Goal: Task Accomplishment & Management: Manage account settings

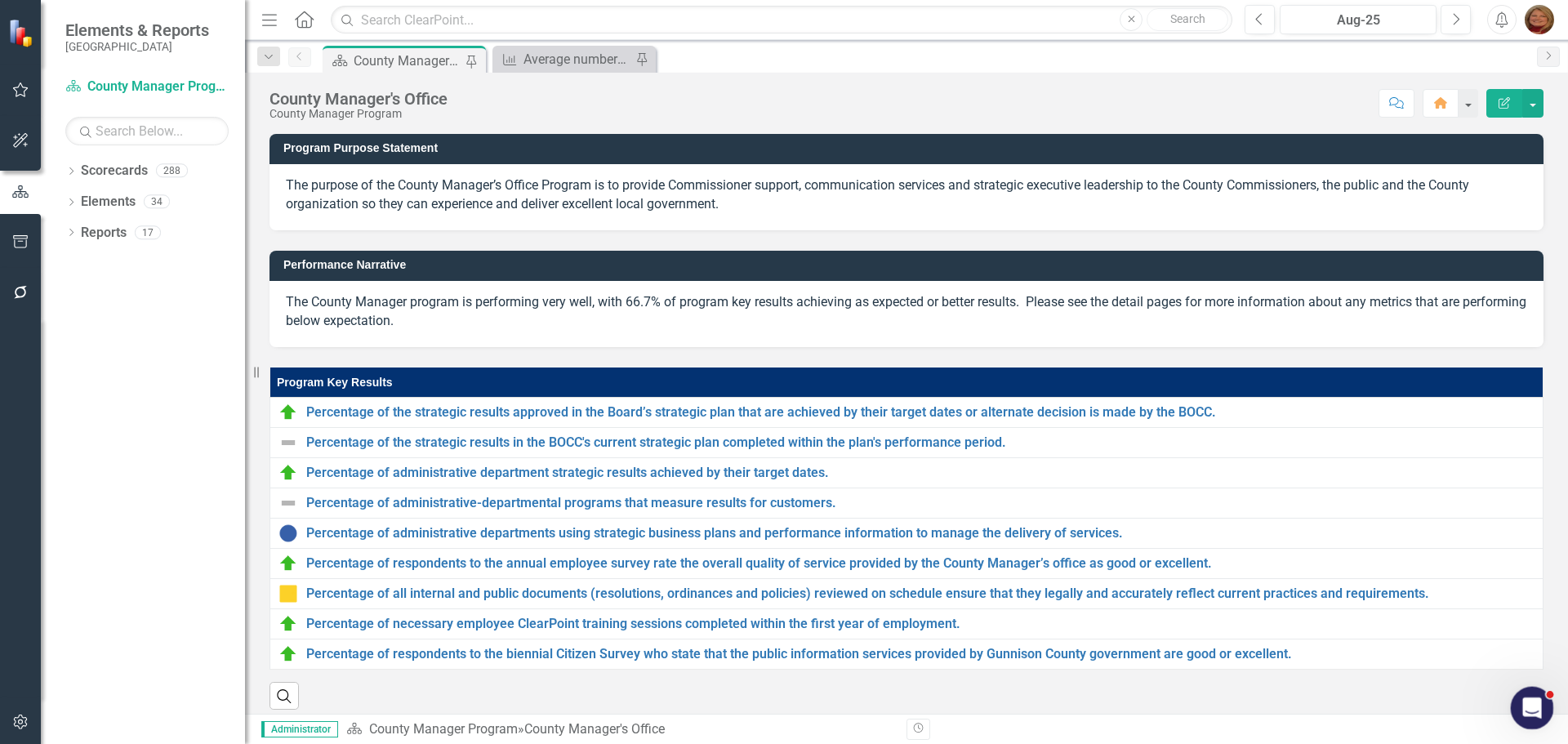
click at [1533, 700] on icon "Open Intercom Messenger" at bounding box center [1530, 706] width 27 height 27
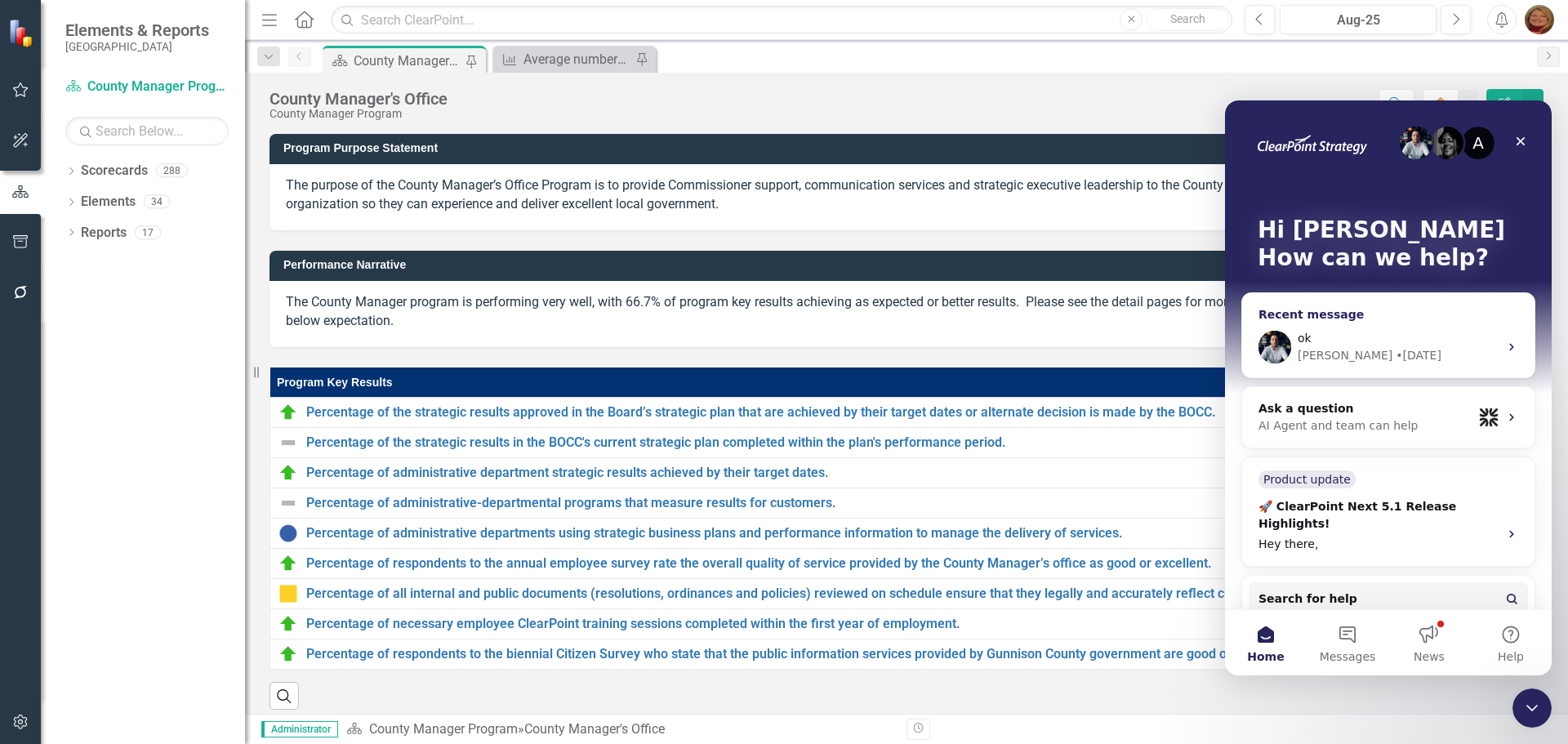
click at [1411, 356] on div "Walter • 6d ago" at bounding box center [1398, 356] width 201 height 18
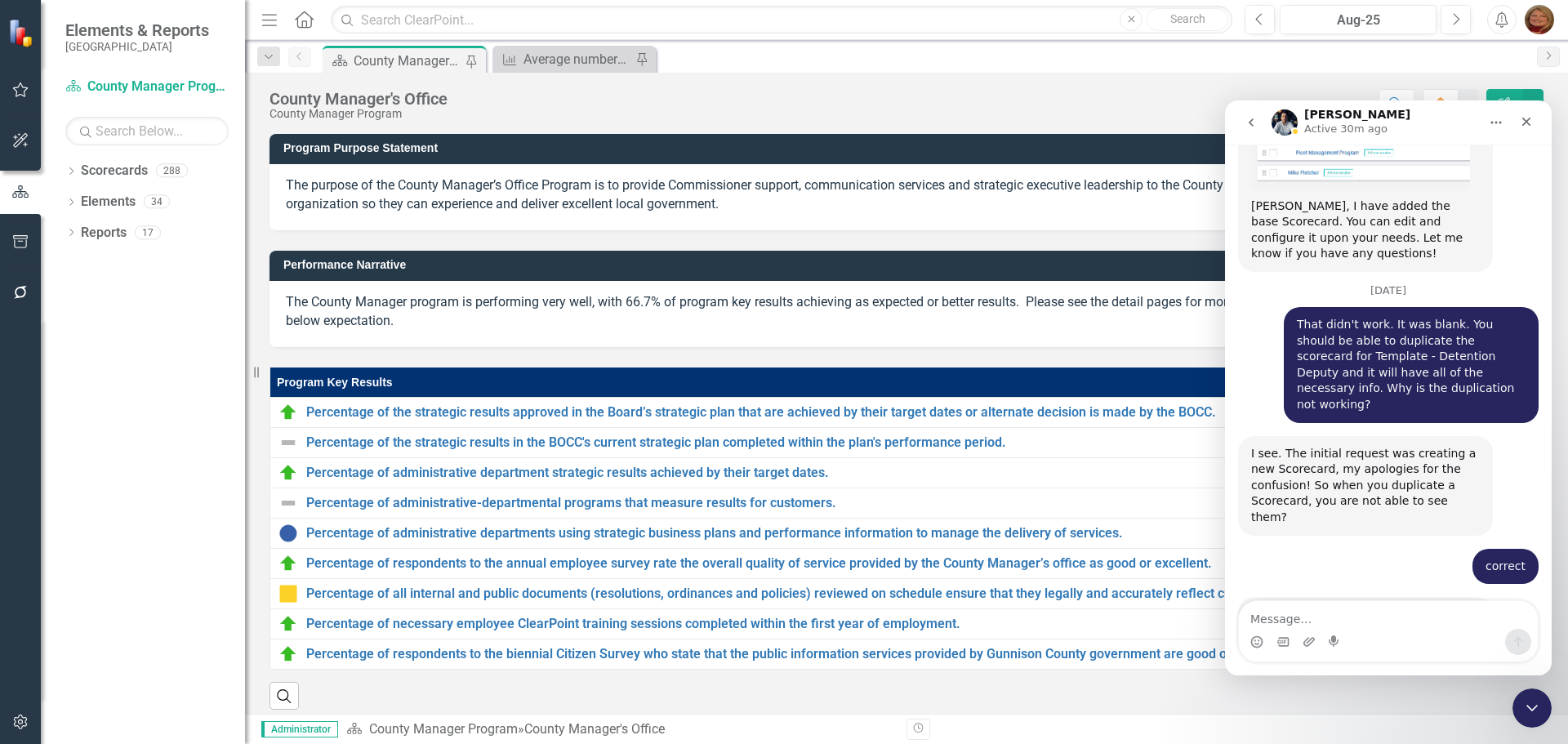
scroll to position [1806, 0]
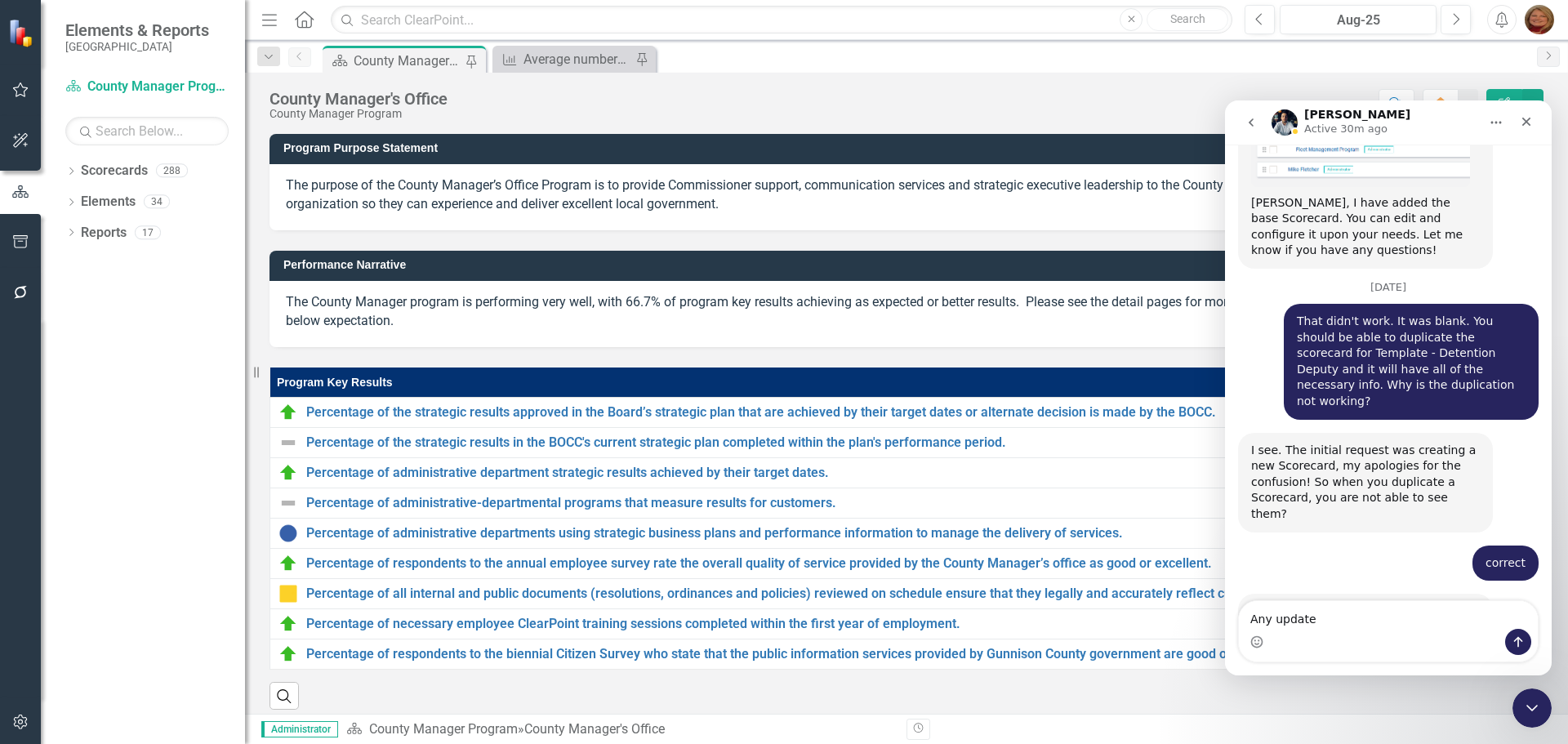
type textarea "Any update?"
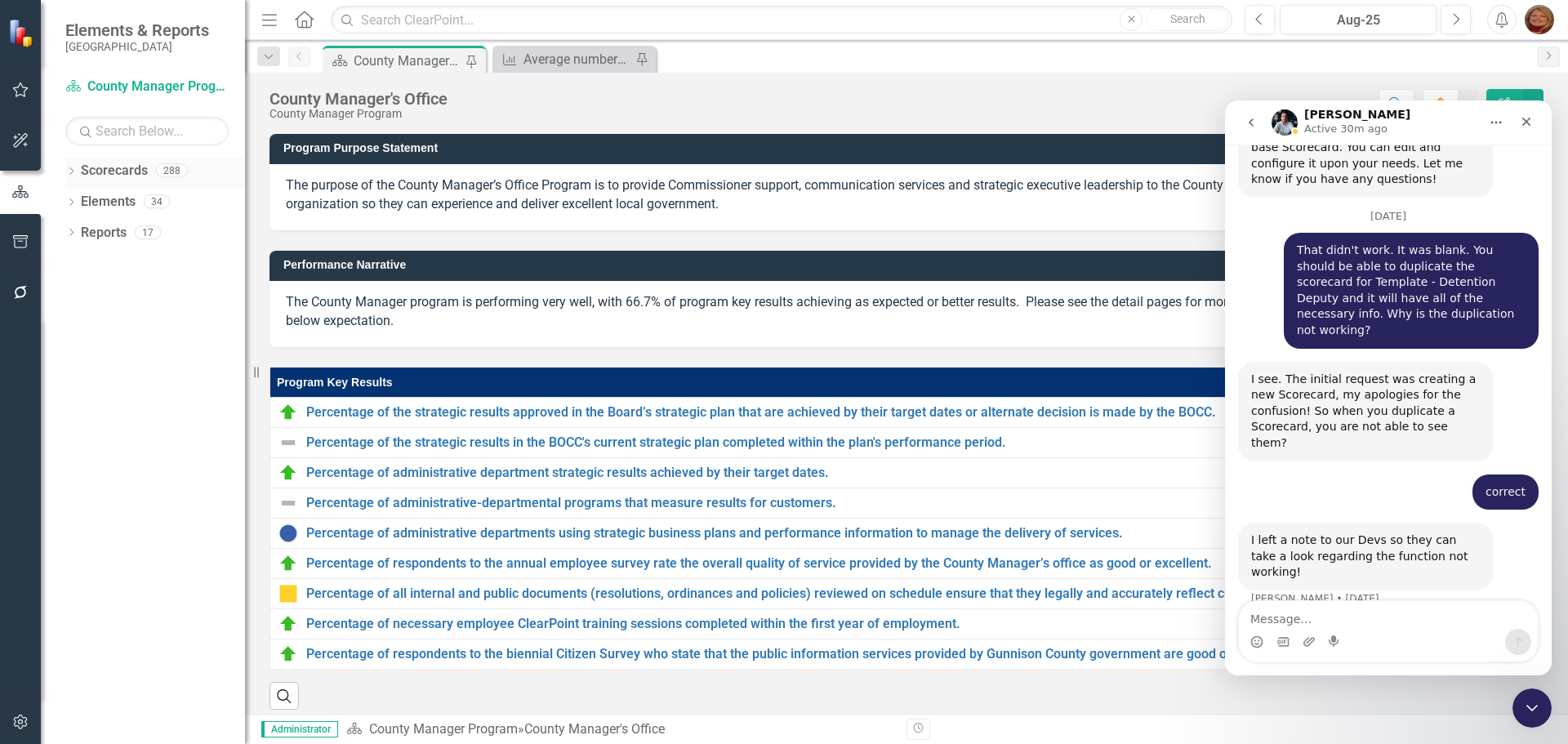
click at [69, 170] on icon "Dropdown" at bounding box center [71, 173] width 11 height 9
click at [144, 134] on input "text" at bounding box center [147, 131] width 163 height 29
click at [103, 200] on link "[GEOGRAPHIC_DATA]" at bounding box center [168, 202] width 156 height 19
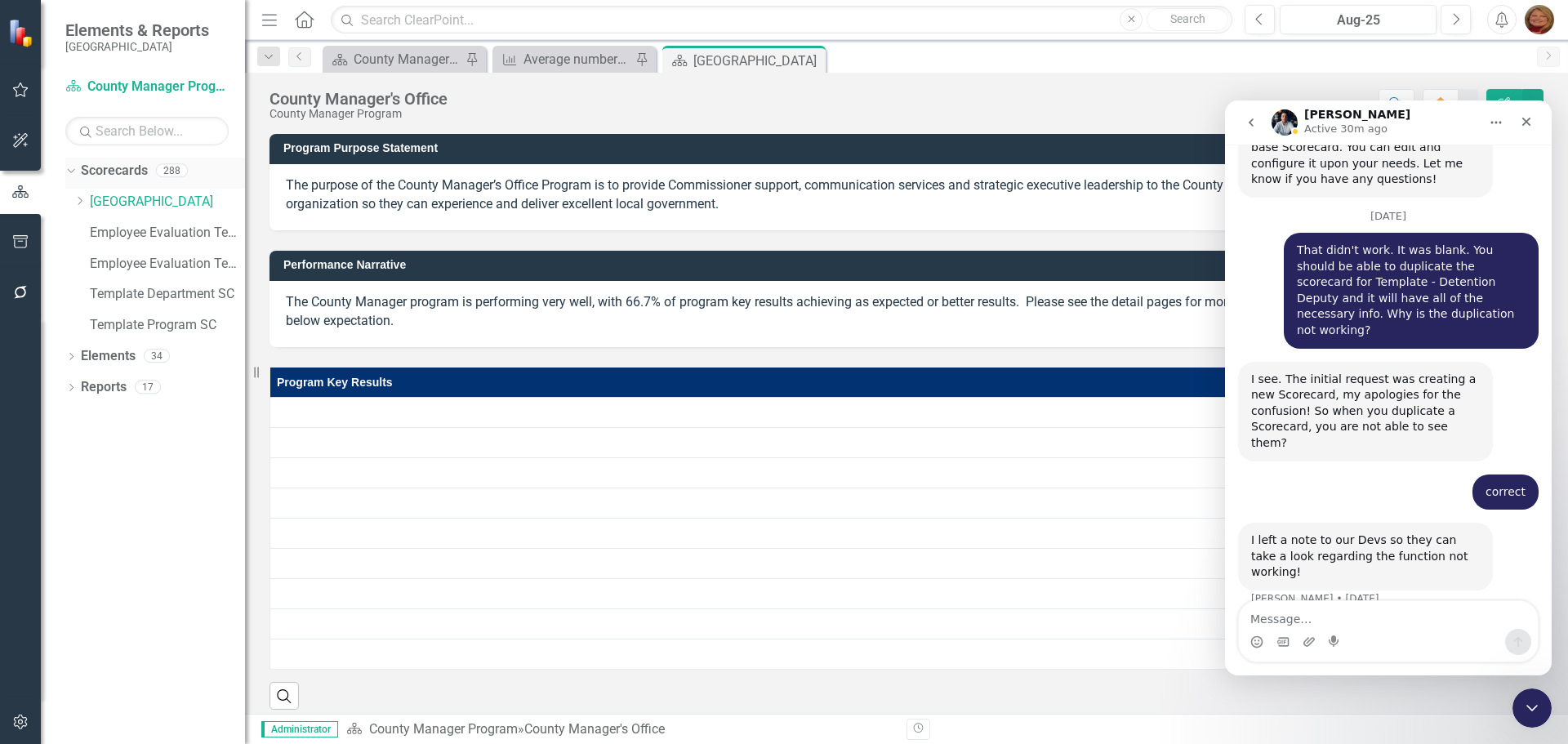
click at [113, 170] on link "Scorecards" at bounding box center [114, 171] width 67 height 19
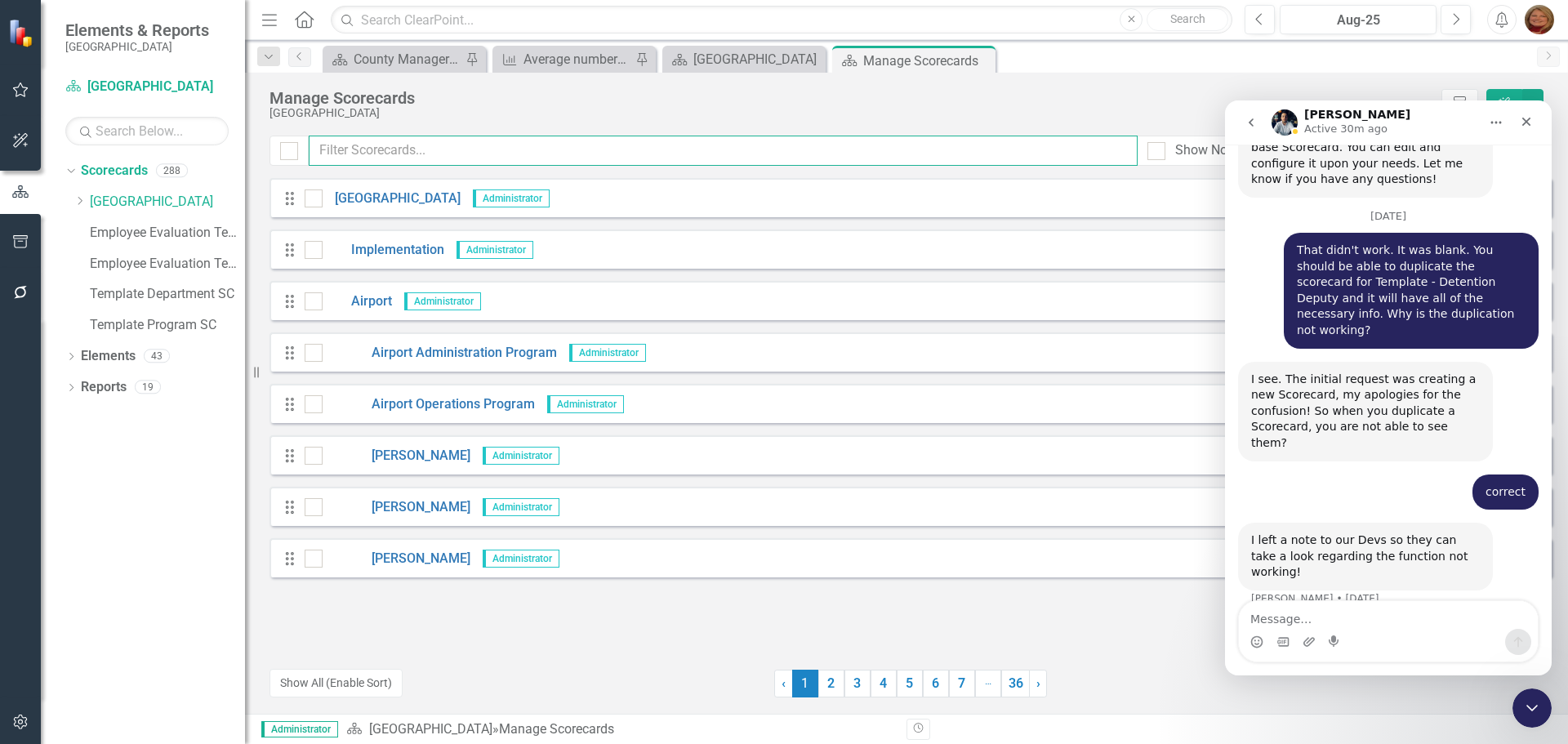
click at [453, 153] on input "text" at bounding box center [722, 150] width 829 height 31
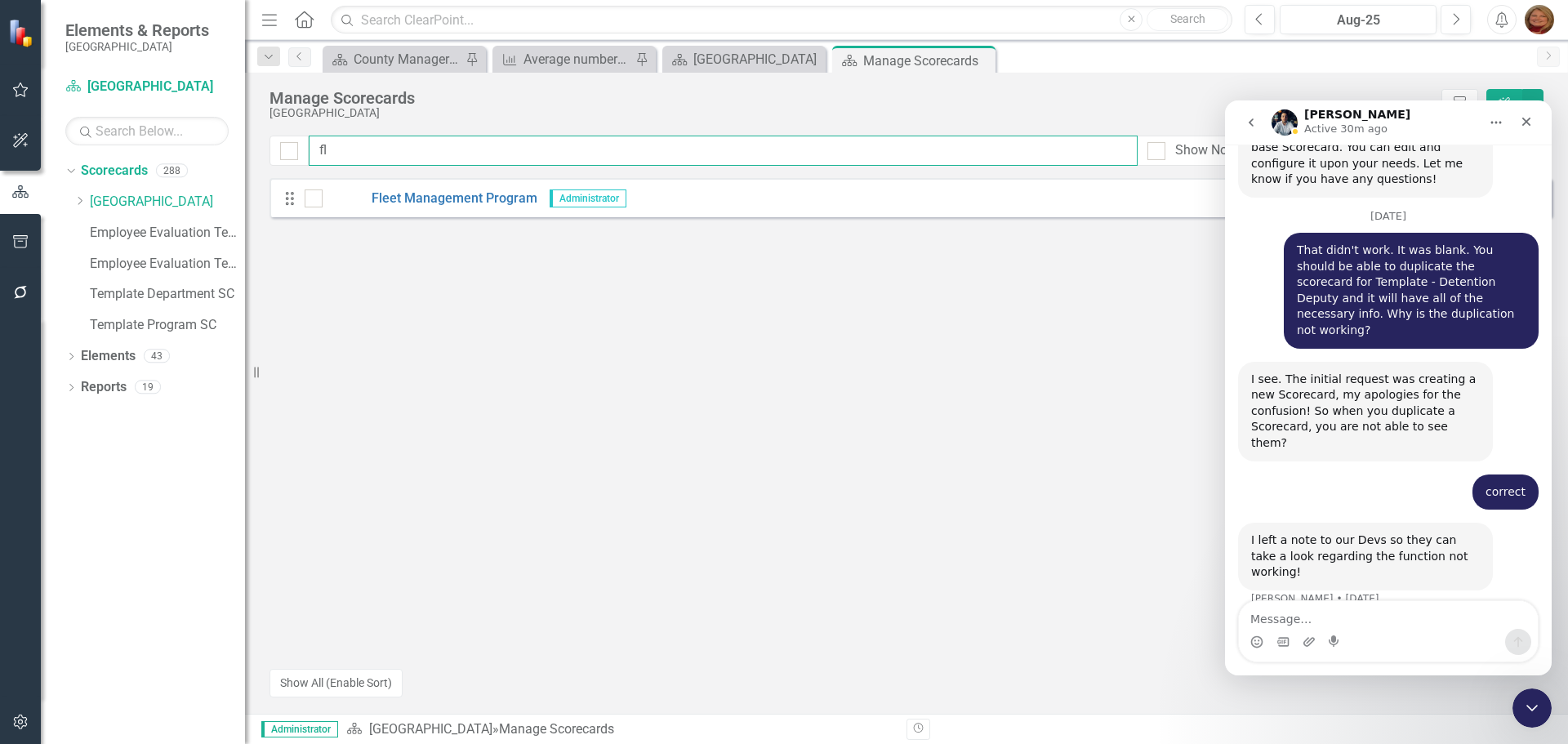
type input "f"
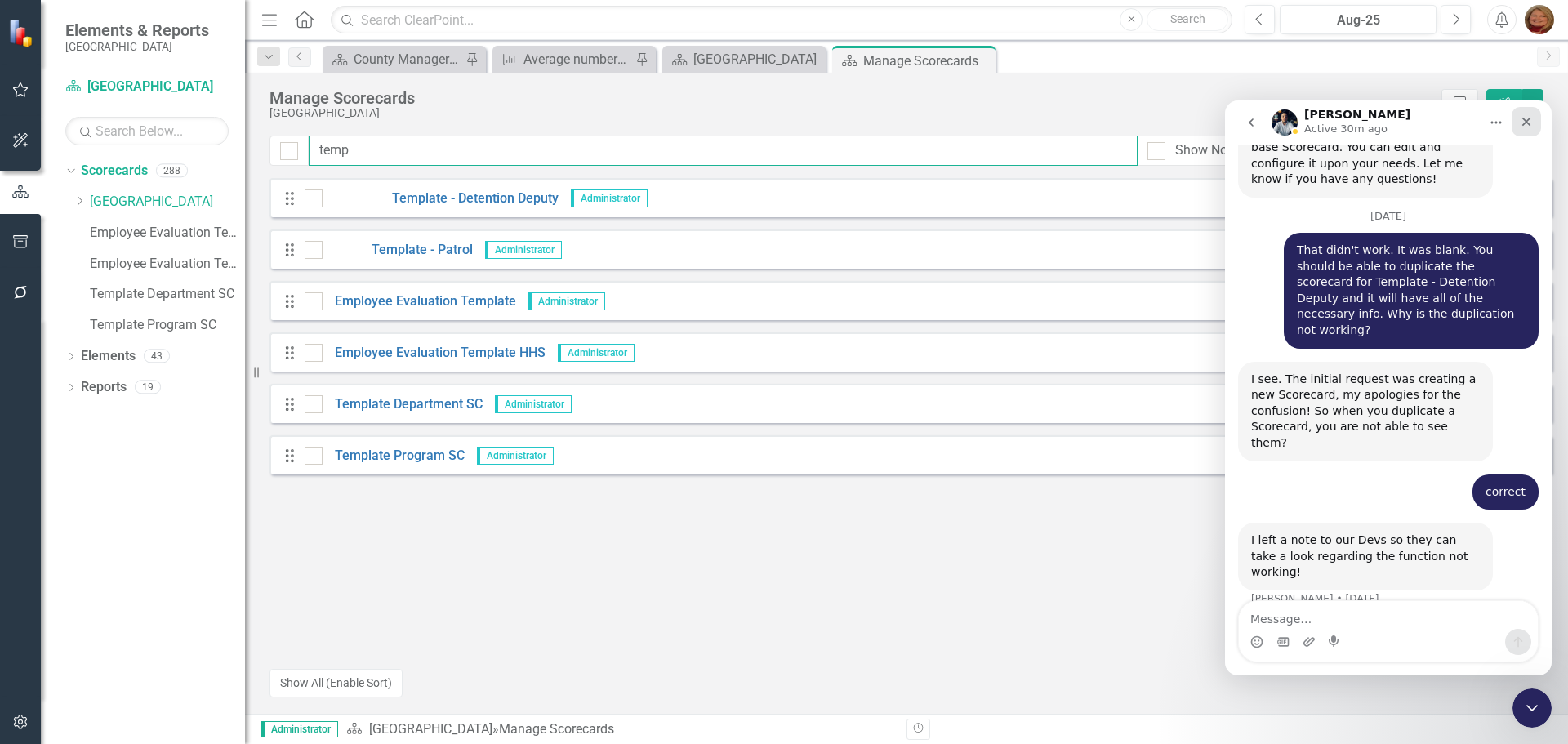
type input "temp"
click at [1535, 121] on div "Close" at bounding box center [1526, 122] width 30 height 30
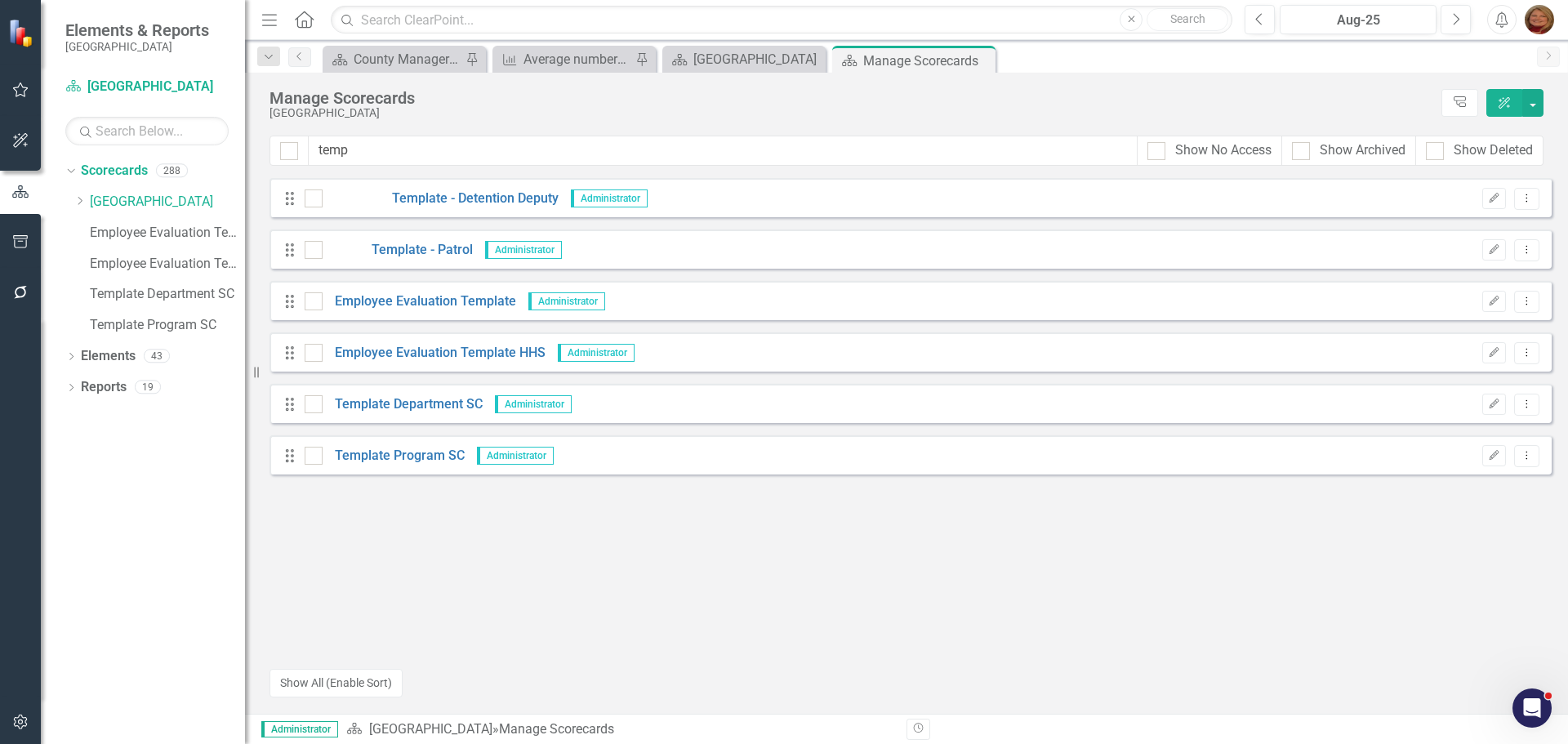
scroll to position [1877, 0]
click at [1527, 198] on icon "Dropdown Menu" at bounding box center [1526, 197] width 14 height 10
click at [1475, 248] on link "Copy Duplicate Scorecard" at bounding box center [1448, 256] width 181 height 31
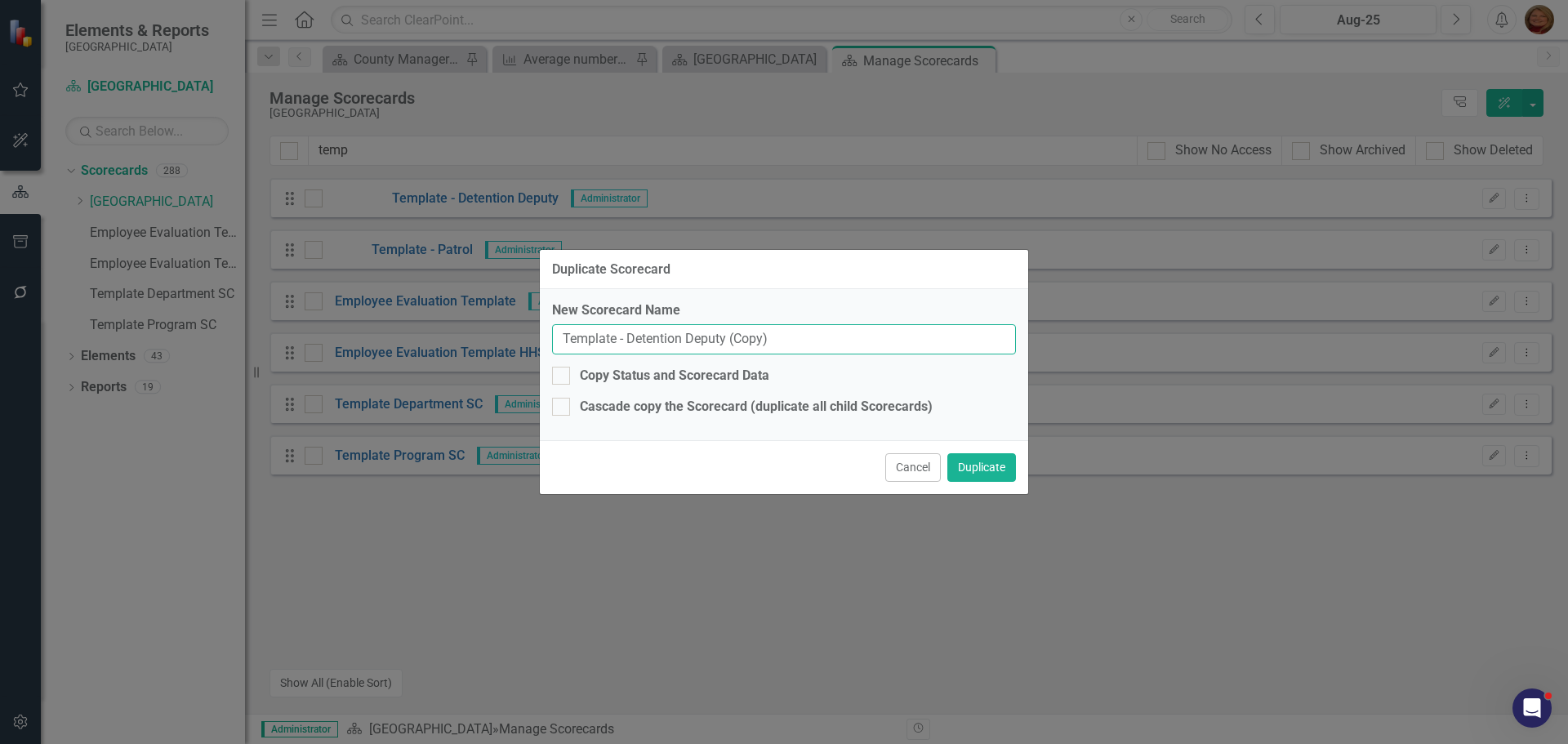
drag, startPoint x: 520, startPoint y: 336, endPoint x: 190, endPoint y: 313, distance: 330.8
click at [258, 328] on div "Duplicate Scorecard New Scorecard Name Template - Detention Deputy (Copy) Copy …" at bounding box center [784, 372] width 1568 height 744
type input "Michael Fletcher"
click at [957, 467] on button "Duplicate" at bounding box center [982, 467] width 69 height 29
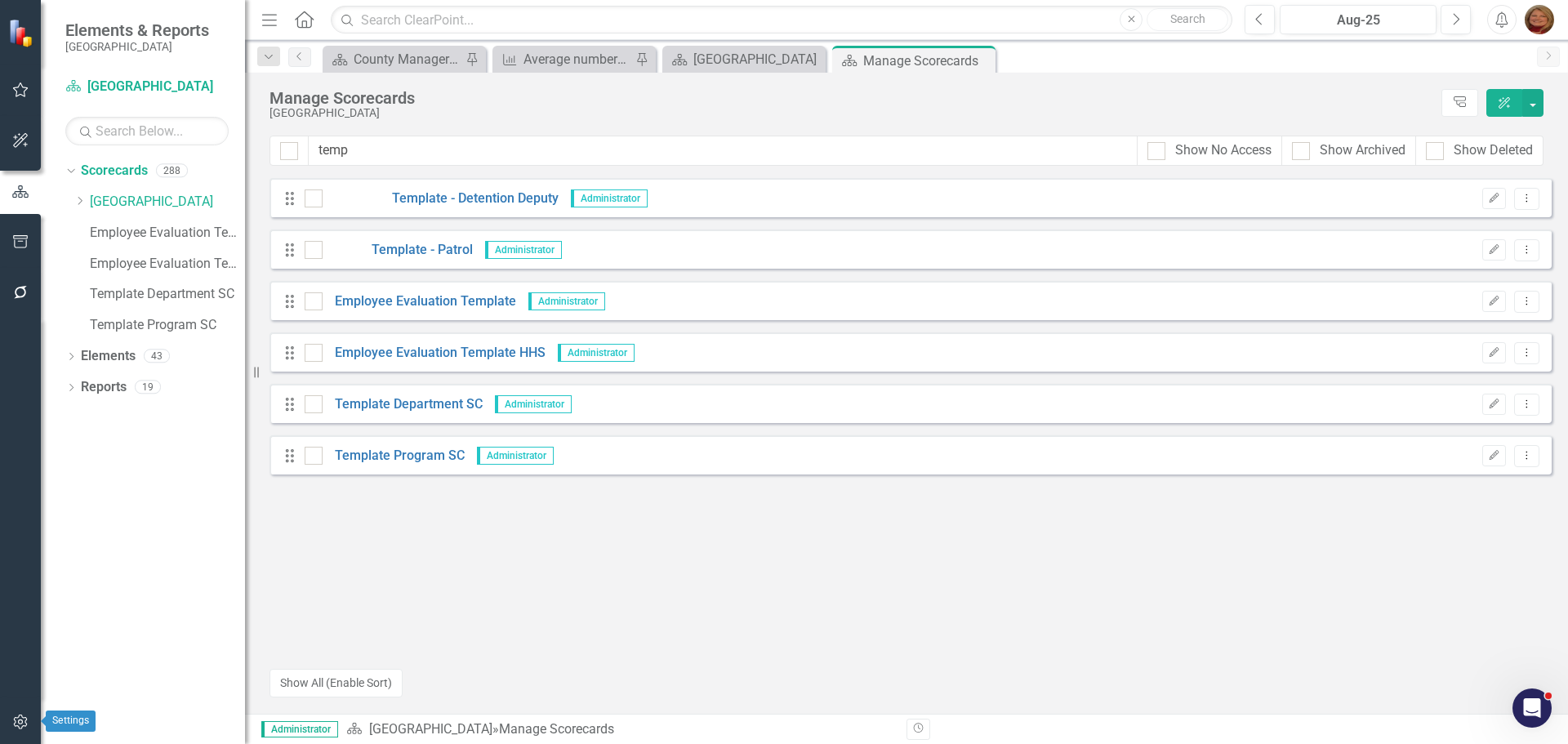
click at [24, 720] on icon "button" at bounding box center [20, 722] width 18 height 13
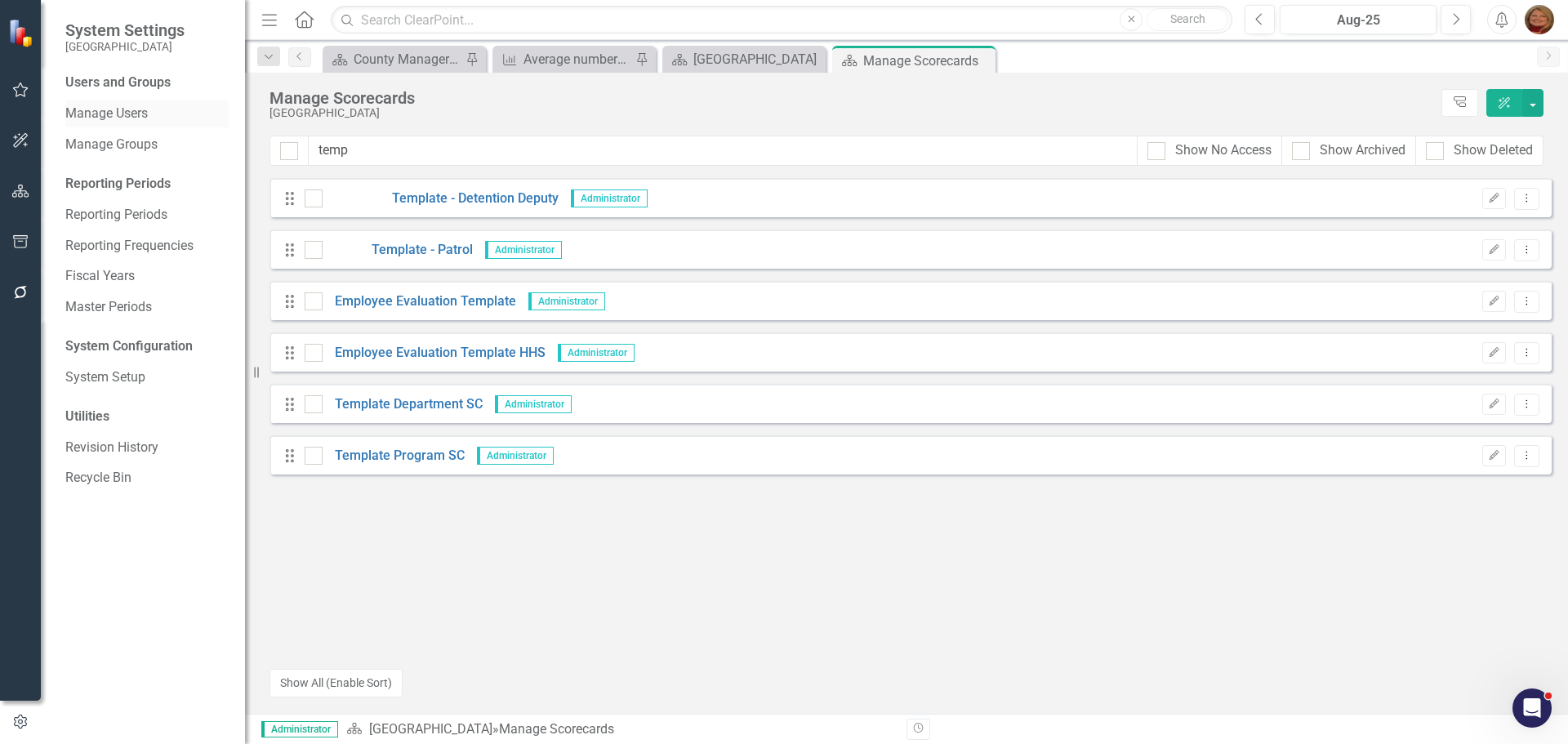
click at [120, 115] on link "Manage Users" at bounding box center [147, 114] width 163 height 19
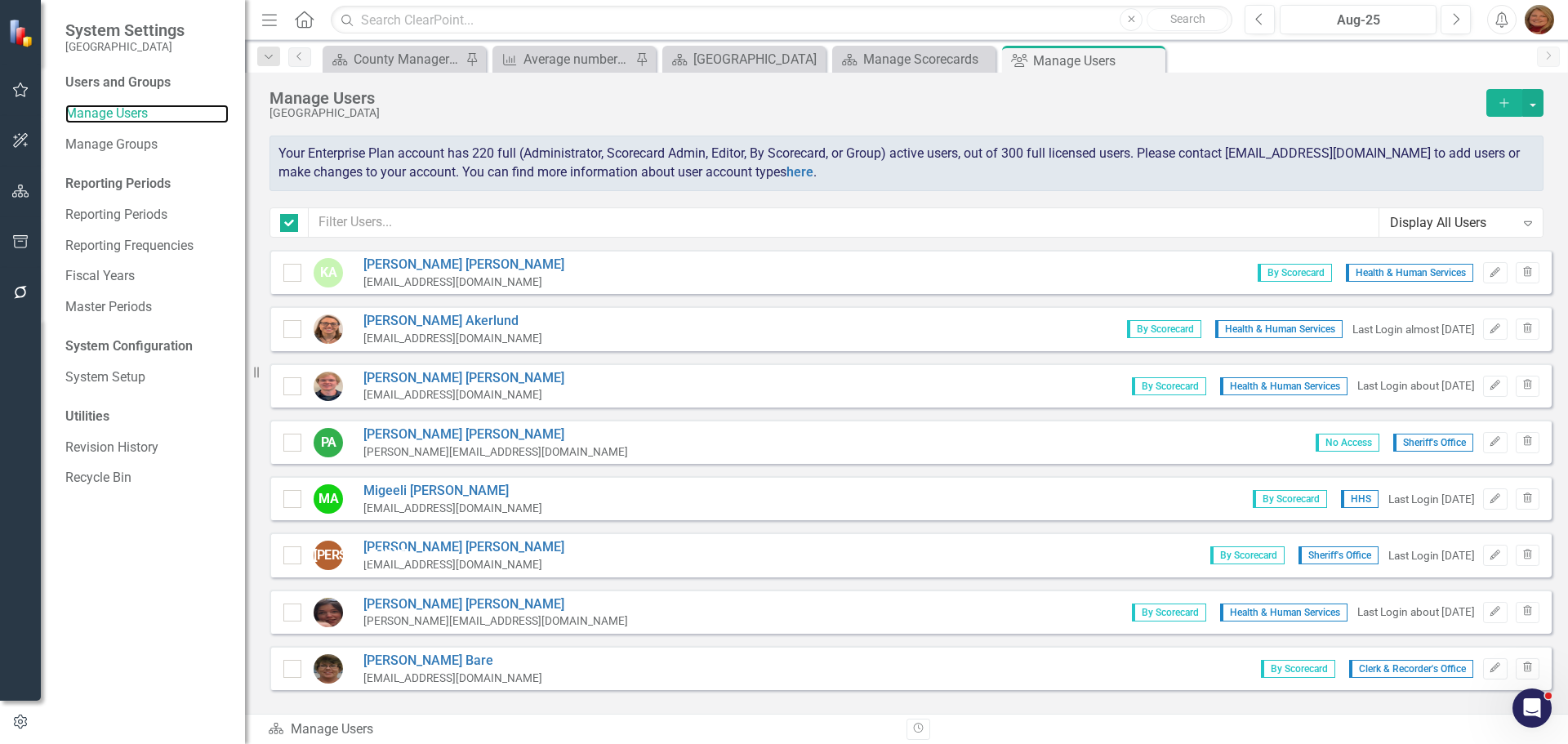
checkbox input "false"
click at [433, 218] on input "text" at bounding box center [844, 222] width 1071 height 31
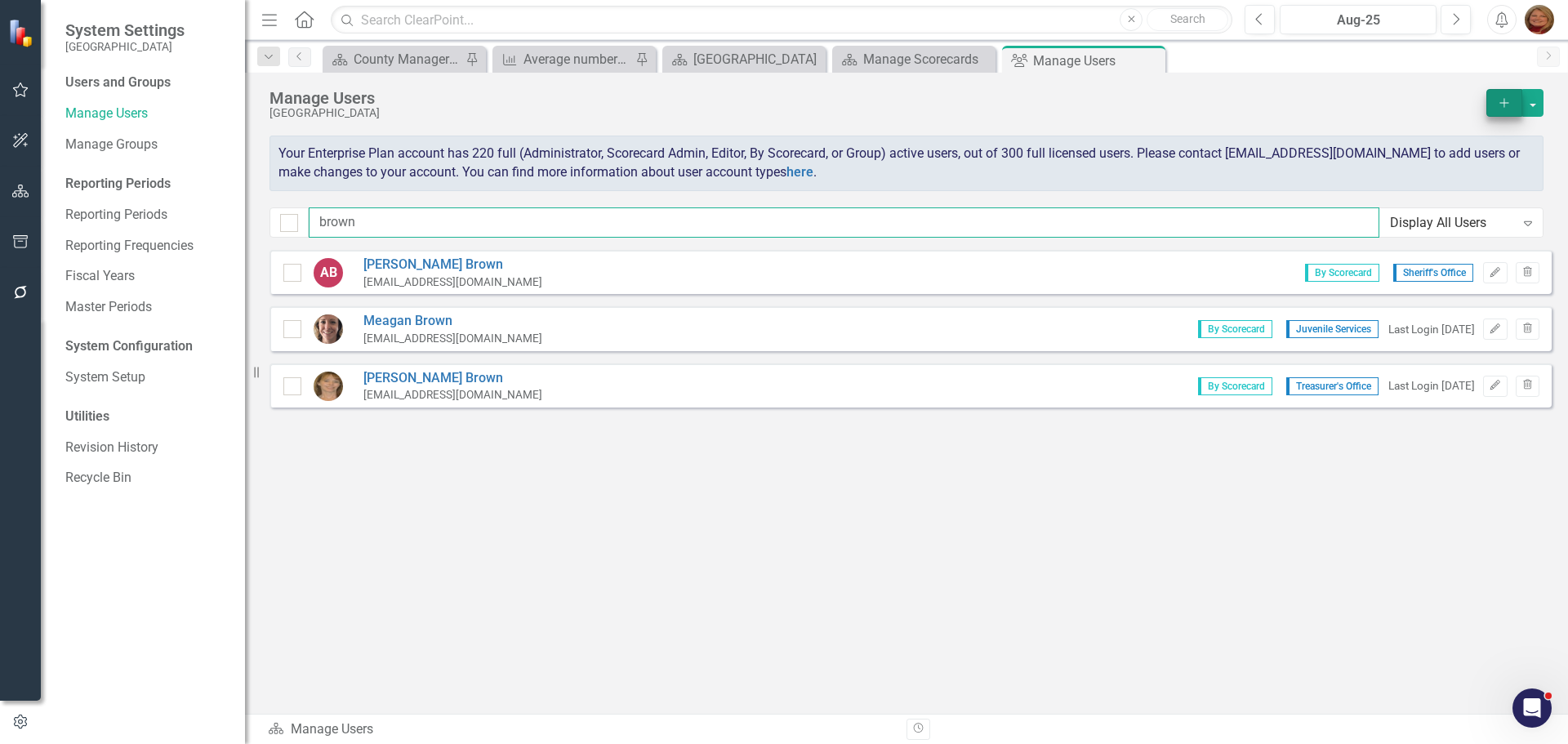
type input "brown"
click at [1505, 106] on icon "Add" at bounding box center [1504, 103] width 15 height 11
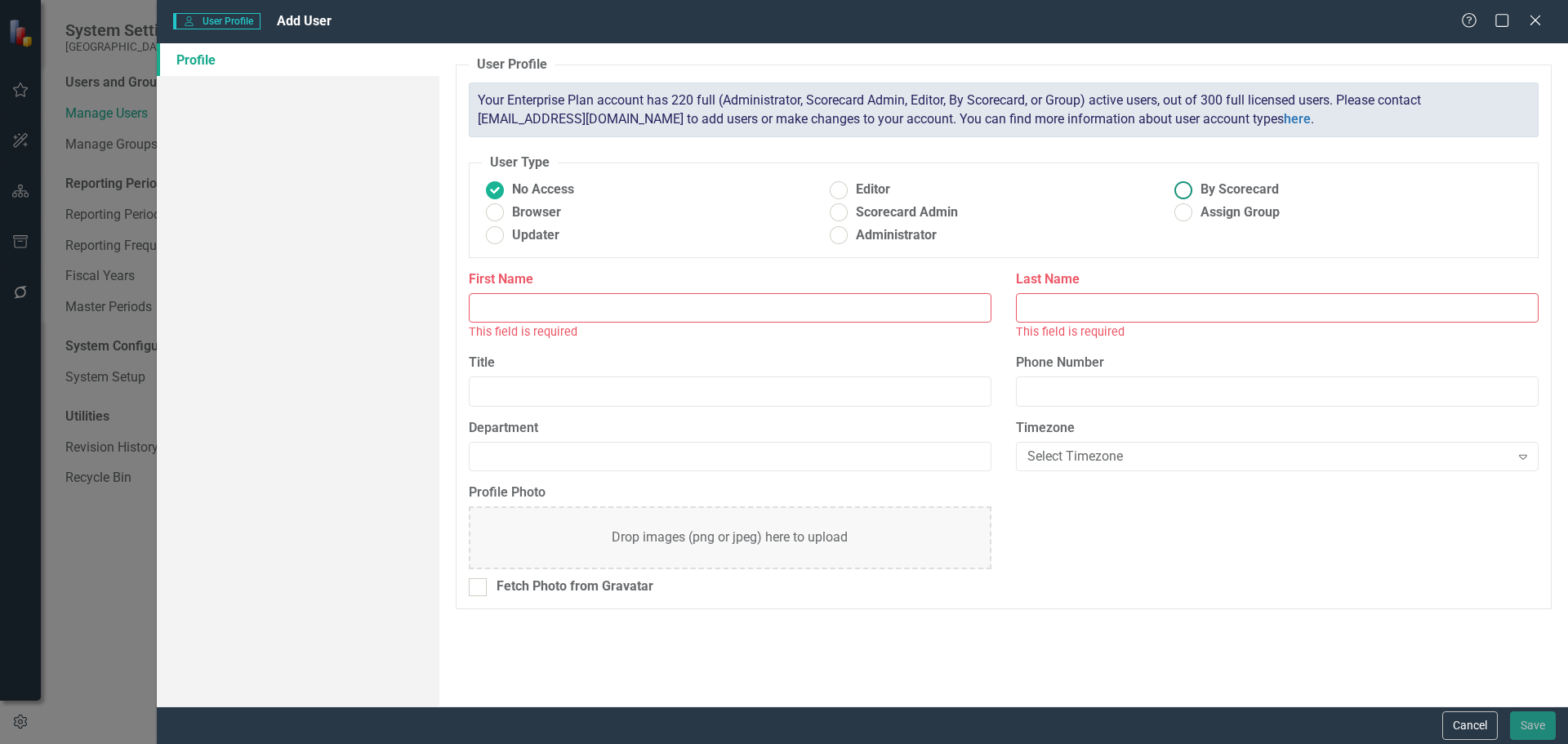
click at [1185, 188] on ins at bounding box center [1184, 189] width 25 height 25
click at [1185, 188] on input "By Scorecard" at bounding box center [1184, 189] width 25 height 25
radio input "true"
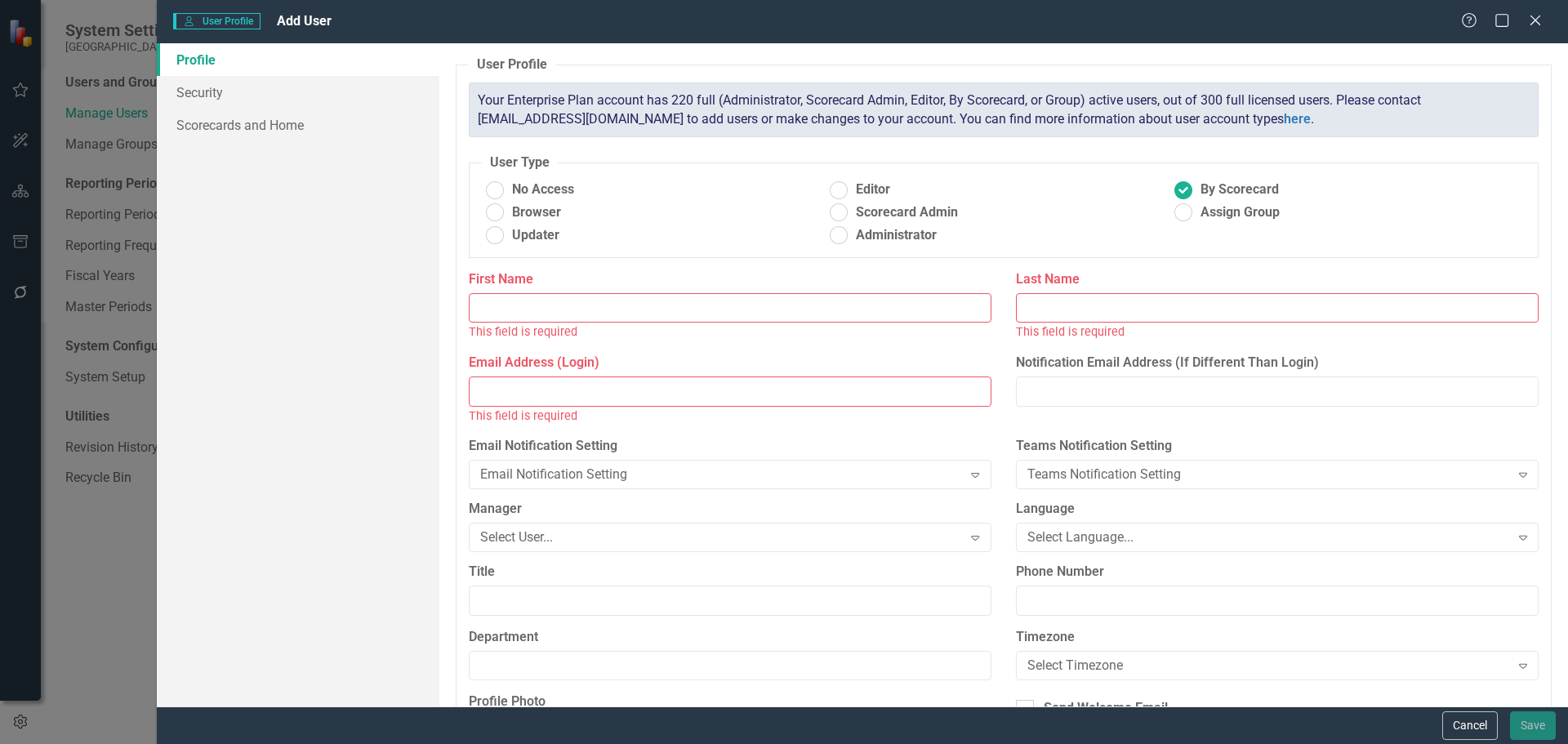
drag, startPoint x: 807, startPoint y: 310, endPoint x: 774, endPoint y: 310, distance: 33.0
click at [807, 310] on input "First Name" at bounding box center [730, 309] width 522 height 31
type input "[PERSON_NAME]"
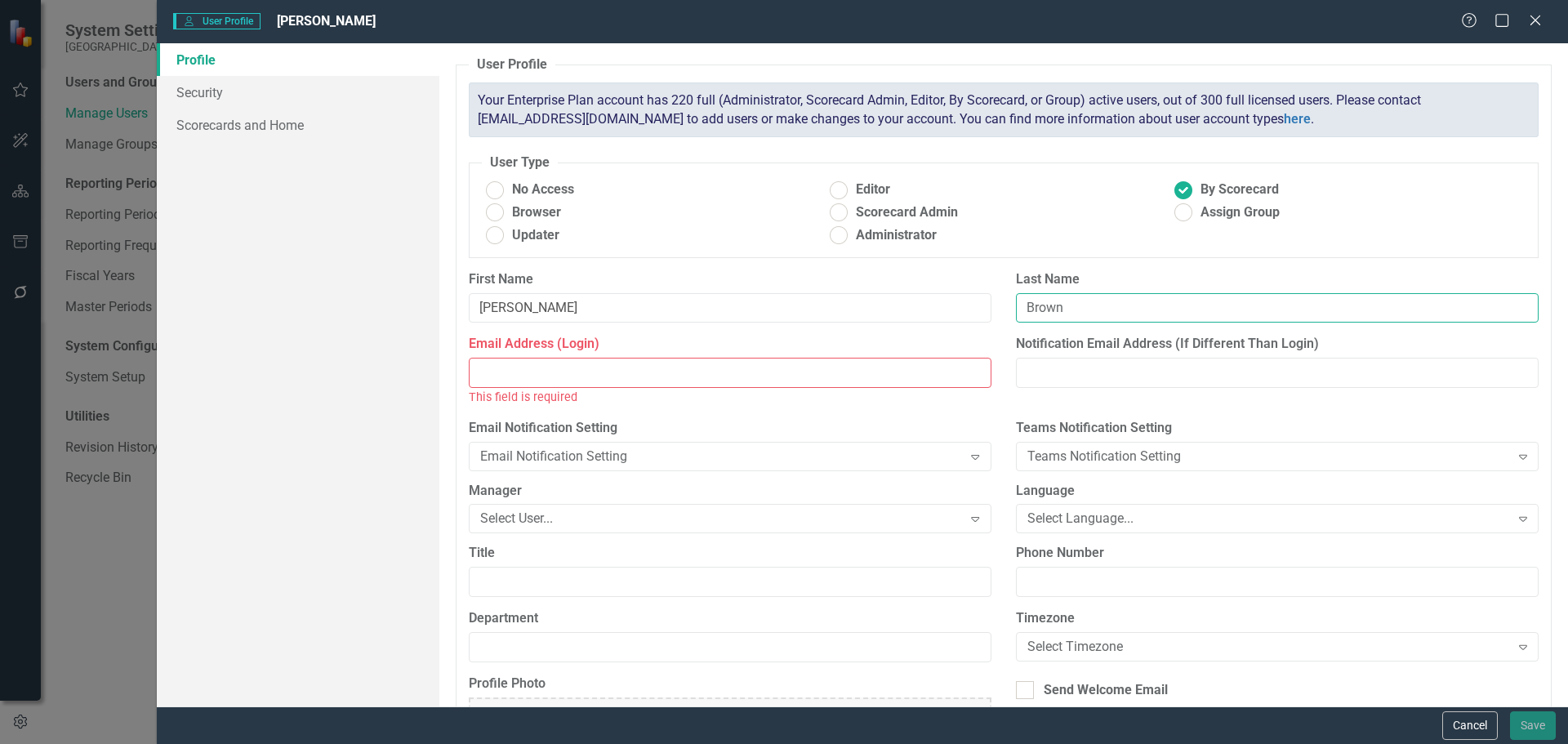
type input "Brown"
click at [778, 363] on input "Email Address (Login)" at bounding box center [730, 372] width 522 height 31
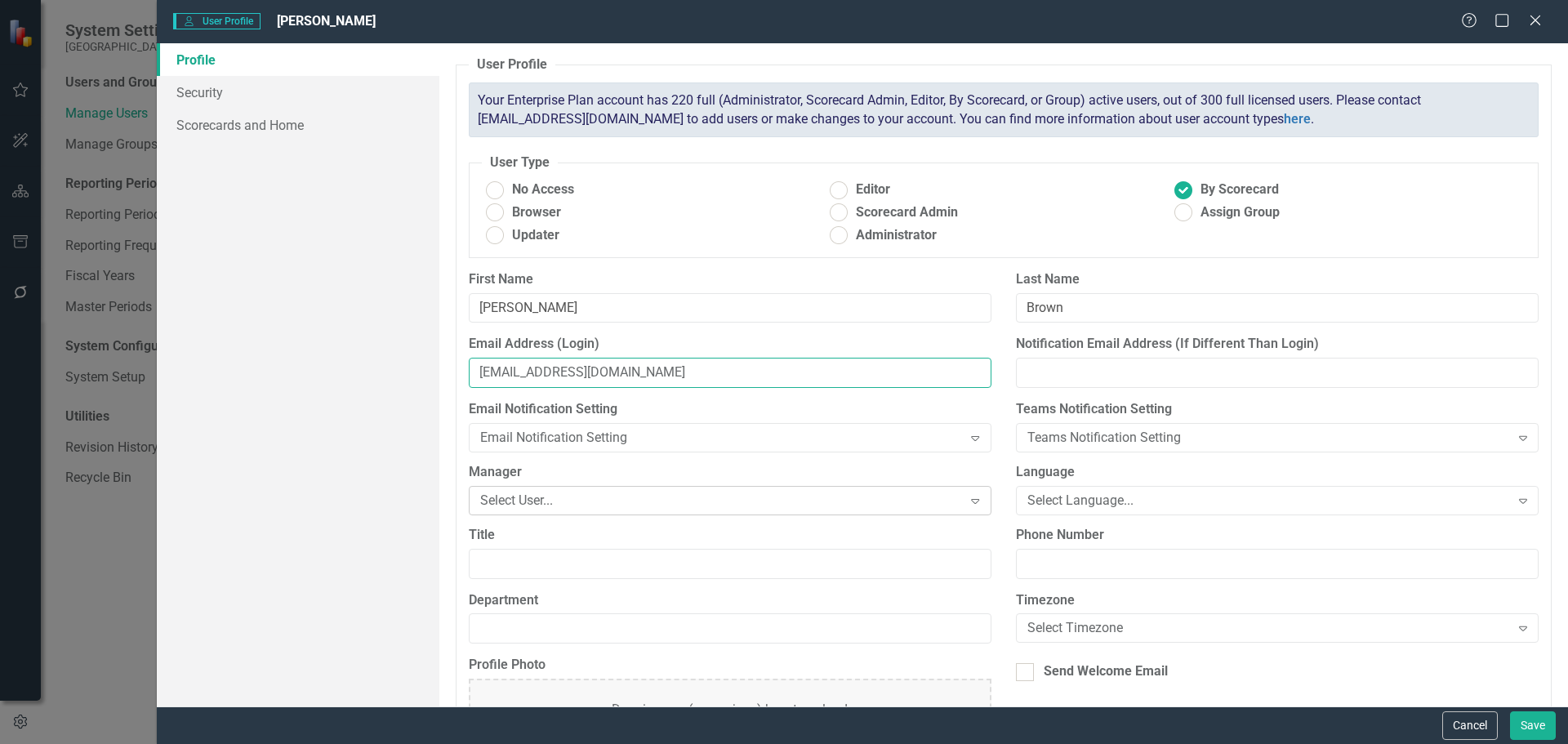
type input "[EMAIL_ADDRESS][DOMAIN_NAME]"
click at [709, 505] on div "Select User..." at bounding box center [721, 500] width 483 height 19
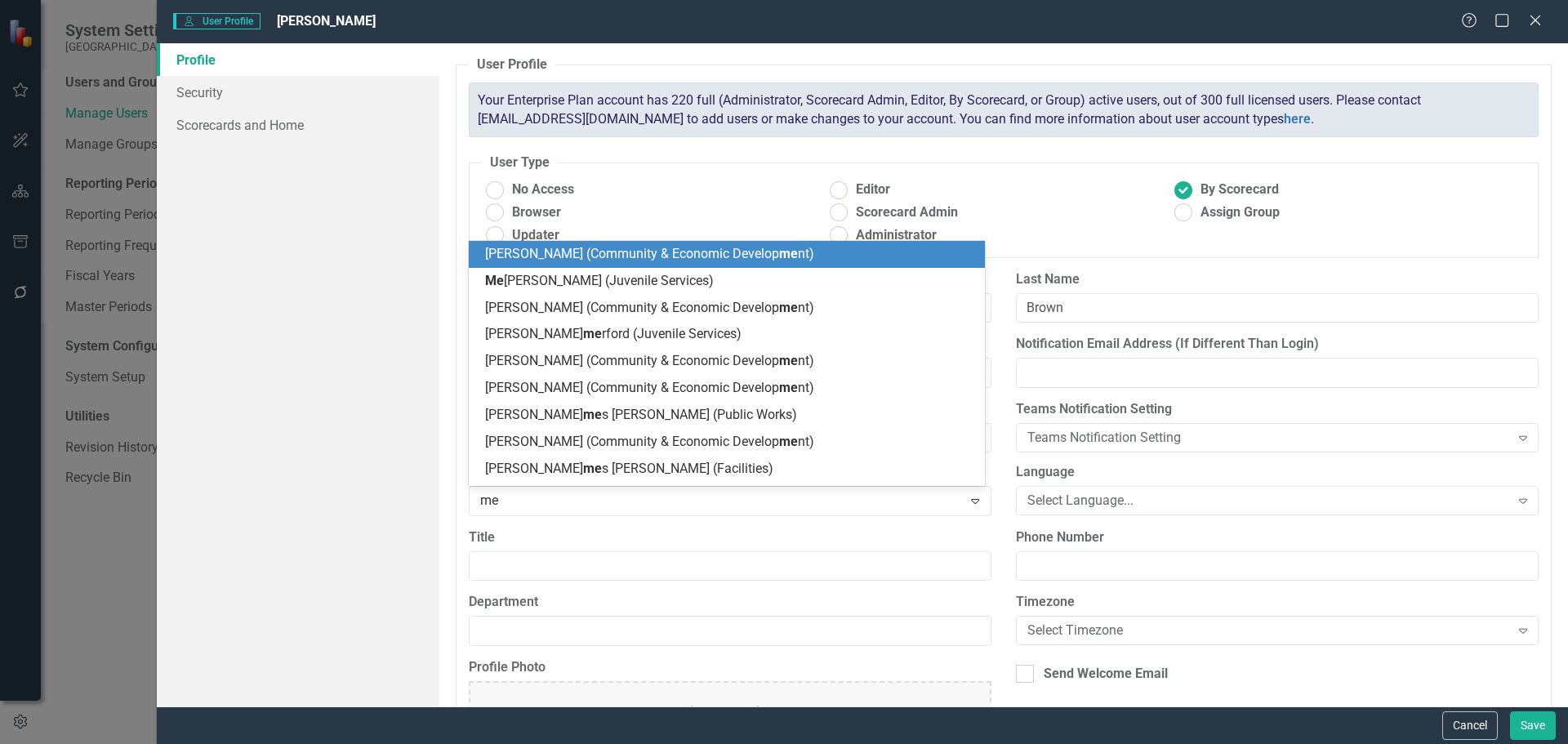
type input "mel"
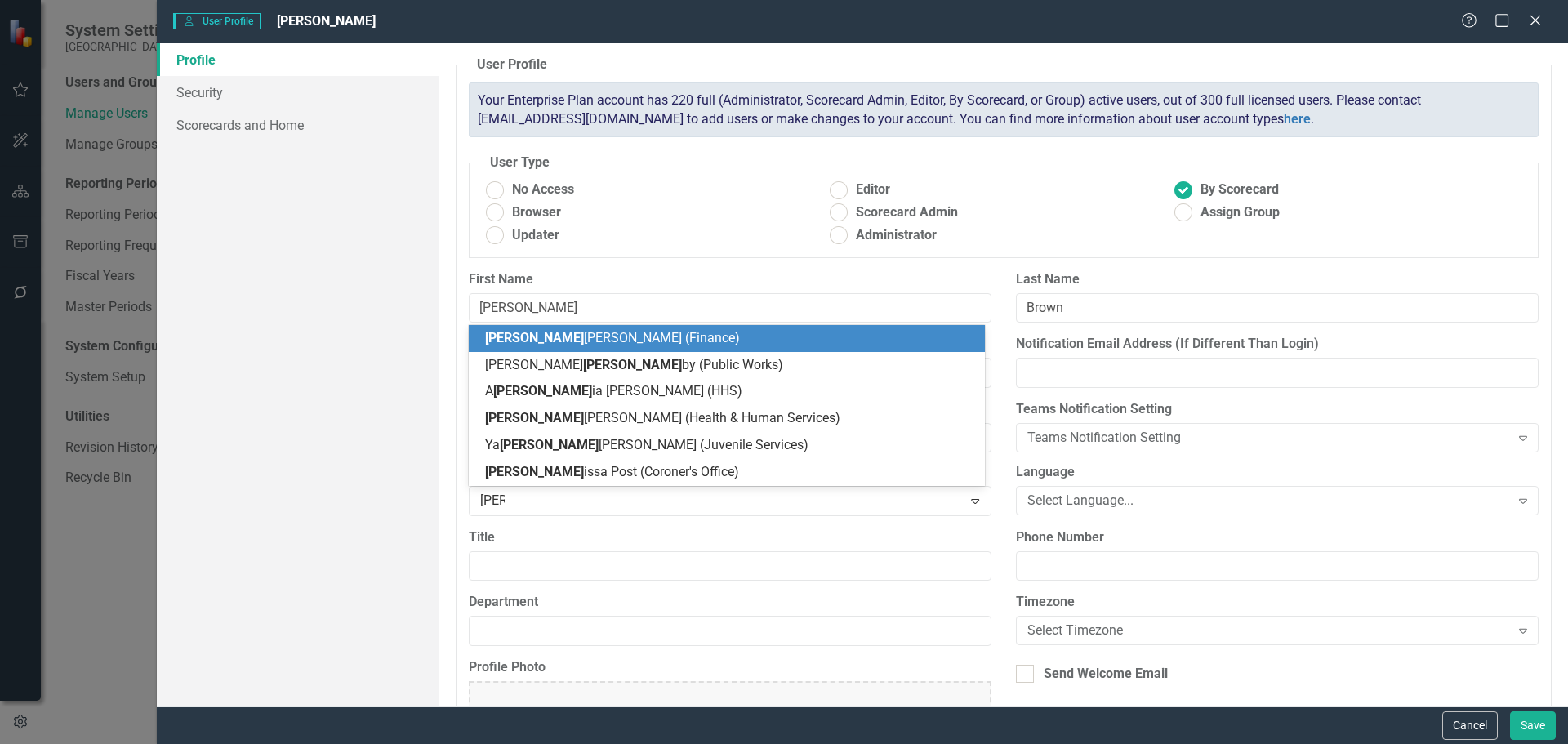
click at [633, 340] on span "Mel issa LaMonica (Finance)" at bounding box center [612, 337] width 255 height 16
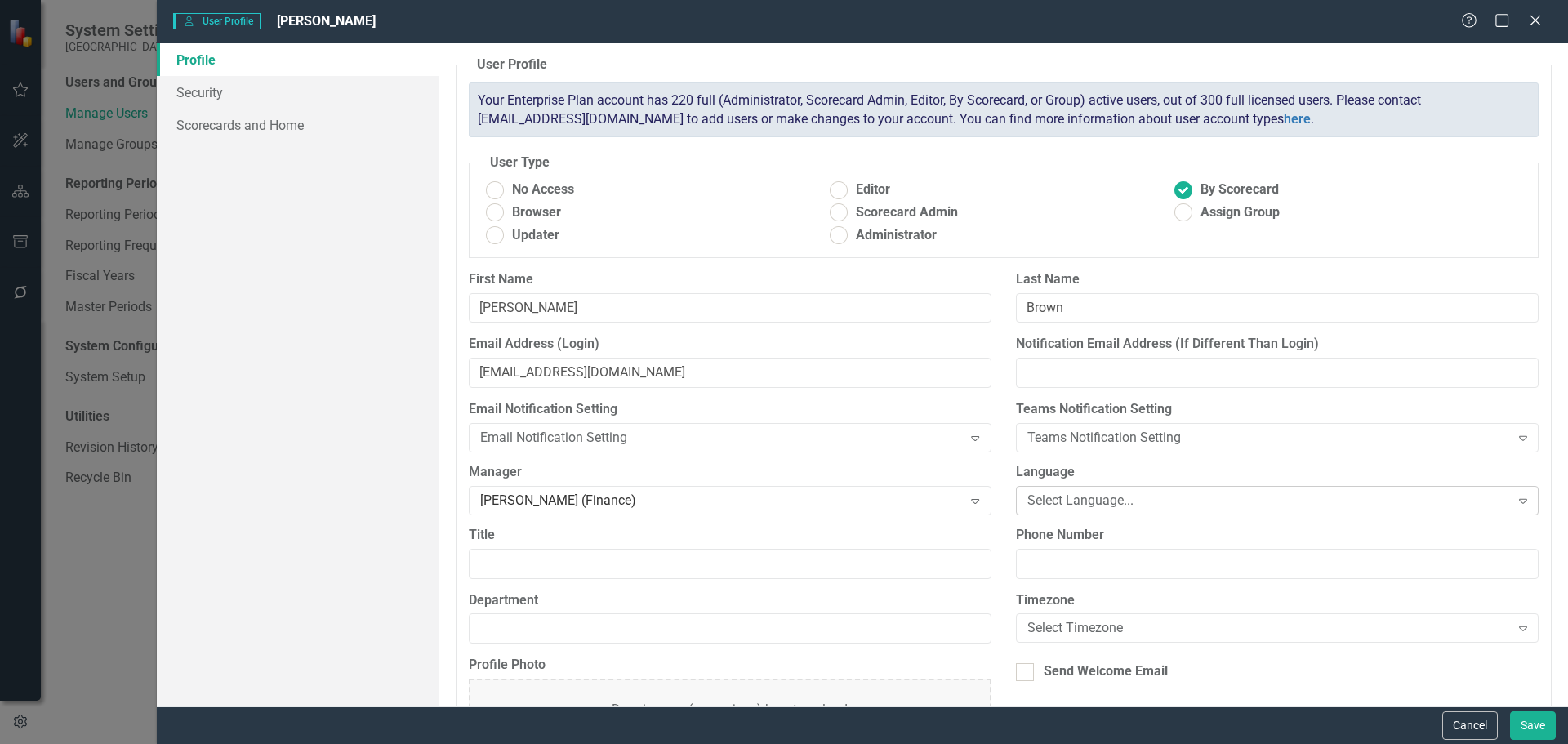
click at [1098, 502] on div "Select Language..." at bounding box center [1268, 500] width 483 height 19
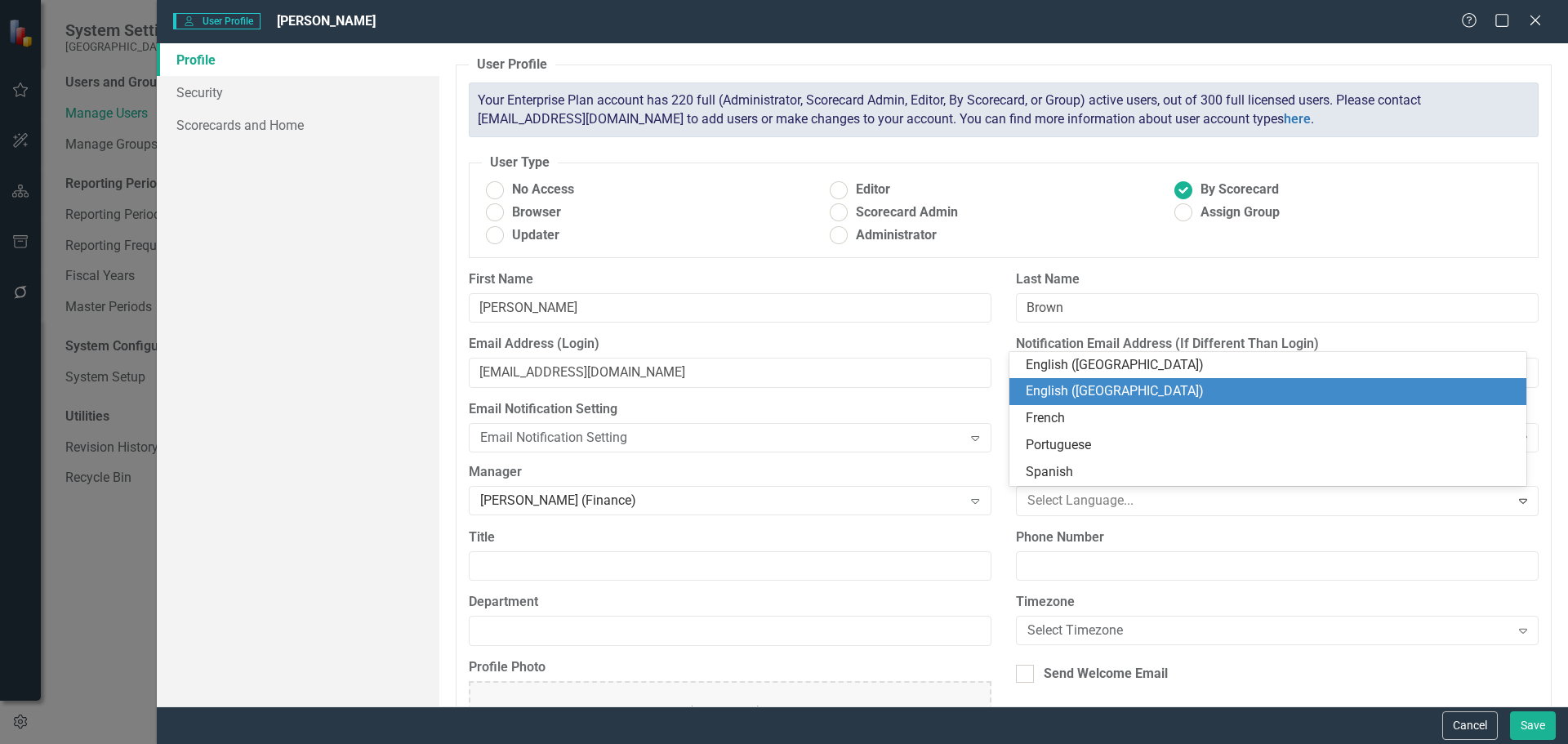
click at [1089, 398] on div "English ([GEOGRAPHIC_DATA])" at bounding box center [1272, 392] width 491 height 19
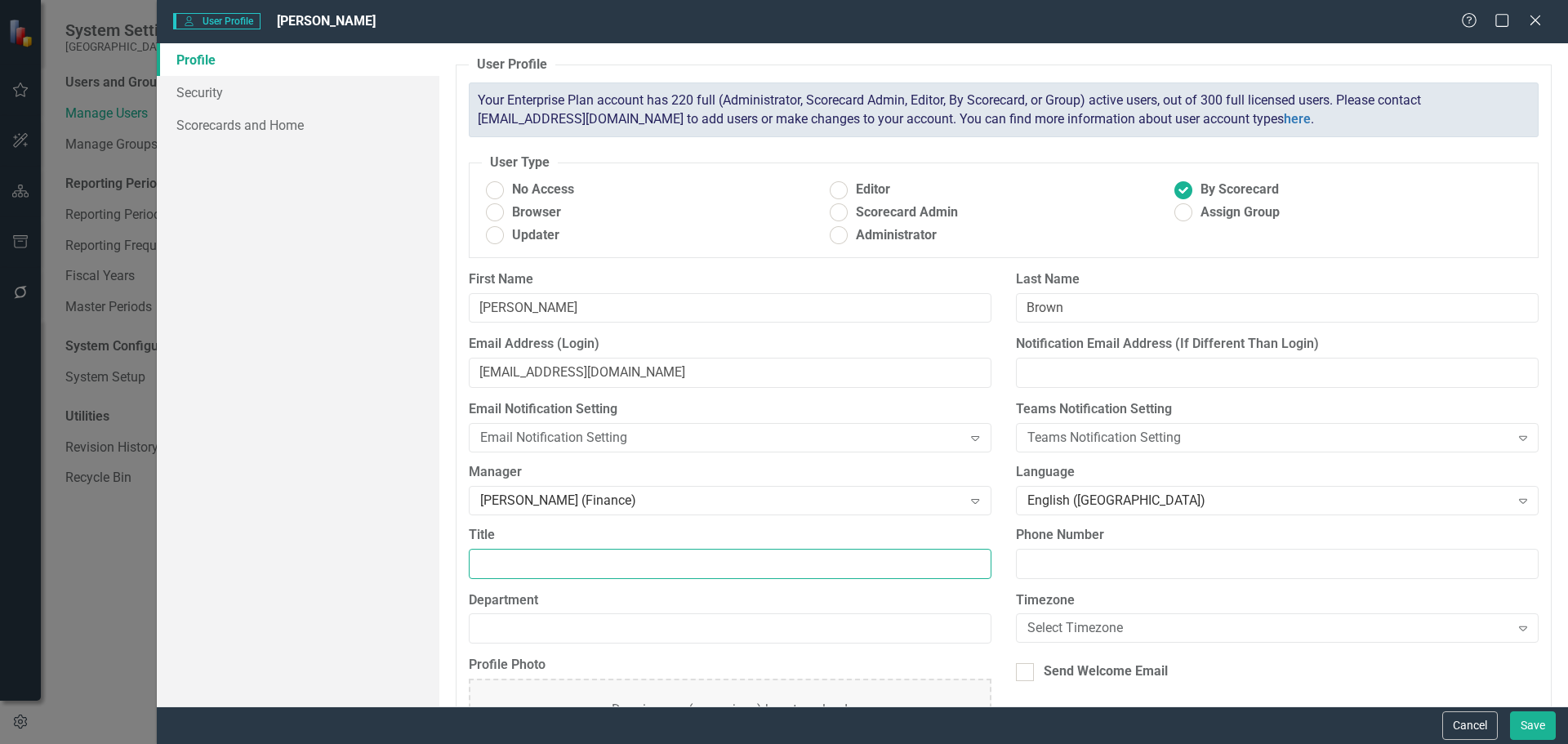
click at [558, 563] on input "Title" at bounding box center [730, 564] width 522 height 31
type input "Accountant"
click at [666, 625] on input "Department" at bounding box center [730, 628] width 522 height 31
type input "Finance"
click at [1185, 619] on div "Select Timezone" at bounding box center [1268, 628] width 483 height 19
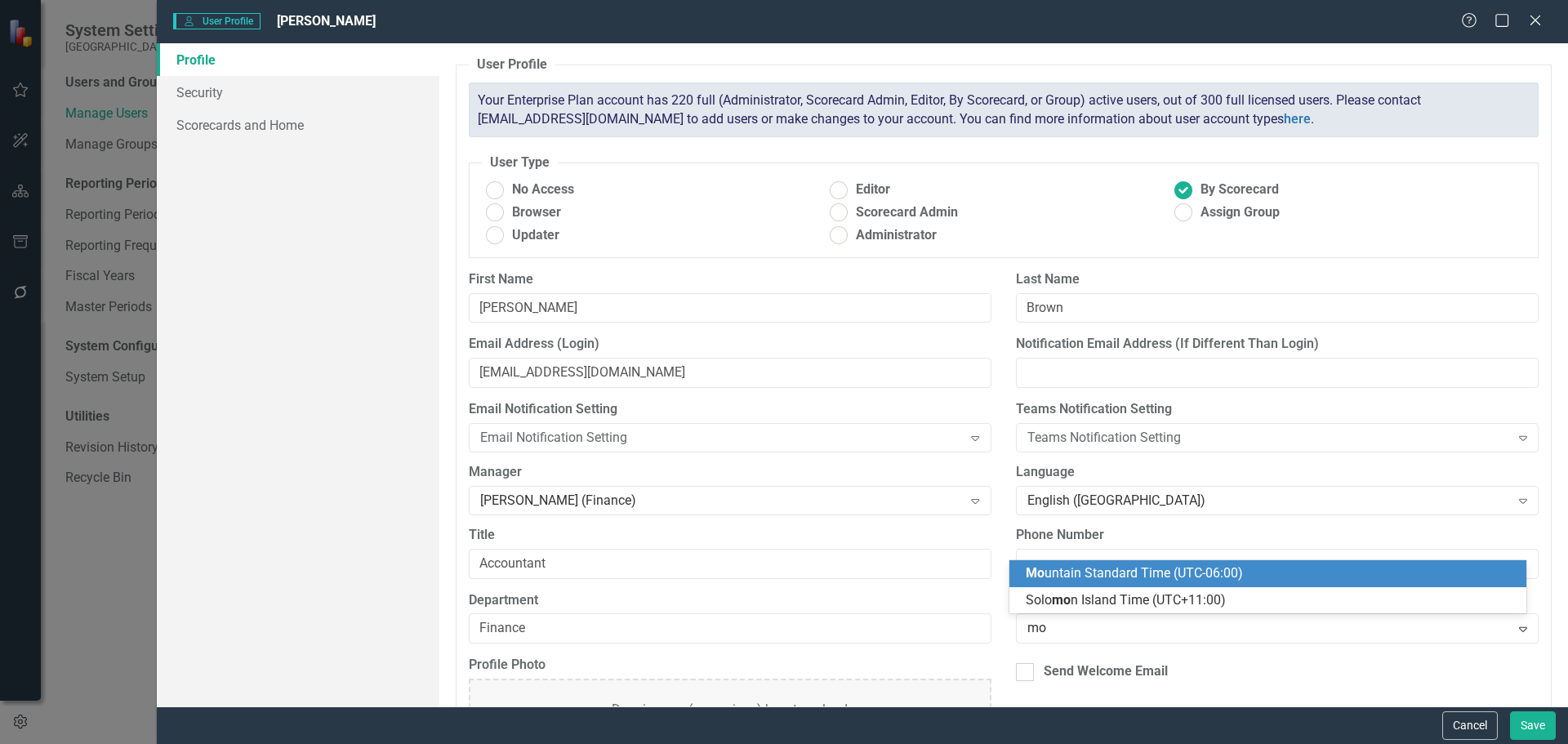
type input "mou"
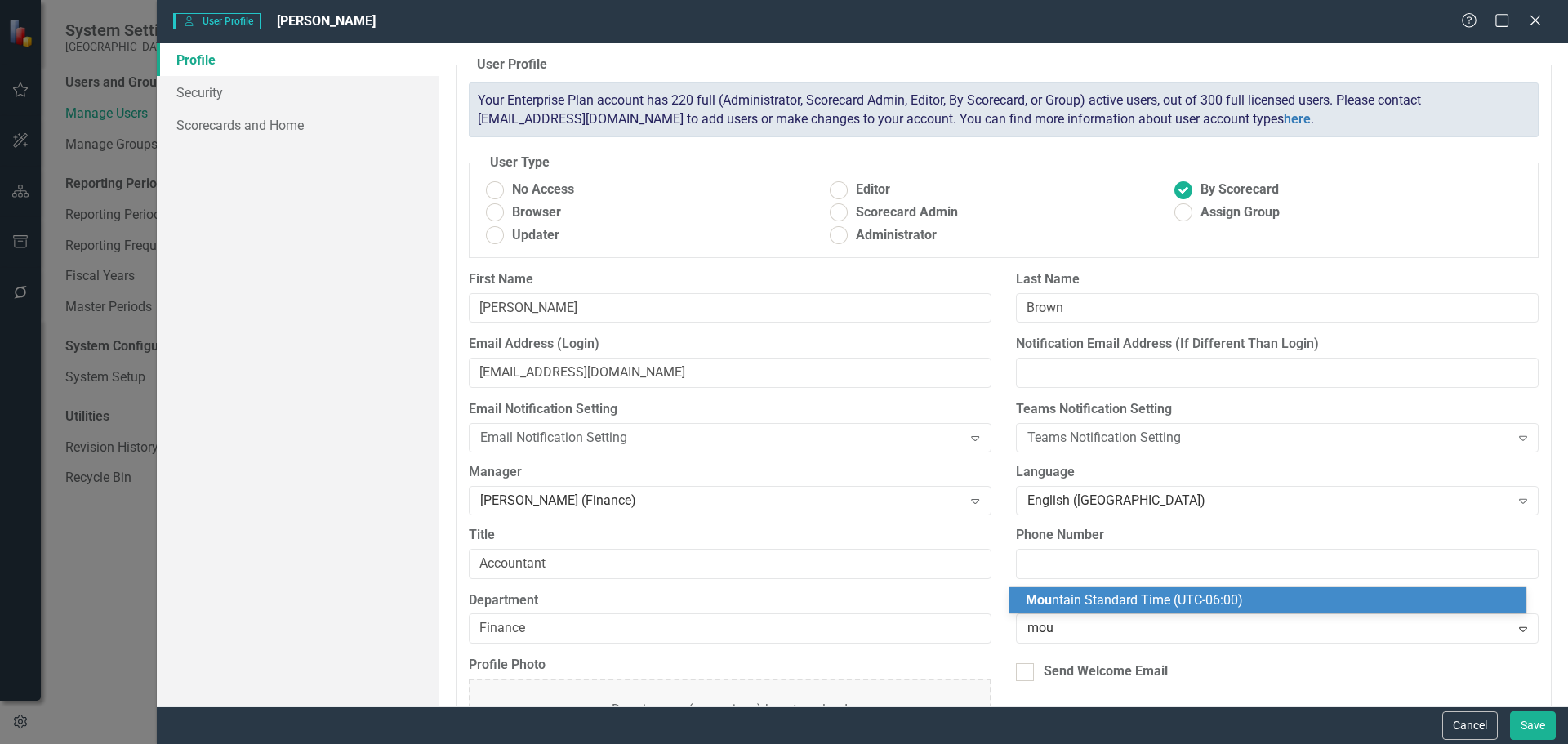
click at [1200, 606] on span "Mou ntain Standard Time (UTC-06:00)" at bounding box center [1135, 599] width 218 height 16
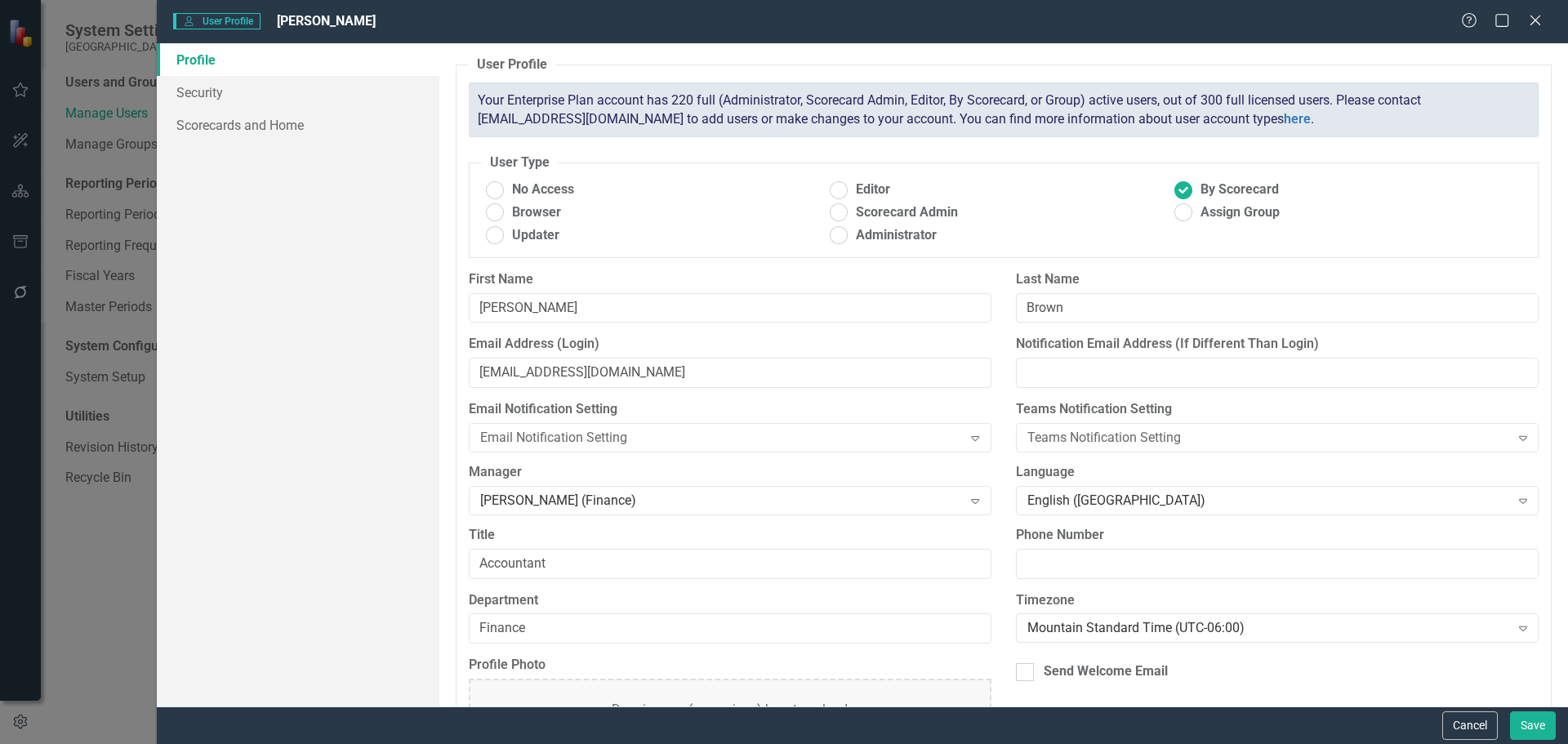
scroll to position [87, 0]
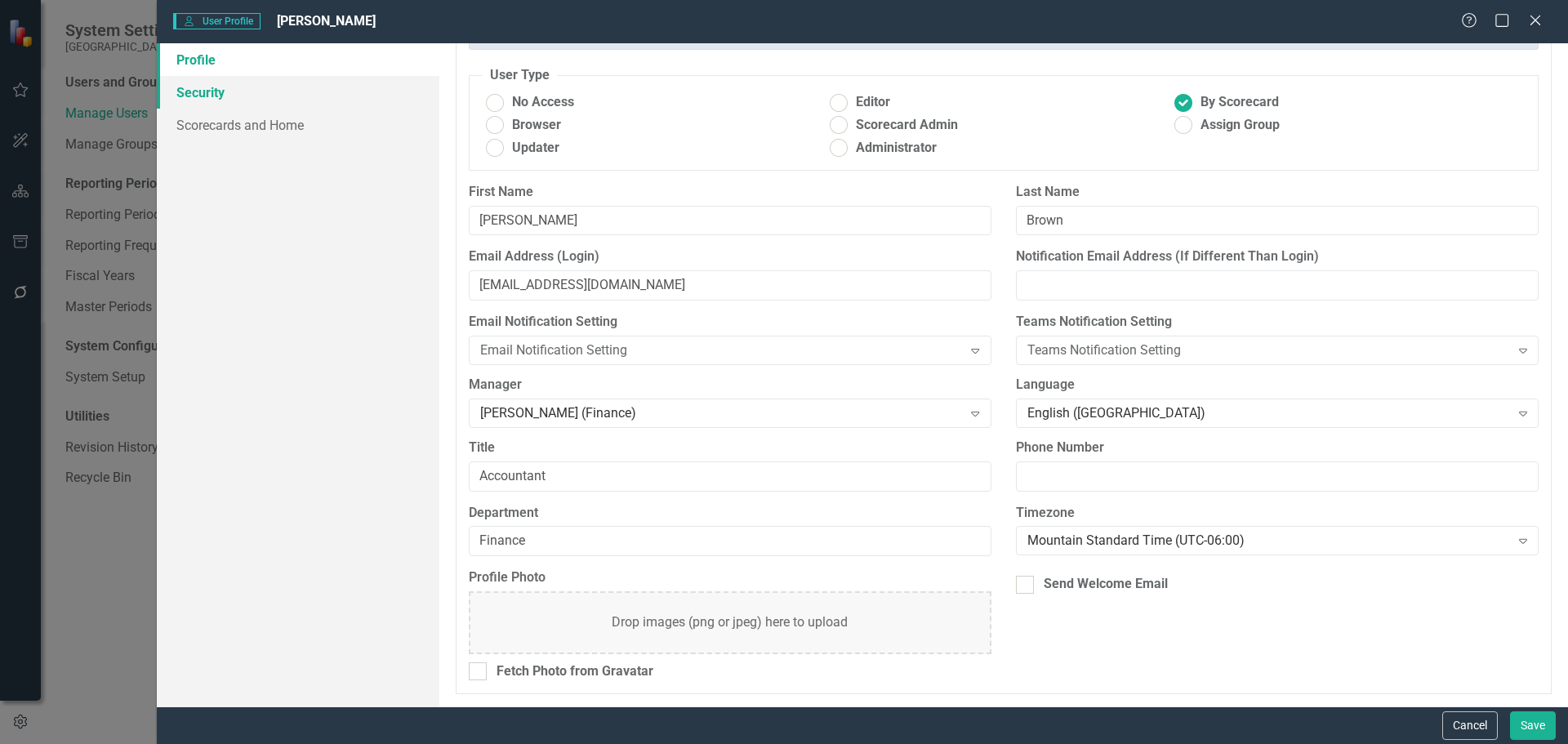
click at [195, 86] on link "Security" at bounding box center [297, 92] width 282 height 32
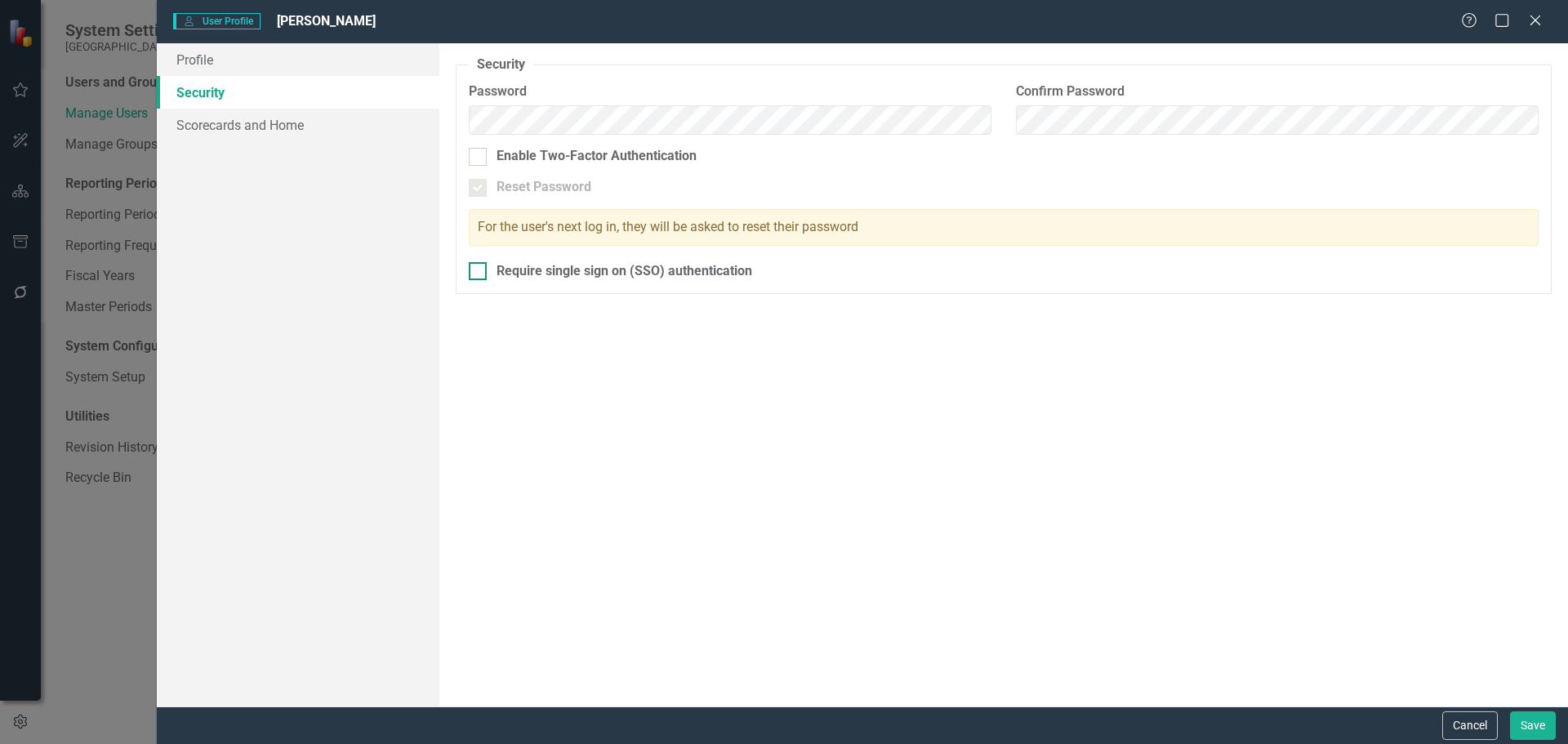
click at [479, 269] on input "Require single sign on (SSO) authentication" at bounding box center [473, 267] width 10 height 10
checkbox input "true"
click at [227, 129] on link "Scorecards and Home" at bounding box center [297, 124] width 282 height 32
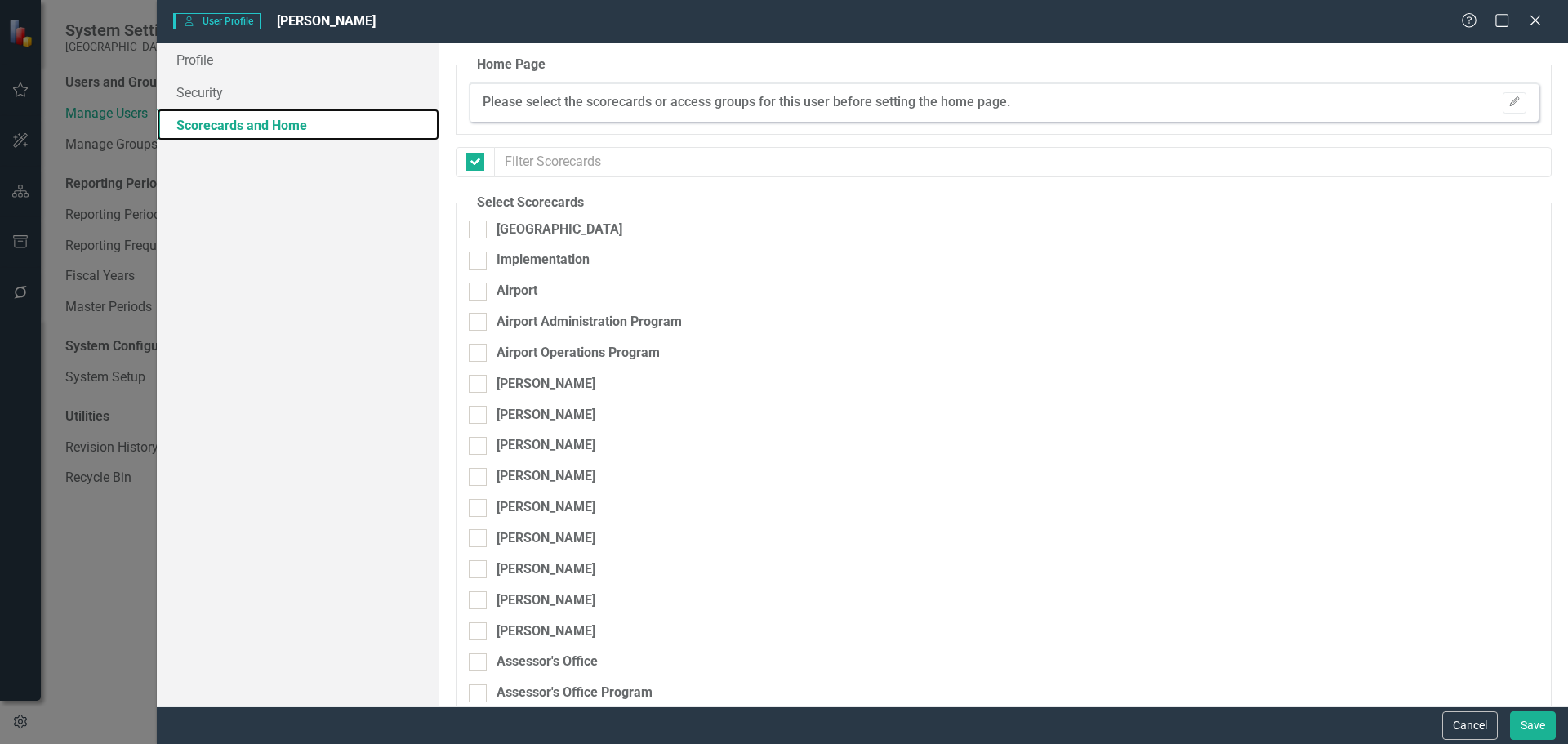
checkbox input "false"
click at [480, 227] on div at bounding box center [477, 229] width 18 height 18
click at [480, 227] on input "[GEOGRAPHIC_DATA]" at bounding box center [473, 225] width 10 height 10
checkbox input "true"
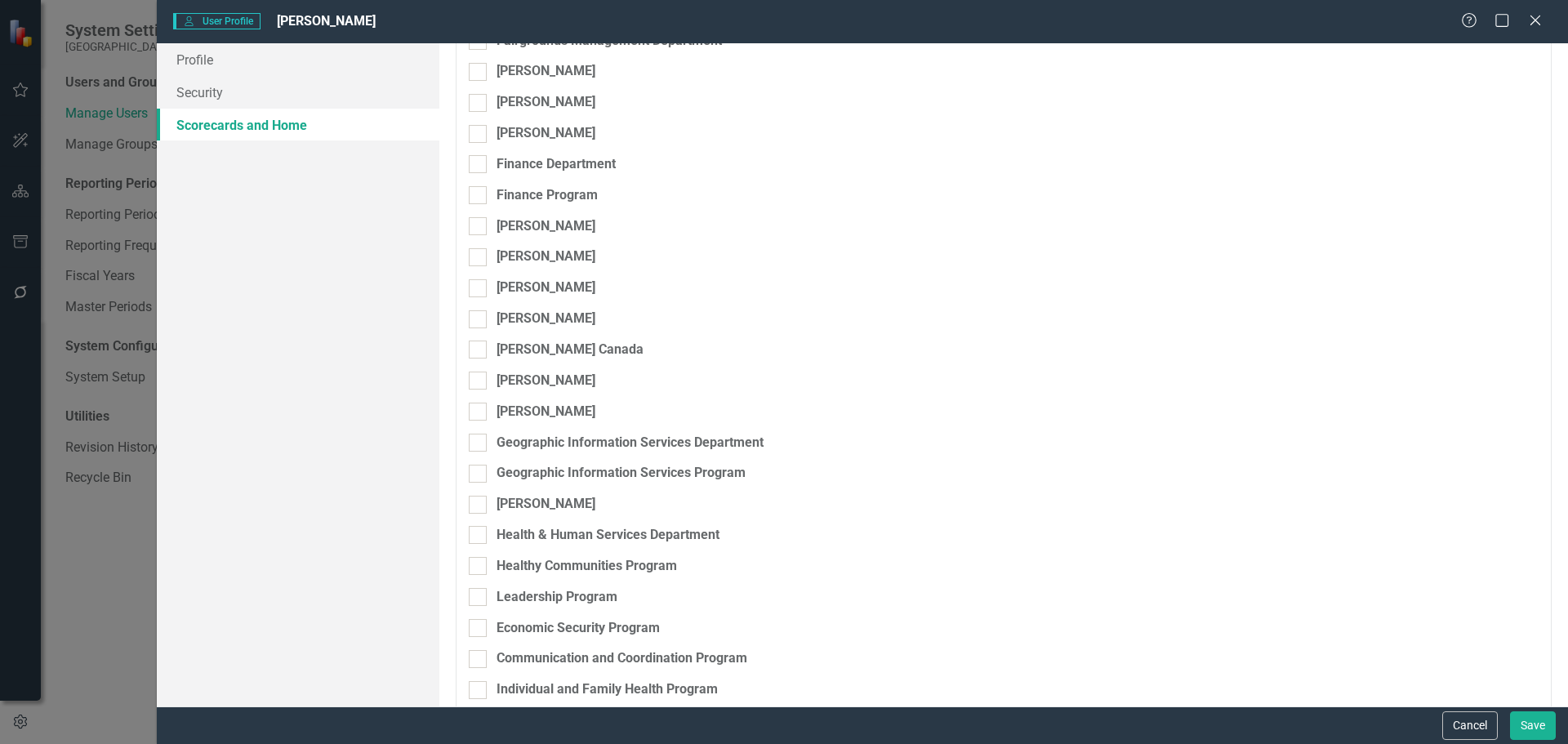
scroll to position [2696, 0]
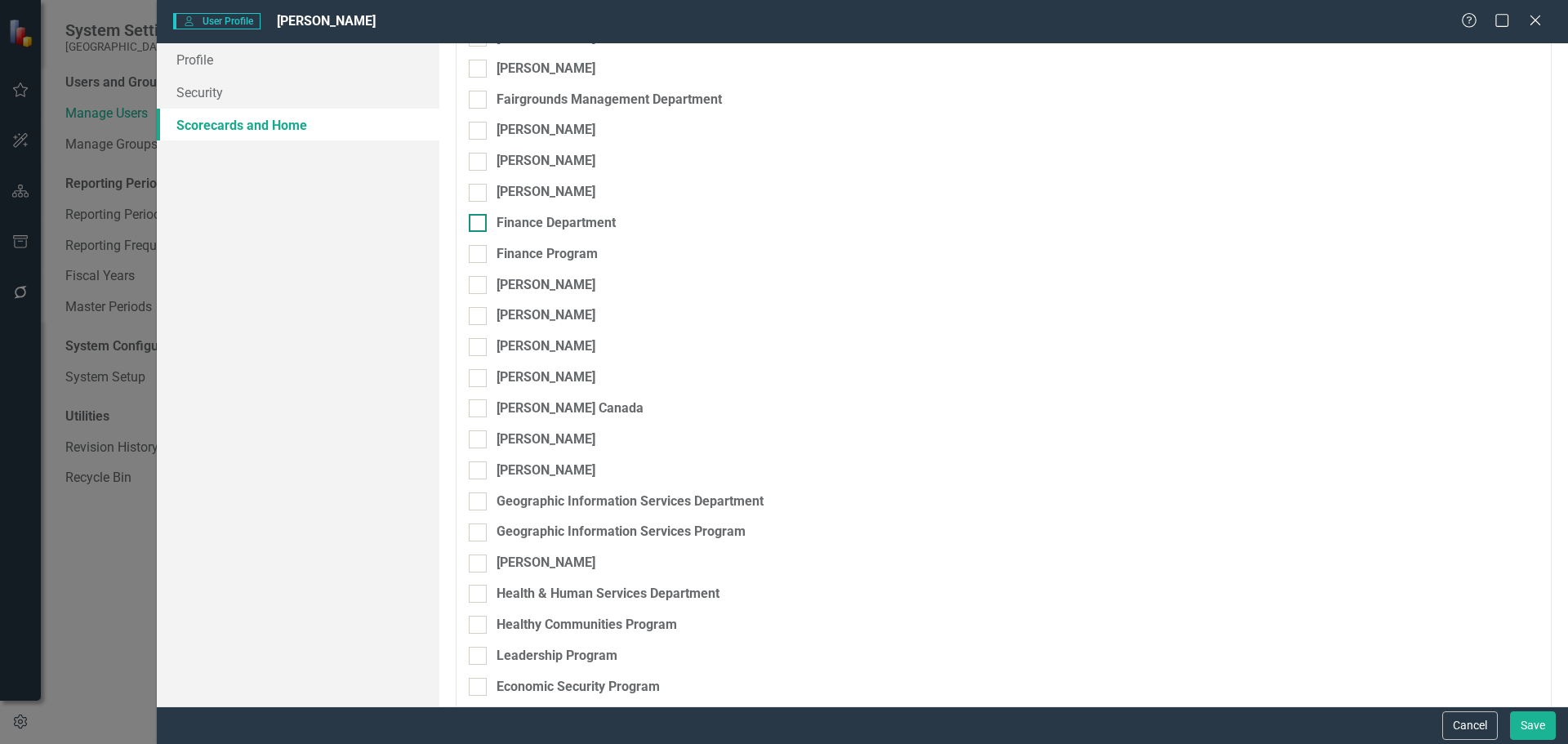
click at [482, 227] on div at bounding box center [477, 222] width 18 height 18
click at [480, 224] on input "Finance Department" at bounding box center [473, 219] width 10 height 10
checkbox input "true"
click at [479, 249] on input "Finance Program" at bounding box center [473, 250] width 10 height 10
checkbox input "true"
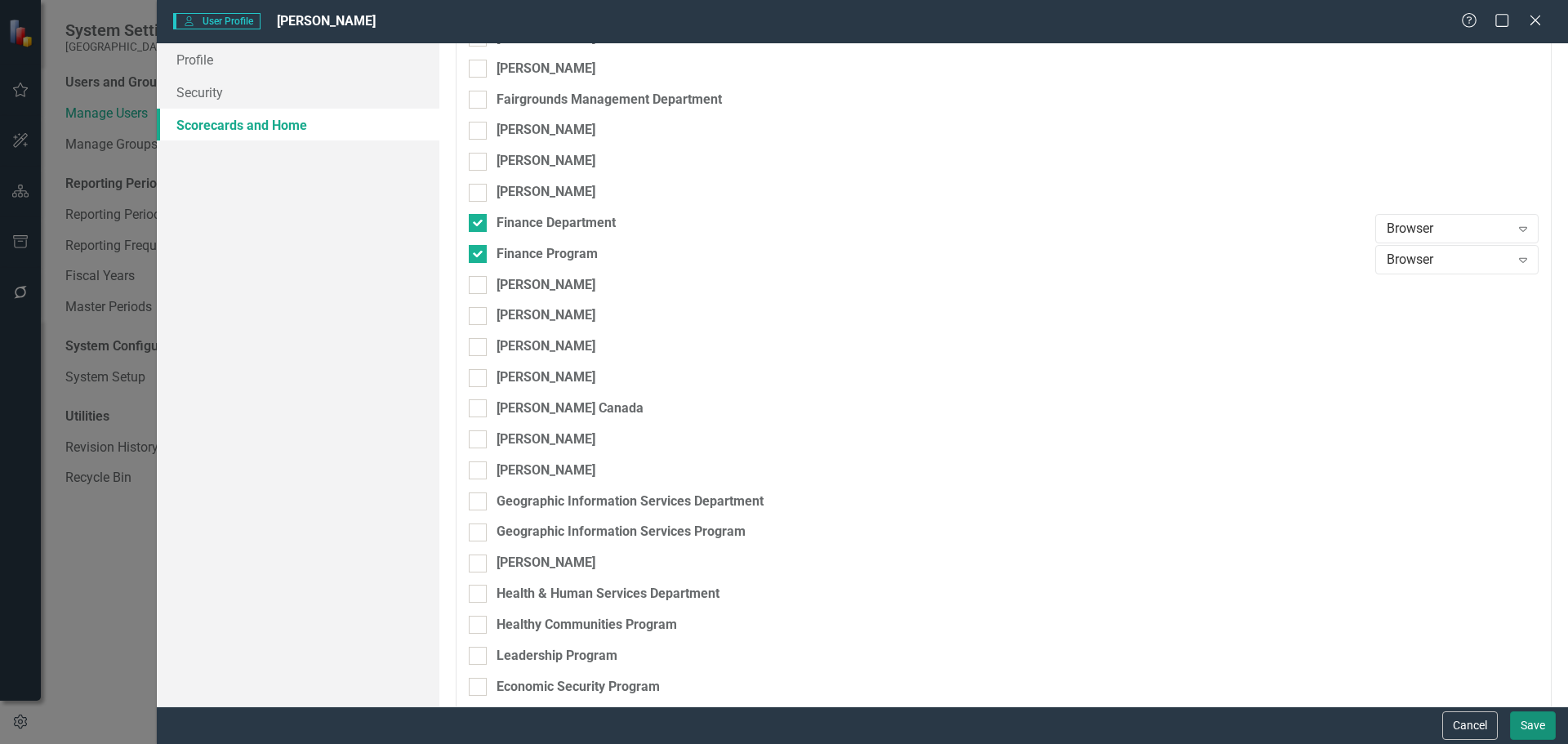
click at [1537, 723] on button "Save" at bounding box center [1532, 725] width 45 height 29
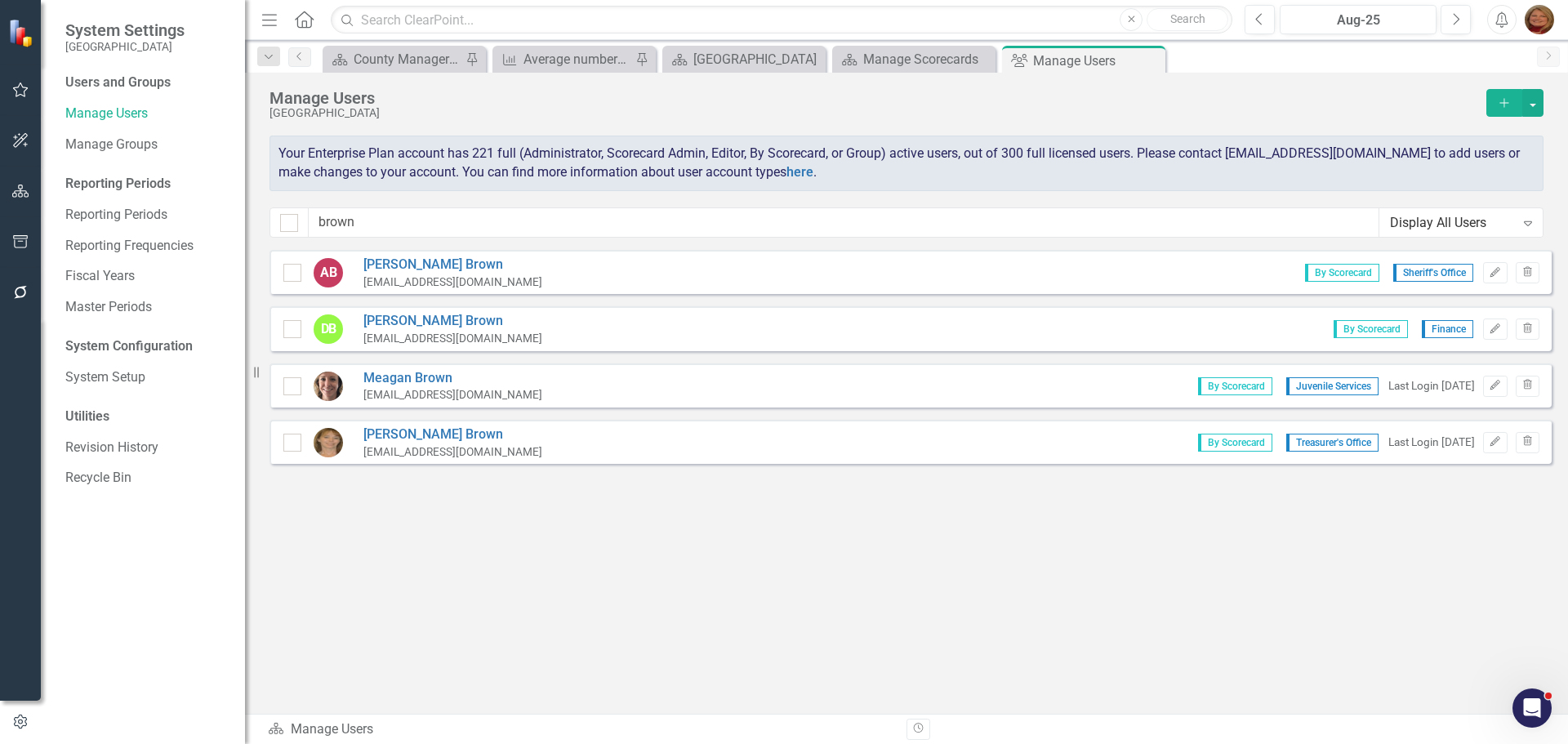
click at [1502, 99] on icon "Add" at bounding box center [1504, 103] width 15 height 11
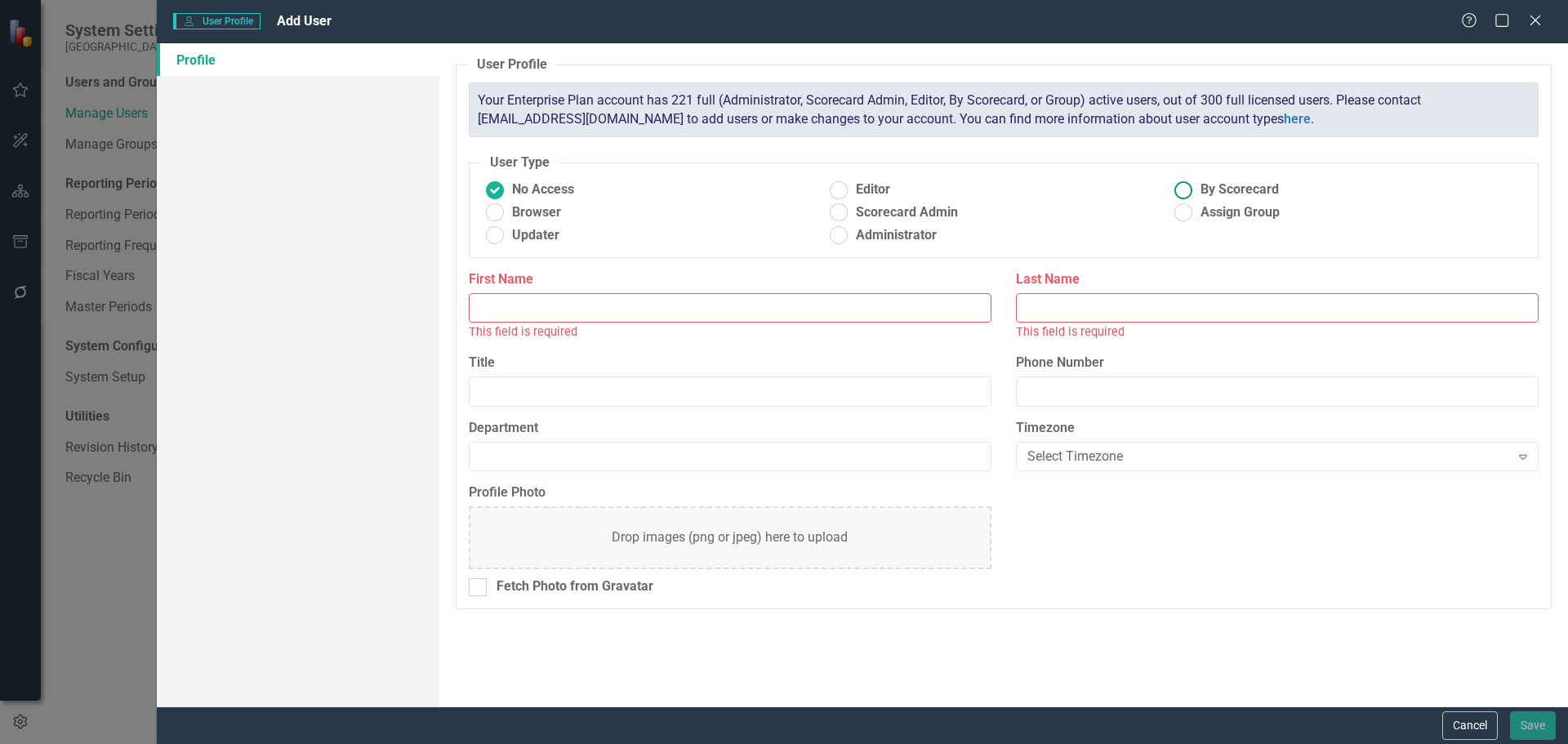
click at [1186, 186] on ins at bounding box center [1184, 189] width 25 height 25
click at [1186, 186] on input "By Scorecard" at bounding box center [1184, 189] width 25 height 25
radio input "true"
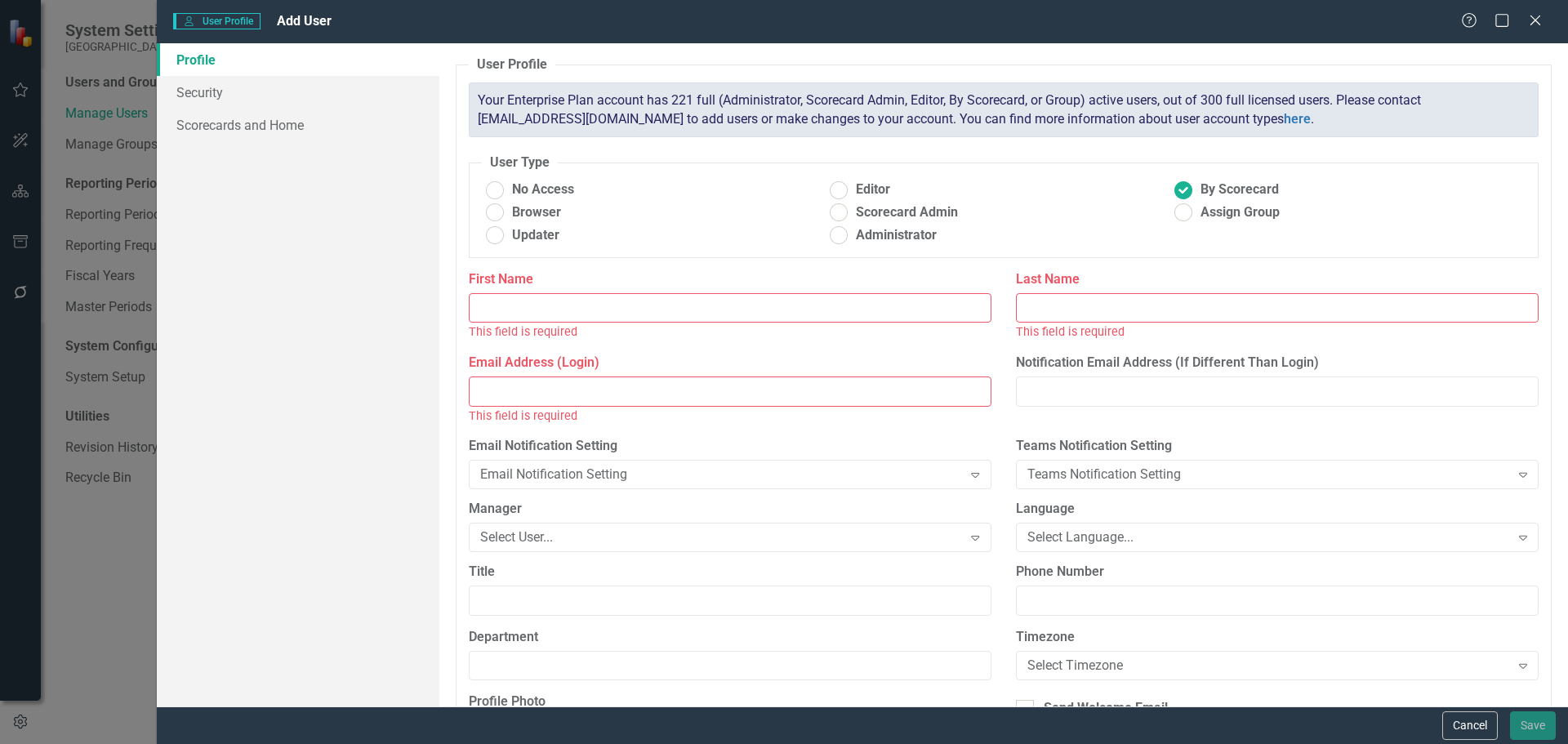
click at [702, 308] on input "First Name" at bounding box center [730, 309] width 522 height 31
type input "[PERSON_NAME]"
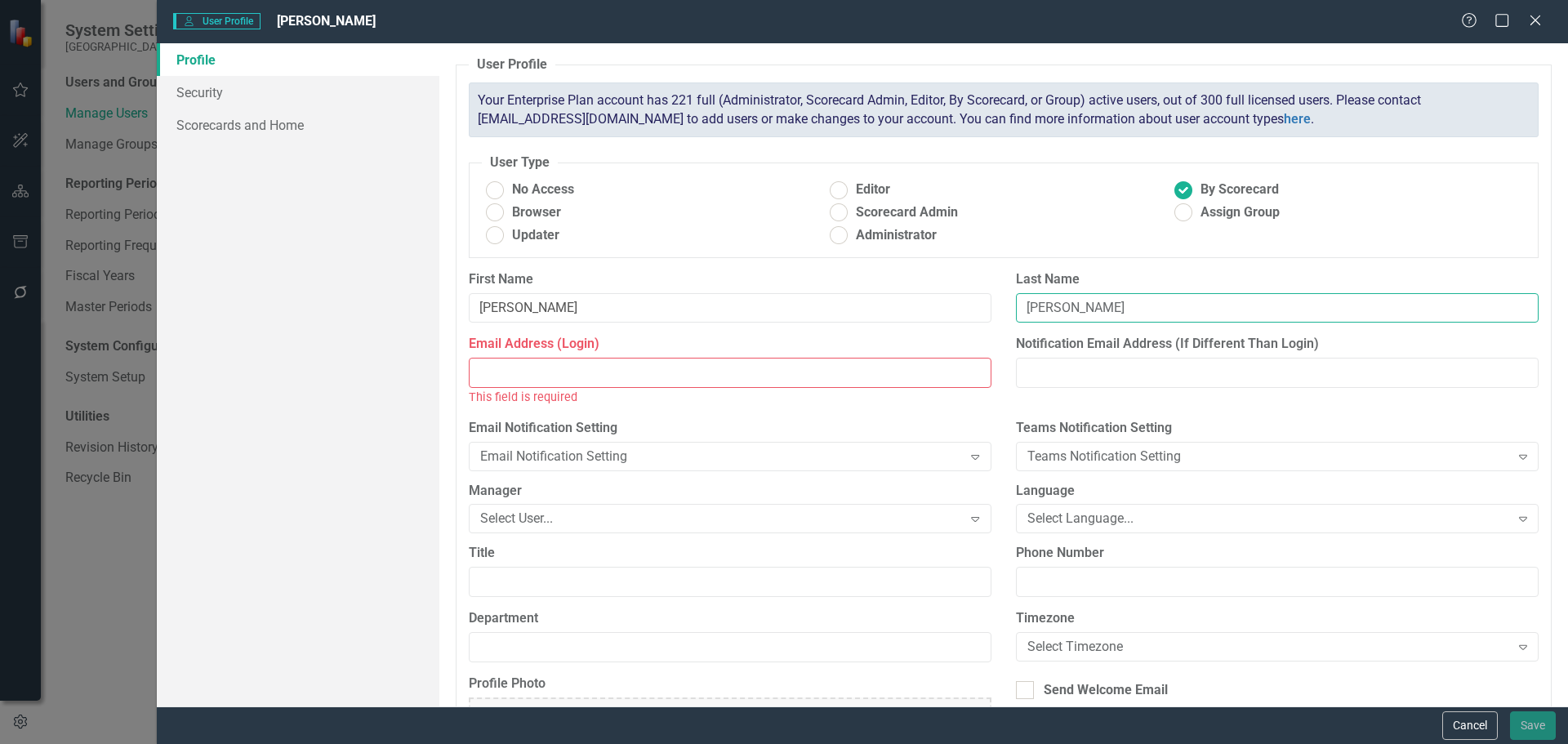
type input "Kusnetzky"
click at [643, 374] on input "Email Address (Login)" at bounding box center [730, 372] width 522 height 31
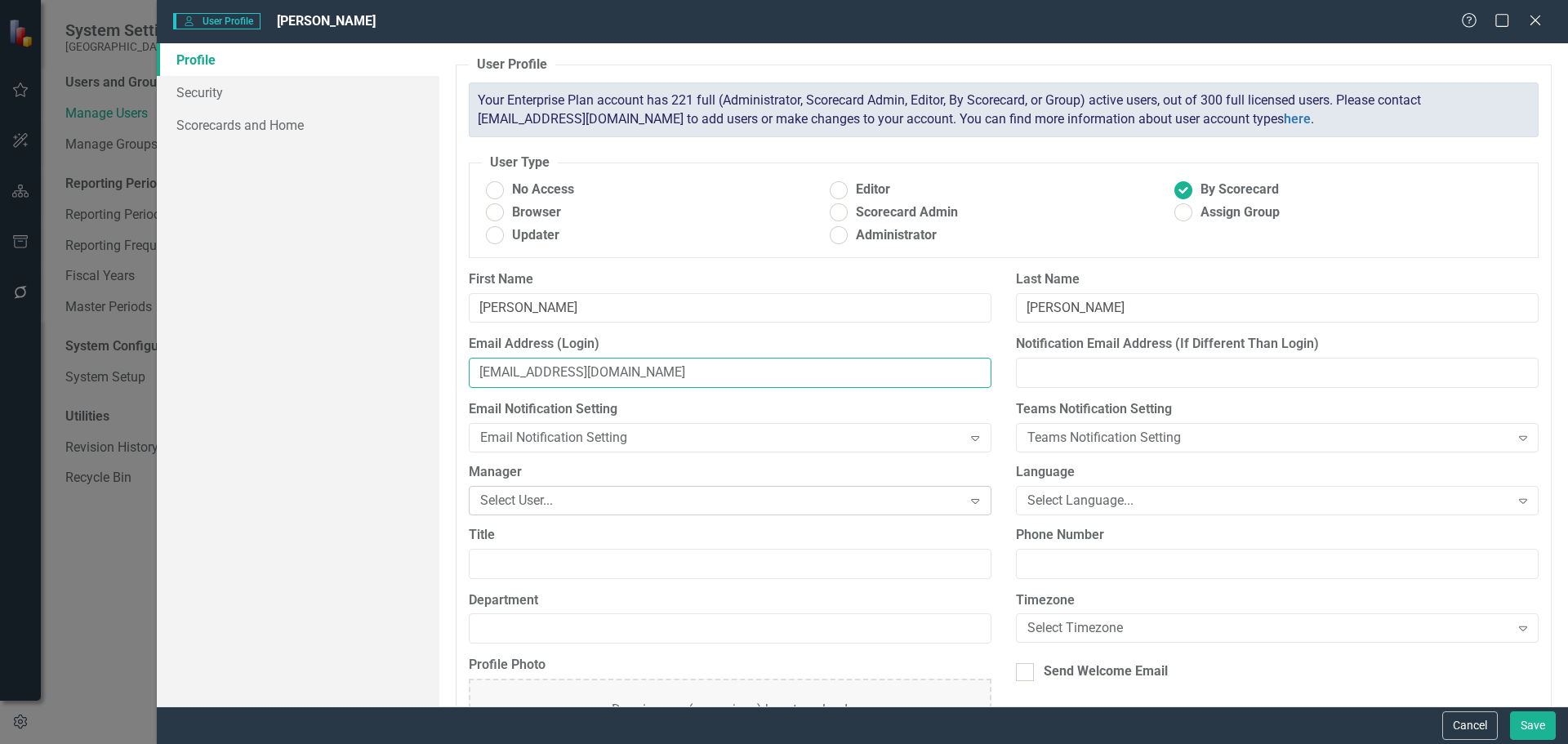
type input "bkusnetzky@gunnisoncounty.org"
click at [701, 501] on div "Select User..." at bounding box center [721, 500] width 483 height 19
click at [552, 499] on div "Select User..." at bounding box center [721, 500] width 483 height 19
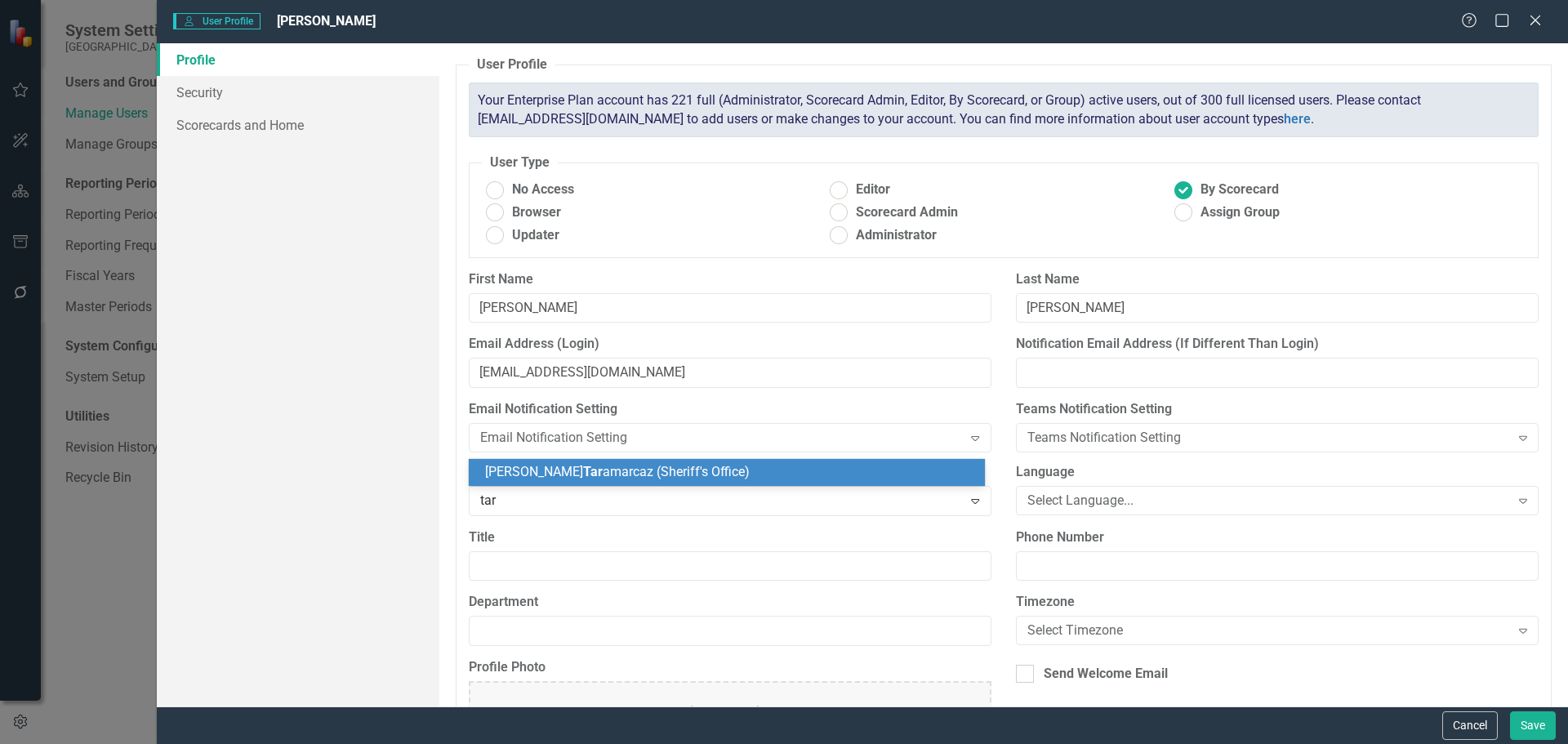
type input "tara"
click at [583, 473] on span "Tara" at bounding box center [633, 472] width 99 height 16
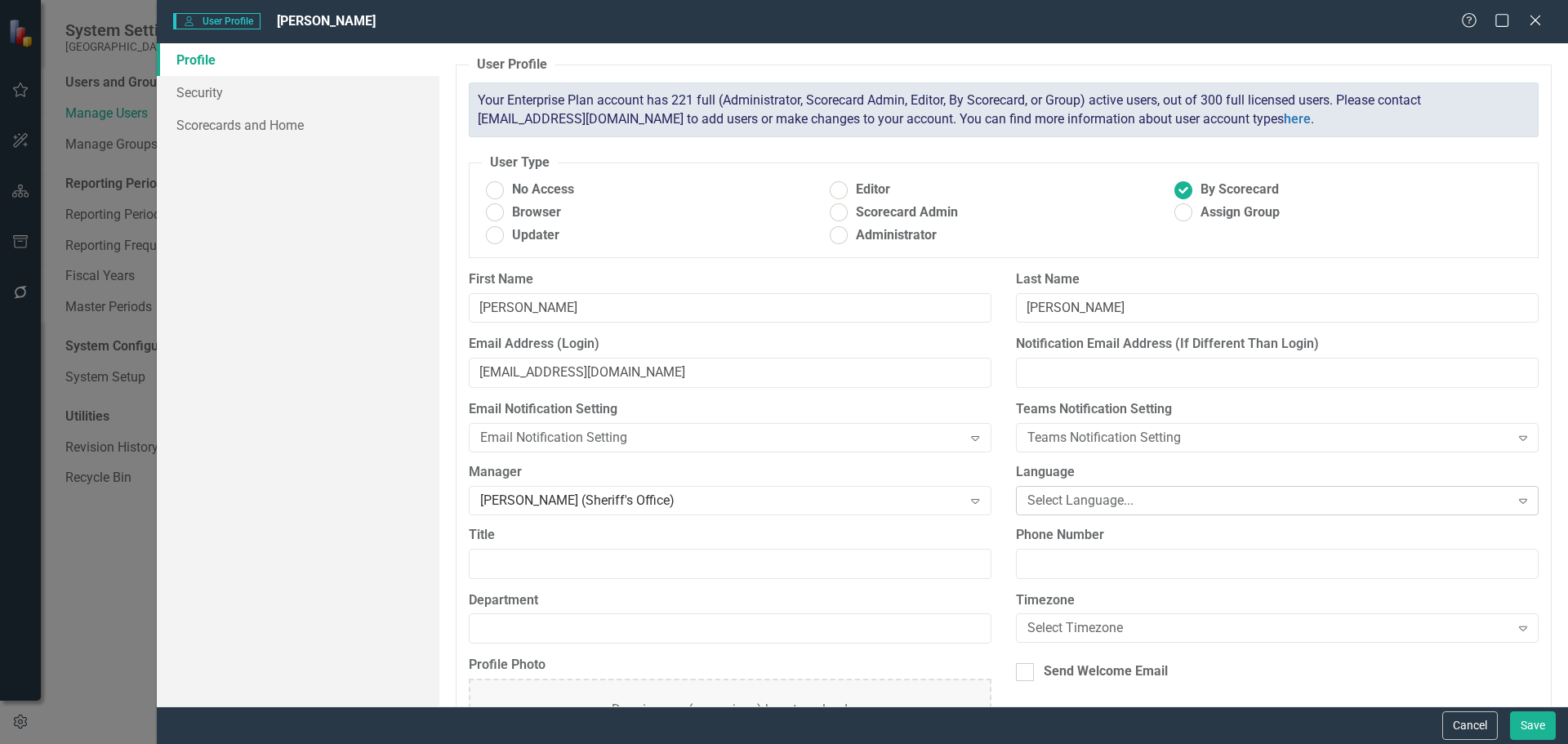
click at [1064, 506] on div "Select Language..." at bounding box center [1268, 500] width 483 height 19
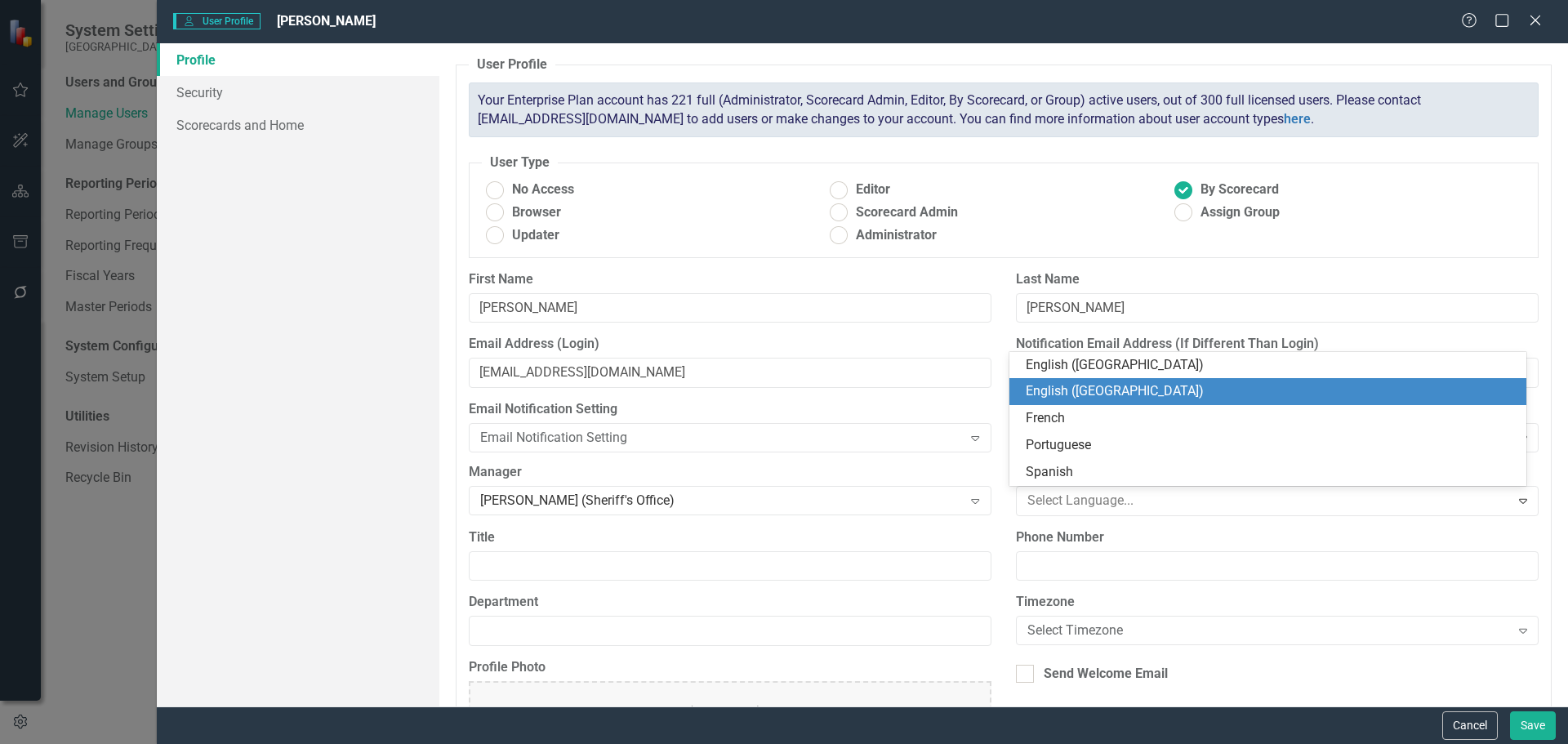
click at [1088, 397] on div "English ([GEOGRAPHIC_DATA])" at bounding box center [1272, 392] width 491 height 19
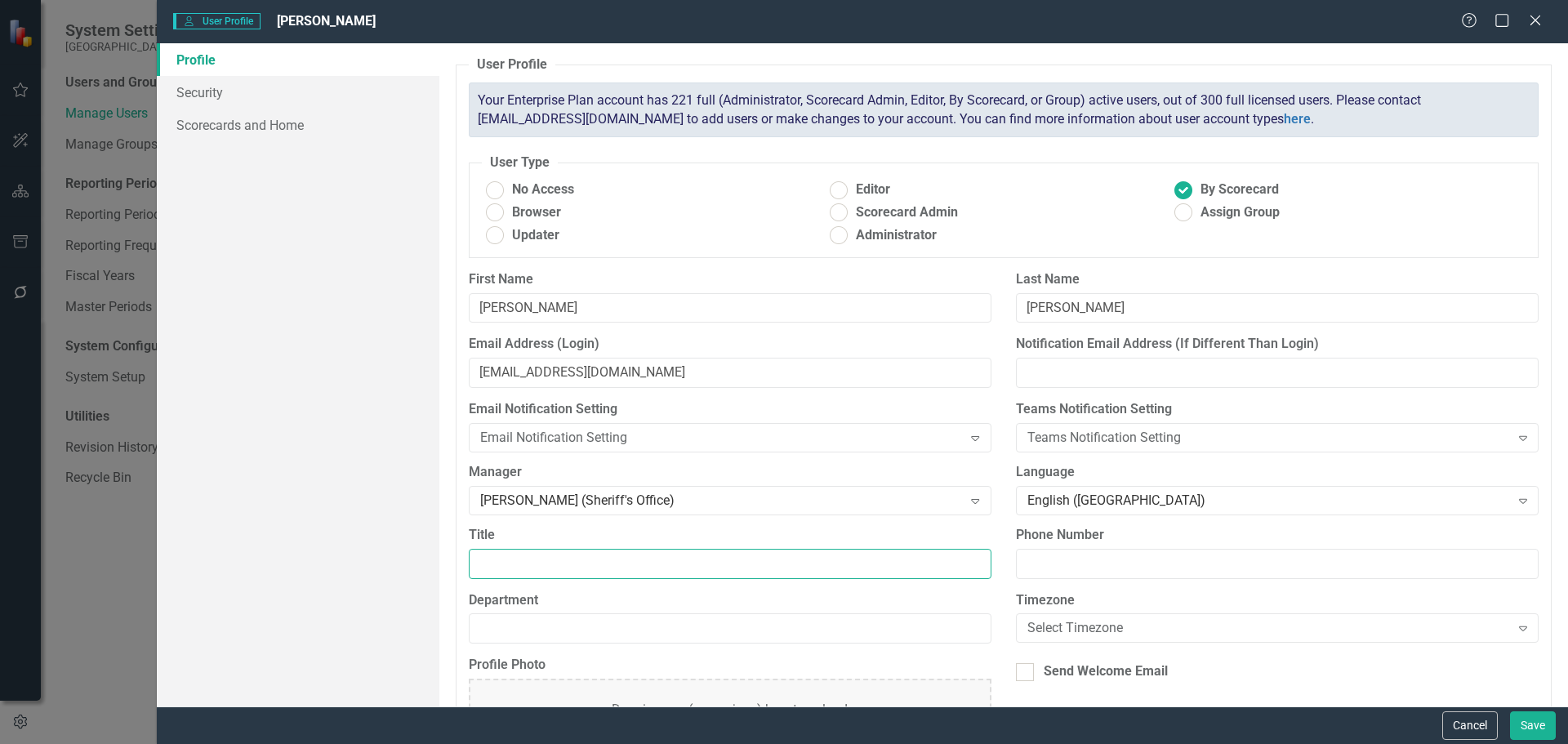
click at [646, 566] on input "Title" at bounding box center [730, 564] width 522 height 31
type input "Patrol Cadet"
drag, startPoint x: 835, startPoint y: 630, endPoint x: 828, endPoint y: 621, distance: 11.4
click at [835, 627] on input "Department" at bounding box center [730, 628] width 522 height 31
type input "Sheriff's Office"
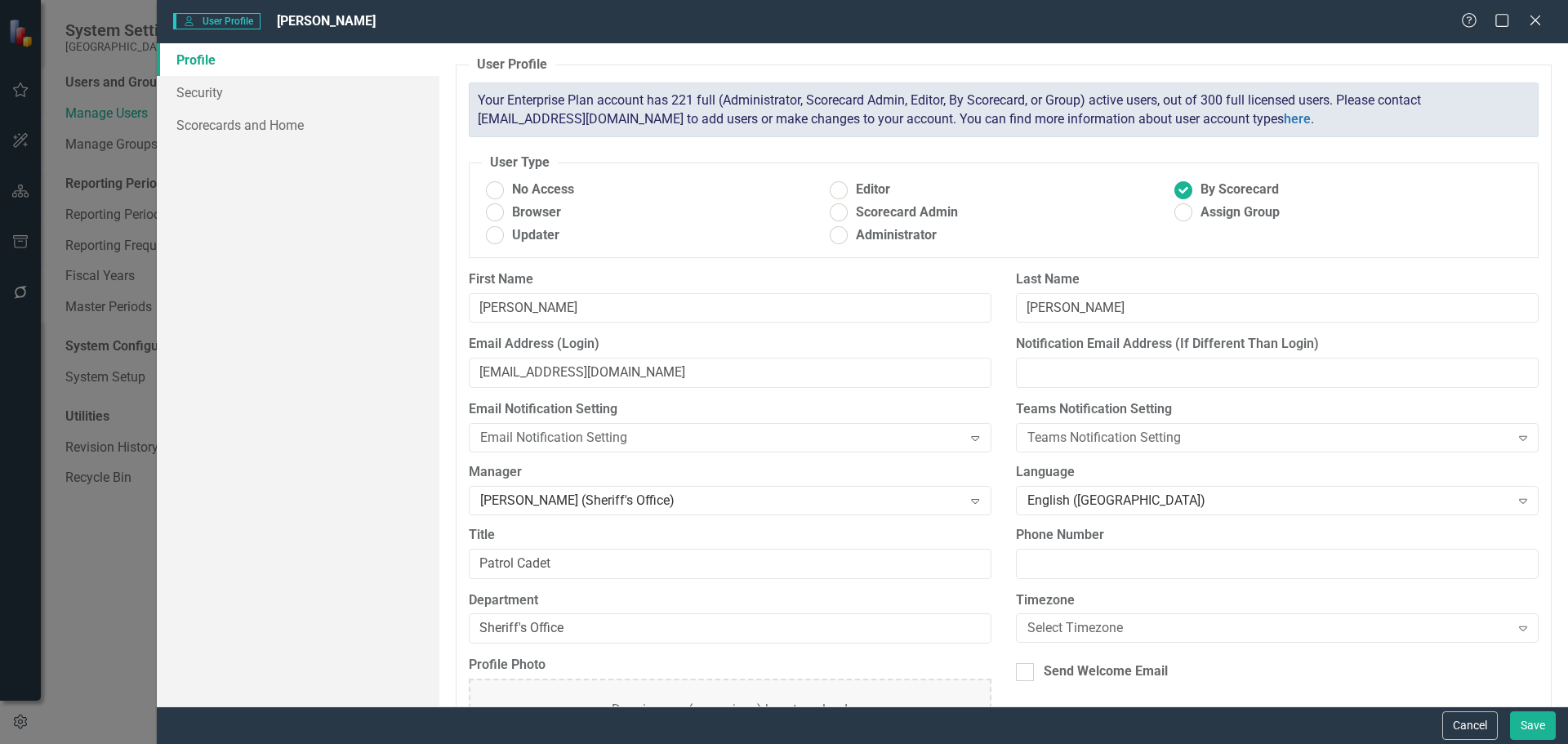
scroll to position [87, 0]
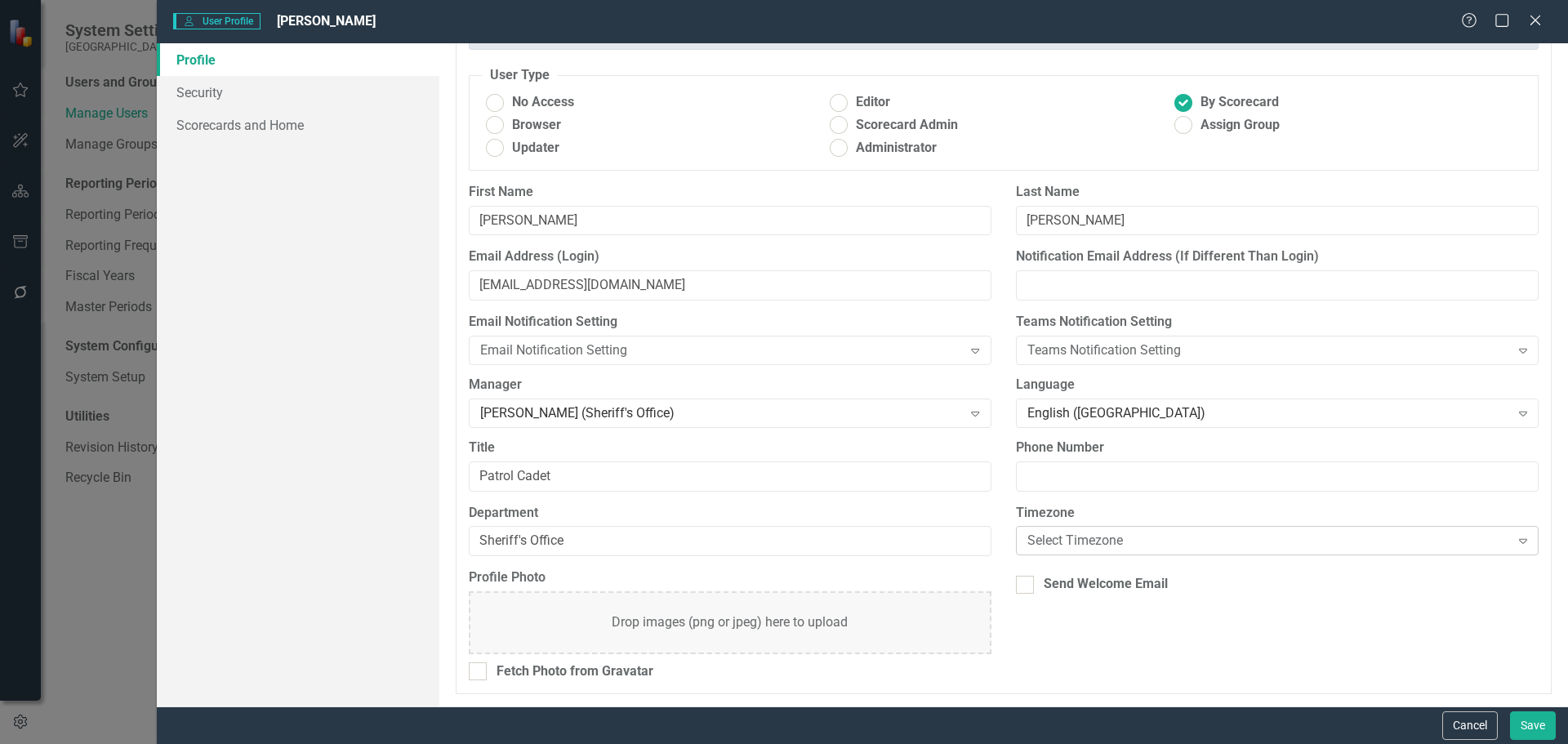
click at [1098, 541] on div "Select Timezone" at bounding box center [1268, 541] width 483 height 19
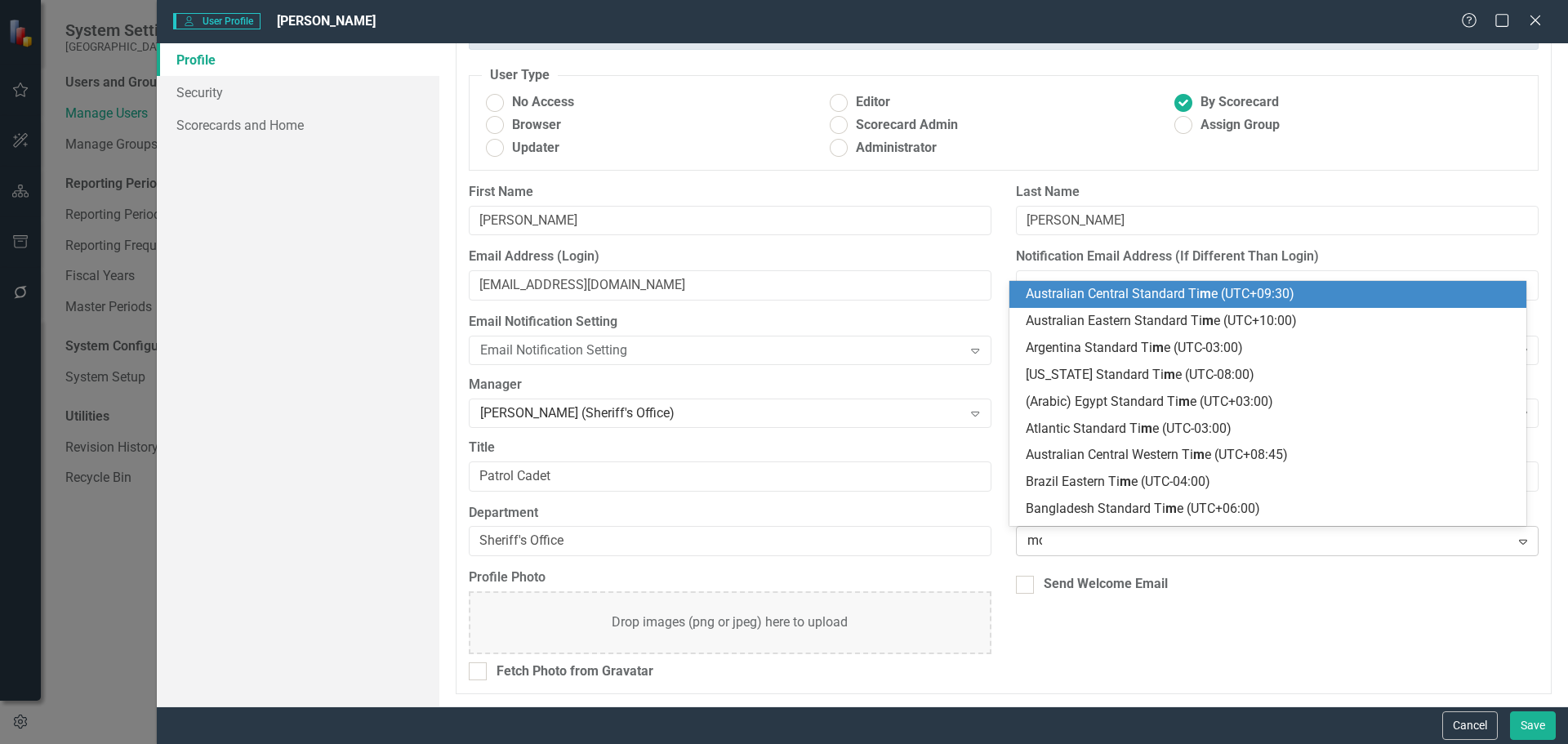
type input "mou"
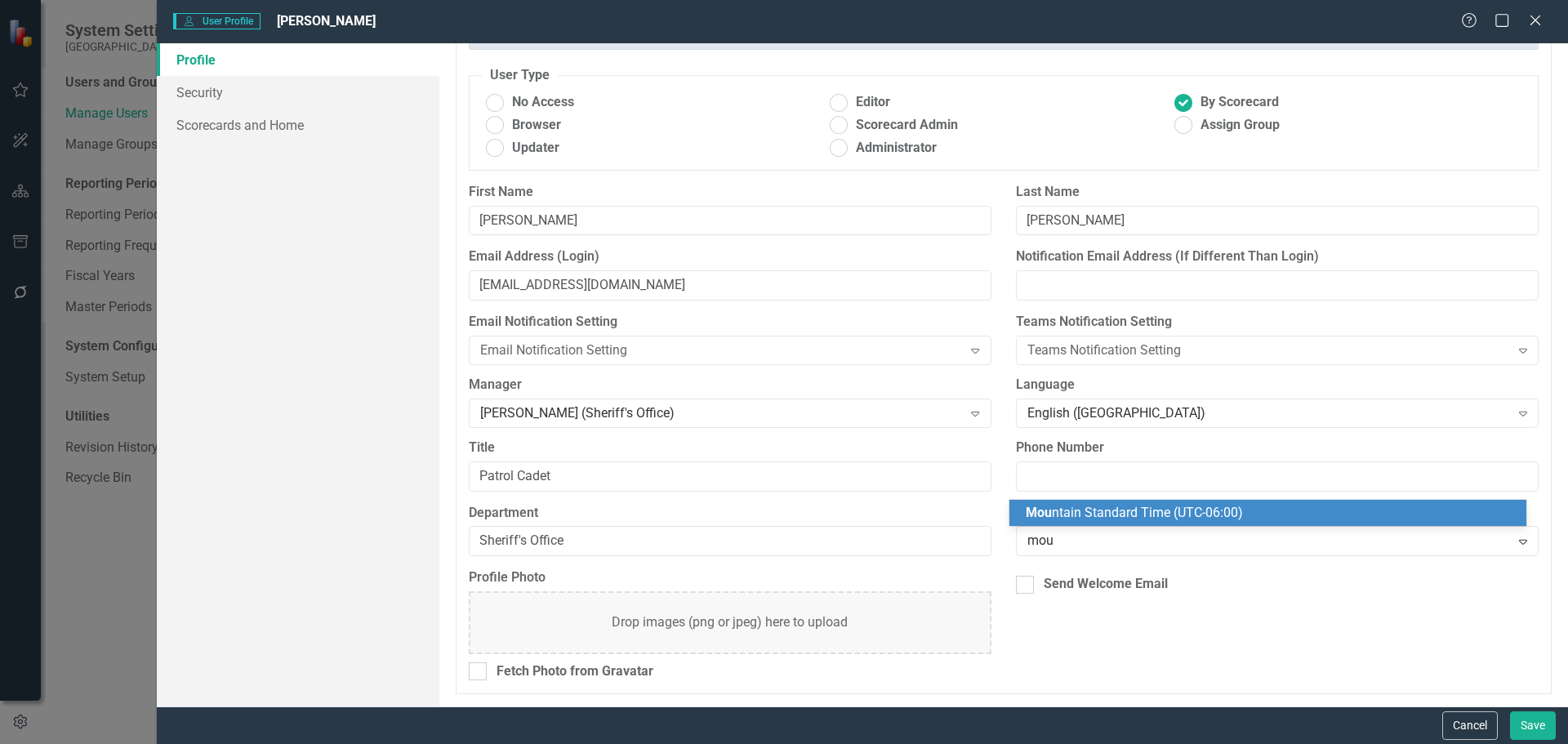
click at [1091, 511] on span "Mou ntain Standard Time (UTC-06:00)" at bounding box center [1135, 512] width 218 height 16
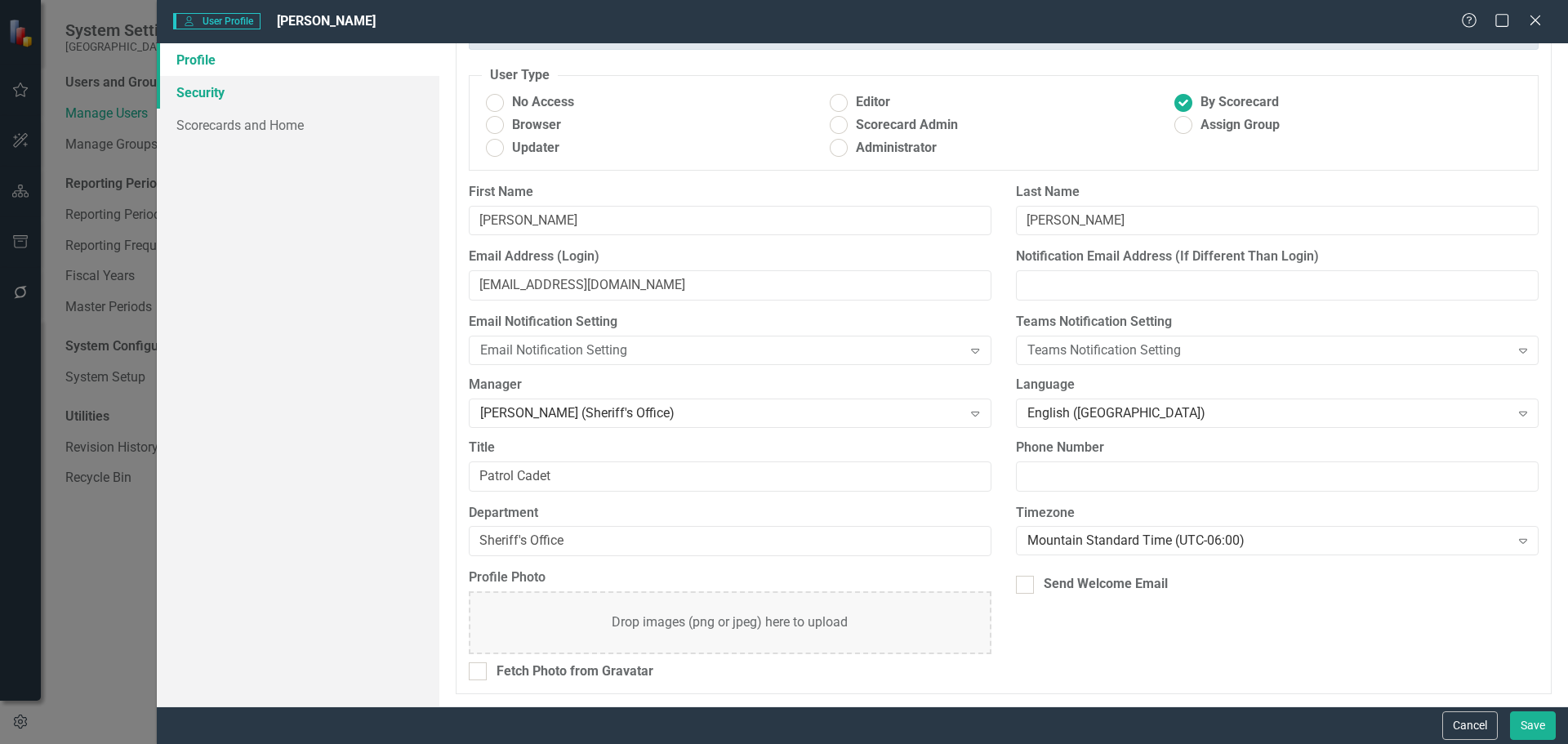
drag, startPoint x: 207, startPoint y: 84, endPoint x: 228, endPoint y: 104, distance: 29.0
click at [207, 84] on link "Security" at bounding box center [297, 92] width 282 height 32
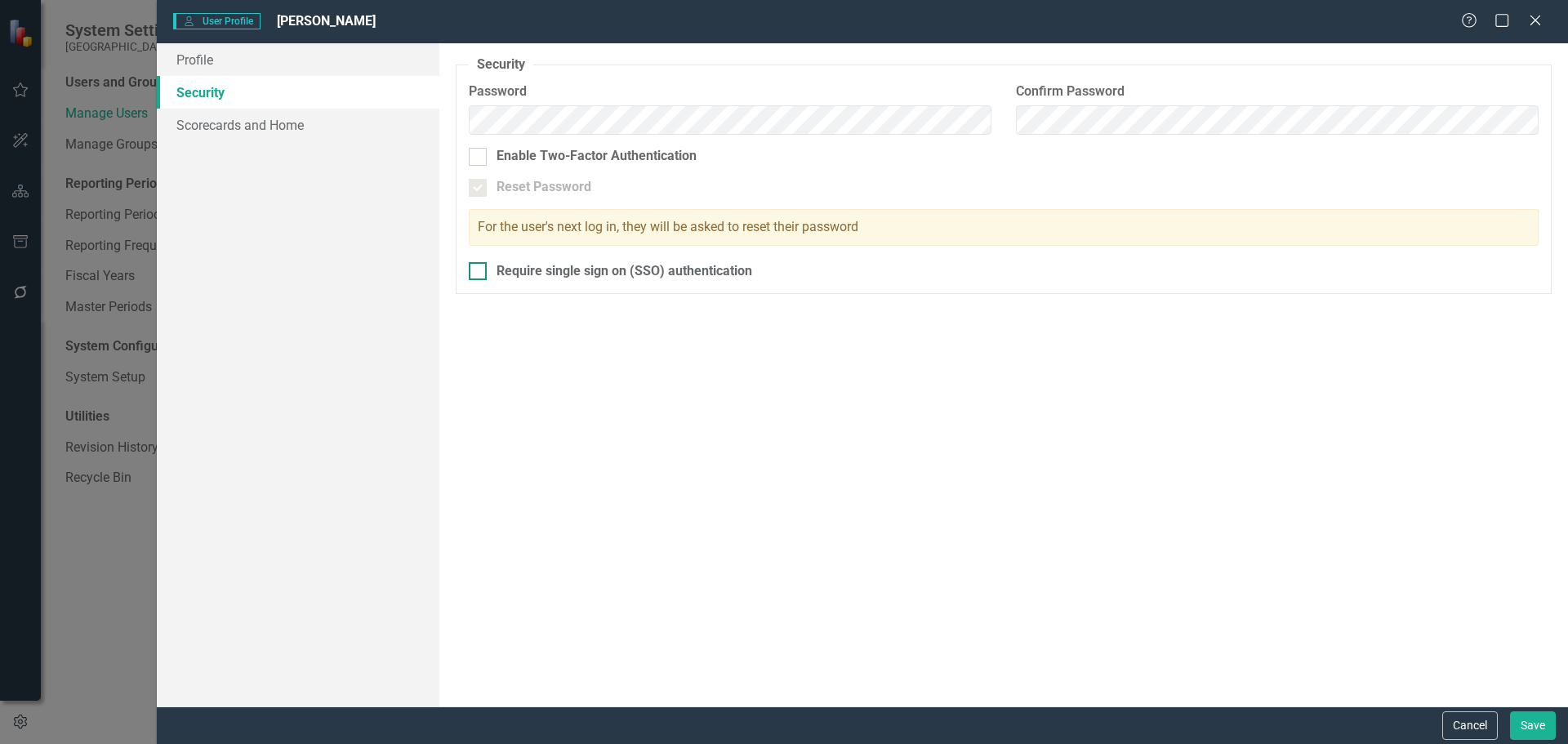
click at [477, 272] on input "Require single sign on (SSO) authentication" at bounding box center [473, 267] width 10 height 10
checkbox input "true"
click at [251, 119] on link "Scorecards and Home" at bounding box center [297, 124] width 282 height 32
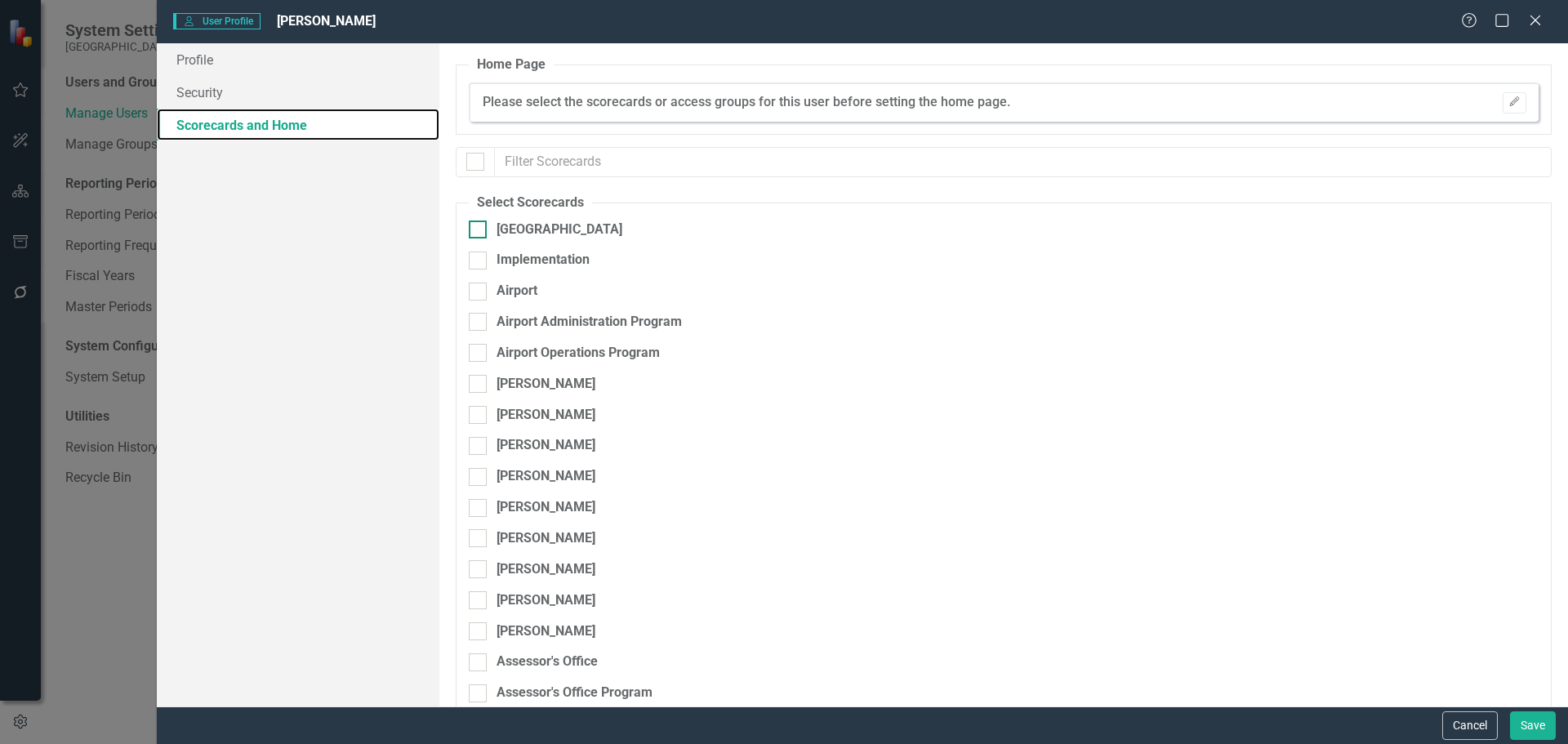
checkbox input "false"
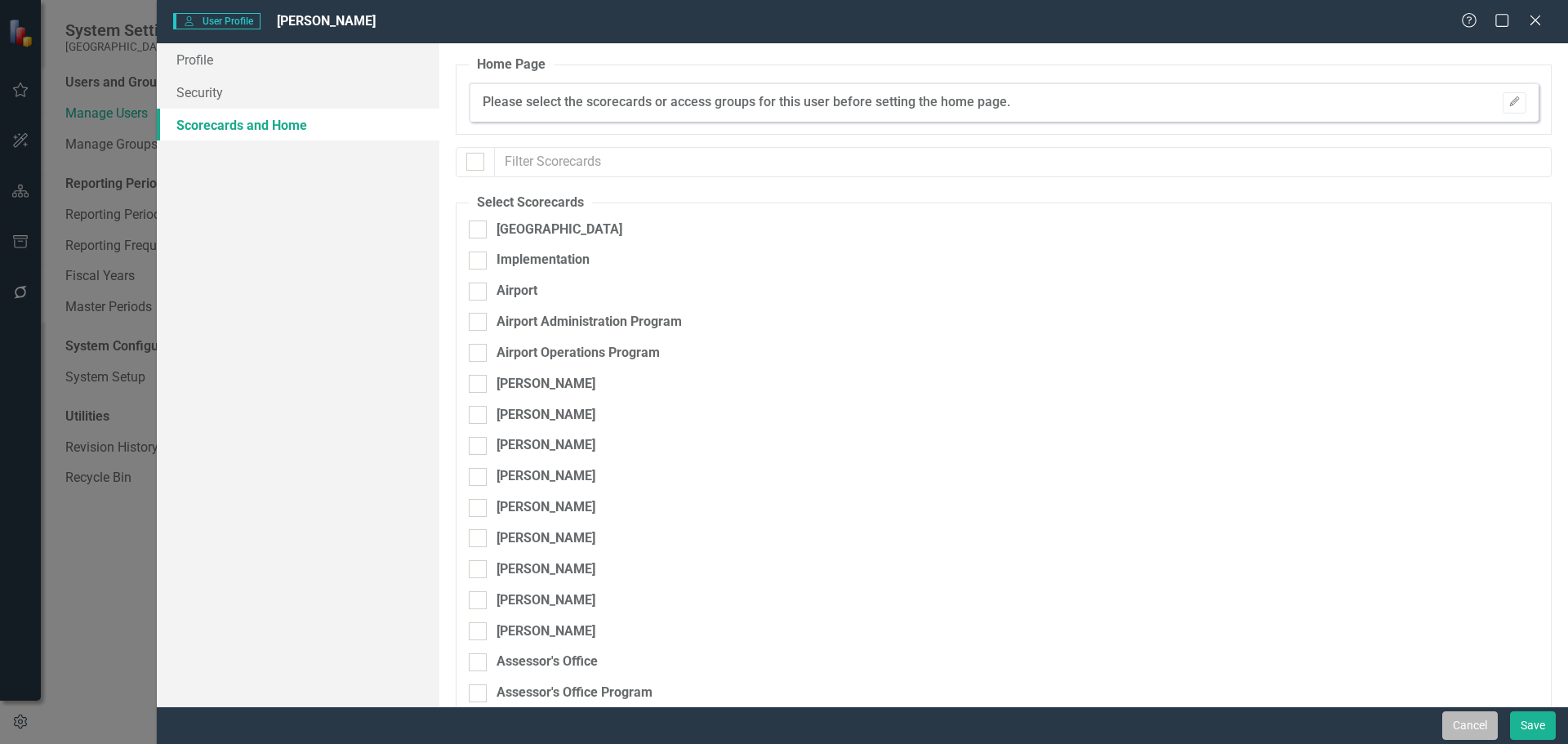
click at [1476, 725] on button "Cancel" at bounding box center [1470, 725] width 56 height 29
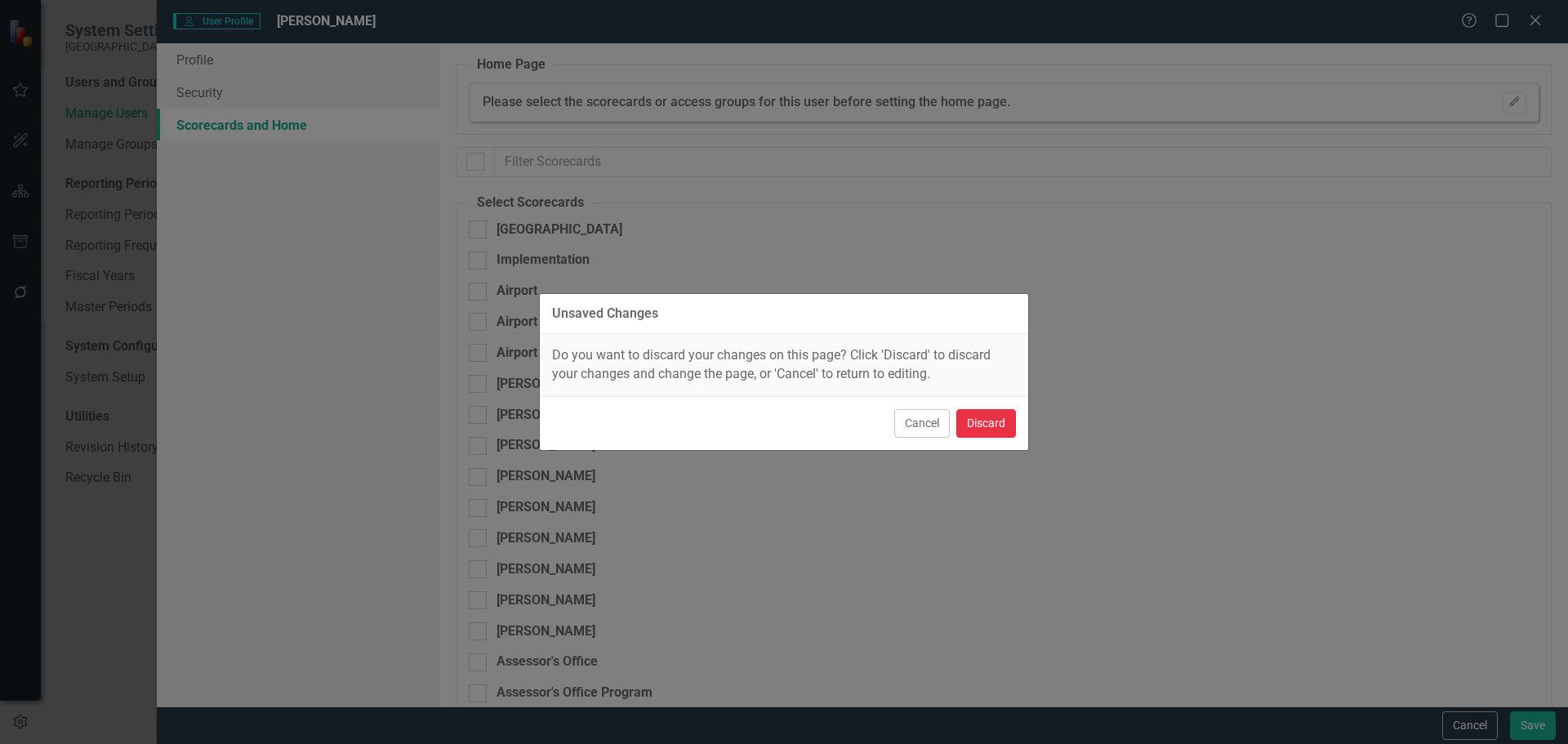
click at [991, 422] on button "Discard" at bounding box center [986, 423] width 59 height 29
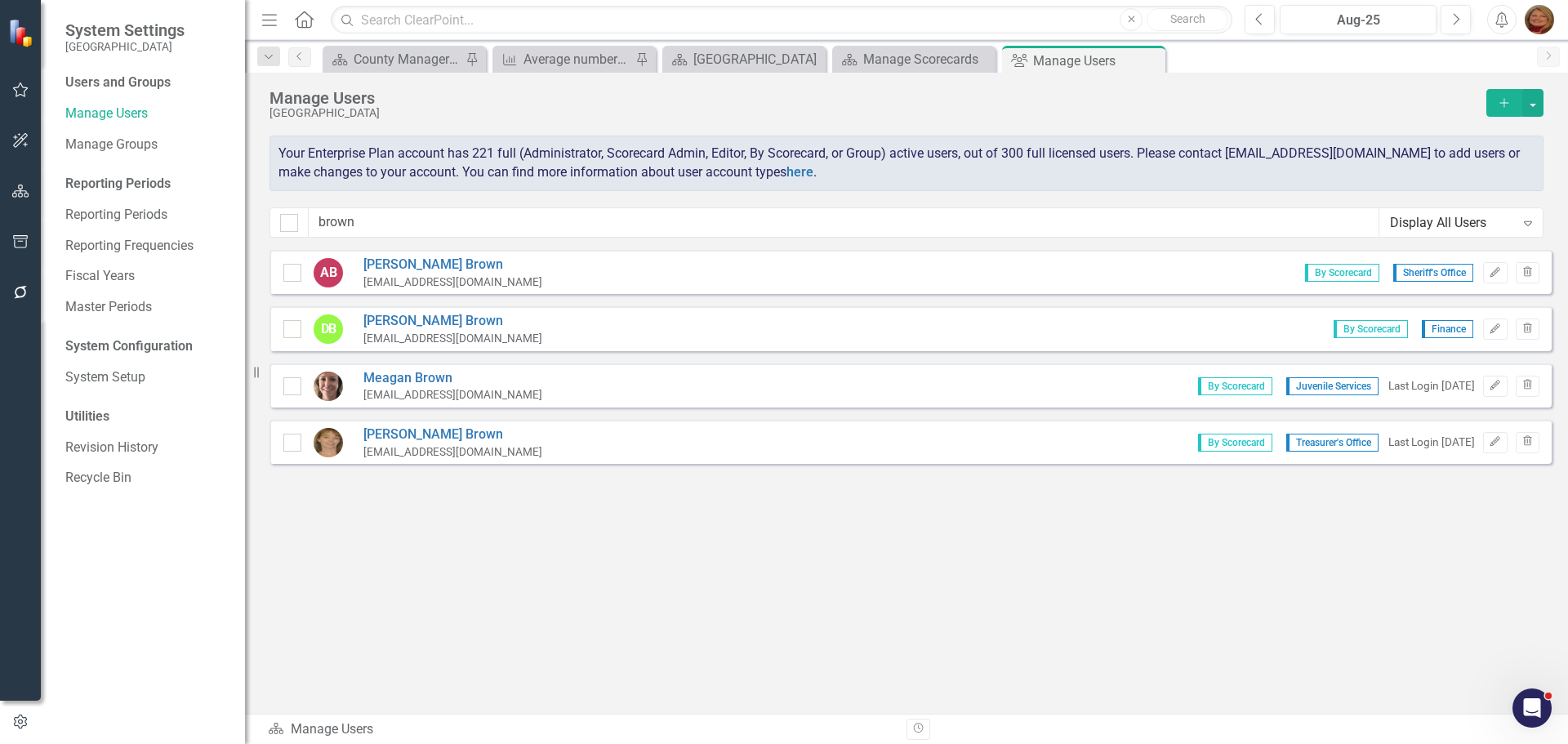
click at [1505, 103] on icon "button" at bounding box center [1504, 103] width 9 height 9
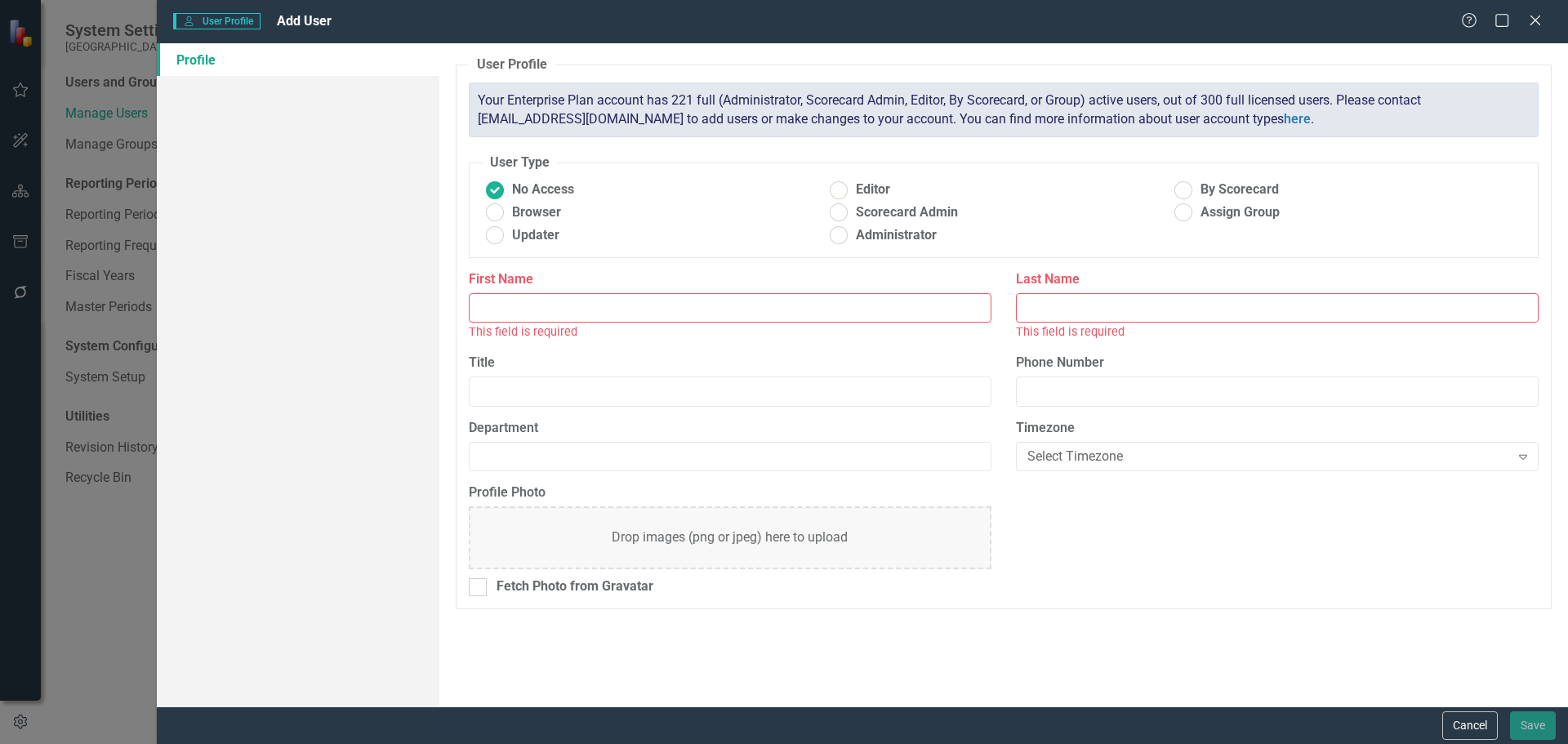
click at [693, 303] on input "First Name" at bounding box center [730, 309] width 522 height 31
type input "Kaitlyn"
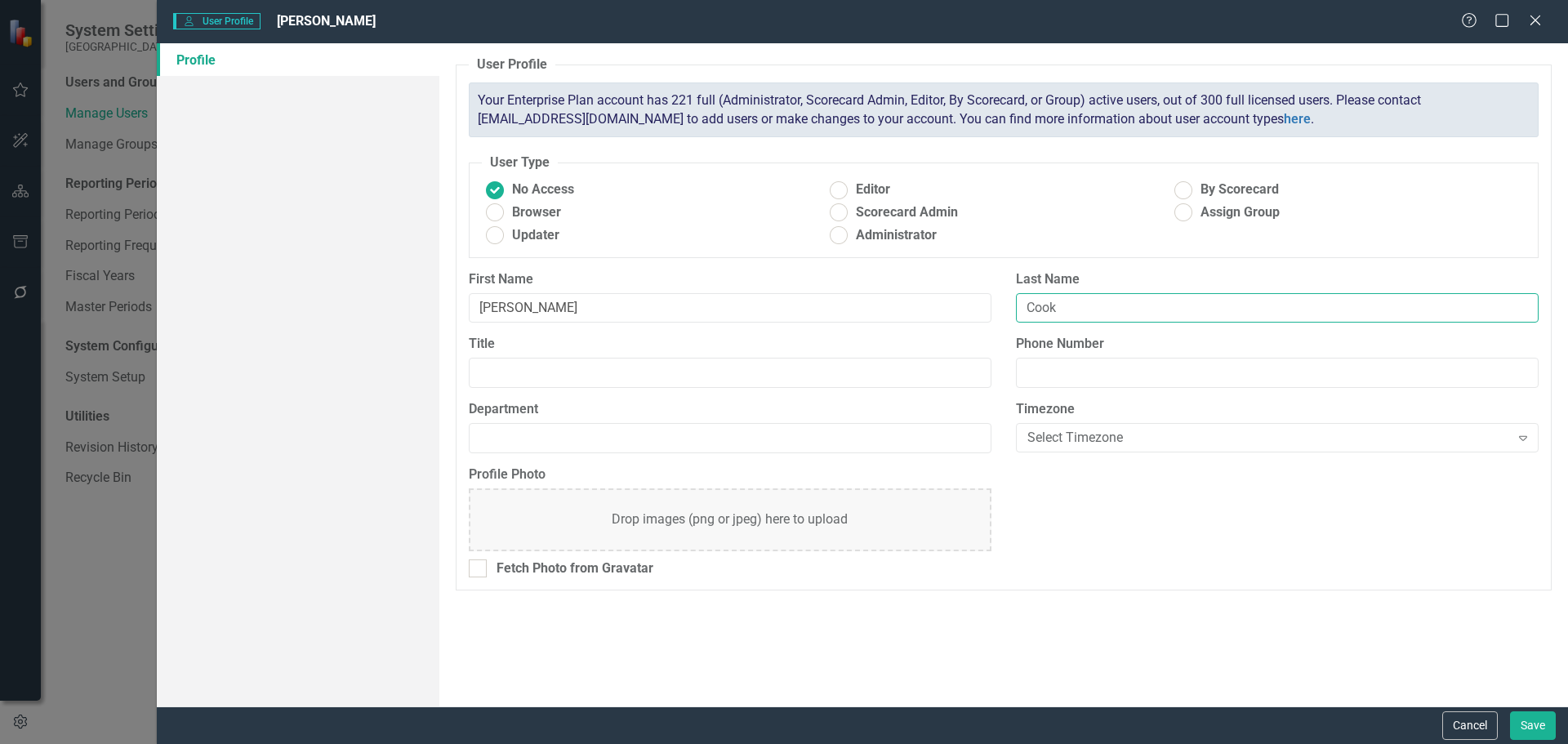
type input "Cook"
type input "kcook@gunnisoncounty.org"
click at [1185, 188] on ins at bounding box center [1184, 189] width 25 height 25
click at [1185, 188] on input "By Scorecard" at bounding box center [1184, 189] width 25 height 25
radio input "true"
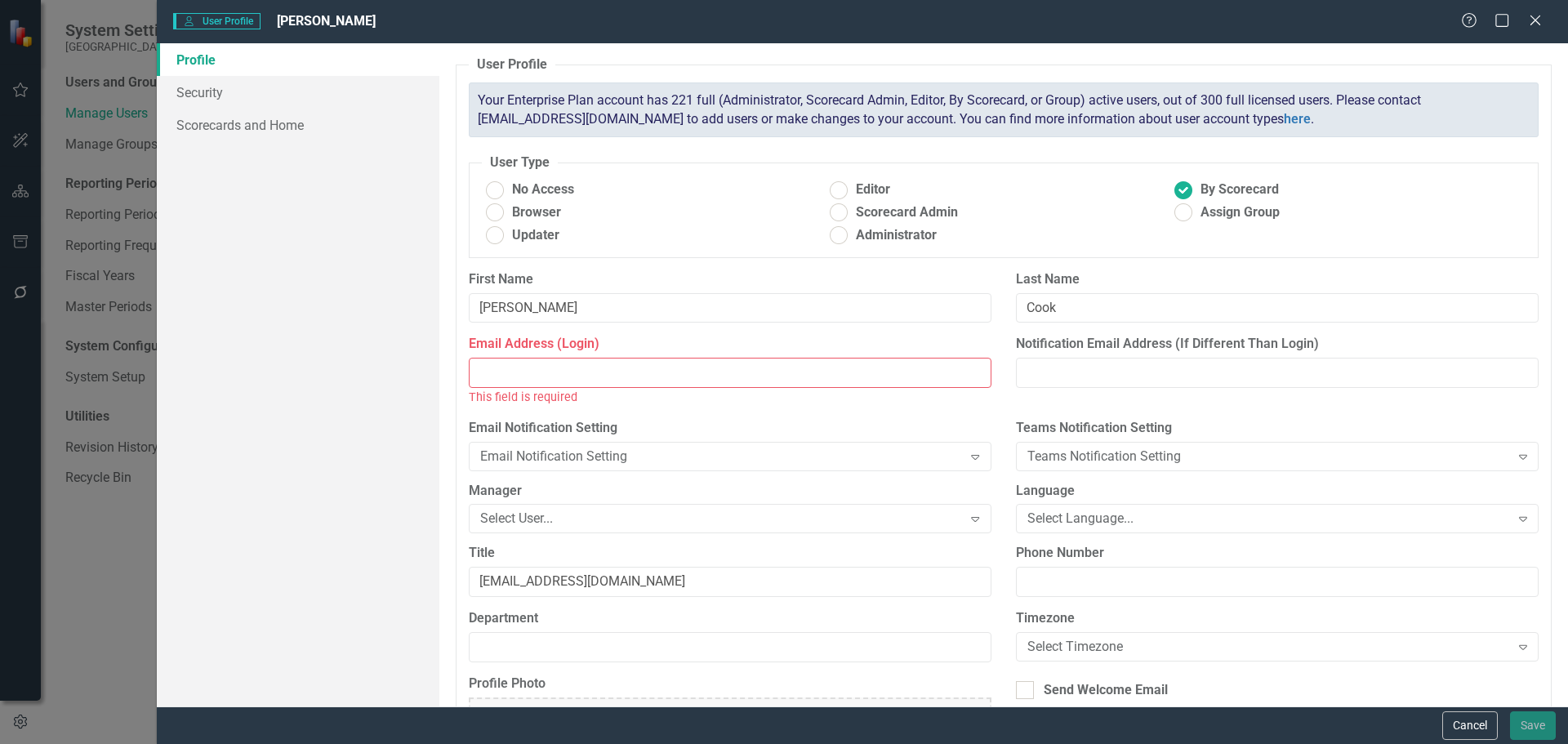
click at [571, 377] on input "Email Address (Login)" at bounding box center [730, 372] width 522 height 31
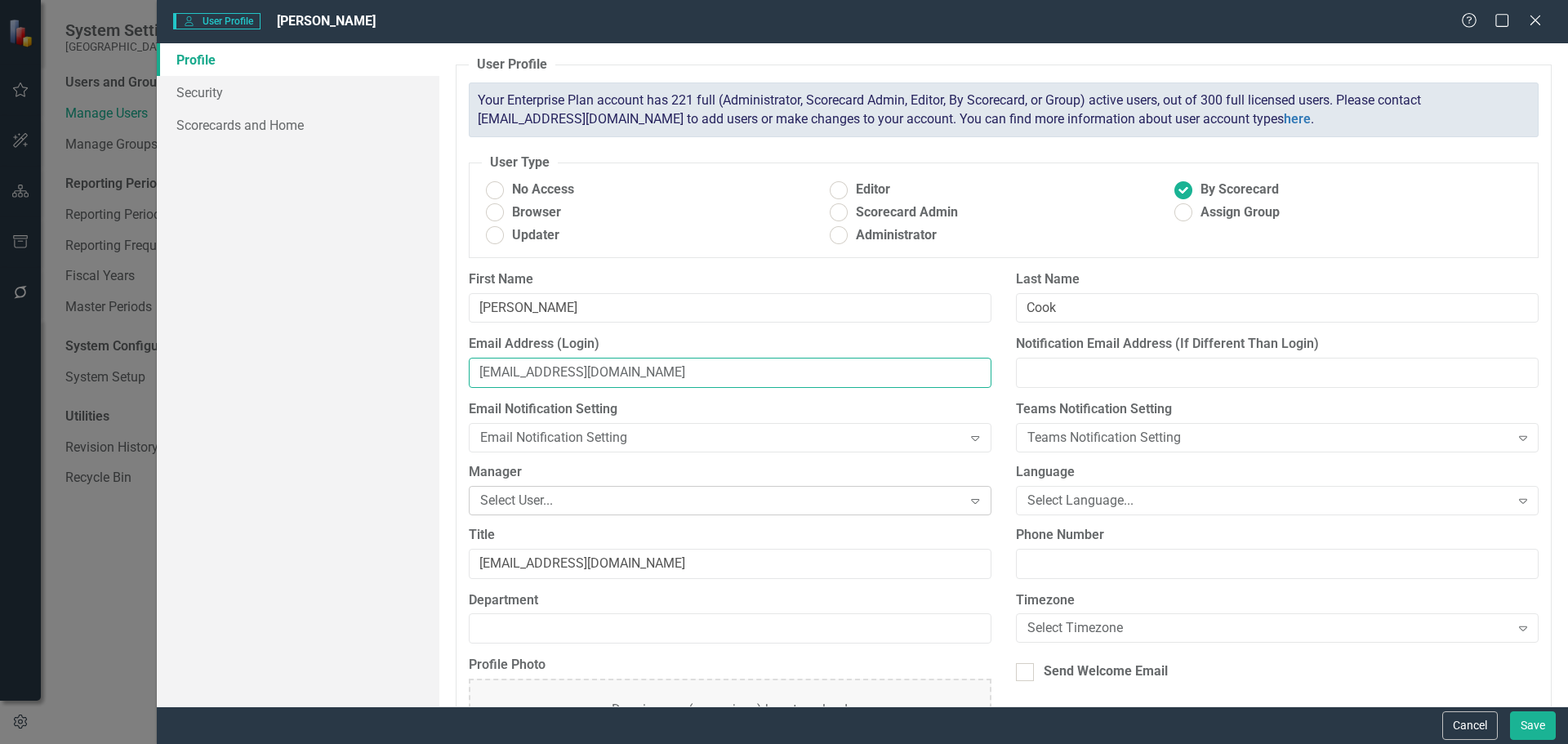
type input "kcook@gunnisoncounty.org"
click at [696, 503] on div "Select User..." at bounding box center [721, 500] width 483 height 19
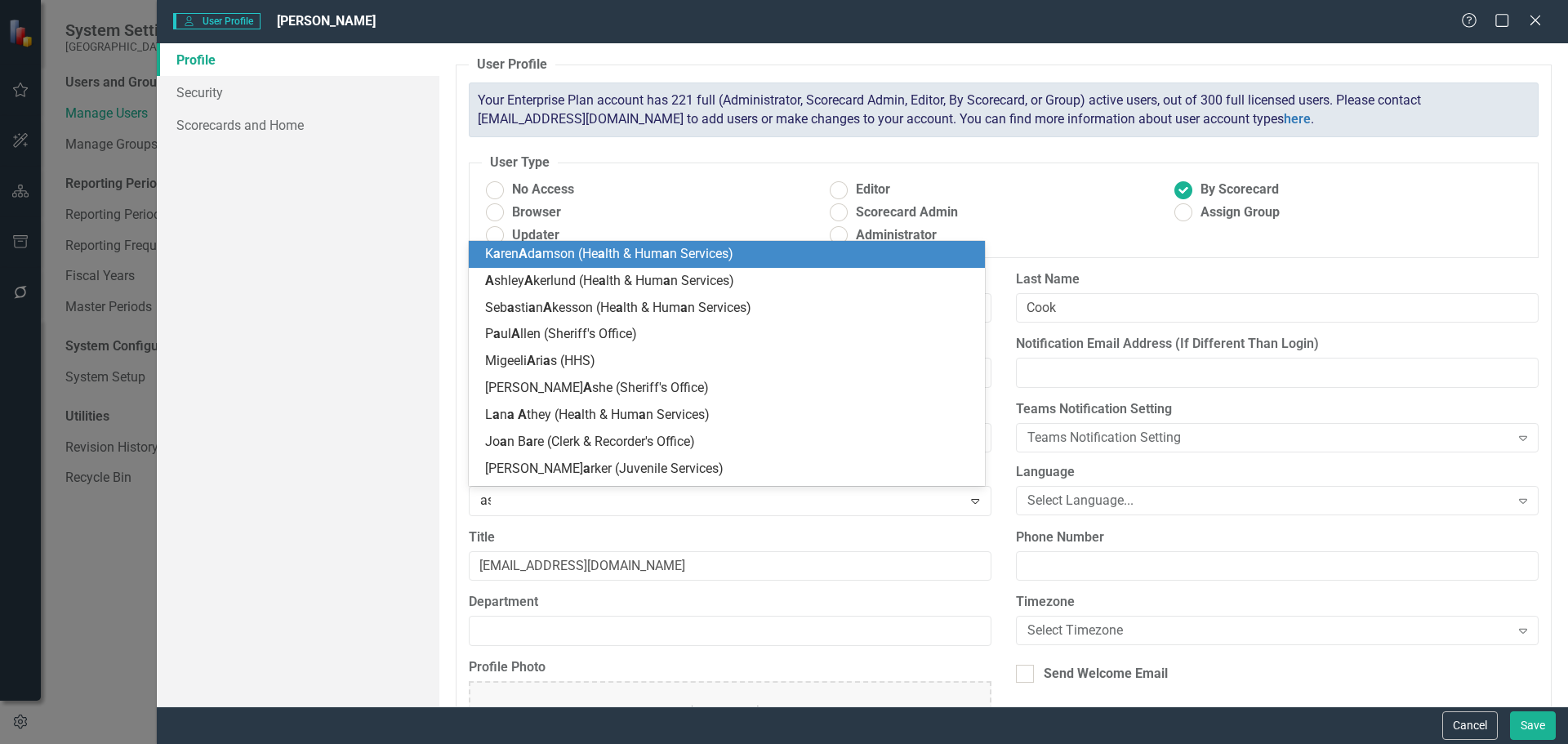
type input "ash"
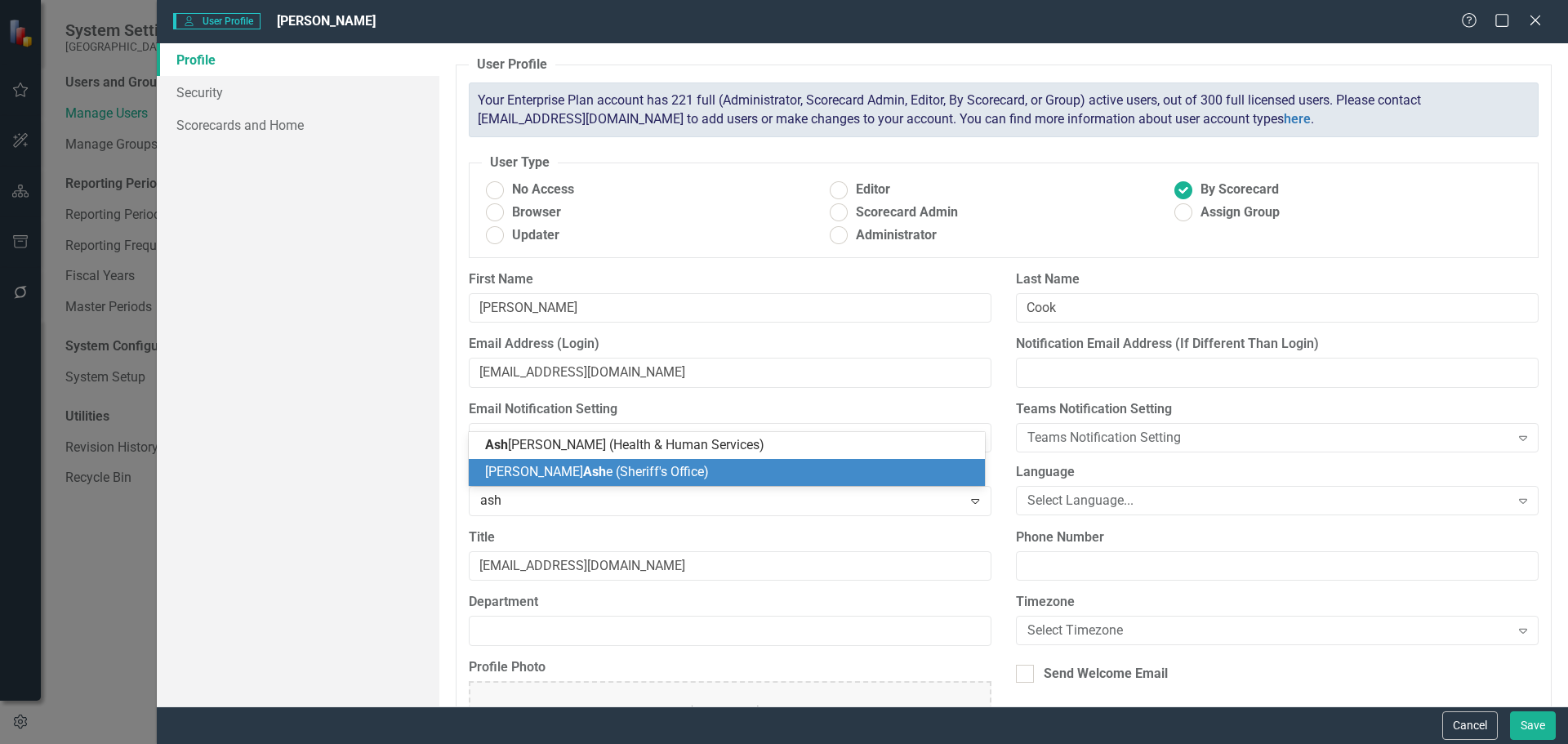
click at [550, 460] on div "Josh Ash e (Sheriff's Office)" at bounding box center [727, 473] width 517 height 27
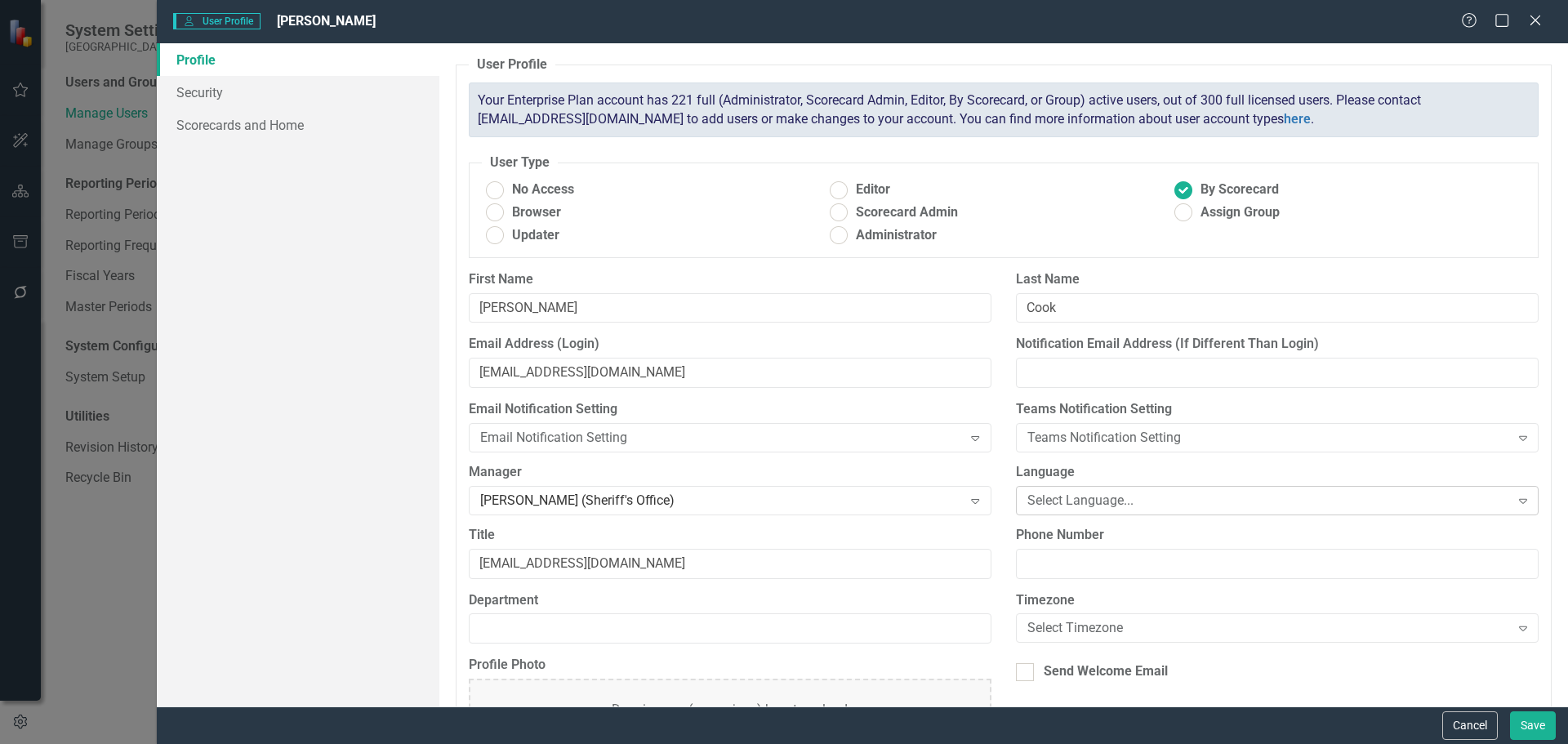
click at [1071, 501] on div "Select Language..." at bounding box center [1268, 500] width 483 height 19
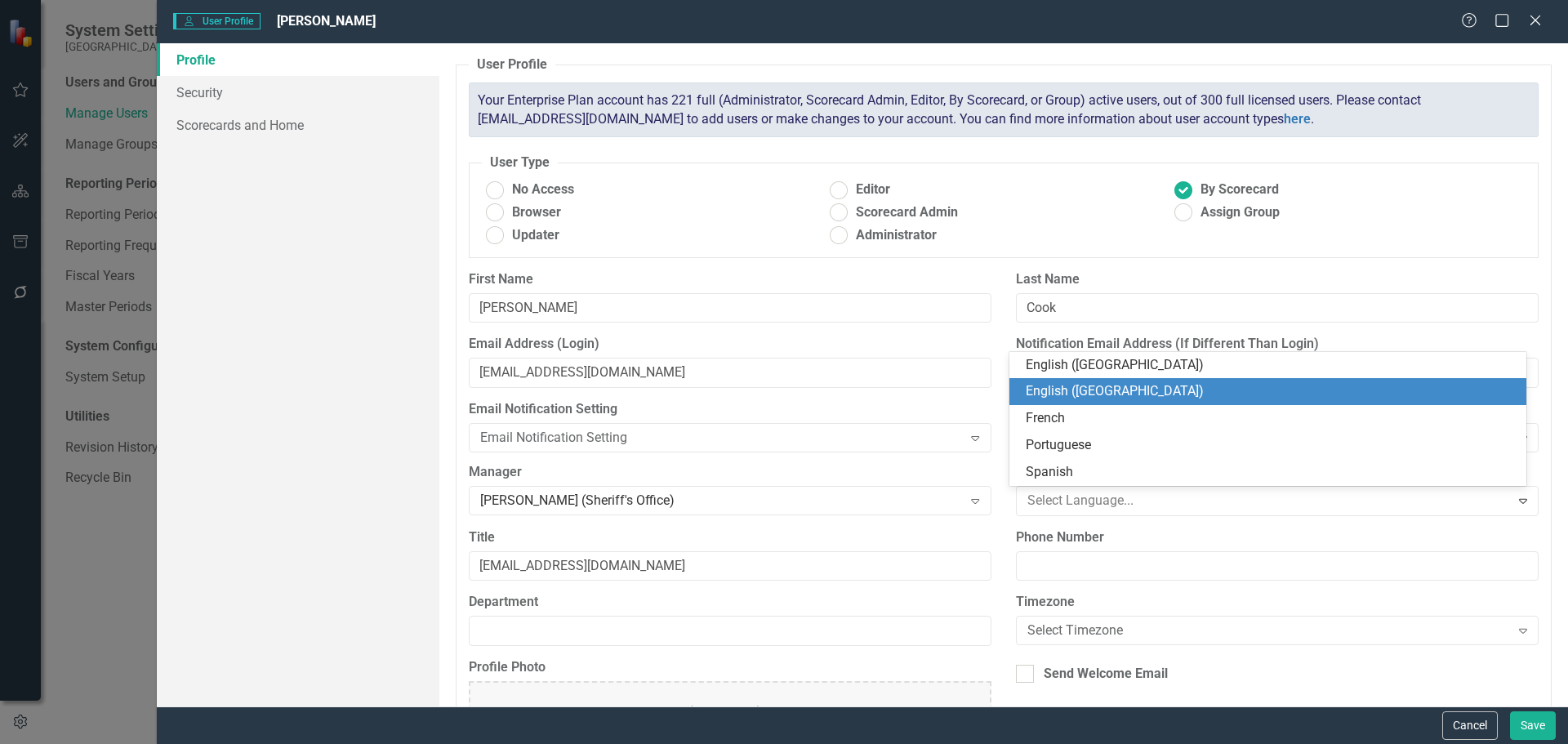
click at [1098, 384] on div "English ([GEOGRAPHIC_DATA])" at bounding box center [1272, 392] width 491 height 19
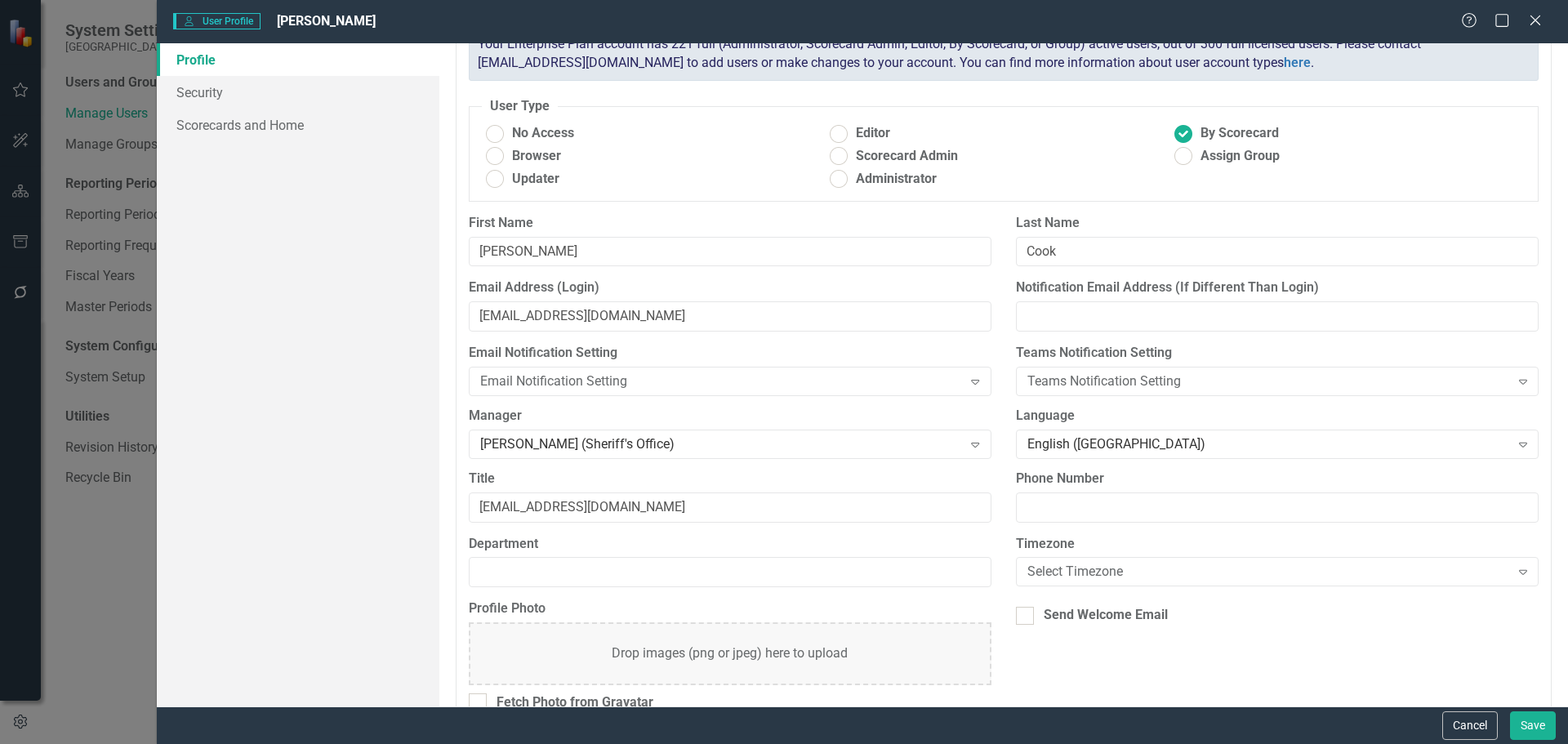
scroll to position [82, 0]
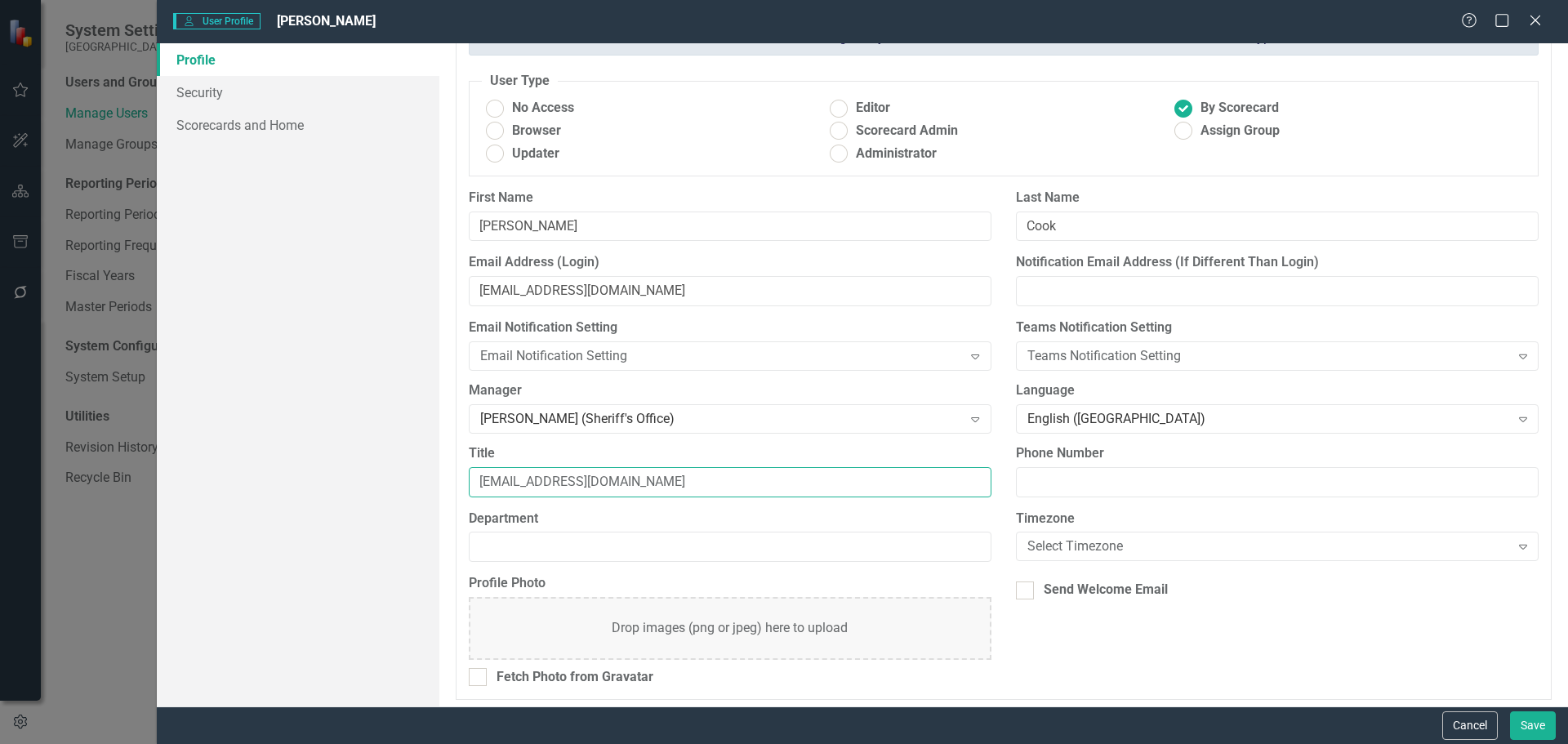
drag, startPoint x: 664, startPoint y: 476, endPoint x: 342, endPoint y: 455, distance: 322.7
click at [342, 455] on div "Profile Security Scorecards and Home User Profile ClearPoint has a wealth of op…" at bounding box center [862, 375] width 1411 height 663
click at [684, 474] on input "kcook@gunnisoncounty.org" at bounding box center [730, 482] width 522 height 31
drag, startPoint x: 371, startPoint y: 448, endPoint x: 220, endPoint y: 436, distance: 151.5
click at [231, 438] on div "Profile Security Scorecards and Home User Profile ClearPoint has a wealth of op…" at bounding box center [862, 375] width 1411 height 663
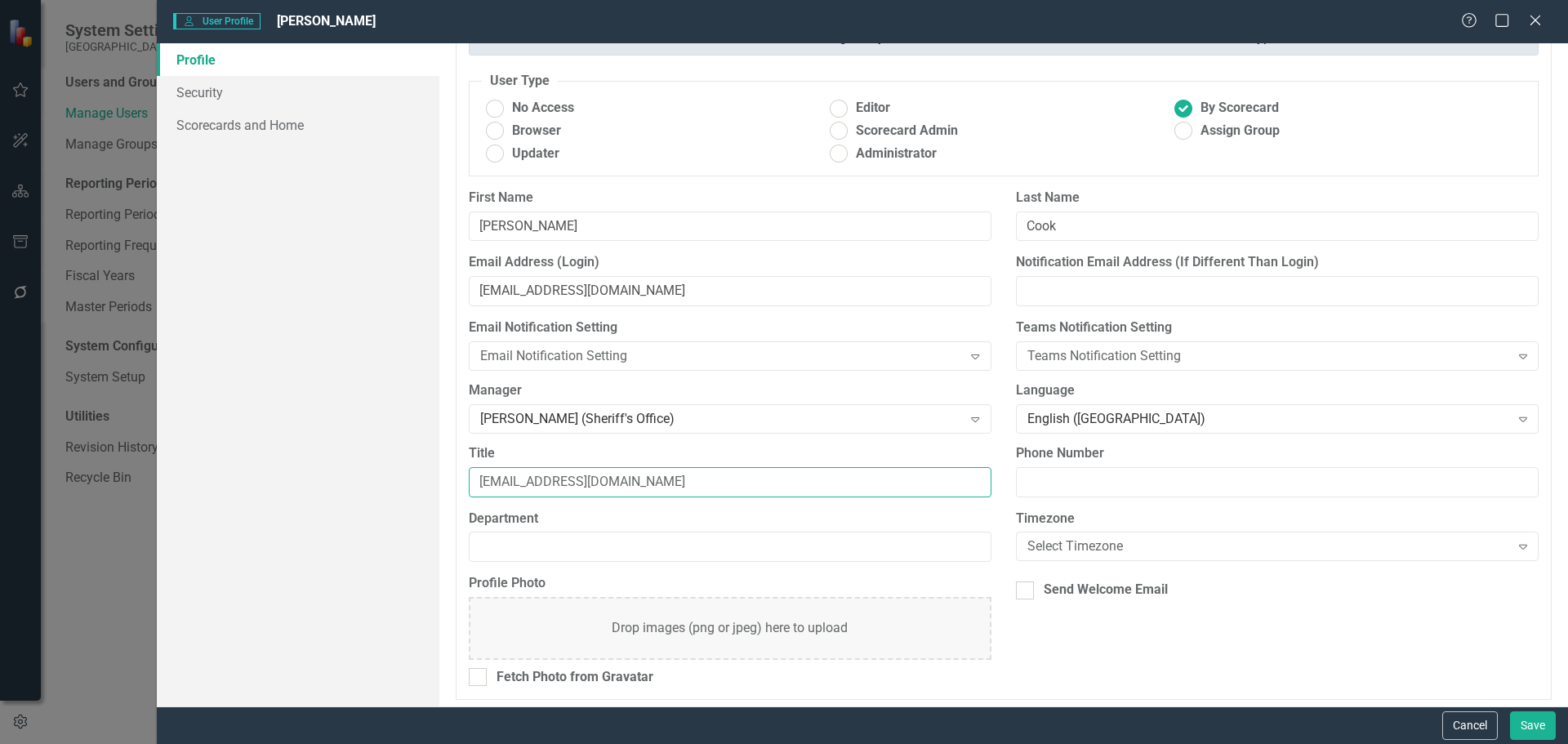
paste input "Administrative Assistant/Evidence Tech"
type input "Administrative Assistant/Evidence Tech"
drag, startPoint x: 711, startPoint y: 545, endPoint x: 697, endPoint y: 543, distance: 14.1
click at [710, 541] on input "Department" at bounding box center [730, 547] width 522 height 31
type input "Sheriff's Office"
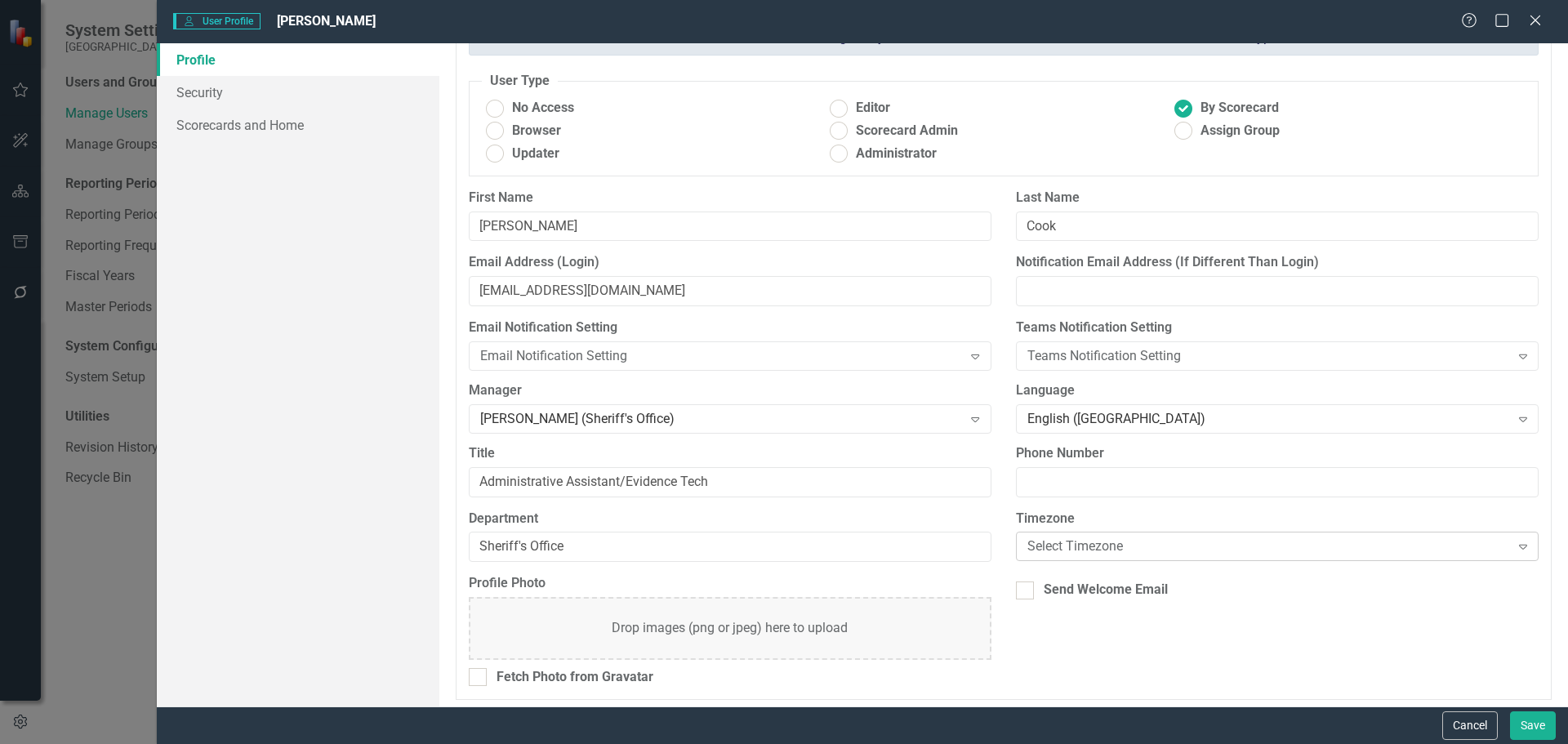
click at [1110, 547] on div "Select Timezone" at bounding box center [1268, 547] width 483 height 19
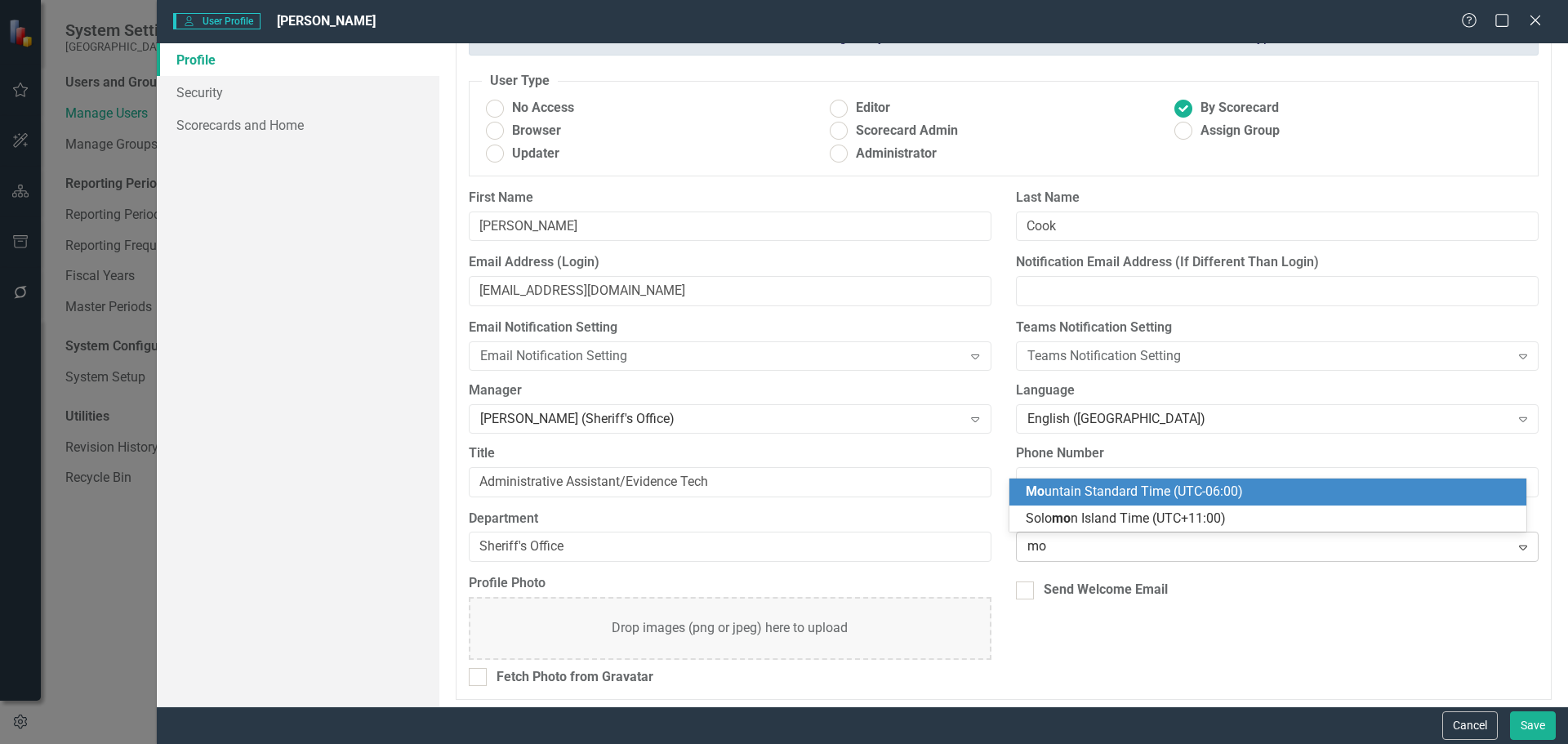
type input "mou"
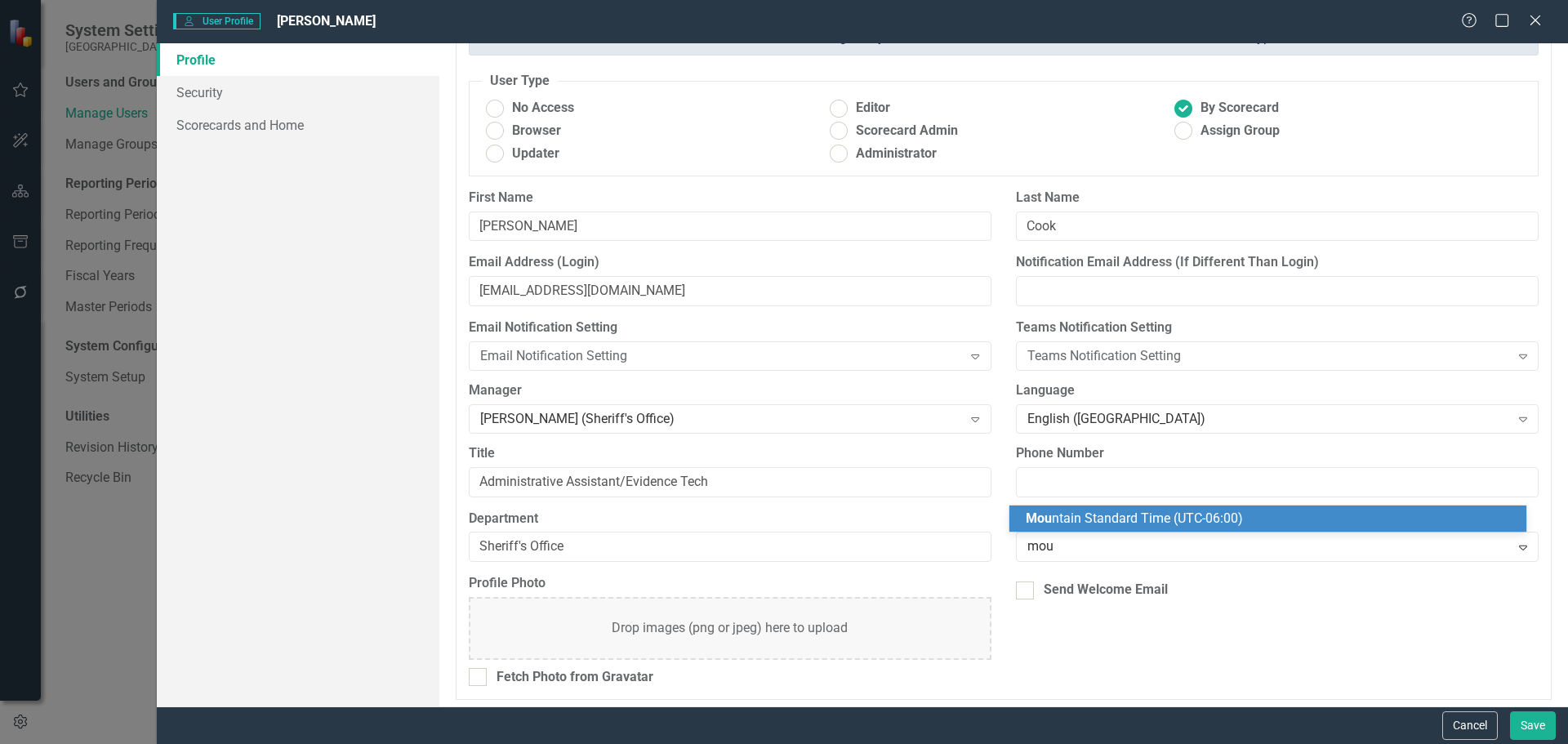
click at [1103, 517] on span "Mou ntain Standard Time (UTC-06:00)" at bounding box center [1135, 518] width 218 height 16
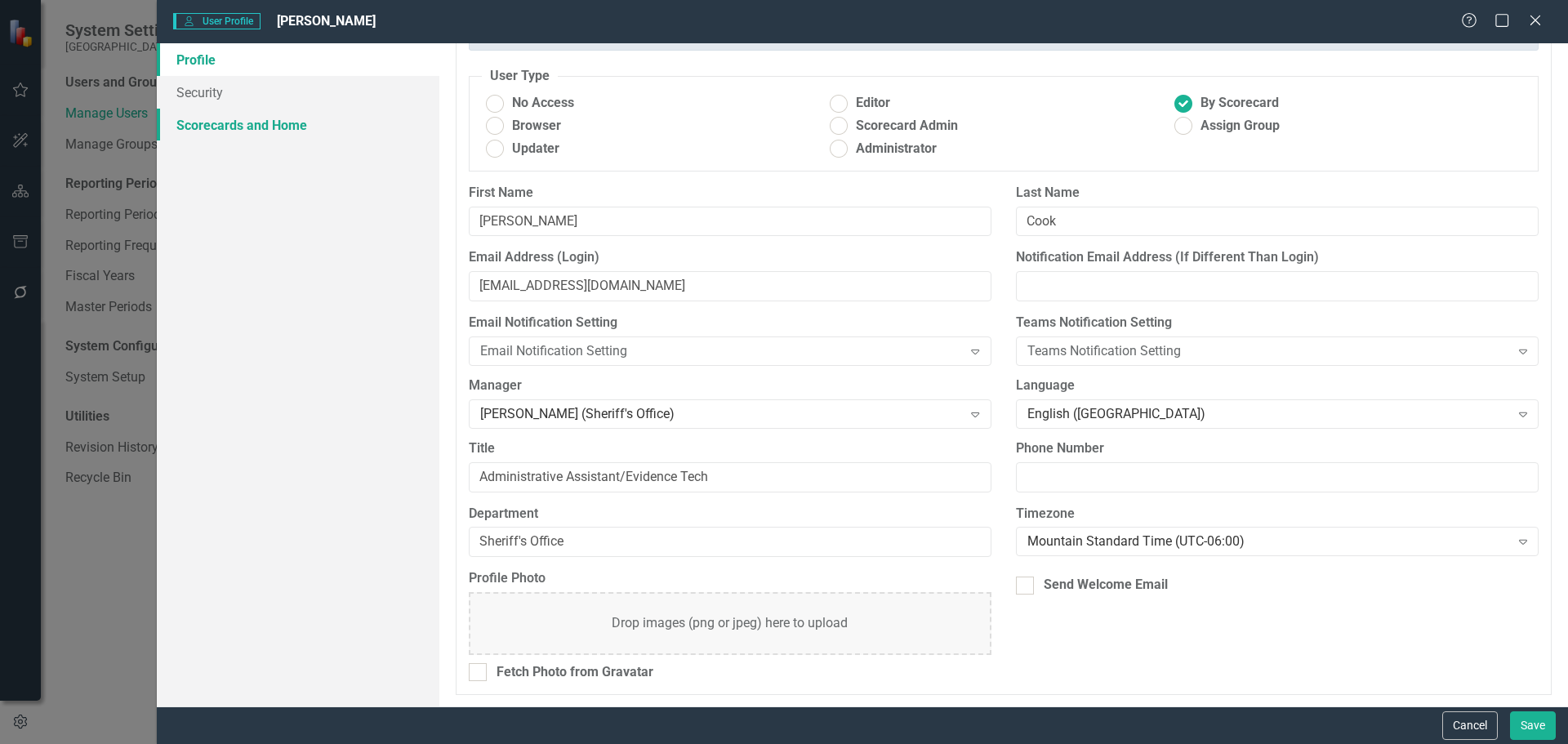
scroll to position [87, 0]
drag, startPoint x: 227, startPoint y: 100, endPoint x: 236, endPoint y: 107, distance: 11.4
click at [227, 100] on link "Security" at bounding box center [297, 92] width 282 height 32
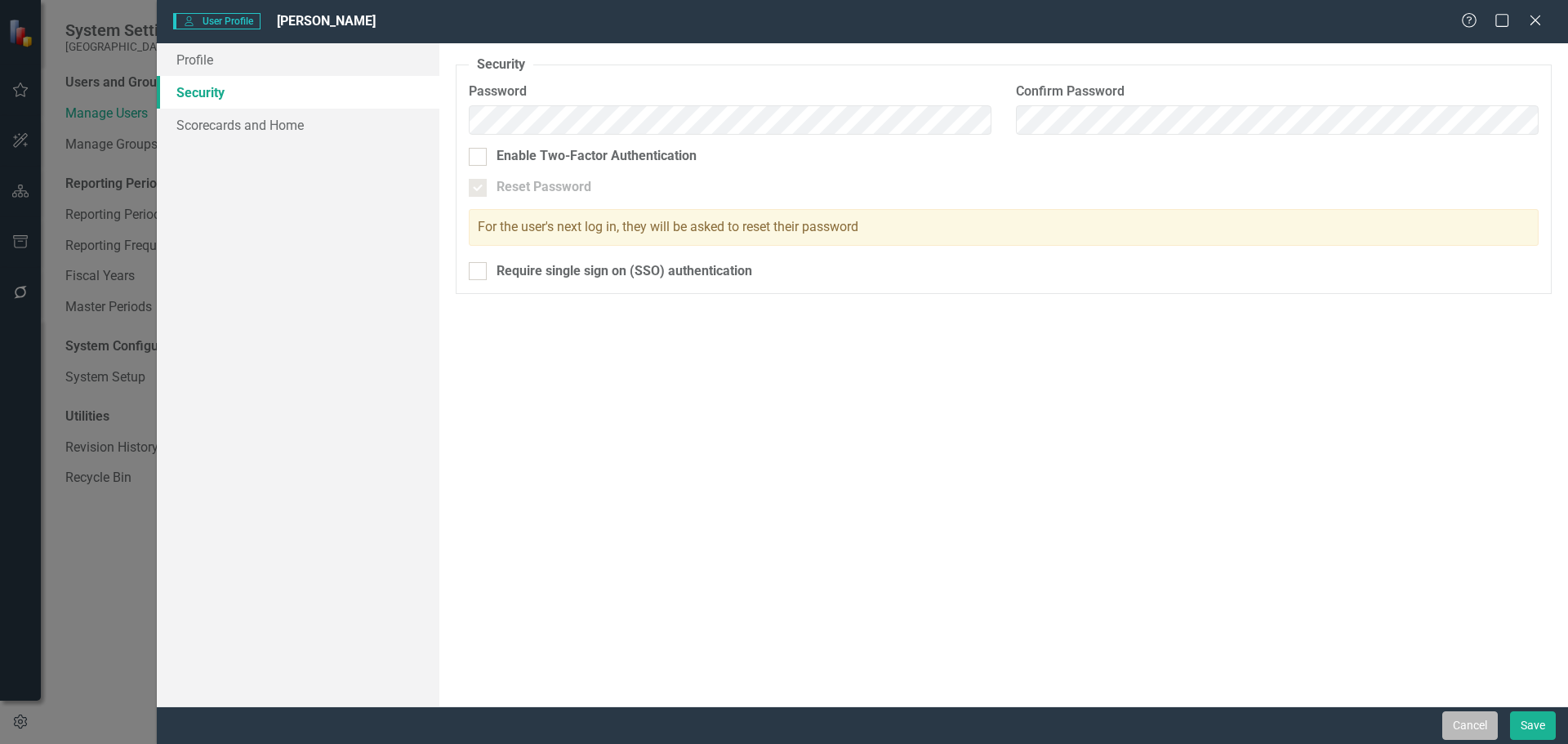
click at [1470, 733] on button "Cancel" at bounding box center [1470, 725] width 56 height 29
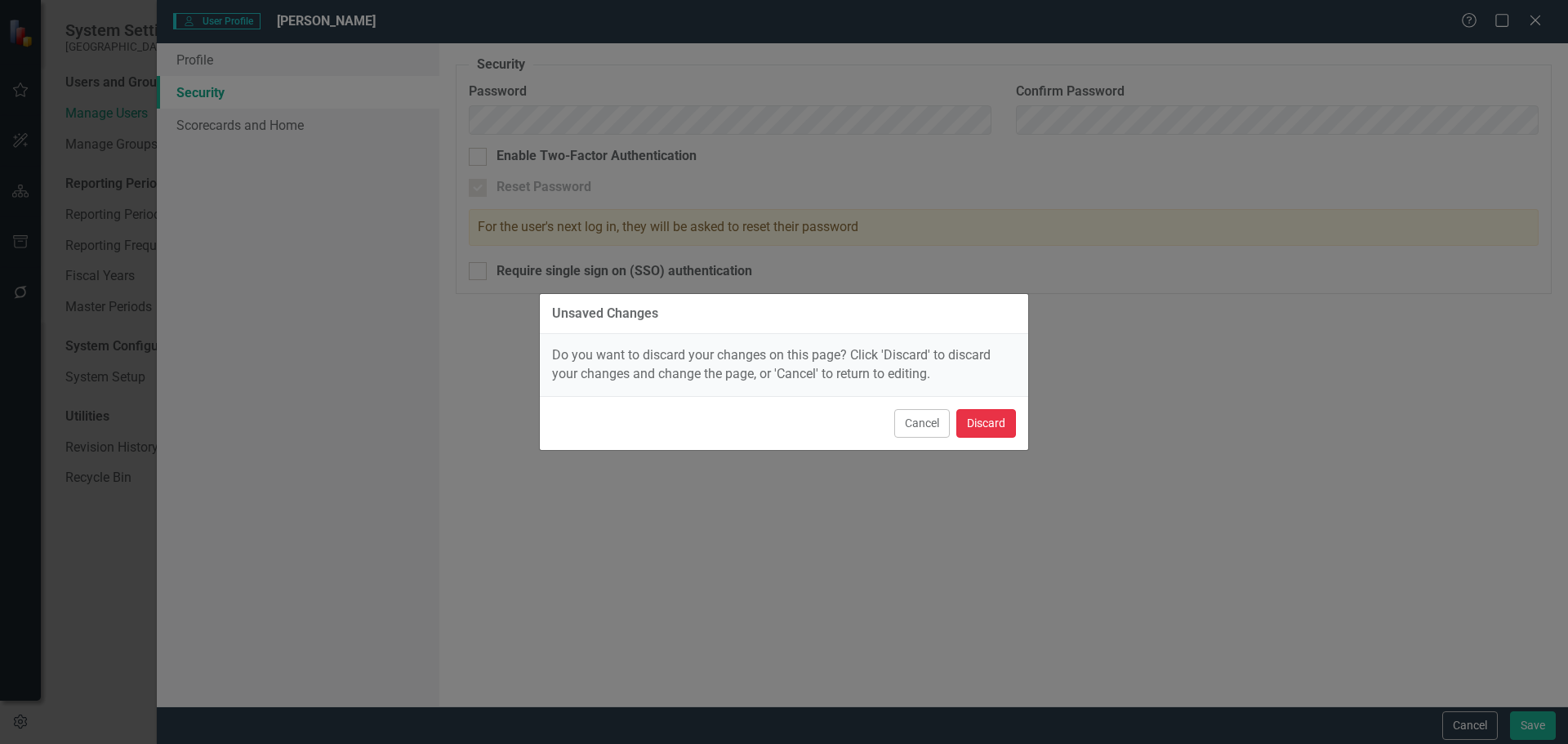
click at [1005, 424] on button "Discard" at bounding box center [986, 423] width 59 height 29
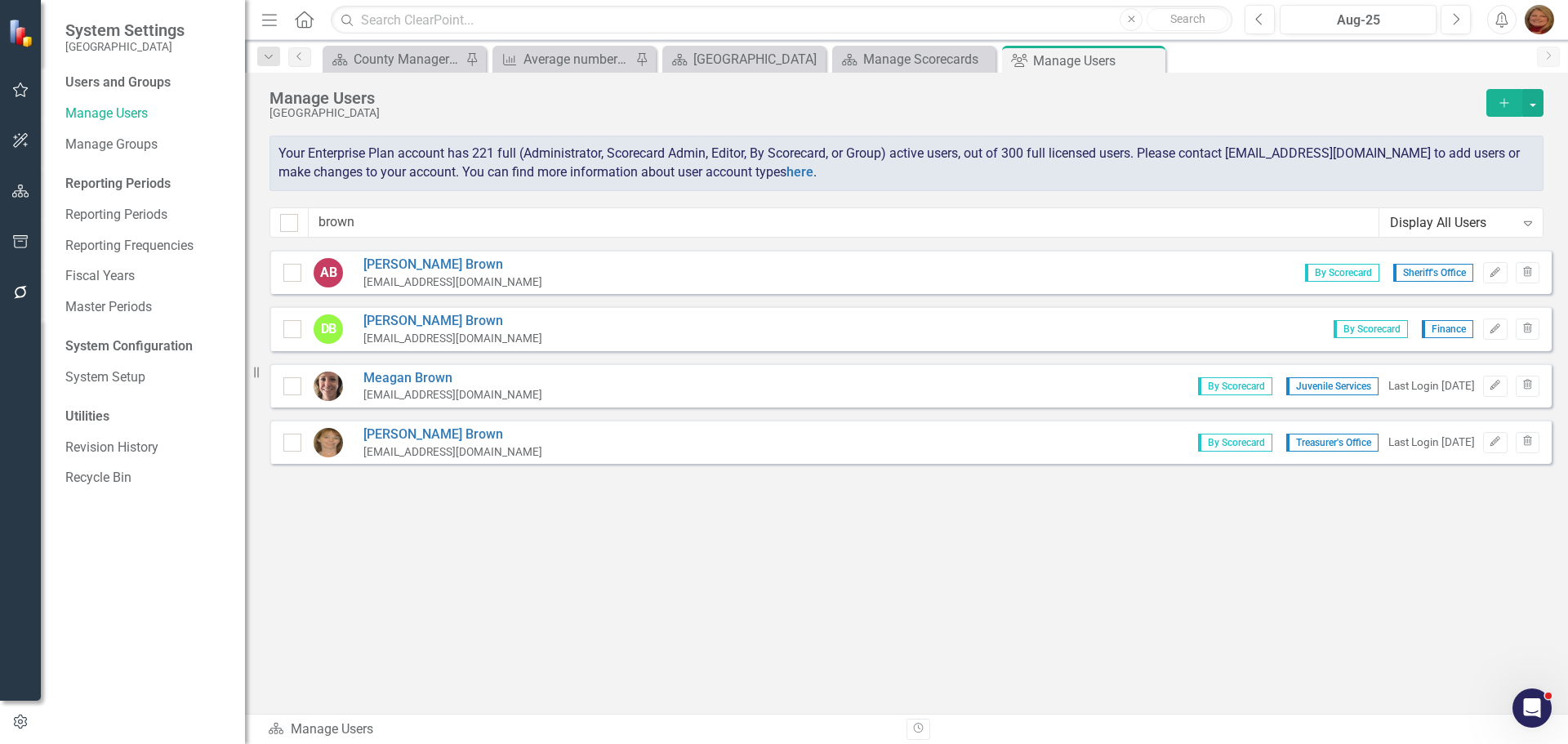
click at [1509, 97] on icon "Add" at bounding box center [1504, 103] width 15 height 11
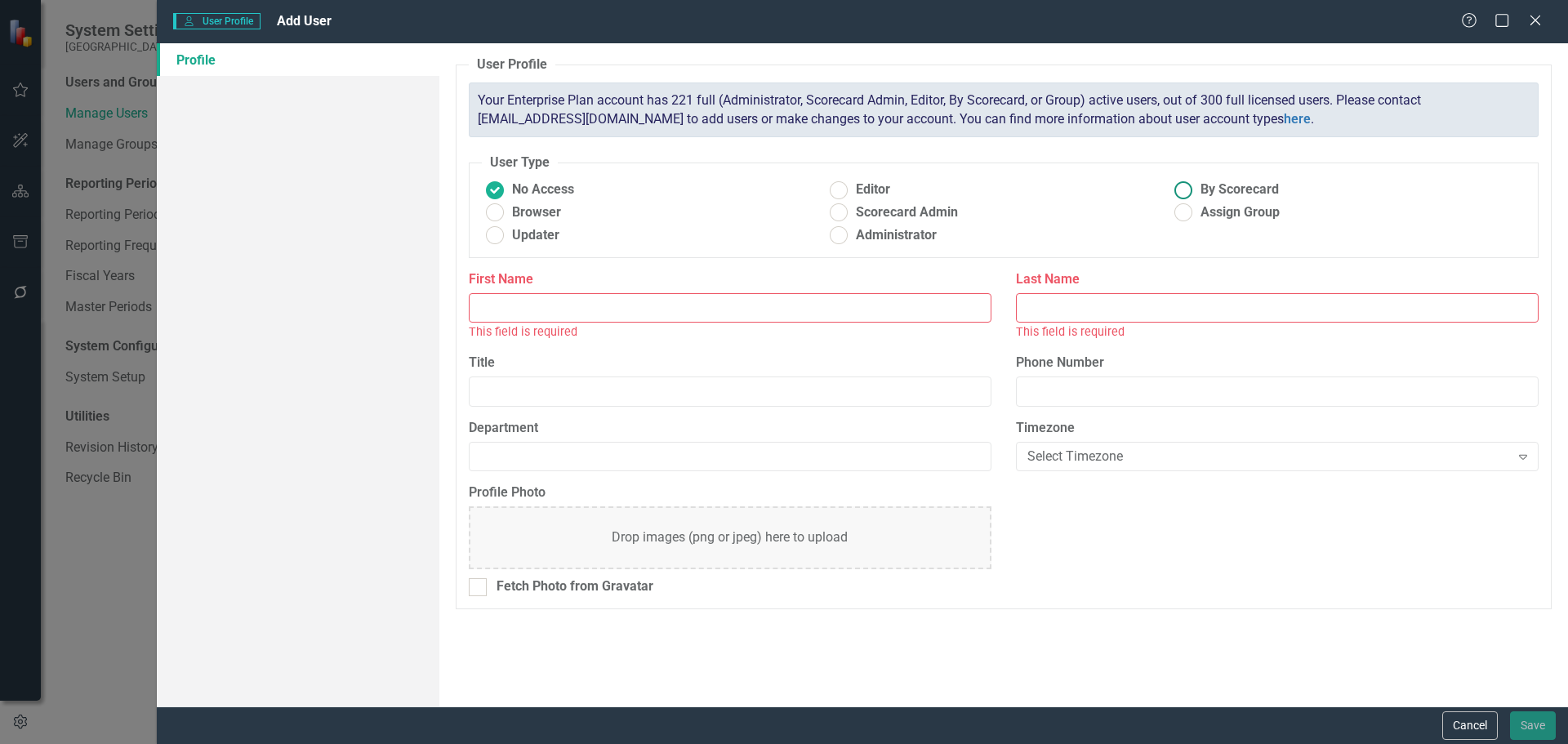
click at [1192, 186] on ins at bounding box center [1184, 189] width 25 height 25
click at [1192, 186] on input "By Scorecard" at bounding box center [1184, 189] width 25 height 25
radio input "true"
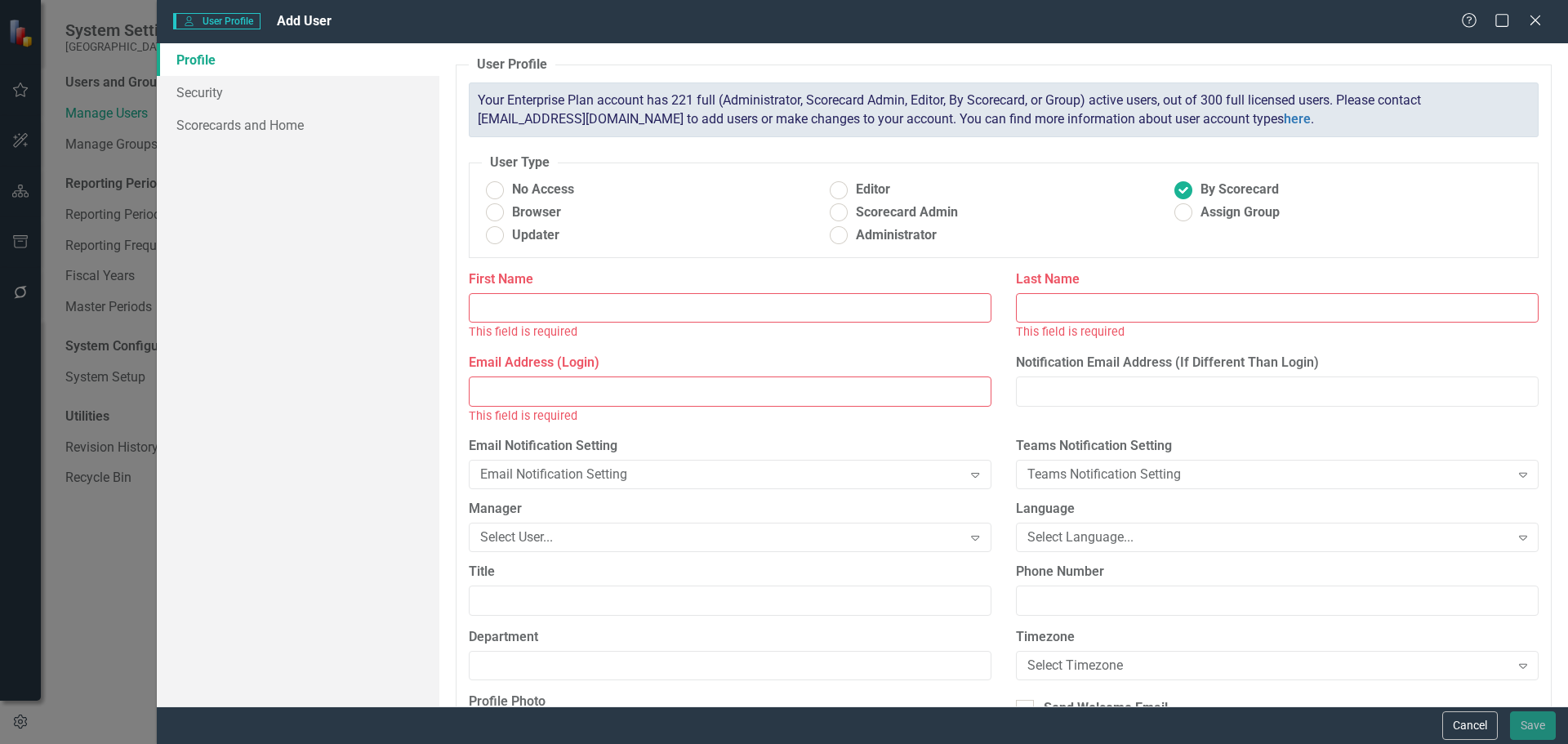
click at [549, 298] on input "First Name" at bounding box center [730, 309] width 522 height 31
type input "Keri"
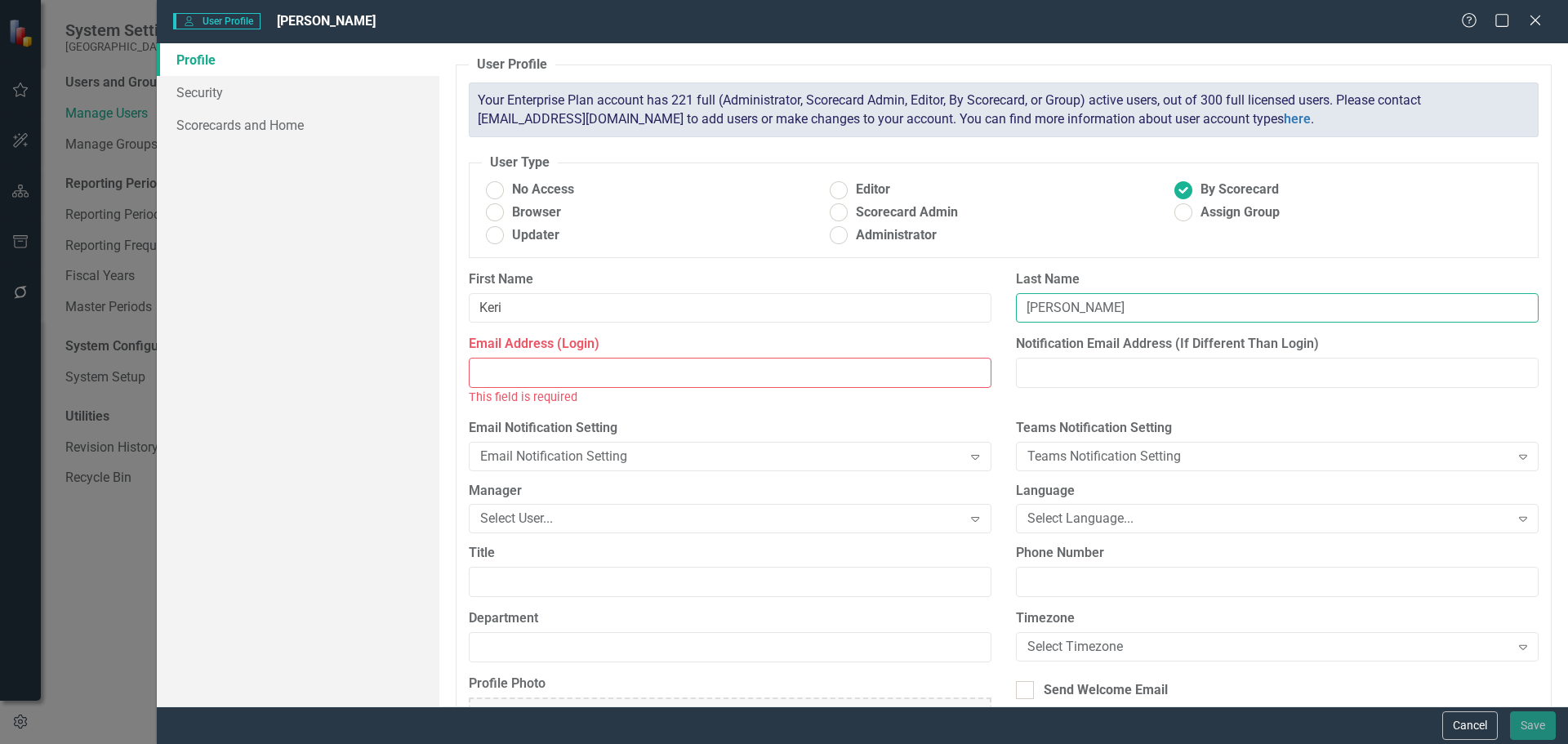
type input "[PERSON_NAME]"
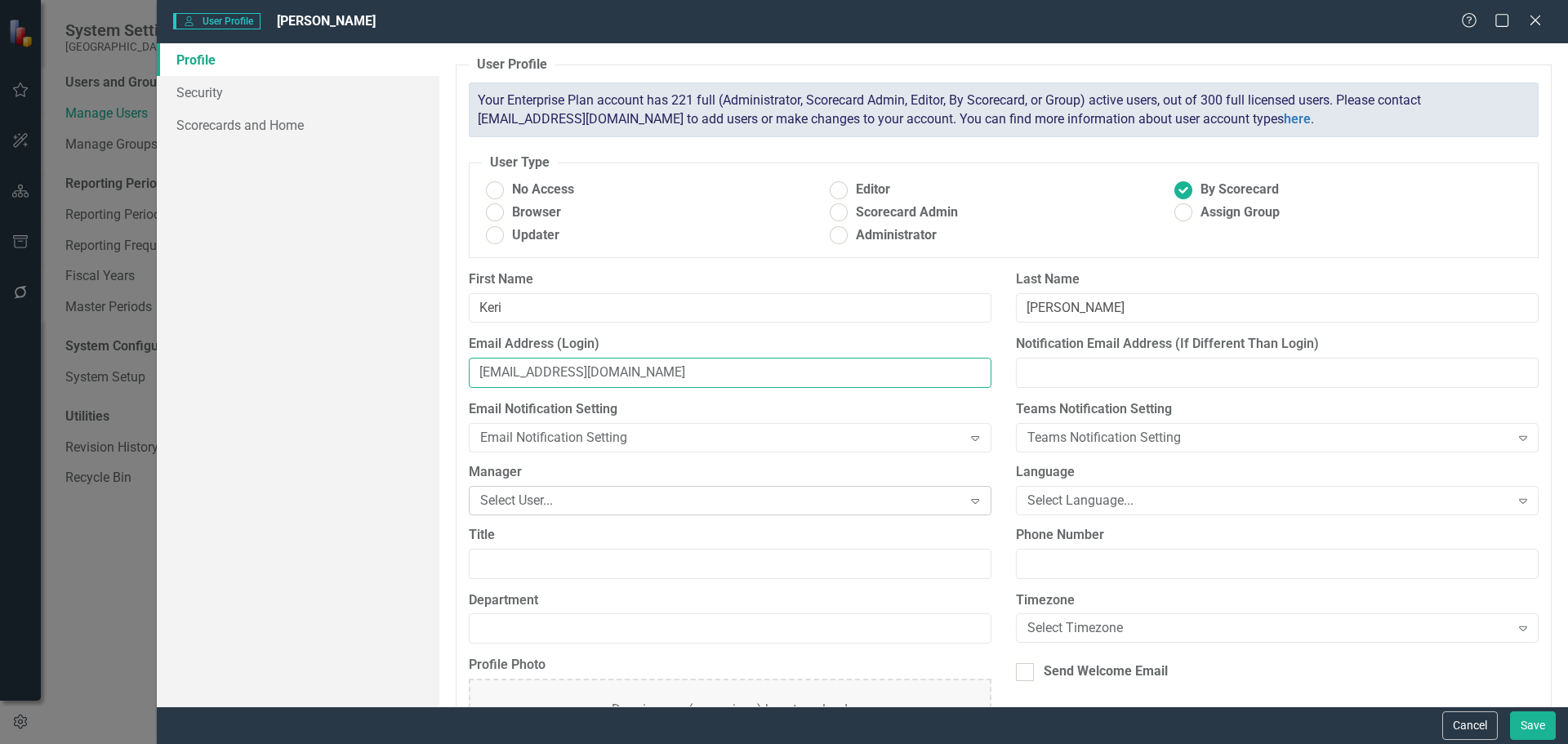
type input "[EMAIL_ADDRESS][DOMAIN_NAME]"
click at [606, 502] on div "Select User..." at bounding box center [721, 500] width 483 height 19
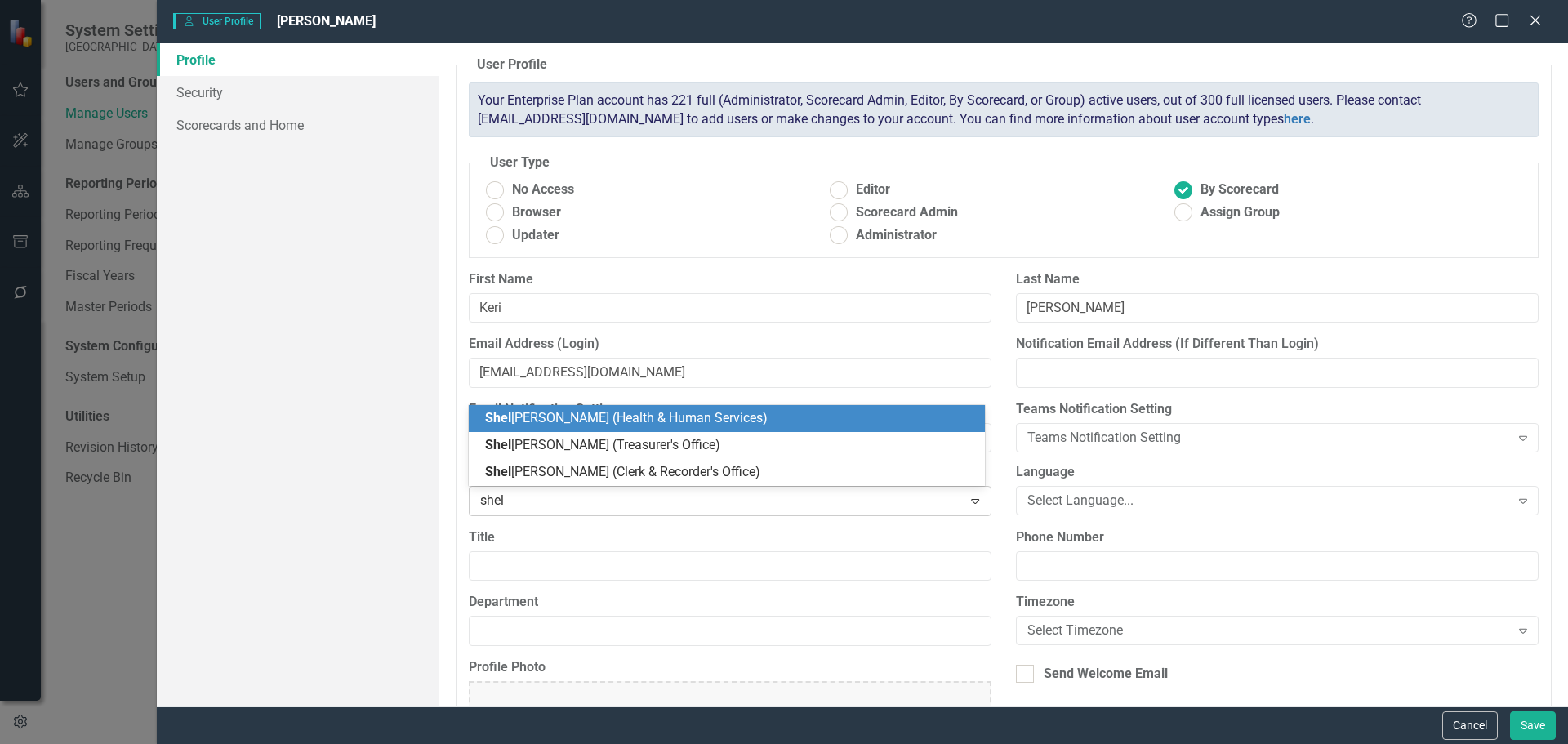
type input "shell"
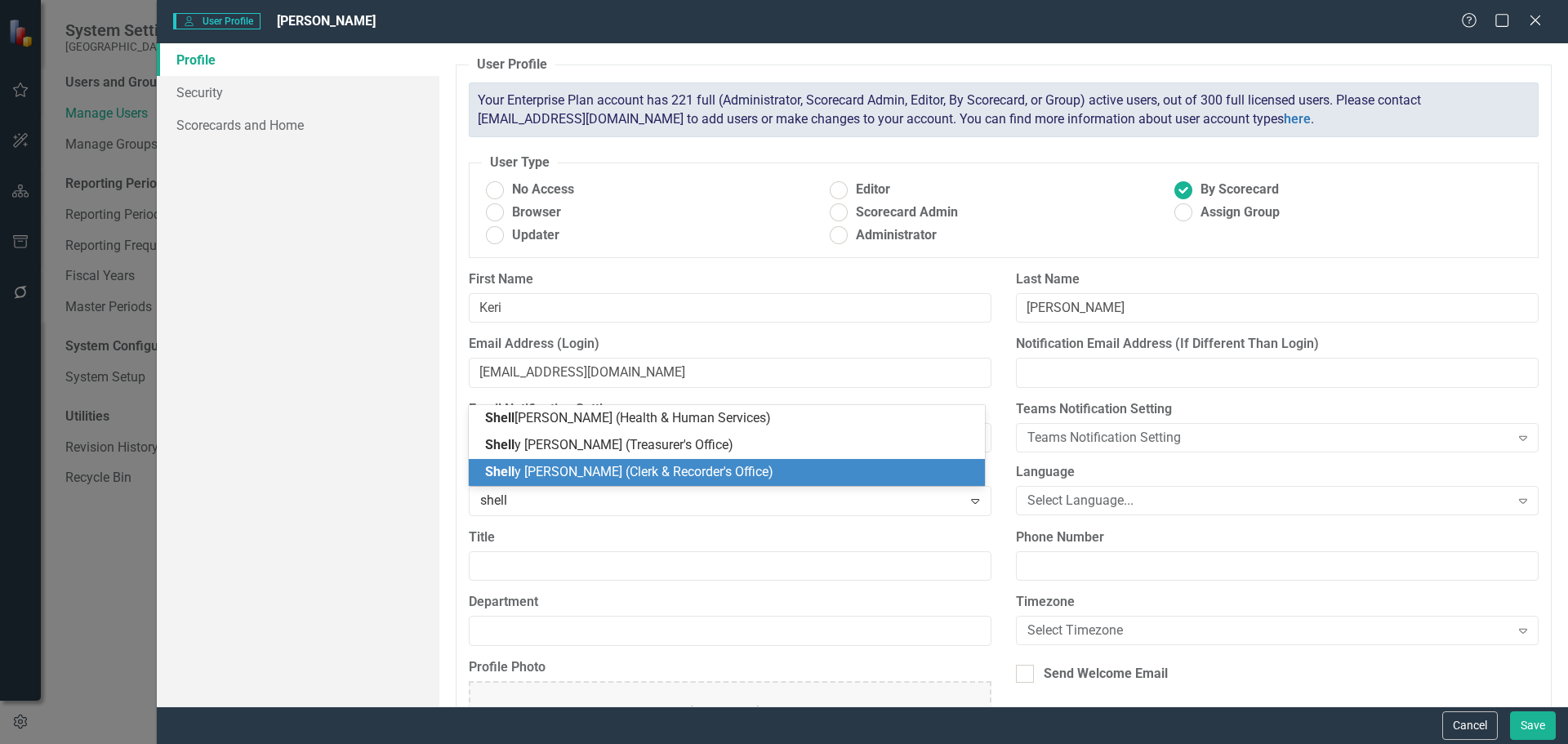
click at [598, 473] on span "Shell y Williams (Clerk & Recorder's Office)" at bounding box center [629, 472] width 288 height 16
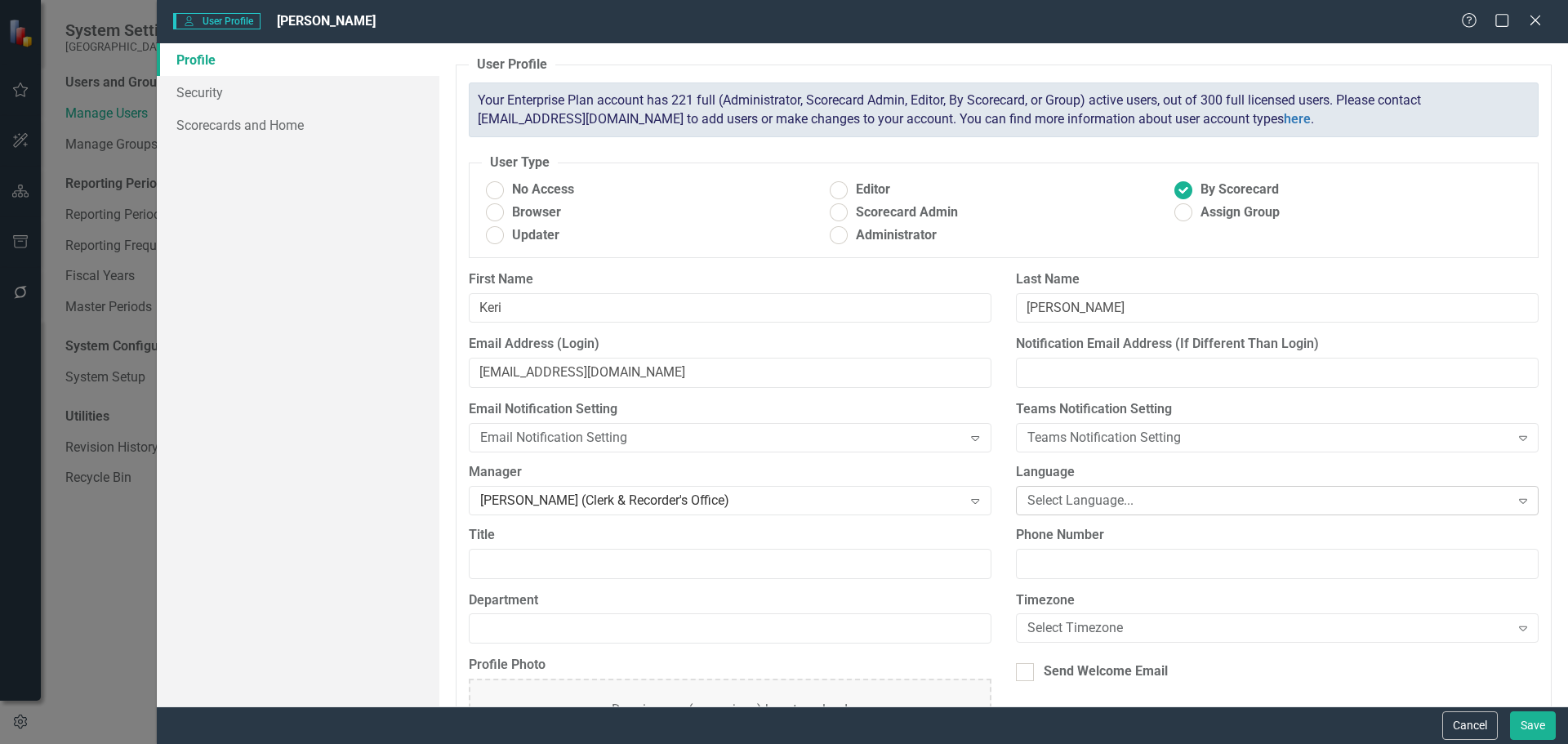
click at [1051, 503] on div "Select Language..." at bounding box center [1268, 500] width 483 height 19
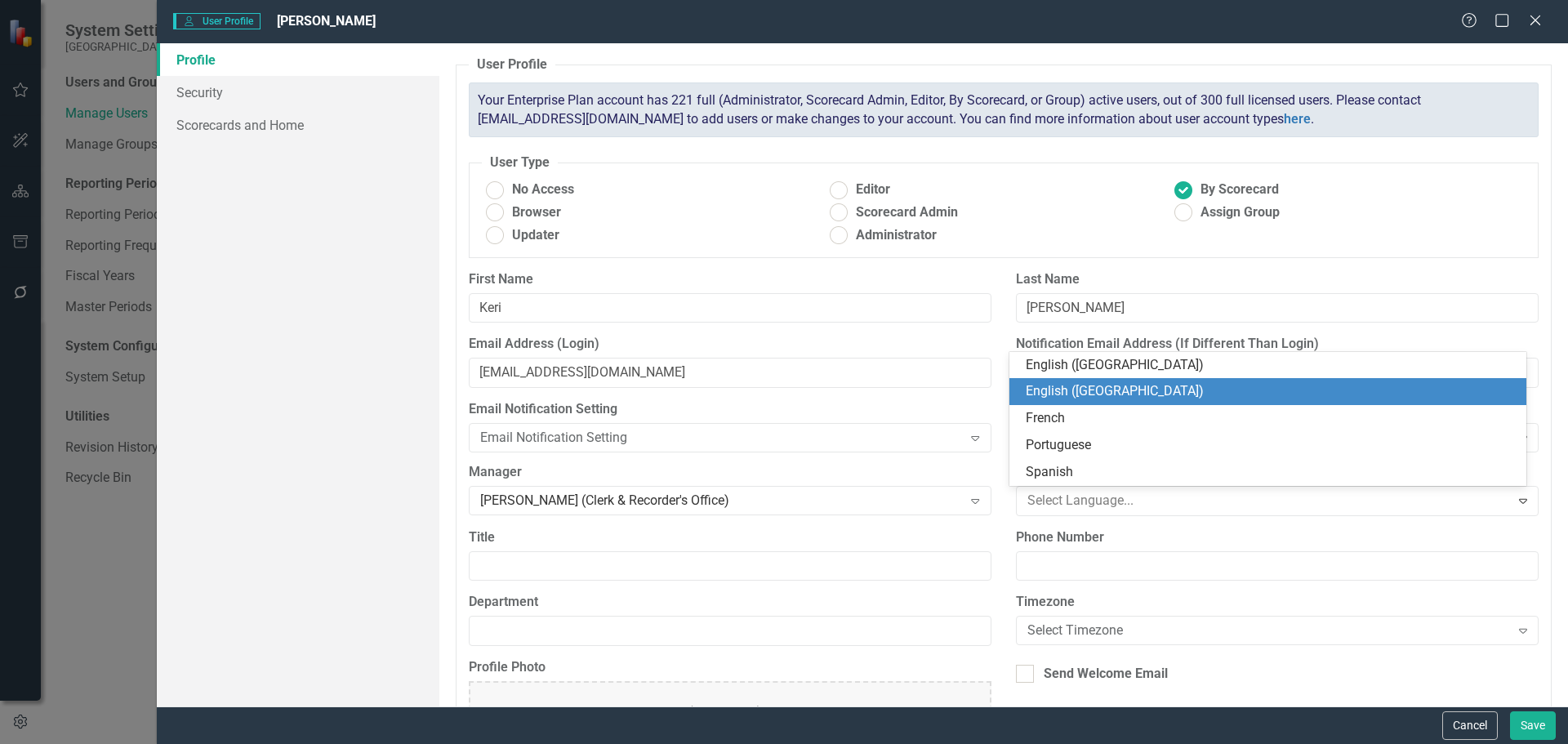
drag, startPoint x: 1096, startPoint y: 381, endPoint x: 888, endPoint y: 457, distance: 221.4
click at [1096, 382] on div "English ([GEOGRAPHIC_DATA])" at bounding box center [1268, 391] width 517 height 27
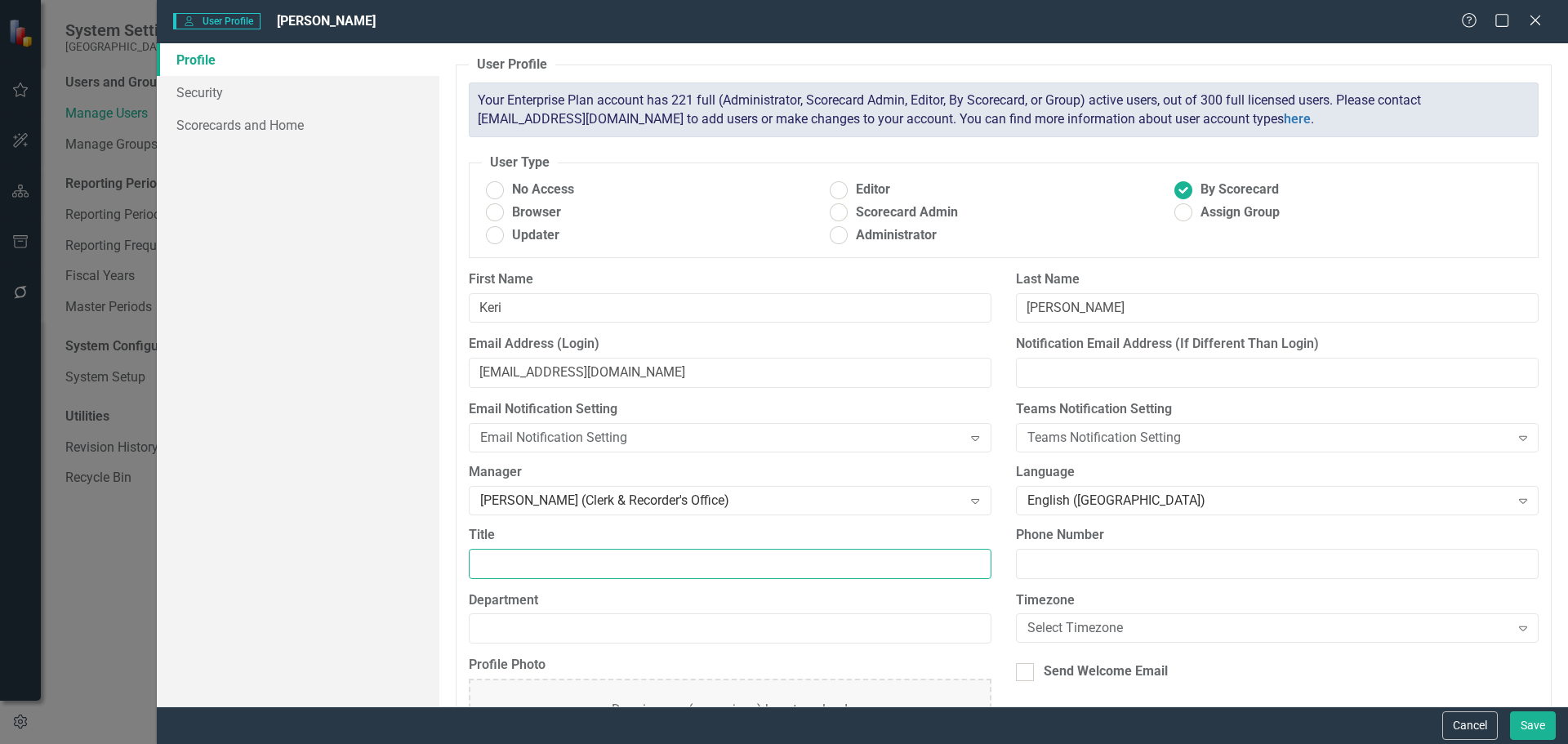
click at [558, 567] on input "Title" at bounding box center [730, 564] width 522 height 31
click at [521, 566] on input "Title" at bounding box center [730, 564] width 522 height 31
paste input "Motor Vehicle - Recording Tech"
type input "Motor Vehicle - Recording Tech"
click at [800, 638] on input "Department" at bounding box center [730, 628] width 522 height 31
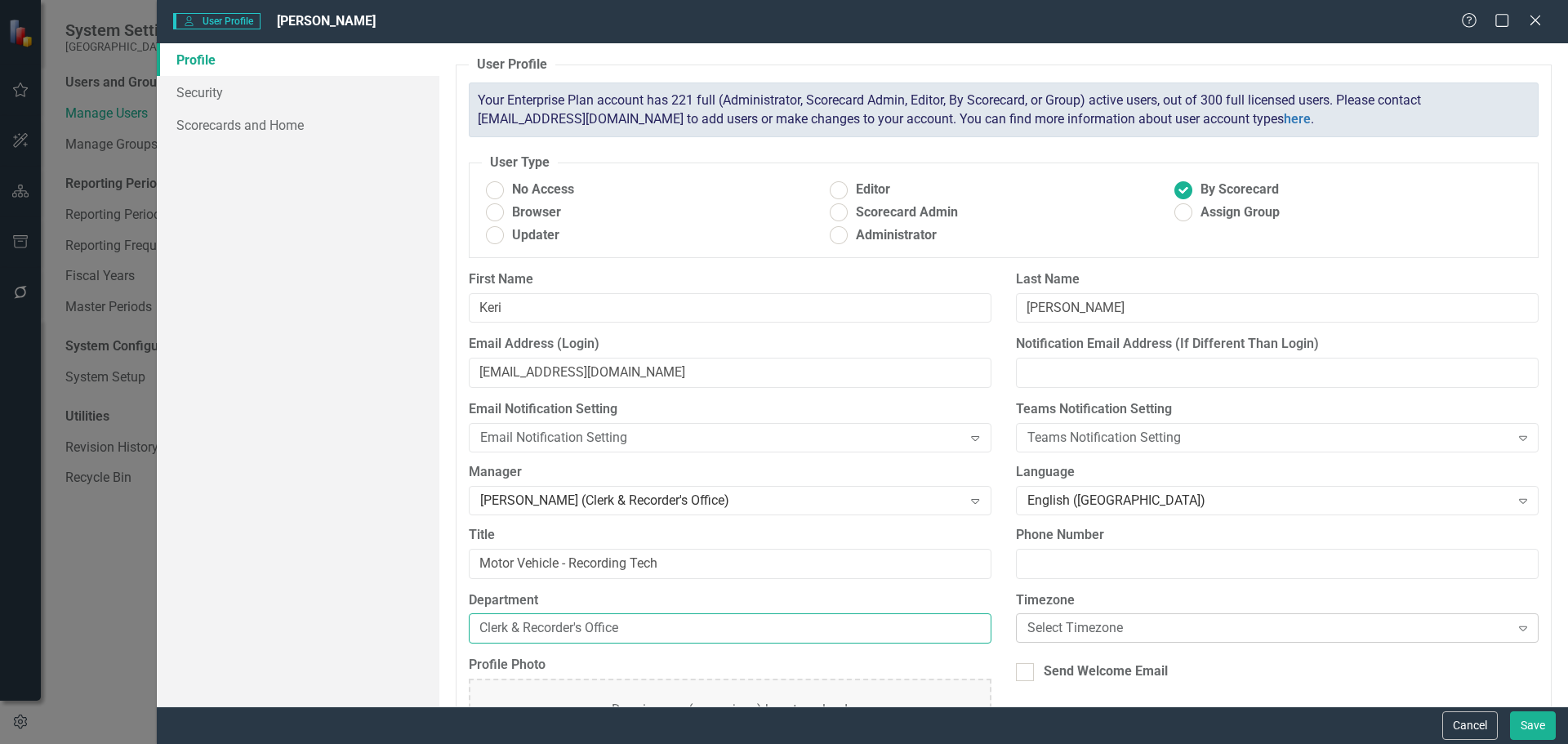
type input "Clerk & Recorder's Office"
click at [1080, 625] on div "Select Timezone" at bounding box center [1268, 628] width 483 height 19
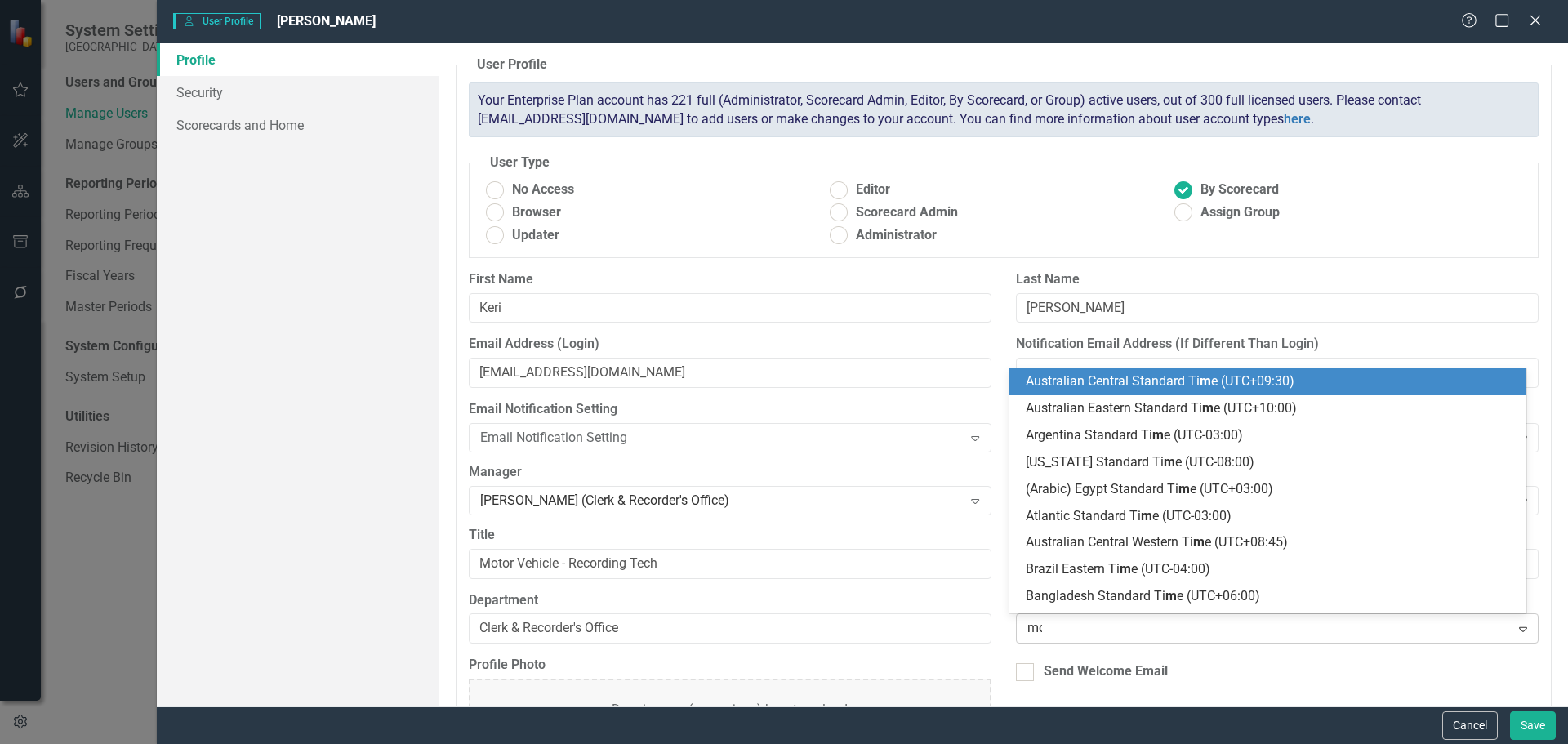
type input "mou"
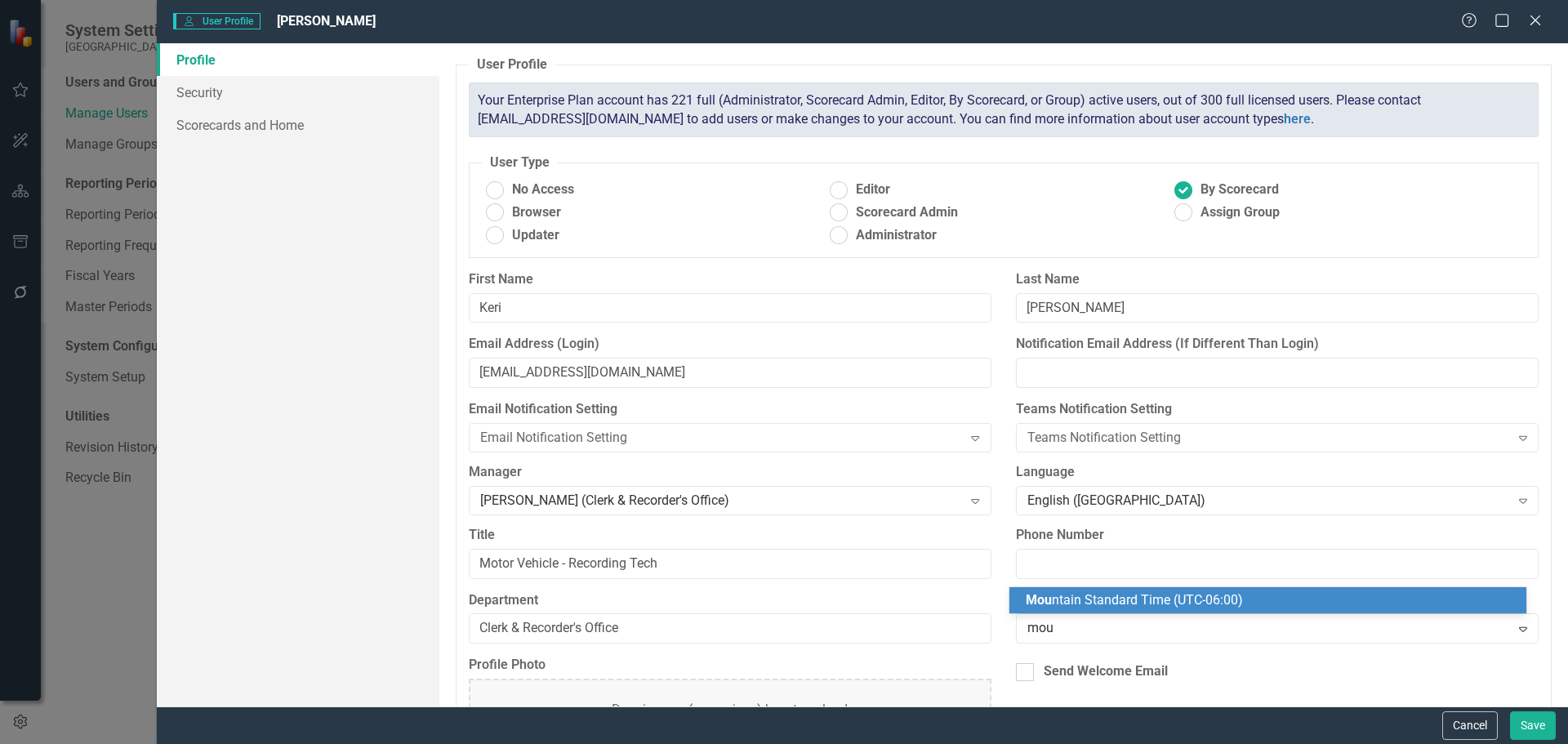
click at [1090, 594] on span "Mou ntain Standard Time (UTC-06:00)" at bounding box center [1135, 599] width 218 height 16
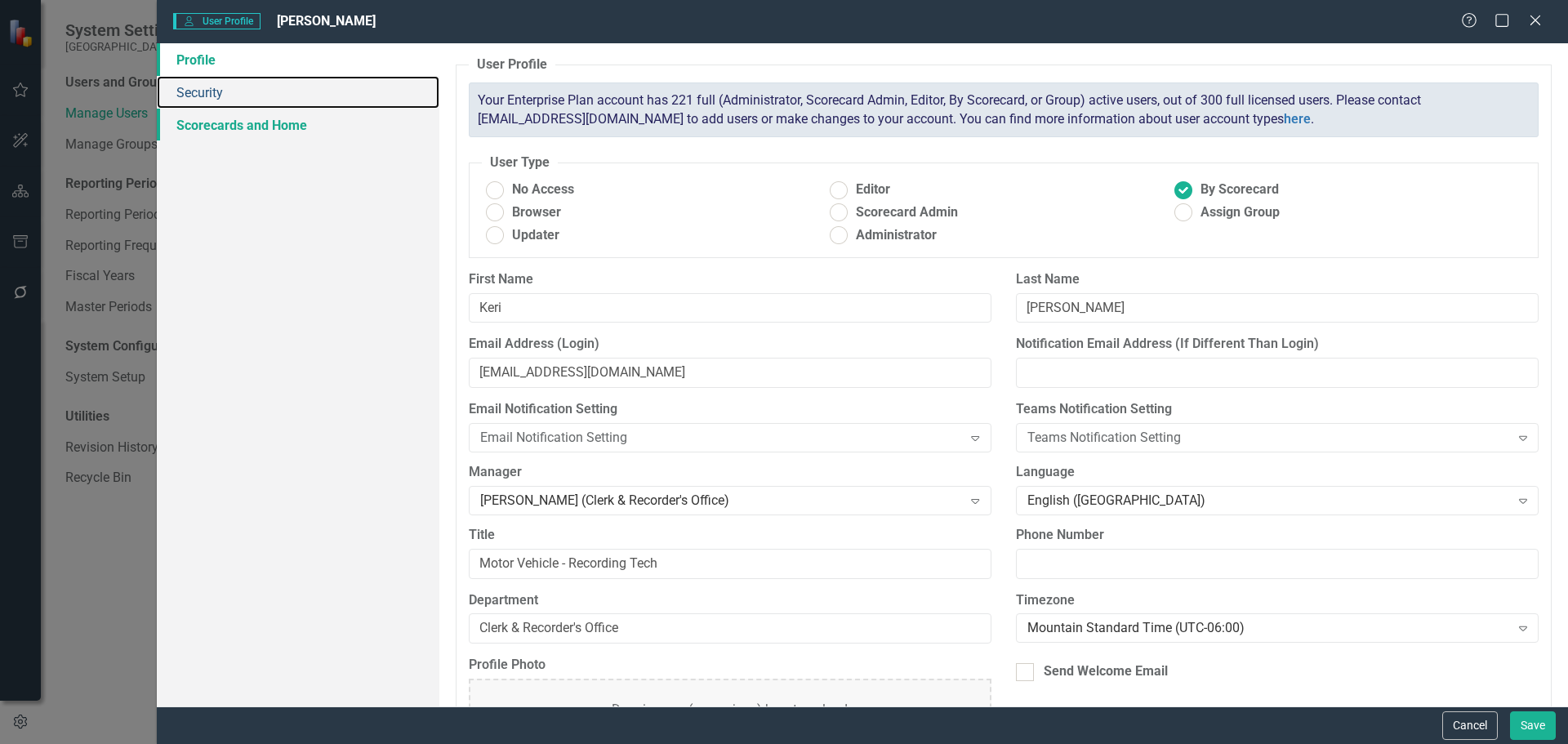
drag, startPoint x: 226, startPoint y: 89, endPoint x: 290, endPoint y: 128, distance: 74.9
click at [226, 89] on link "Security" at bounding box center [297, 92] width 282 height 32
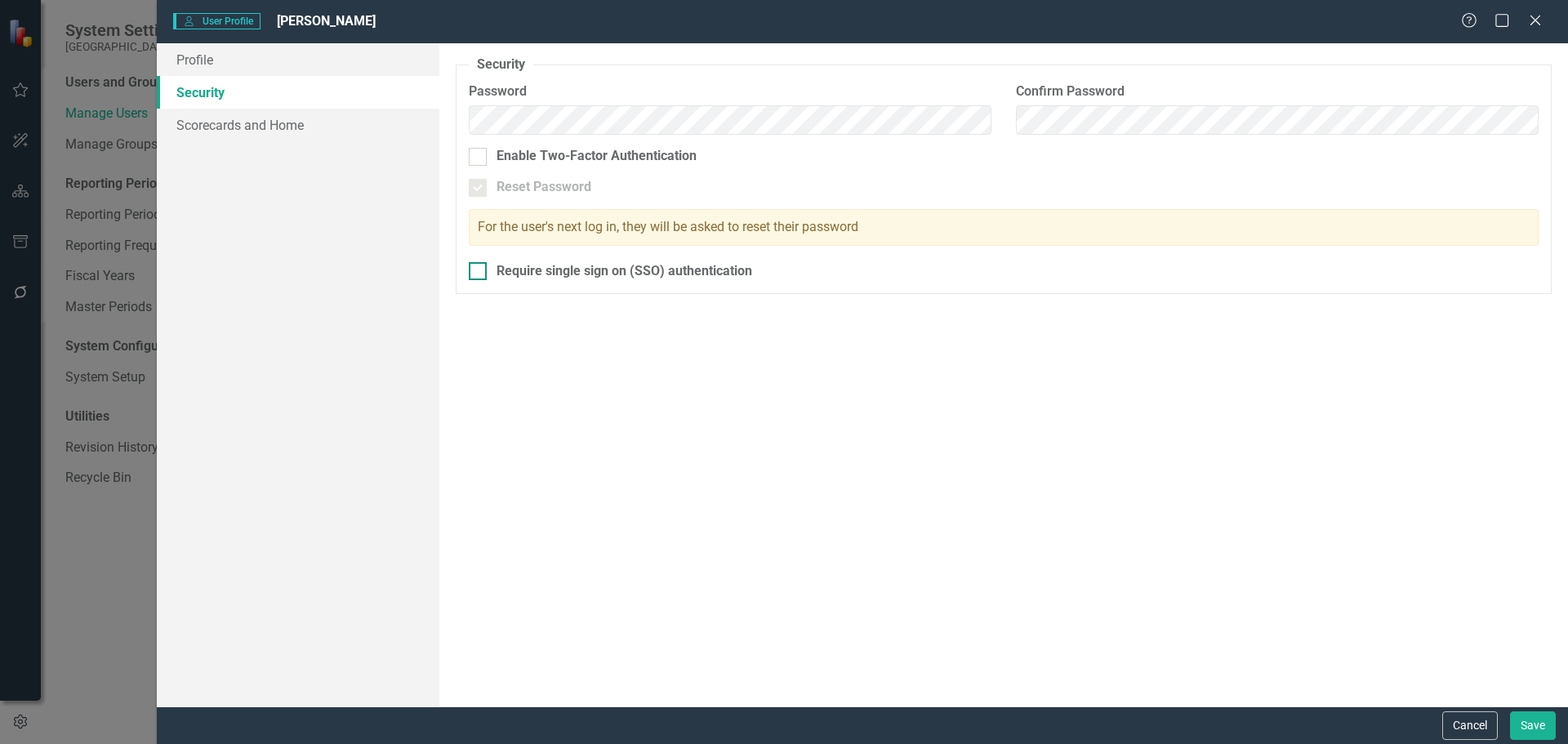
click at [483, 266] on div at bounding box center [477, 271] width 18 height 18
click at [480, 266] on input "Require single sign on (SSO) authentication" at bounding box center [473, 267] width 10 height 10
checkbox input "true"
click at [289, 121] on link "Scorecards and Home" at bounding box center [297, 124] width 282 height 32
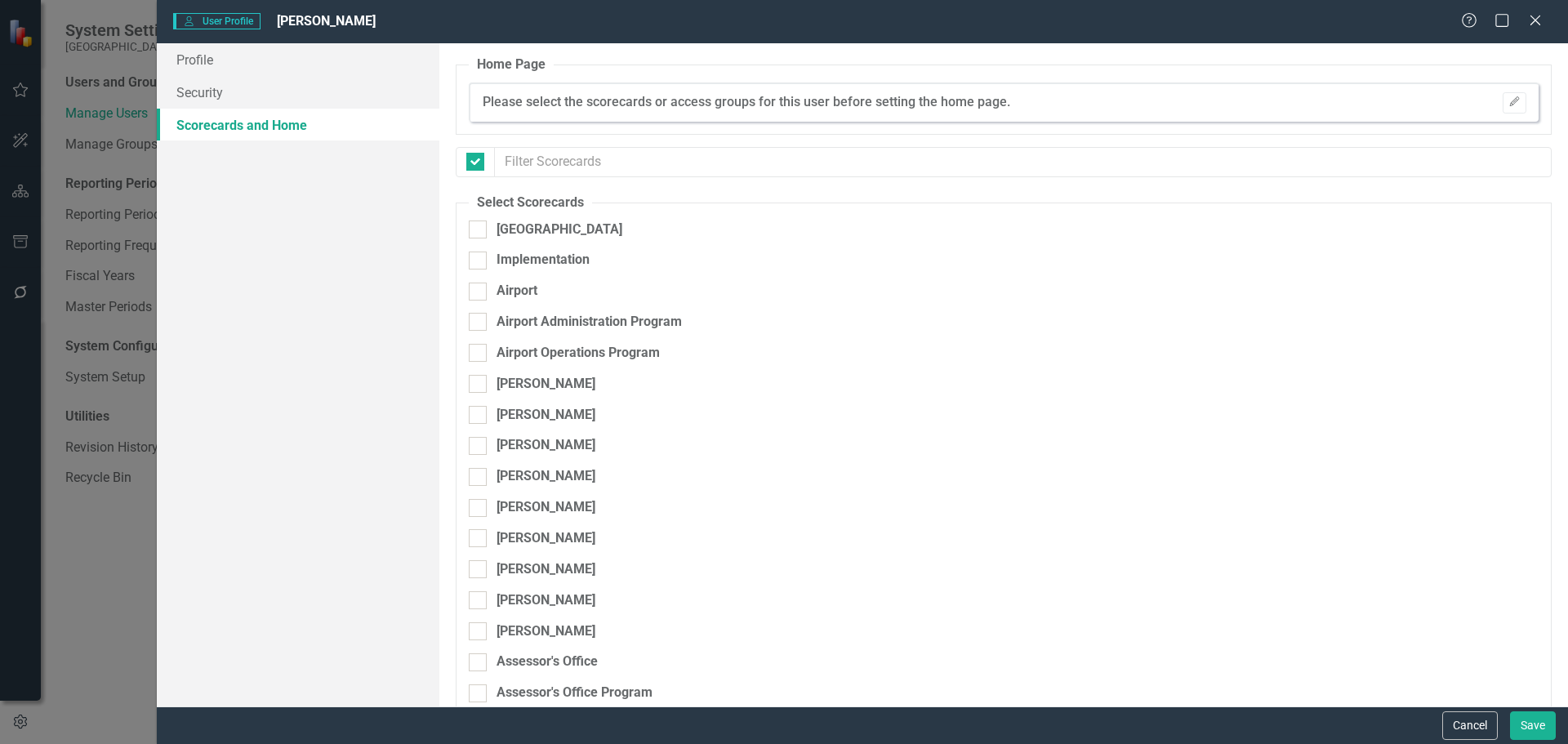
checkbox input "false"
click at [487, 227] on div "[GEOGRAPHIC_DATA]" at bounding box center [918, 230] width 898 height 19
click at [480, 227] on input "[GEOGRAPHIC_DATA]" at bounding box center [473, 225] width 10 height 10
checkbox input "true"
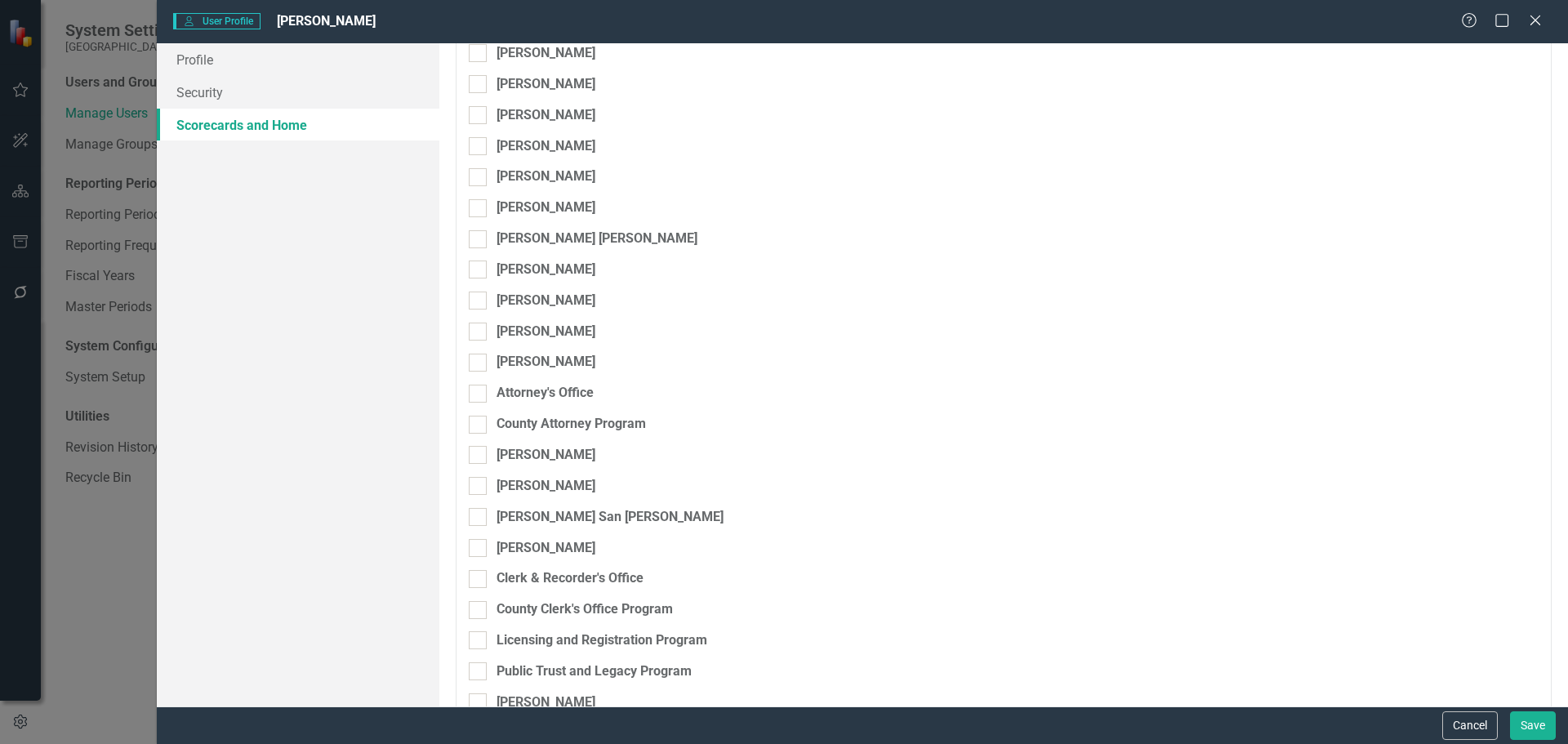
scroll to position [736, 0]
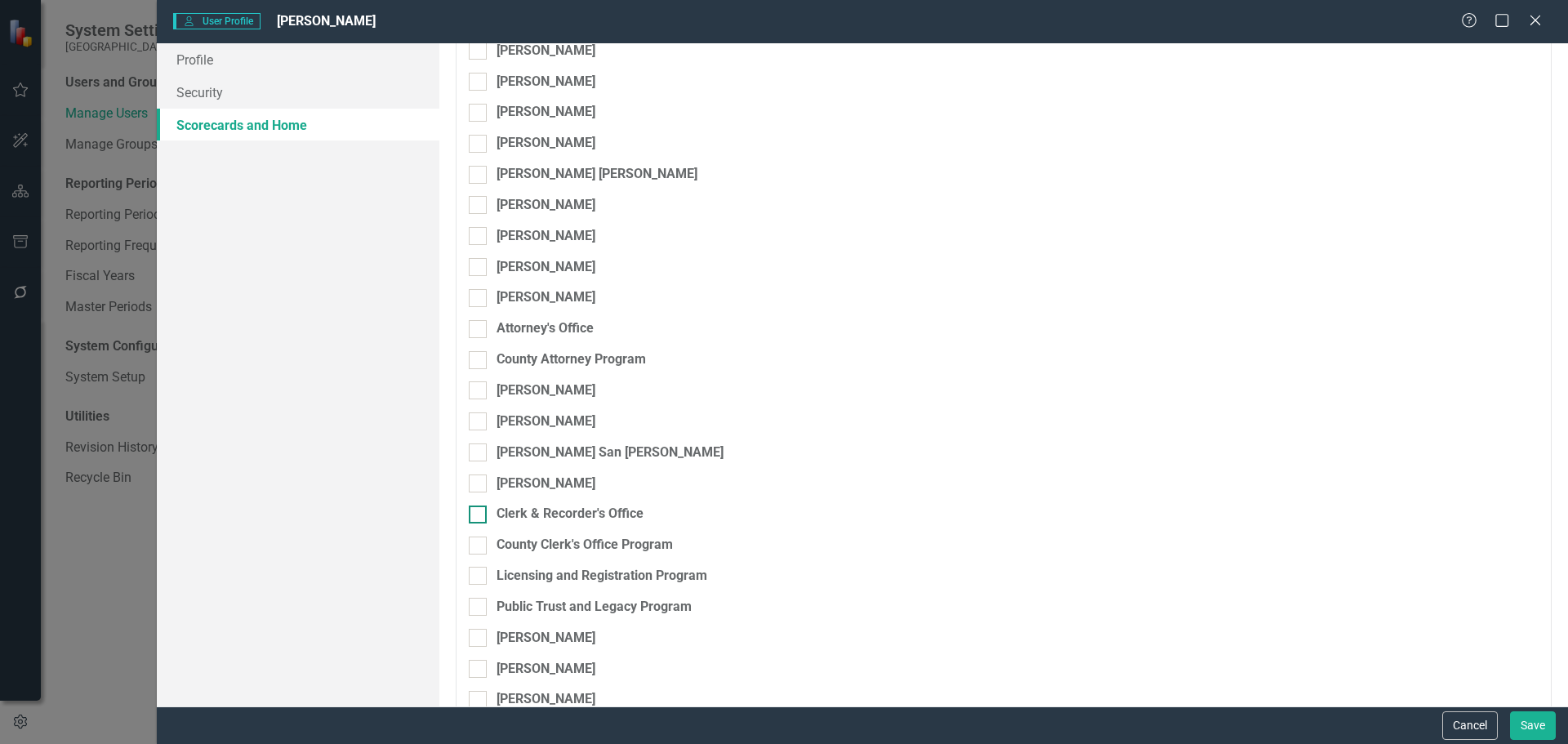
click at [483, 513] on div at bounding box center [477, 514] width 18 height 18
click at [480, 513] on input "Clerk & Recorder's Office" at bounding box center [473, 511] width 10 height 10
checkbox input "true"
click at [480, 545] on div at bounding box center [477, 545] width 18 height 18
click at [480, 545] on input "County Clerk's Office Program" at bounding box center [473, 541] width 10 height 10
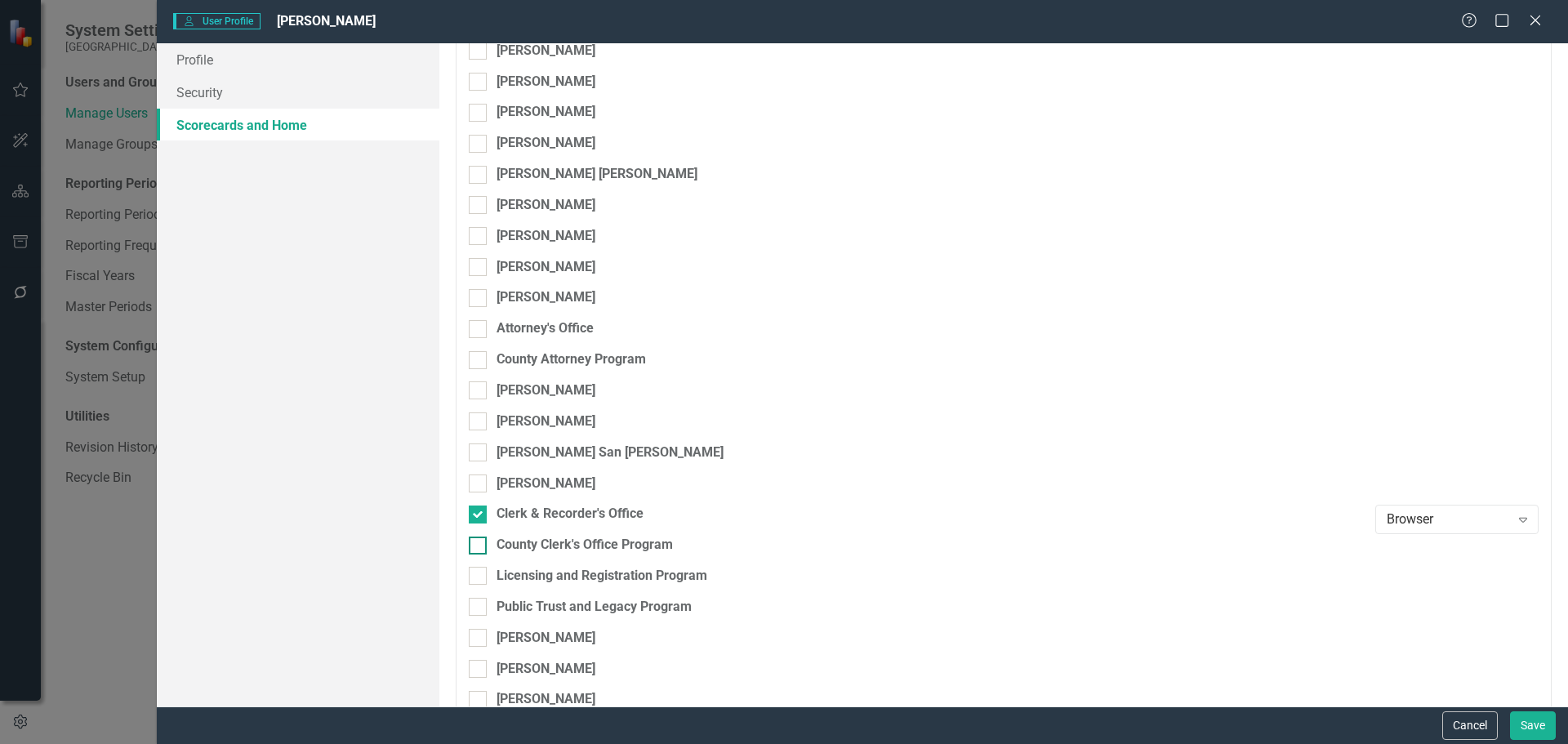
checkbox input "true"
click at [477, 577] on input "Licensing and Registration Program" at bounding box center [473, 572] width 10 height 10
checkbox input "true"
click at [481, 606] on div at bounding box center [477, 606] width 18 height 18
click at [480, 606] on input "Public Trust and Legacy Program" at bounding box center [473, 602] width 10 height 10
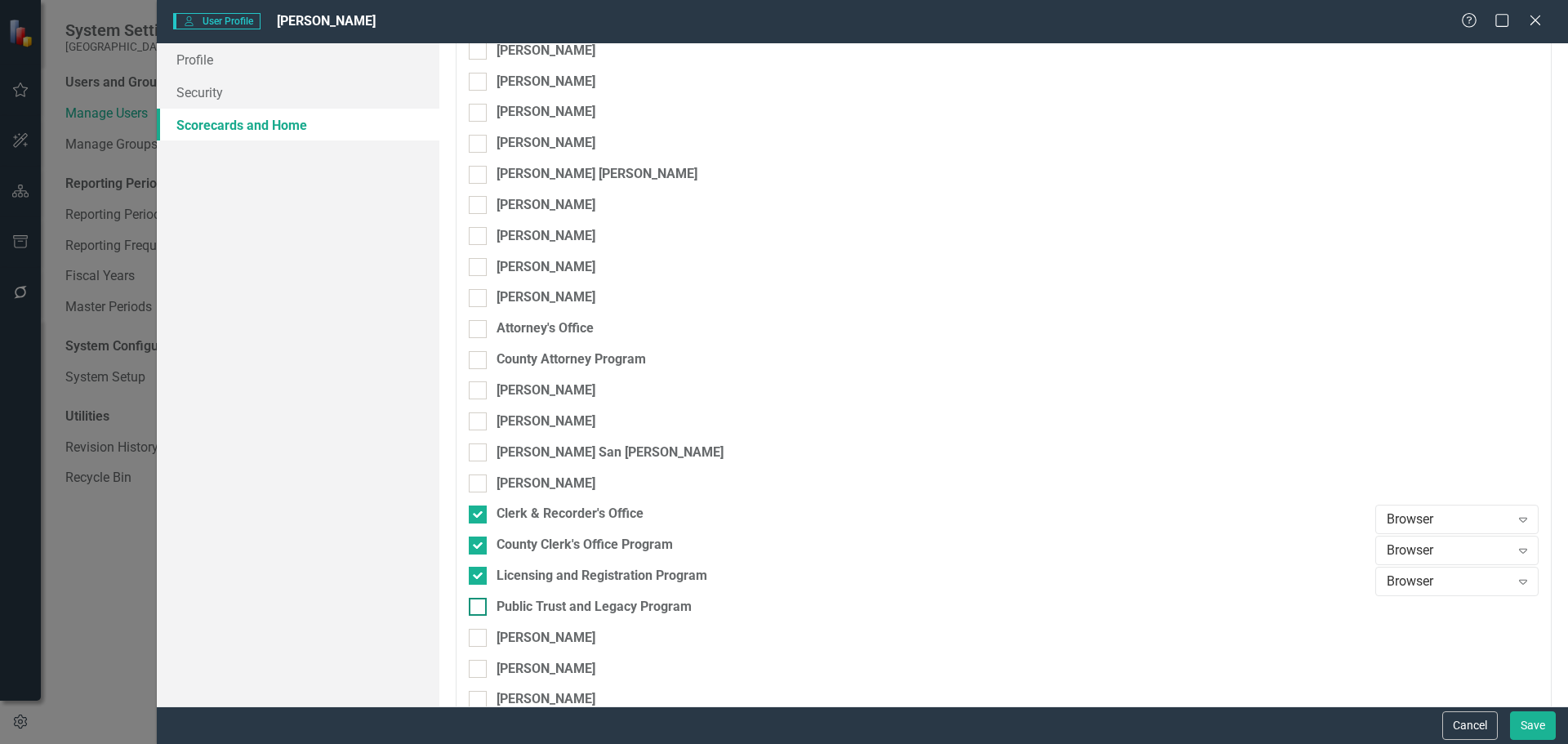
checkbox input "true"
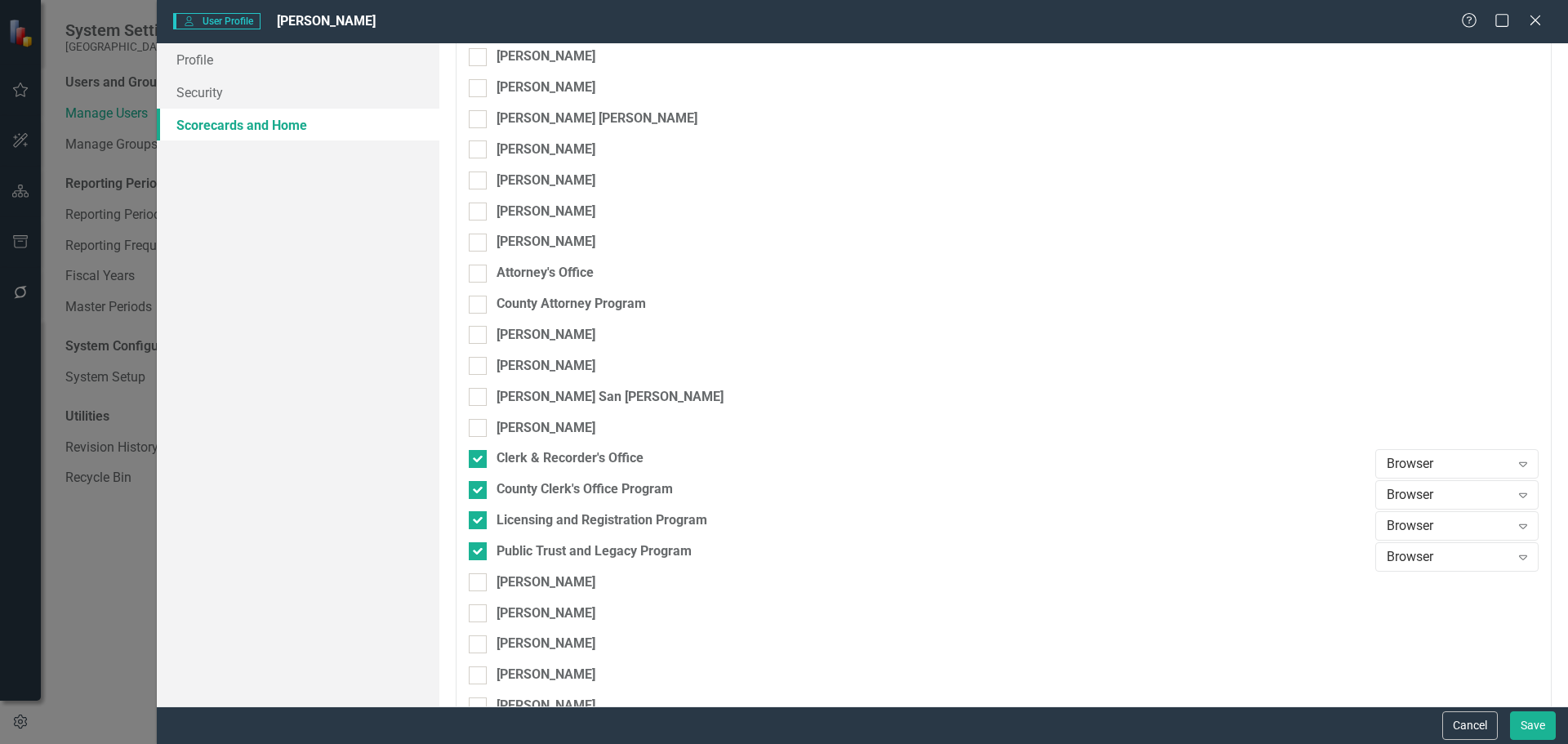
scroll to position [817, 0]
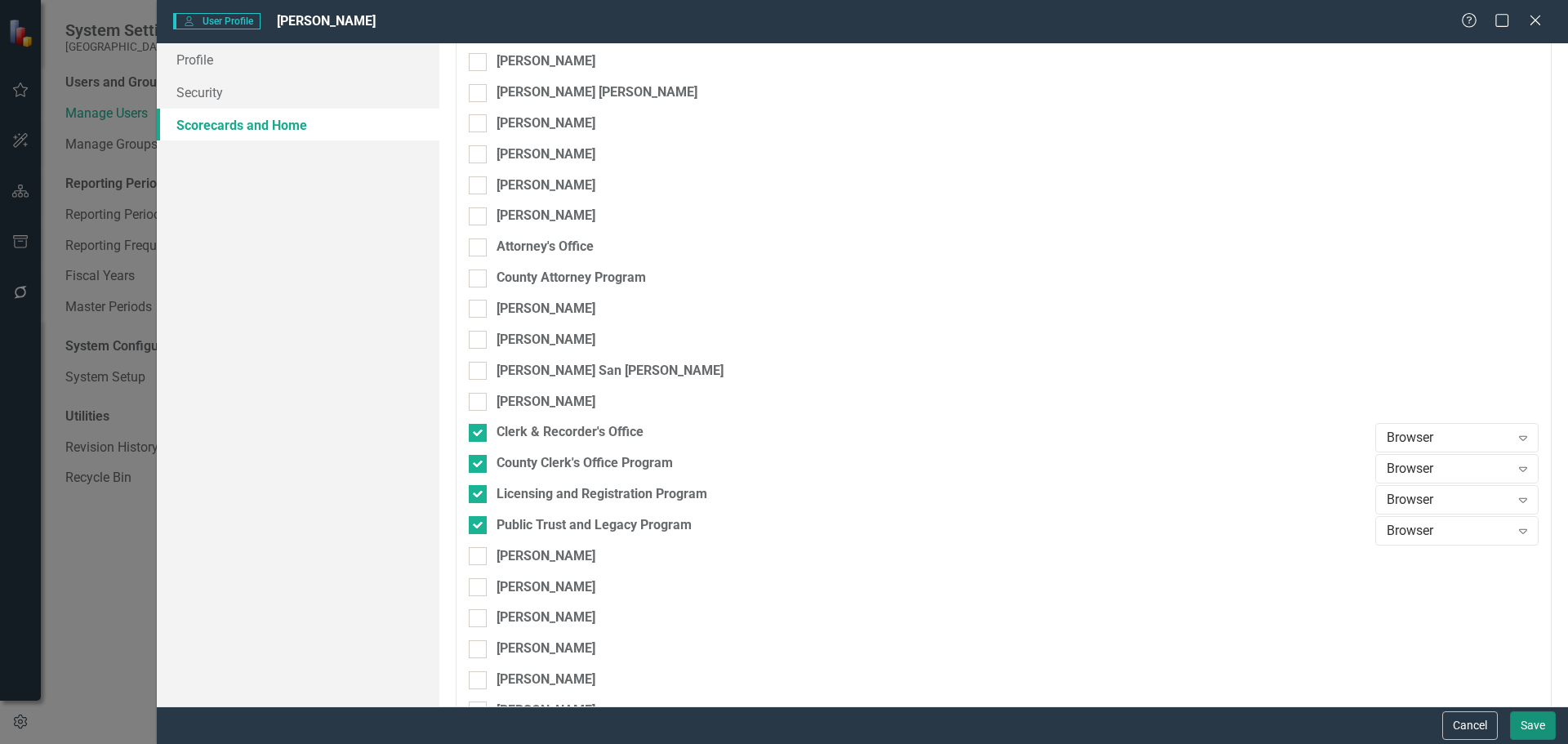
click at [1536, 728] on button "Save" at bounding box center [1532, 725] width 45 height 29
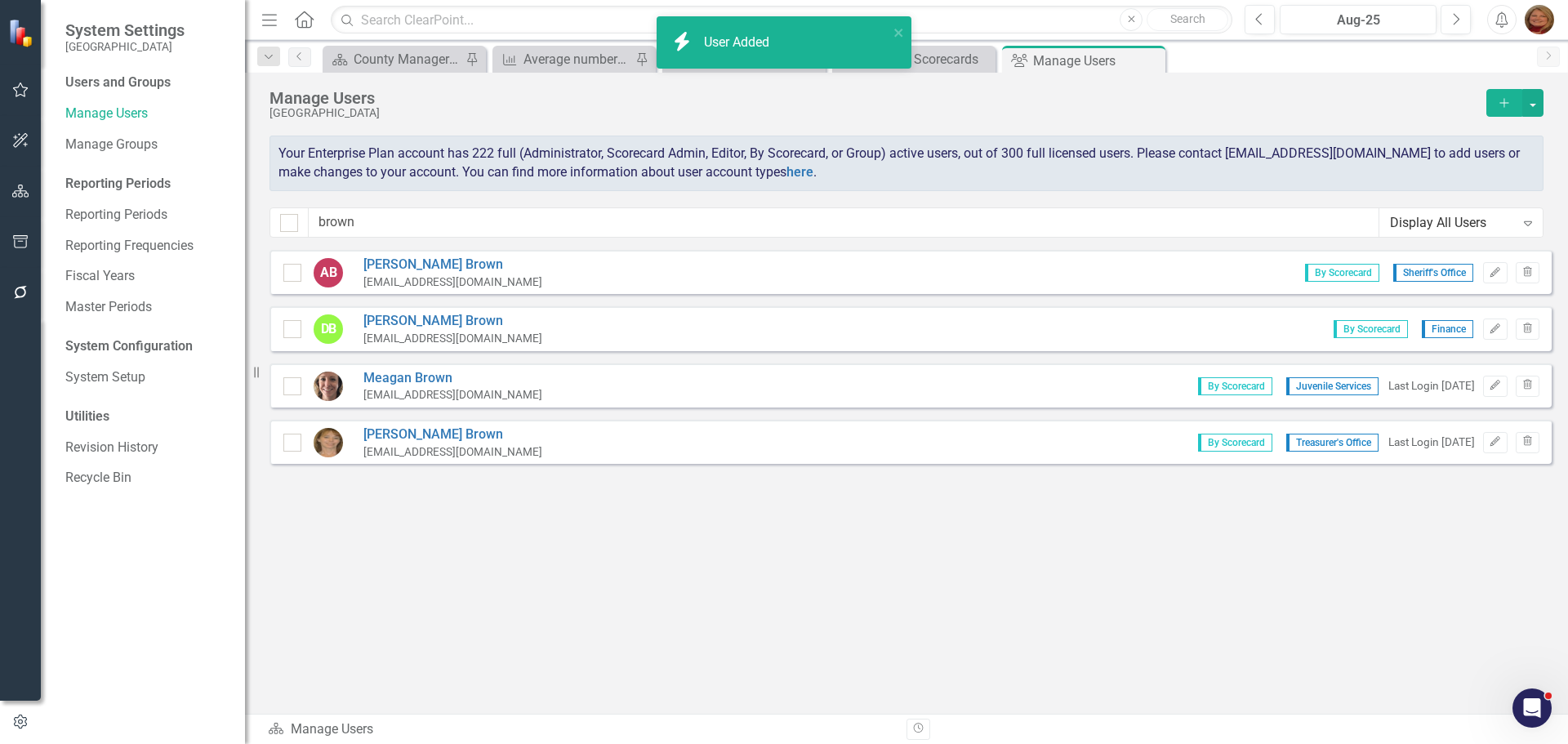
click at [1503, 100] on icon "Add" at bounding box center [1504, 103] width 15 height 11
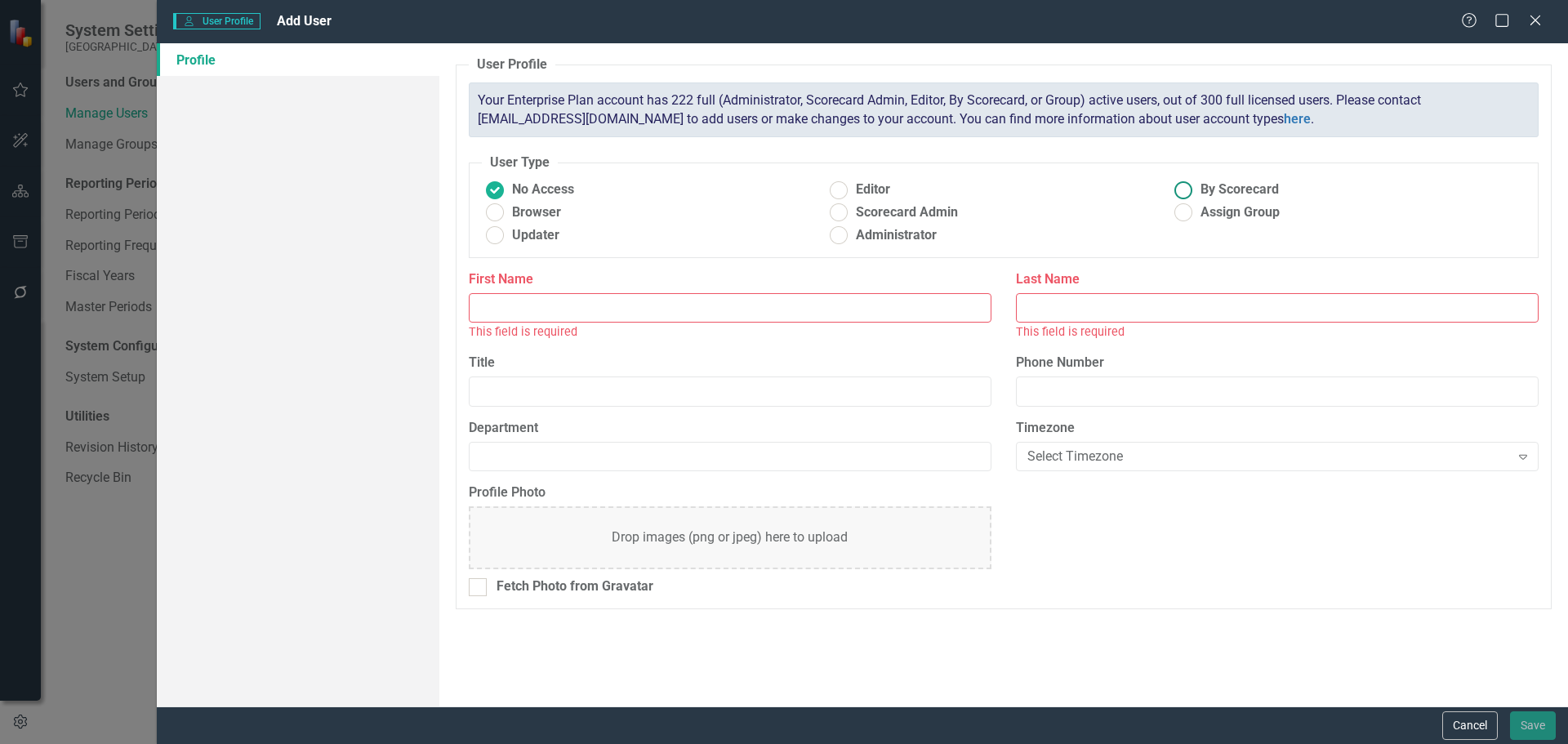
click at [1197, 192] on label "By Scorecard" at bounding box center [1343, 190] width 345 height 19
click at [1197, 192] on input "By Scorecard" at bounding box center [1184, 189] width 25 height 25
radio input "true"
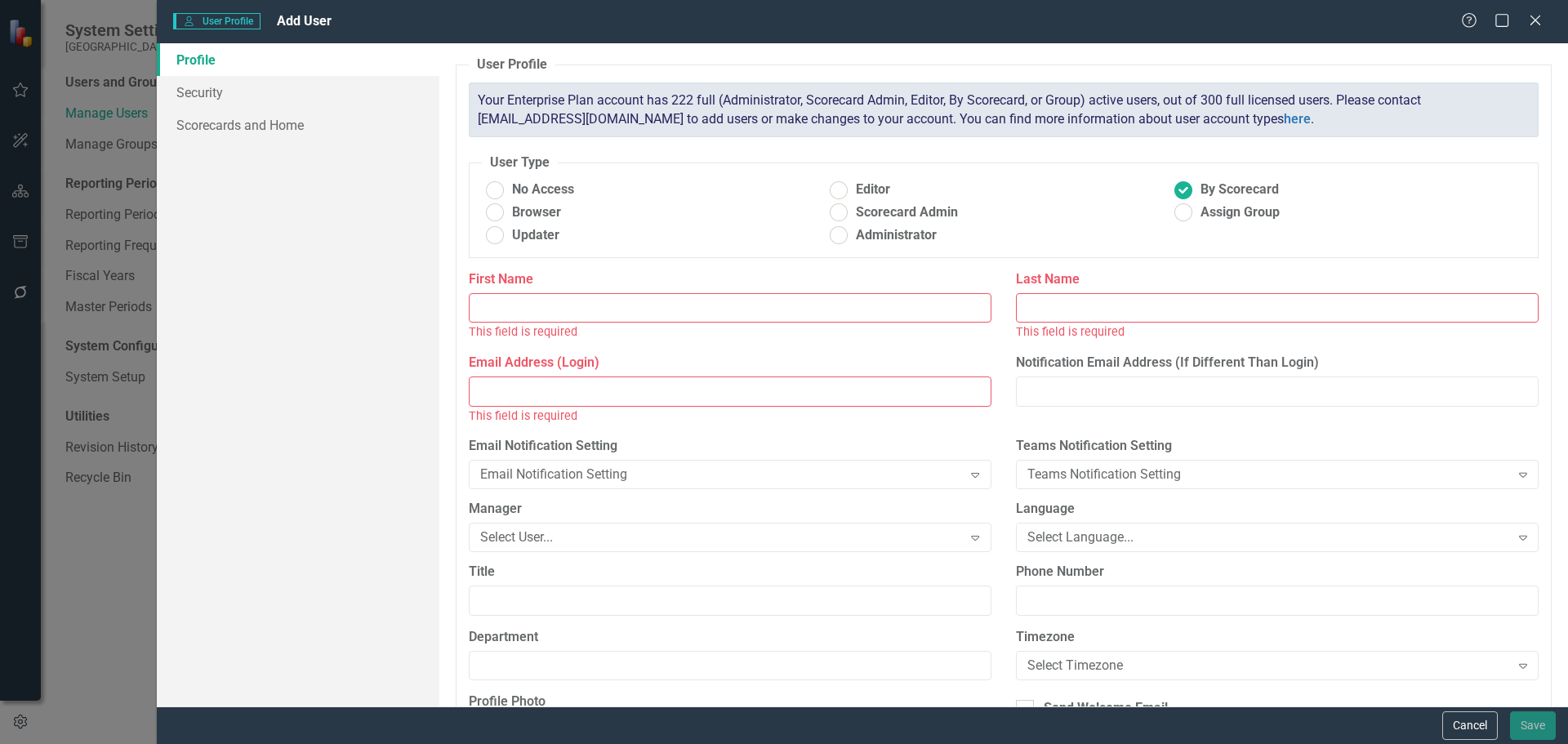
click at [566, 305] on input "First Name" at bounding box center [730, 309] width 522 height 31
type input "[PERSON_NAME]"
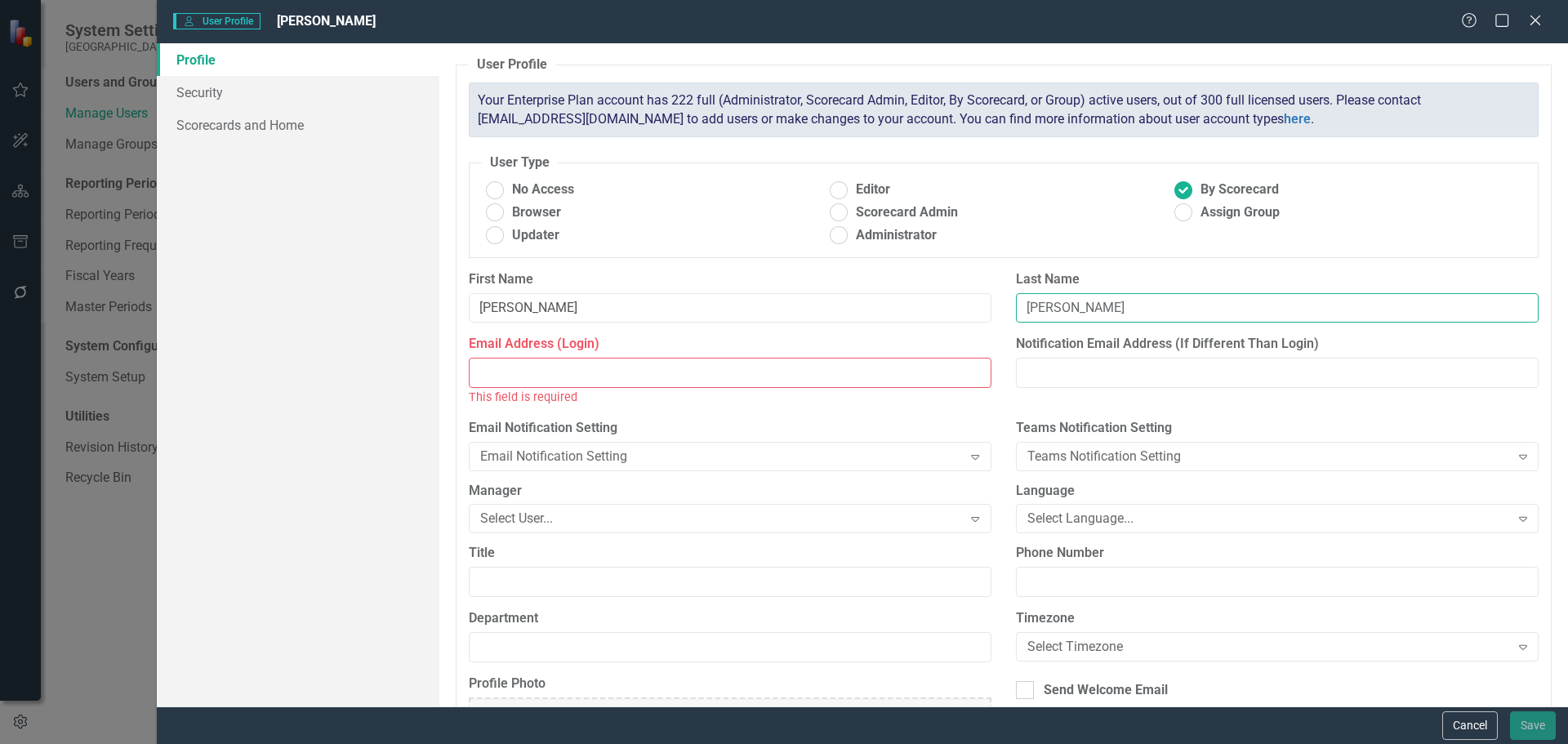
type input "[PERSON_NAME]"
click at [515, 367] on input "Email Address (Login)" at bounding box center [730, 372] width 522 height 31
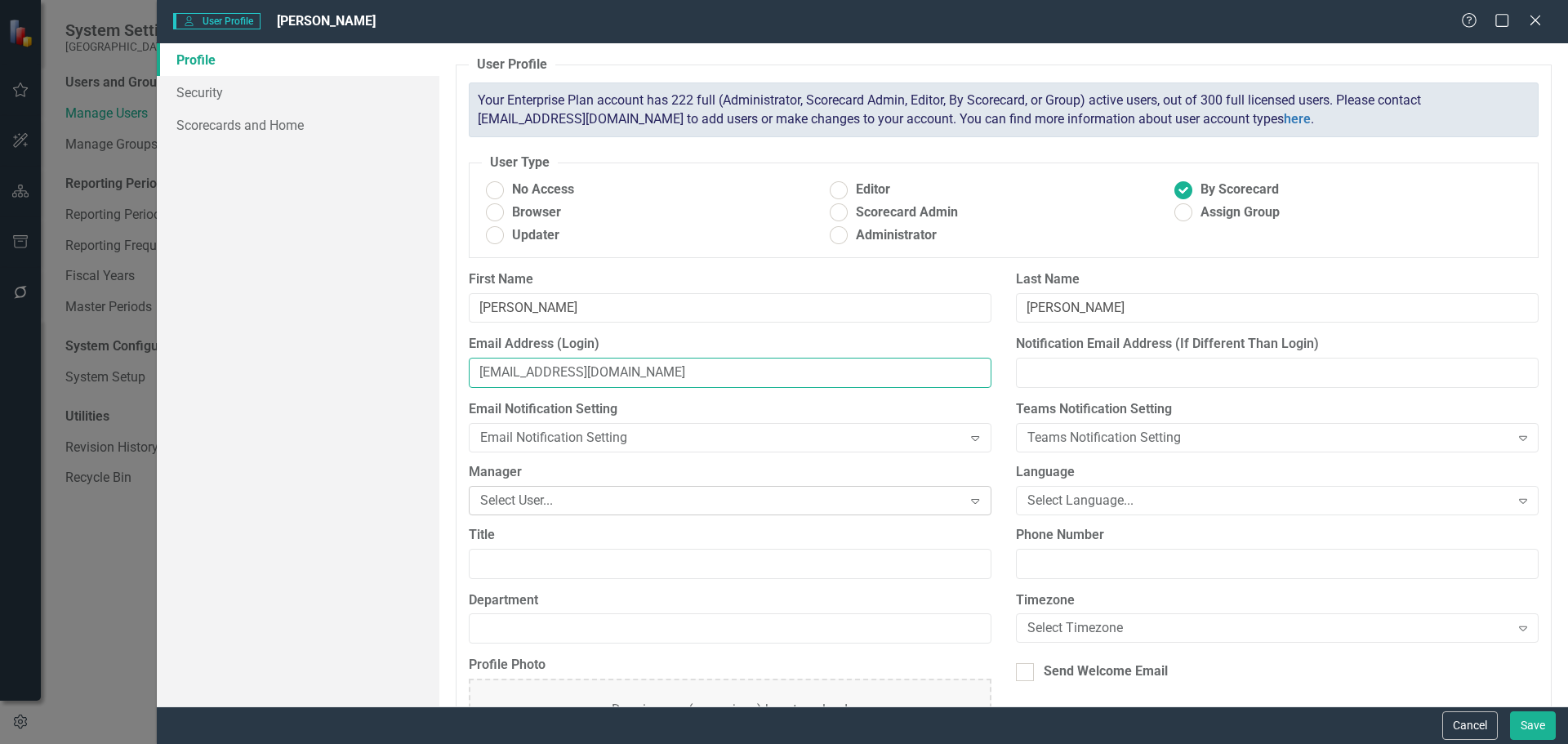
type input "[EMAIL_ADDRESS][DOMAIN_NAME]"
click at [746, 500] on div "Select User..." at bounding box center [721, 500] width 483 height 19
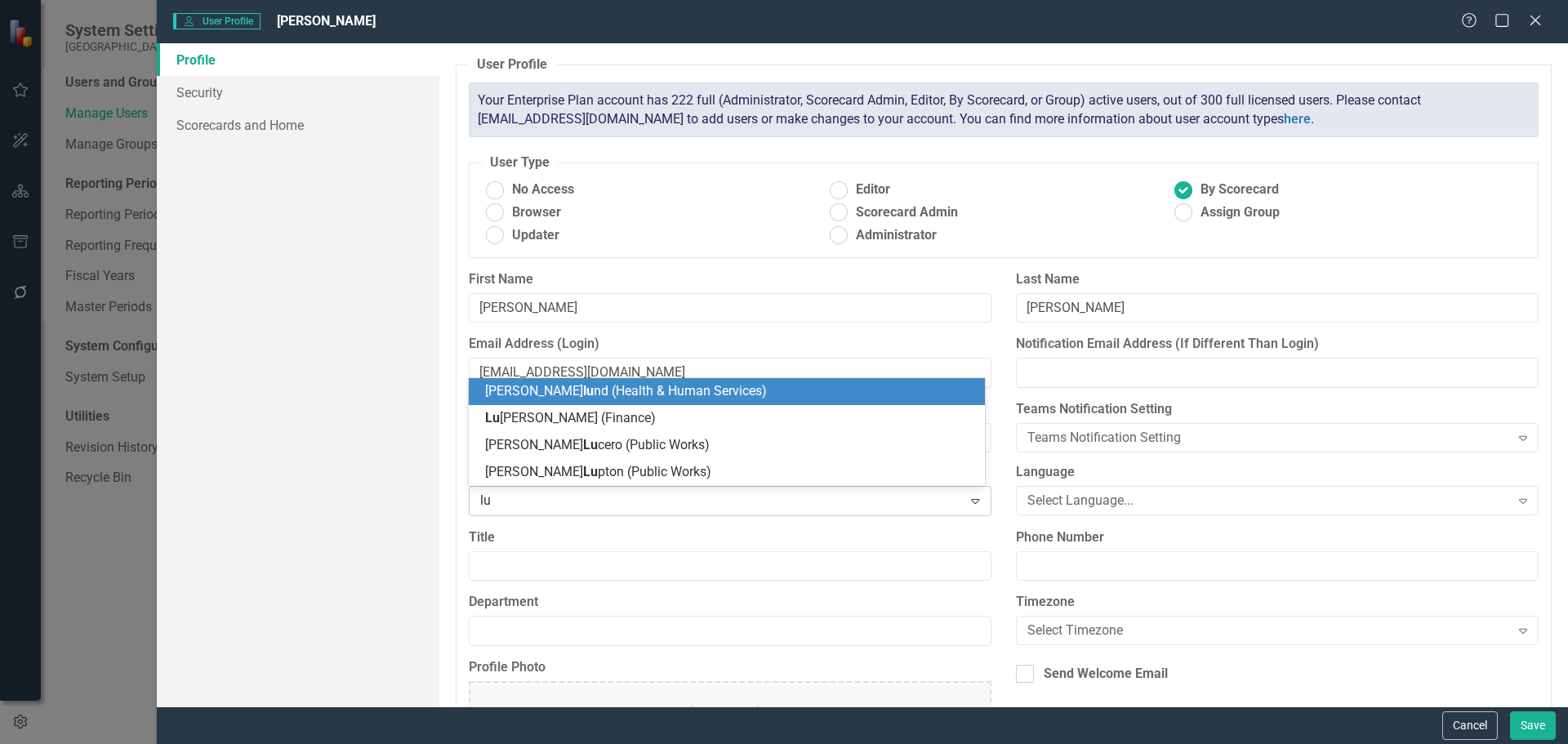
type input "luc"
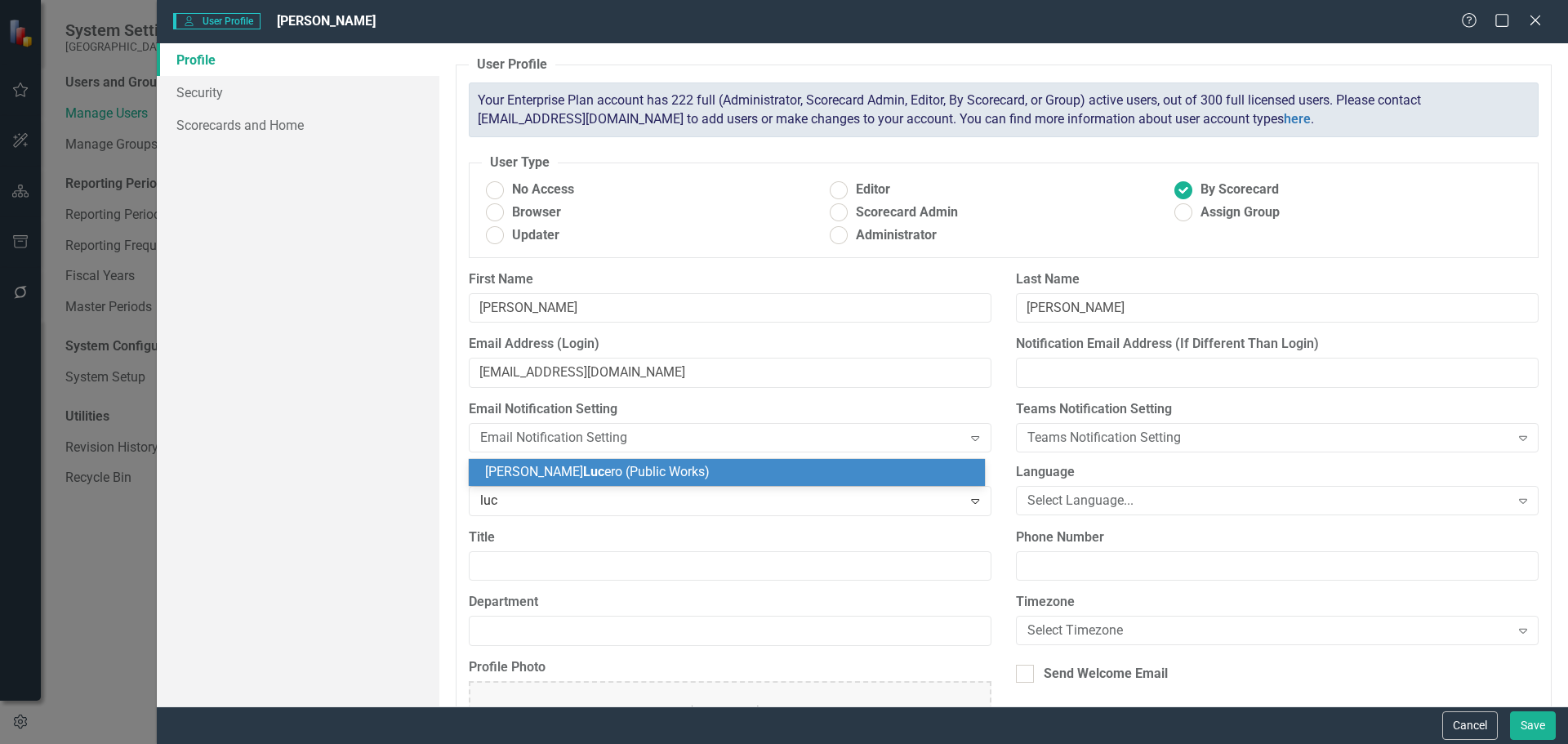
click at [681, 473] on div "Joseph Luc ero (Public Works)" at bounding box center [731, 473] width 491 height 19
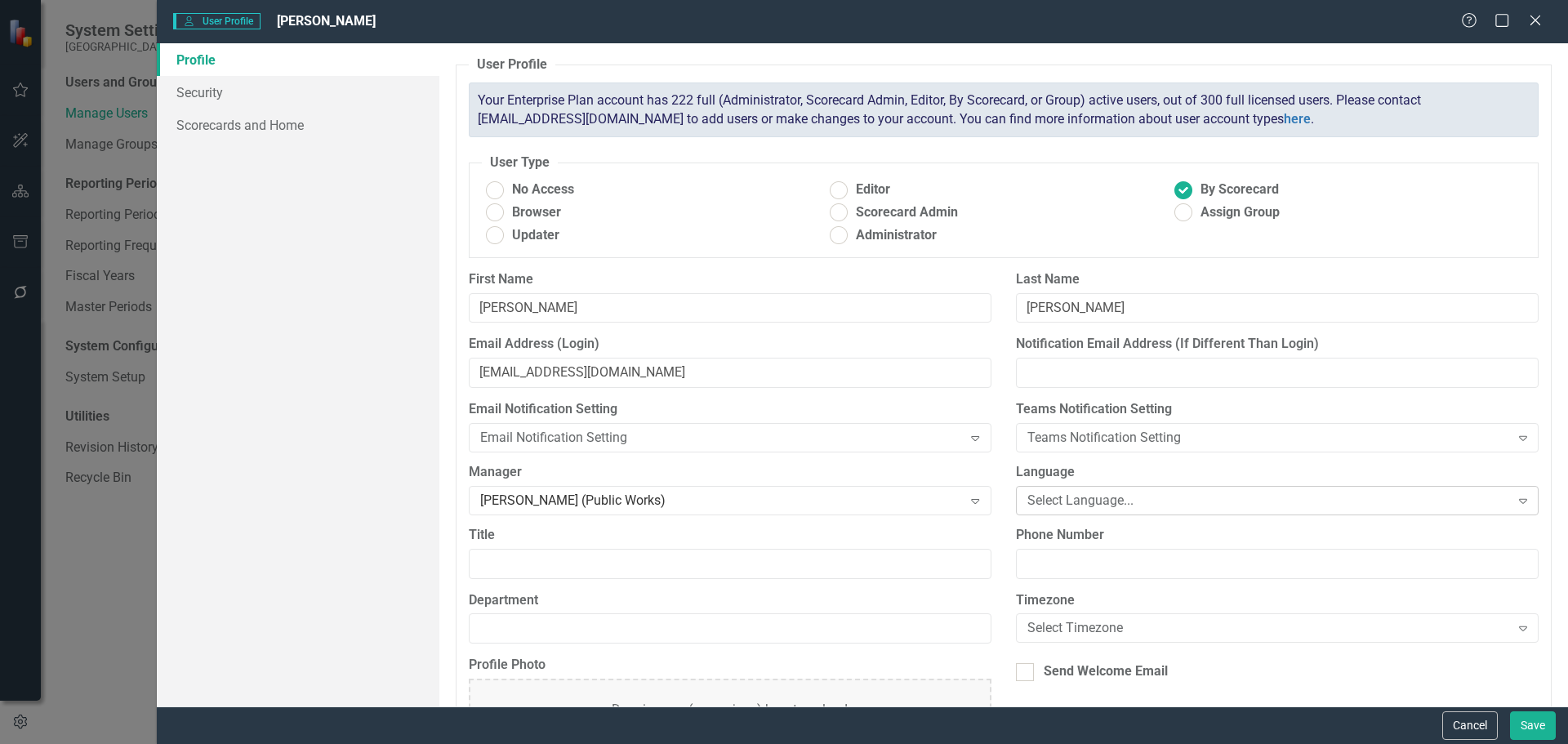
click at [1055, 499] on div "Select Language..." at bounding box center [1268, 500] width 483 height 19
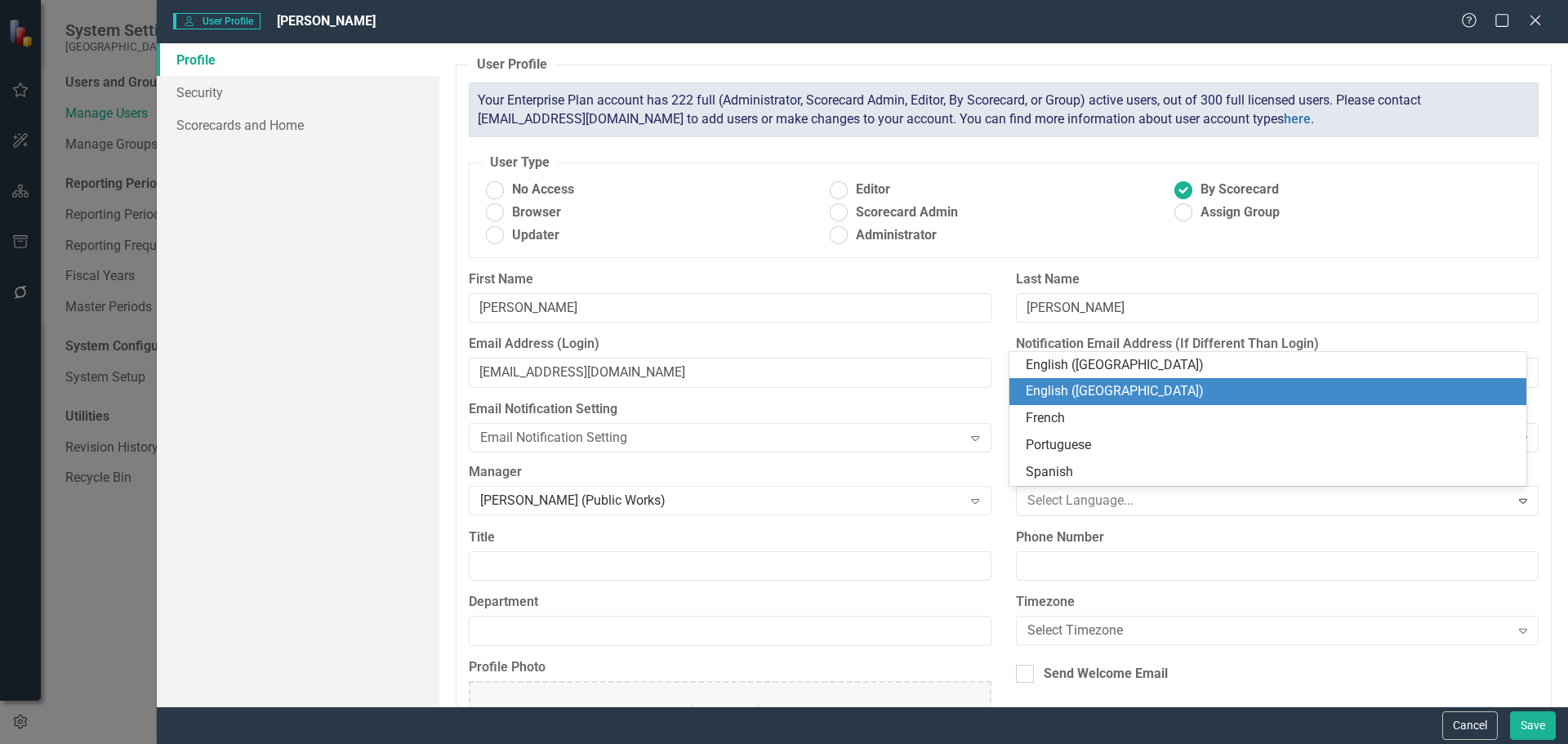
click at [1112, 397] on div "English ([GEOGRAPHIC_DATA])" at bounding box center [1272, 392] width 491 height 19
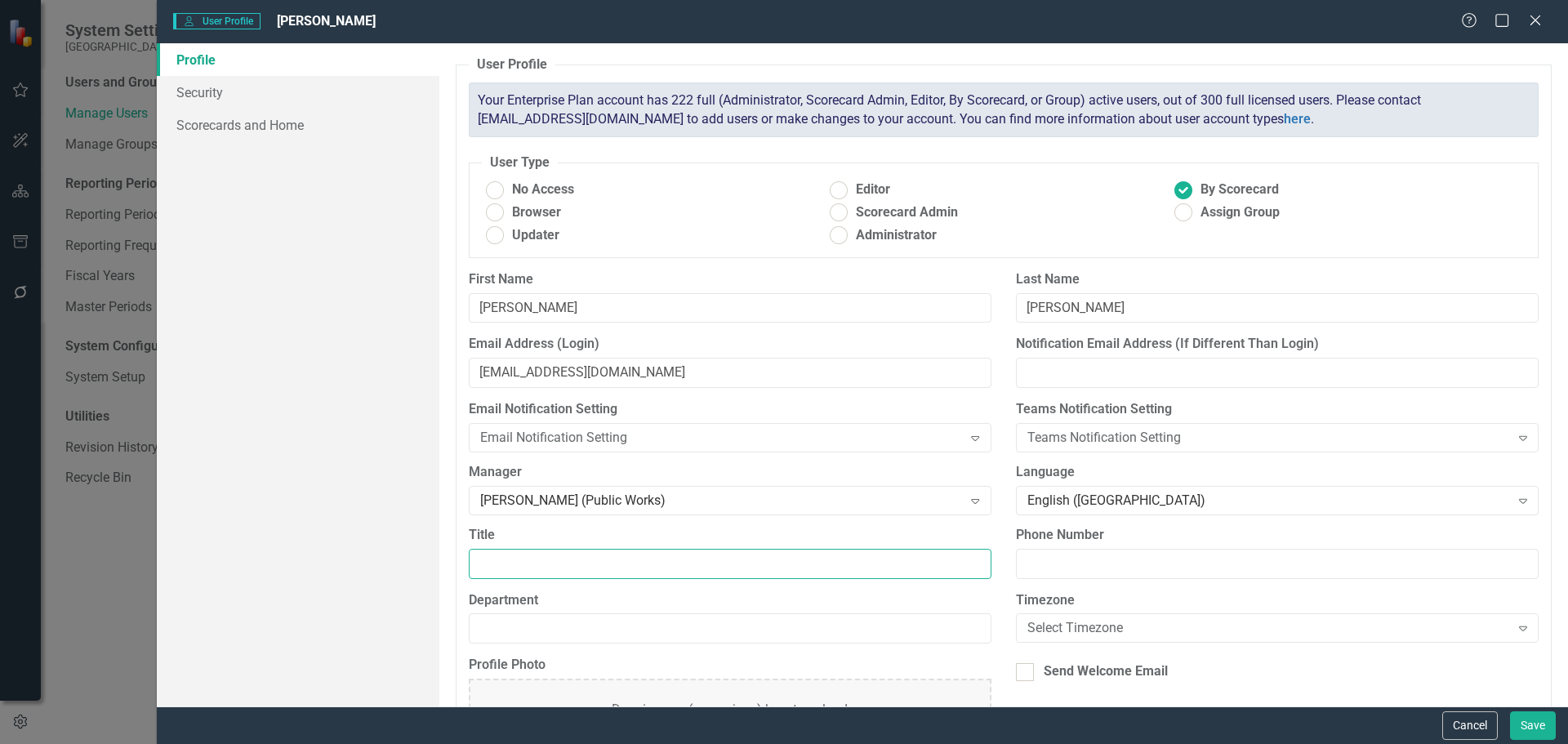
click at [568, 565] on input "Title" at bounding box center [730, 564] width 522 height 31
type input "HEO II"
click at [546, 630] on input "Department" at bounding box center [730, 628] width 522 height 31
type input "Public Works"
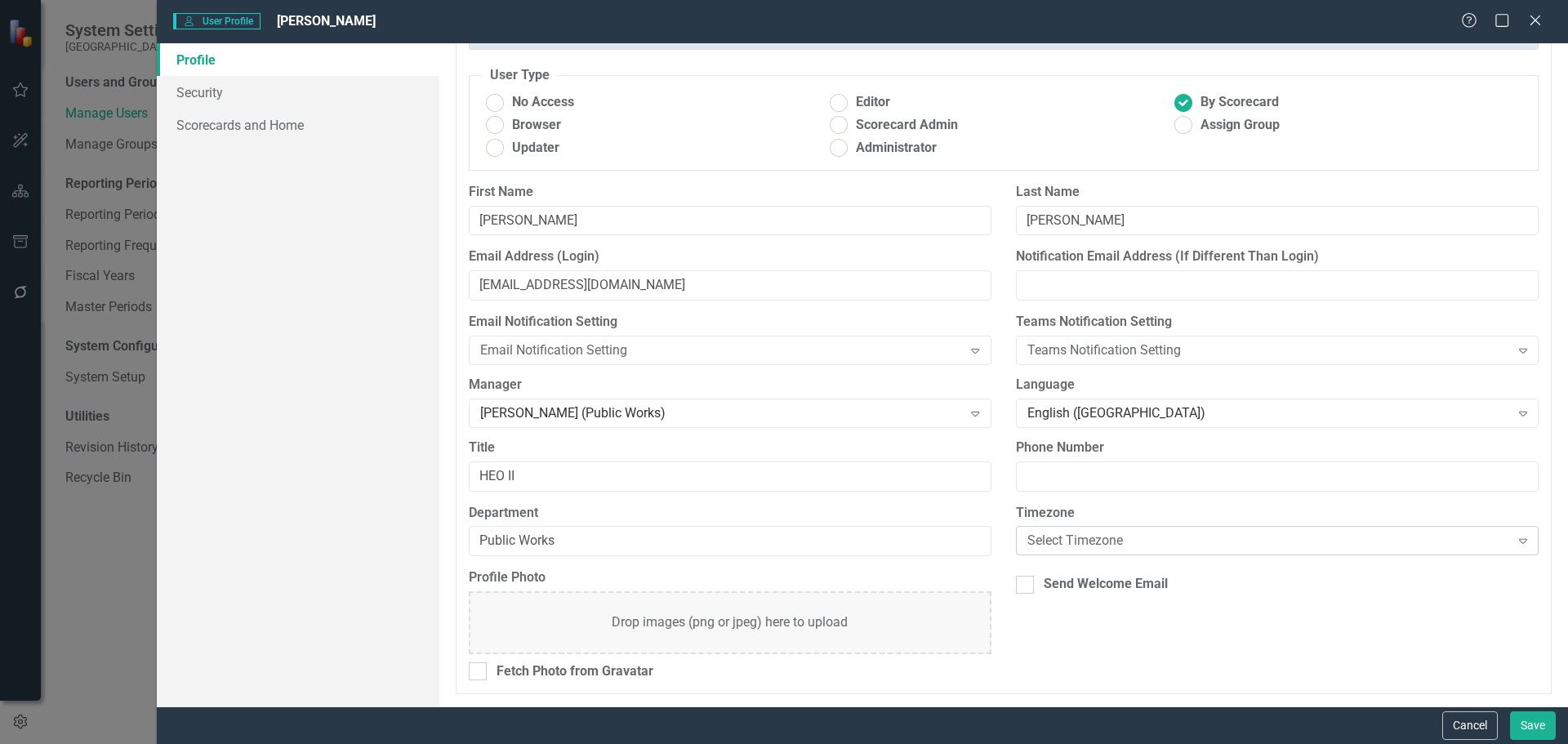
click at [1050, 532] on div "Select Timezone" at bounding box center [1268, 541] width 483 height 19
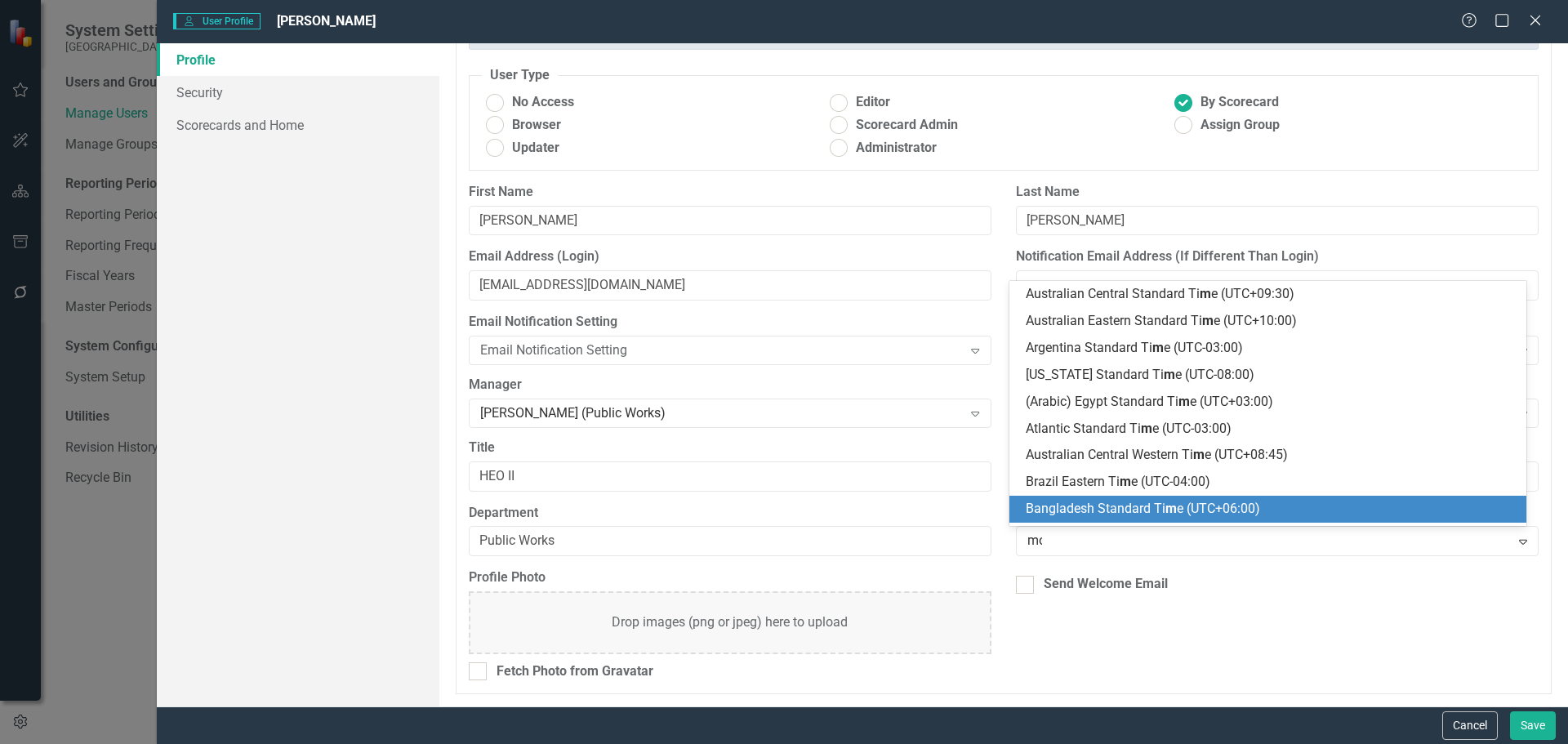
type input "mou"
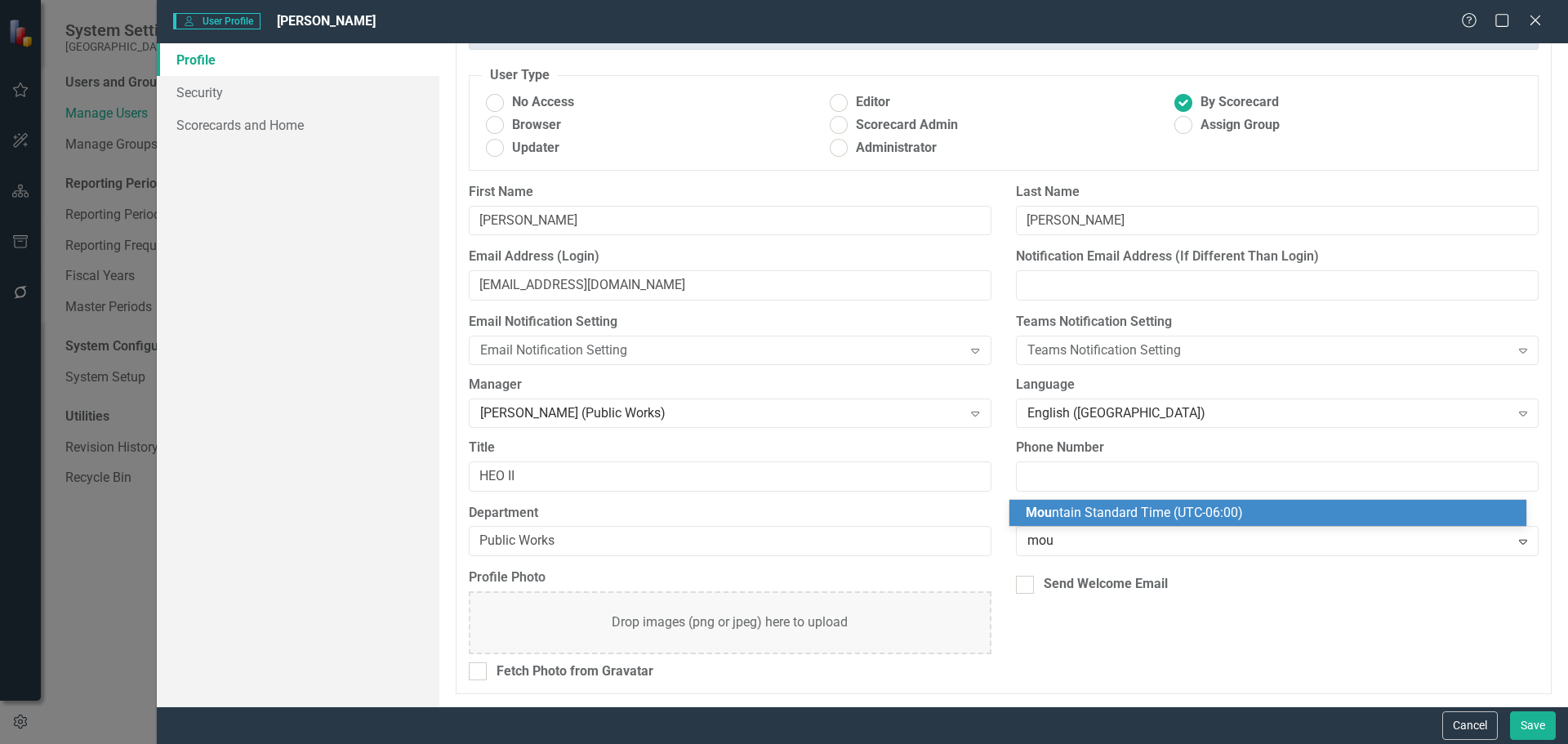
click at [1039, 520] on span "Mou" at bounding box center [1039, 512] width 26 height 16
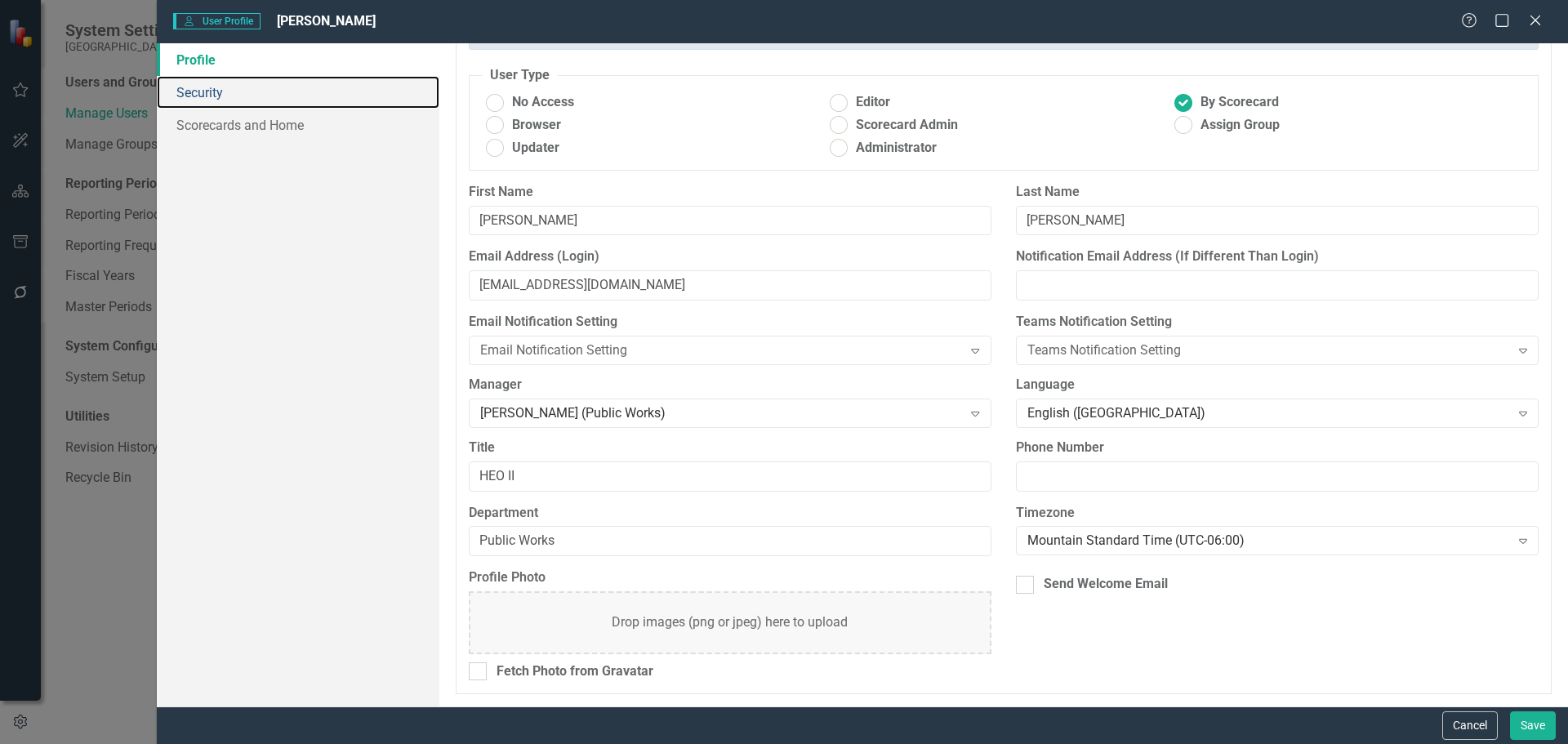
drag, startPoint x: 224, startPoint y: 86, endPoint x: 417, endPoint y: 201, distance: 224.7
click at [224, 88] on link "Security" at bounding box center [297, 92] width 282 height 32
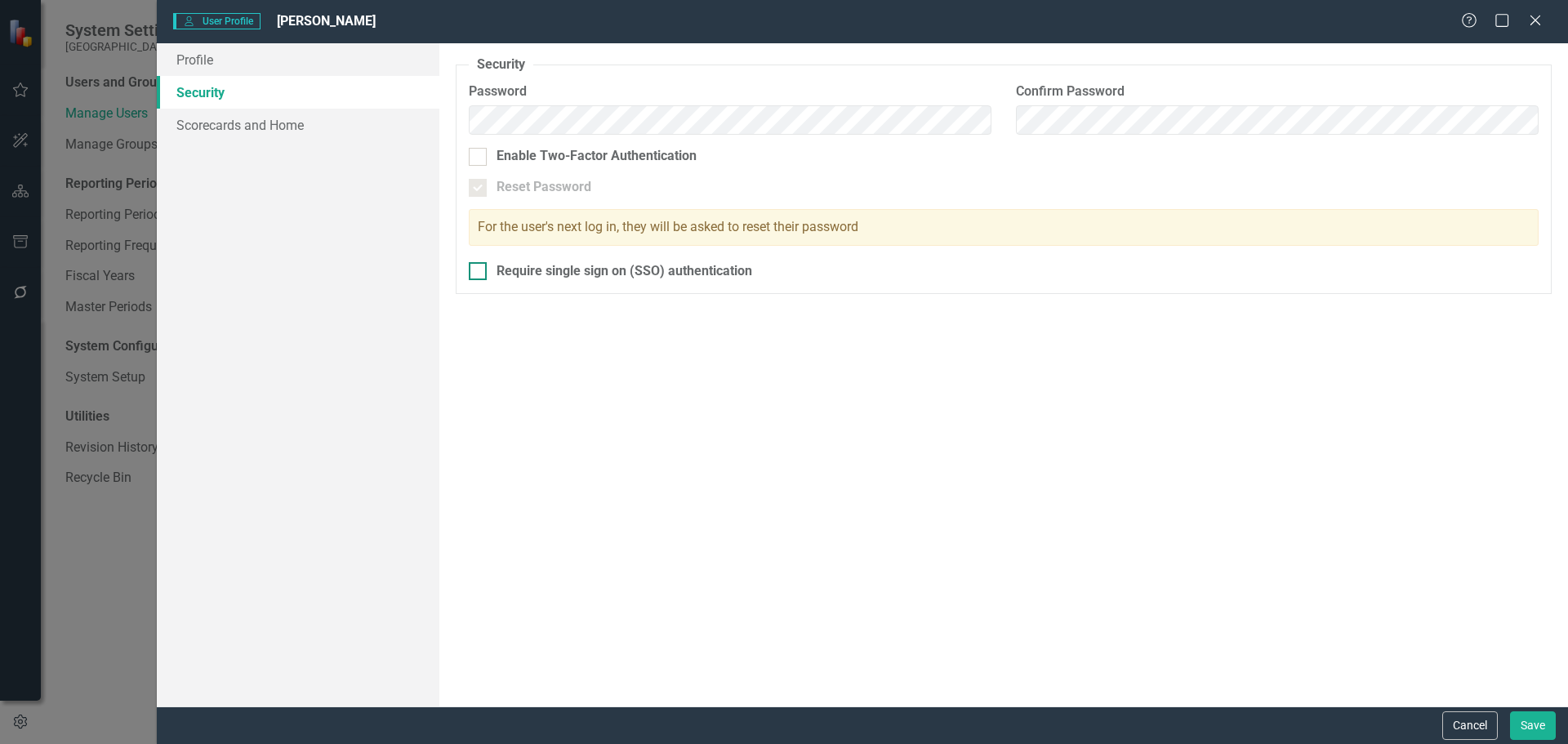
click at [481, 271] on div at bounding box center [477, 271] width 18 height 18
click at [480, 271] on input "Require single sign on (SSO) authentication" at bounding box center [473, 267] width 10 height 10
checkbox input "true"
click at [300, 124] on link "Scorecards and Home" at bounding box center [297, 124] width 282 height 32
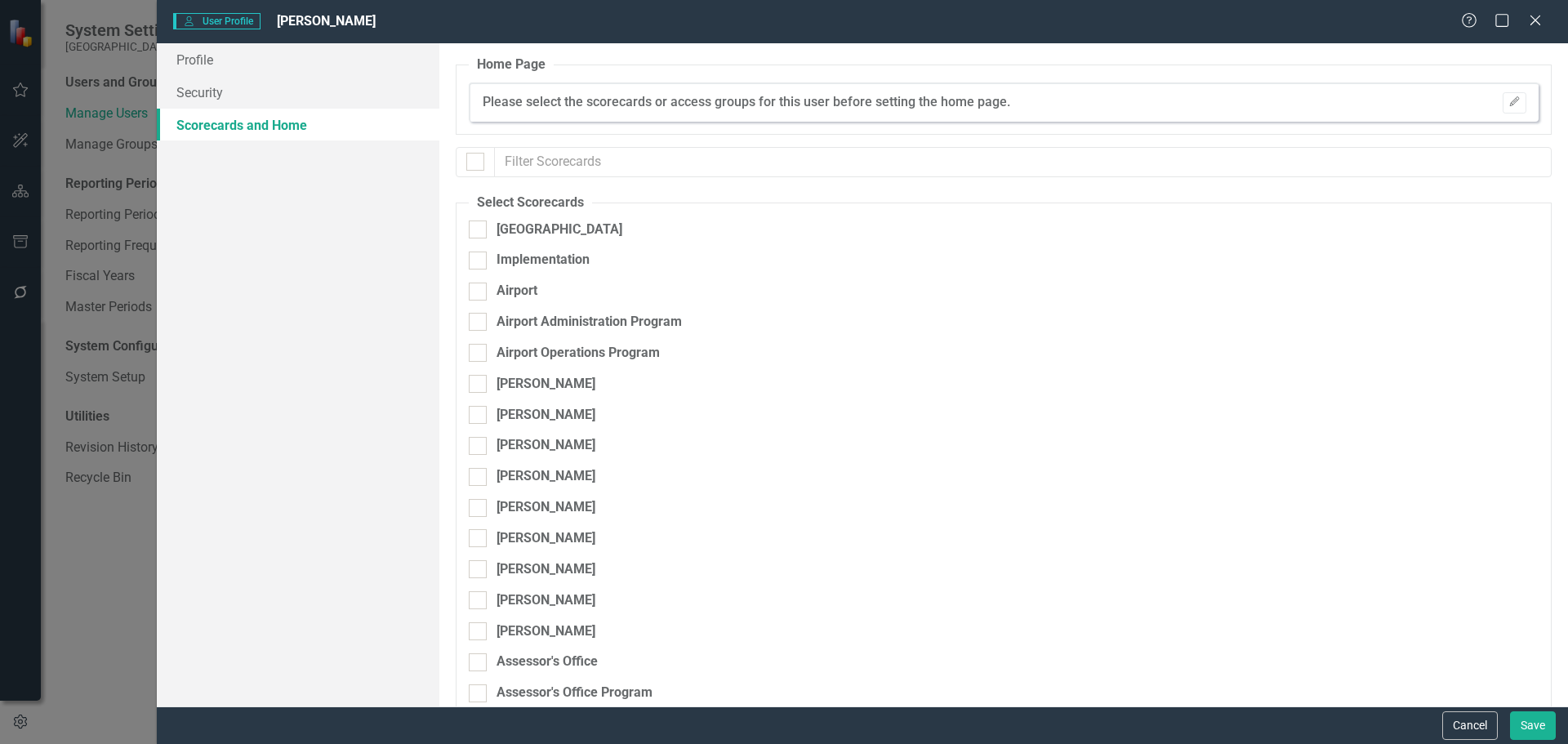
checkbox input "false"
click at [477, 228] on input "[GEOGRAPHIC_DATA]" at bounding box center [473, 225] width 10 height 10
checkbox input "true"
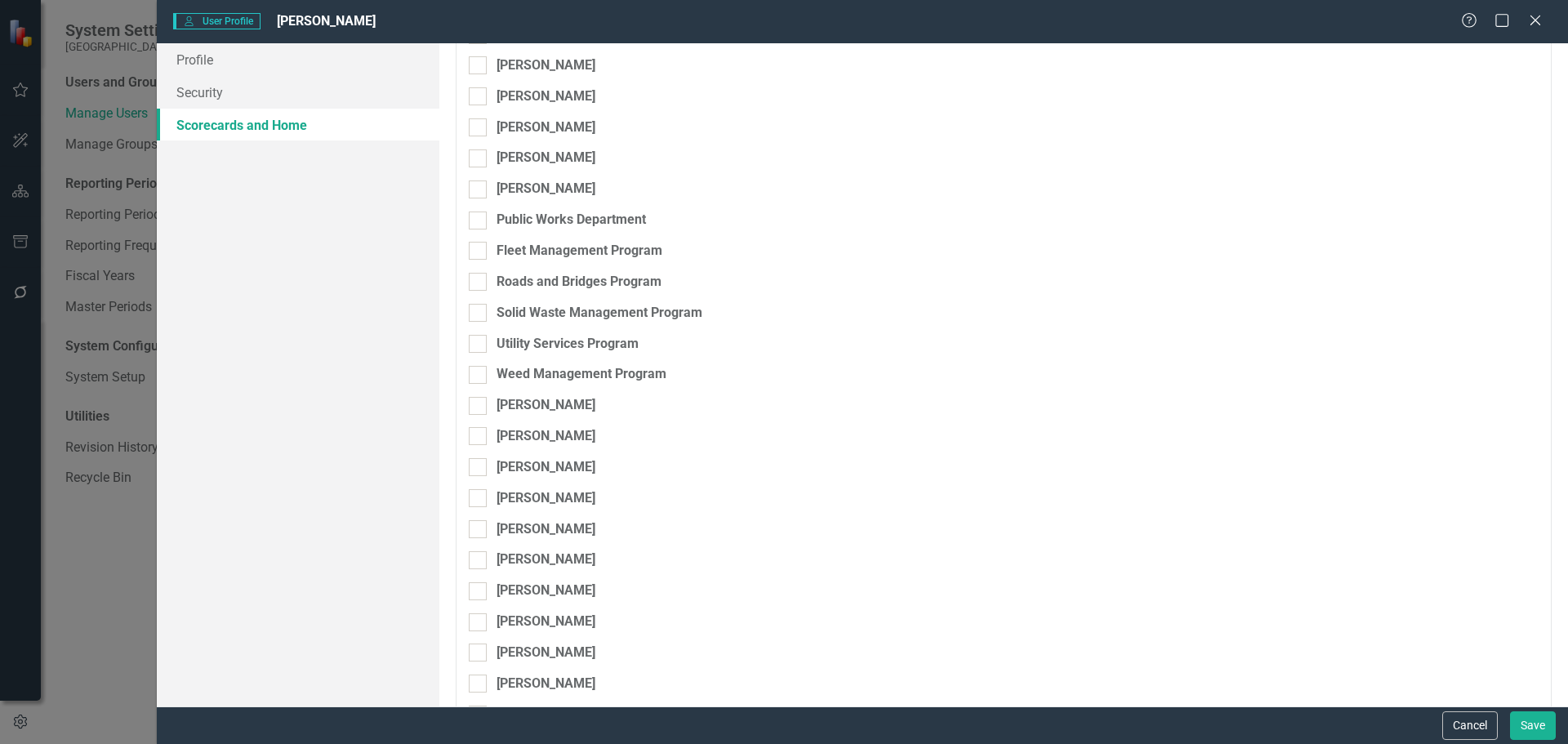
scroll to position [5790, 0]
drag, startPoint x: 475, startPoint y: 255, endPoint x: 488, endPoint y: 280, distance: 28.2
click at [479, 256] on div at bounding box center [477, 253] width 18 height 18
click at [479, 255] on input "Public Works Department" at bounding box center [473, 249] width 10 height 10
checkbox input "true"
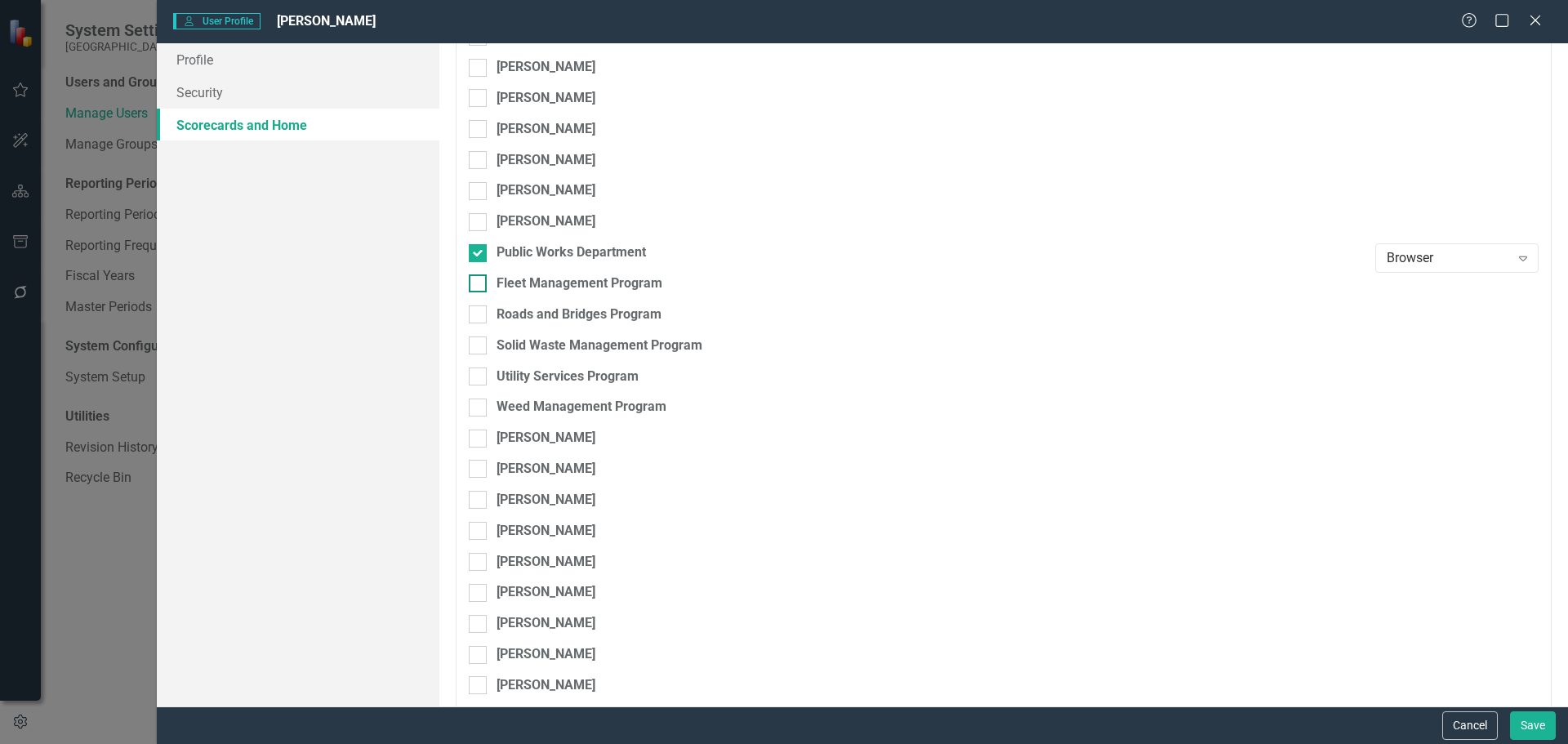
drag, startPoint x: 481, startPoint y: 280, endPoint x: 484, endPoint y: 290, distance: 10.4
click at [481, 286] on div at bounding box center [477, 283] width 18 height 18
click at [480, 285] on input "Fleet Management Program" at bounding box center [473, 279] width 10 height 10
checkbox input "true"
drag, startPoint x: 486, startPoint y: 308, endPoint x: 484, endPoint y: 330, distance: 22.1
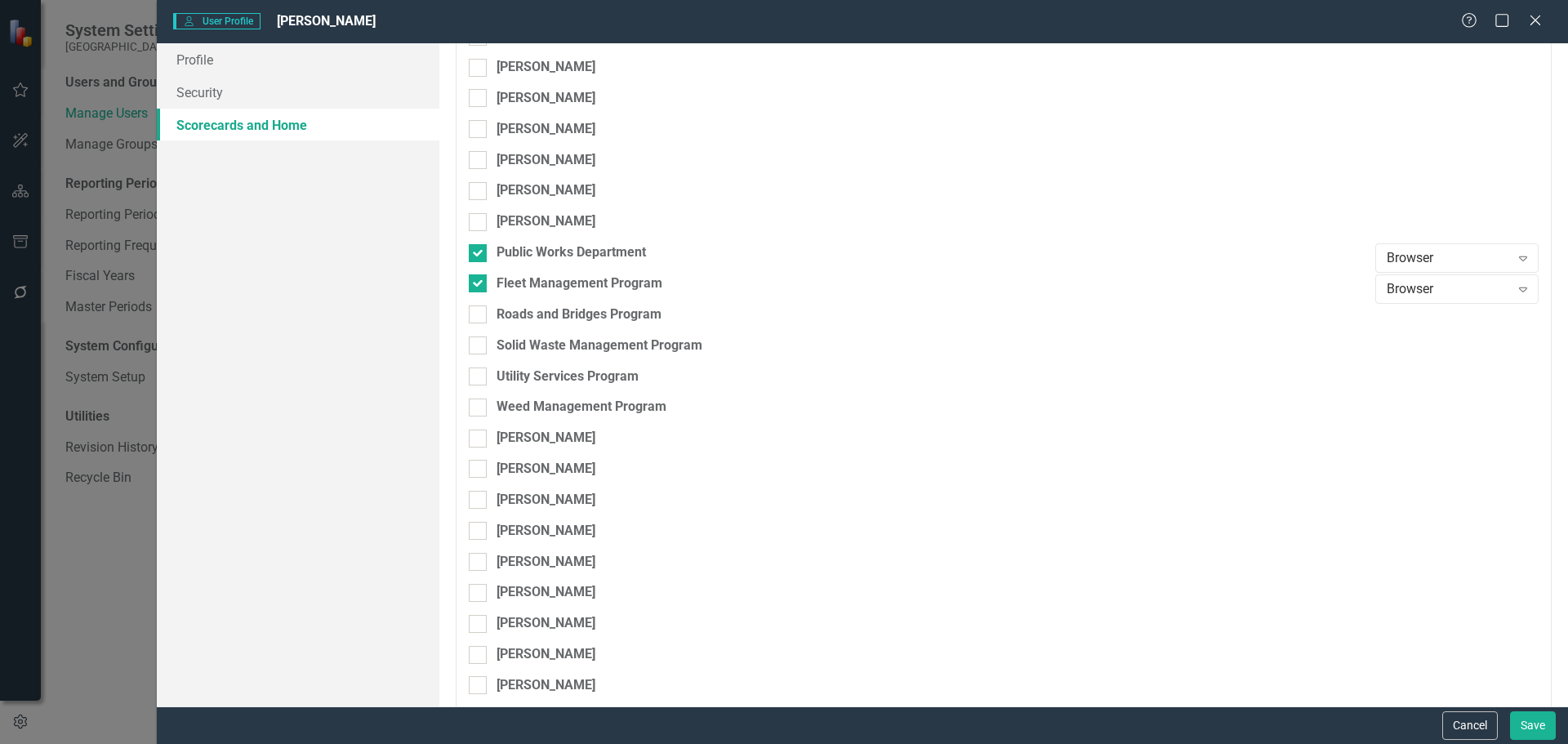
click at [486, 311] on div at bounding box center [477, 314] width 18 height 18
click at [480, 311] on input "Roads and Bridges Program" at bounding box center [473, 310] width 10 height 10
checkbox input "true"
click at [476, 347] on input "Solid Waste Management Program" at bounding box center [473, 341] width 10 height 10
checkbox input "true"
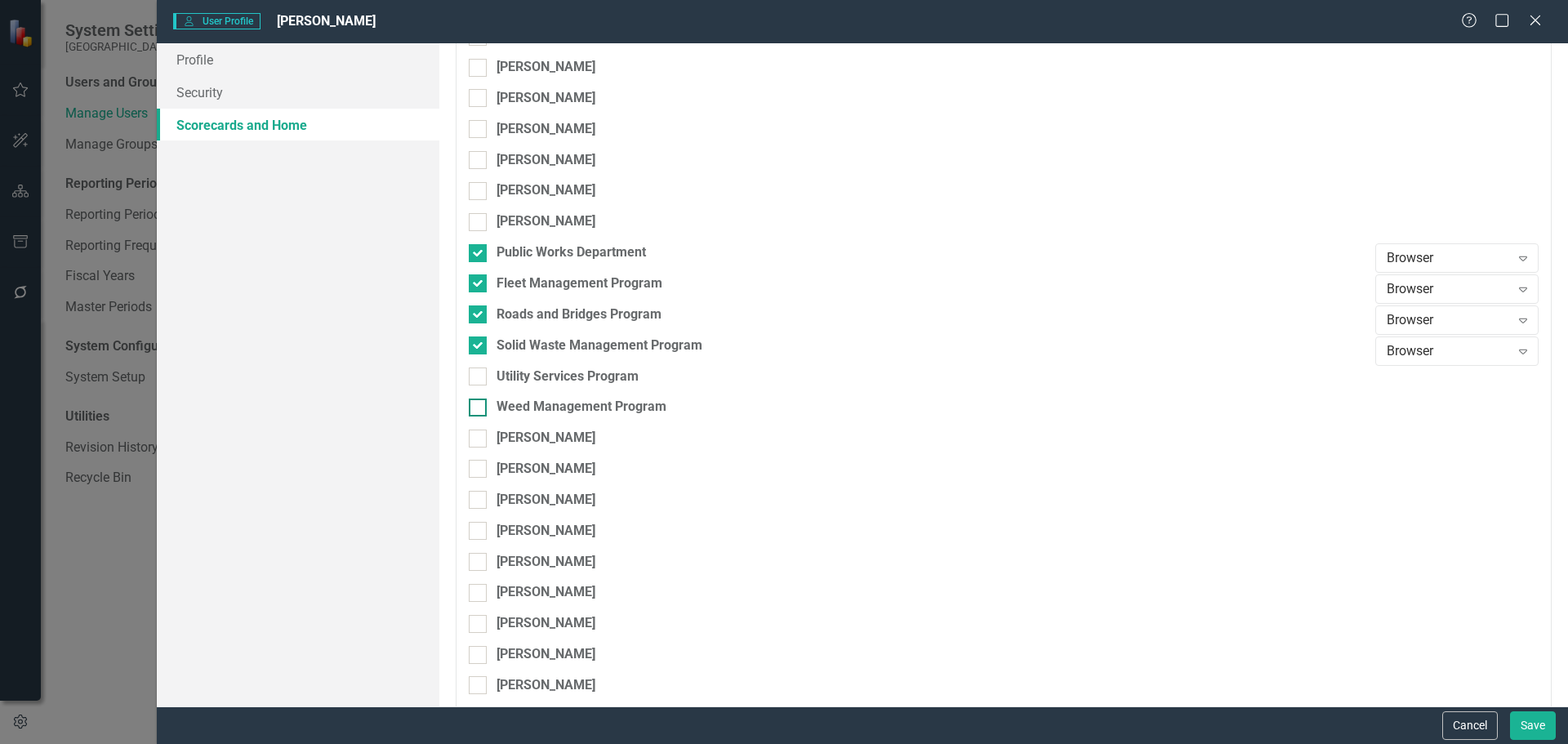
drag, startPoint x: 483, startPoint y: 377, endPoint x: 485, endPoint y: 399, distance: 22.1
click at [482, 377] on div at bounding box center [477, 376] width 18 height 18
click at [480, 377] on input "Utility Services Program" at bounding box center [473, 372] width 10 height 10
checkbox input "true"
click at [484, 404] on div at bounding box center [477, 407] width 18 height 18
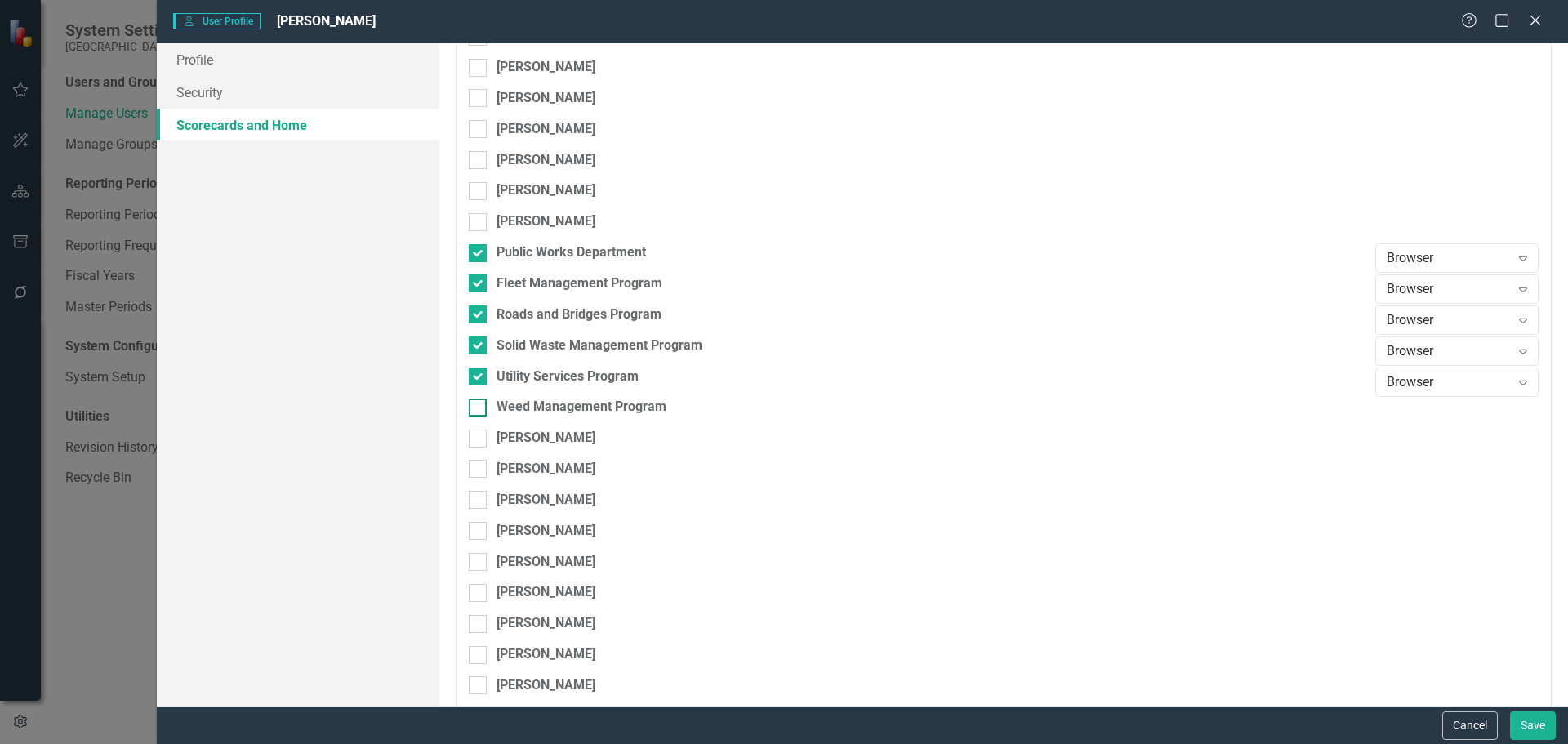
click at [480, 404] on input "Weed Management Program" at bounding box center [473, 403] width 10 height 10
checkbox input "true"
click at [1530, 730] on button "Save" at bounding box center [1532, 725] width 45 height 29
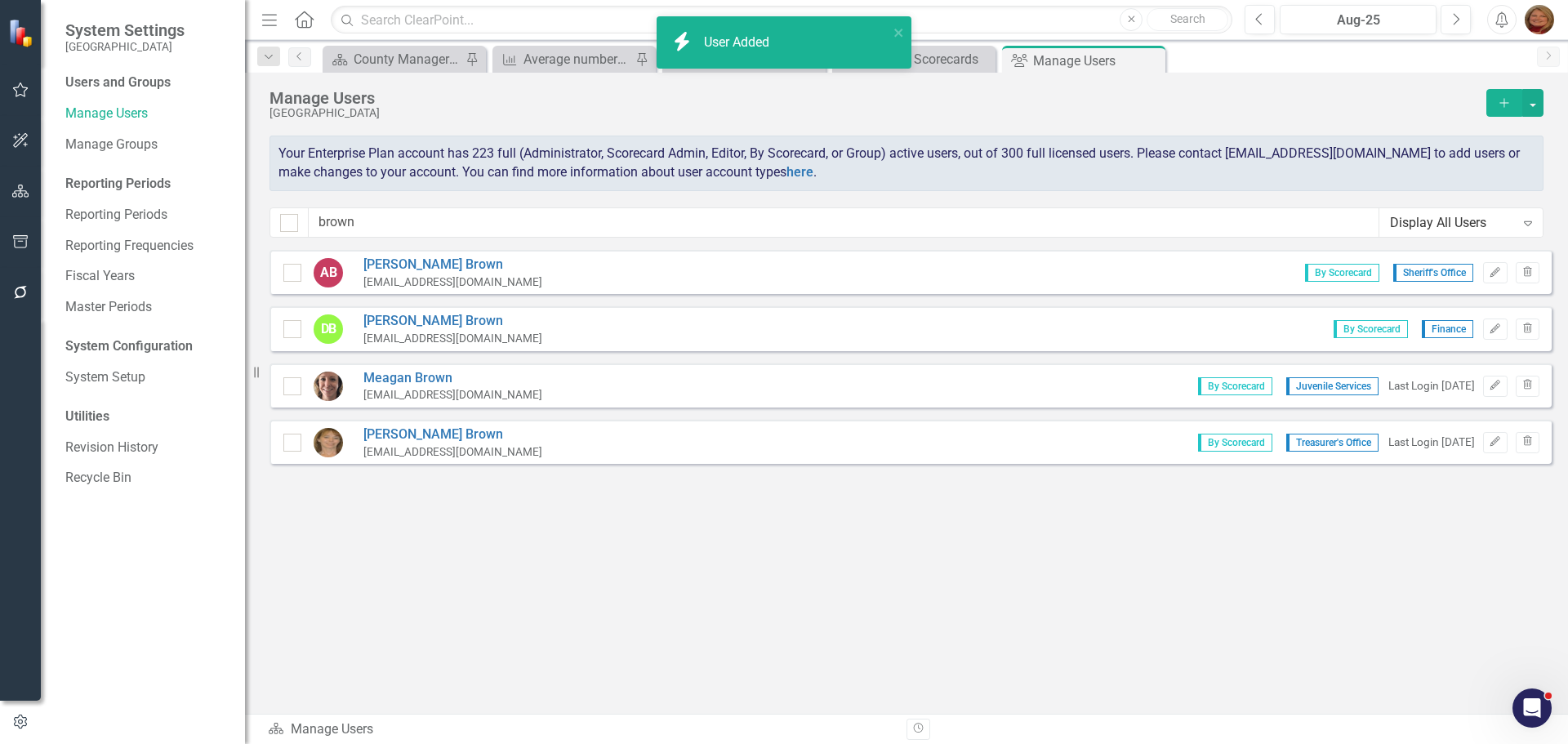
click at [1505, 106] on icon "Add" at bounding box center [1504, 103] width 15 height 11
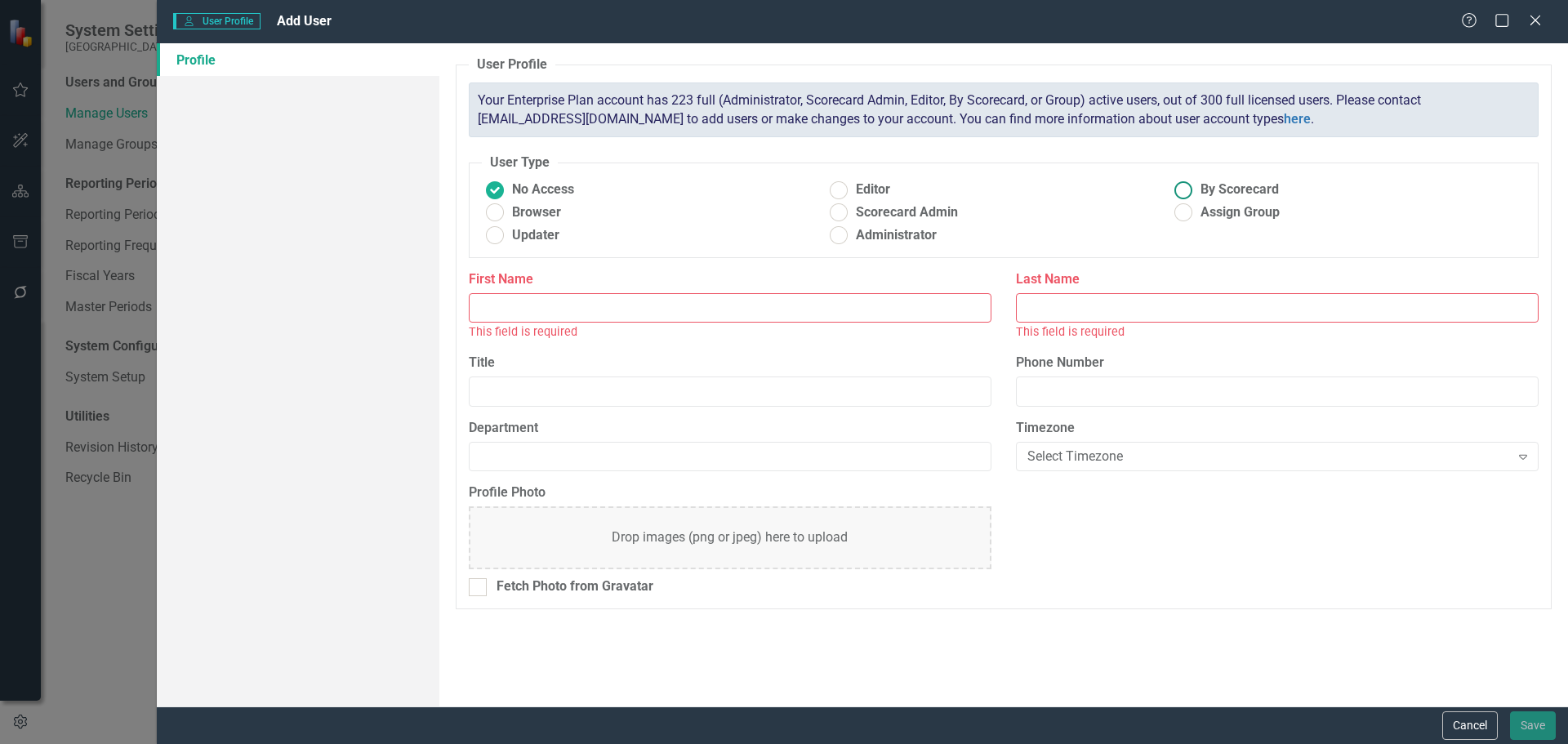
click at [1187, 190] on ins at bounding box center [1184, 189] width 25 height 25
click at [1187, 190] on input "By Scorecard" at bounding box center [1184, 189] width 25 height 25
radio input "true"
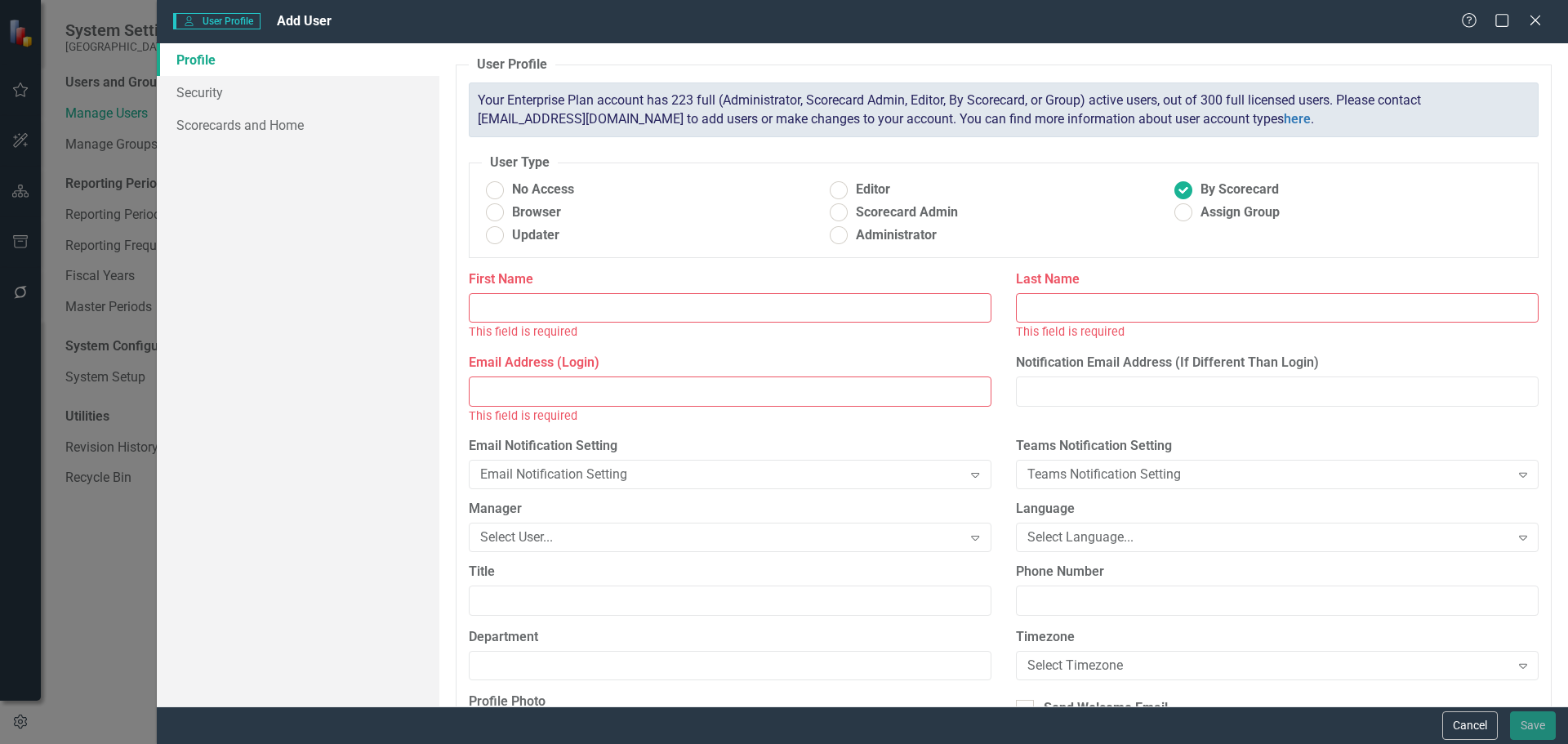
drag, startPoint x: 610, startPoint y: 309, endPoint x: 597, endPoint y: 308, distance: 13.0
click at [610, 309] on input "First Name" at bounding box center [730, 309] width 522 height 31
type input "Mark"
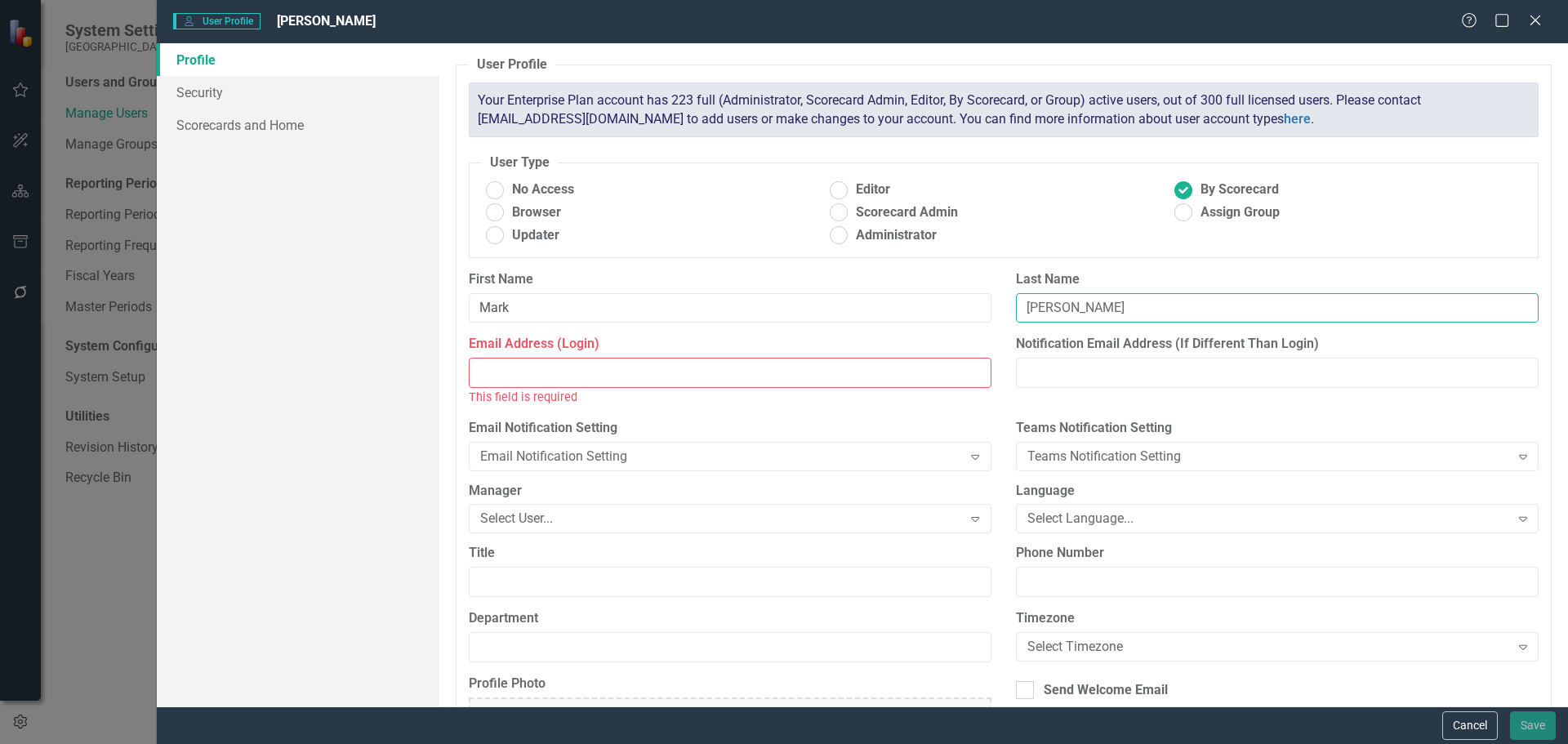
type input "[PERSON_NAME]"
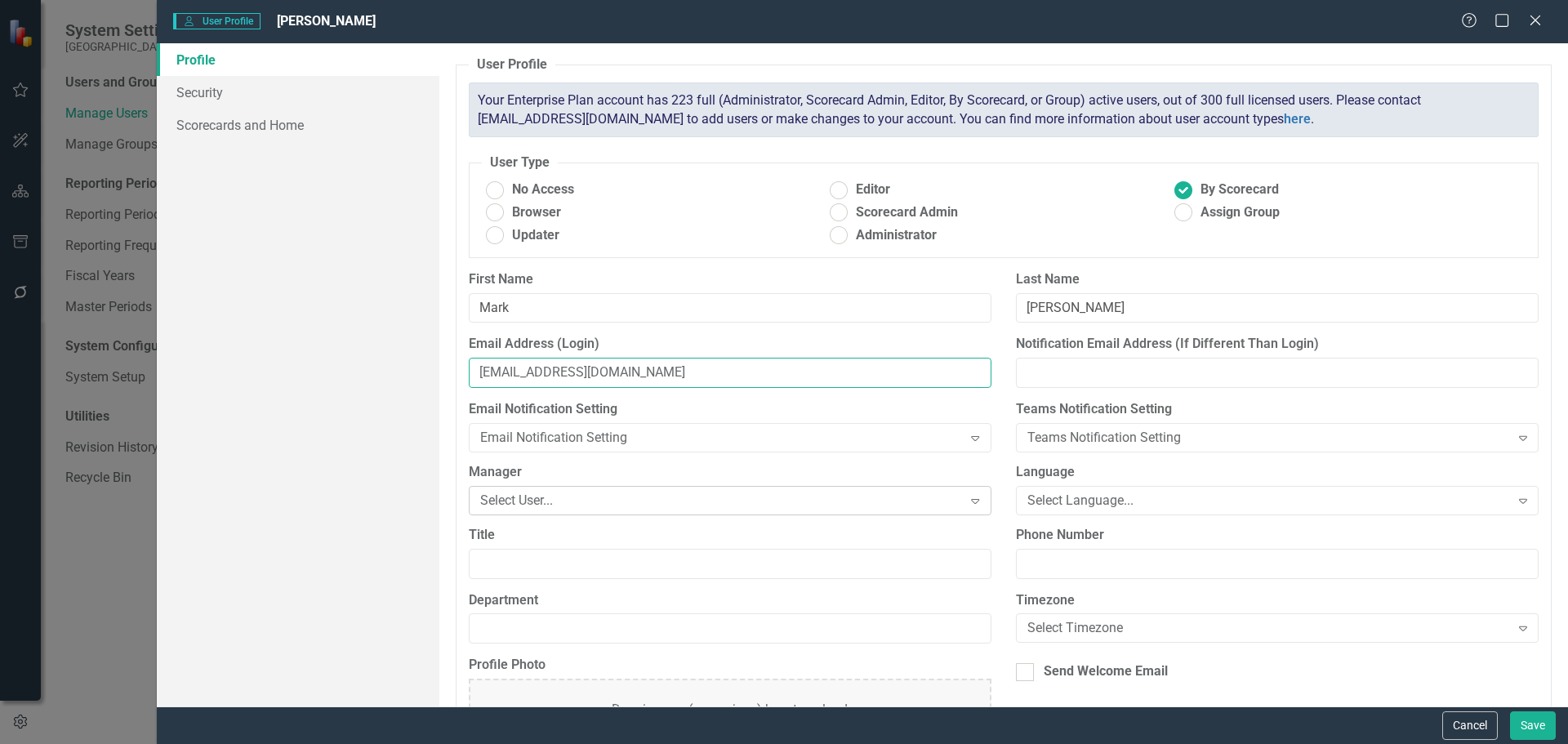
type input "[EMAIL_ADDRESS][DOMAIN_NAME]"
click at [679, 505] on div "Select User..." at bounding box center [721, 500] width 483 height 19
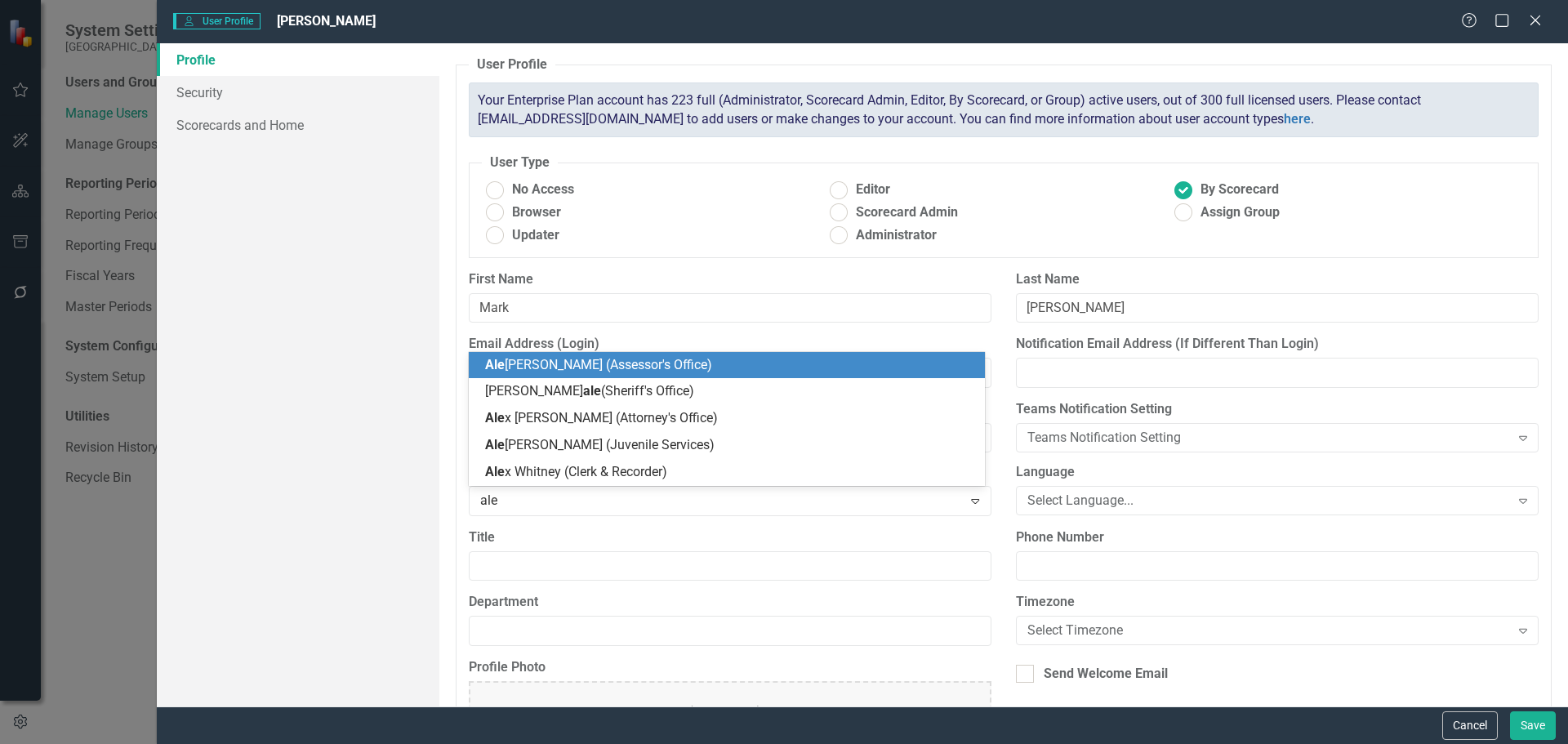
type input "alex"
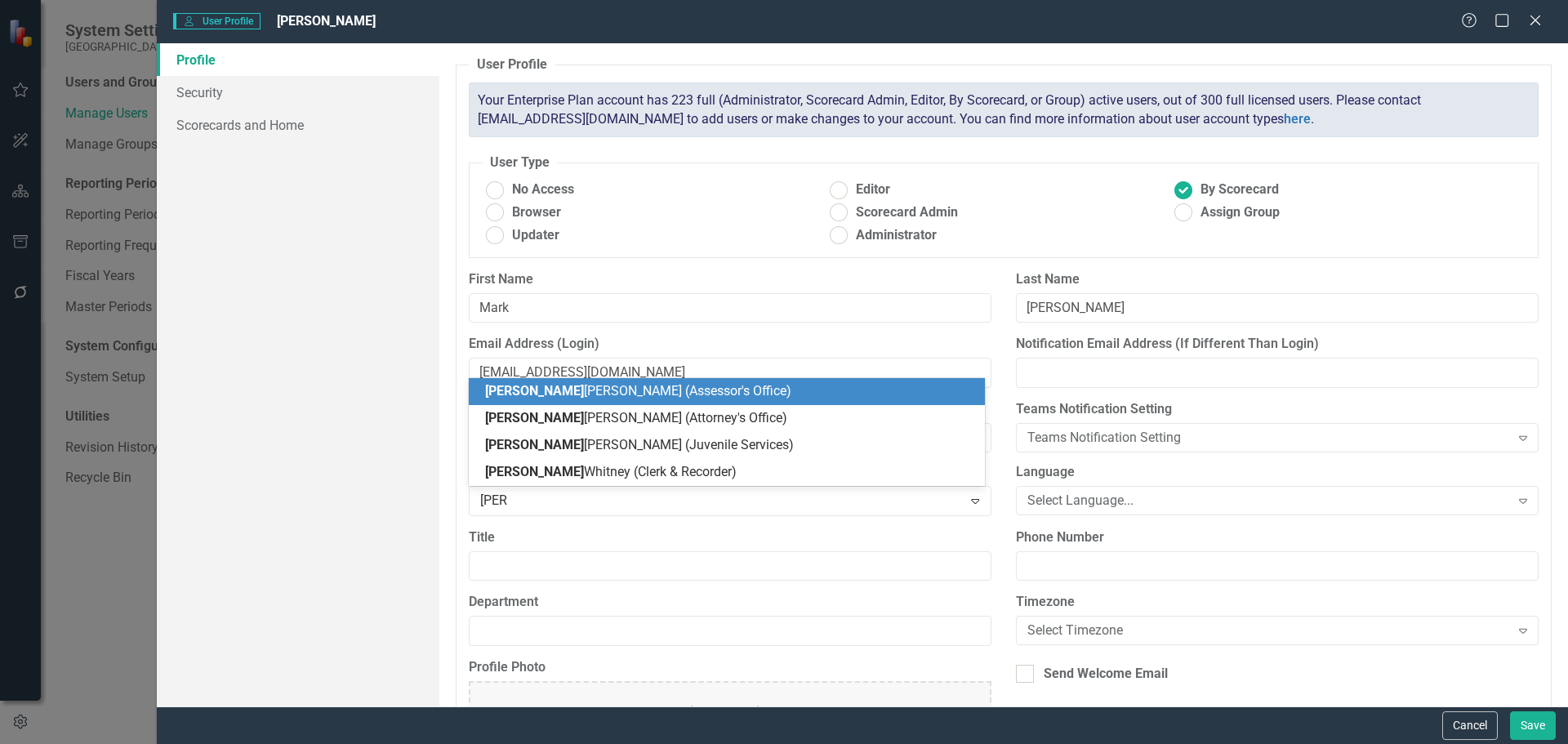
click at [567, 391] on span "Alex andra Cohen (Assessor's Office)" at bounding box center [638, 391] width 307 height 16
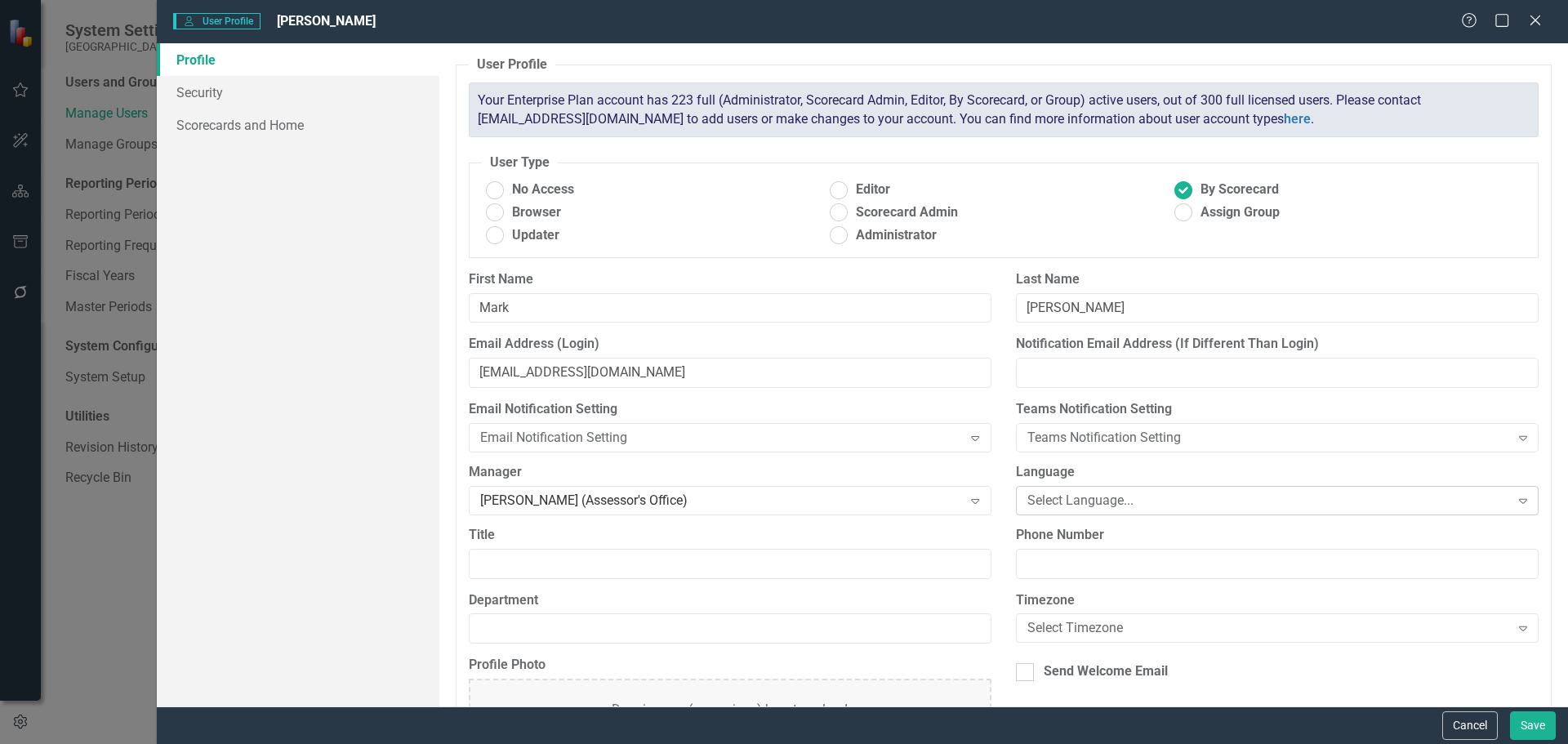
click at [1120, 497] on div "Select Language..." at bounding box center [1268, 500] width 483 height 19
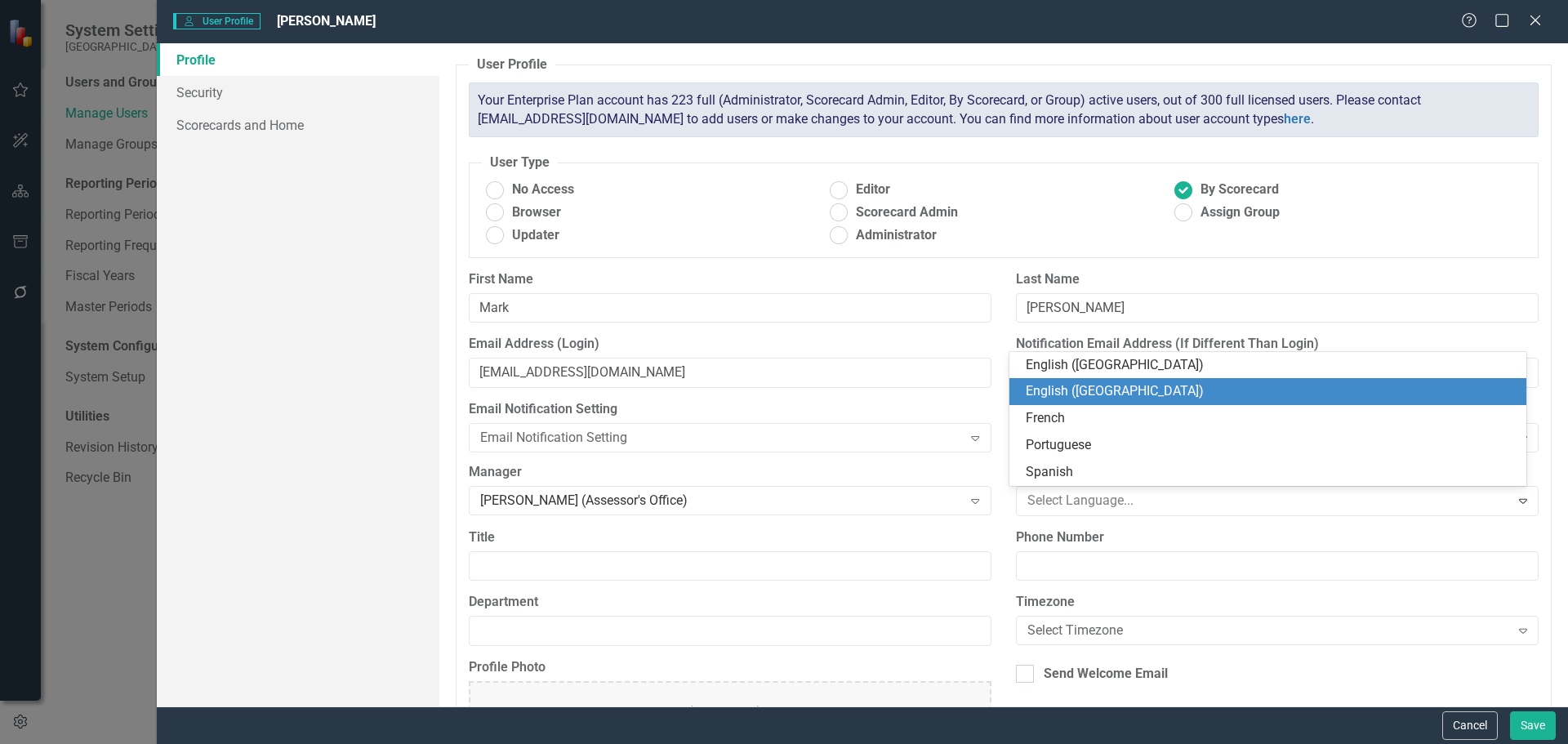
click at [1103, 389] on div "English ([GEOGRAPHIC_DATA])" at bounding box center [1272, 392] width 491 height 19
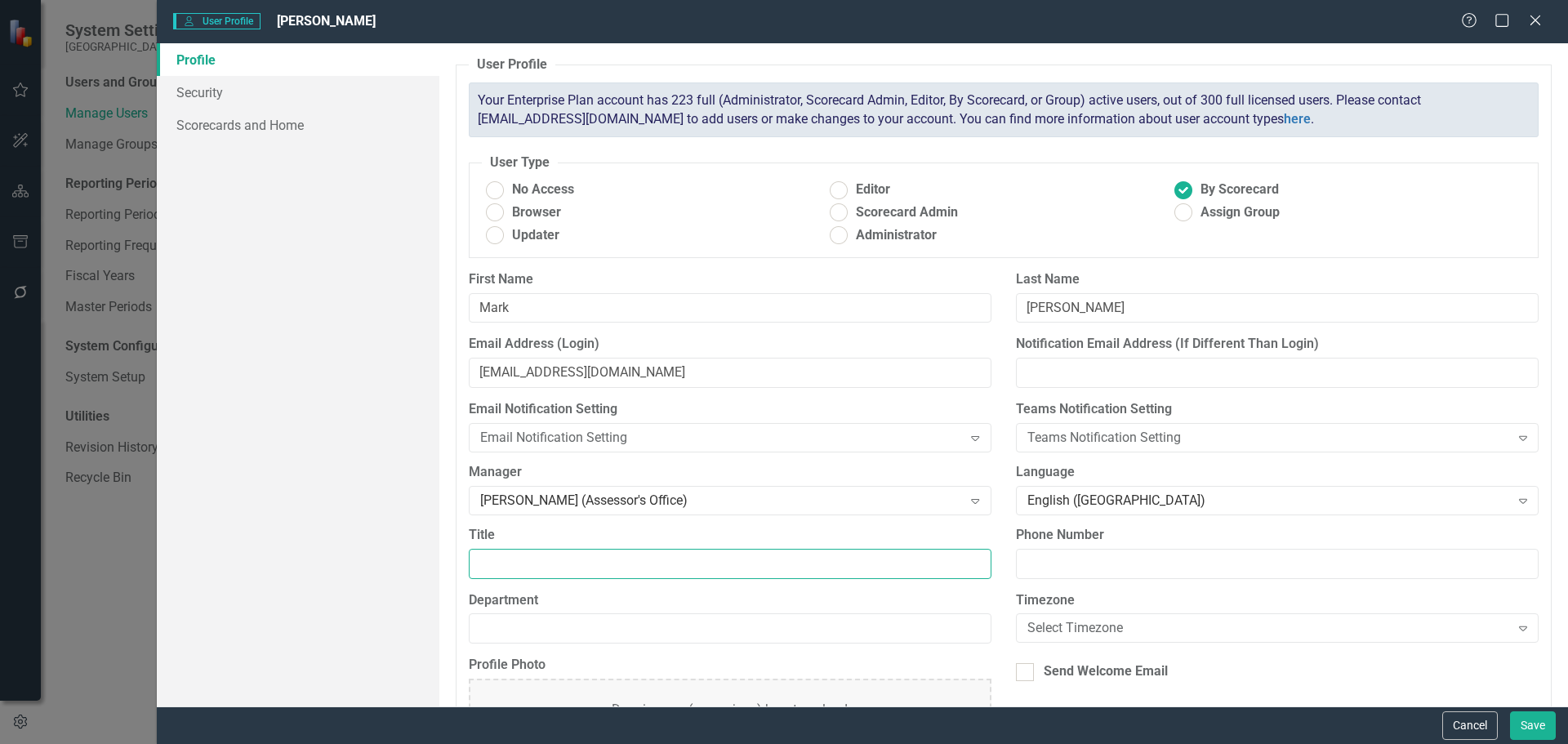
click at [600, 573] on input "Title" at bounding box center [730, 564] width 522 height 31
type input "Data Analyst II"
click at [541, 623] on input "Department" at bounding box center [730, 628] width 522 height 31
type input "Assessor's Office"
click at [1142, 631] on div "Select Timezone" at bounding box center [1268, 628] width 483 height 19
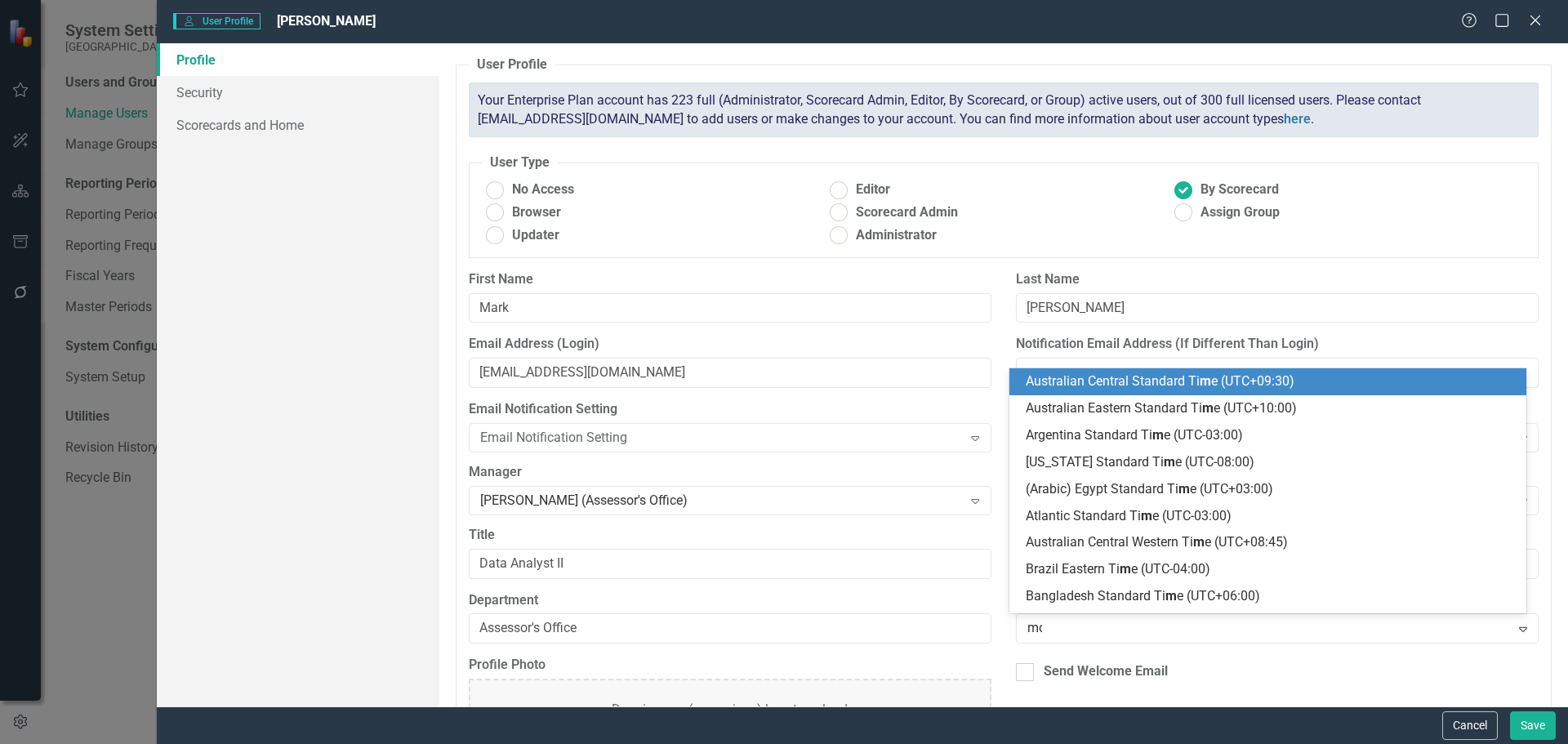
type input "mou"
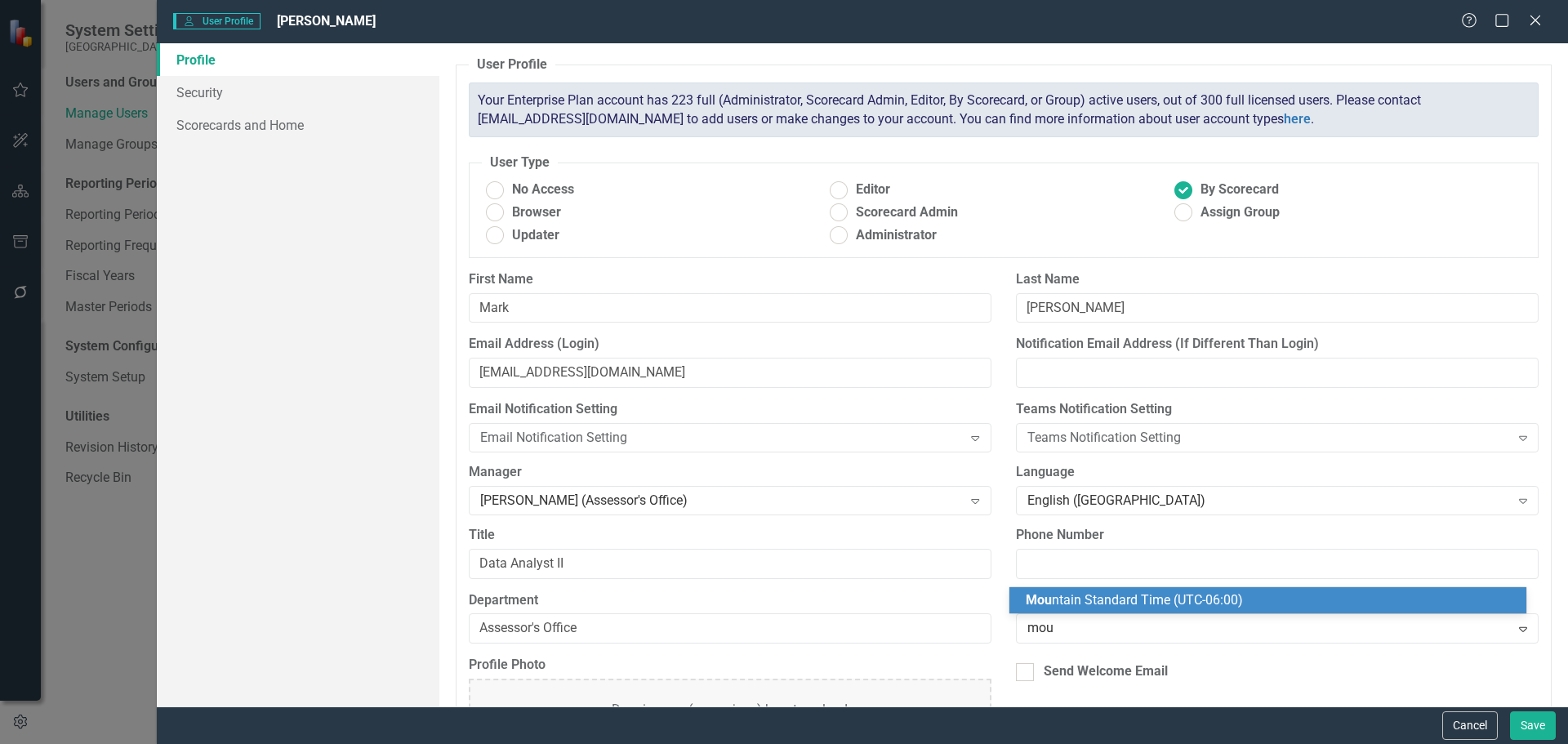
click at [1155, 607] on span "Mou ntain Standard Time (UTC-06:00)" at bounding box center [1135, 599] width 218 height 16
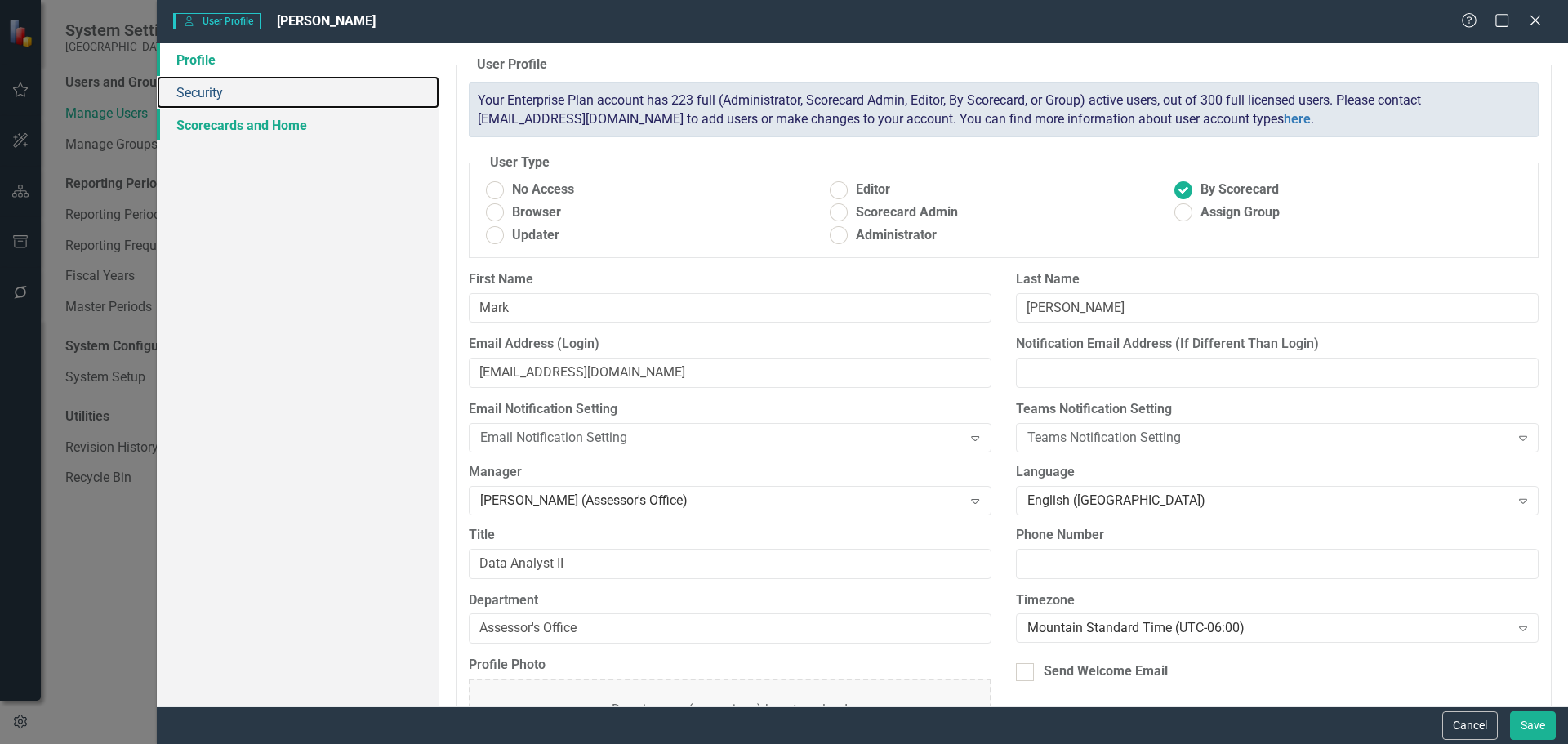
drag, startPoint x: 241, startPoint y: 94, endPoint x: 261, endPoint y: 114, distance: 28.3
click at [240, 94] on link "Security" at bounding box center [297, 92] width 282 height 32
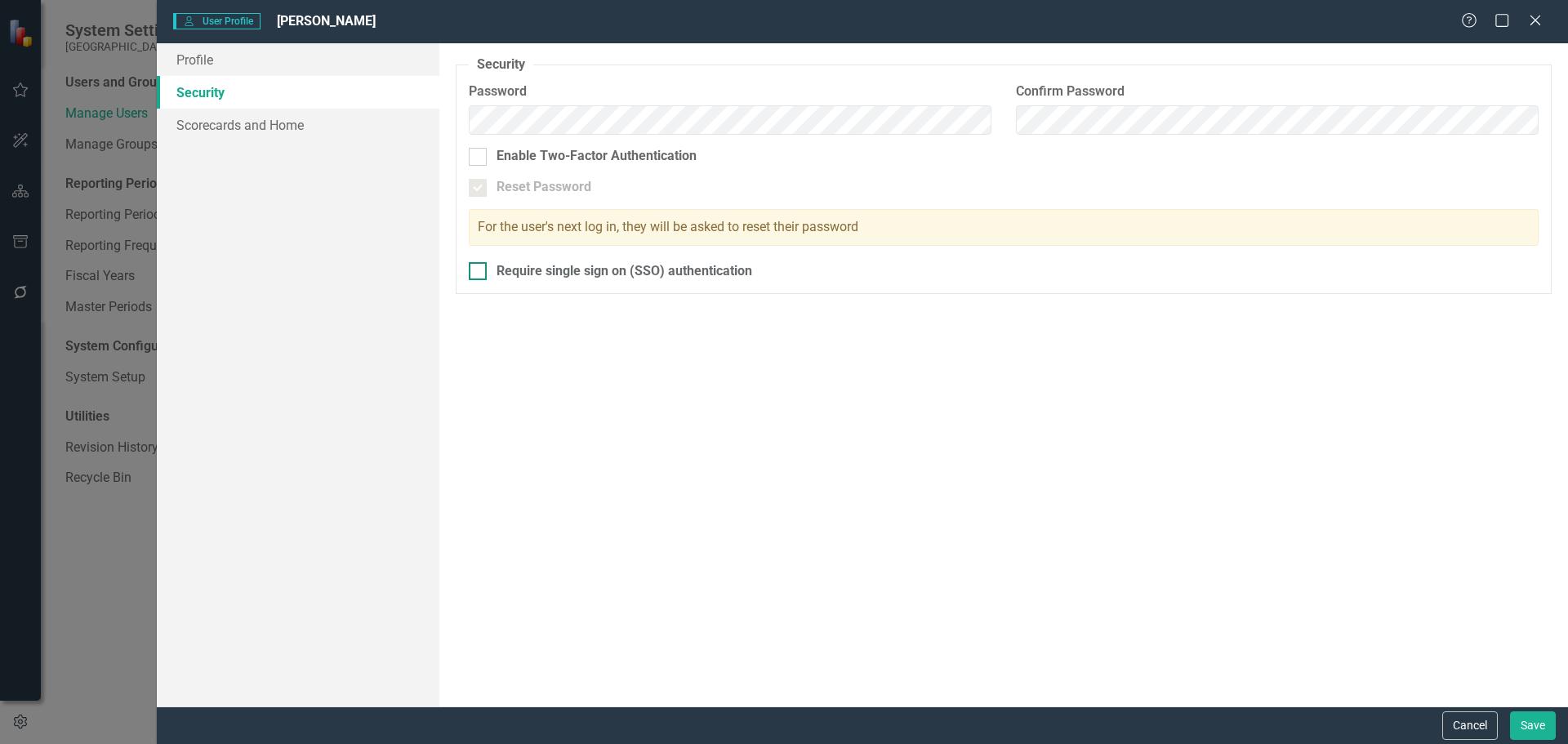
click at [476, 273] on div at bounding box center [477, 271] width 18 height 18
click at [476, 273] on input "Require single sign on (SSO) authentication" at bounding box center [473, 267] width 10 height 10
checkbox input "true"
click at [267, 130] on link "Scorecards and Home" at bounding box center [297, 124] width 282 height 32
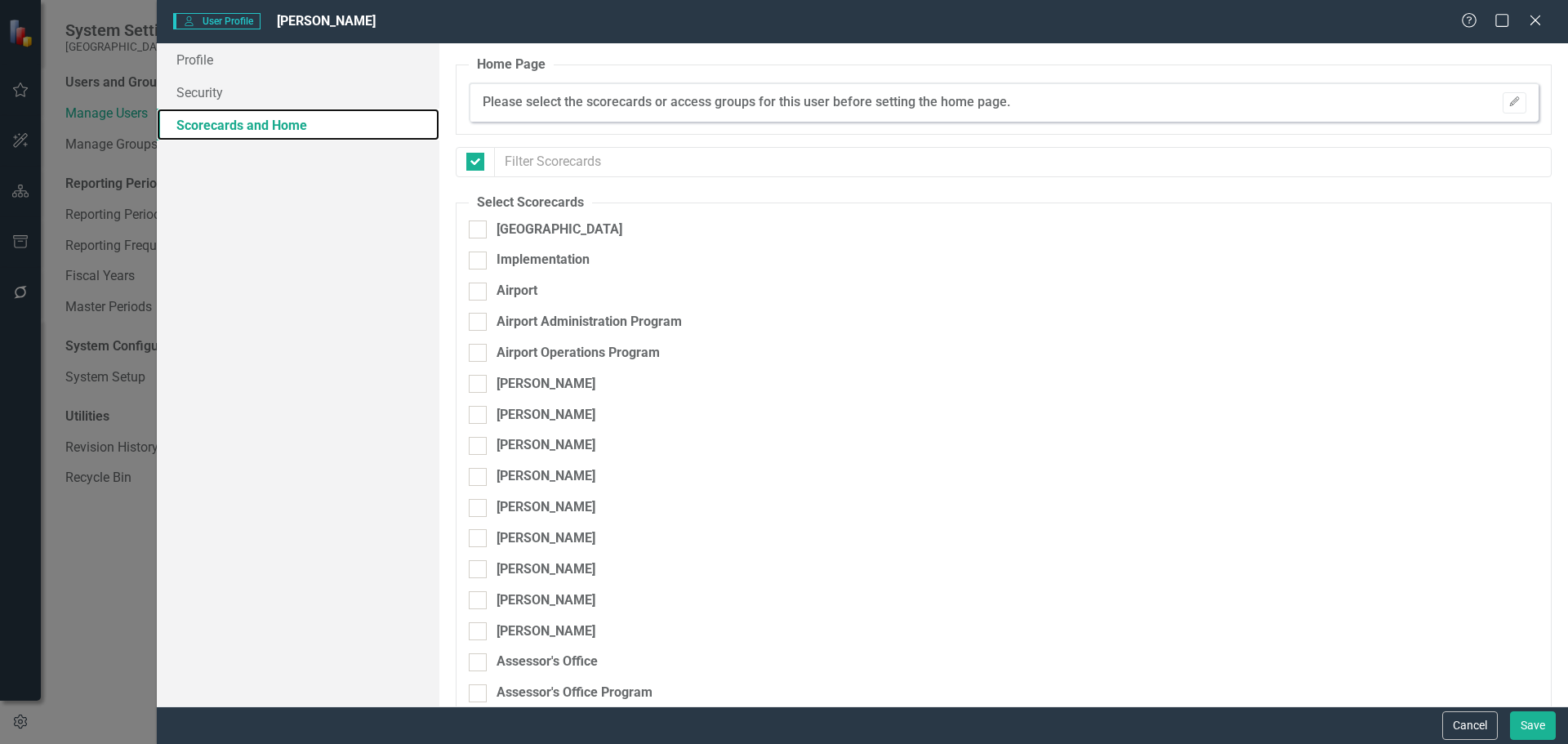
checkbox input "false"
click at [482, 224] on div at bounding box center [477, 229] width 18 height 18
click at [480, 224] on input "[GEOGRAPHIC_DATA]" at bounding box center [473, 225] width 10 height 10
checkbox input "true"
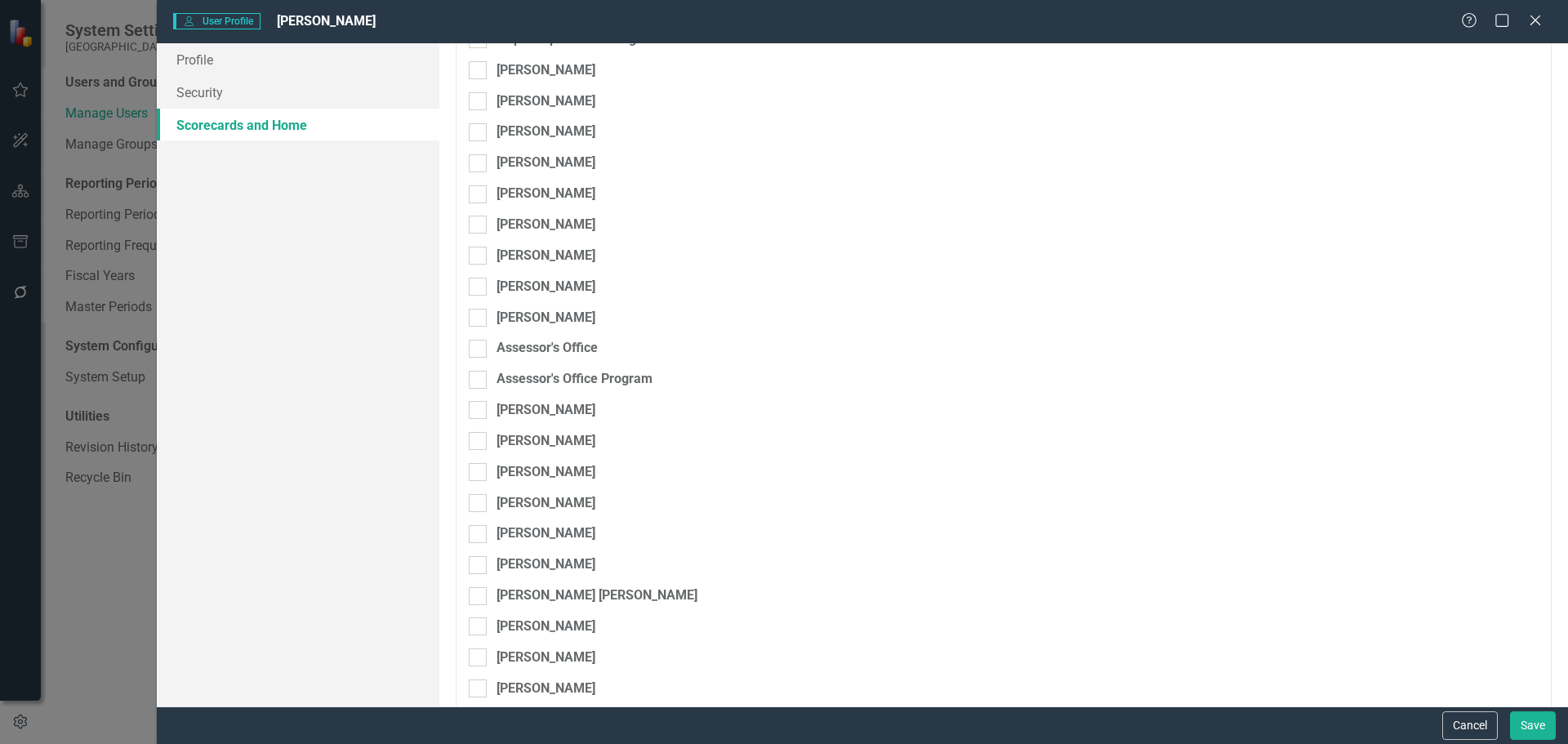
scroll to position [327, 0]
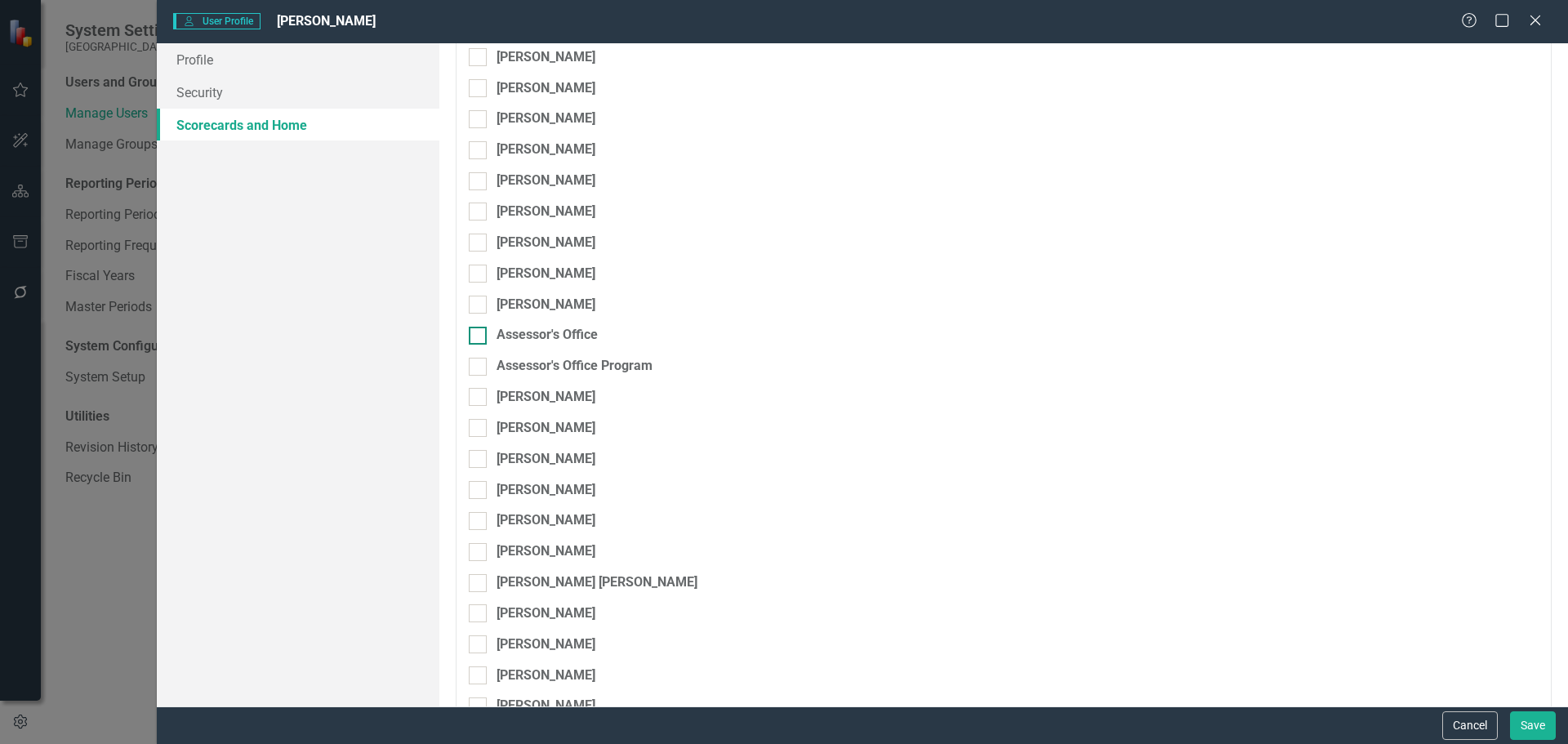
click at [481, 335] on div at bounding box center [477, 335] width 18 height 18
click at [480, 335] on input "Assessor's Office" at bounding box center [473, 332] width 10 height 10
checkbox input "true"
click at [481, 367] on div at bounding box center [477, 366] width 18 height 18
click at [480, 367] on input "Assessor's Office Program" at bounding box center [473, 362] width 10 height 10
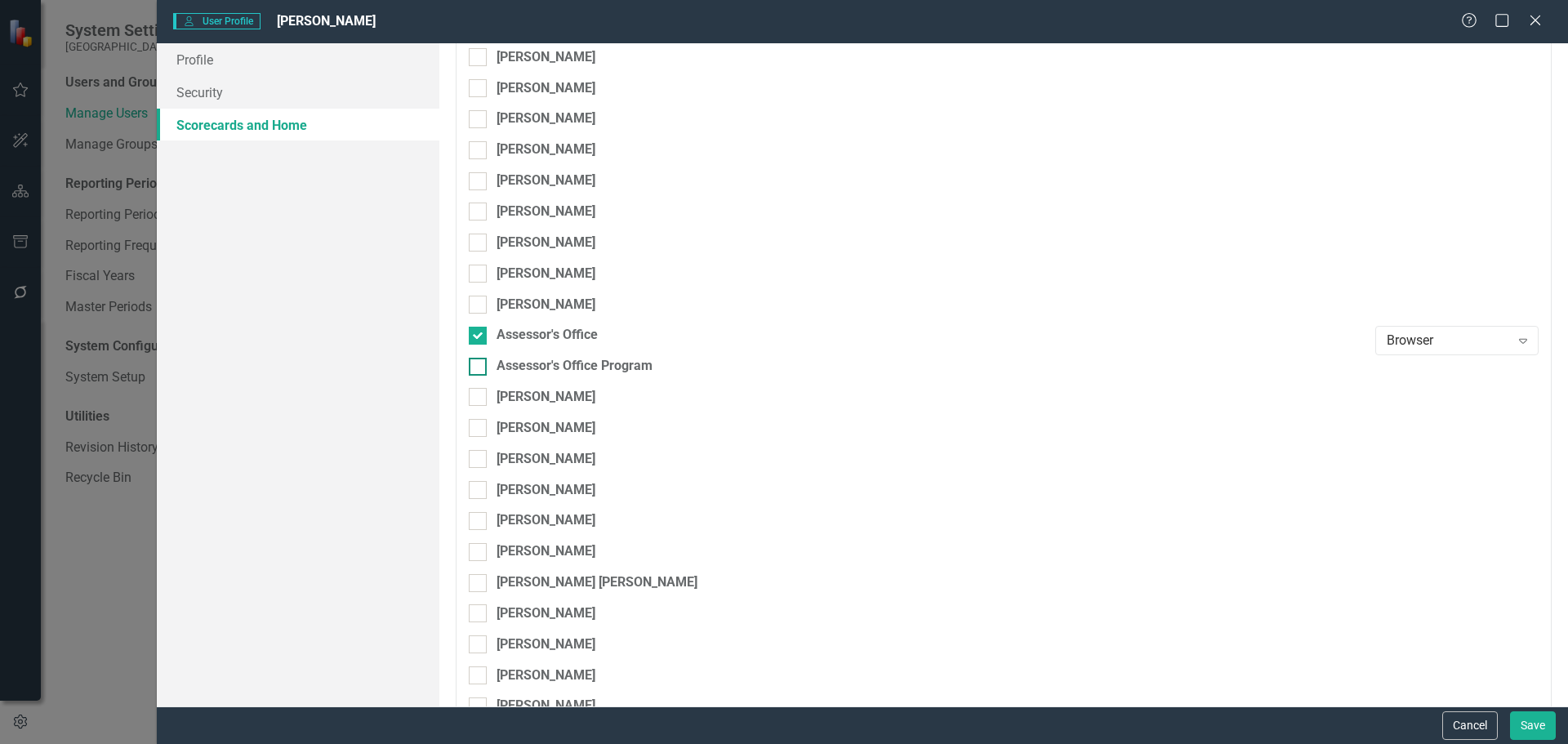
checkbox input "true"
click at [1531, 727] on button "Save" at bounding box center [1532, 725] width 45 height 29
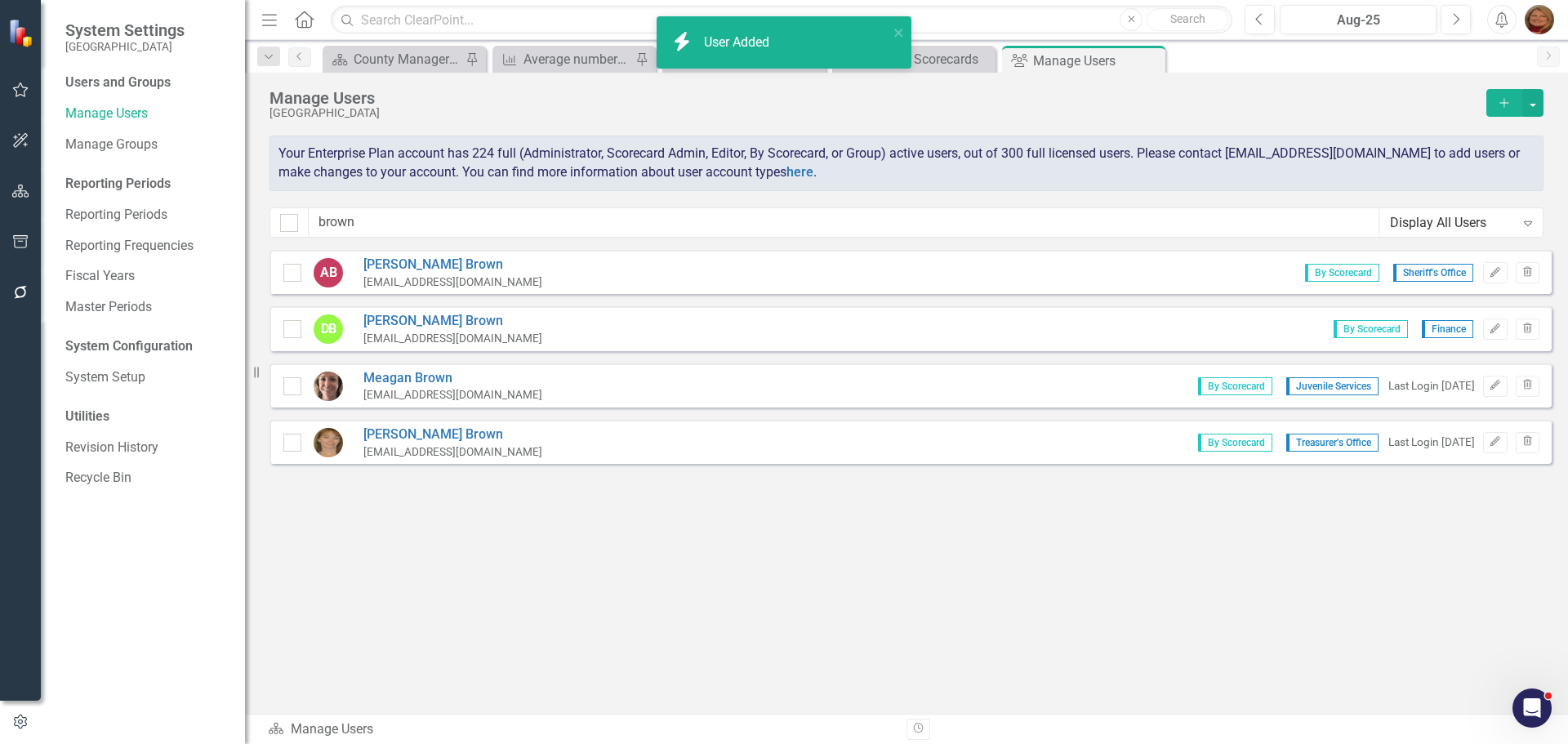
click at [1504, 98] on icon "Add" at bounding box center [1504, 103] width 15 height 11
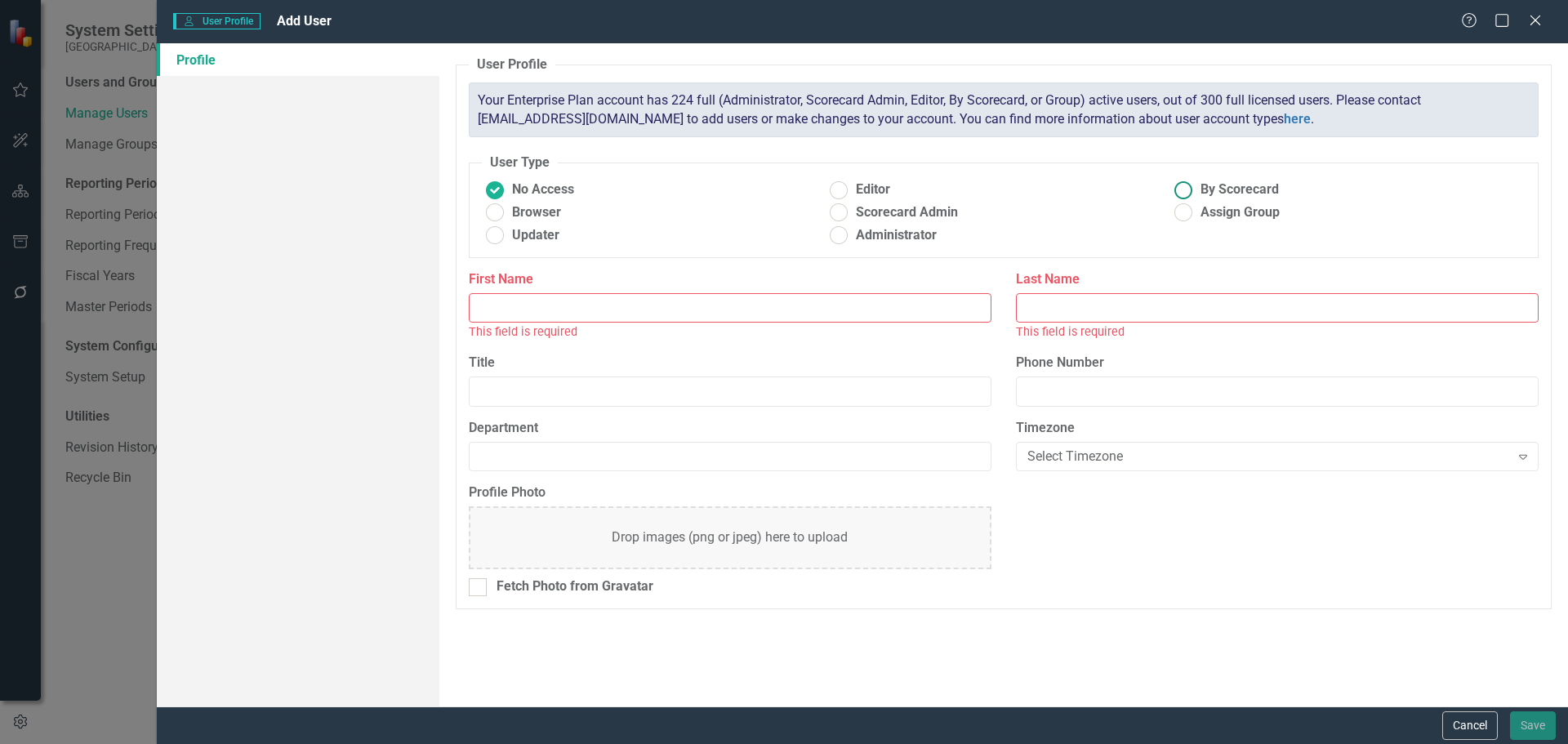
click at [1183, 189] on ins at bounding box center [1184, 189] width 25 height 25
click at [1183, 189] on input "By Scorecard" at bounding box center [1184, 189] width 25 height 25
radio input "true"
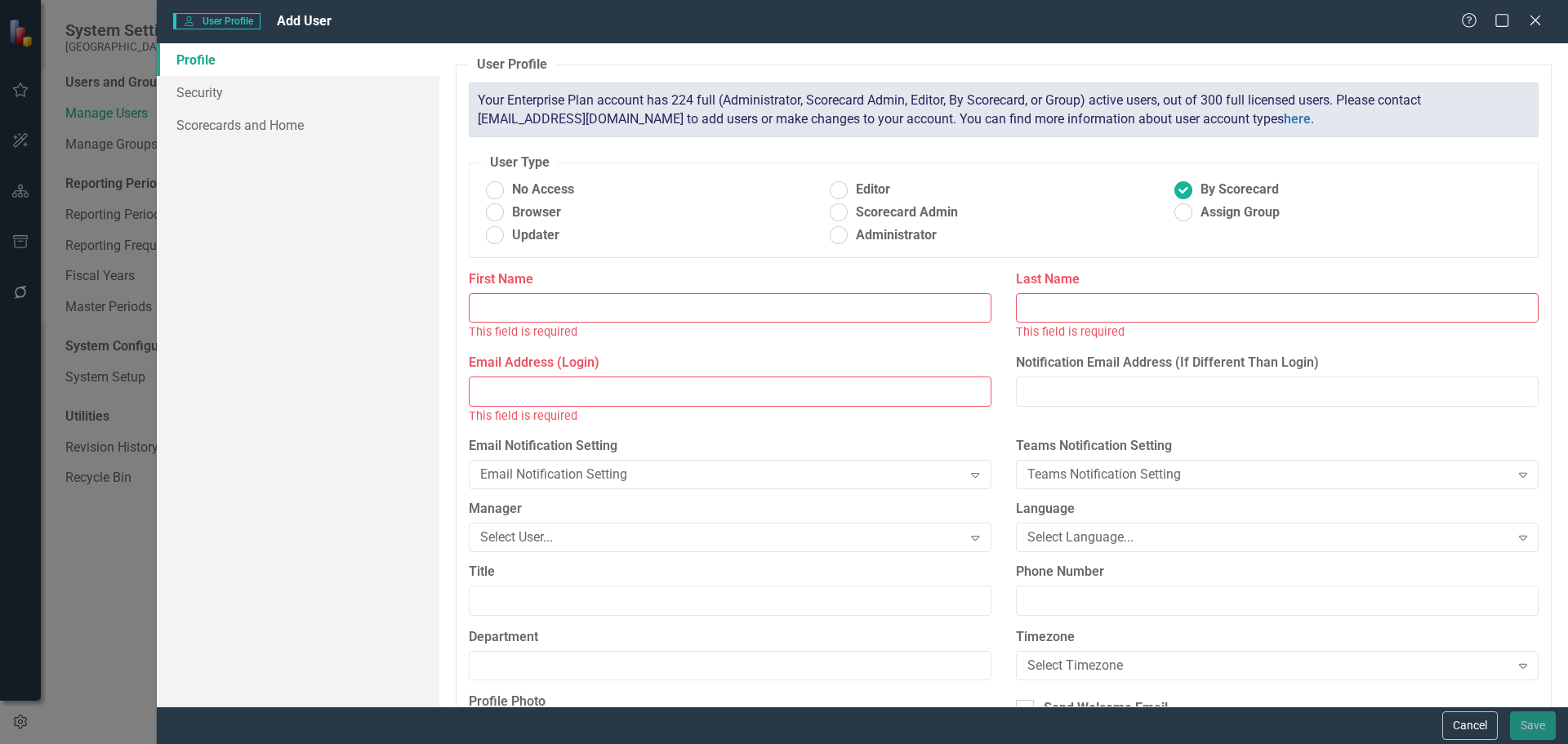
click at [549, 312] on input "First Name" at bounding box center [730, 309] width 522 height 31
type input "[PERSON_NAME]"
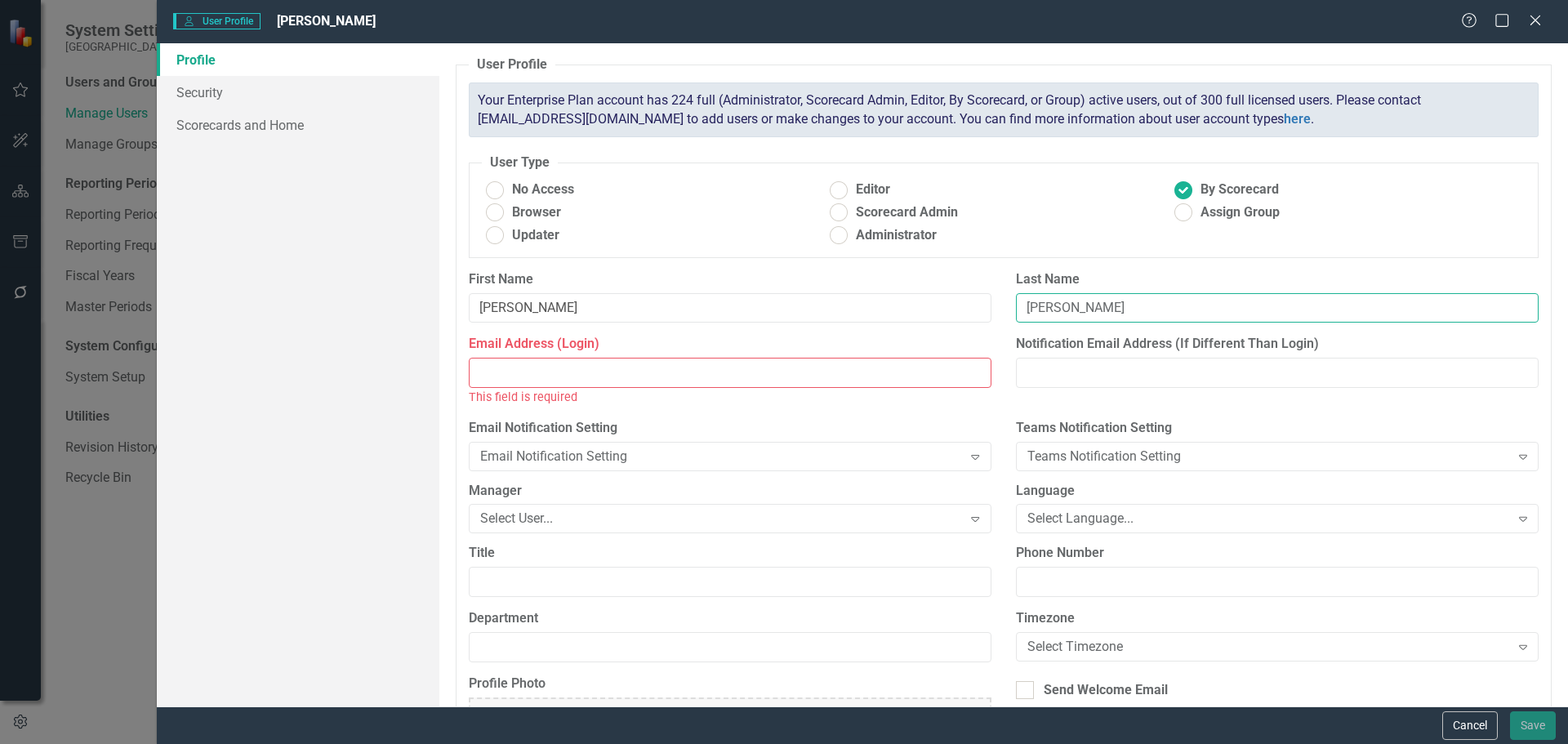
type input "[PERSON_NAME]"
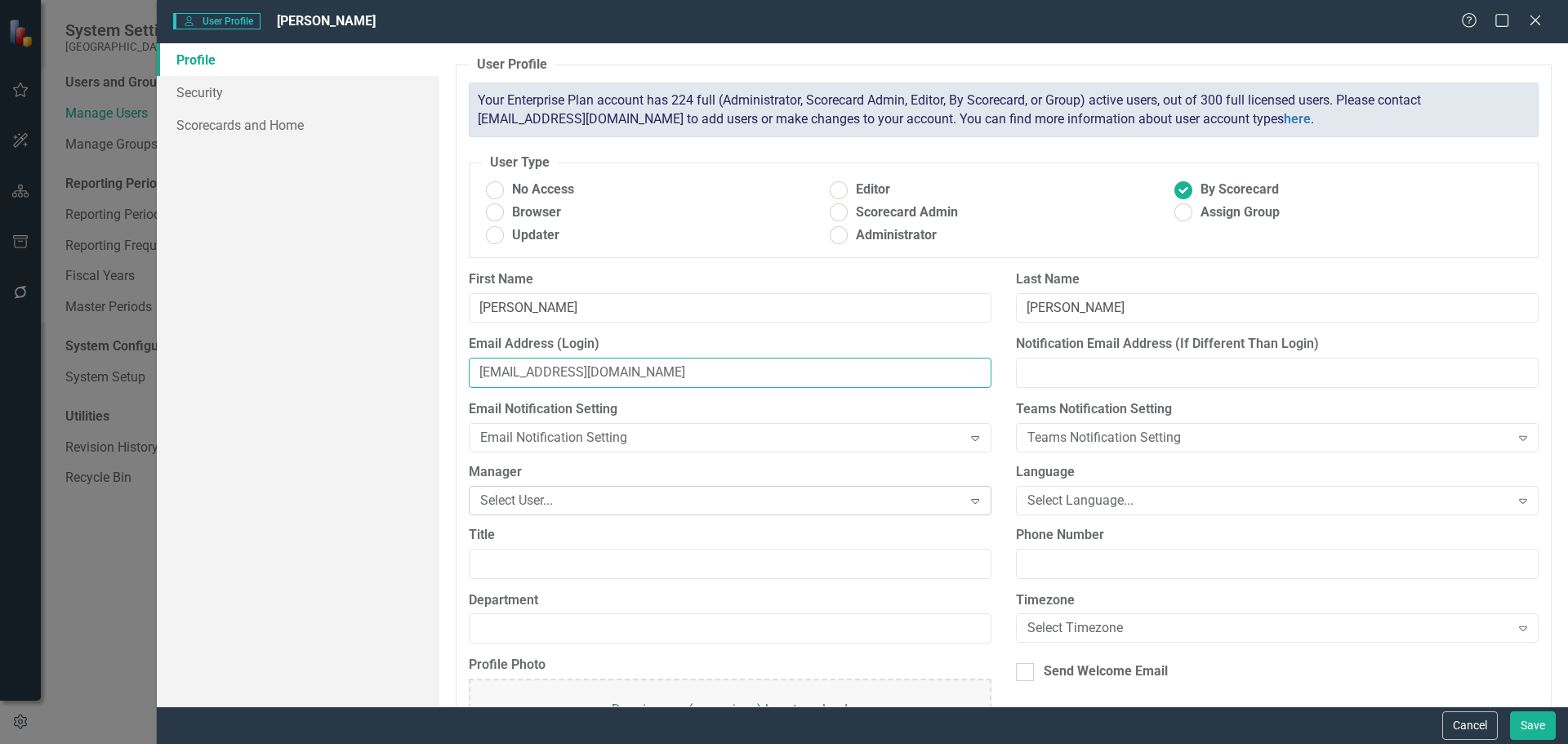
type input "[EMAIL_ADDRESS][DOMAIN_NAME]"
click at [735, 495] on div "Select User..." at bounding box center [721, 500] width 483 height 19
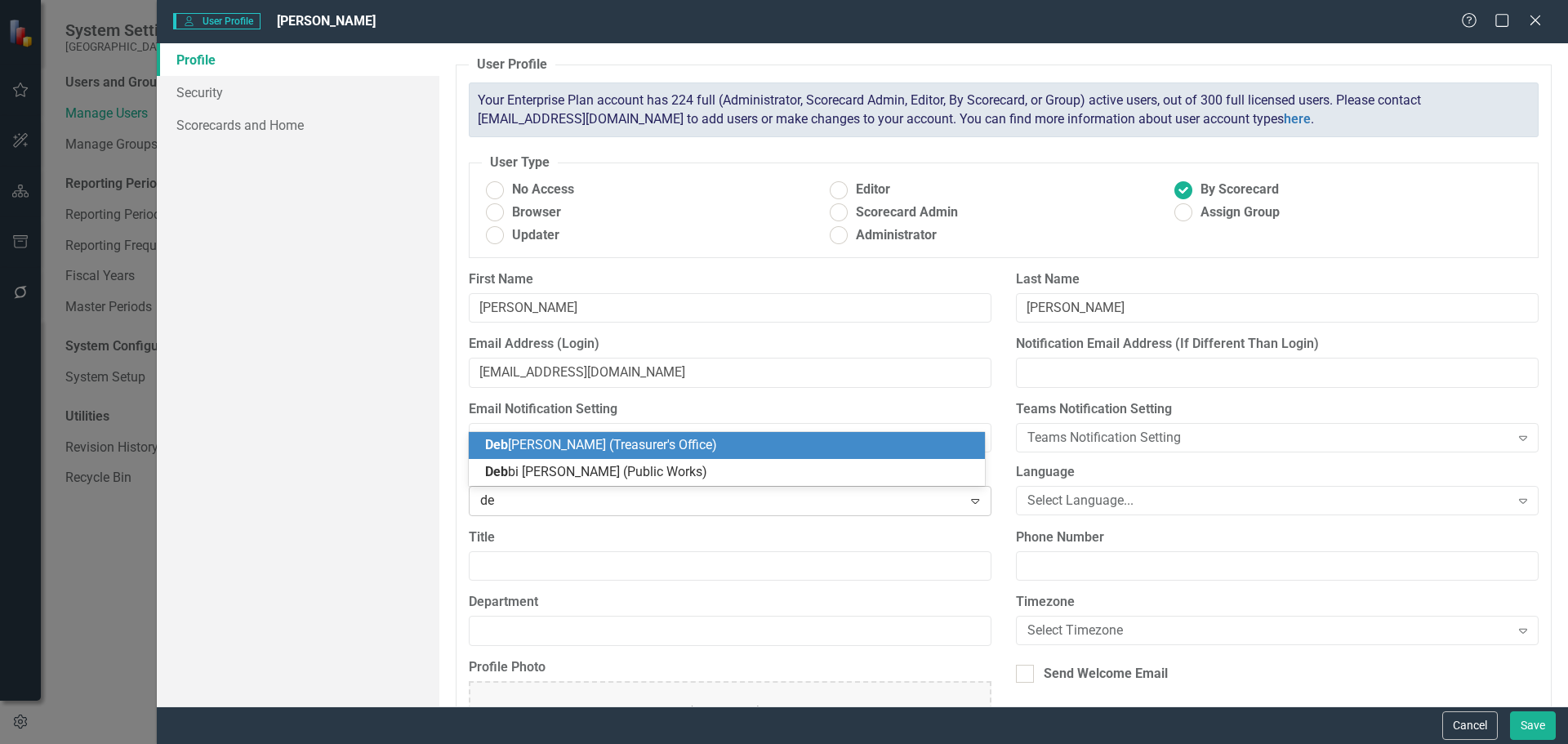
type input "d"
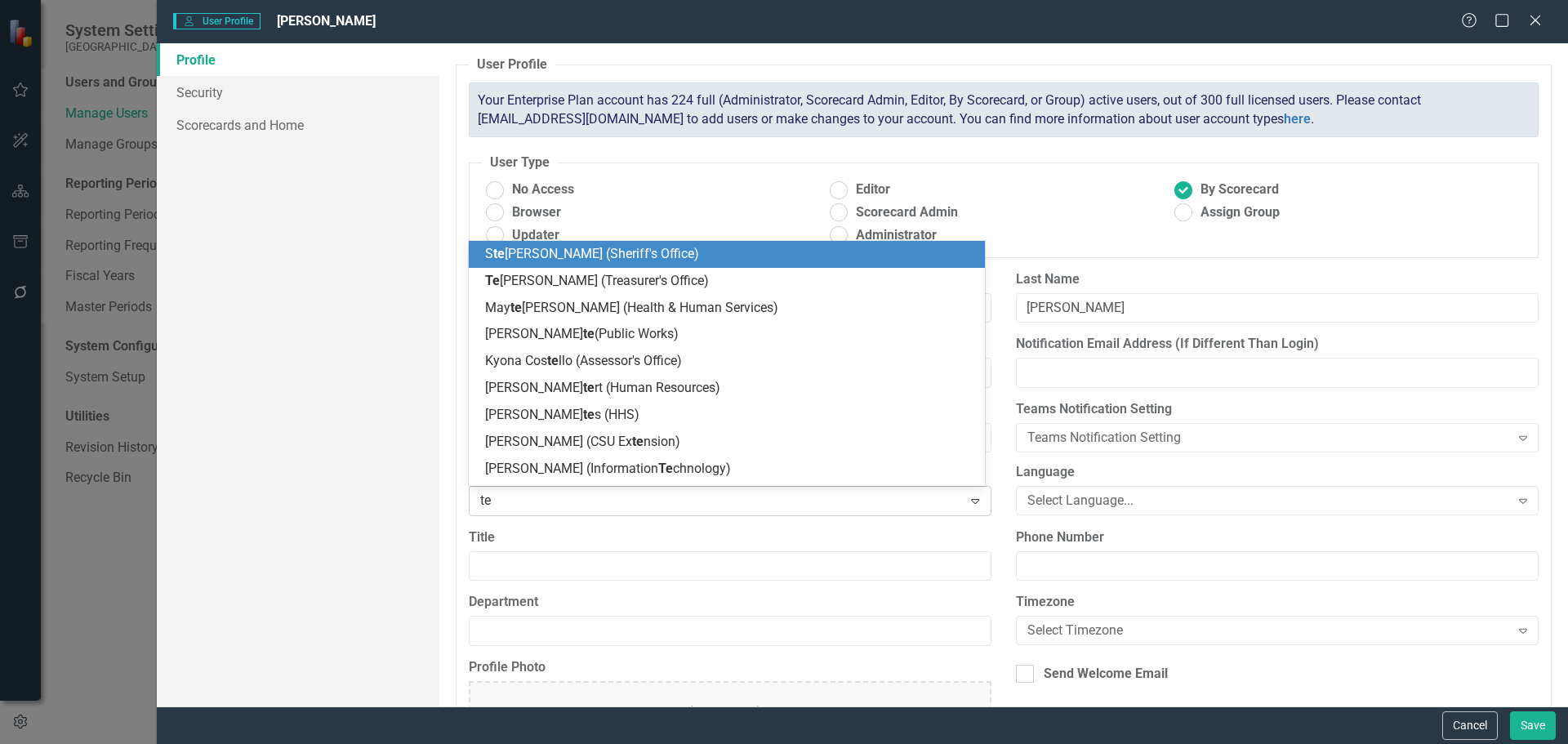
type input "ter"
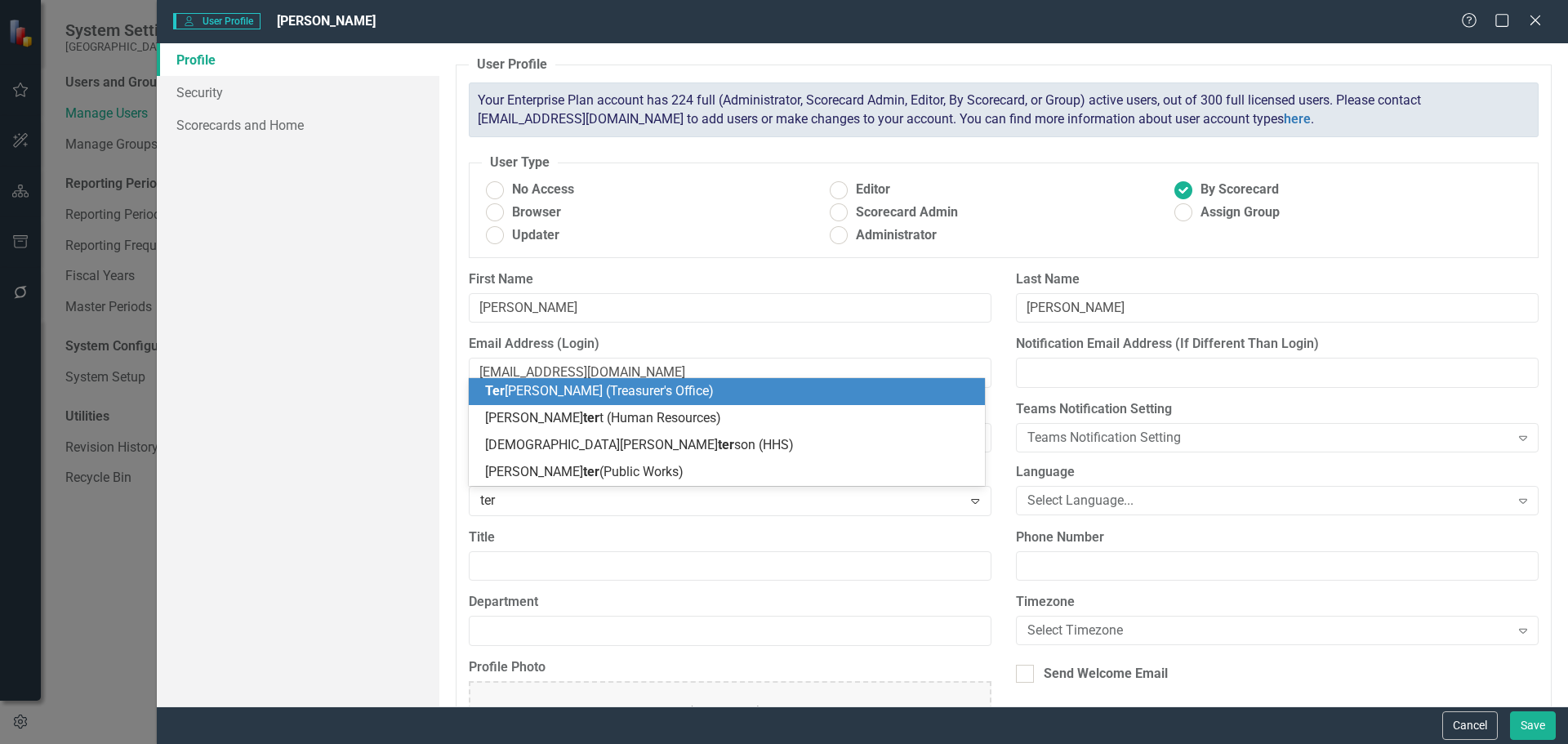
click at [619, 395] on span "Ter esa Brown (Treasurer's Office)" at bounding box center [599, 391] width 229 height 16
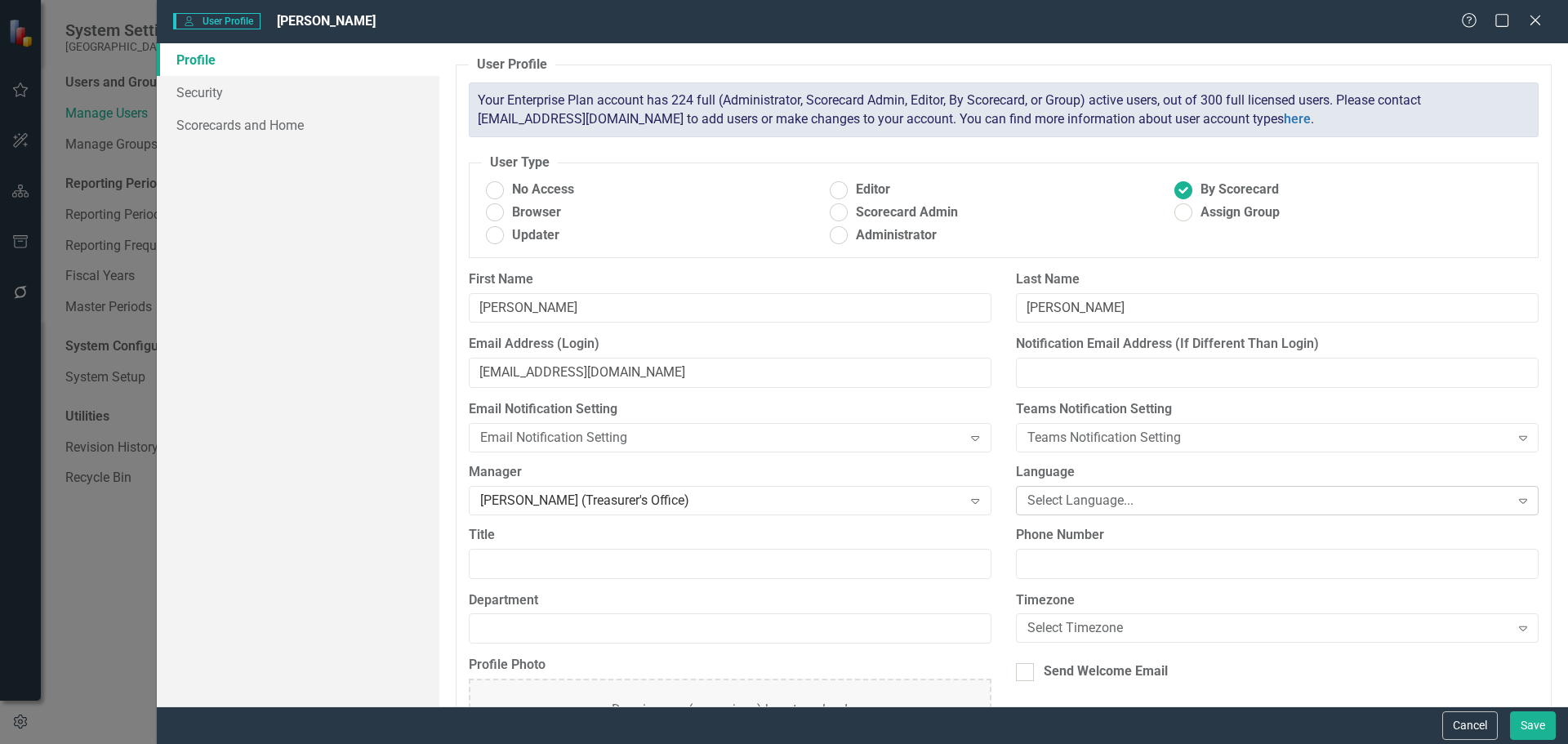
click at [1040, 503] on div "Select Language..." at bounding box center [1268, 500] width 483 height 19
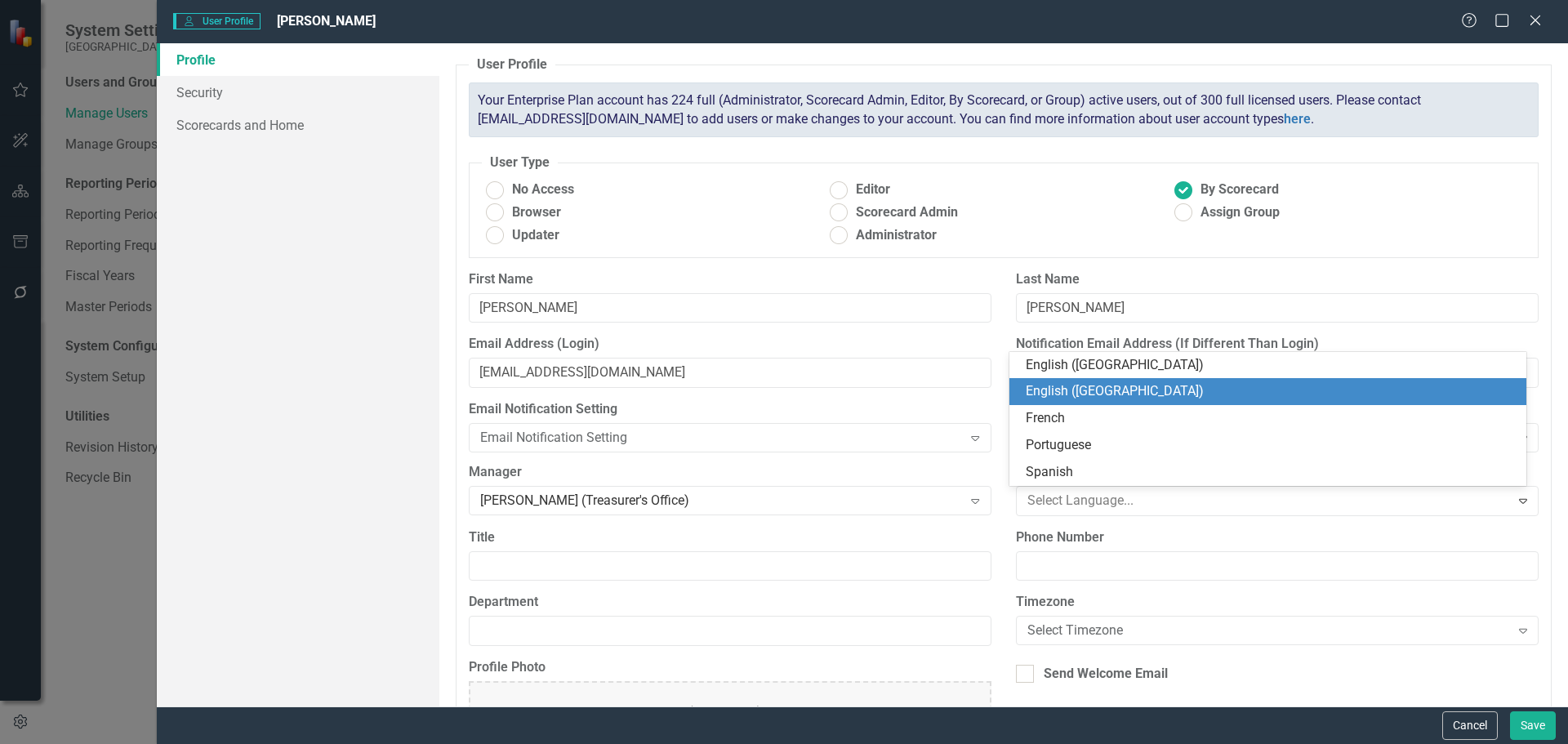
click at [1100, 395] on div "English ([GEOGRAPHIC_DATA])" at bounding box center [1272, 392] width 491 height 19
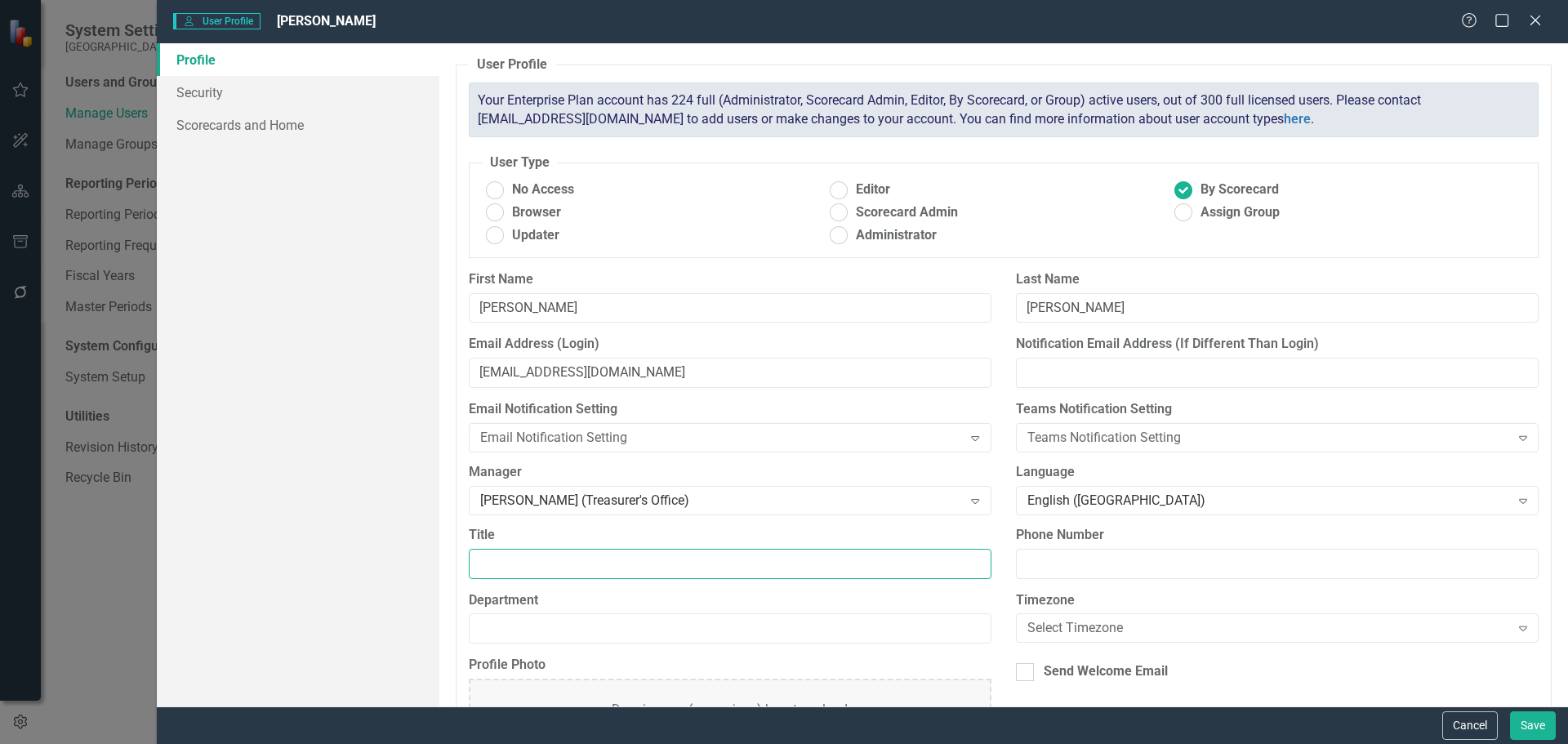
click at [531, 561] on input "Title" at bounding box center [730, 564] width 522 height 31
type input "Treasurer's Technician"
click at [566, 625] on input "Department" at bounding box center [730, 628] width 522 height 31
type input "Treasurer's Office"
click at [1108, 621] on div "Select Timezone" at bounding box center [1268, 628] width 483 height 19
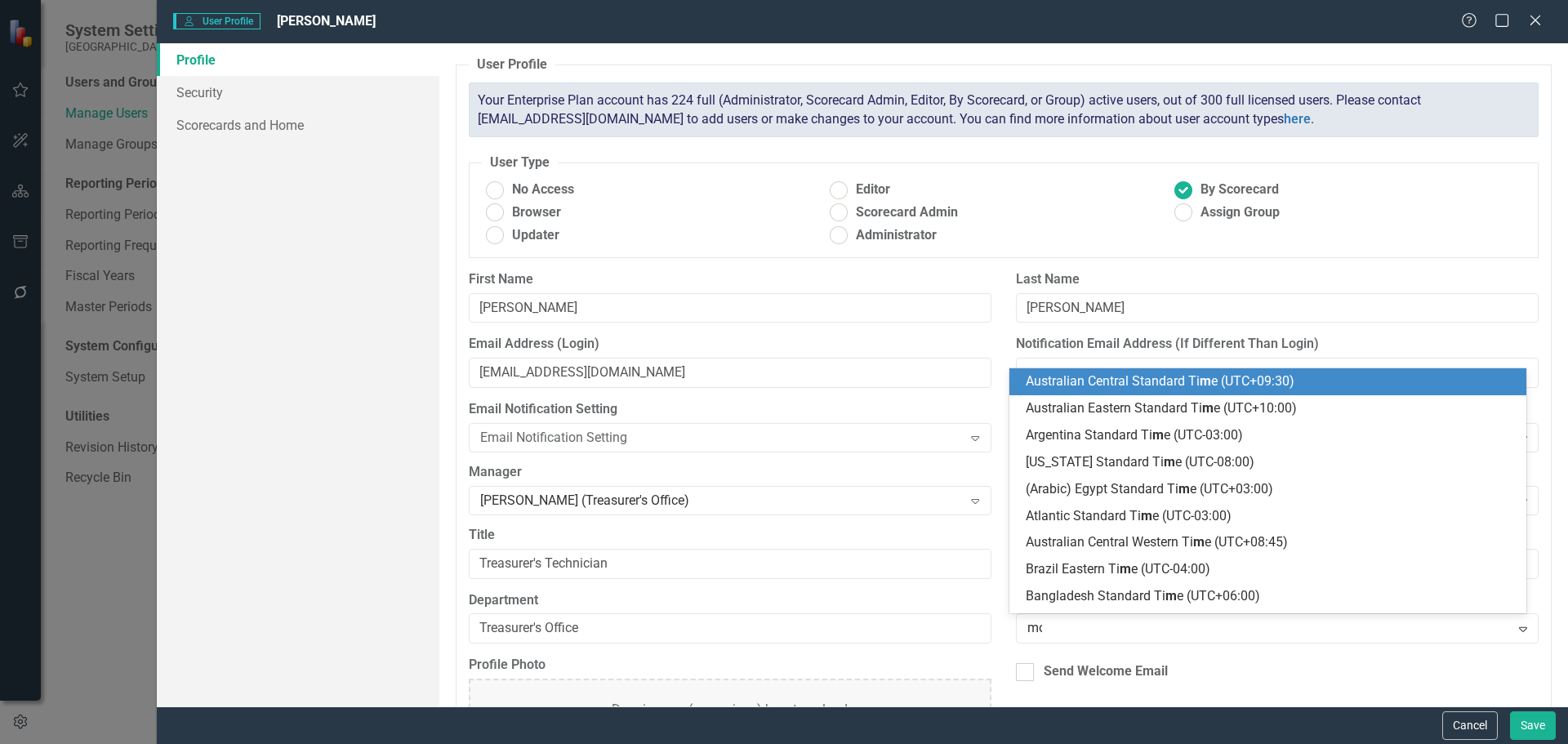
type input "mou"
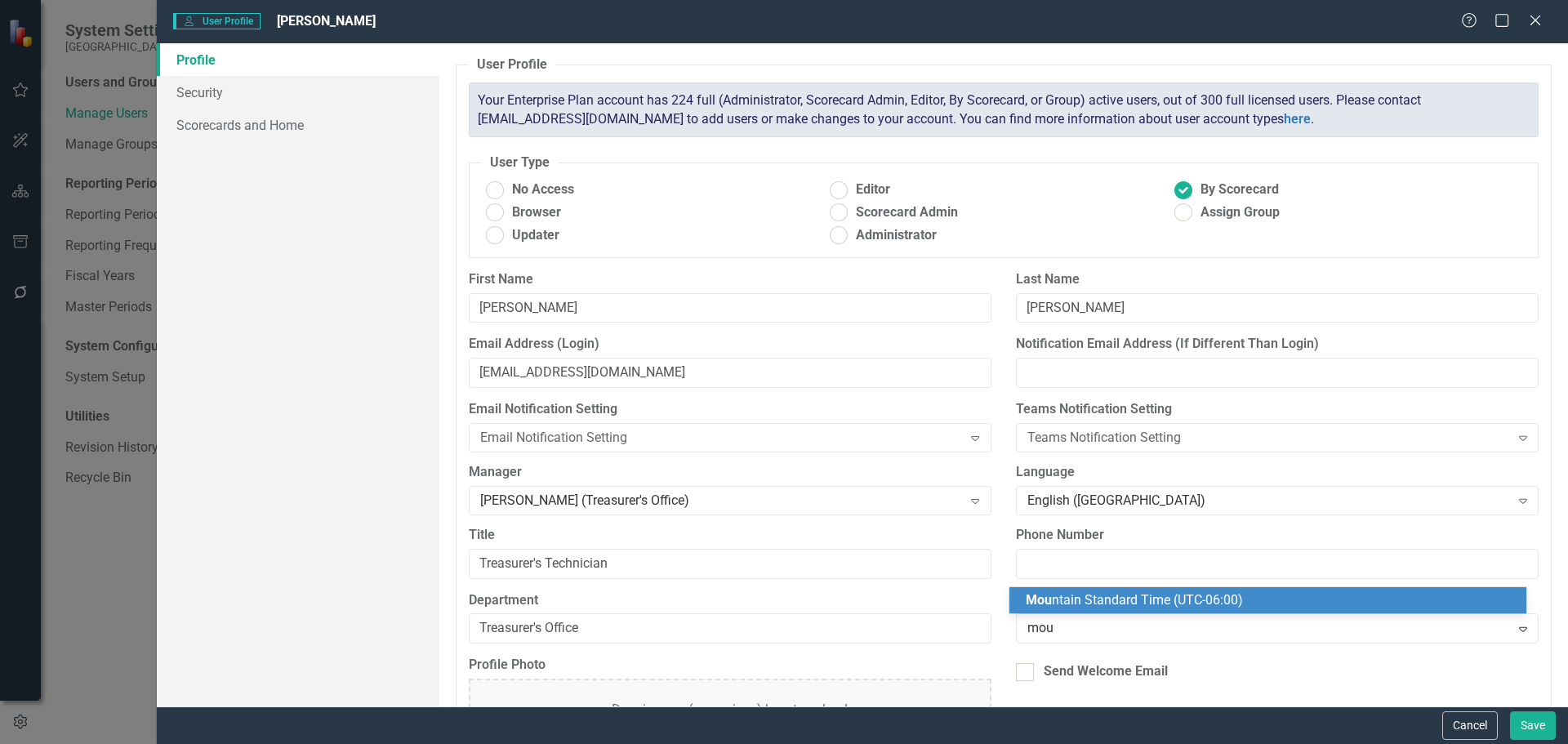
click at [1105, 602] on span "Mou ntain Standard Time (UTC-06:00)" at bounding box center [1135, 599] width 218 height 16
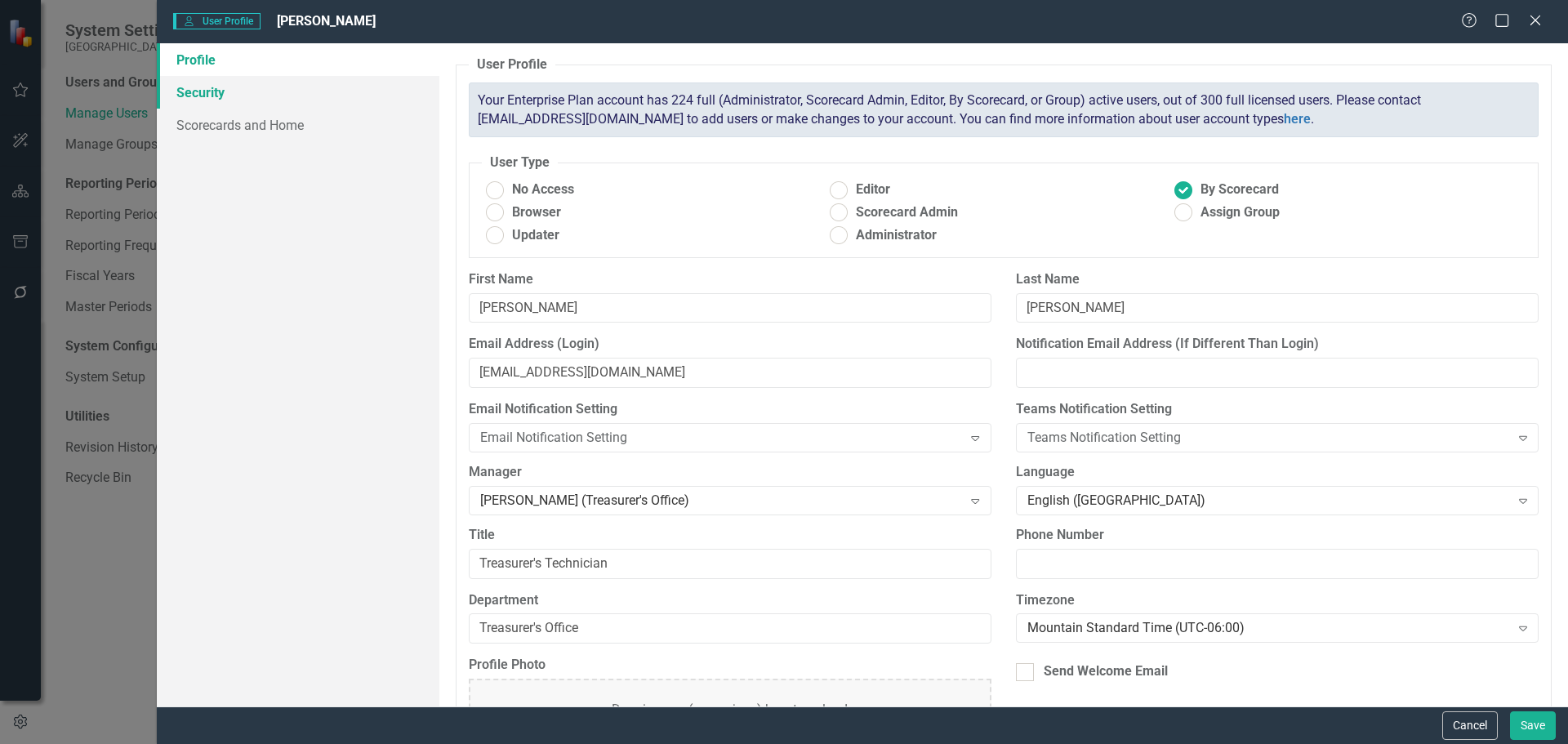
drag, startPoint x: 222, startPoint y: 86, endPoint x: 233, endPoint y: 99, distance: 17.0
click at [222, 86] on link "Security" at bounding box center [297, 92] width 282 height 32
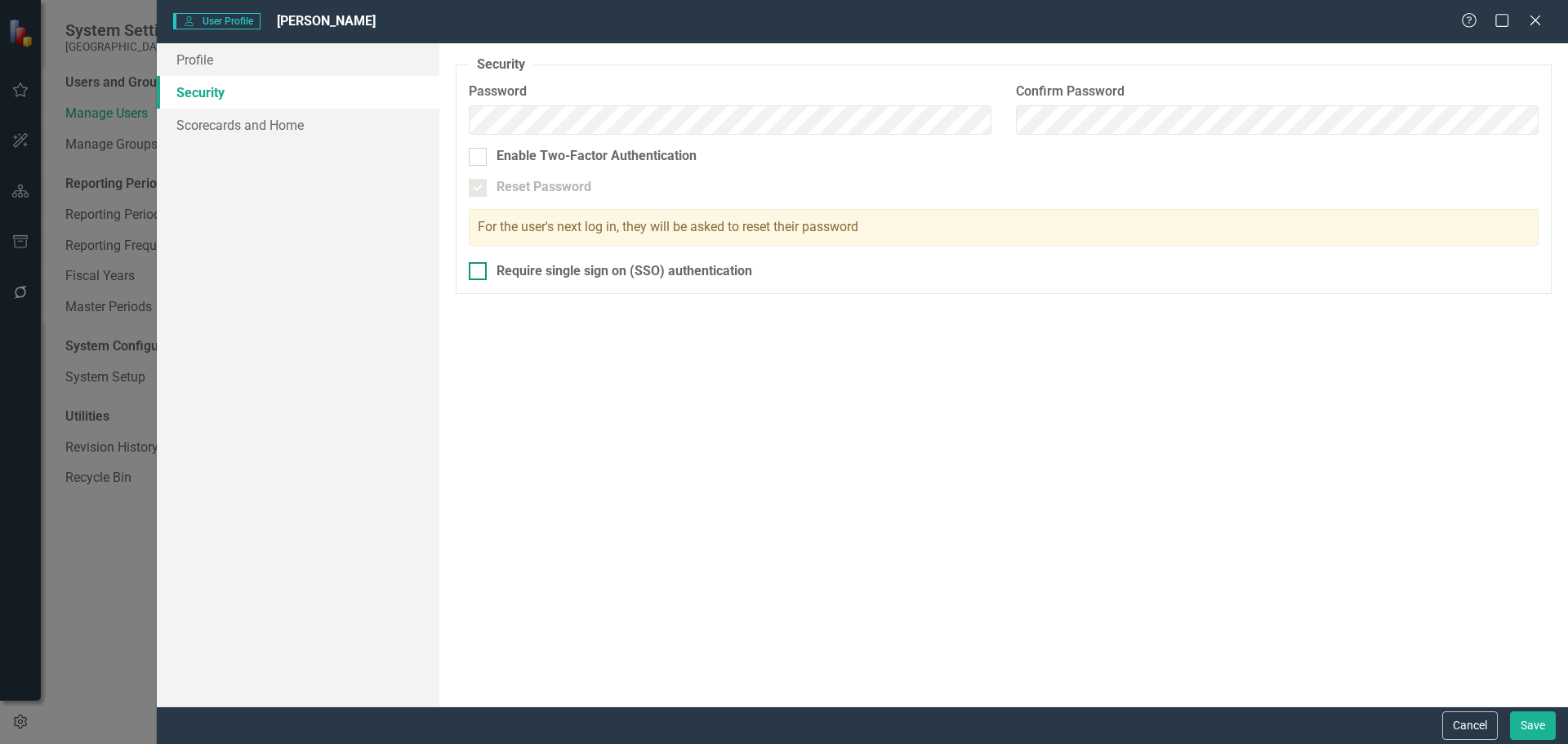
click at [475, 266] on input "Require single sign on (SSO) authentication" at bounding box center [473, 267] width 10 height 10
checkbox input "true"
click at [256, 128] on link "Scorecards and Home" at bounding box center [297, 124] width 282 height 32
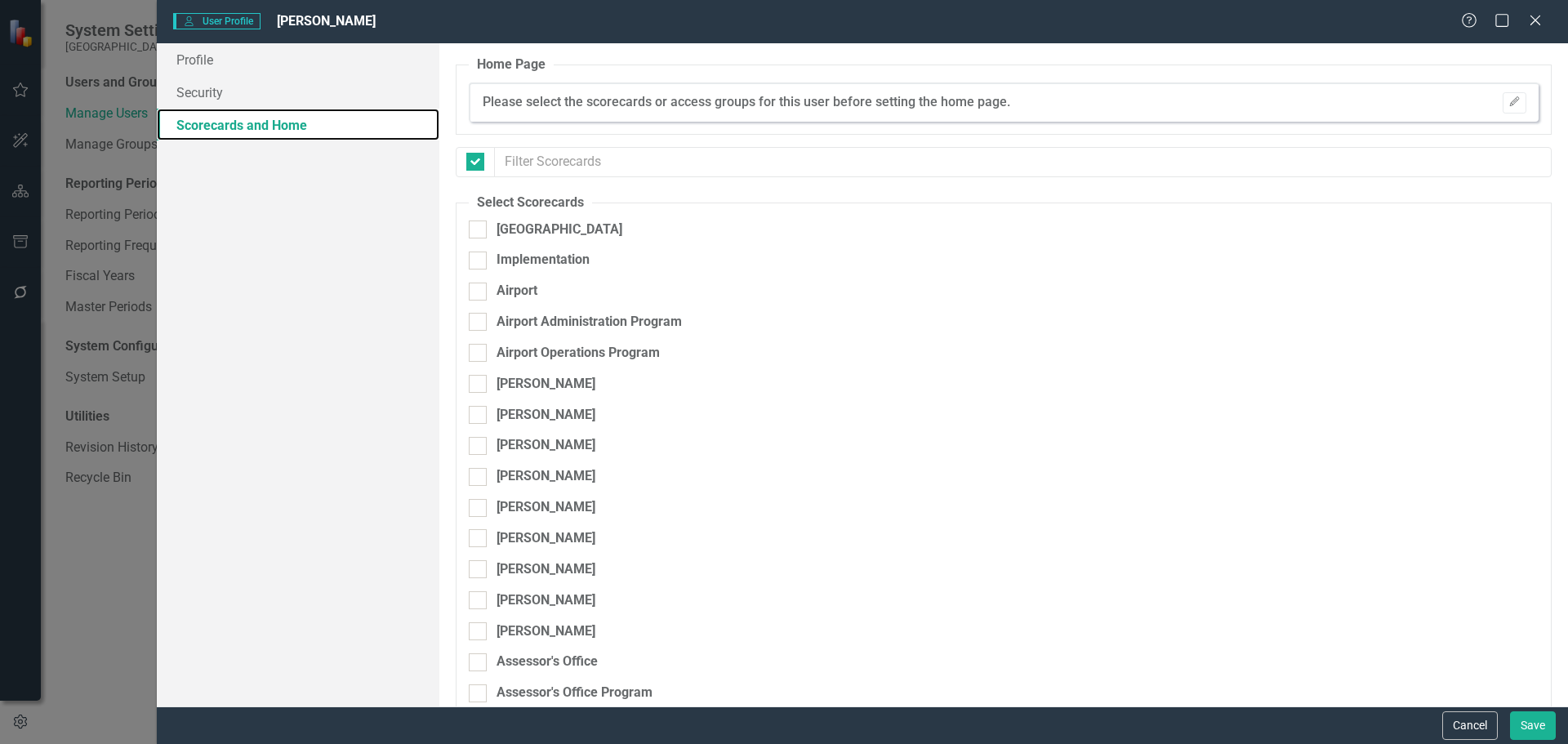
checkbox input "false"
click at [473, 232] on div at bounding box center [477, 229] width 18 height 18
click at [473, 232] on input "[GEOGRAPHIC_DATA]" at bounding box center [473, 225] width 10 height 10
checkbox input "true"
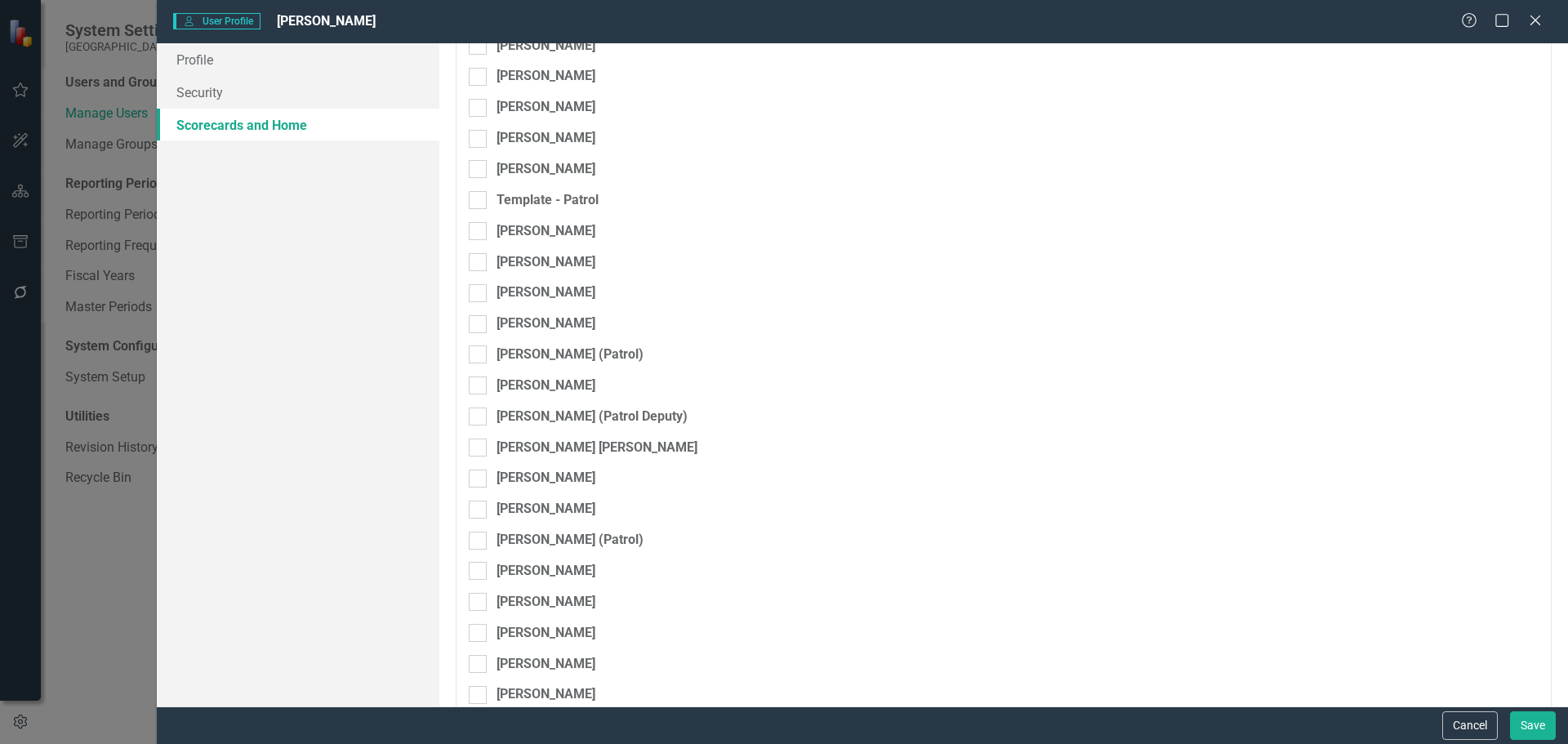
scroll to position [8431, 0]
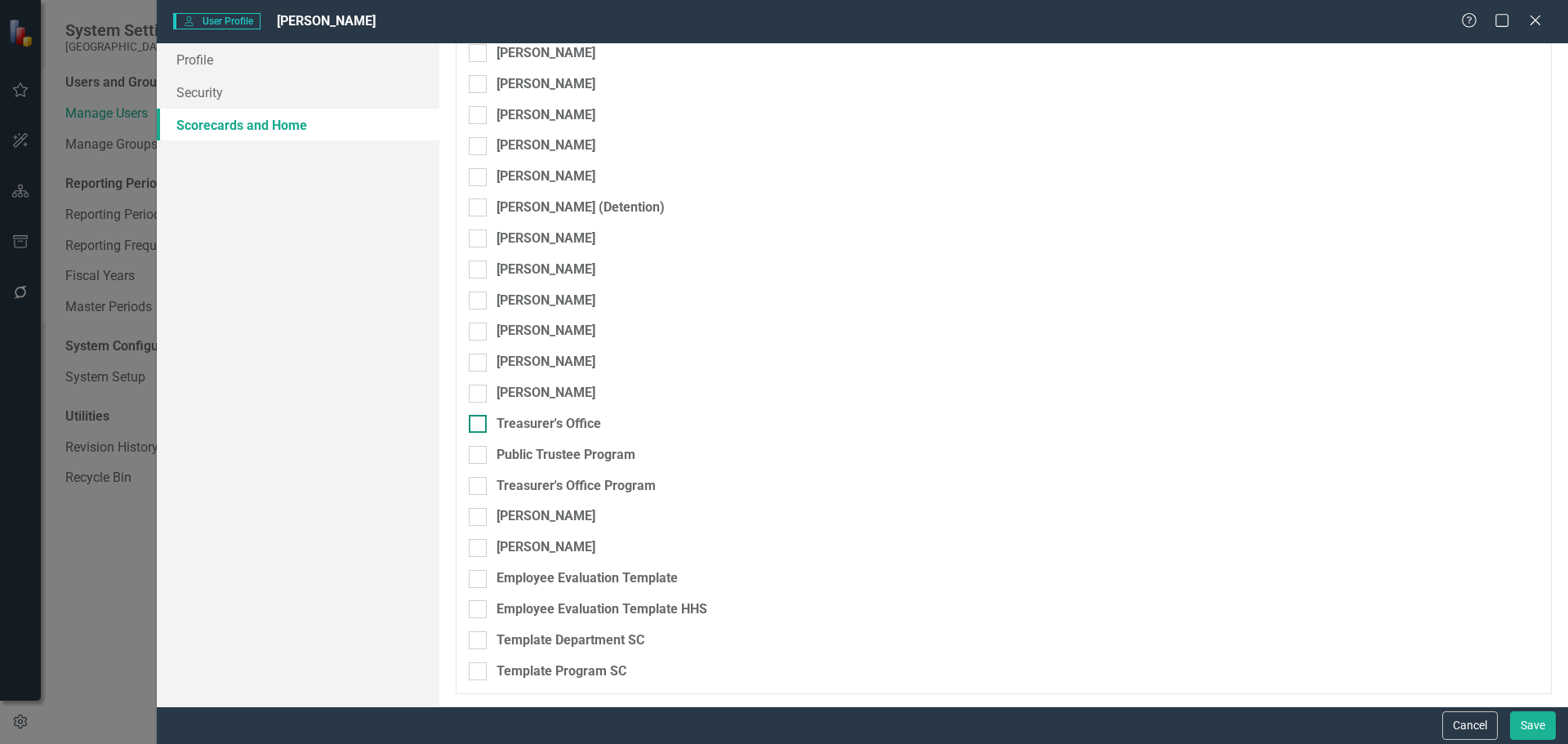
click at [481, 425] on div at bounding box center [477, 423] width 18 height 18
click at [480, 425] on input "Treasurer's Office" at bounding box center [473, 420] width 10 height 10
checkbox input "true"
click at [478, 451] on input "Public Trustee Program" at bounding box center [473, 450] width 10 height 10
checkbox input "true"
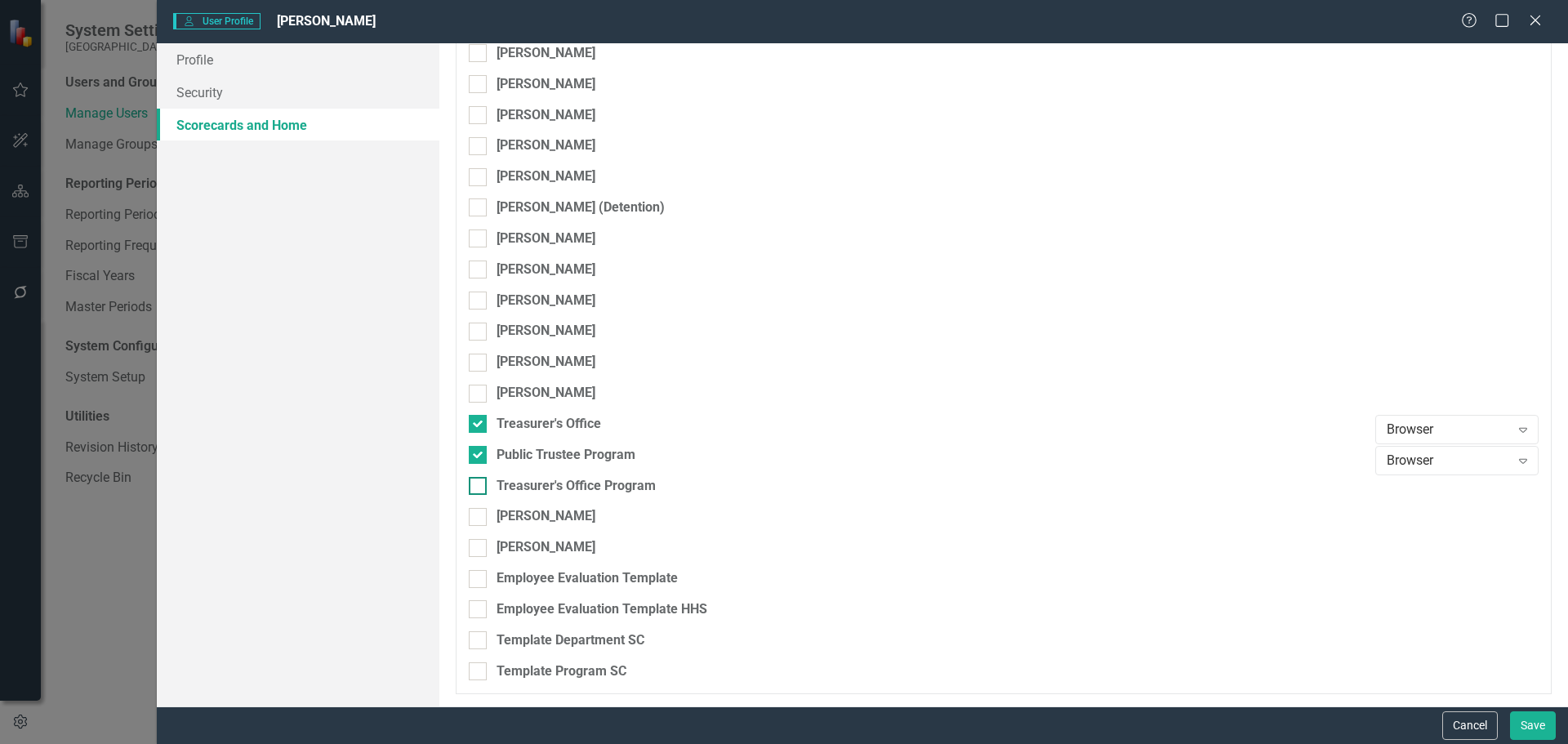
click at [475, 485] on input "Treasurer's Office Program" at bounding box center [473, 482] width 10 height 10
checkbox input "true"
click at [1536, 723] on button "Save" at bounding box center [1532, 725] width 45 height 29
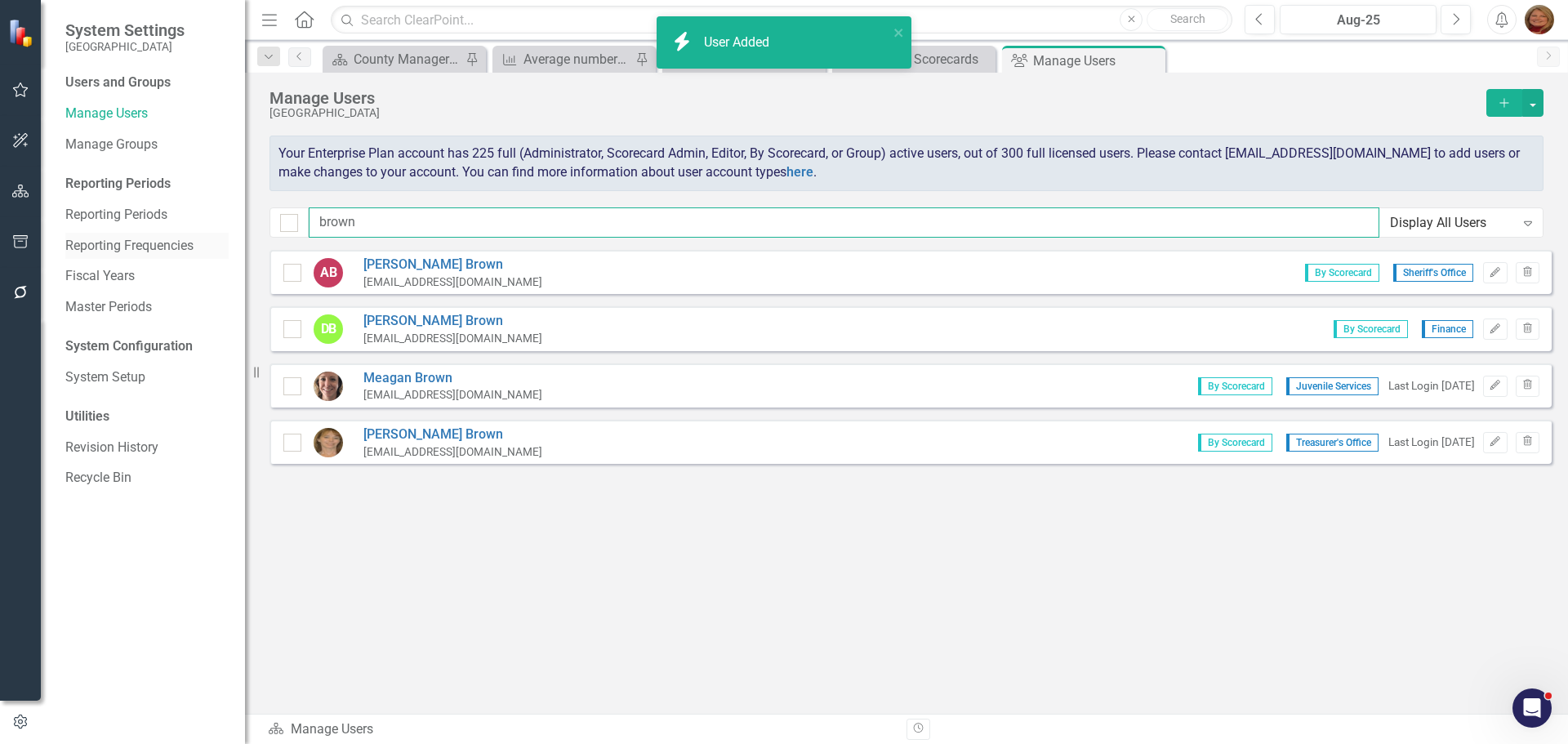
drag, startPoint x: 335, startPoint y: 224, endPoint x: 82, endPoint y: 241, distance: 253.6
click at [82, 241] on div "System Settings Gunnison County Users and Groups Manage Users Manage Groups Rep…" at bounding box center [784, 372] width 1568 height 744
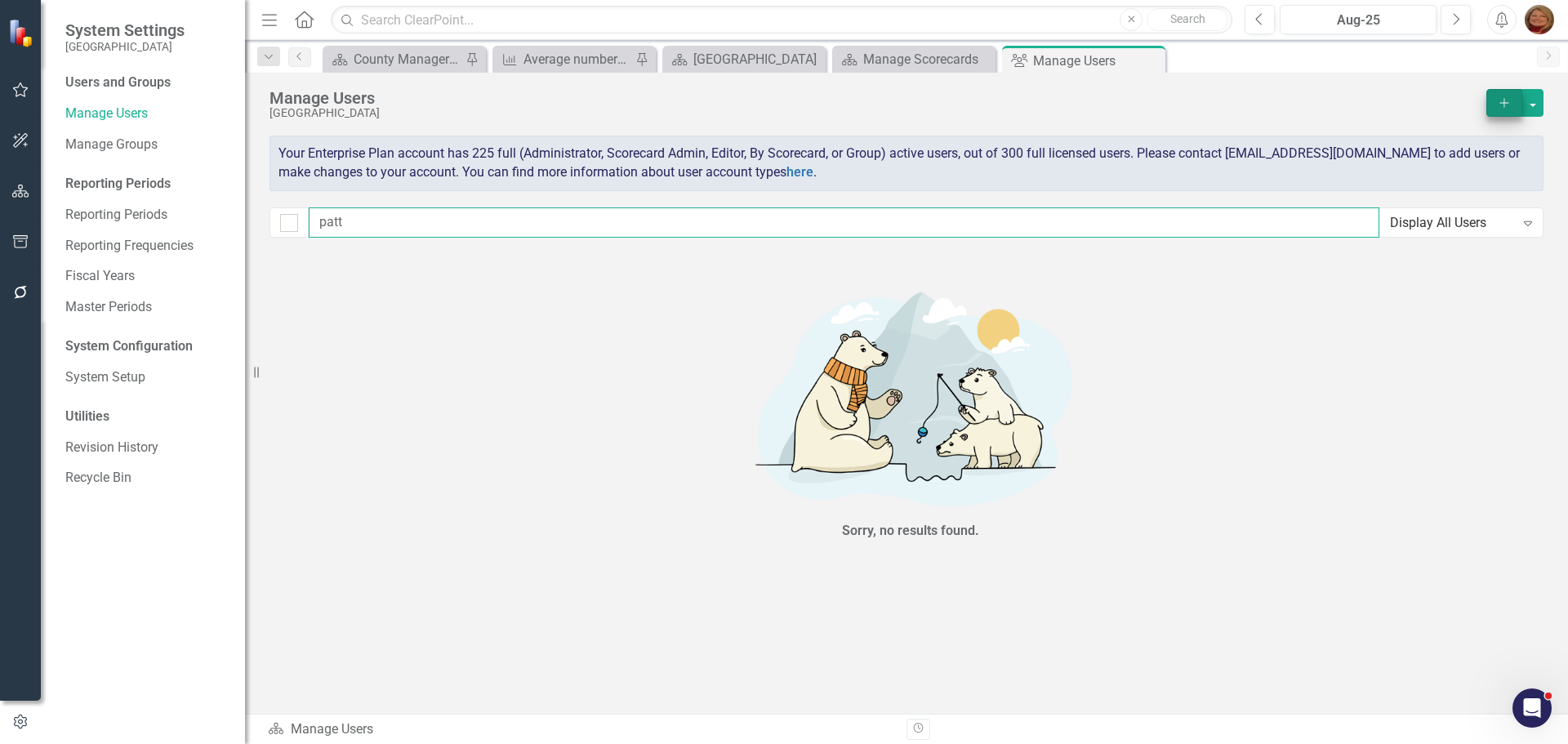
type input "patt"
click at [1506, 105] on icon "Add" at bounding box center [1504, 103] width 15 height 11
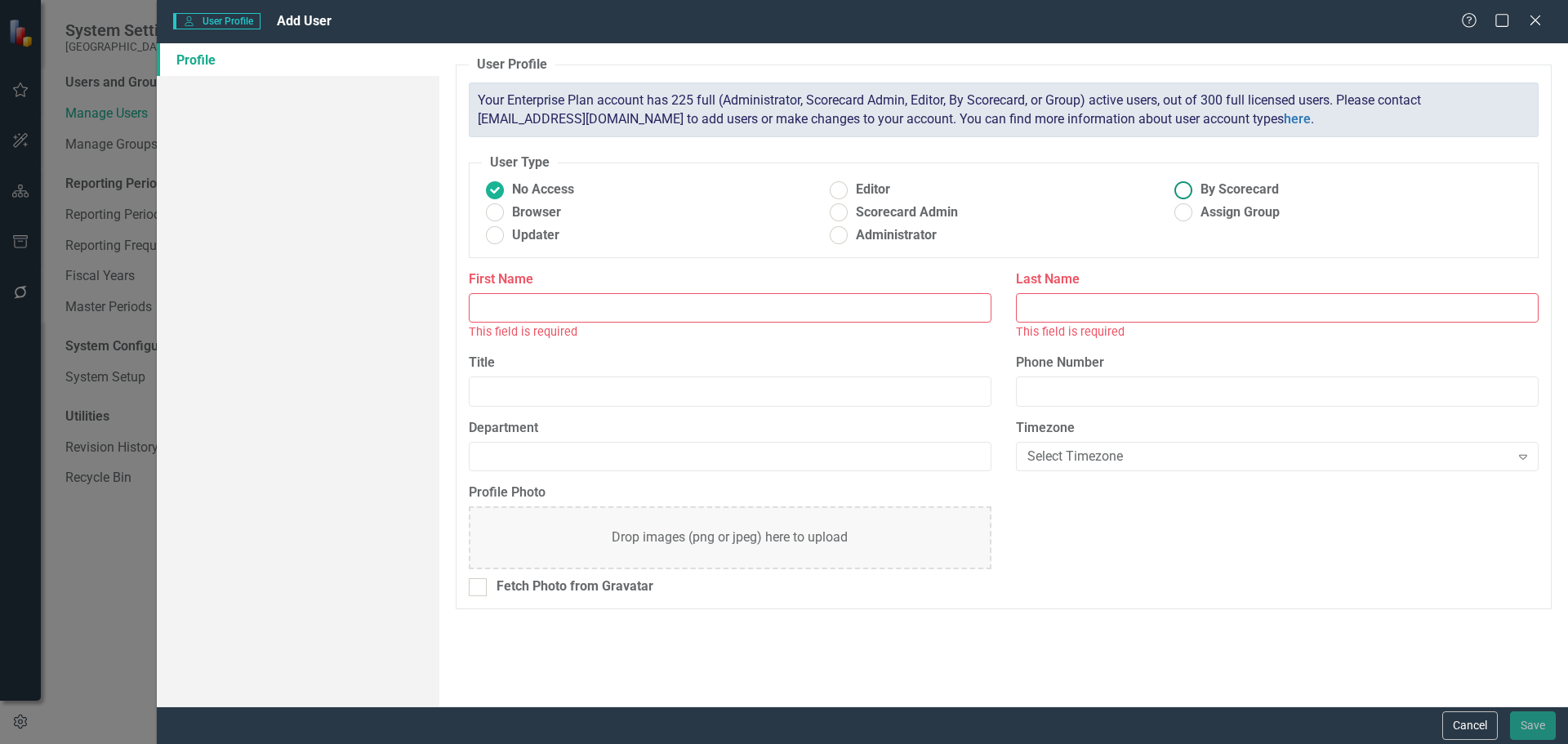
click at [1184, 190] on ins at bounding box center [1184, 189] width 25 height 25
click at [1184, 190] on input "By Scorecard" at bounding box center [1184, 189] width 25 height 25
radio input "true"
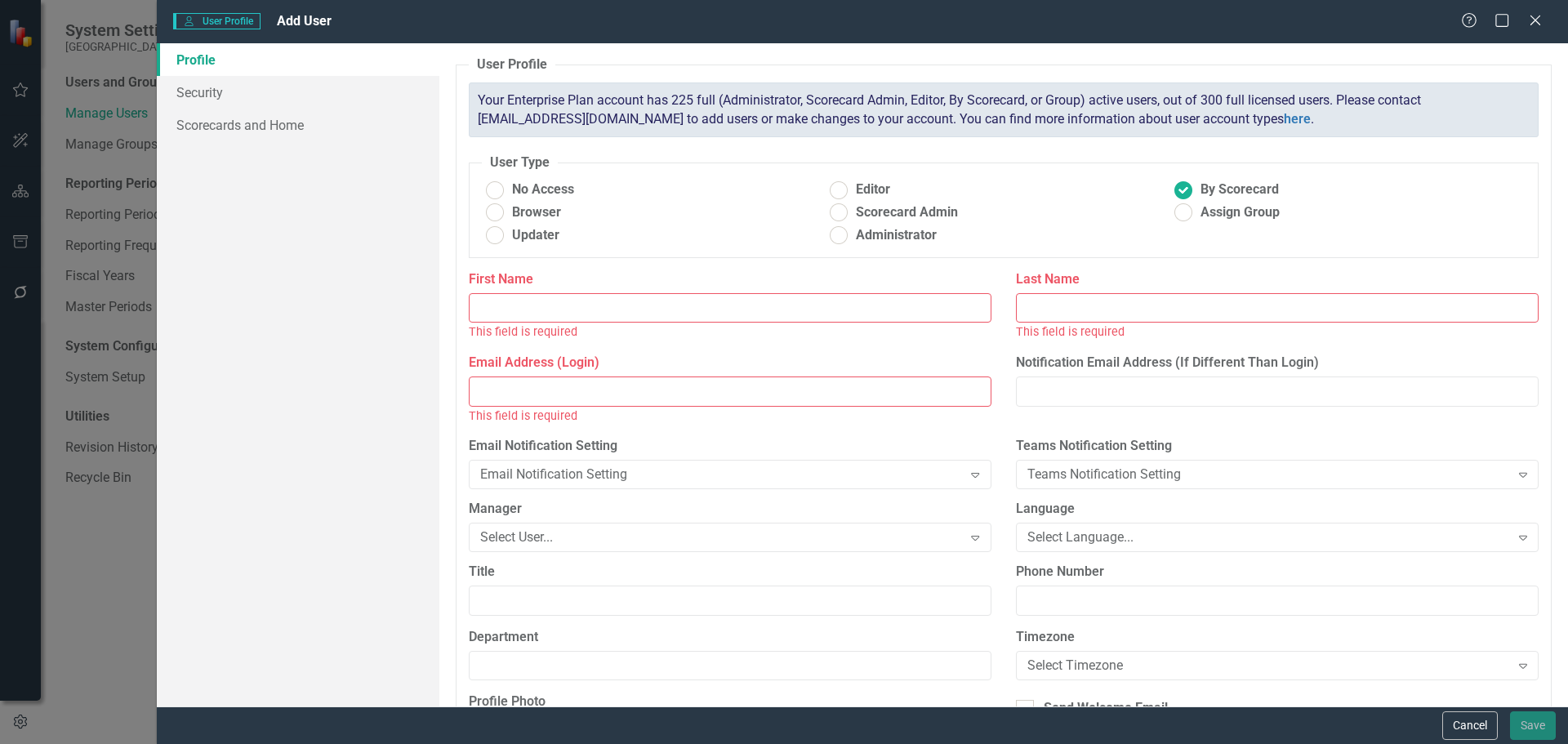
click at [547, 308] on input "First Name" at bounding box center [730, 309] width 522 height 31
type input "[PERSON_NAME]"
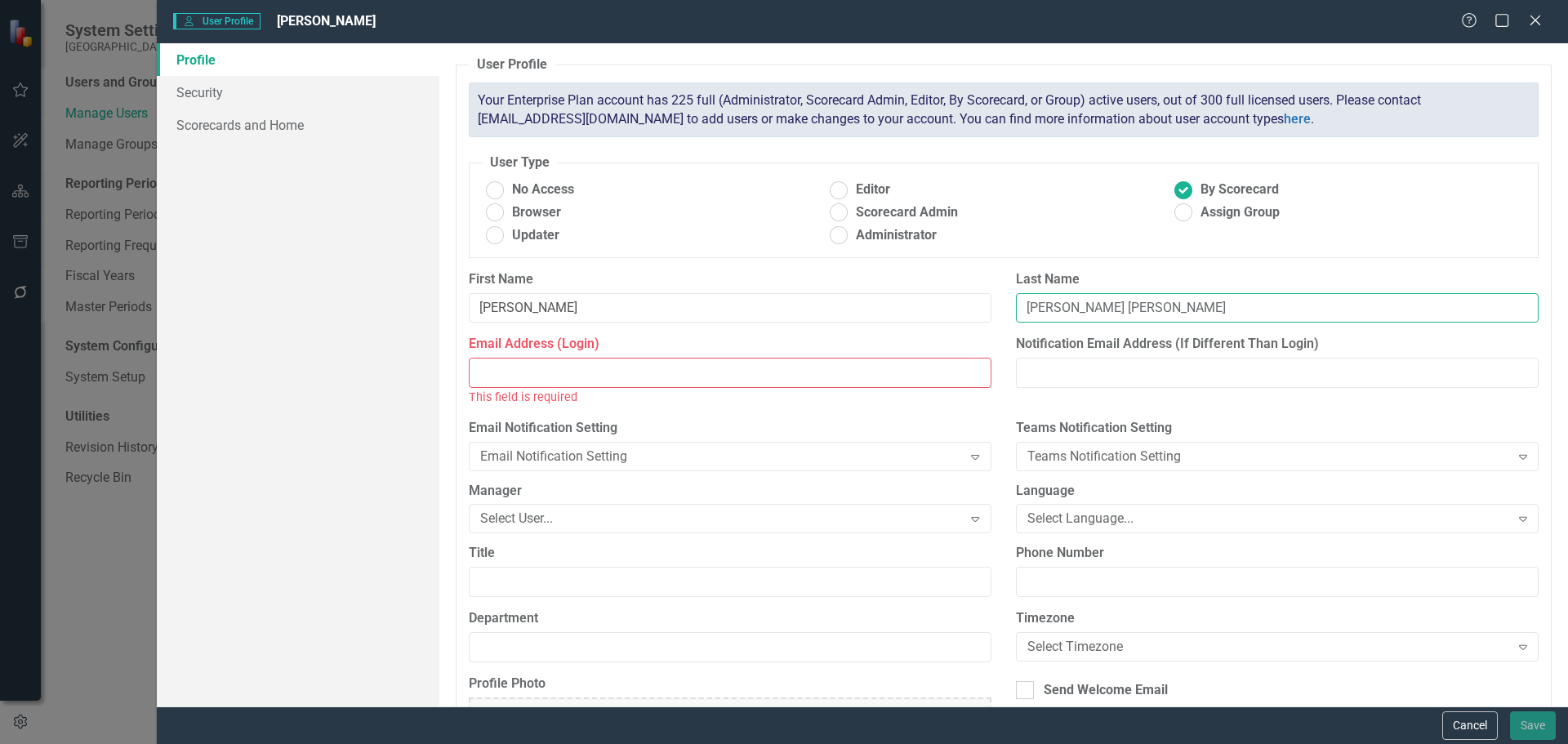
type input "[PERSON_NAME] [PERSON_NAME]"
click at [508, 372] on input "Email Address (Login)" at bounding box center [730, 372] width 522 height 31
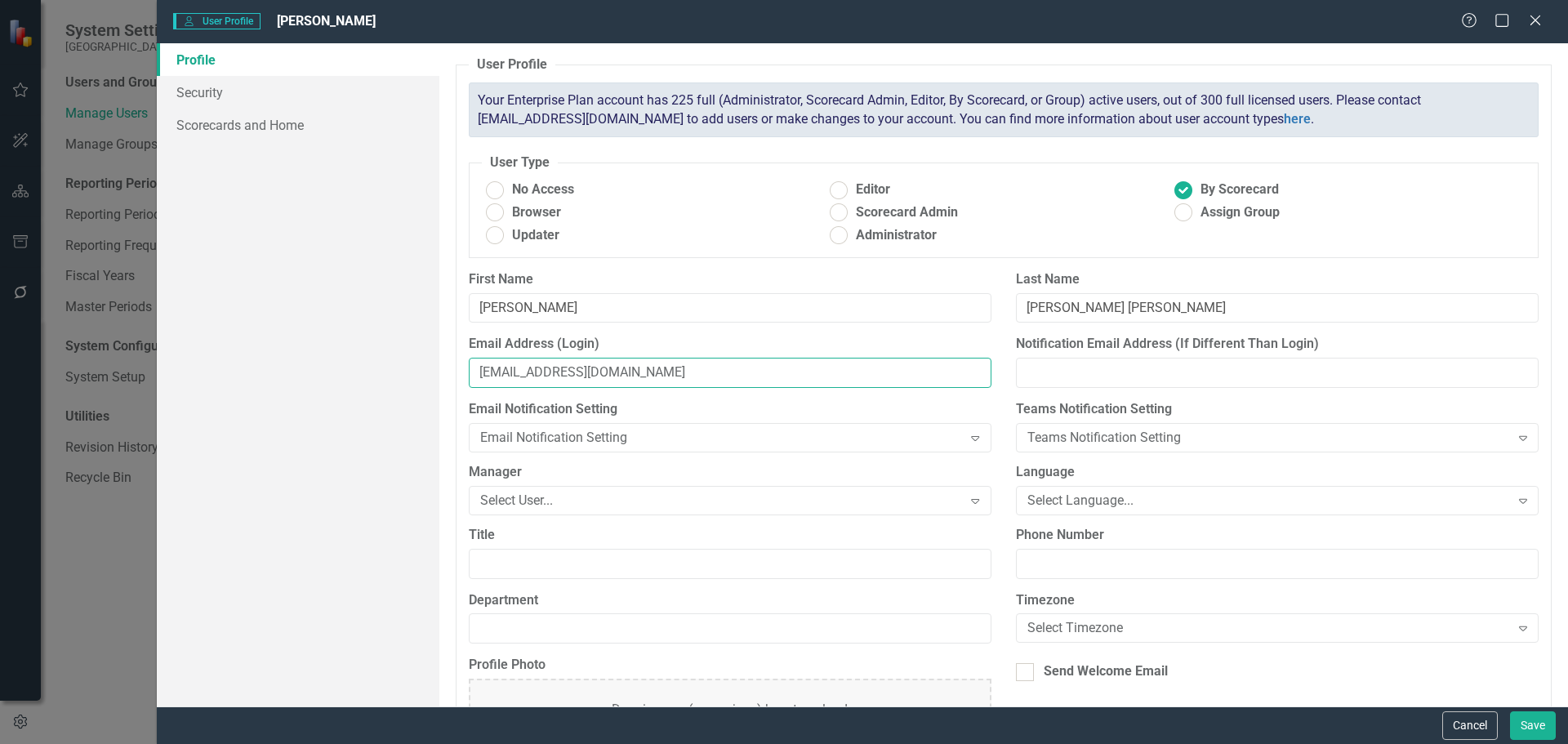
type input "[EMAIL_ADDRESS][DOMAIN_NAME]"
click at [626, 495] on div "Select User..." at bounding box center [721, 500] width 483 height 19
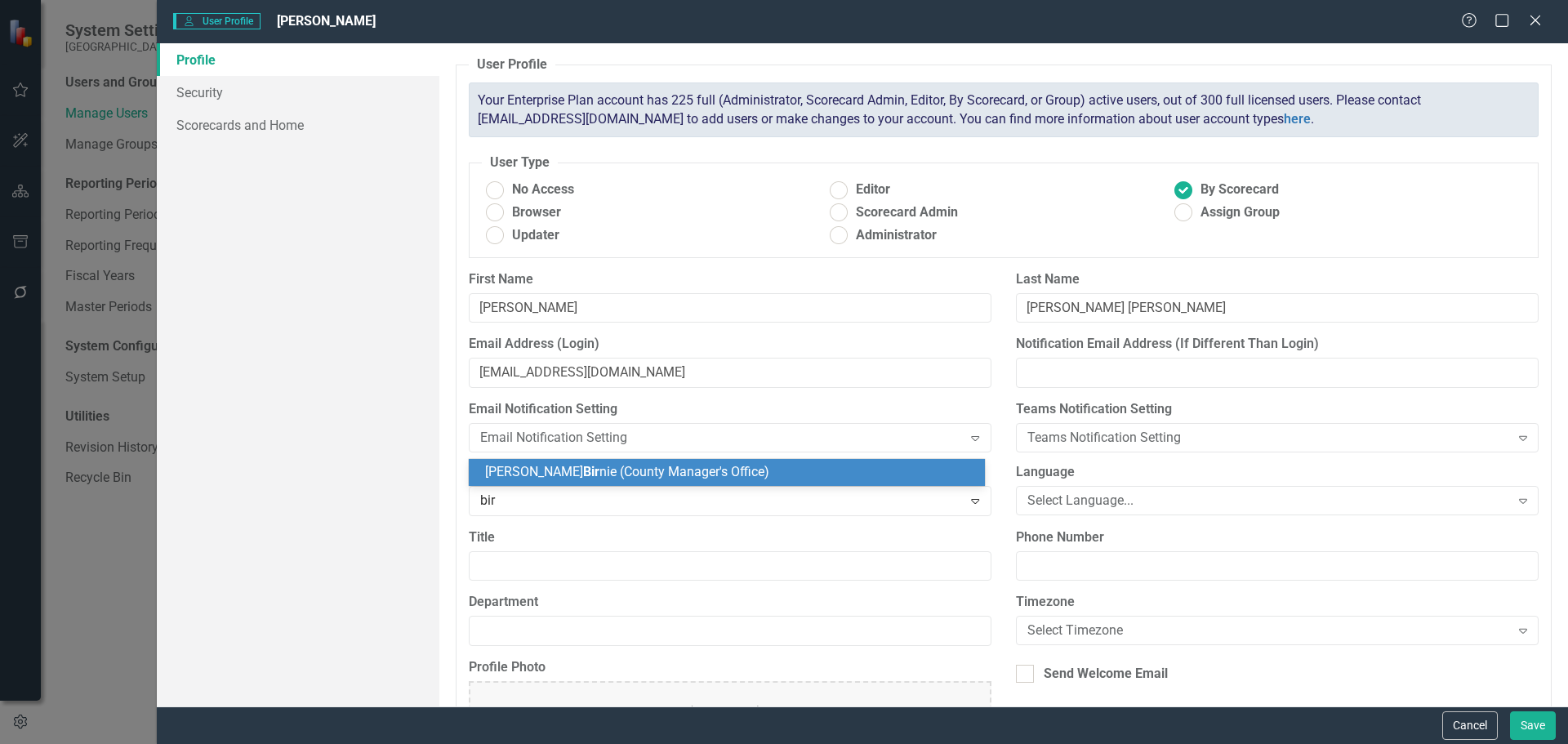
type input "birn"
click at [643, 481] on div "Matthew Birn ie (County Manager's Office)" at bounding box center [731, 473] width 491 height 19
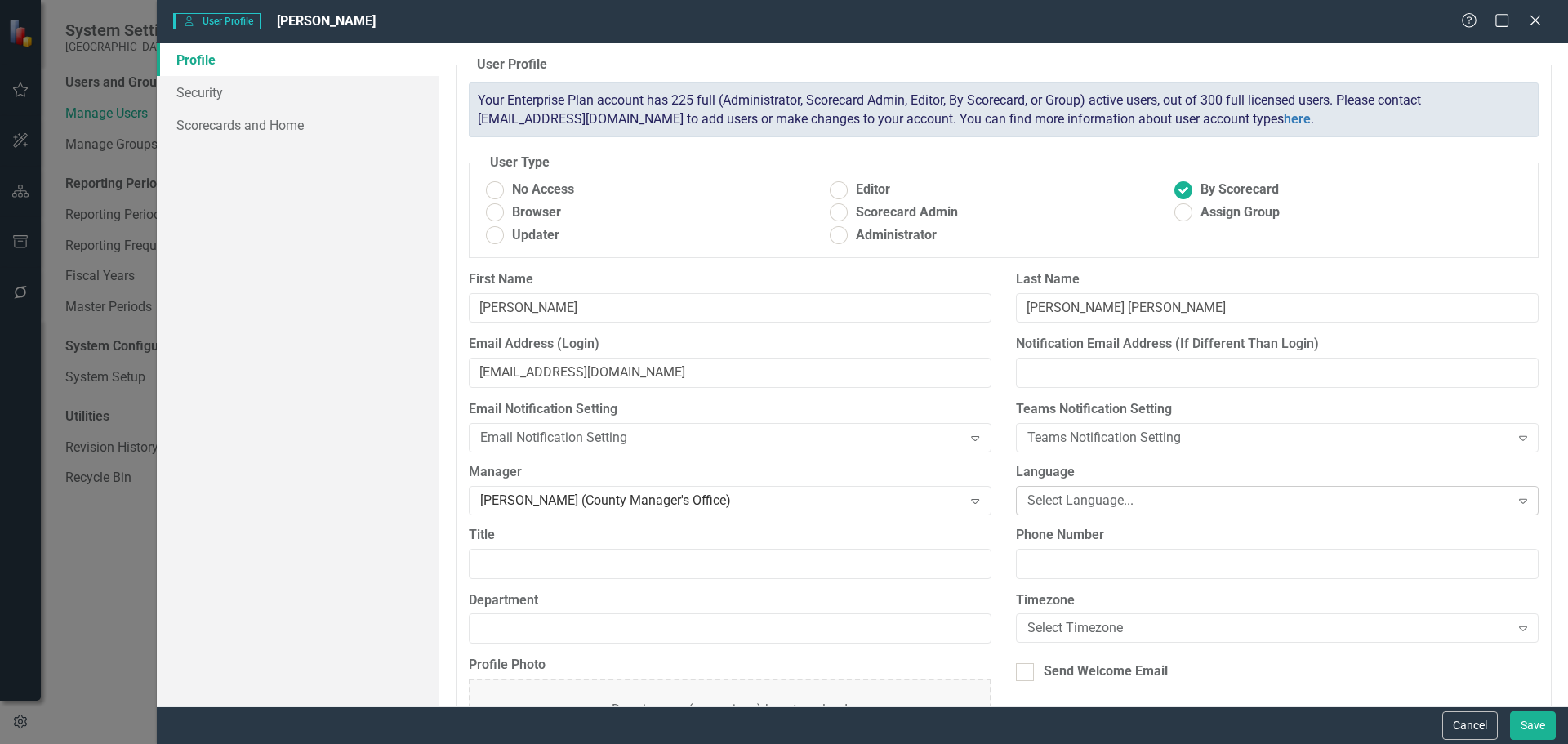
click at [1064, 501] on div "Select Language..." at bounding box center [1268, 500] width 483 height 19
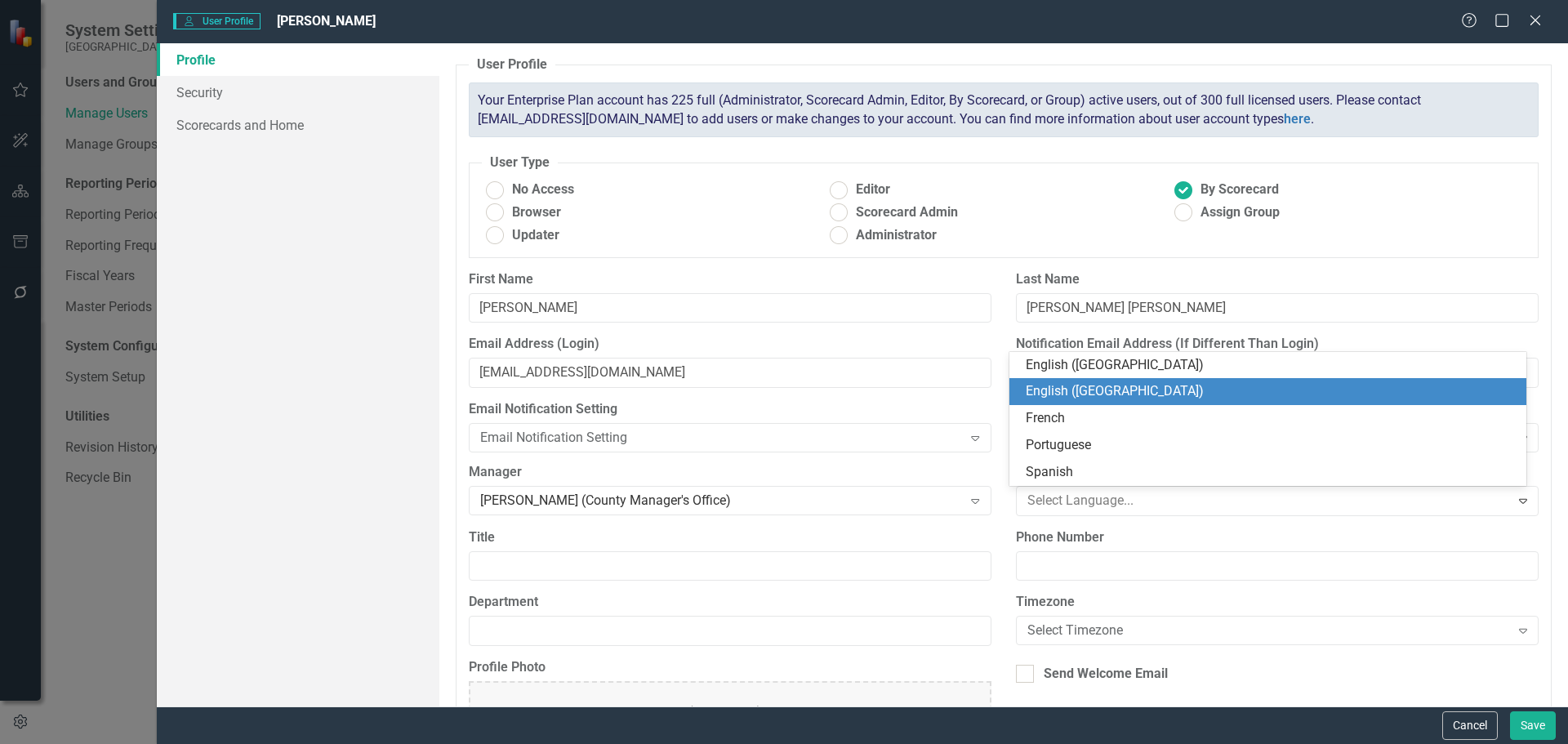
click at [1089, 397] on div "English ([GEOGRAPHIC_DATA])" at bounding box center [1272, 392] width 491 height 19
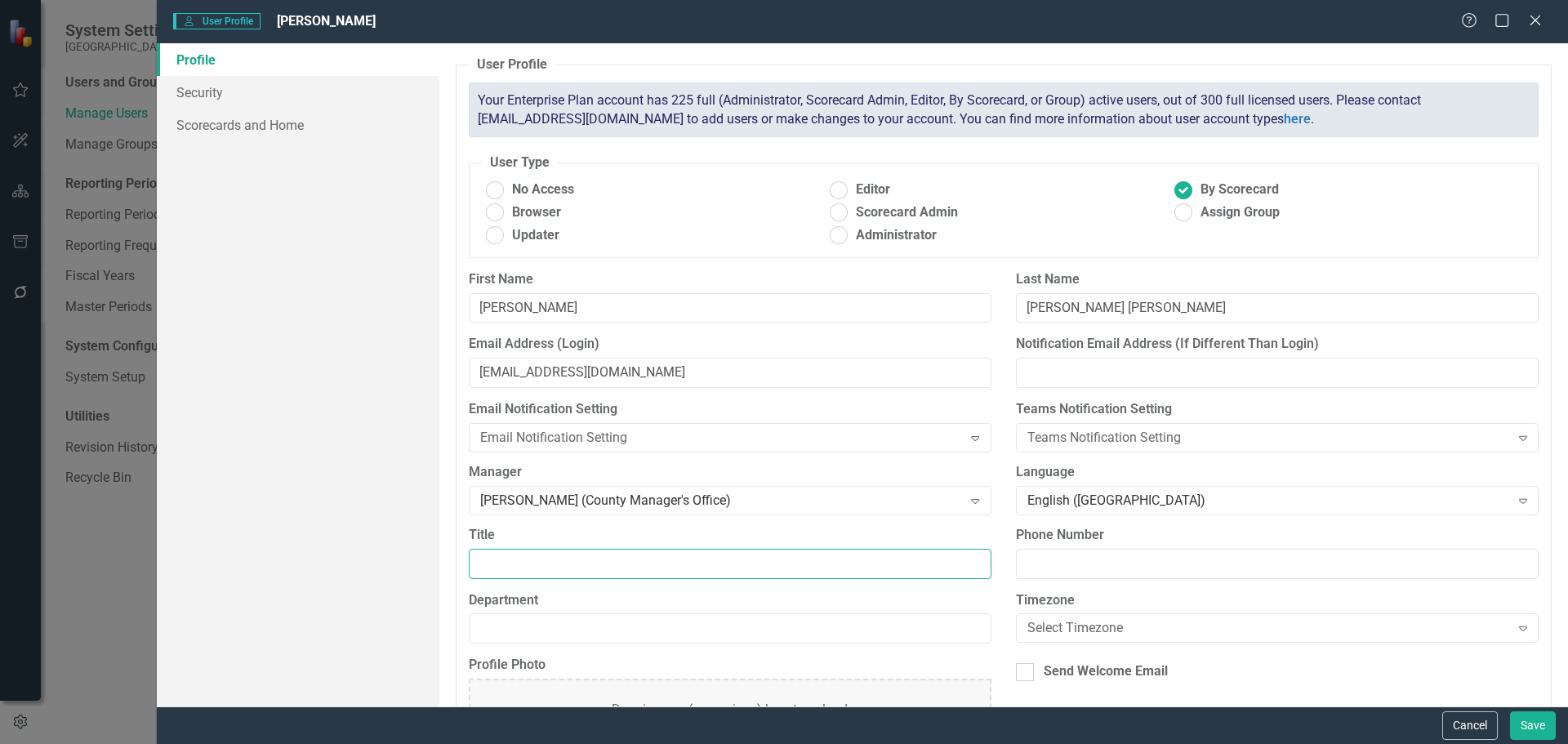
click at [598, 568] on input "Title" at bounding box center [730, 564] width 522 height 31
type input "Communications Director"
drag, startPoint x: 511, startPoint y: 630, endPoint x: 510, endPoint y: 613, distance: 17.0
click at [511, 626] on input "Department" at bounding box center [730, 628] width 522 height 31
type input "County Manager's Office"
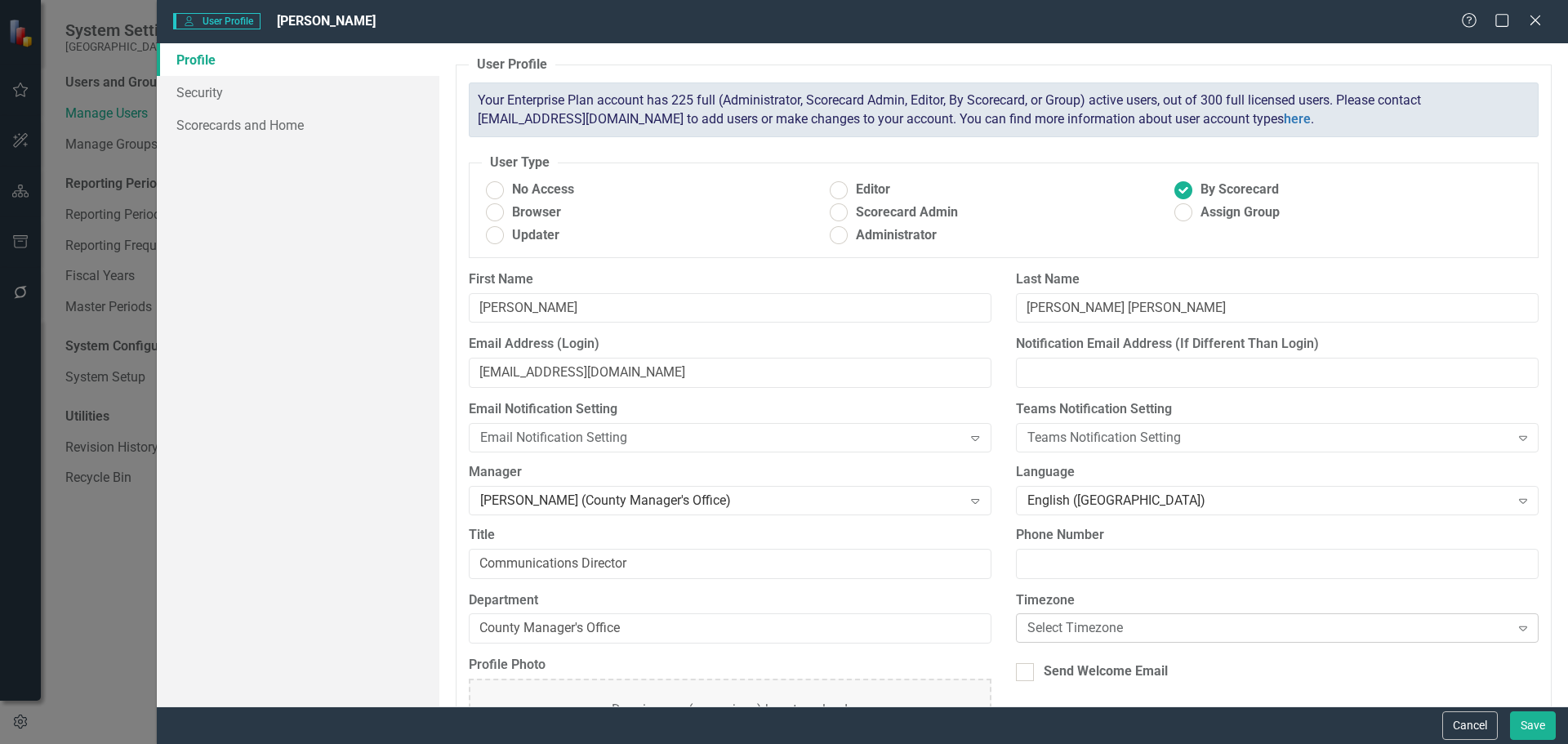
click at [1060, 629] on div "Select Timezone" at bounding box center [1268, 628] width 483 height 19
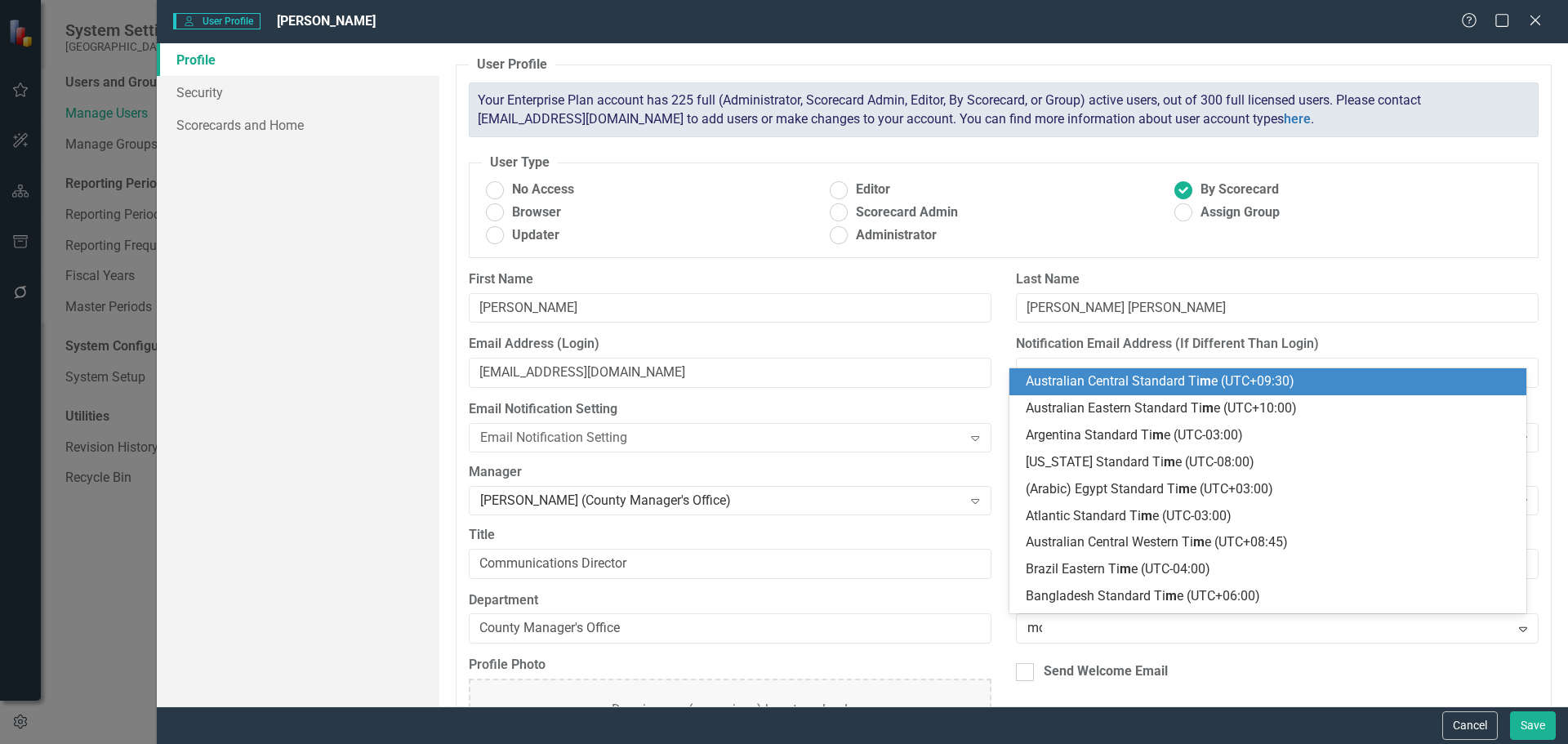
type input "mou"
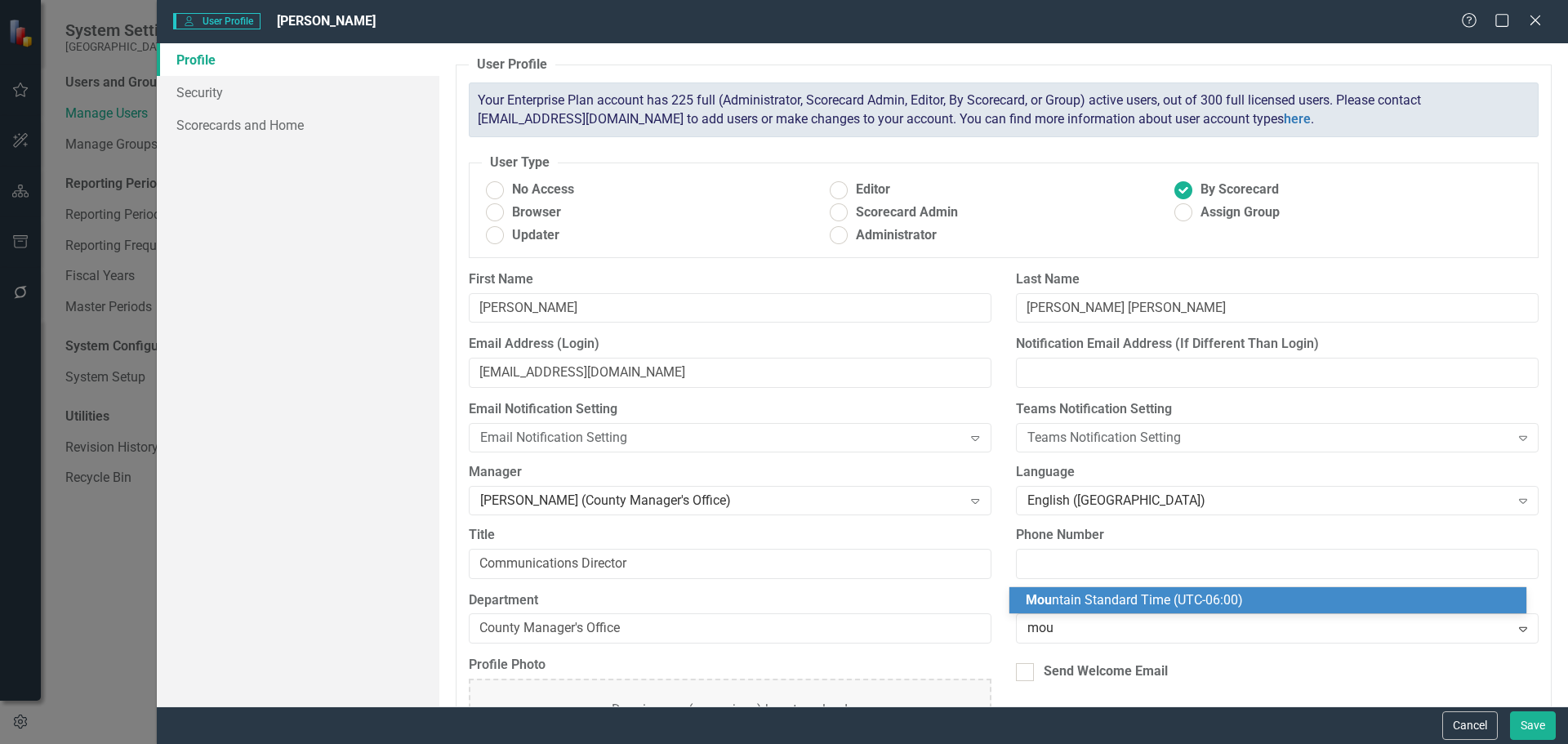
click at [1110, 594] on span "Mou ntain Standard Time (UTC-06:00)" at bounding box center [1135, 599] width 218 height 16
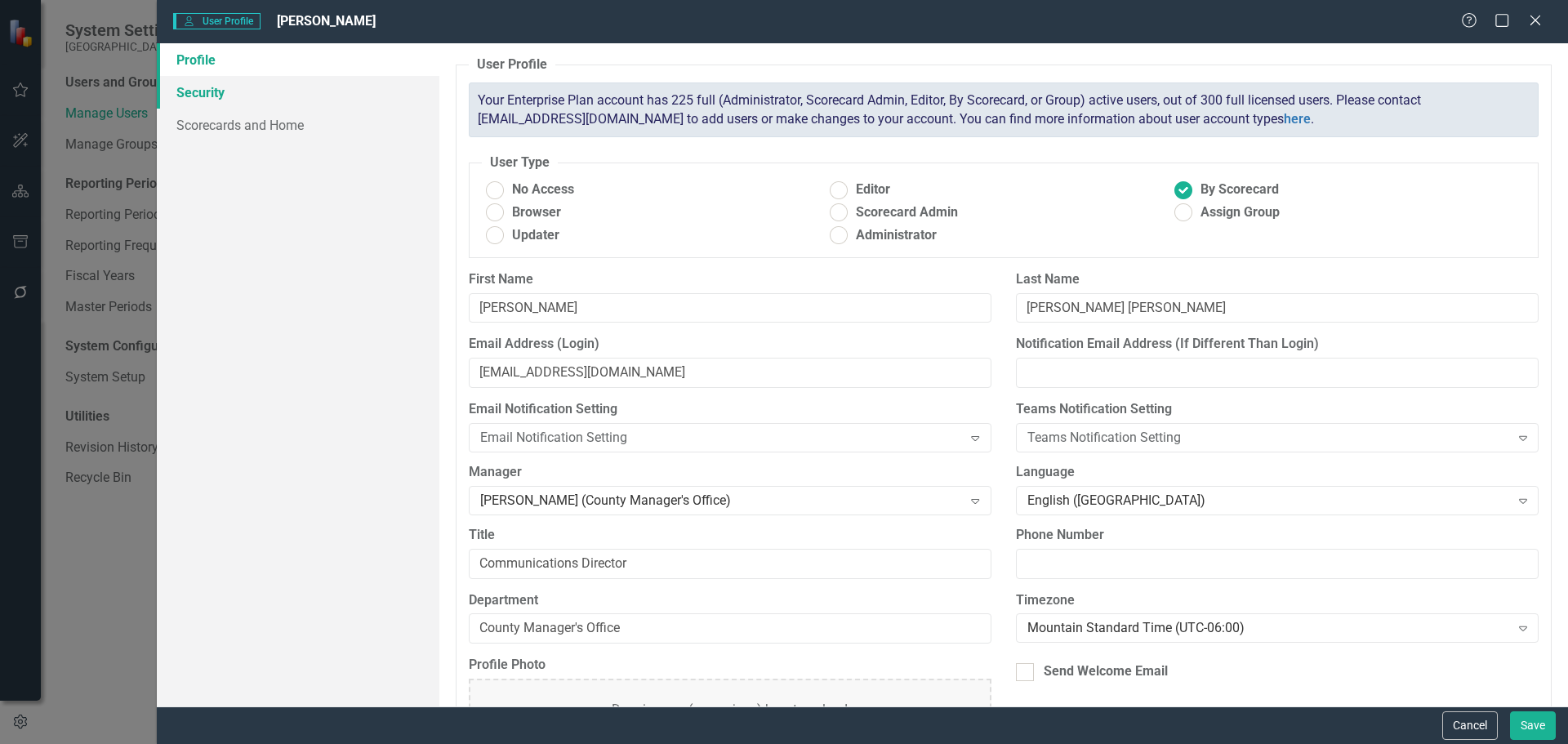
drag, startPoint x: 231, startPoint y: 92, endPoint x: 251, endPoint y: 115, distance: 30.5
click at [230, 92] on link "Security" at bounding box center [297, 92] width 282 height 32
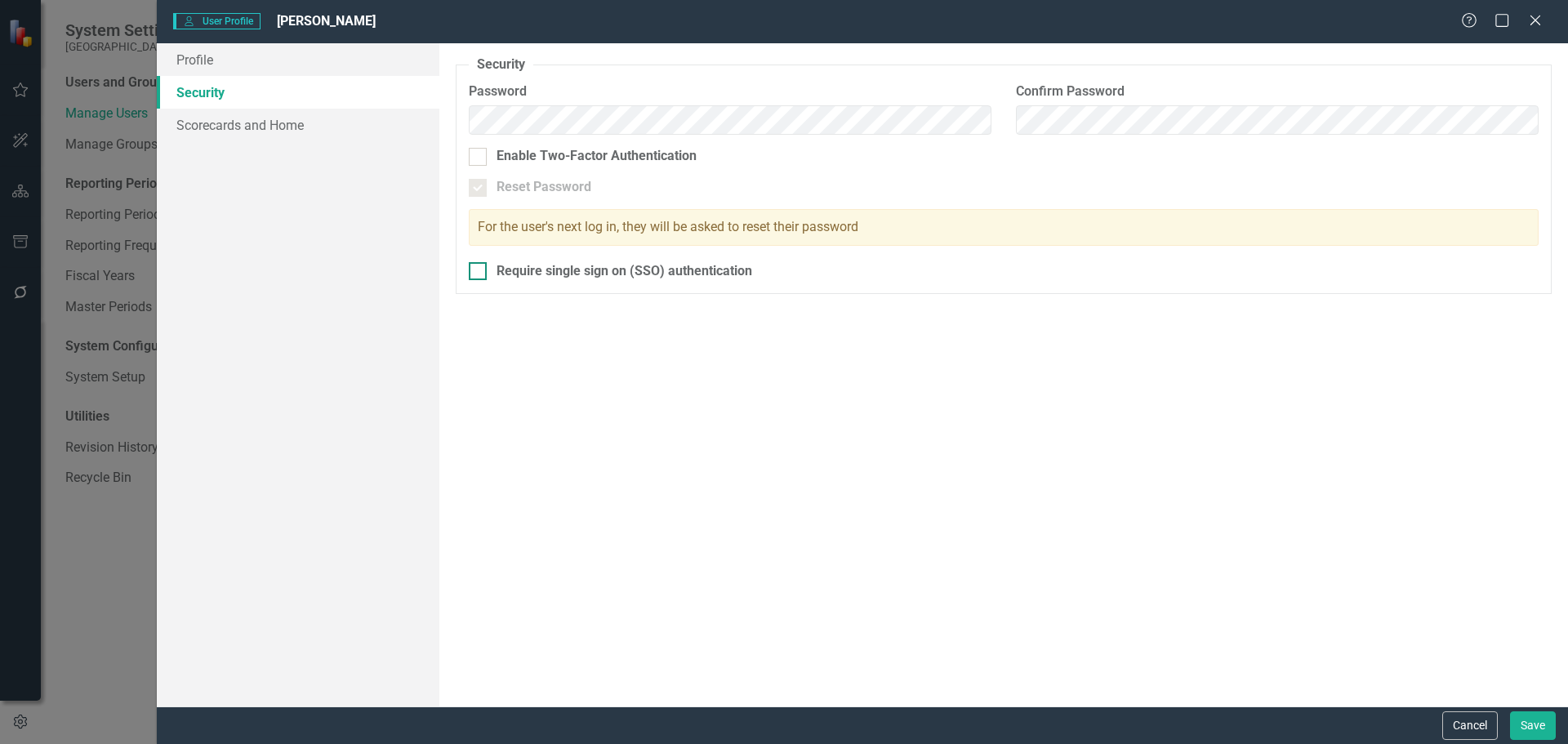
click at [477, 267] on input "Require single sign on (SSO) authentication" at bounding box center [473, 267] width 10 height 10
checkbox input "true"
click at [267, 124] on link "Scorecards and Home" at bounding box center [297, 124] width 282 height 32
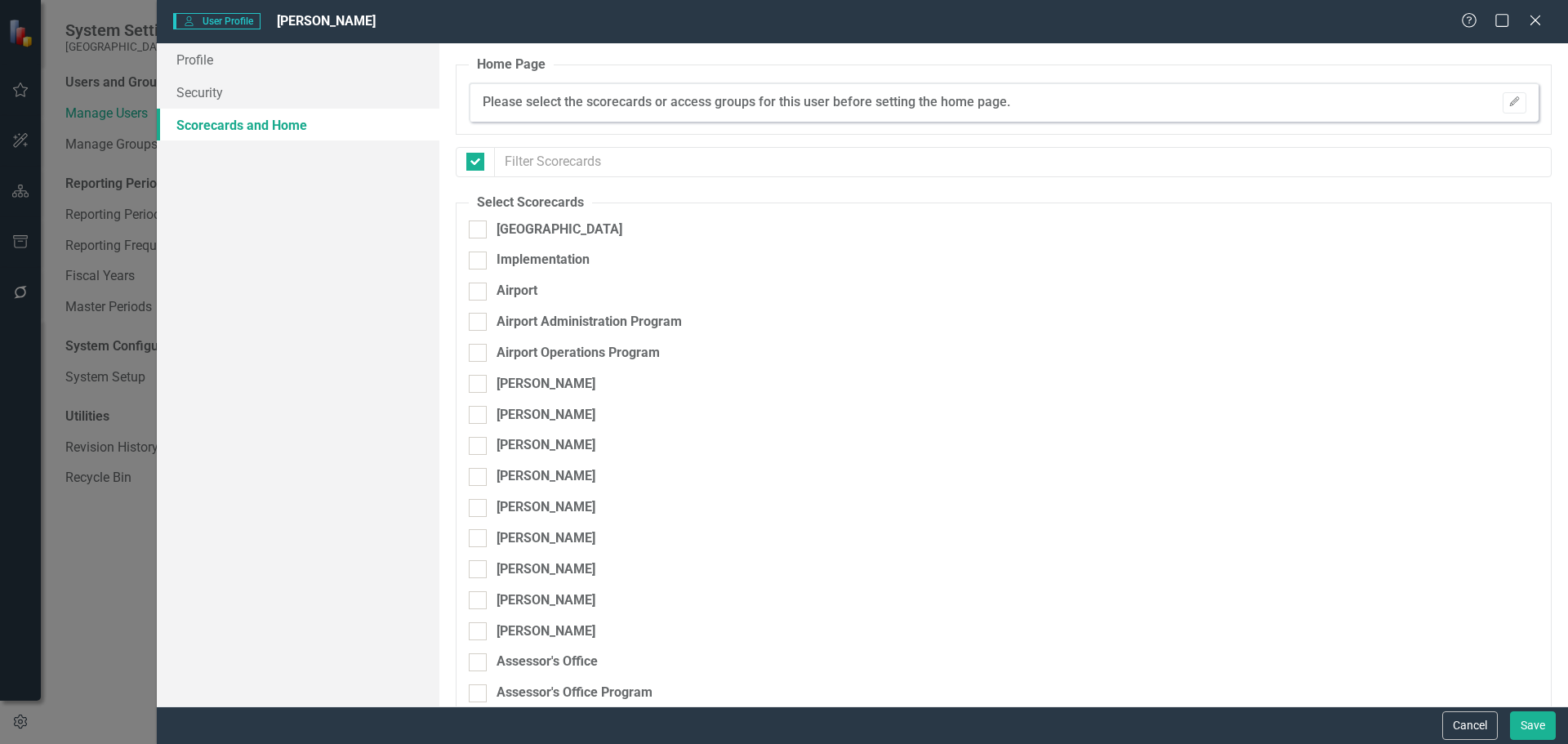
checkbox input "false"
click at [479, 229] on input "[GEOGRAPHIC_DATA]" at bounding box center [473, 225] width 10 height 10
checkbox input "true"
click at [480, 292] on div at bounding box center [477, 291] width 18 height 18
click at [480, 292] on input "Airport" at bounding box center [473, 287] width 10 height 10
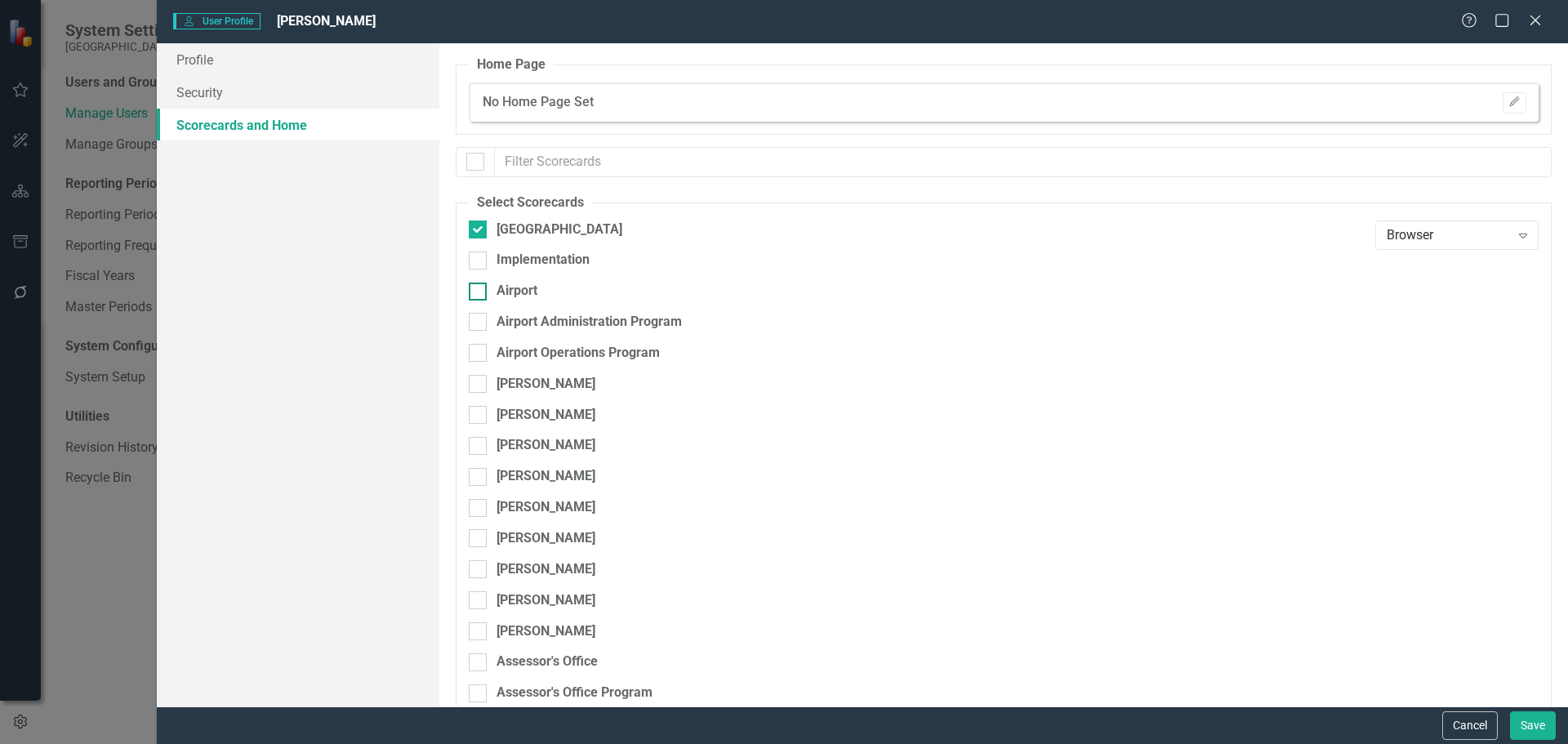
checkbox input "true"
click at [480, 313] on div at bounding box center [477, 322] width 18 height 18
click at [480, 313] on input "Airport Administration Program" at bounding box center [473, 318] width 10 height 10
checkbox input "true"
click at [480, 349] on div at bounding box center [477, 352] width 18 height 18
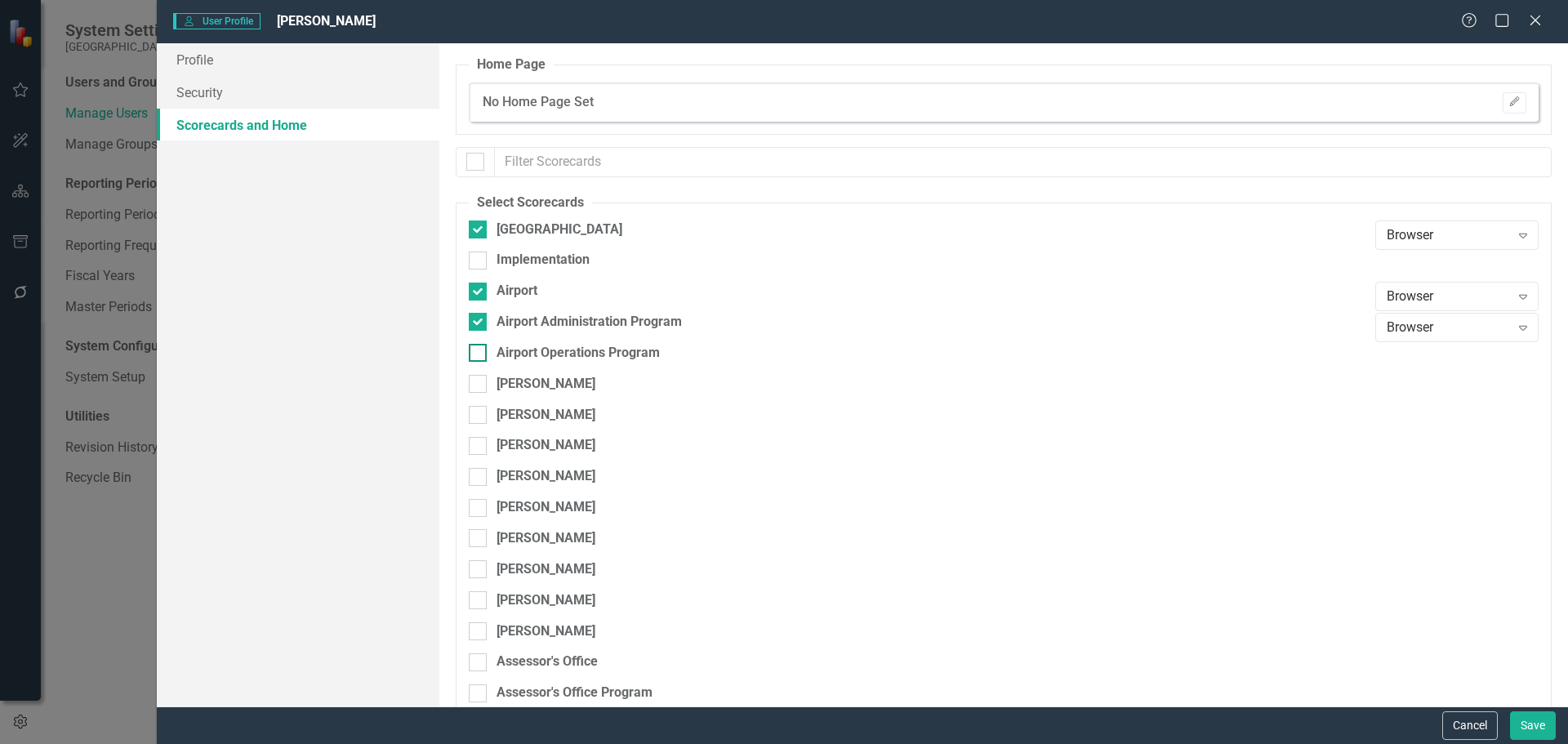
click at [480, 349] on input "Airport Operations Program" at bounding box center [473, 348] width 10 height 10
checkbox input "true"
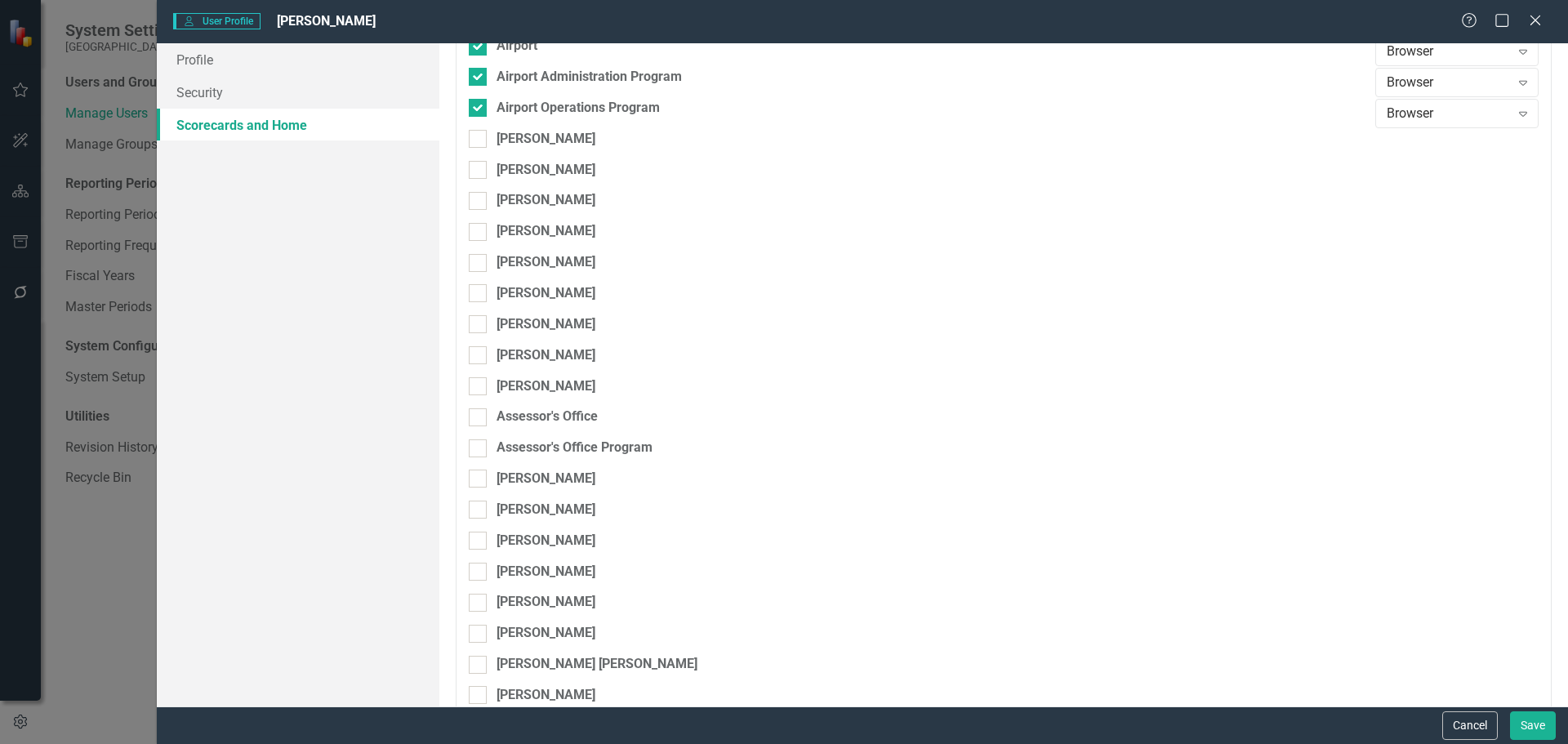
scroll to position [327, 0]
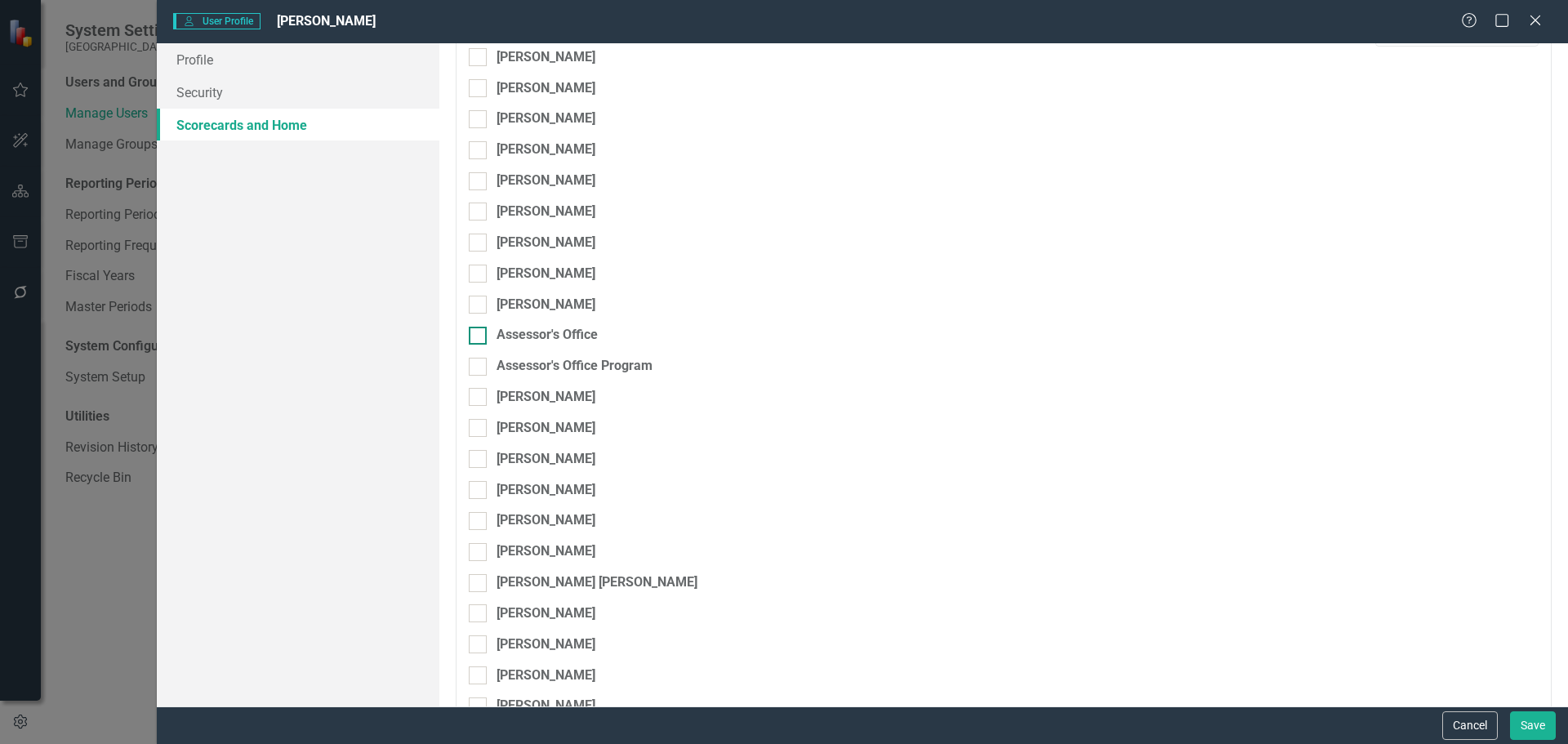
click at [478, 336] on input "Assessor's Office" at bounding box center [473, 332] width 10 height 10
checkbox input "true"
click at [481, 363] on div at bounding box center [477, 366] width 18 height 18
click at [480, 363] on input "Assessor's Office Program" at bounding box center [473, 362] width 10 height 10
checkbox input "true"
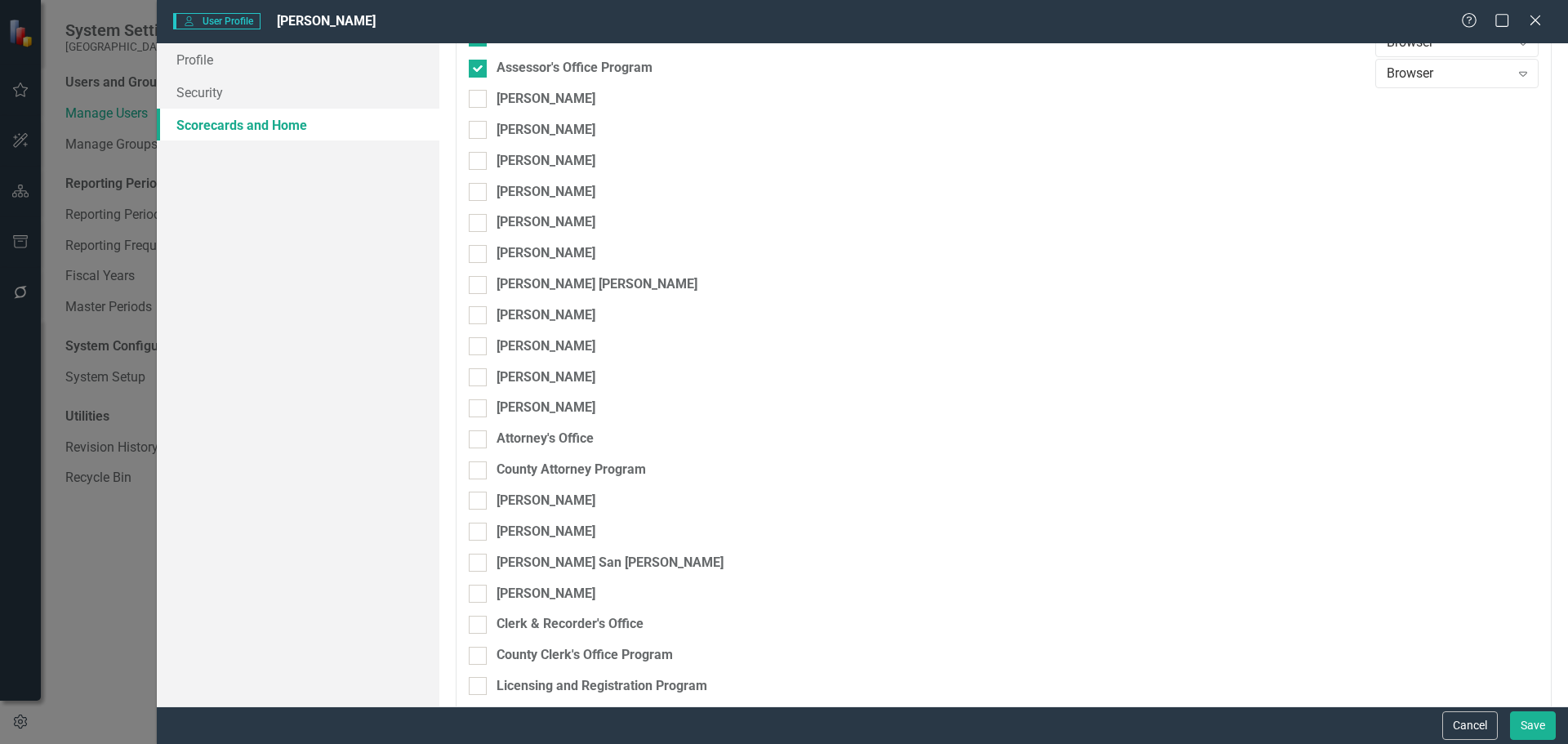
scroll to position [653, 0]
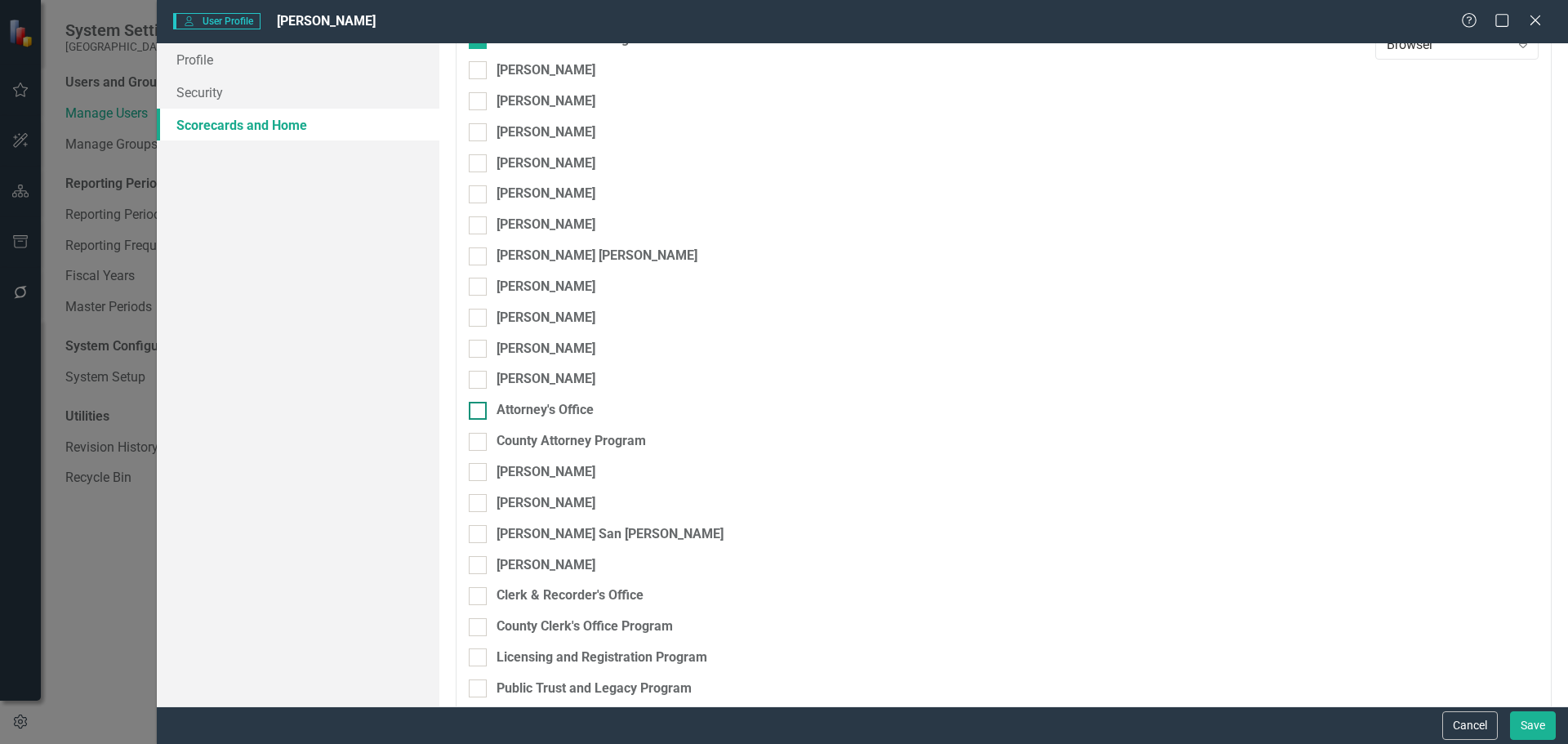
click at [479, 410] on input "Attorney's Office" at bounding box center [473, 407] width 10 height 10
checkbox input "true"
click at [483, 442] on div at bounding box center [477, 441] width 18 height 18
click at [480, 442] on input "County Attorney Program" at bounding box center [473, 437] width 10 height 10
checkbox input "true"
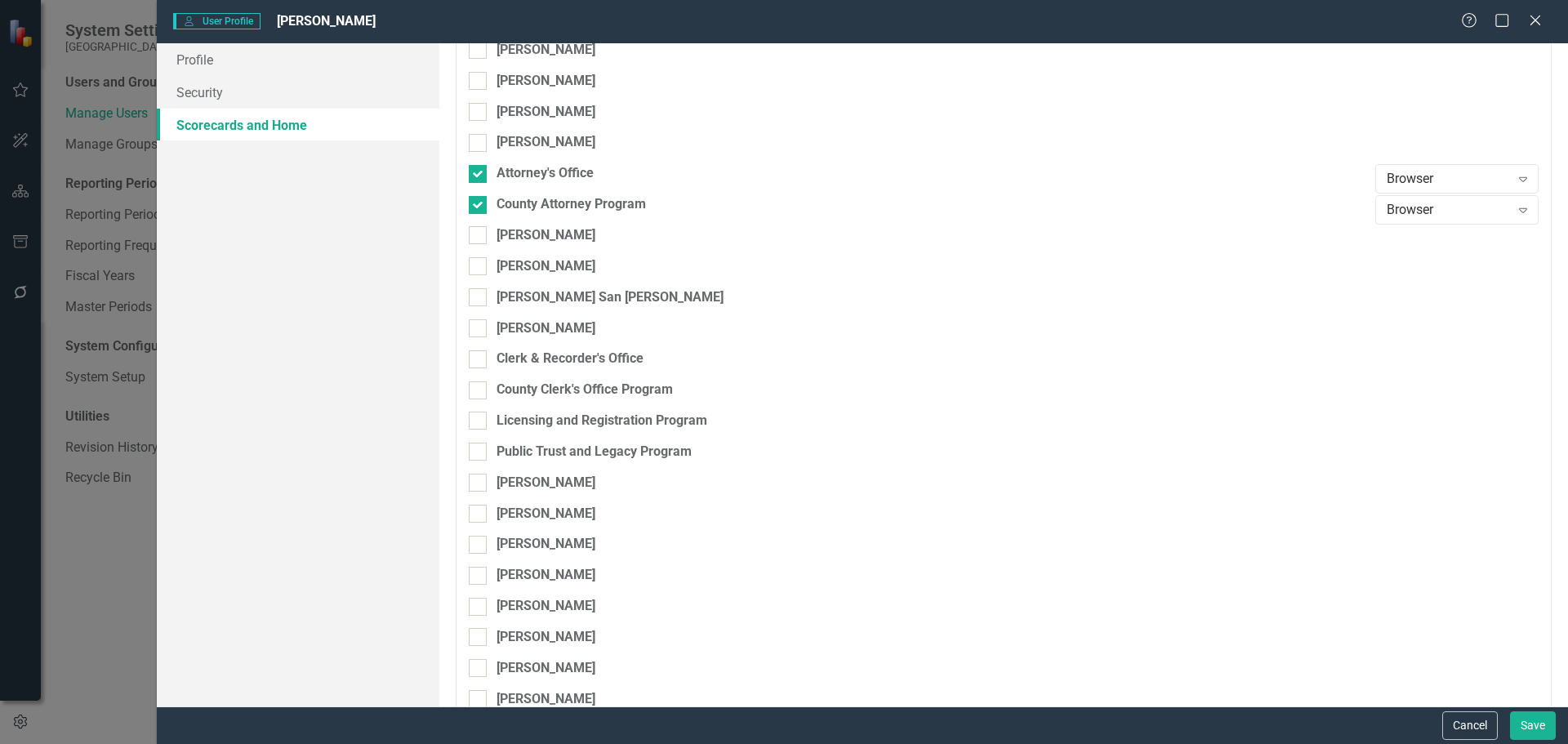
scroll to position [899, 0]
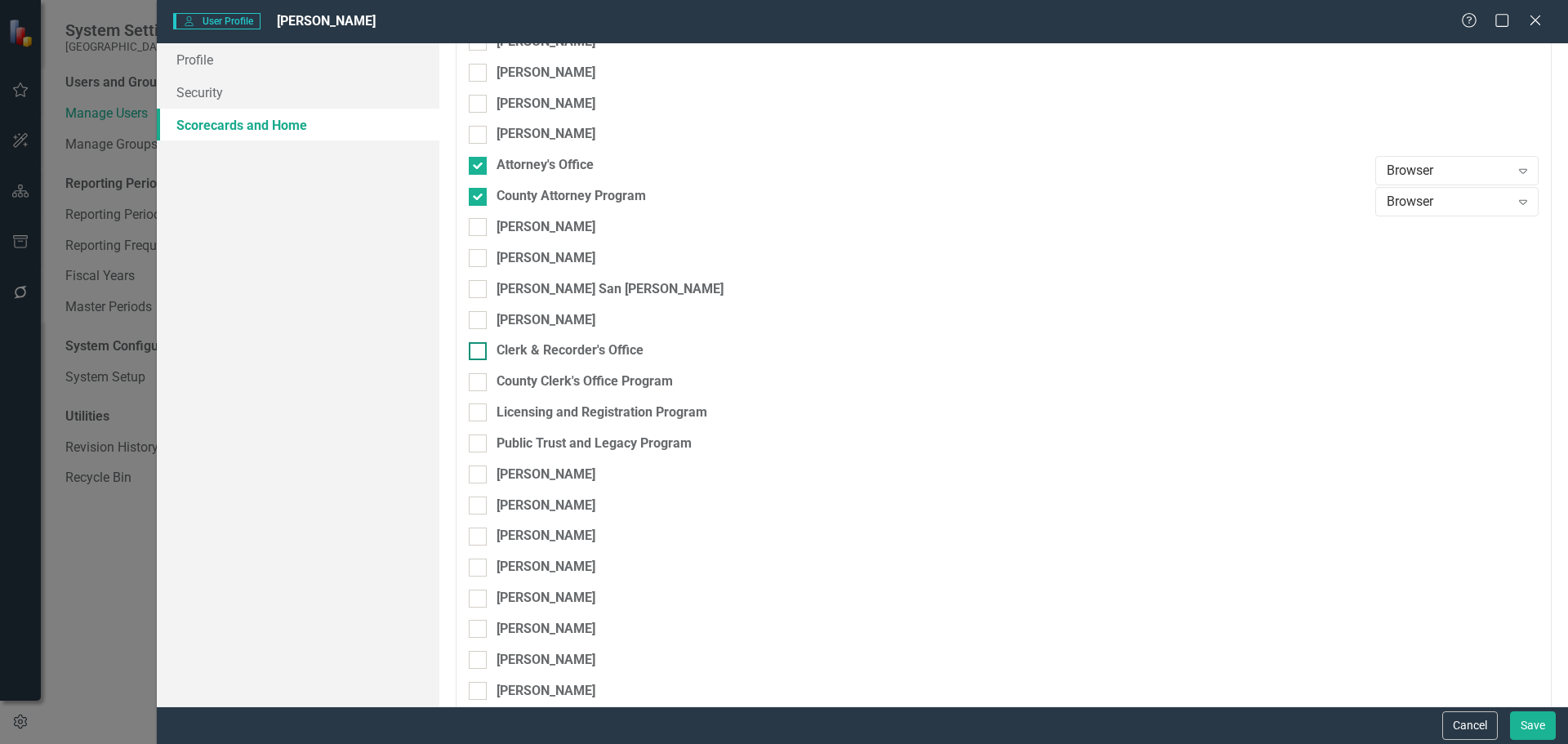
click at [481, 353] on div at bounding box center [477, 350] width 18 height 18
click at [480, 353] on input "Clerk & Recorder's Office" at bounding box center [473, 347] width 10 height 10
checkbox input "true"
click at [476, 384] on div at bounding box center [477, 382] width 18 height 18
click at [476, 384] on input "County Clerk's Office Program" at bounding box center [473, 378] width 10 height 10
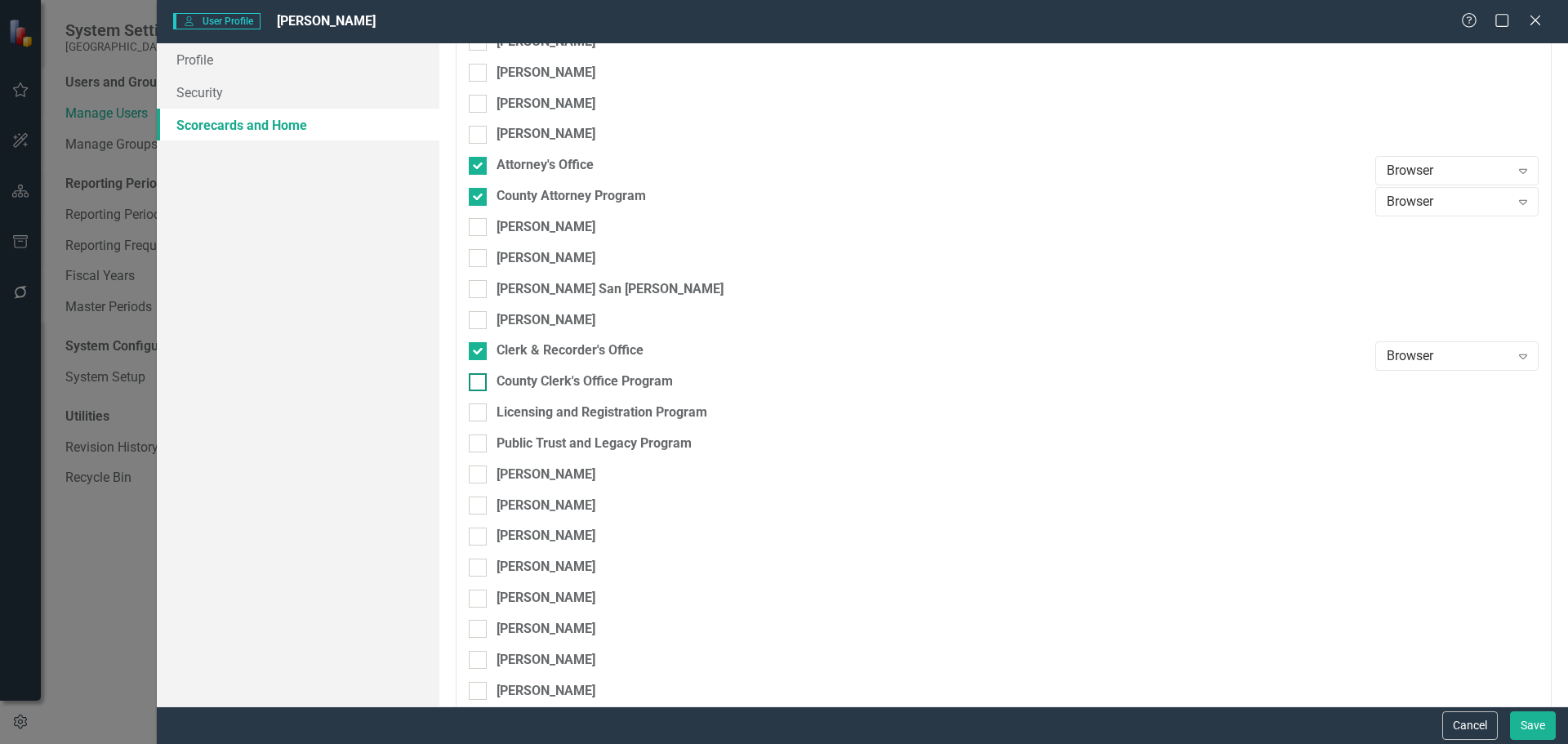
checkbox input "true"
click at [481, 412] on div at bounding box center [477, 412] width 18 height 18
click at [480, 412] on input "Licensing and Registration Program" at bounding box center [473, 409] width 10 height 10
checkbox input "true"
click at [475, 437] on input "Public Trust and Legacy Program" at bounding box center [473, 439] width 10 height 10
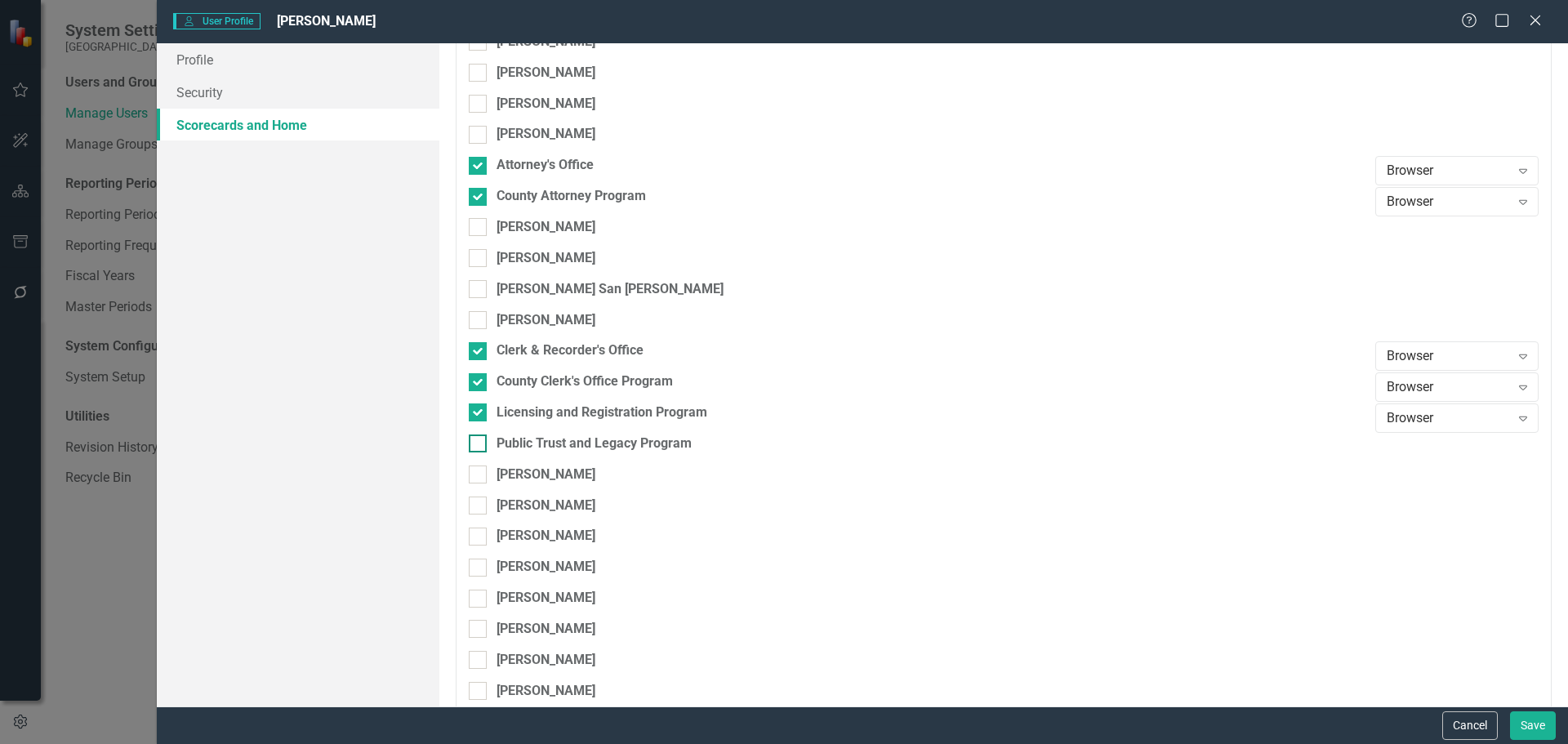
checkbox input "true"
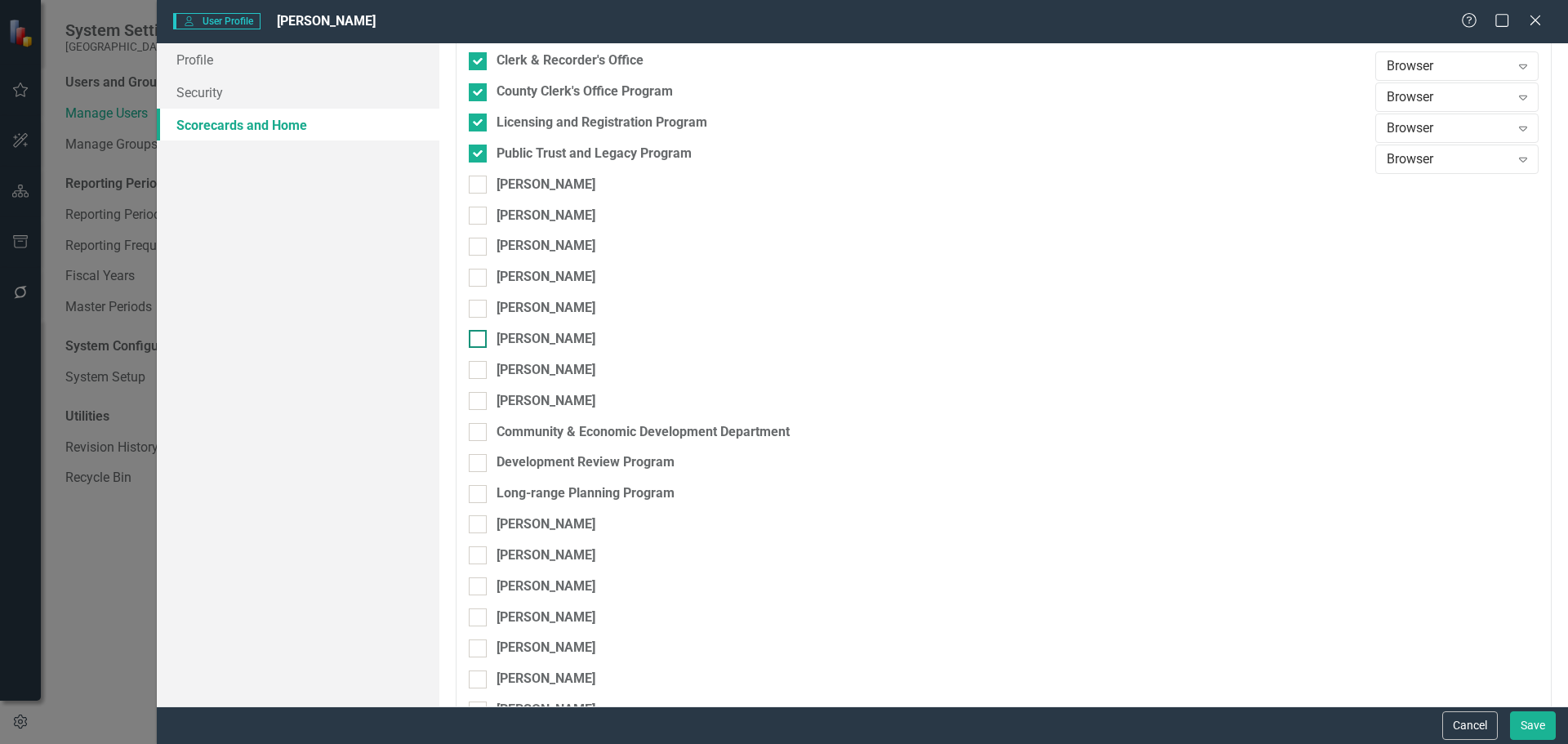
scroll to position [1226, 0]
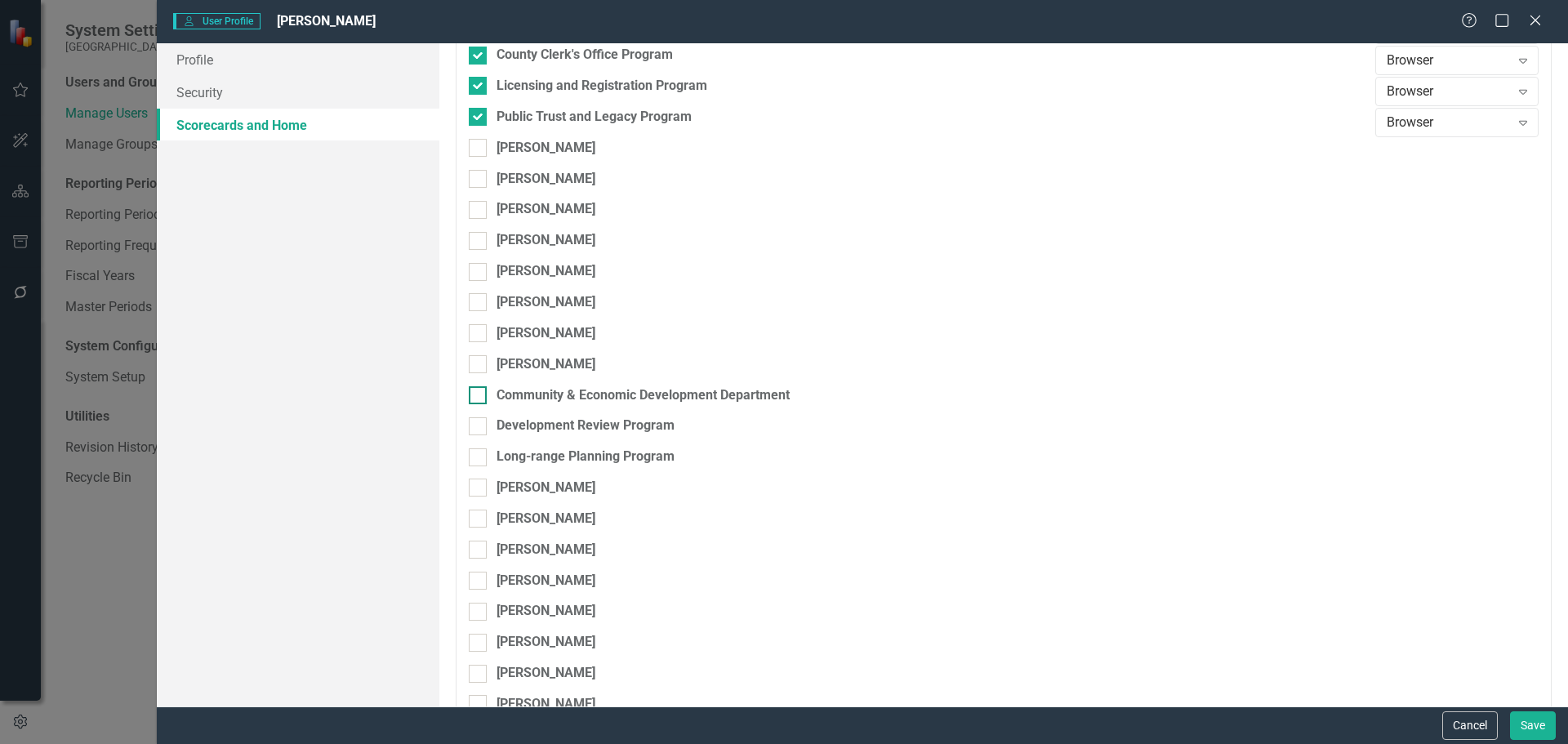
click at [478, 394] on input "Community & Economic Development Department" at bounding box center [473, 391] width 10 height 10
checkbox input "true"
click at [479, 422] on input "Development Review Program" at bounding box center [473, 422] width 10 height 10
checkbox input "true"
click at [479, 460] on div at bounding box center [477, 457] width 18 height 18
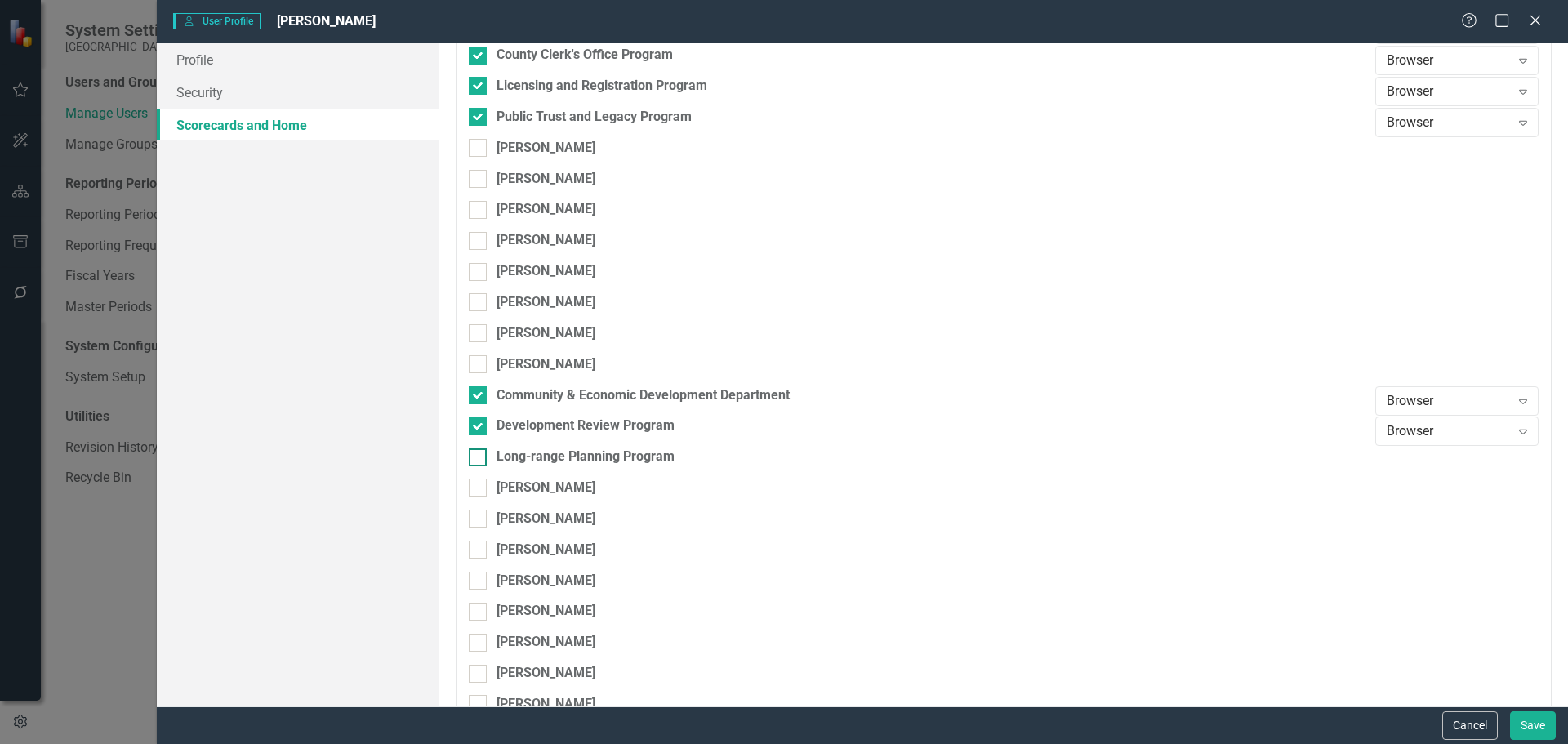
click at [479, 460] on input "Long-range Planning Program" at bounding box center [473, 453] width 10 height 10
checkbox input "true"
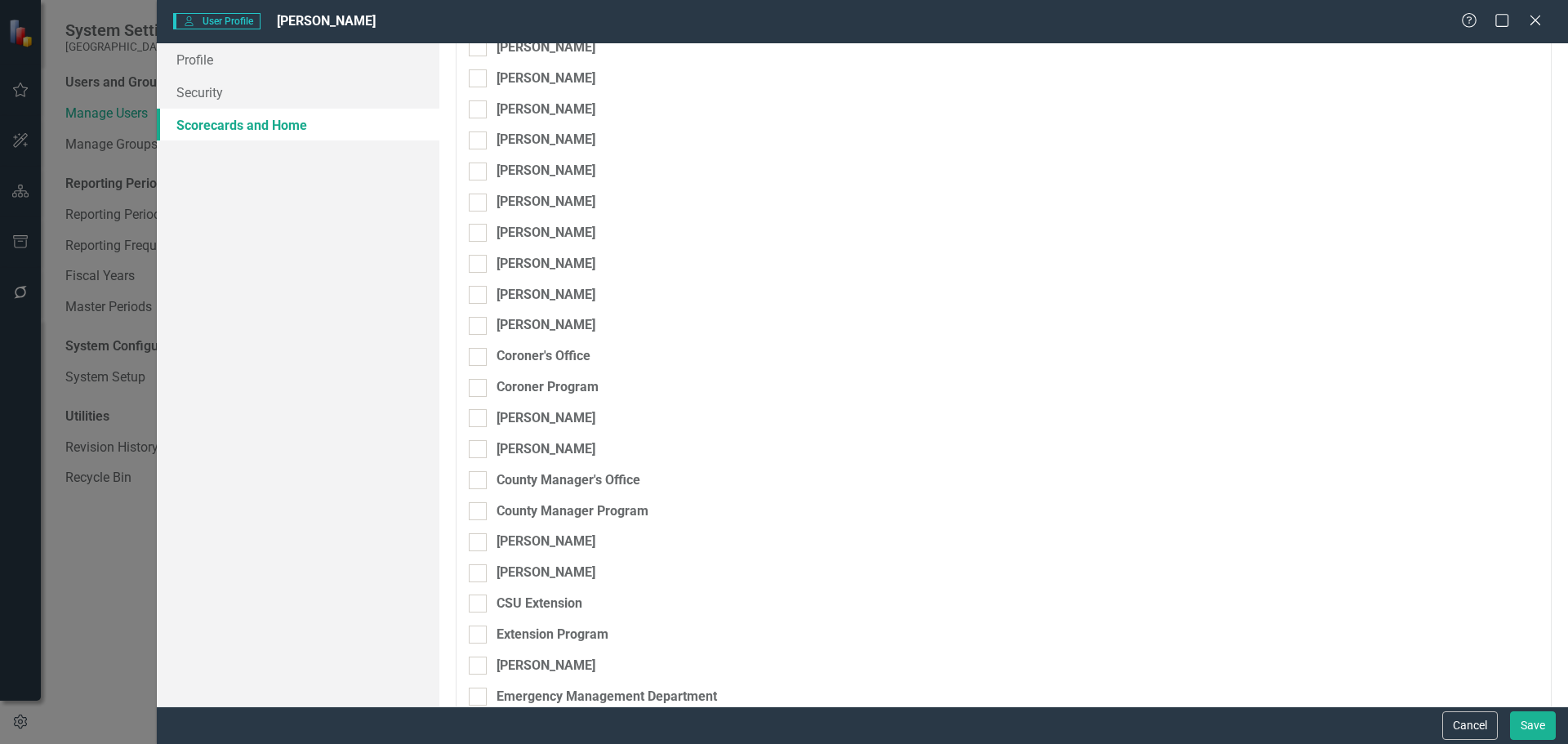
scroll to position [1716, 0]
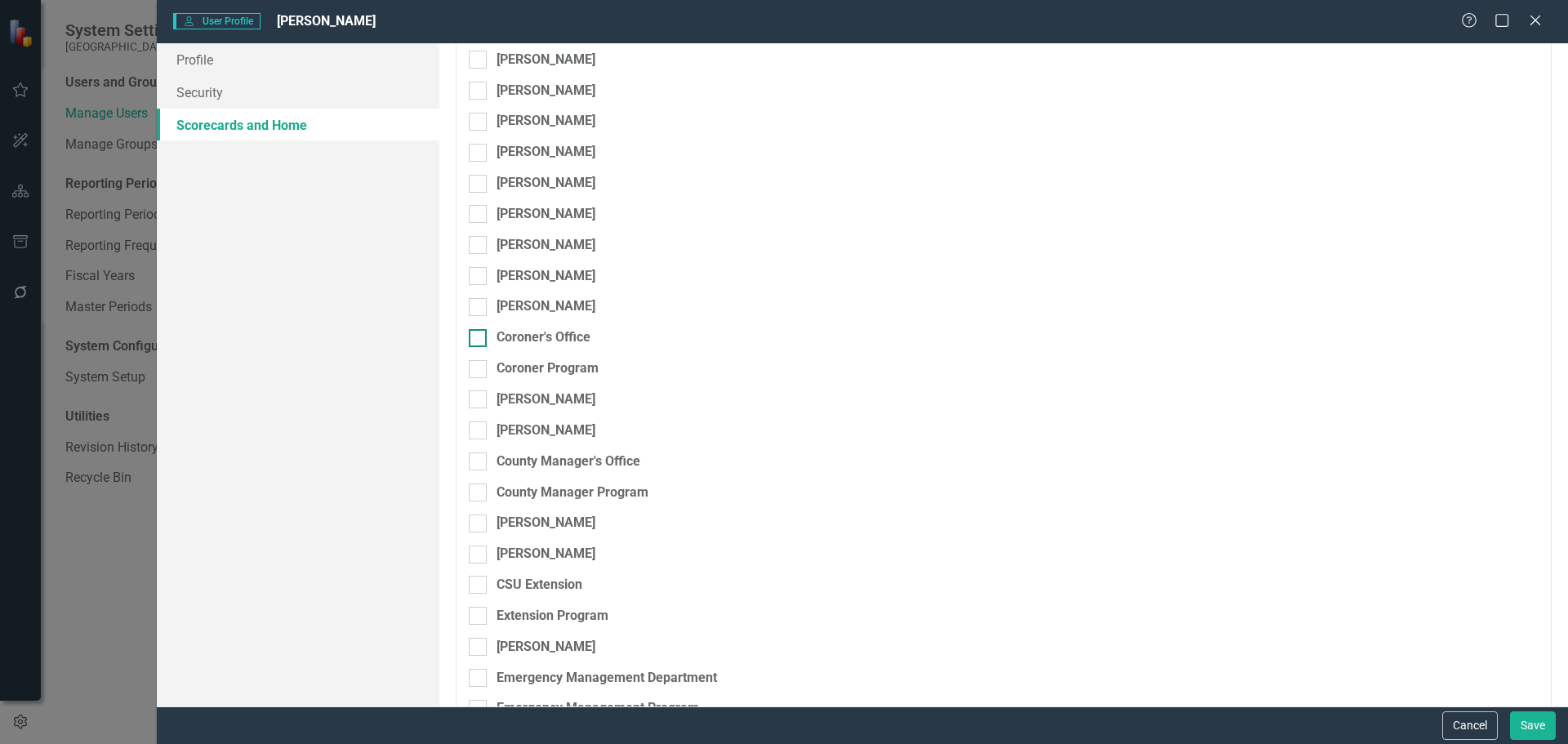
click at [479, 333] on input "Coroner's Office" at bounding box center [473, 334] width 10 height 10
checkbox input "true"
click at [480, 363] on div at bounding box center [477, 369] width 18 height 18
click at [480, 363] on input "Coroner Program" at bounding box center [473, 365] width 10 height 10
checkbox input "true"
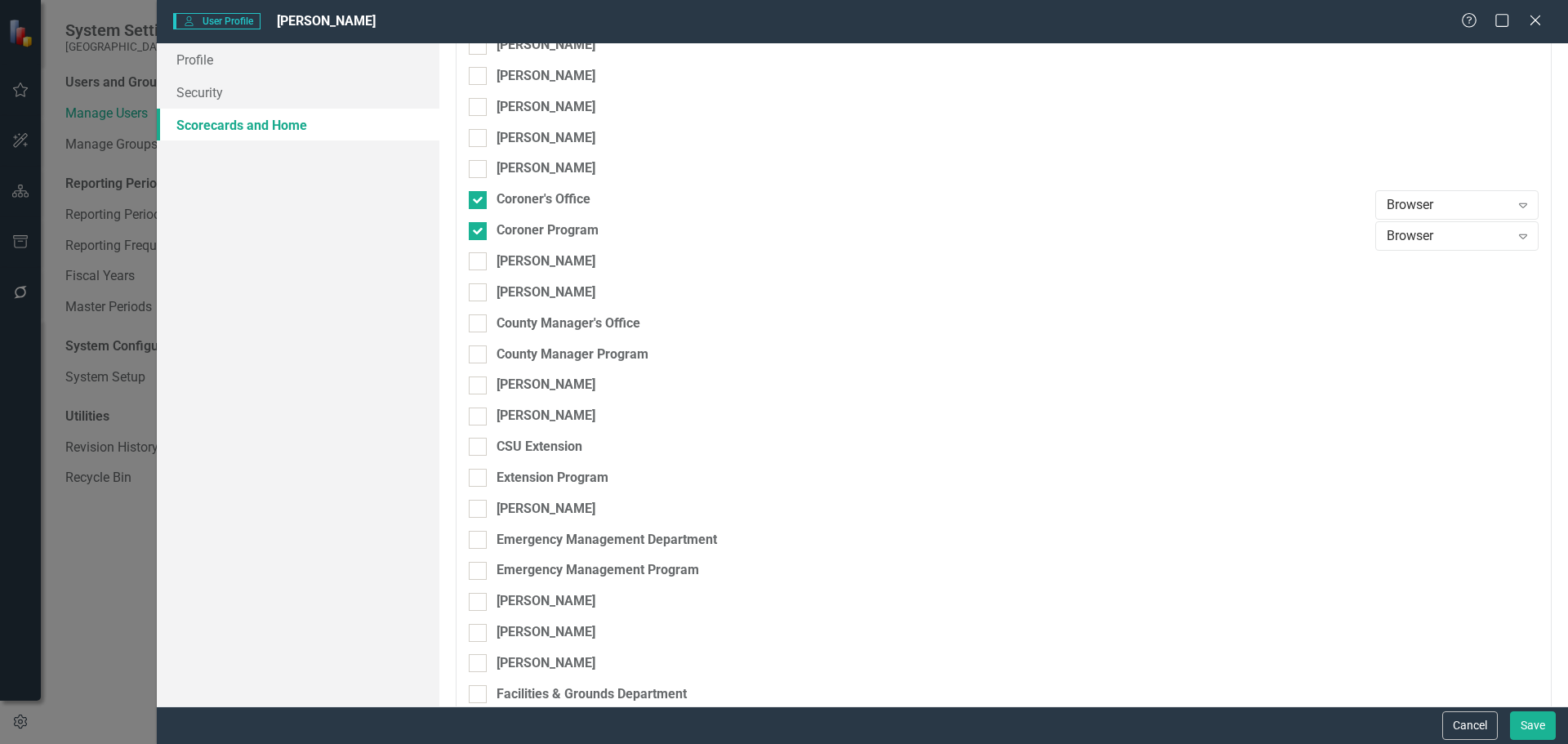
scroll to position [1879, 0]
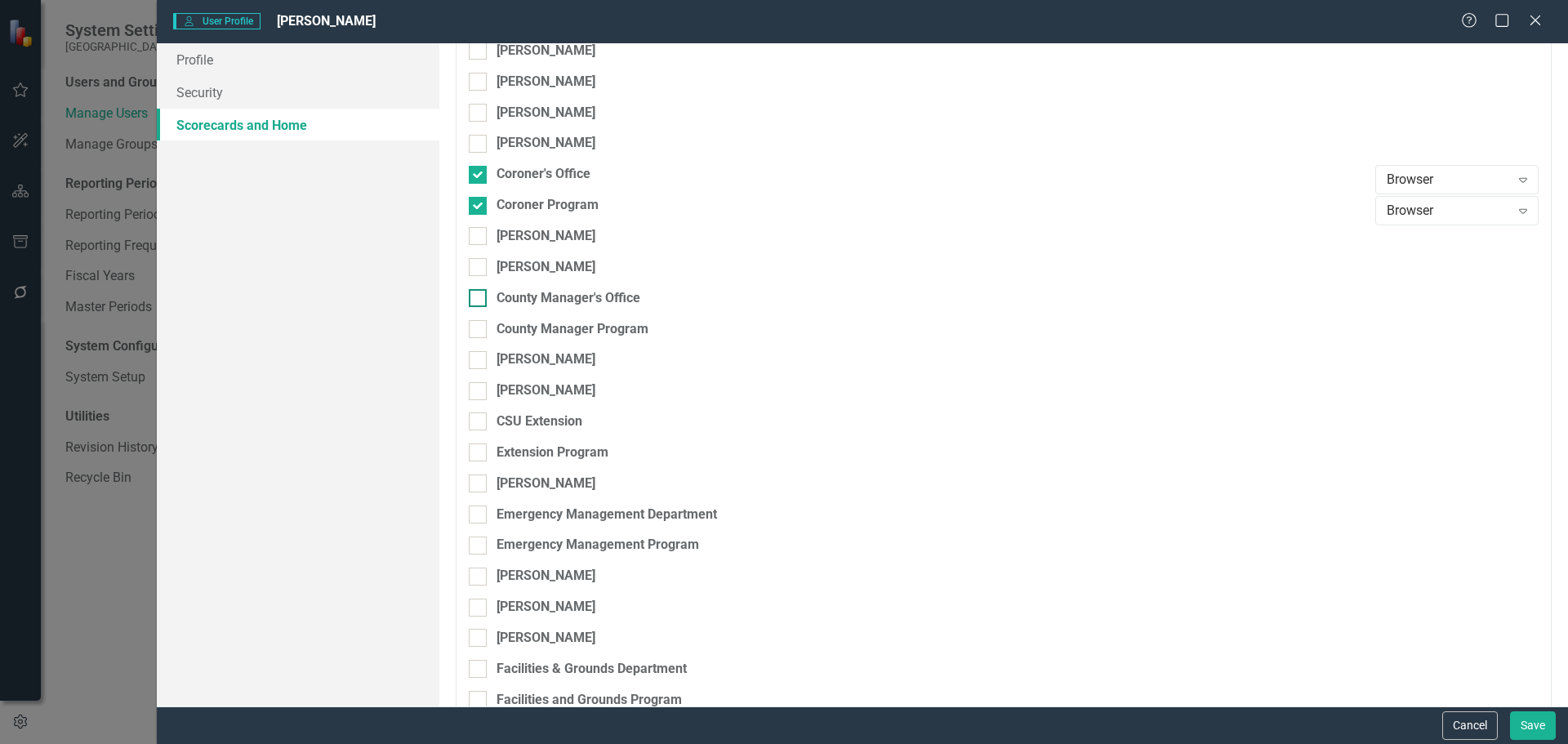
click at [478, 300] on input "County Manager's Office" at bounding box center [473, 294] width 10 height 10
checkbox input "true"
click at [484, 329] on div at bounding box center [477, 329] width 18 height 18
click at [480, 329] on input "County Manager Program" at bounding box center [473, 325] width 10 height 10
checkbox input "true"
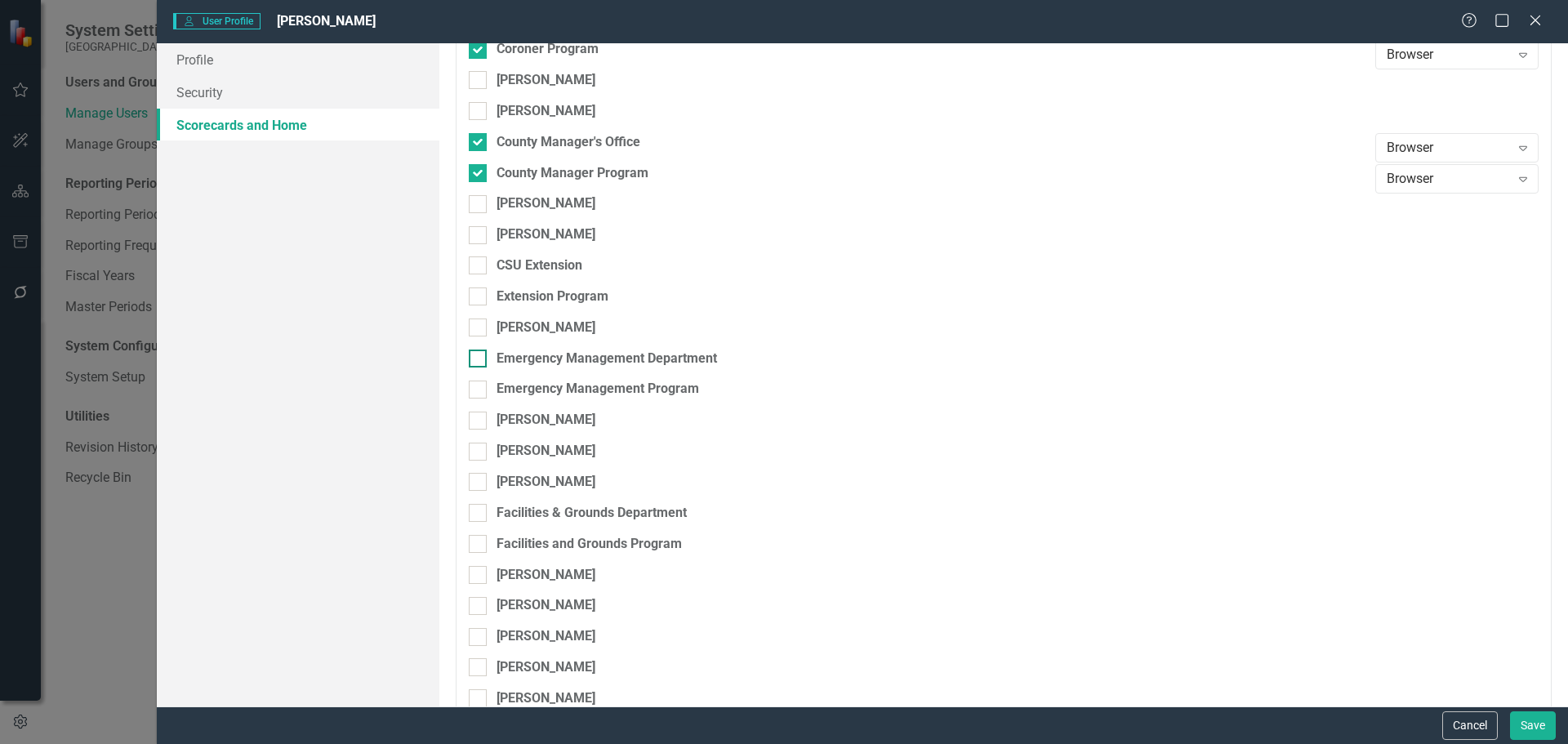
scroll to position [2043, 0]
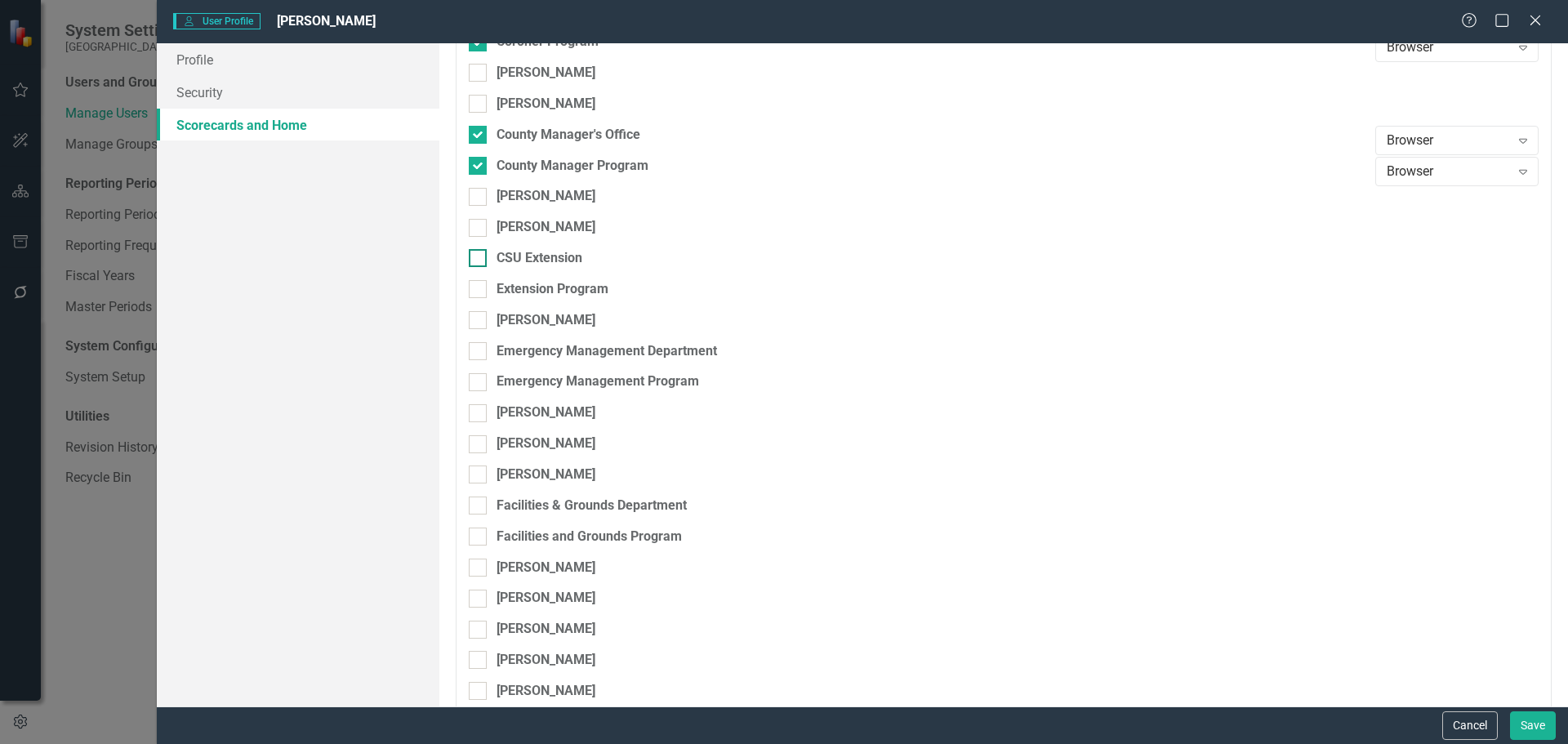
click at [477, 259] on input "CSU Extension" at bounding box center [473, 254] width 10 height 10
checkbox input "true"
click at [478, 290] on input "Extension Program" at bounding box center [473, 284] width 10 height 10
checkbox input "true"
click at [473, 349] on input "Emergency Management Department" at bounding box center [473, 347] width 10 height 10
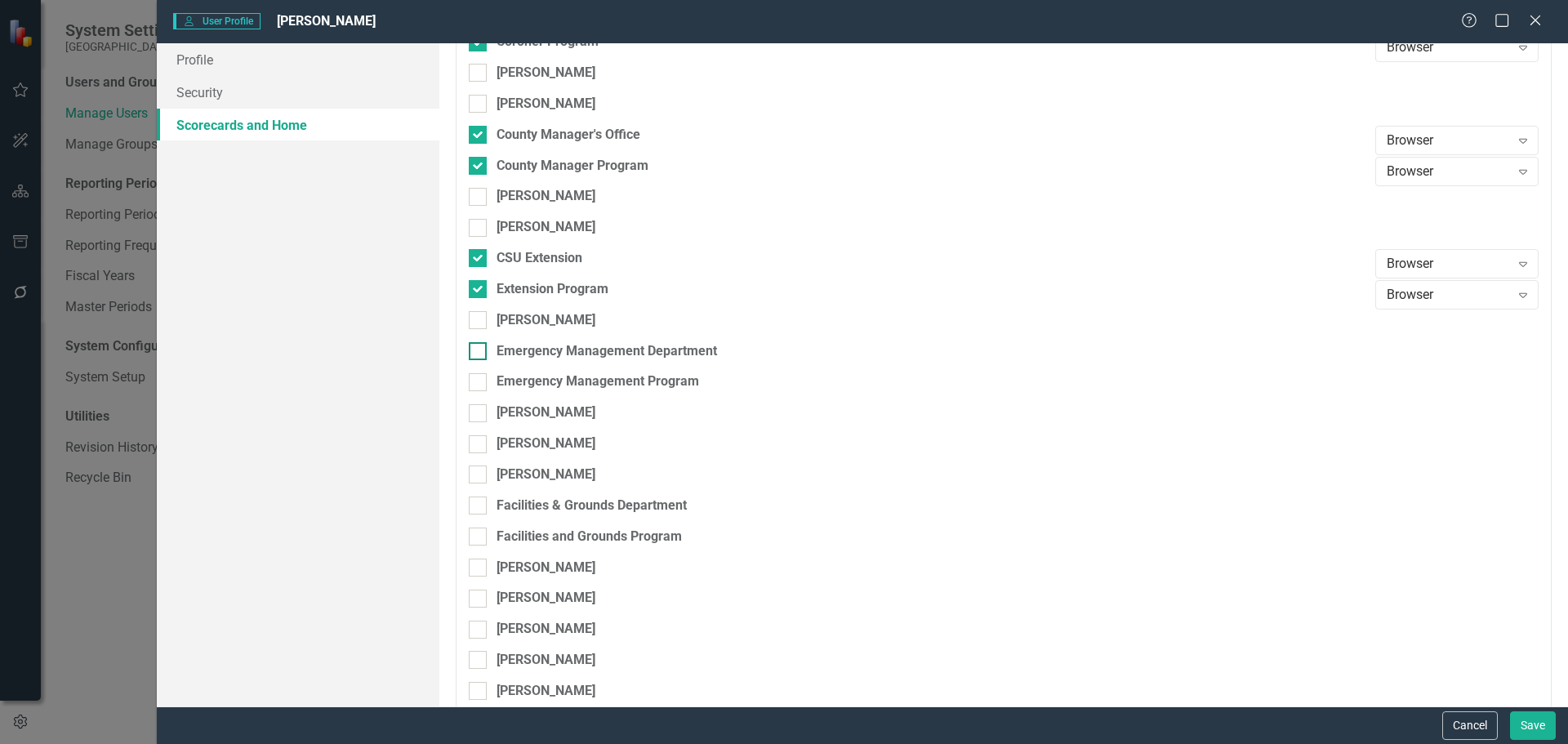
checkbox input "true"
click at [475, 379] on input "Emergency Management Program" at bounding box center [473, 378] width 10 height 10
checkbox input "true"
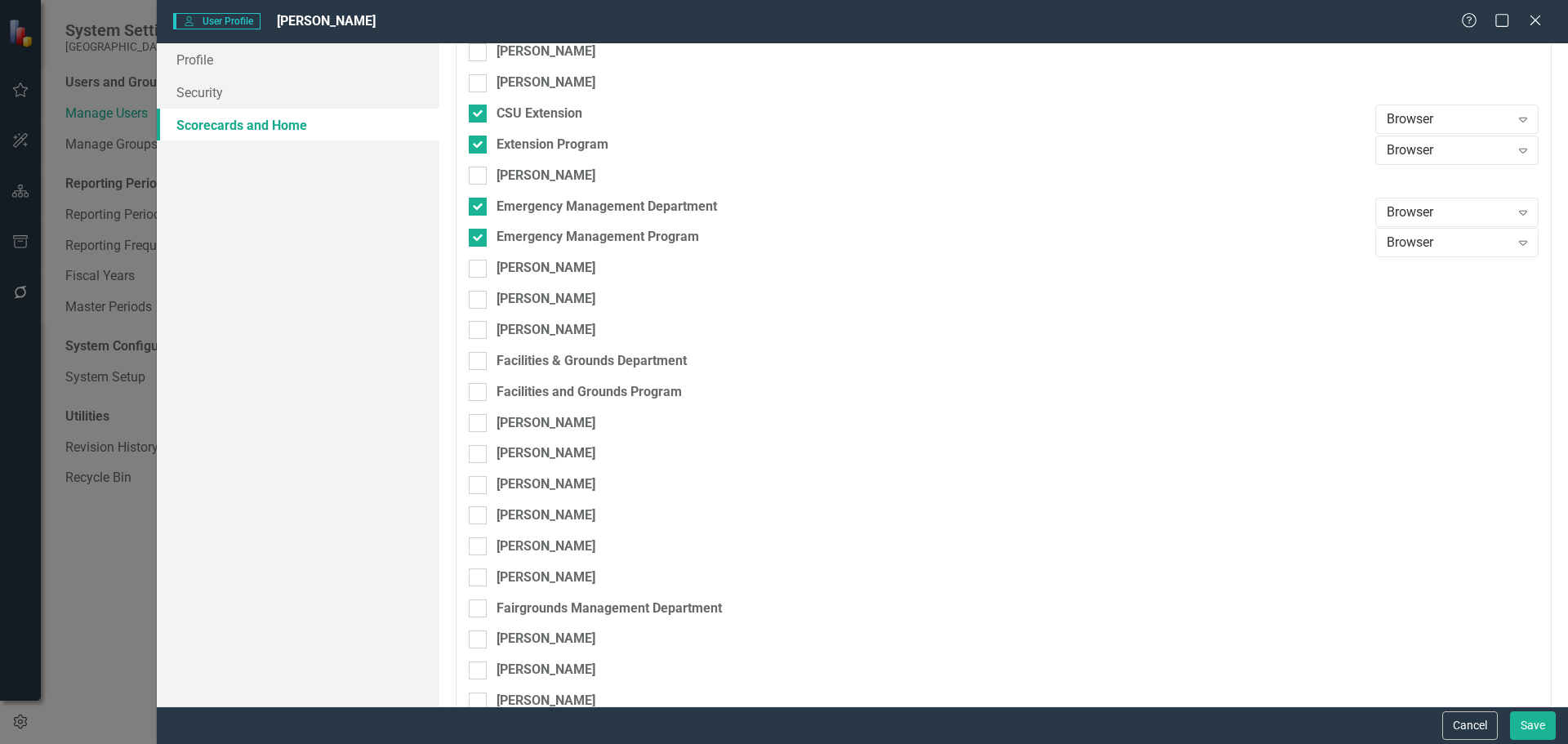
scroll to position [2206, 0]
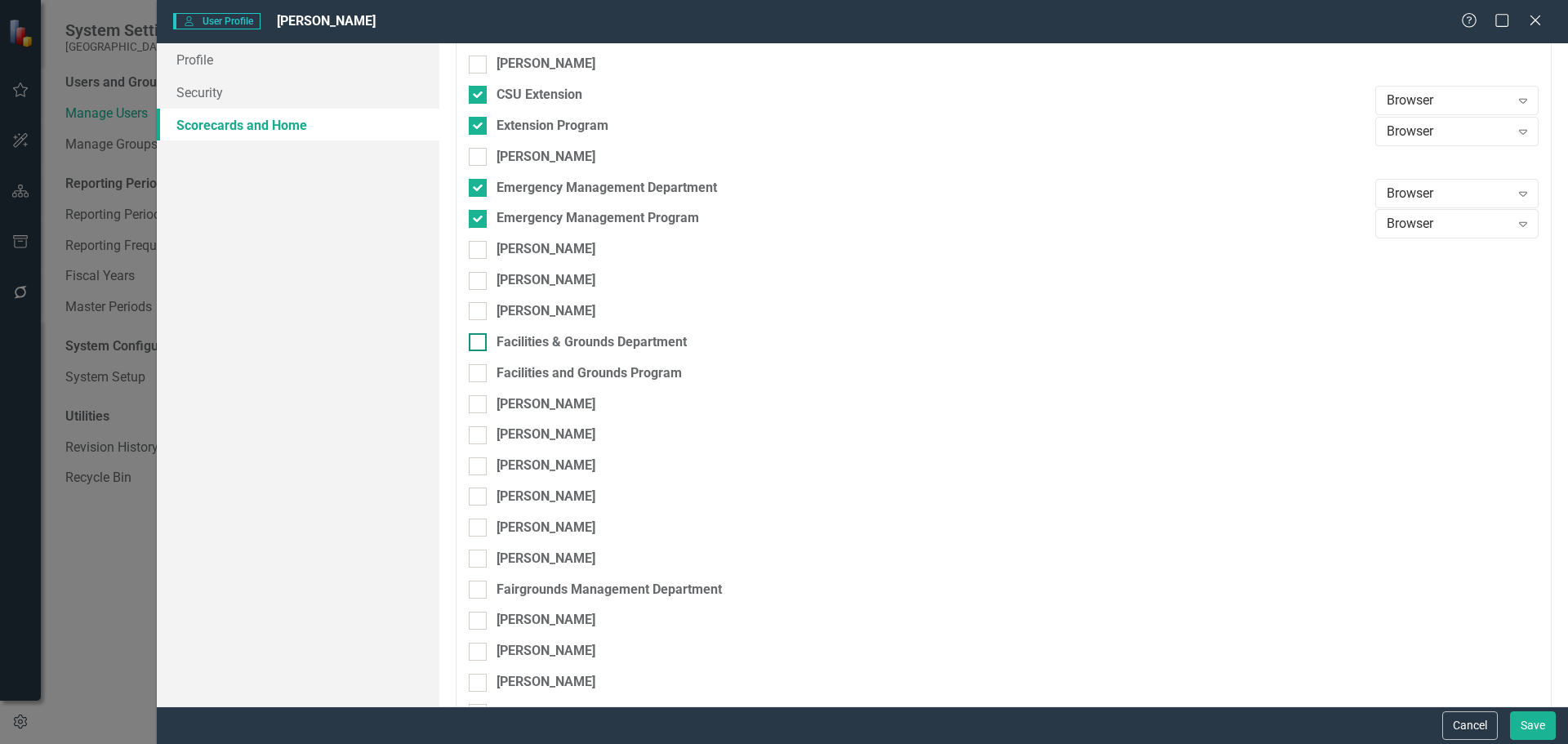
click at [481, 344] on div at bounding box center [477, 342] width 18 height 18
click at [480, 344] on input "Facilities & Grounds Department" at bounding box center [473, 338] width 10 height 10
checkbox input "true"
click at [481, 370] on div at bounding box center [477, 372] width 18 height 18
click at [480, 370] on input "Facilities and Grounds Program" at bounding box center [473, 369] width 10 height 10
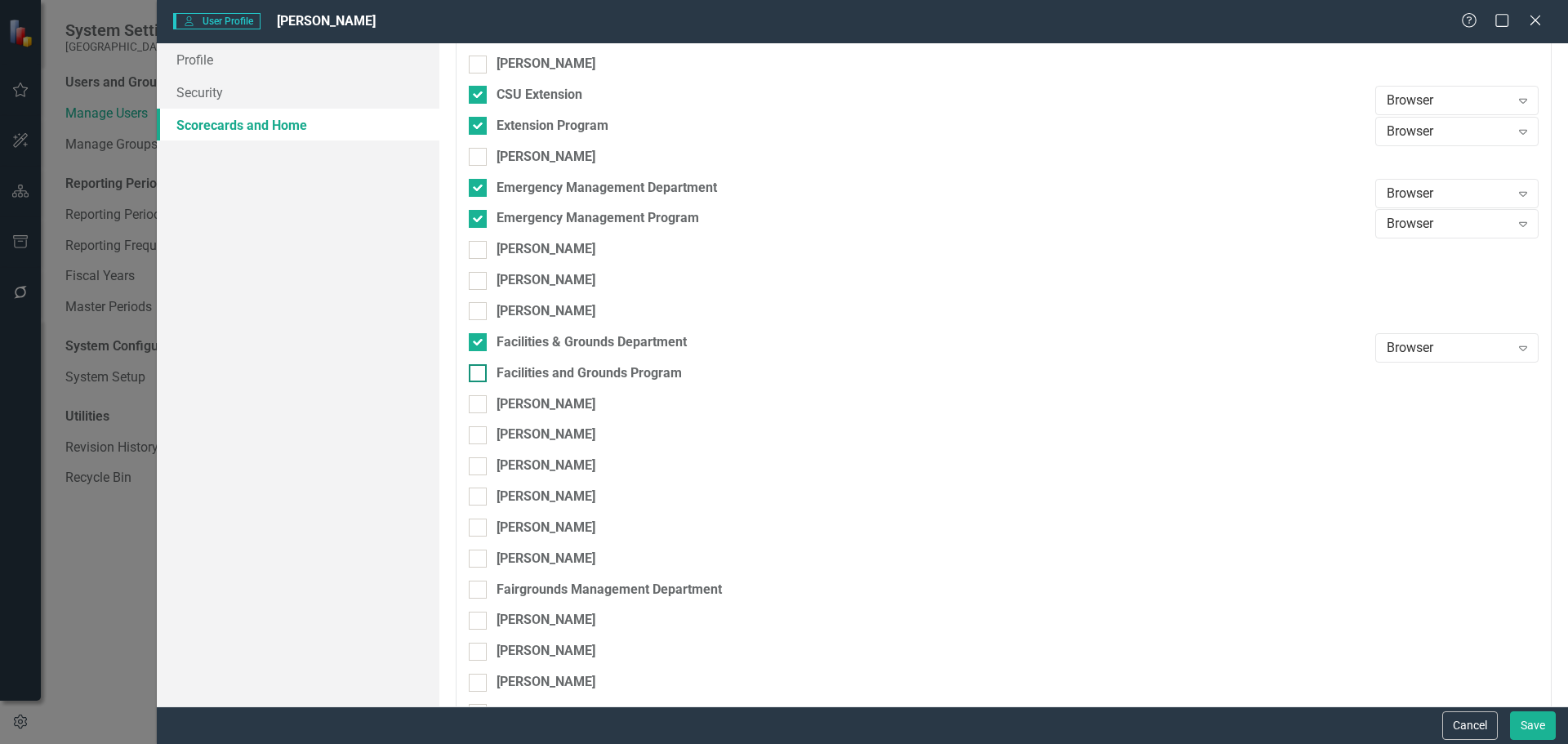
checkbox input "true"
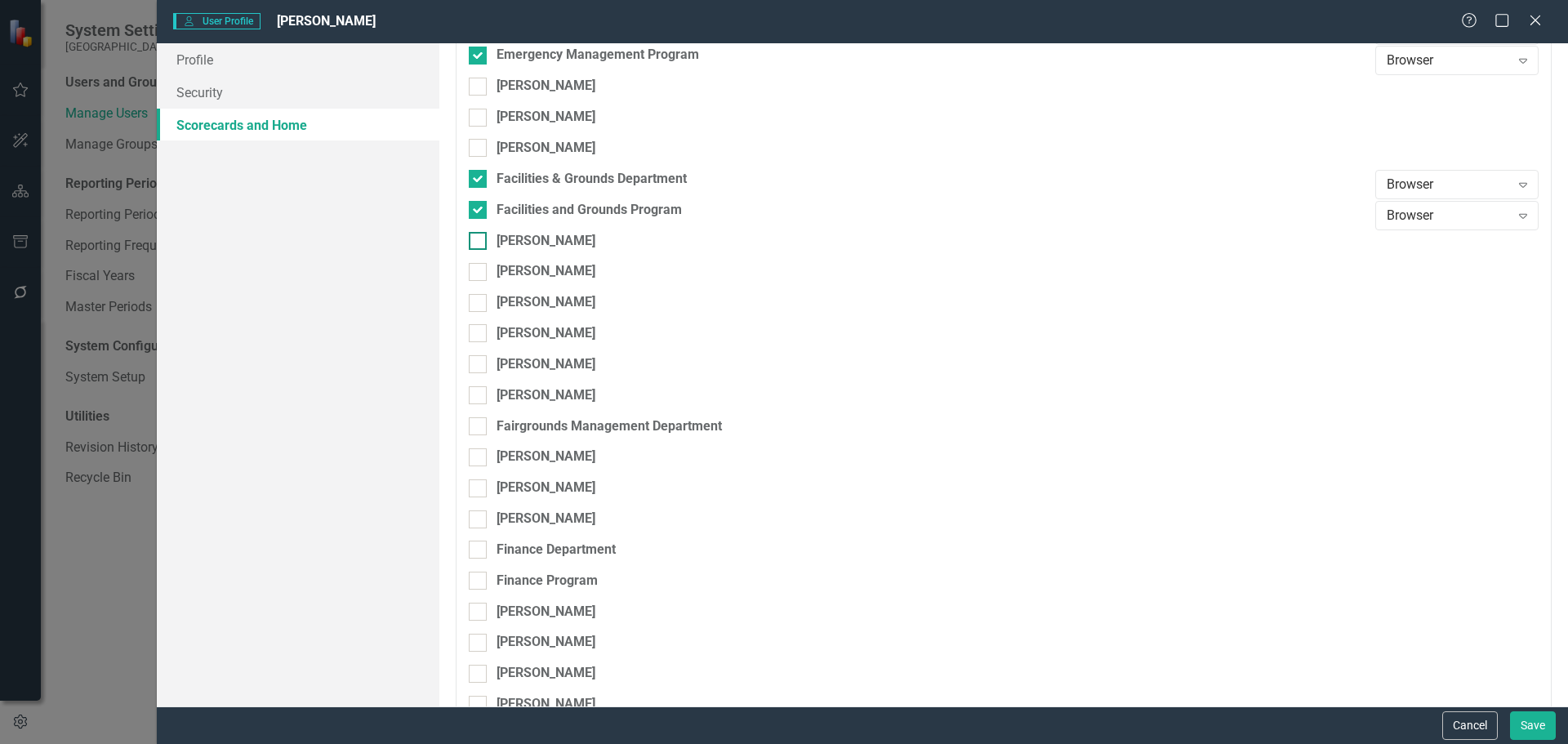
scroll to position [2451, 0]
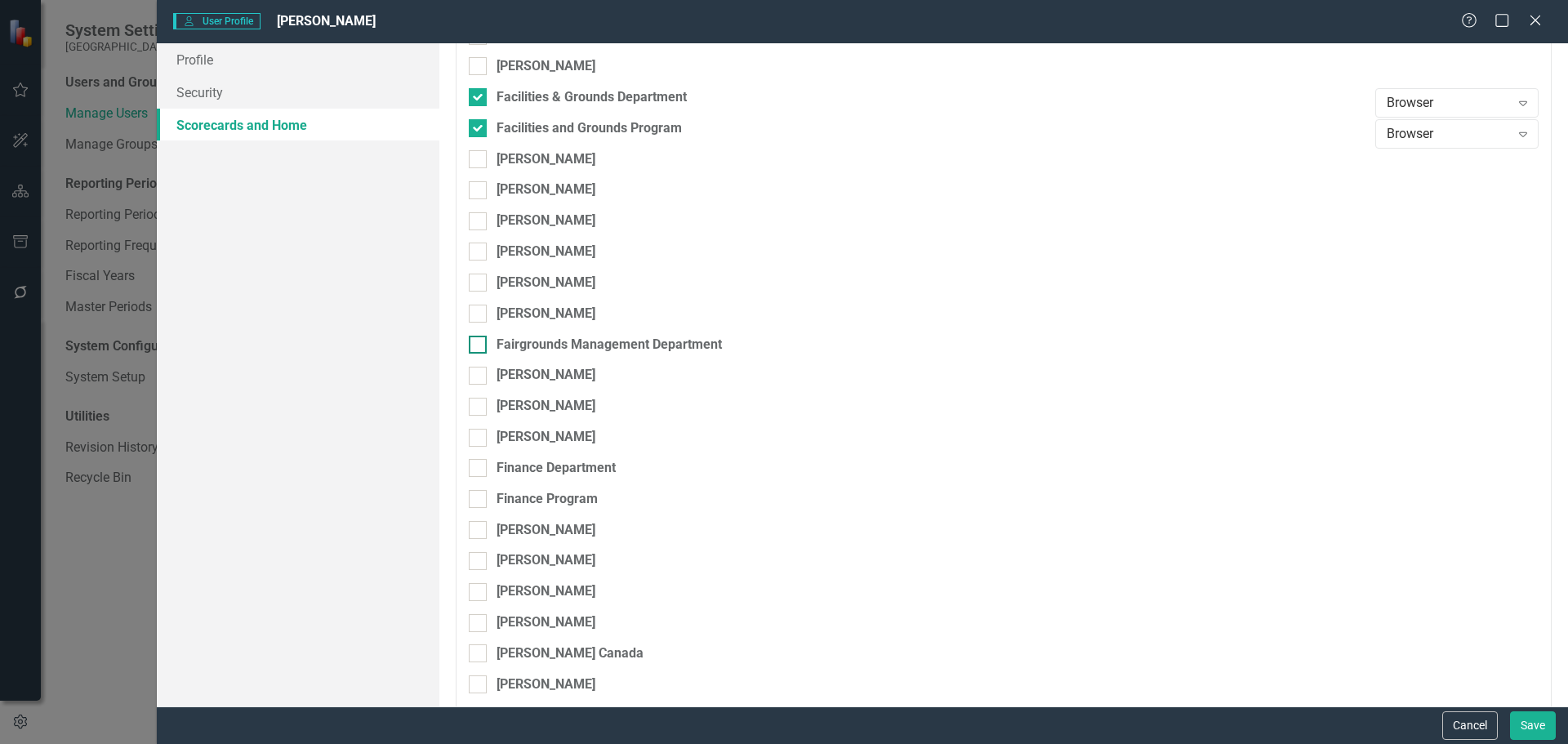
click at [473, 340] on input "Fairgrounds Management Department" at bounding box center [473, 340] width 10 height 10
checkbox input "true"
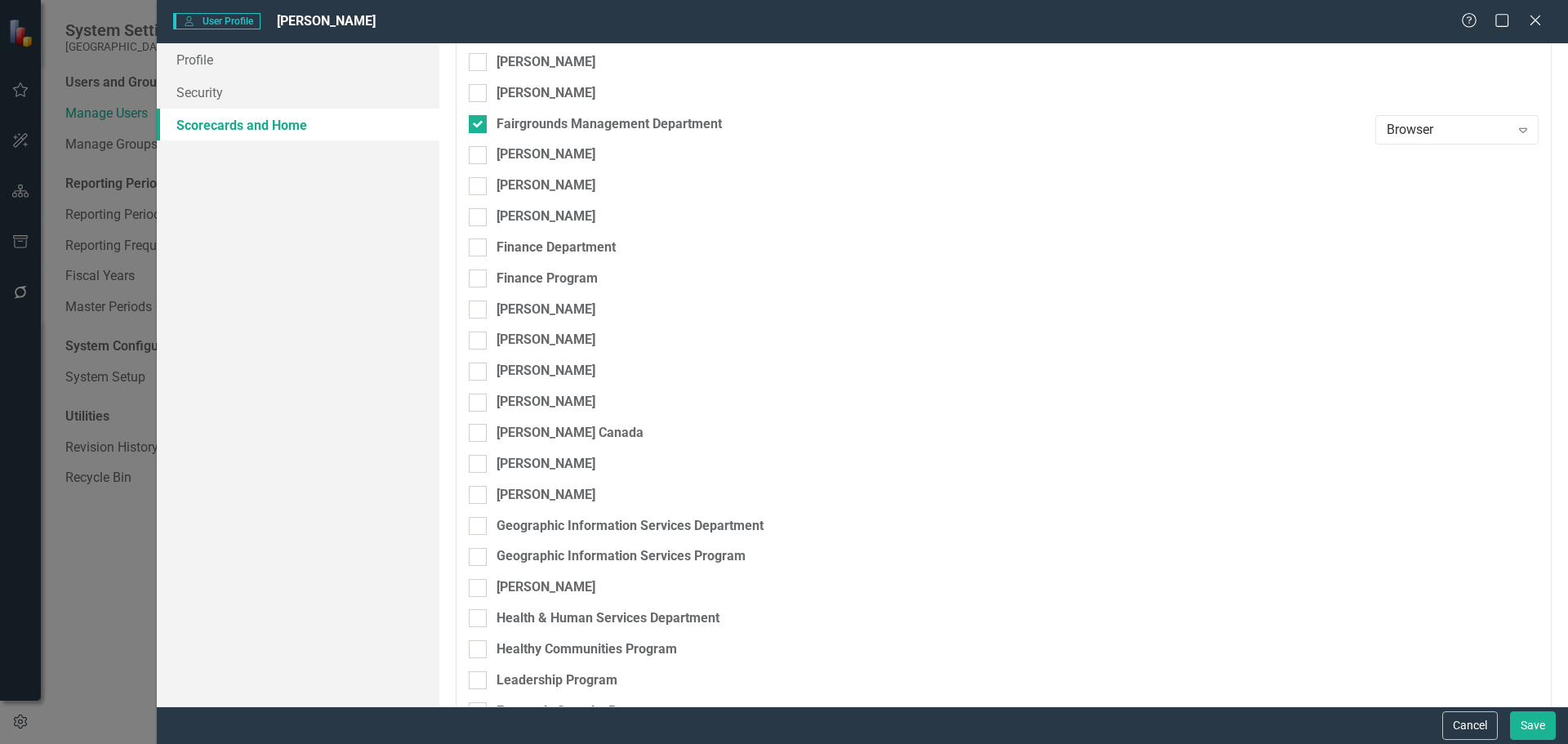
scroll to position [2696, 0]
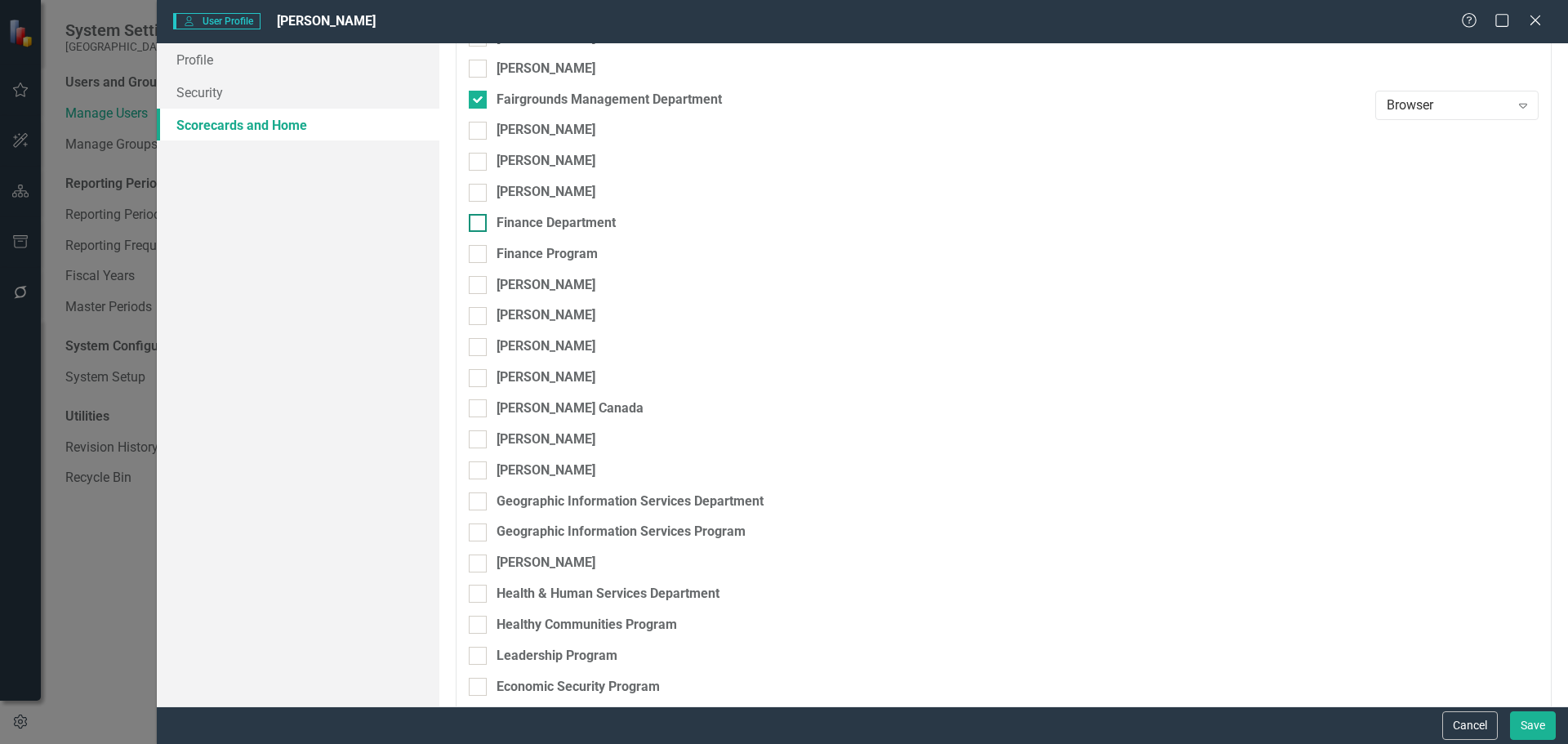
click at [479, 219] on input "Finance Department" at bounding box center [473, 219] width 10 height 10
checkbox input "true"
click at [481, 252] on div at bounding box center [477, 254] width 18 height 18
click at [480, 252] on input "Finance Program" at bounding box center [473, 250] width 10 height 10
checkbox input "true"
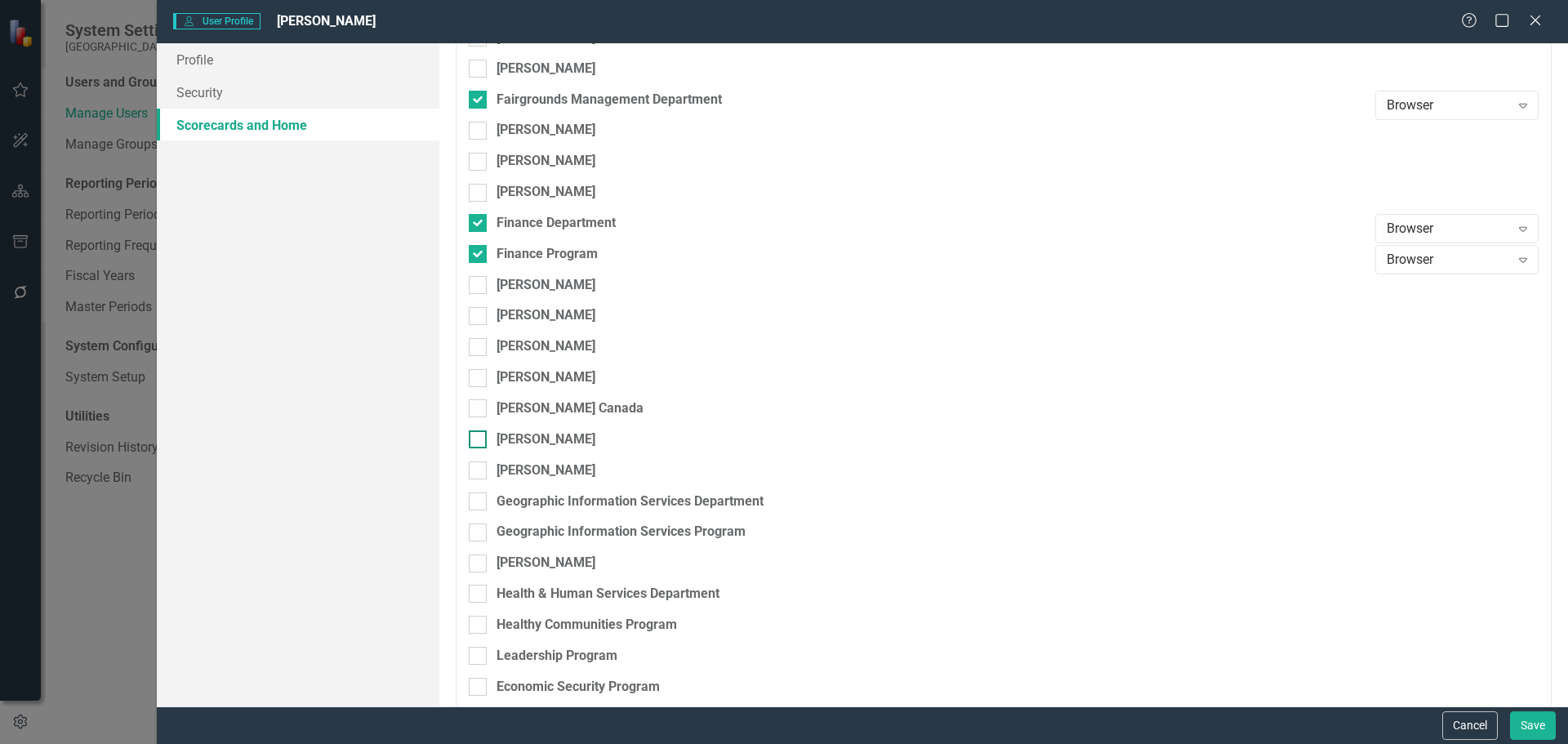
scroll to position [2778, 0]
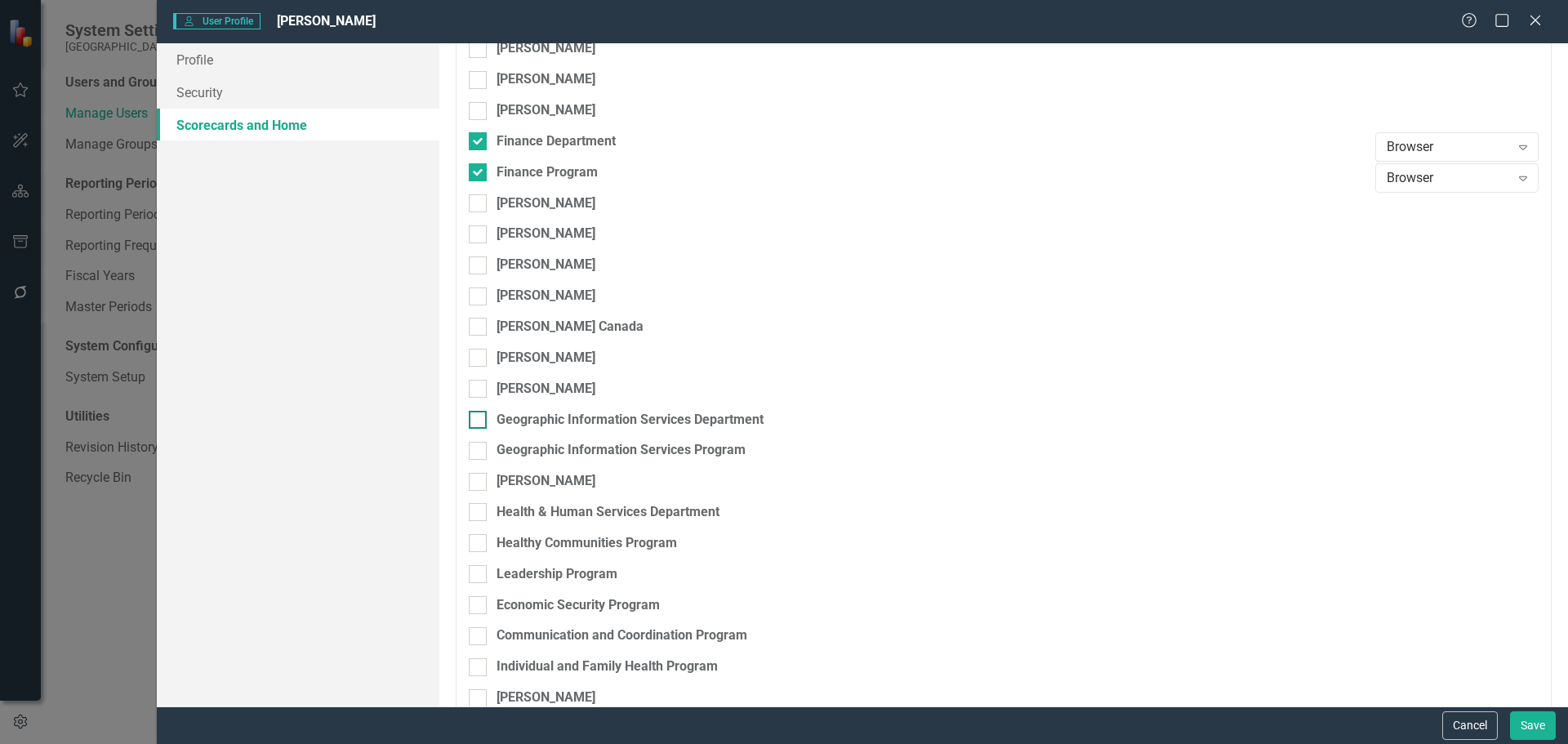
click at [483, 421] on div at bounding box center [477, 420] width 18 height 18
click at [480, 421] on input "Geographic Information Services Department" at bounding box center [473, 416] width 10 height 10
checkbox input "true"
click at [482, 449] on div at bounding box center [477, 450] width 18 height 18
click at [480, 449] on input "Geographic Information Services Program" at bounding box center [473, 447] width 10 height 10
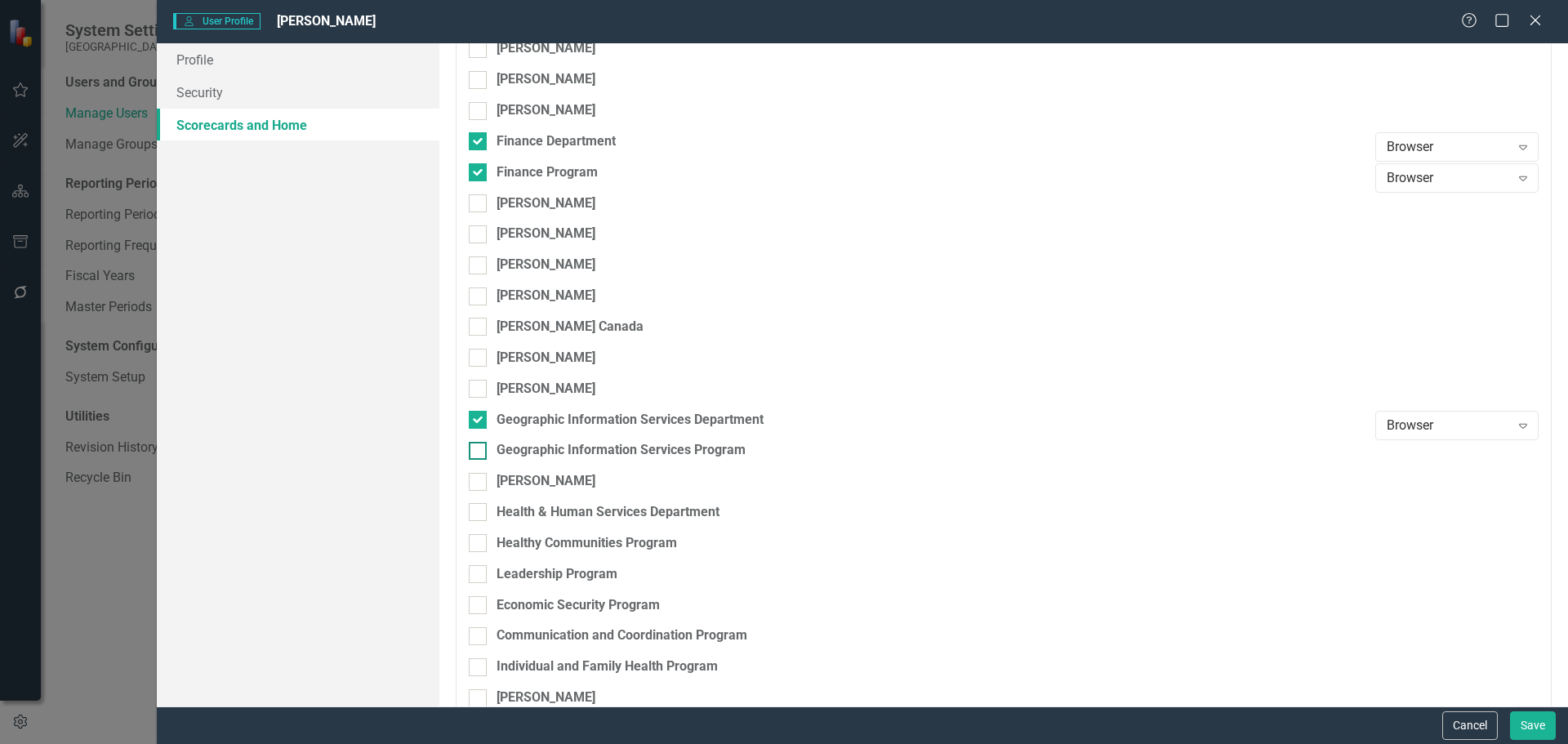
checkbox input "true"
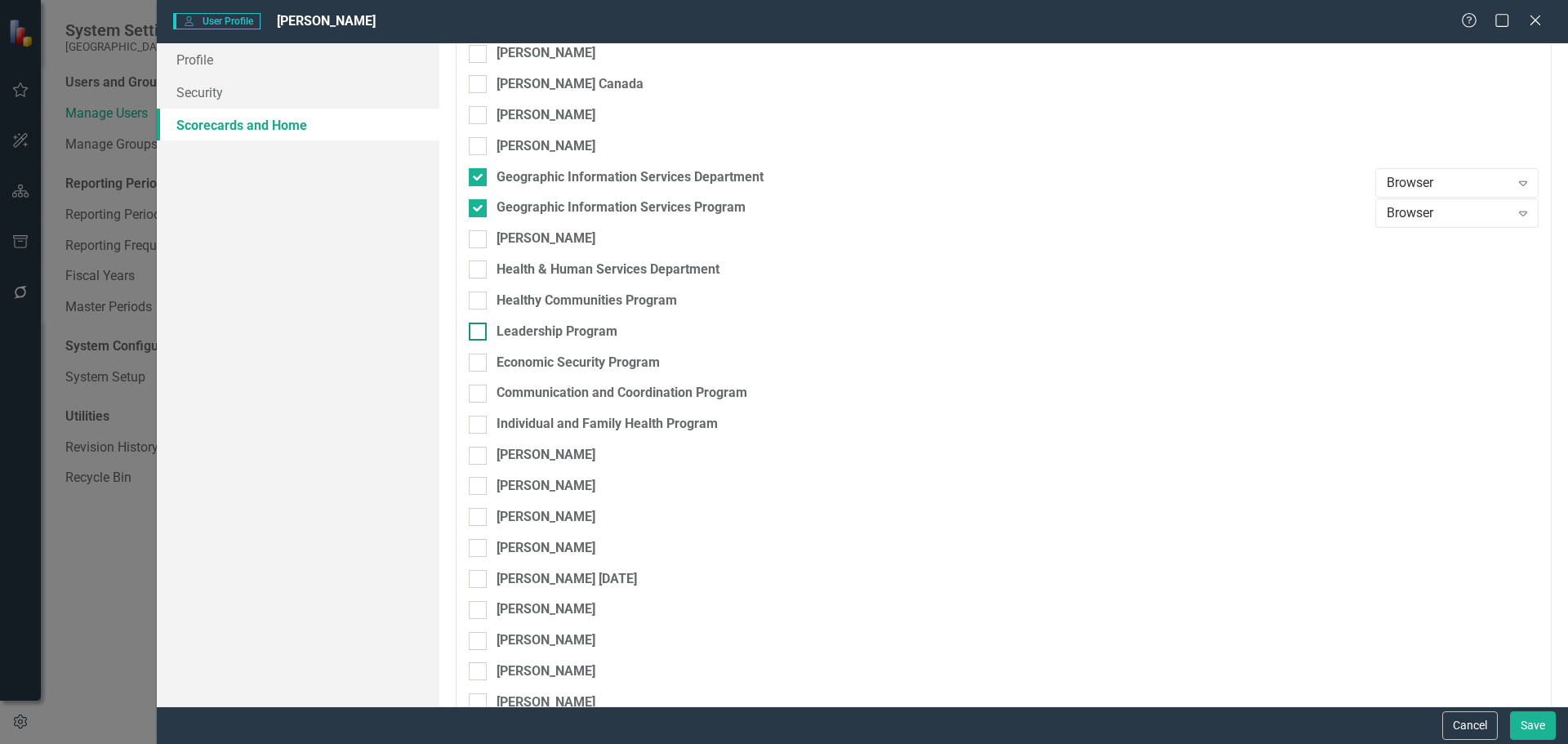
scroll to position [3023, 0]
click at [484, 266] on div at bounding box center [477, 267] width 18 height 18
click at [480, 266] on input "Health & Human Services Department" at bounding box center [473, 263] width 10 height 10
checkbox input "true"
click at [481, 300] on div at bounding box center [477, 297] width 18 height 18
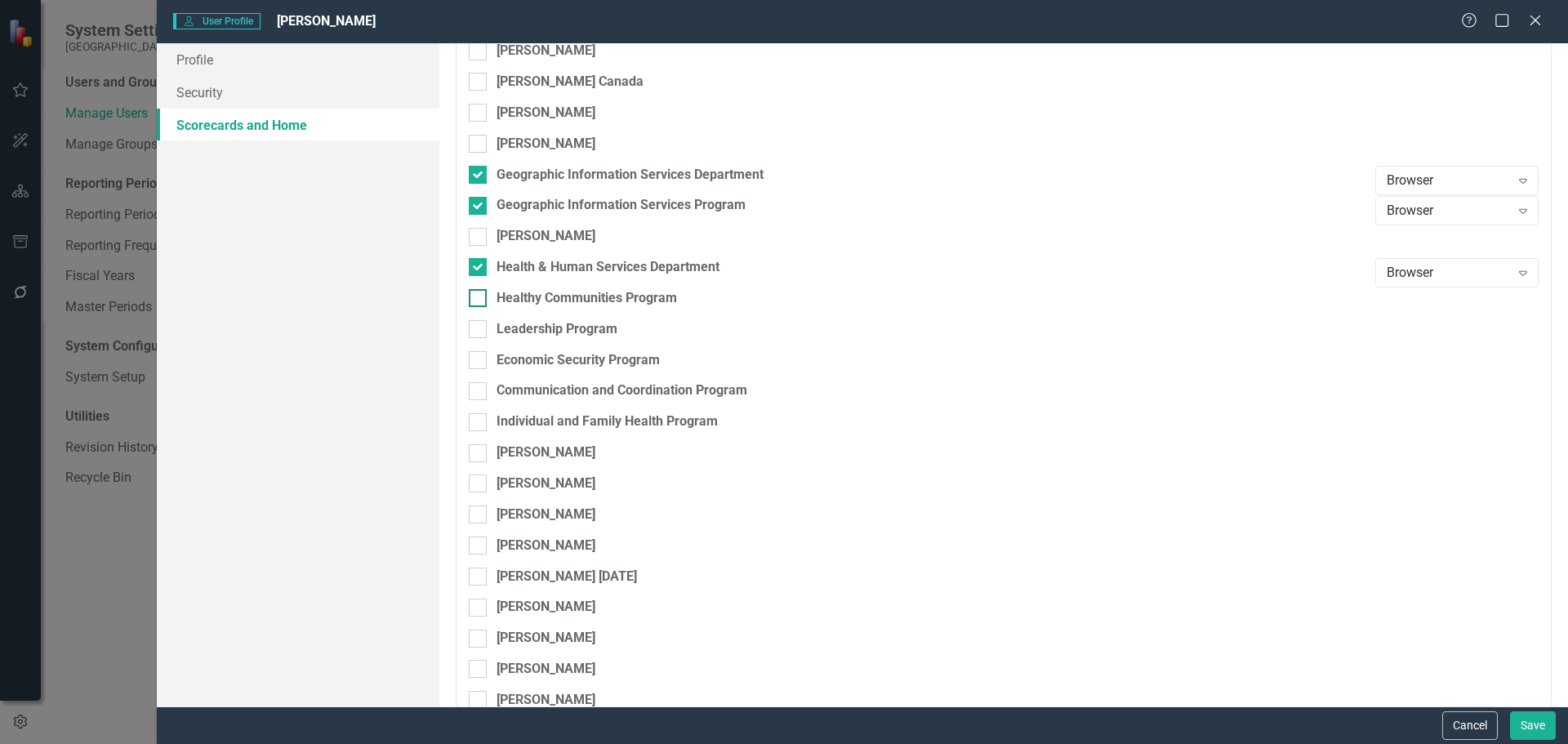
click at [480, 300] on input "Healthy Communities Program" at bounding box center [473, 294] width 10 height 10
checkbox input "true"
click at [480, 323] on div at bounding box center [477, 329] width 18 height 18
click at [480, 323] on input "Leadership Program" at bounding box center [473, 325] width 10 height 10
checkbox input "true"
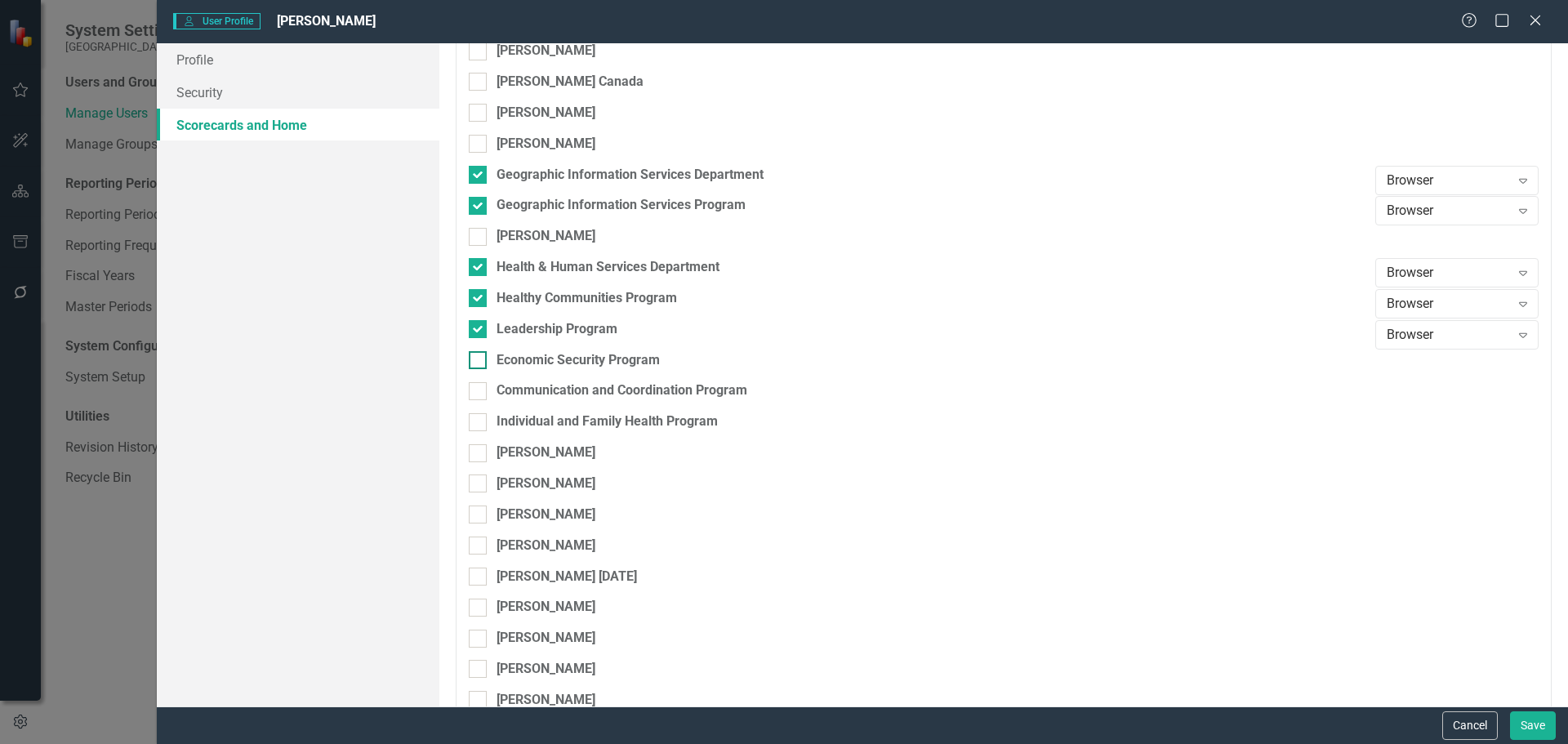
drag, startPoint x: 479, startPoint y: 352, endPoint x: 476, endPoint y: 367, distance: 15.3
click at [479, 353] on input "Economic Security Program" at bounding box center [473, 356] width 10 height 10
checkbox input "true"
drag, startPoint x: 484, startPoint y: 387, endPoint x: 481, endPoint y: 404, distance: 17.3
click at [482, 388] on div at bounding box center [477, 391] width 18 height 18
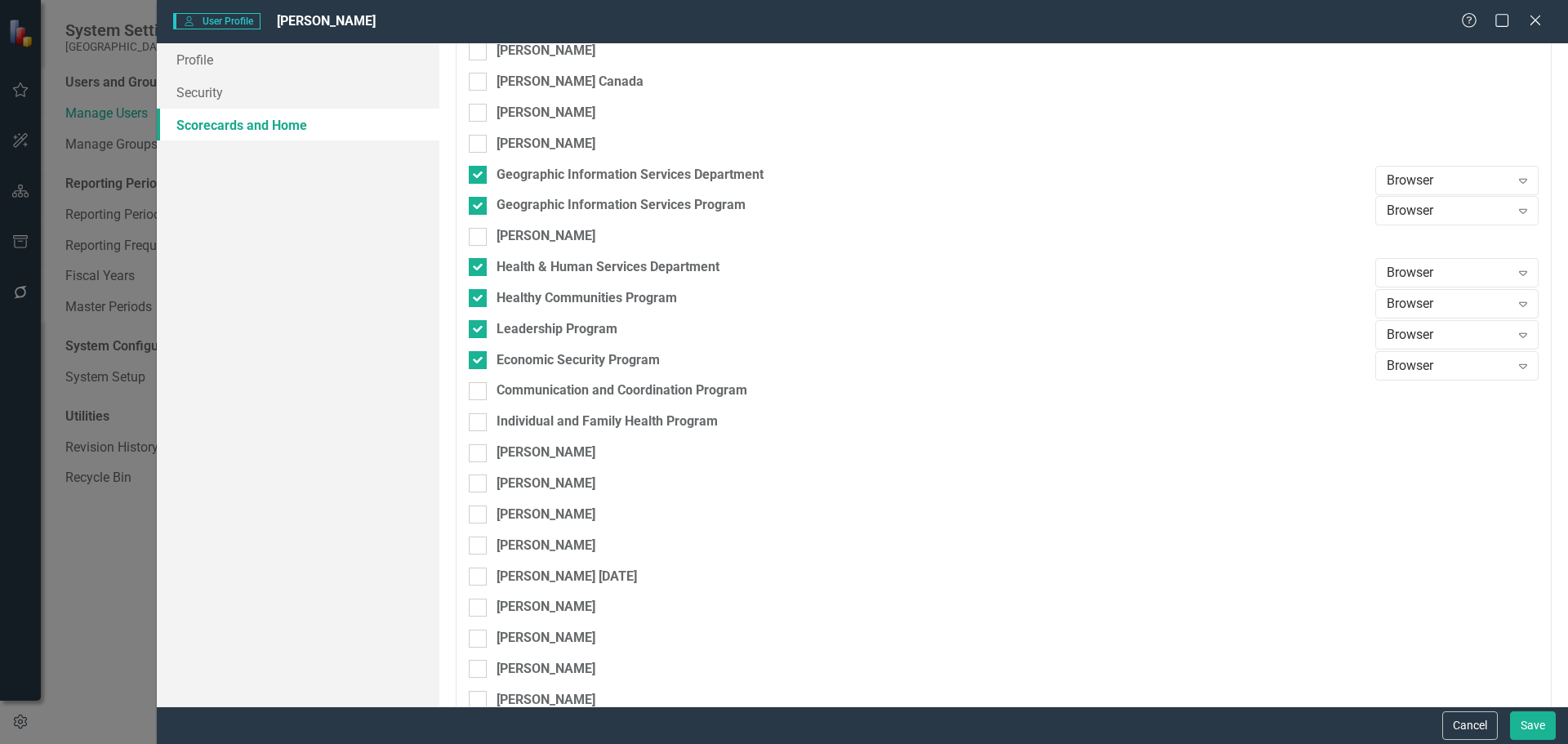
click at [480, 388] on input "Communication and Coordination Program" at bounding box center [473, 387] width 10 height 10
checkbox input "true"
click at [477, 416] on input "Individual and Family Health Program" at bounding box center [473, 418] width 10 height 10
checkbox input "true"
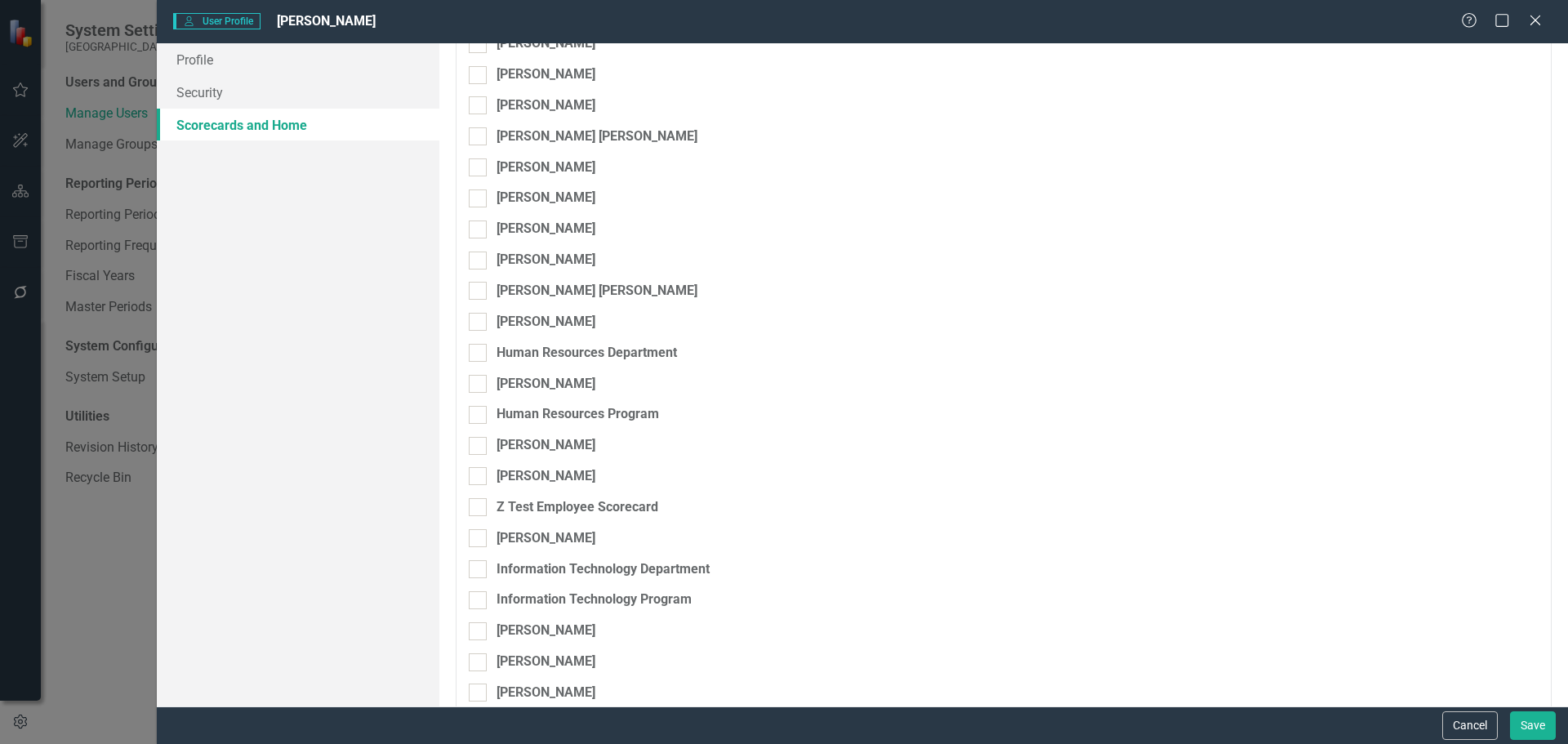
scroll to position [4821, 0]
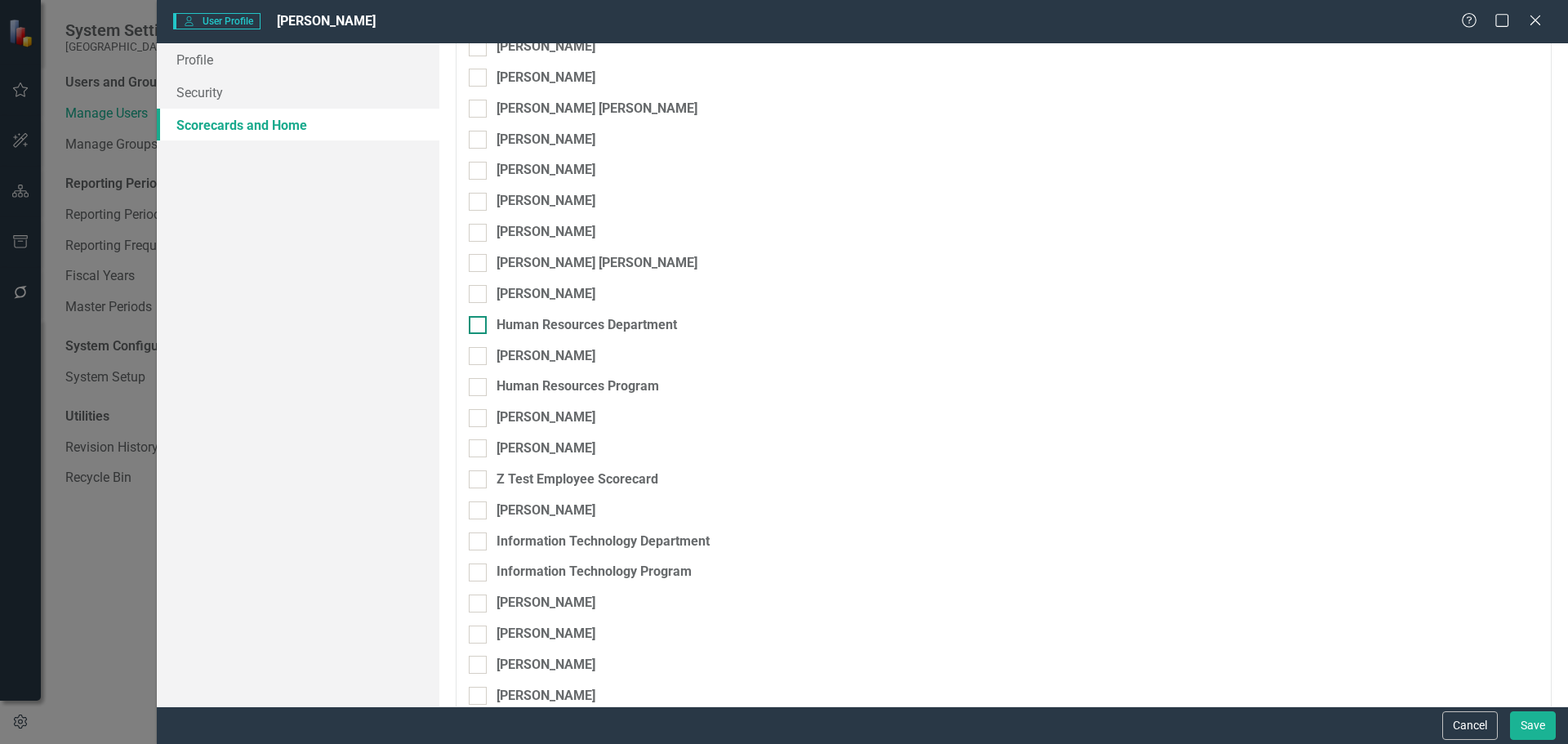
click at [479, 322] on input "Human Resources Department" at bounding box center [473, 321] width 10 height 10
checkbox input "true"
click at [477, 385] on input "Human Resources Program" at bounding box center [473, 383] width 10 height 10
checkbox input "true"
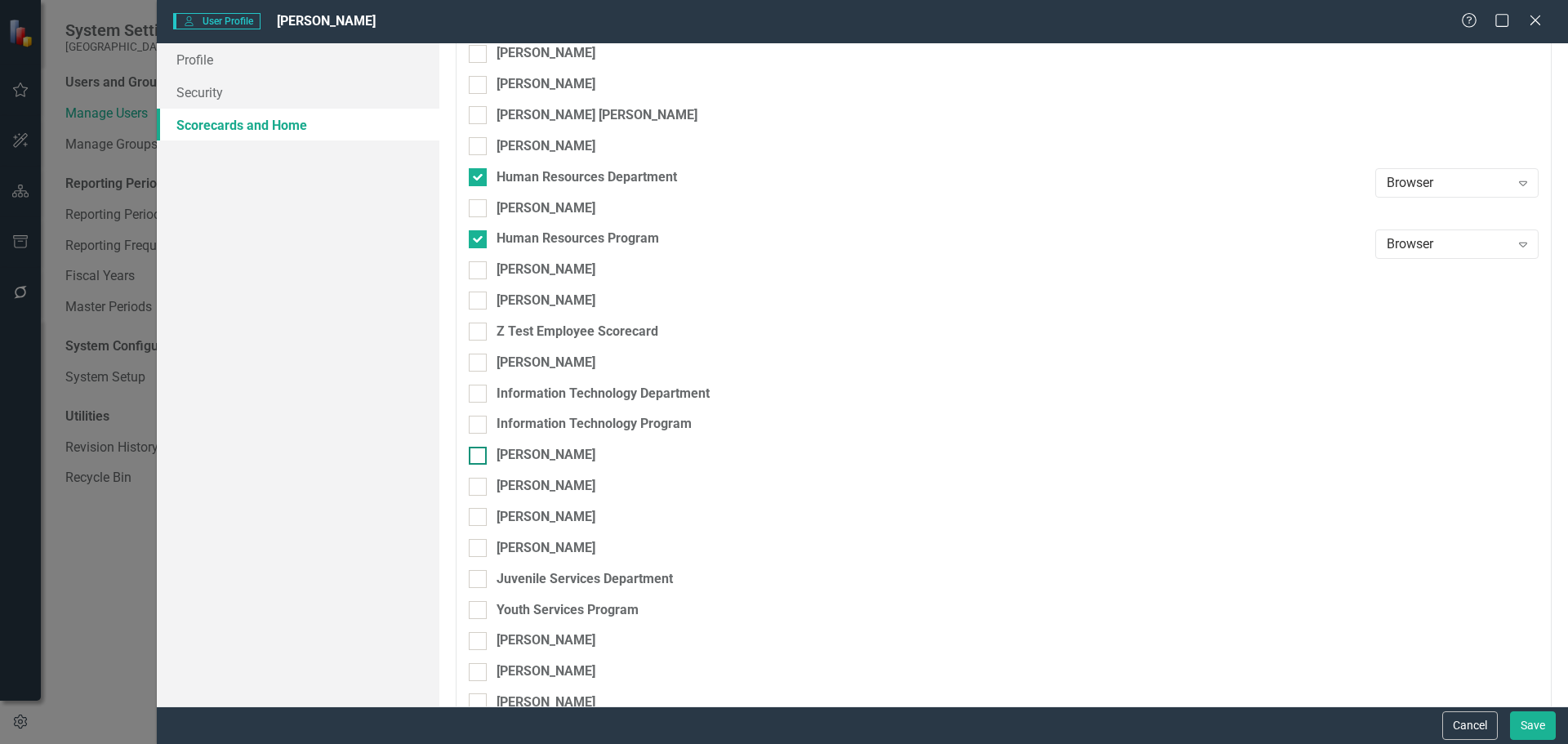
scroll to position [4984, 0]
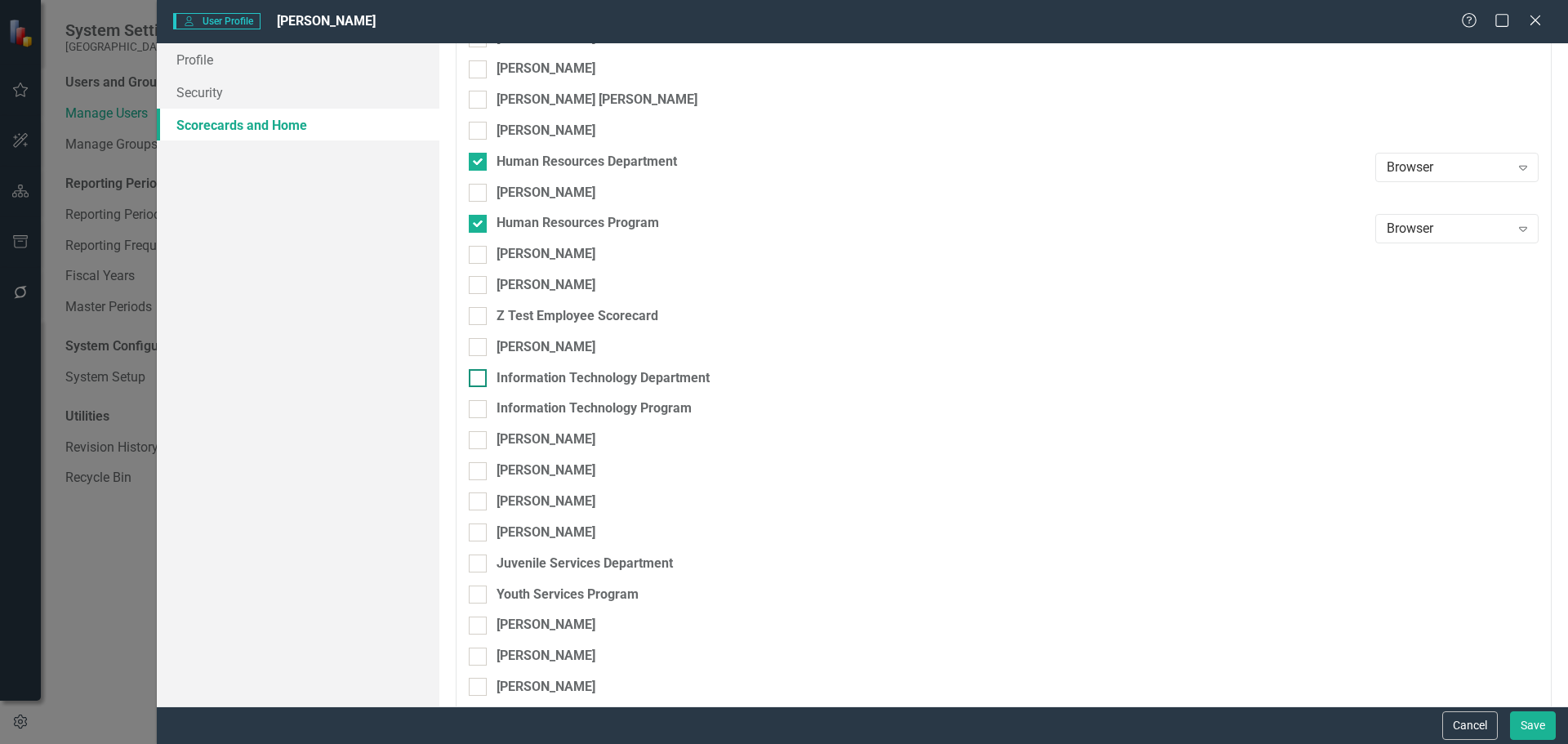
click at [480, 384] on div at bounding box center [477, 378] width 18 height 18
click at [480, 380] on input "Information Technology Department" at bounding box center [473, 374] width 10 height 10
checkbox input "true"
click at [481, 405] on div at bounding box center [477, 409] width 18 height 18
click at [480, 405] on input "Information Technology Program" at bounding box center [473, 405] width 10 height 10
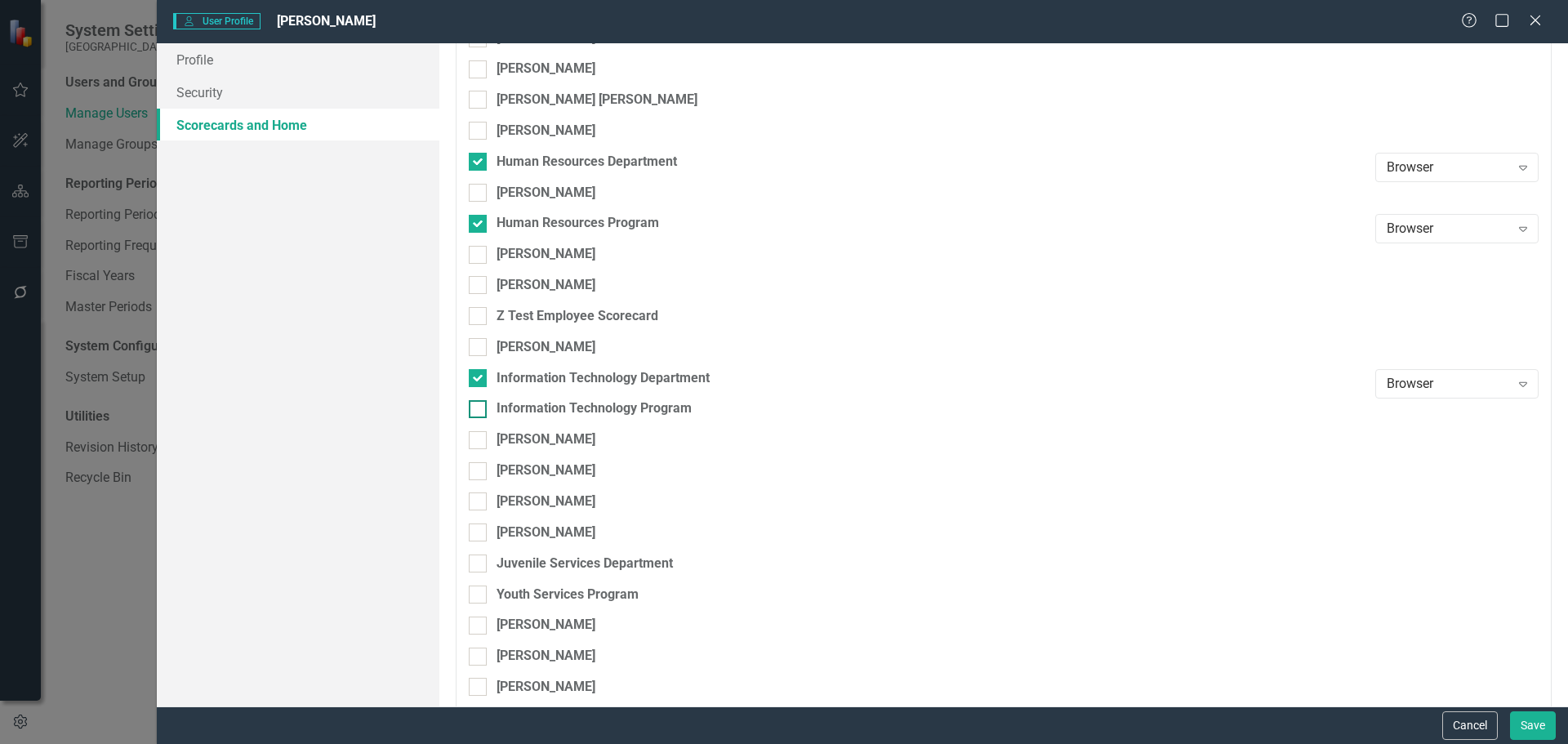
checkbox input "true"
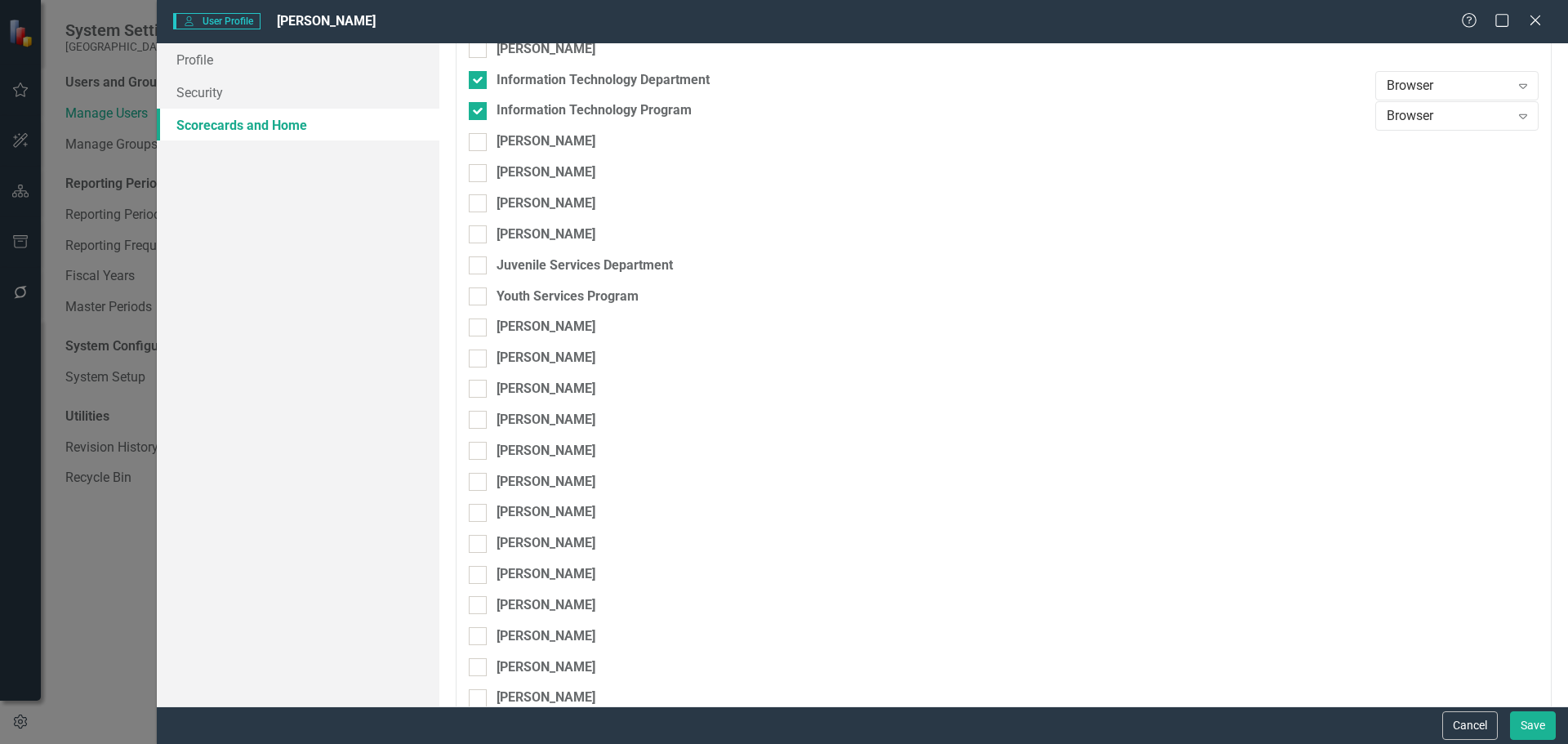
scroll to position [5311, 0]
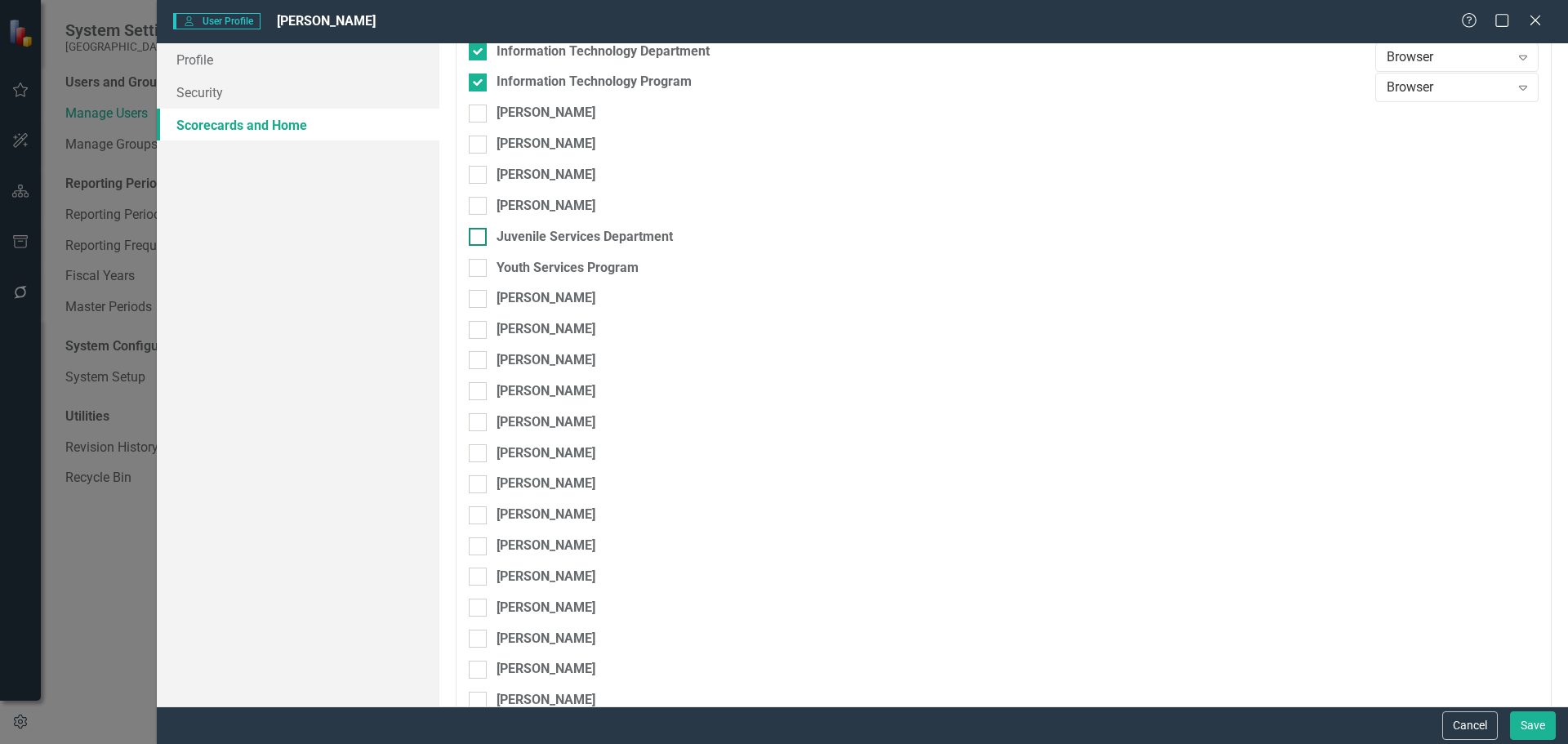
click at [477, 238] on input "Juvenile Services Department" at bounding box center [473, 233] width 10 height 10
checkbox input "true"
drag, startPoint x: 475, startPoint y: 265, endPoint x: 493, endPoint y: 287, distance: 28.4
click at [475, 266] on input "Youth Services Program" at bounding box center [473, 264] width 10 height 10
checkbox input "true"
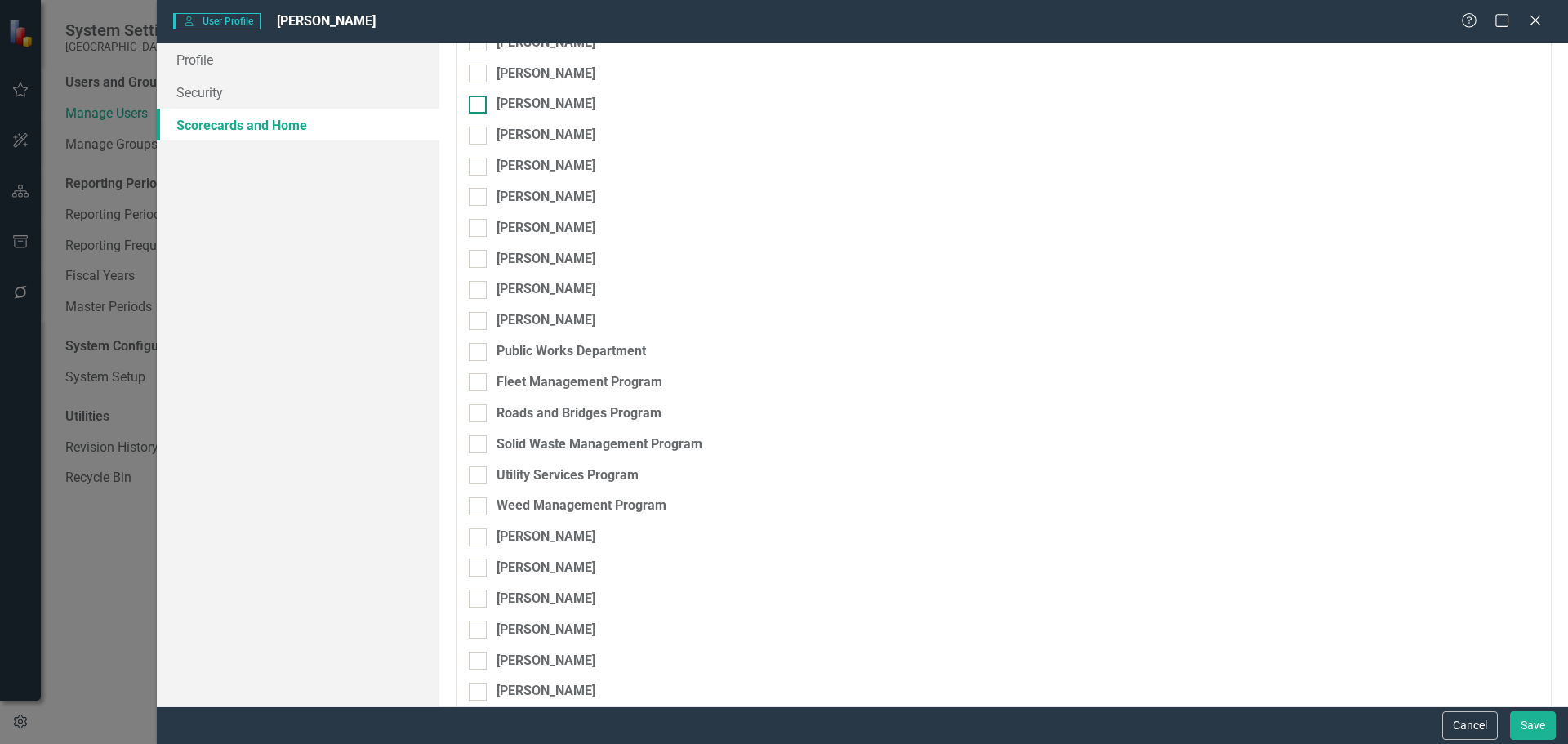
scroll to position [5719, 0]
click at [481, 322] on div at bounding box center [477, 322] width 18 height 18
click at [480, 322] on input "Public Works Department" at bounding box center [473, 319] width 10 height 10
checkbox input "true"
click at [476, 360] on div at bounding box center [477, 353] width 18 height 18
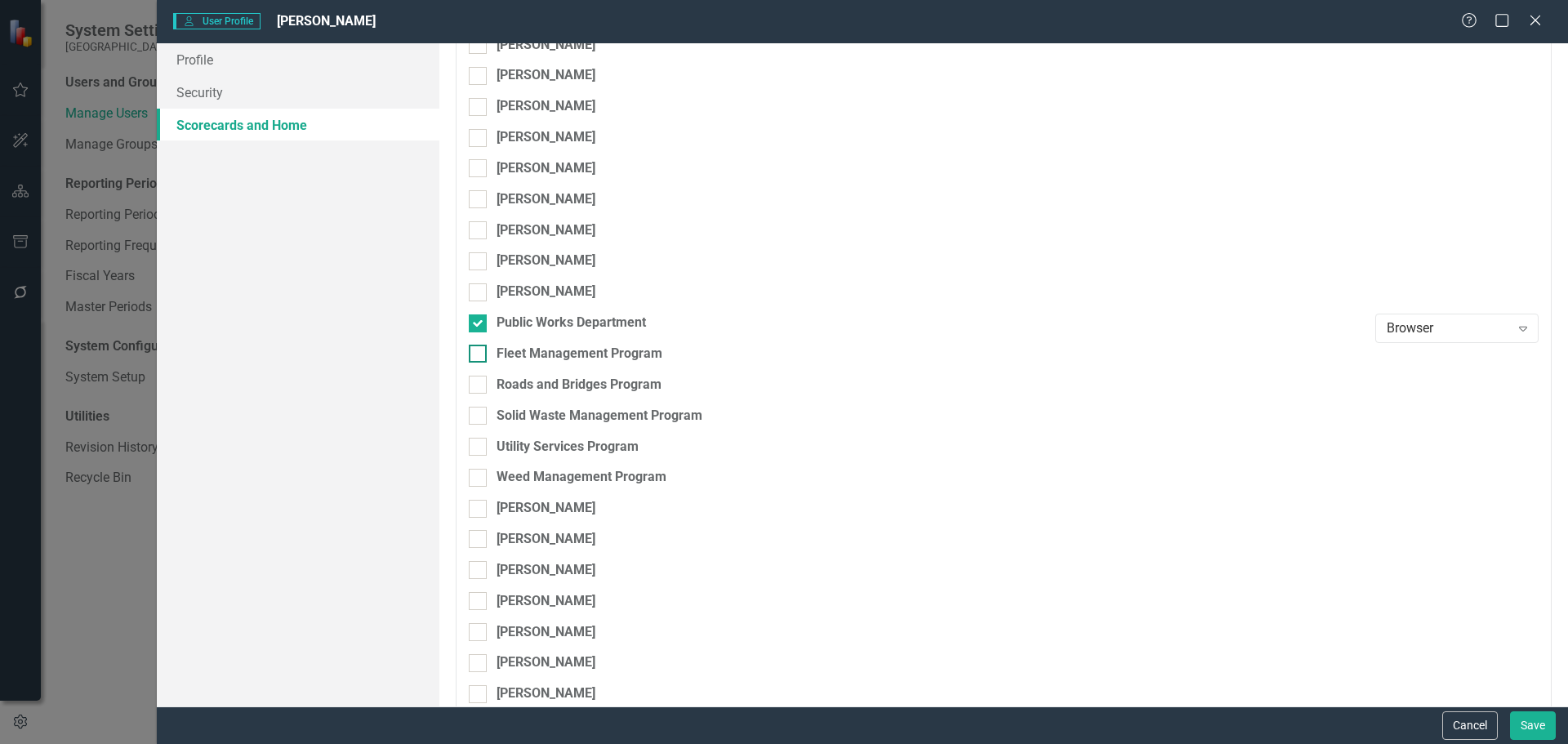
click at [476, 356] on input "Fleet Management Program" at bounding box center [473, 349] width 10 height 10
checkbox input "true"
click at [481, 383] on div at bounding box center [477, 385] width 18 height 18
click at [480, 383] on input "Roads and Bridges Program" at bounding box center [473, 381] width 10 height 10
checkbox input "true"
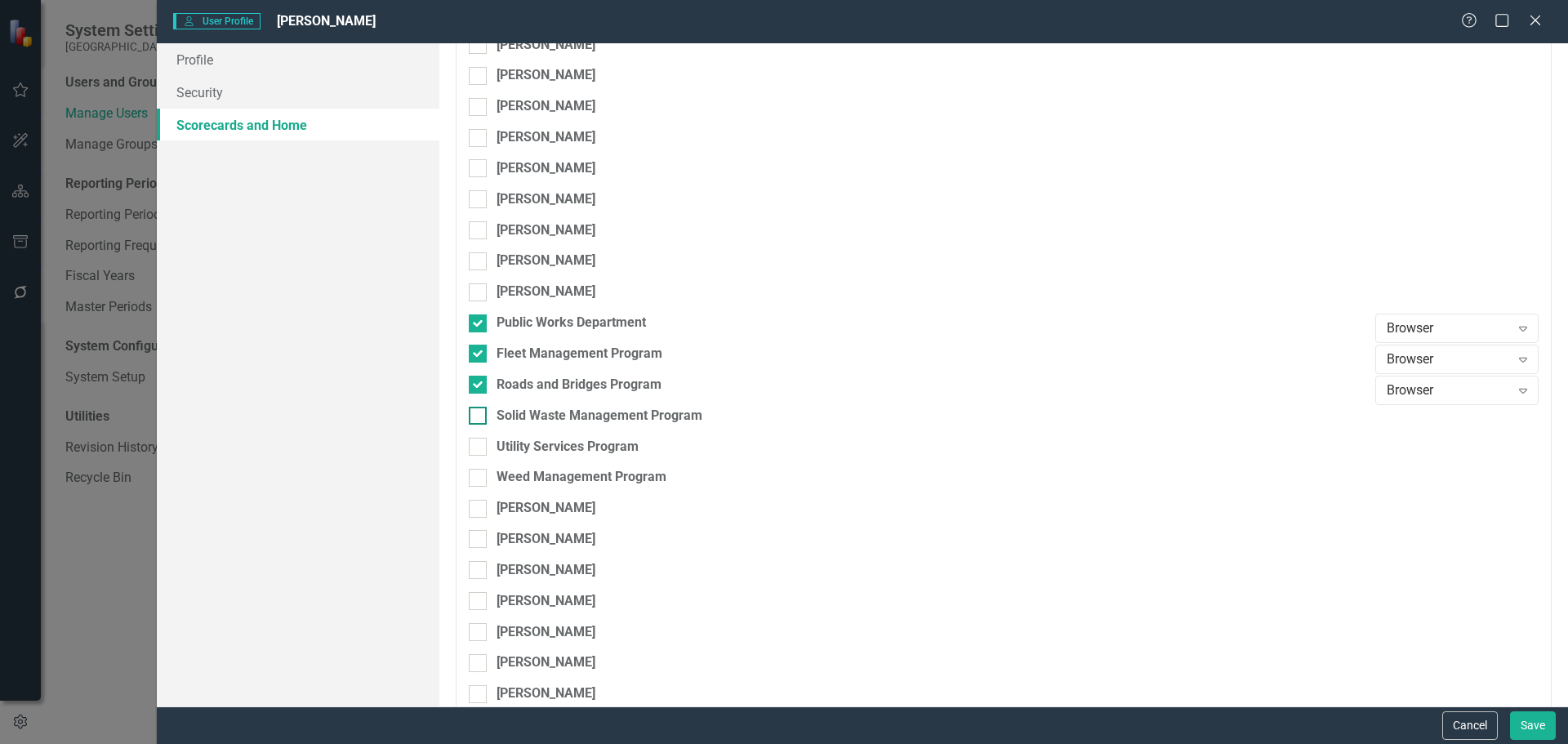
click at [478, 415] on input "Solid Waste Management Program" at bounding box center [473, 411] width 10 height 10
checkbox input "true"
click at [481, 447] on div at bounding box center [477, 447] width 18 height 18
click at [480, 447] on input "Utility Services Program" at bounding box center [473, 443] width 10 height 10
checkbox input "true"
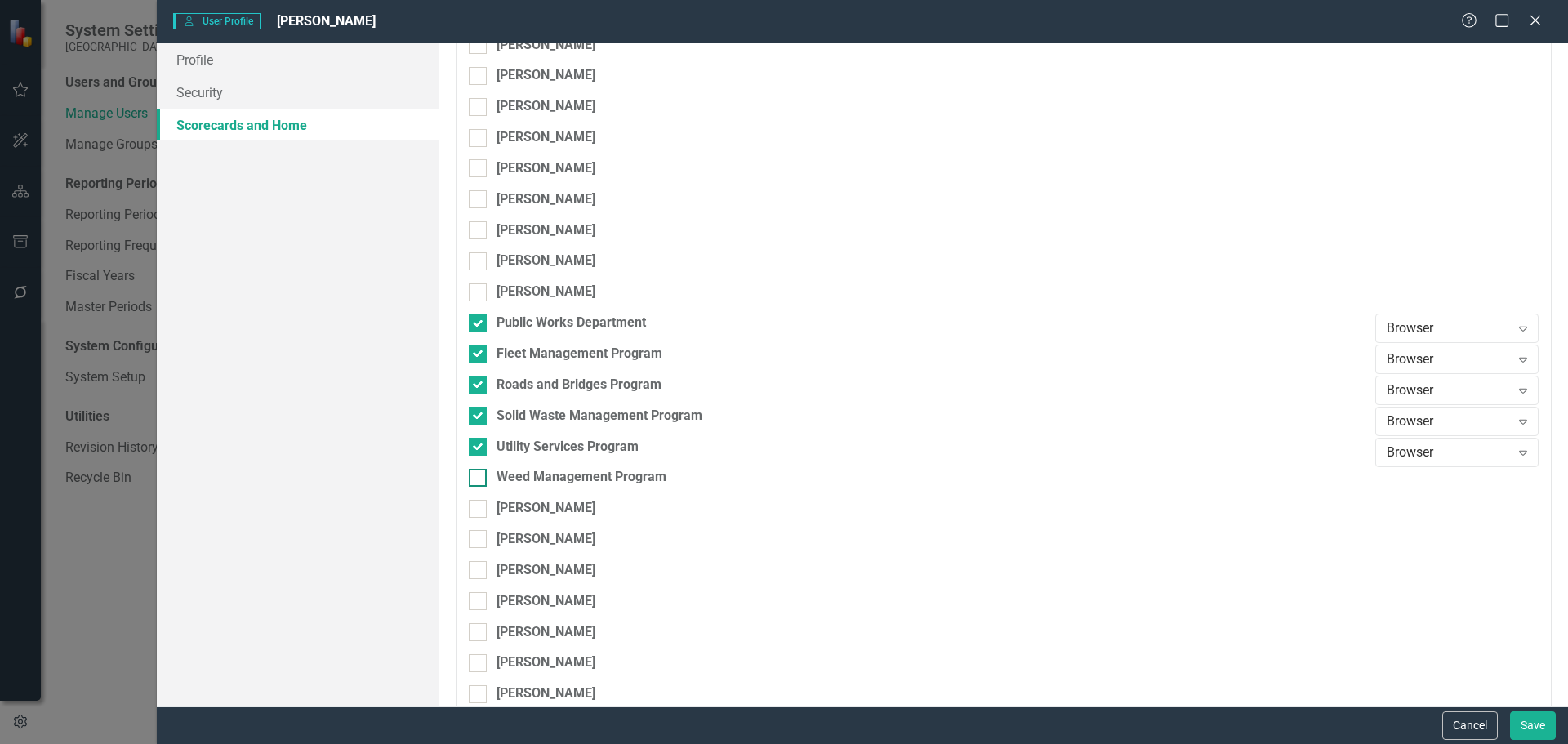
drag, startPoint x: 481, startPoint y: 474, endPoint x: 581, endPoint y: 487, distance: 100.8
click at [481, 475] on div at bounding box center [477, 477] width 18 height 18
click at [480, 475] on input "Weed Management Program" at bounding box center [473, 473] width 10 height 10
checkbox input "true"
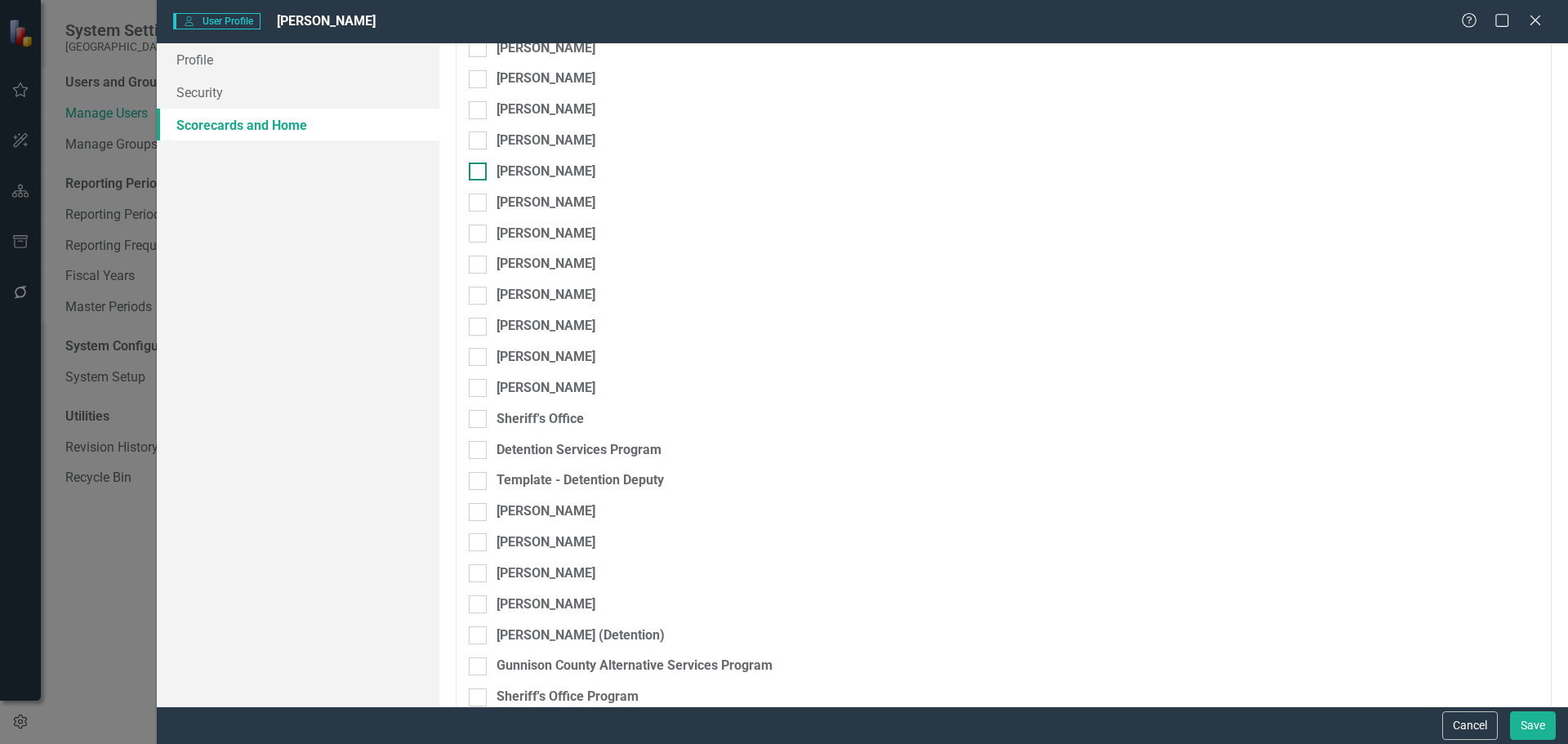
scroll to position [7108, 0]
click at [476, 418] on input "Sheriff's Office" at bounding box center [473, 414] width 10 height 10
checkbox input "true"
drag, startPoint x: 481, startPoint y: 448, endPoint x: 471, endPoint y: 470, distance: 24.2
click at [480, 449] on div at bounding box center [477, 448] width 18 height 18
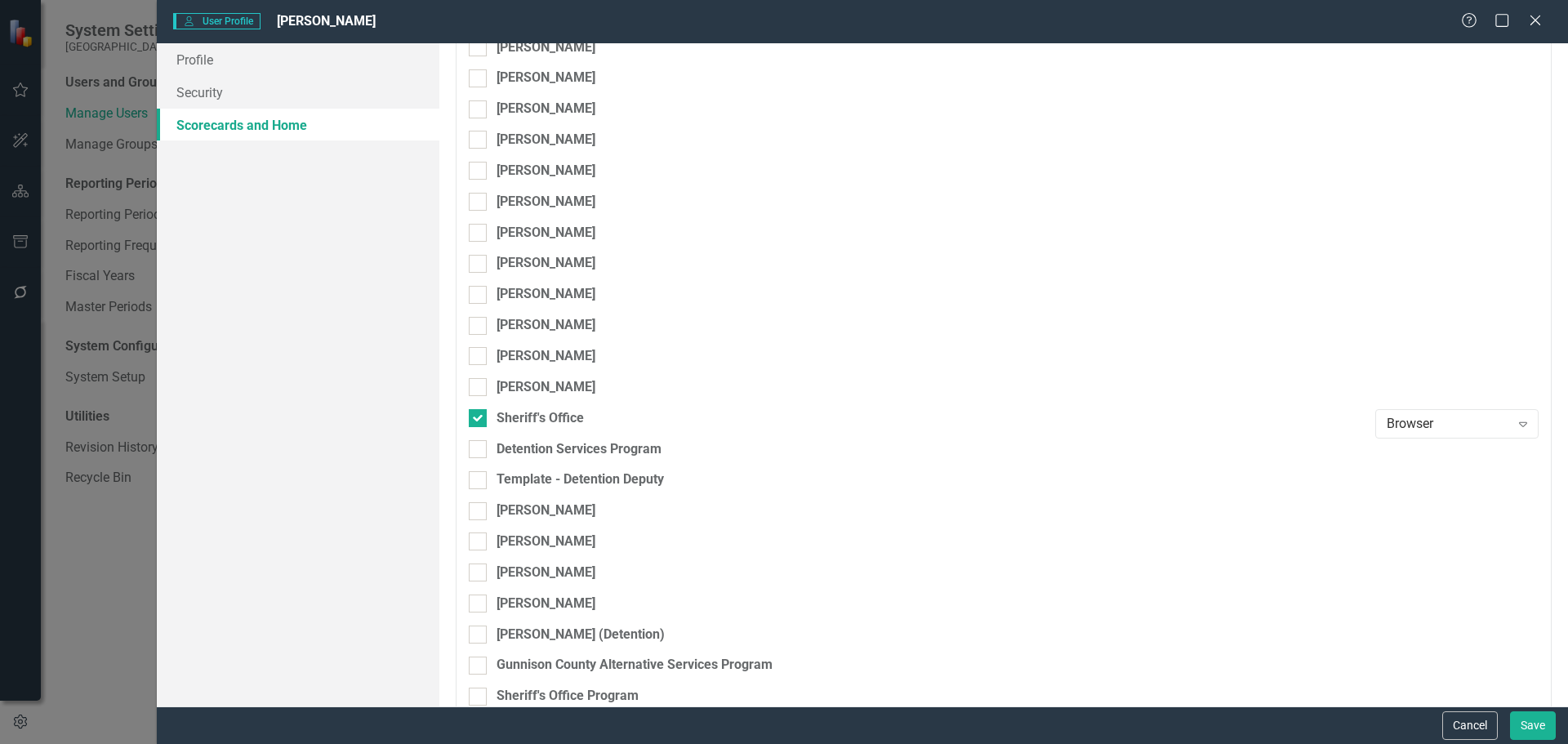
click at [480, 449] on input "Detention Services Program" at bounding box center [473, 445] width 10 height 10
checkbox input "true"
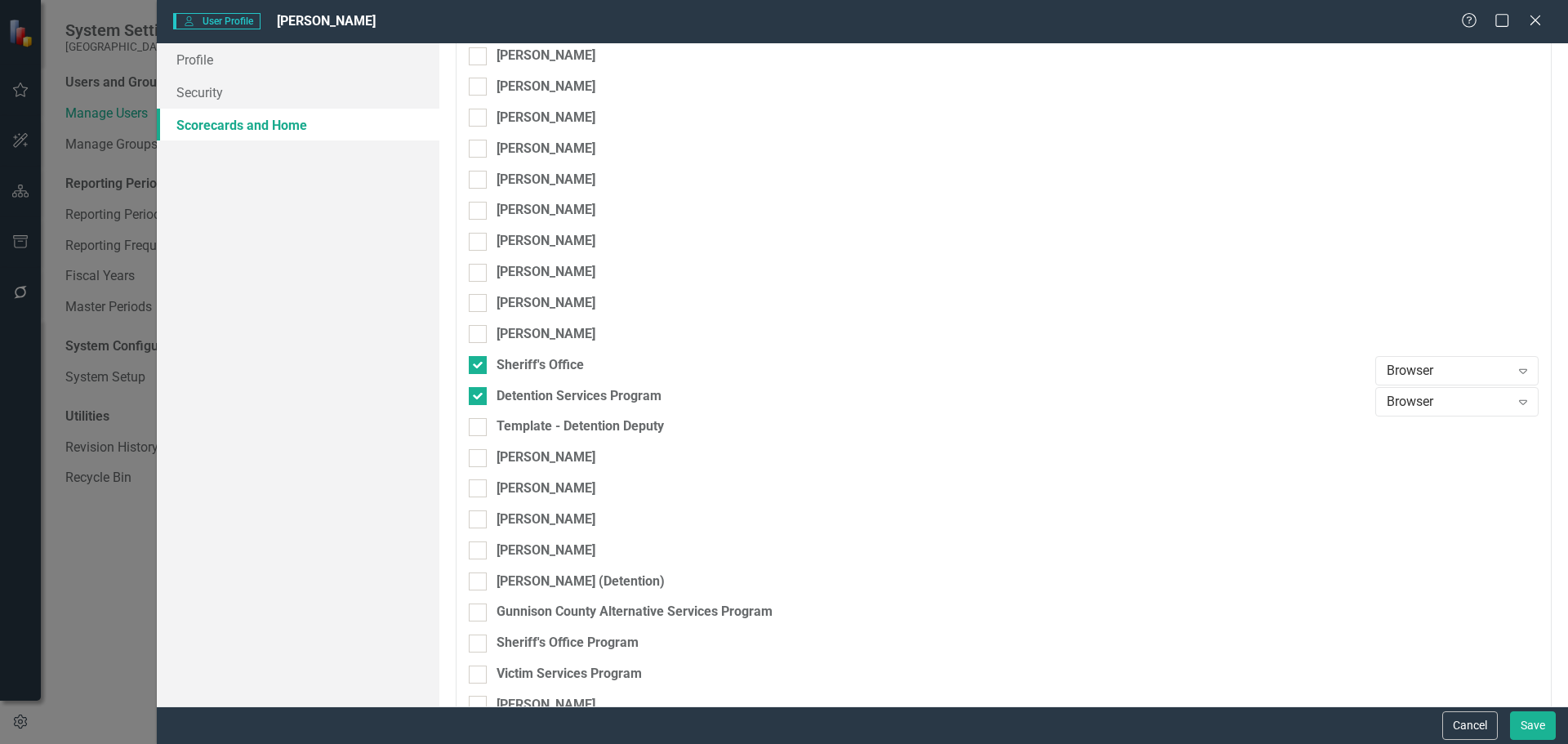
scroll to position [7190, 0]
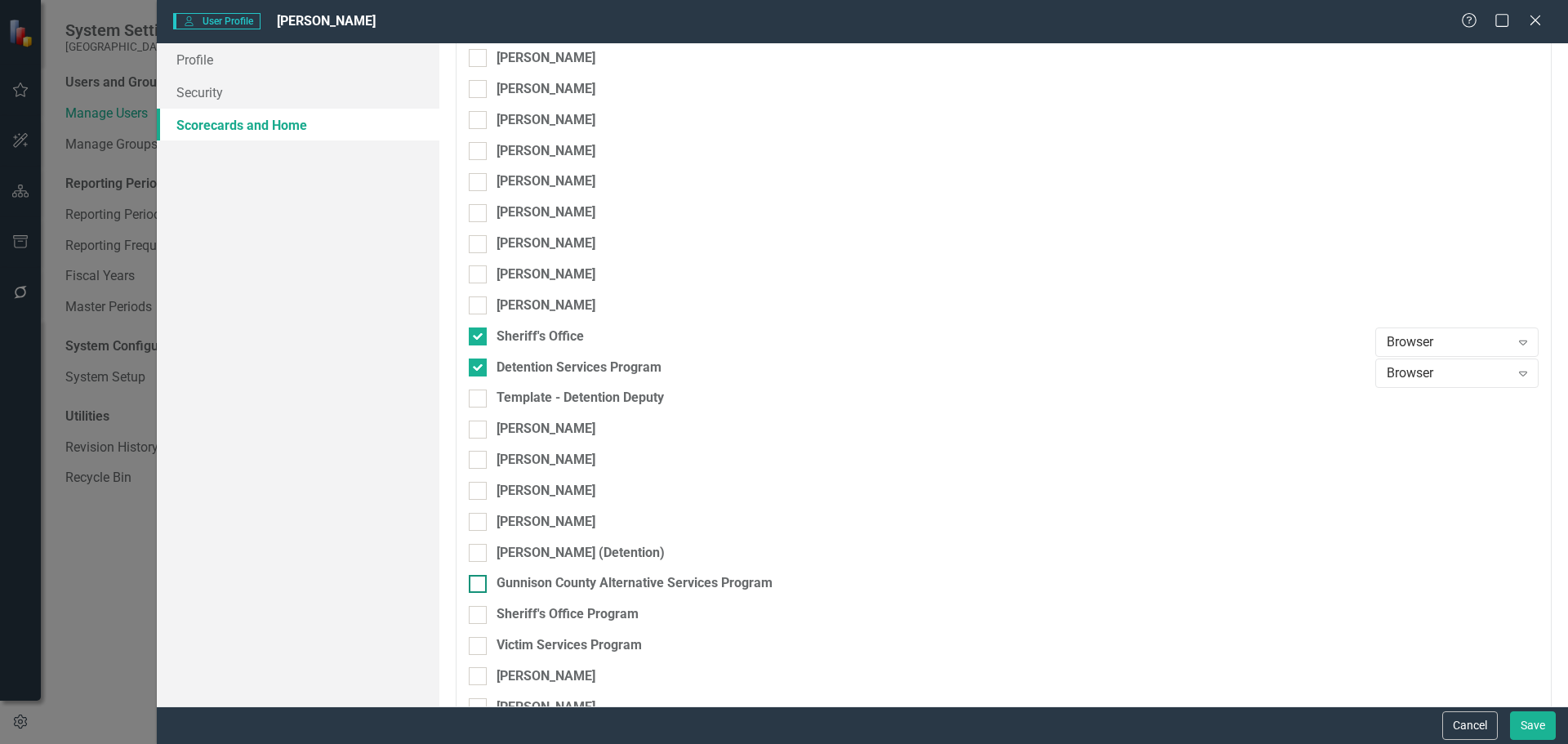
click at [477, 583] on input "Gunnison County Alternative Services Program" at bounding box center [473, 580] width 10 height 10
checkbox input "true"
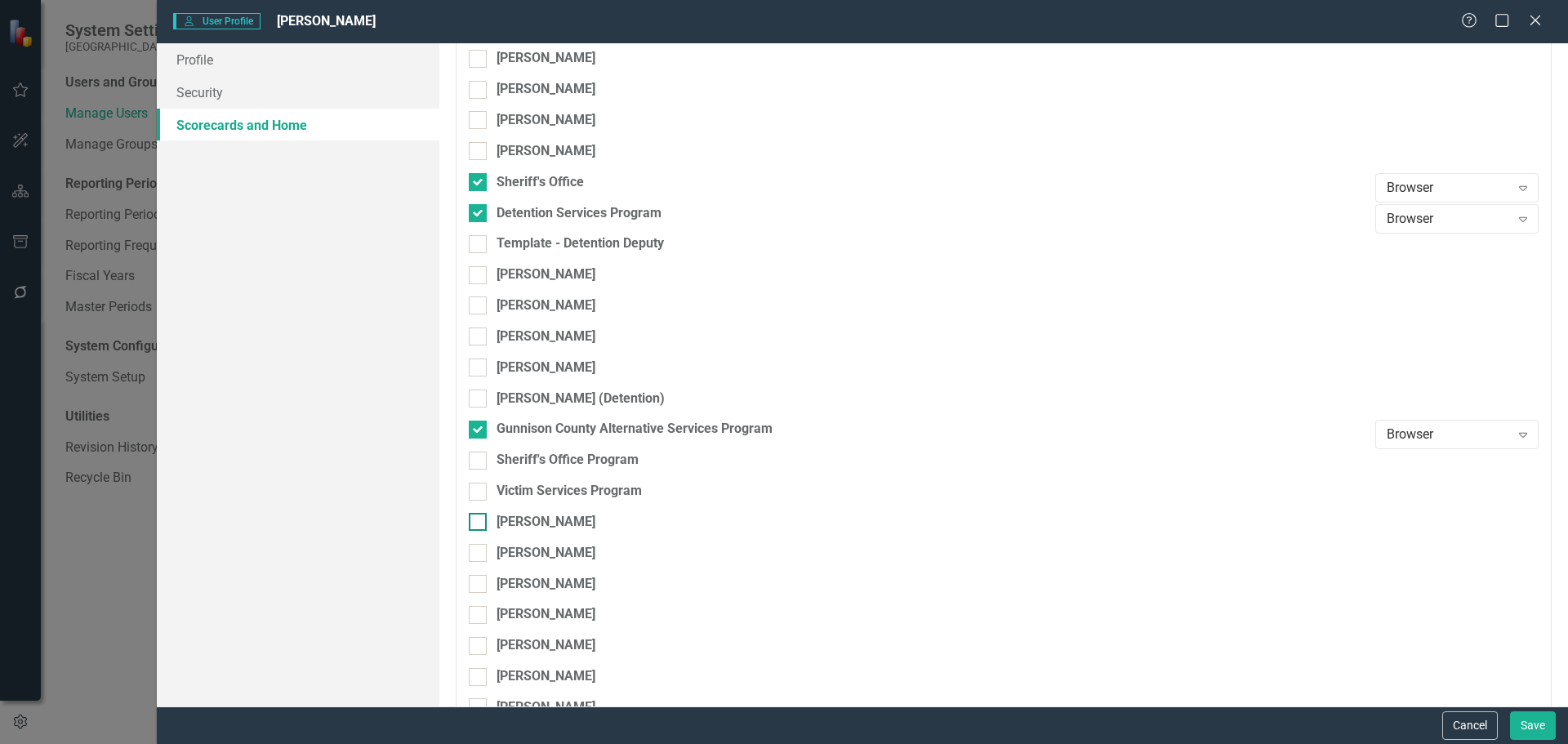
scroll to position [7353, 0]
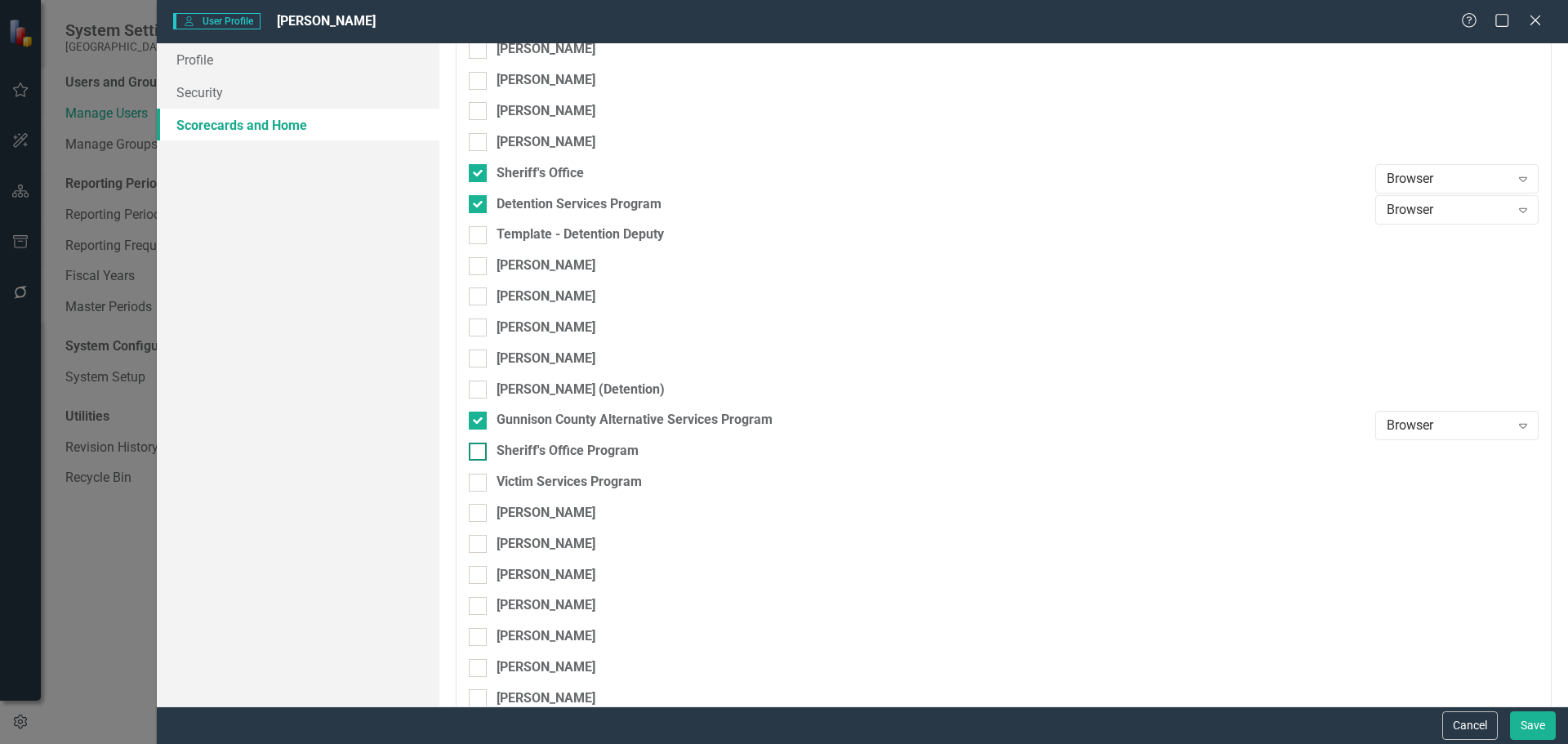
click at [480, 452] on div at bounding box center [477, 451] width 18 height 18
click at [480, 452] on input "Sheriff's Office Program" at bounding box center [473, 448] width 10 height 10
checkbox input "true"
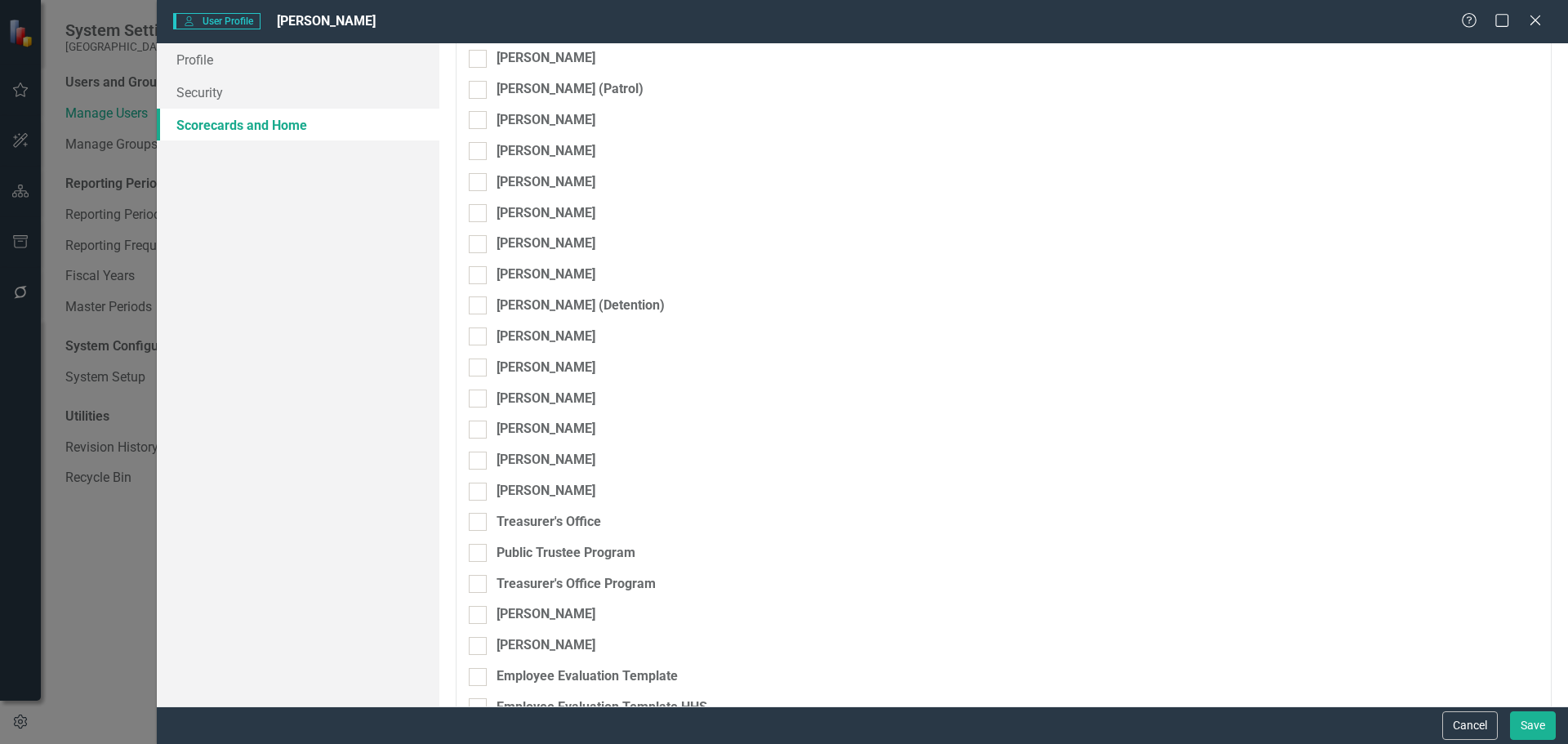
scroll to position [8416, 0]
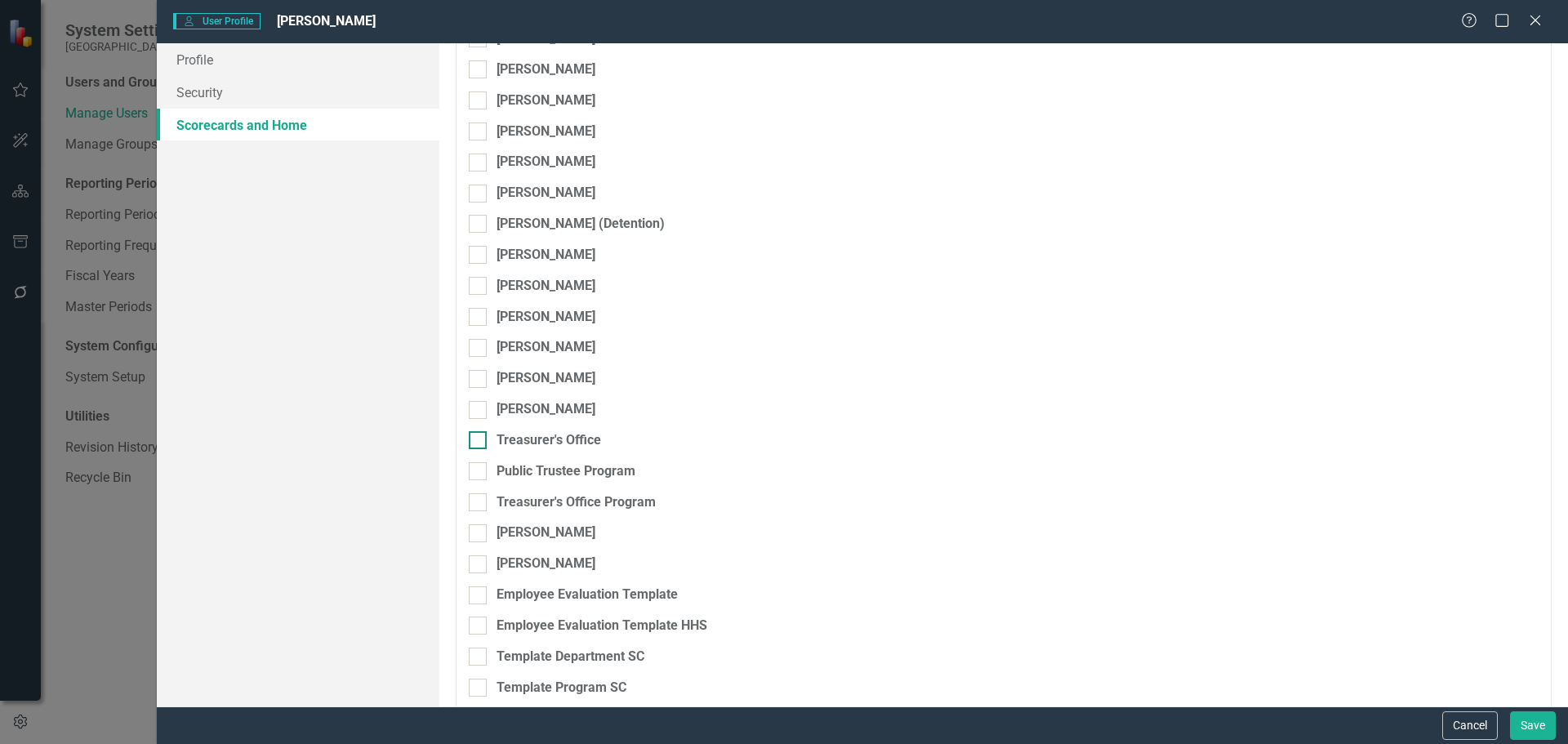
click at [479, 439] on input "Treasurer's Office" at bounding box center [473, 436] width 10 height 10
checkbox input "true"
click at [480, 471] on div at bounding box center [477, 471] width 18 height 18
click at [480, 471] on input "Public Trustee Program" at bounding box center [473, 467] width 10 height 10
checkbox input "true"
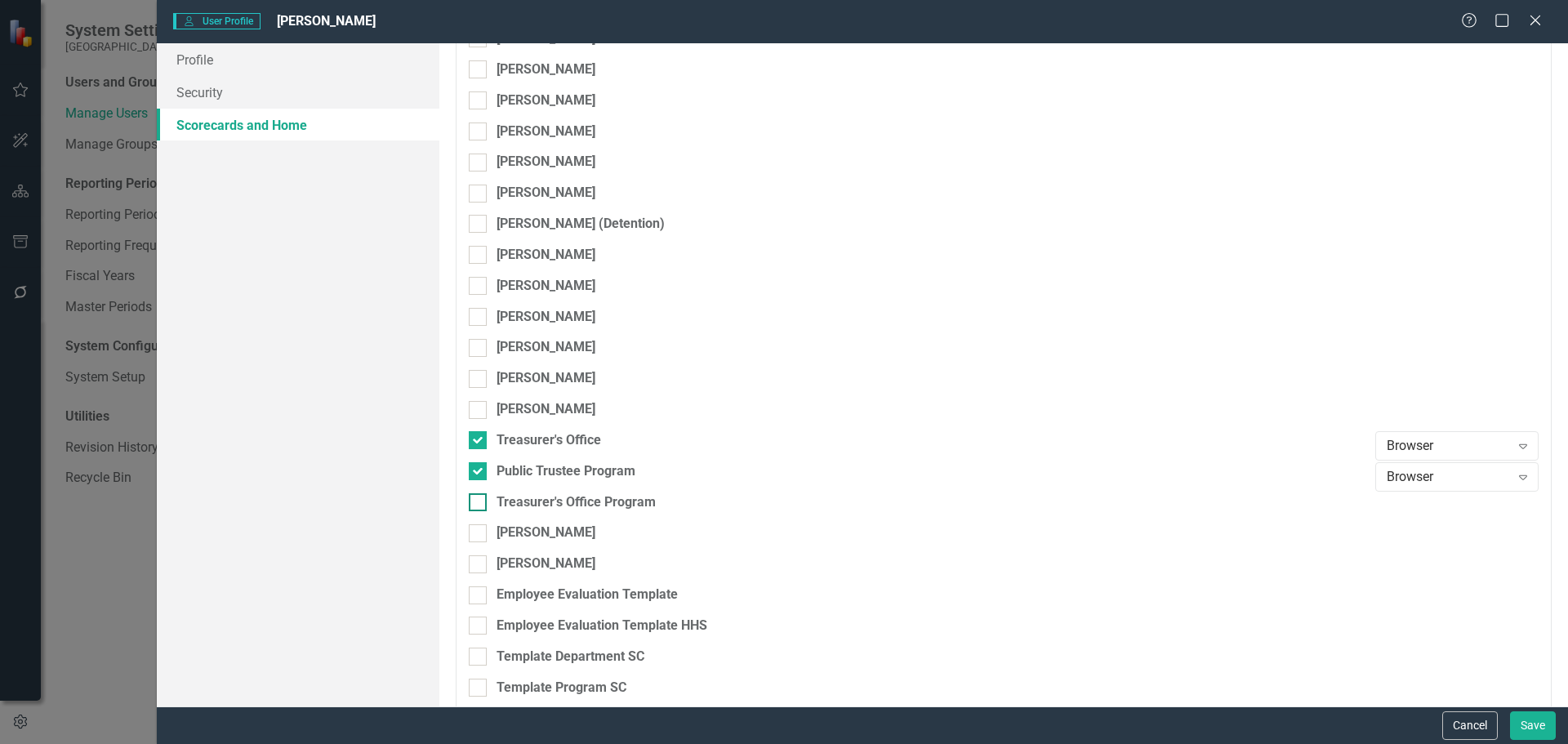
click at [481, 503] on div at bounding box center [477, 502] width 18 height 18
click at [480, 503] on input "Treasurer's Office Program" at bounding box center [473, 498] width 10 height 10
checkbox input "true"
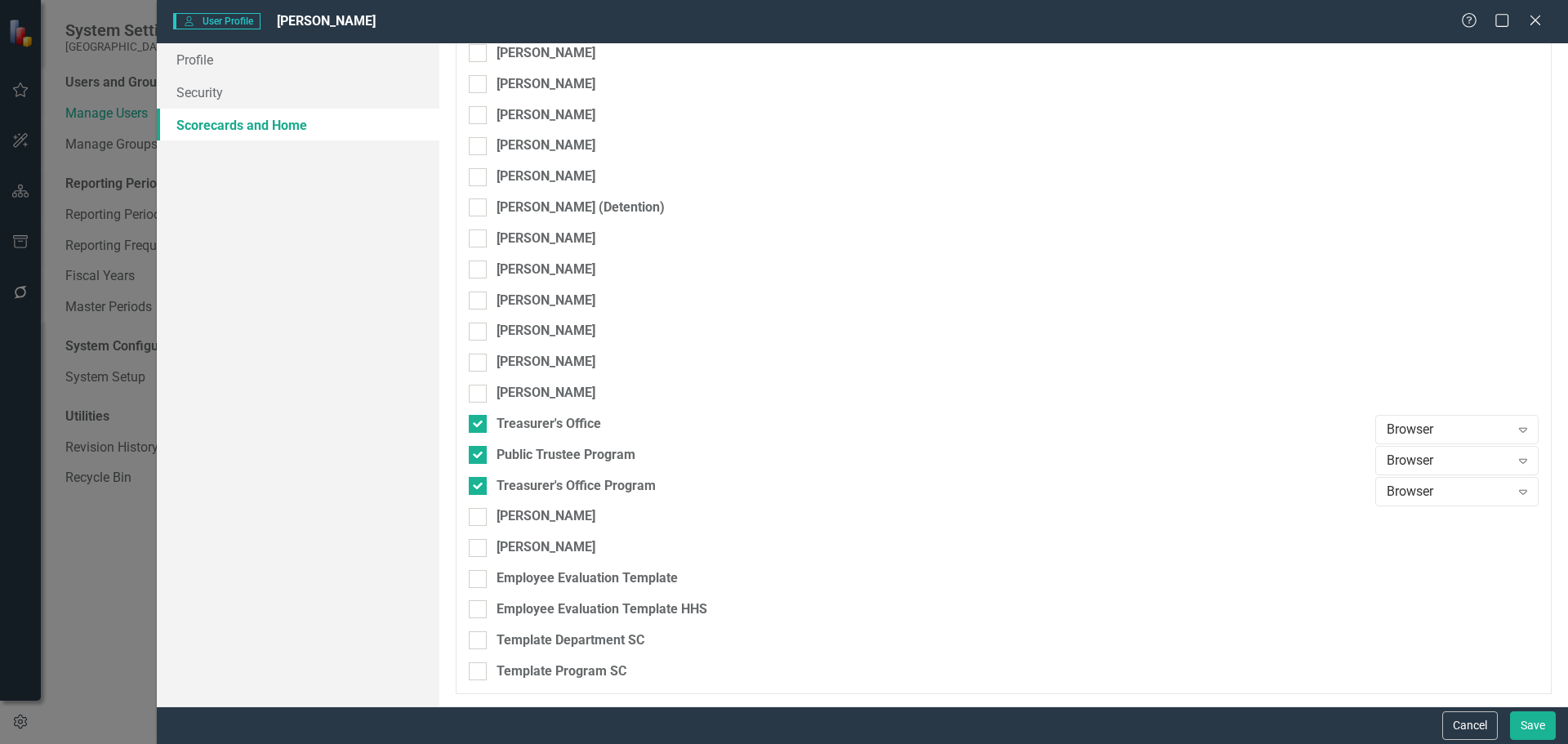
scroll to position [0, 0]
click at [1532, 719] on button "Save" at bounding box center [1532, 725] width 45 height 29
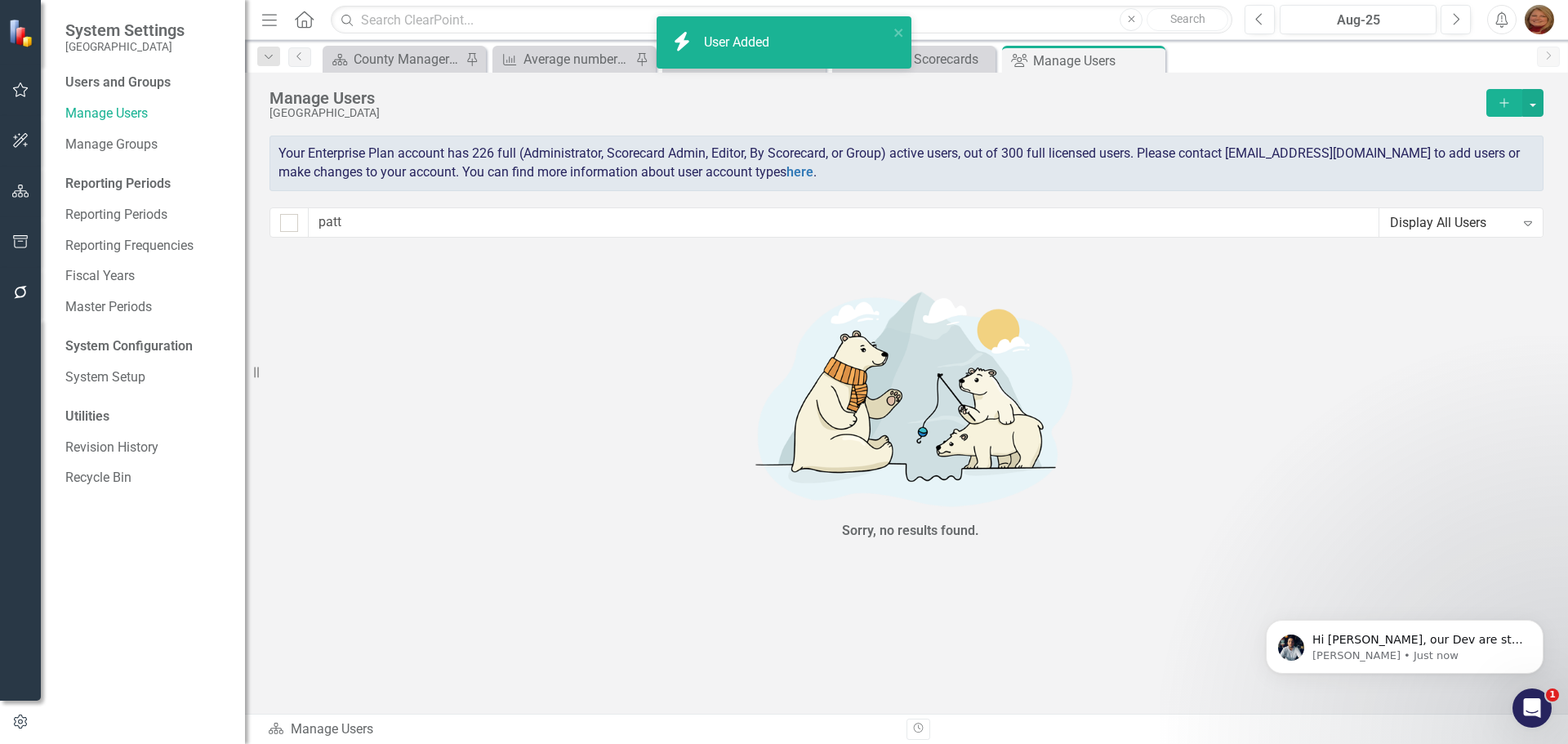
scroll to position [2004, 0]
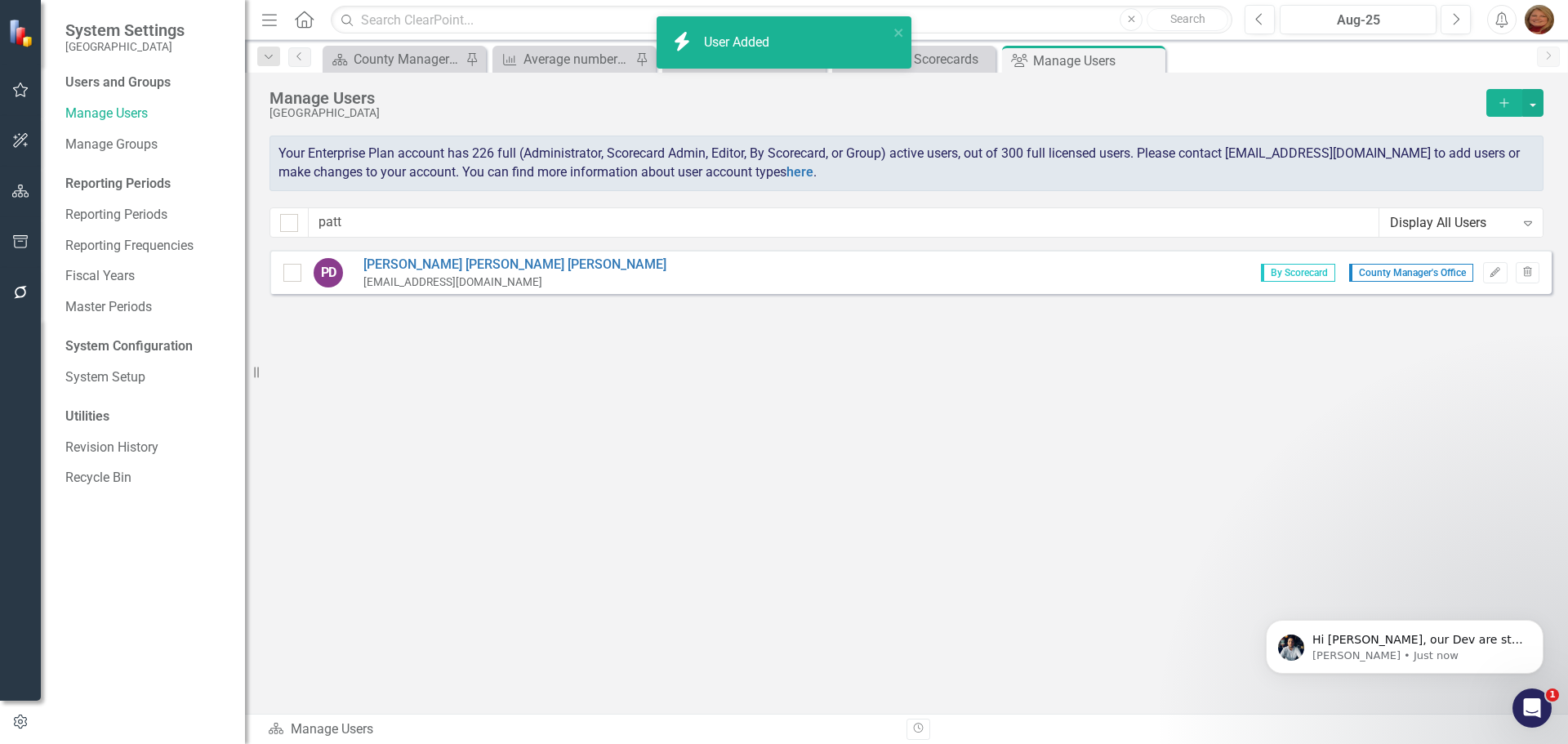
checkbox input "false"
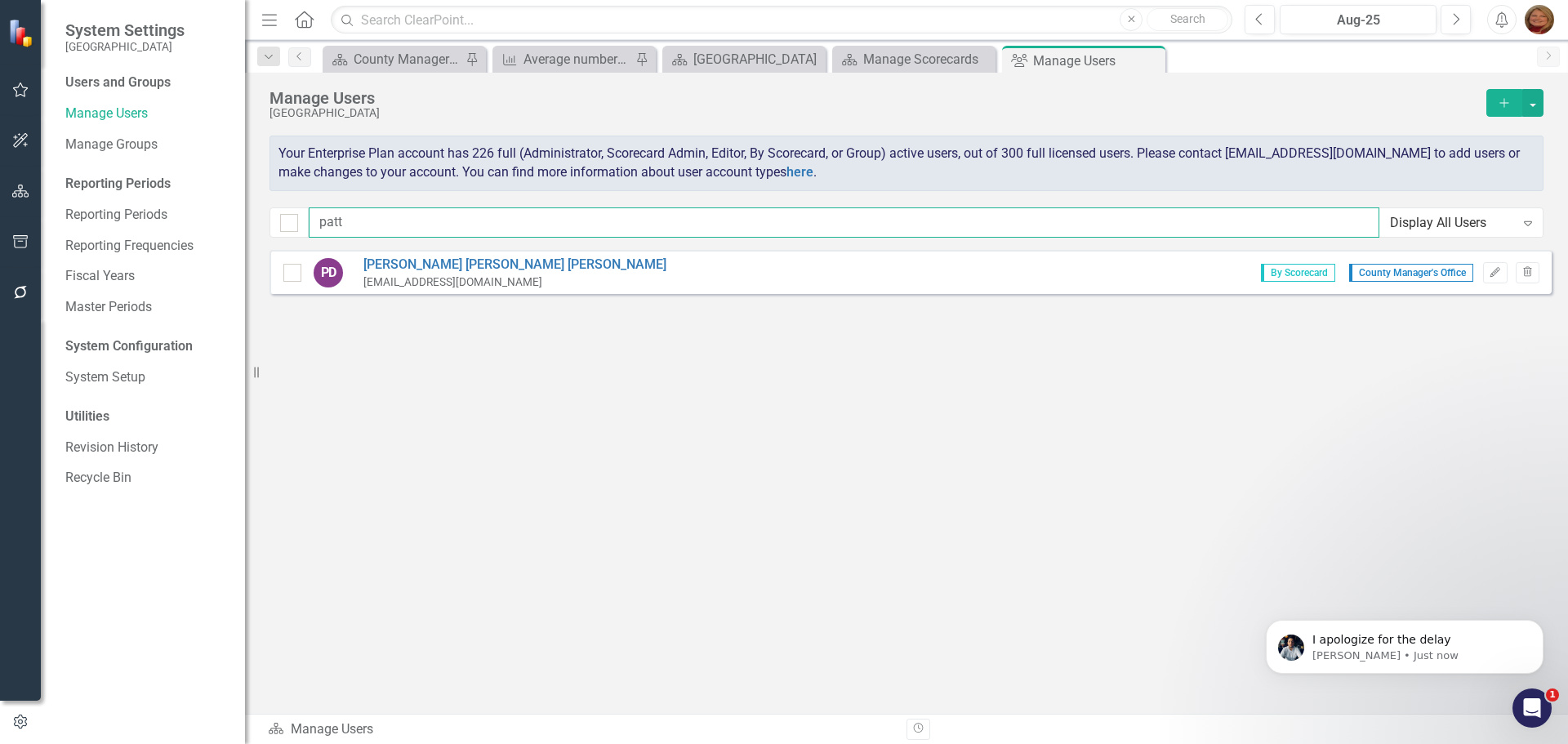
click at [253, 222] on div "System Settings Gunnison County Users and Groups Manage Users Manage Groups Rep…" at bounding box center [784, 372] width 1568 height 744
type input "flet"
click at [1499, 271] on icon "Edit" at bounding box center [1495, 272] width 12 height 10
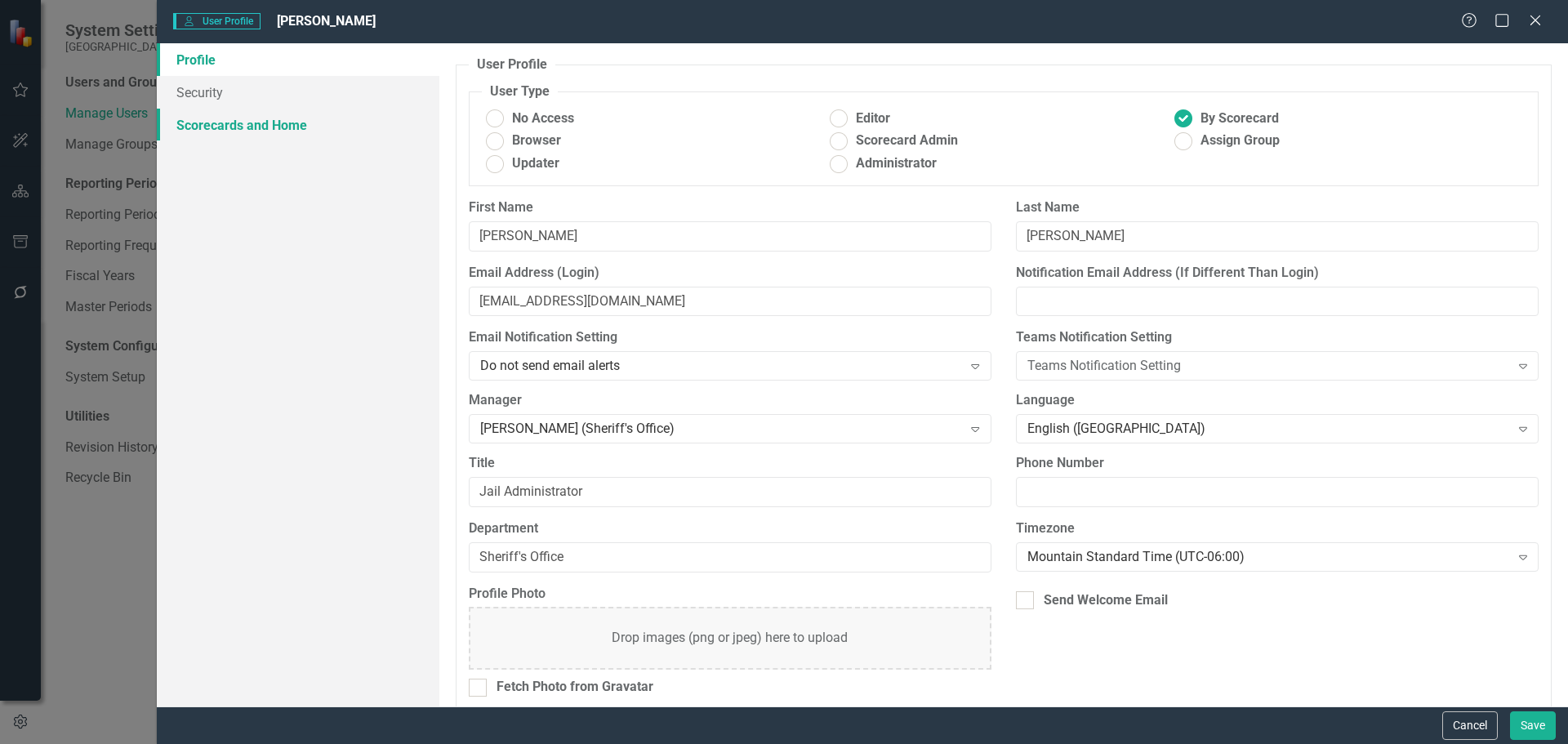
click at [238, 120] on link "Scorecards and Home" at bounding box center [297, 124] width 282 height 32
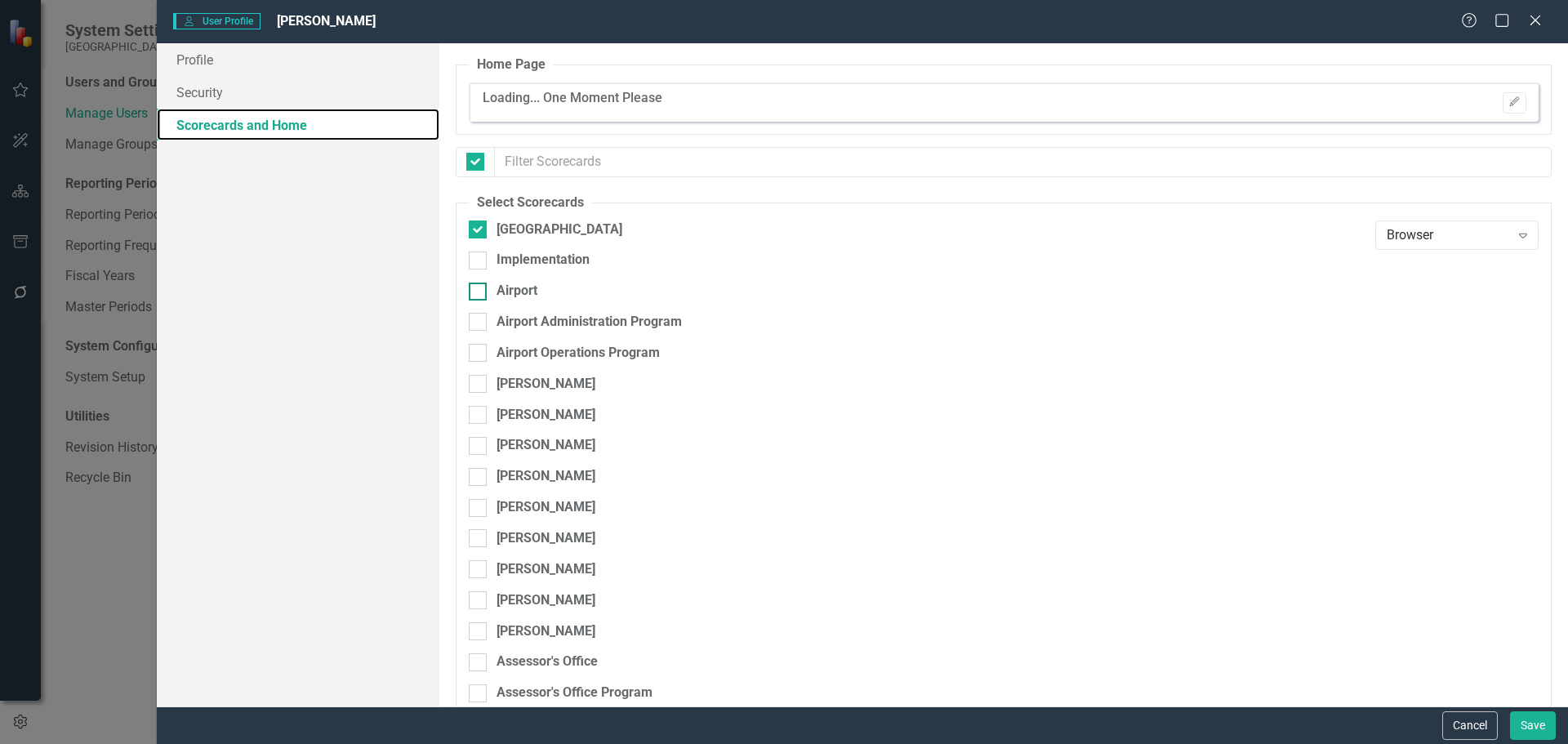
checkbox input "false"
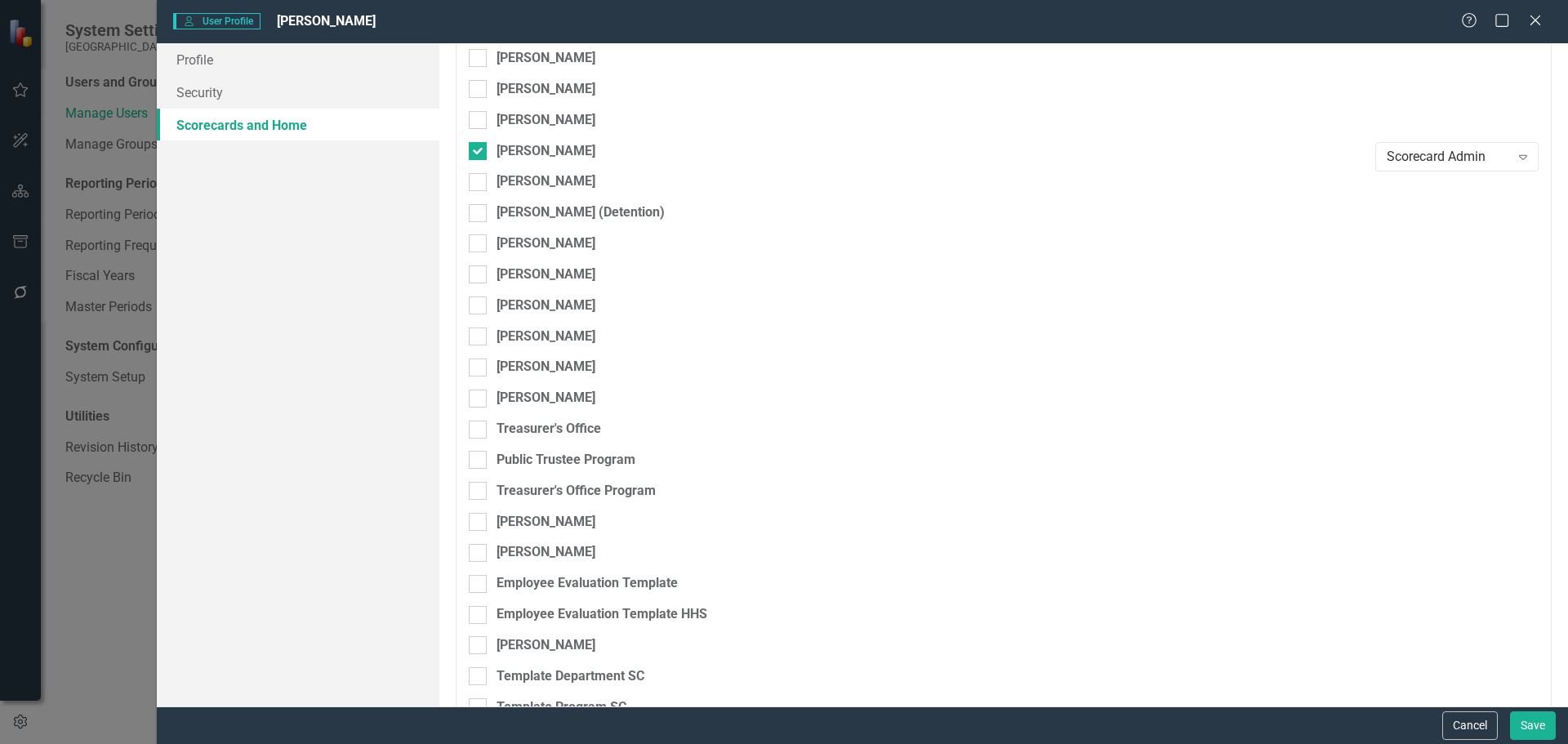
scroll to position [8431, 0]
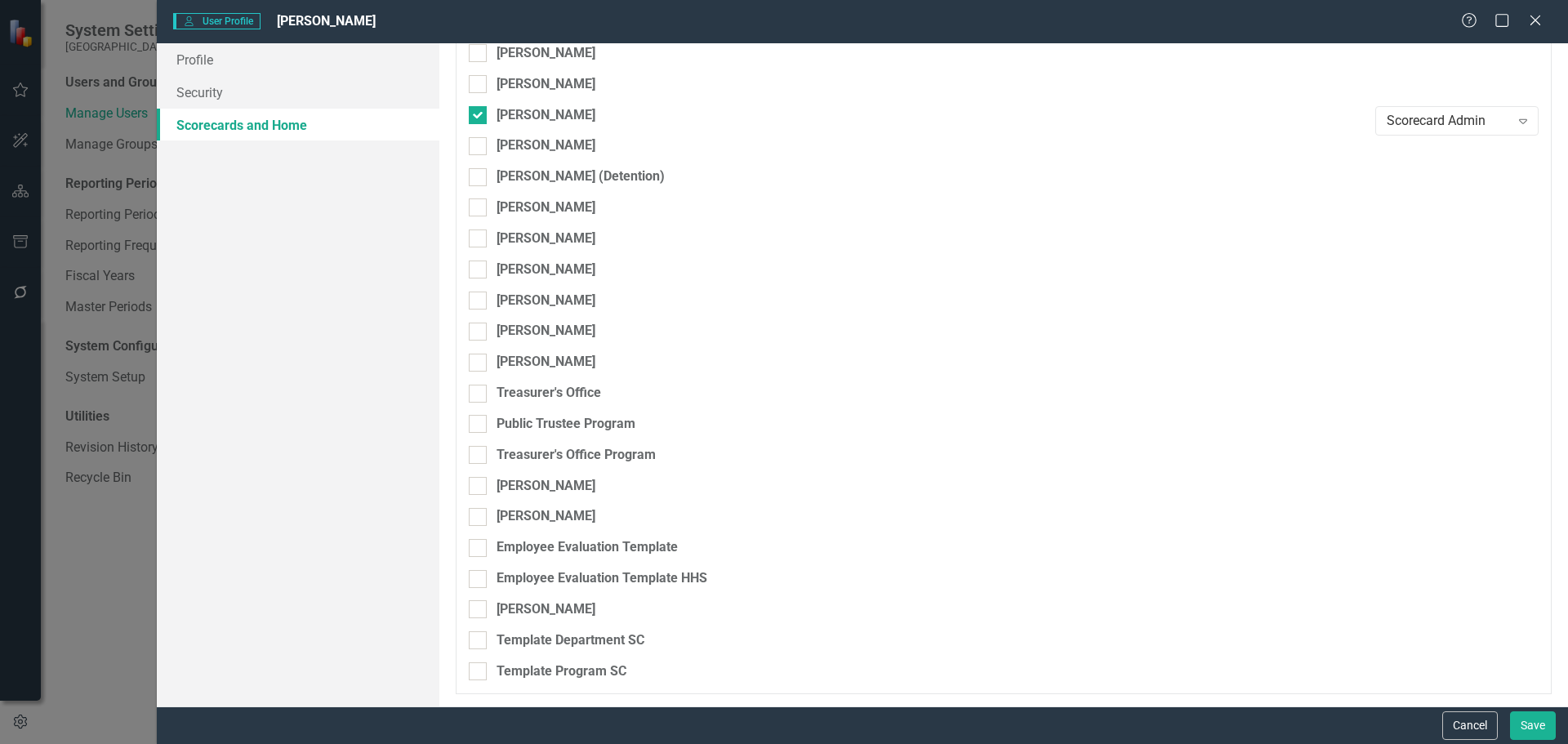
drag, startPoint x: 1470, startPoint y: 725, endPoint x: 1453, endPoint y: 711, distance: 22.0
click at [1470, 725] on button "Cancel" at bounding box center [1470, 725] width 56 height 29
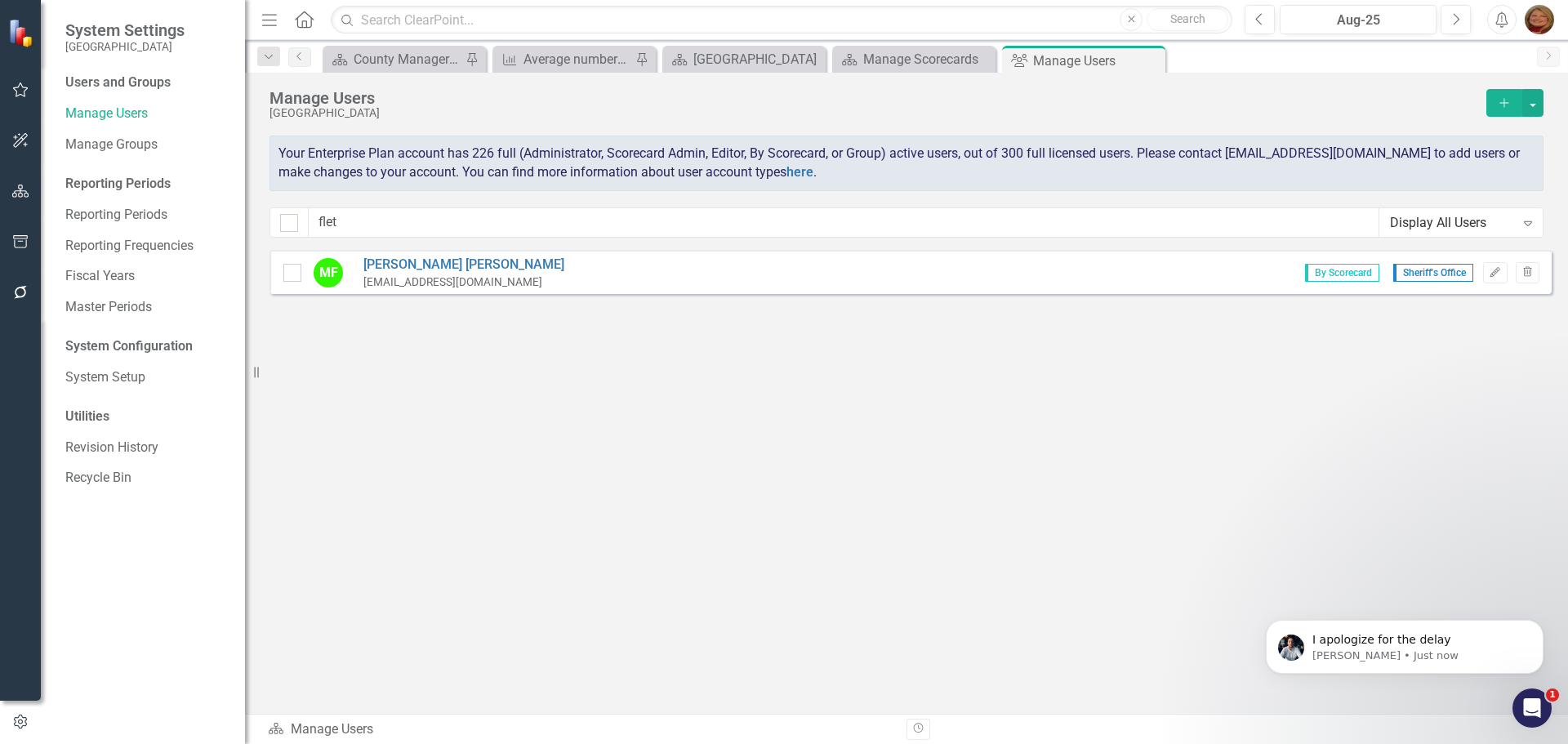
click at [1502, 107] on icon "Add" at bounding box center [1504, 103] width 15 height 11
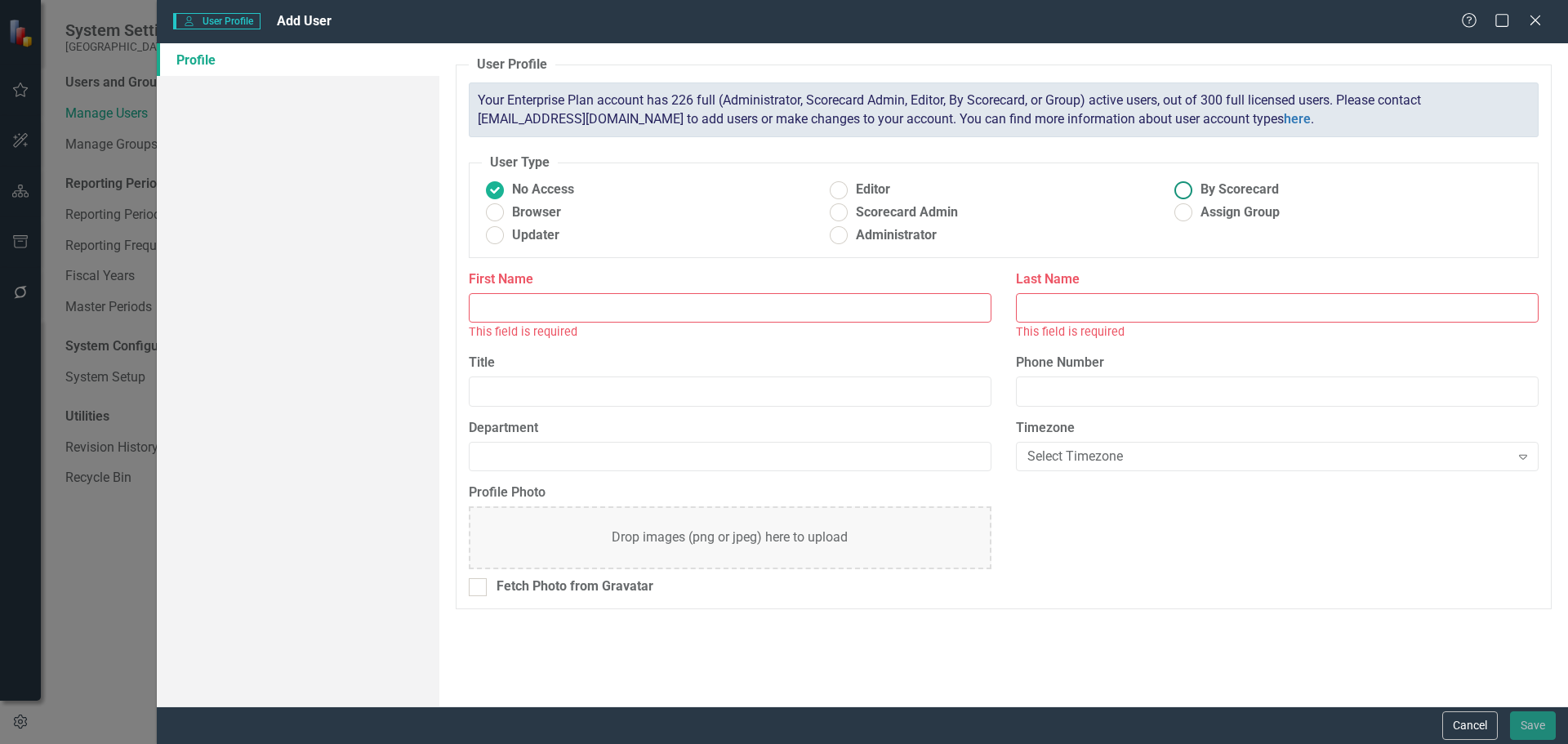
click at [1183, 190] on ins at bounding box center [1184, 189] width 25 height 25
click at [1183, 190] on input "By Scorecard" at bounding box center [1184, 189] width 25 height 25
radio input "true"
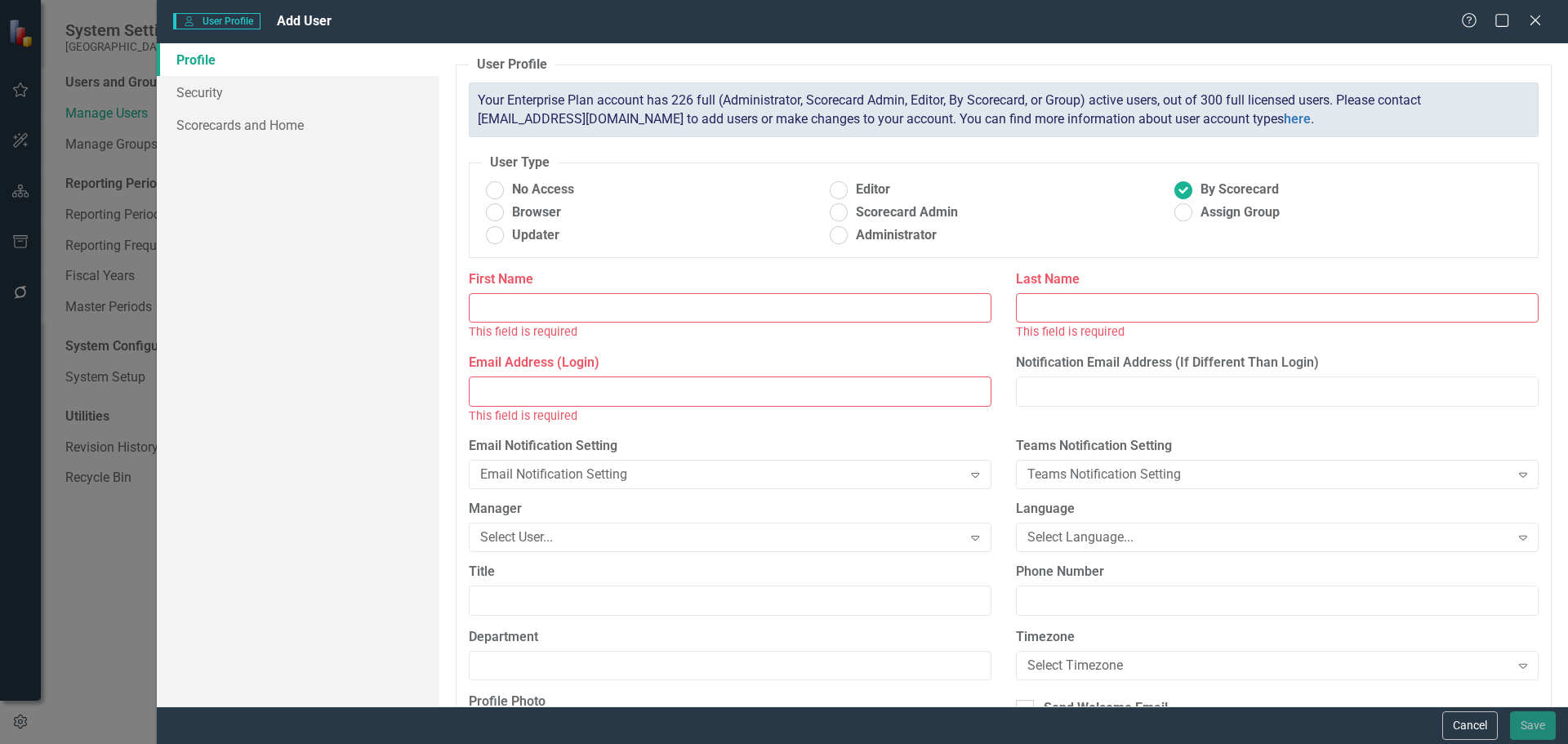
click at [690, 307] on input "First Name" at bounding box center [730, 309] width 522 height 31
type input "[PERSON_NAME]"
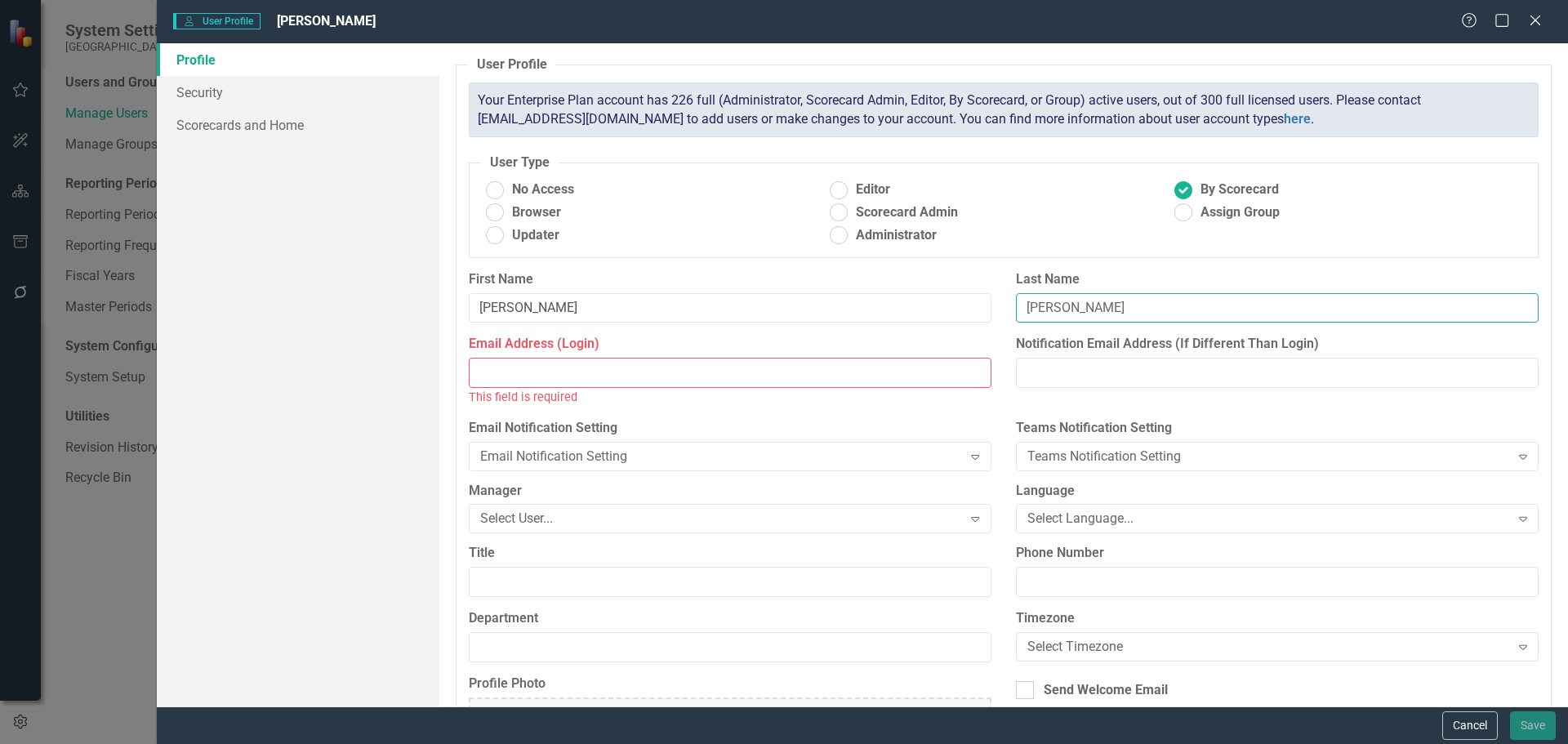
type input "[PERSON_NAME]"
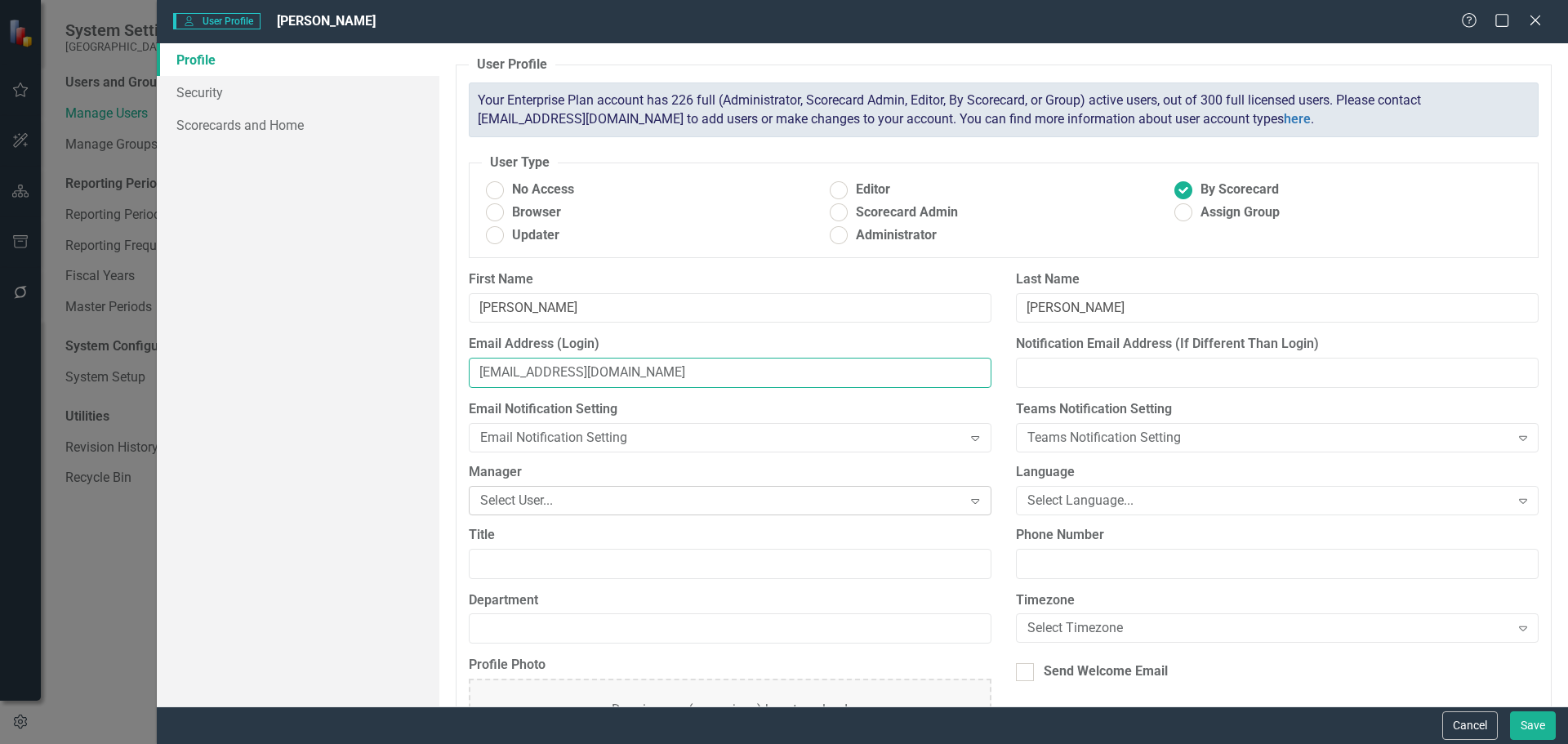
type input "[EMAIL_ADDRESS][DOMAIN_NAME]"
click at [708, 498] on div "Select User..." at bounding box center [721, 500] width 483 height 19
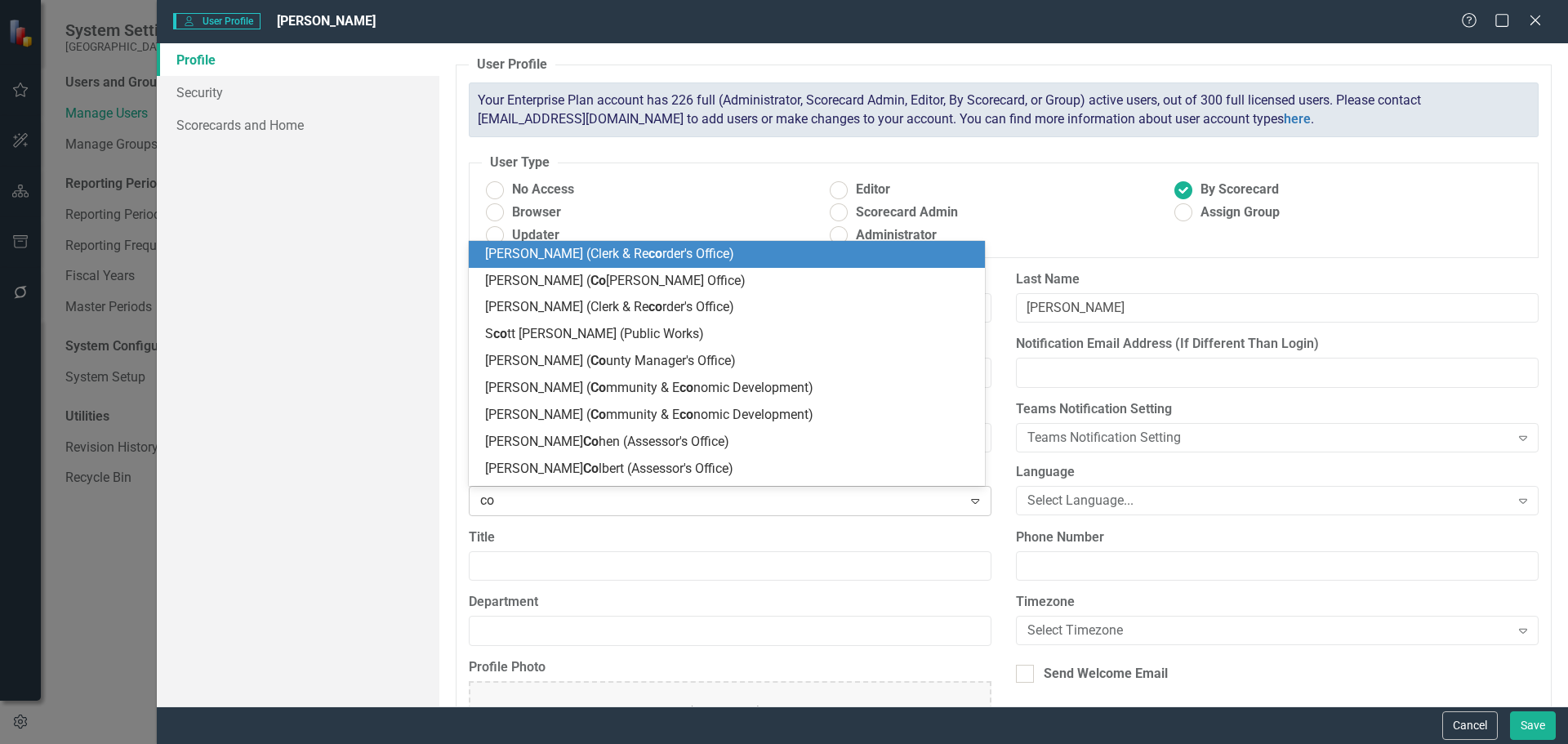
type input "coh"
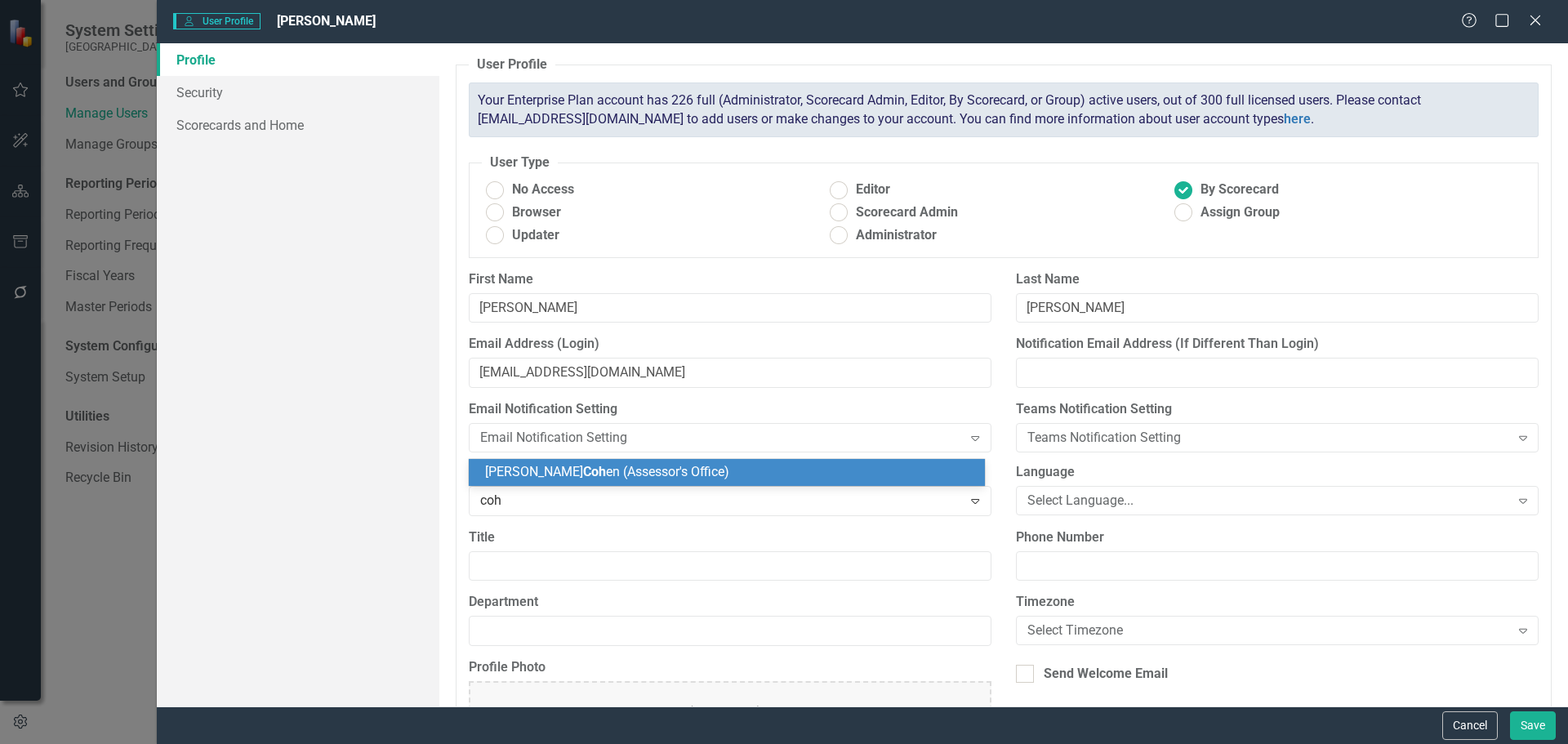
click at [660, 475] on span "Alexandra Coh en (Assessor's Office)" at bounding box center [608, 472] width 245 height 16
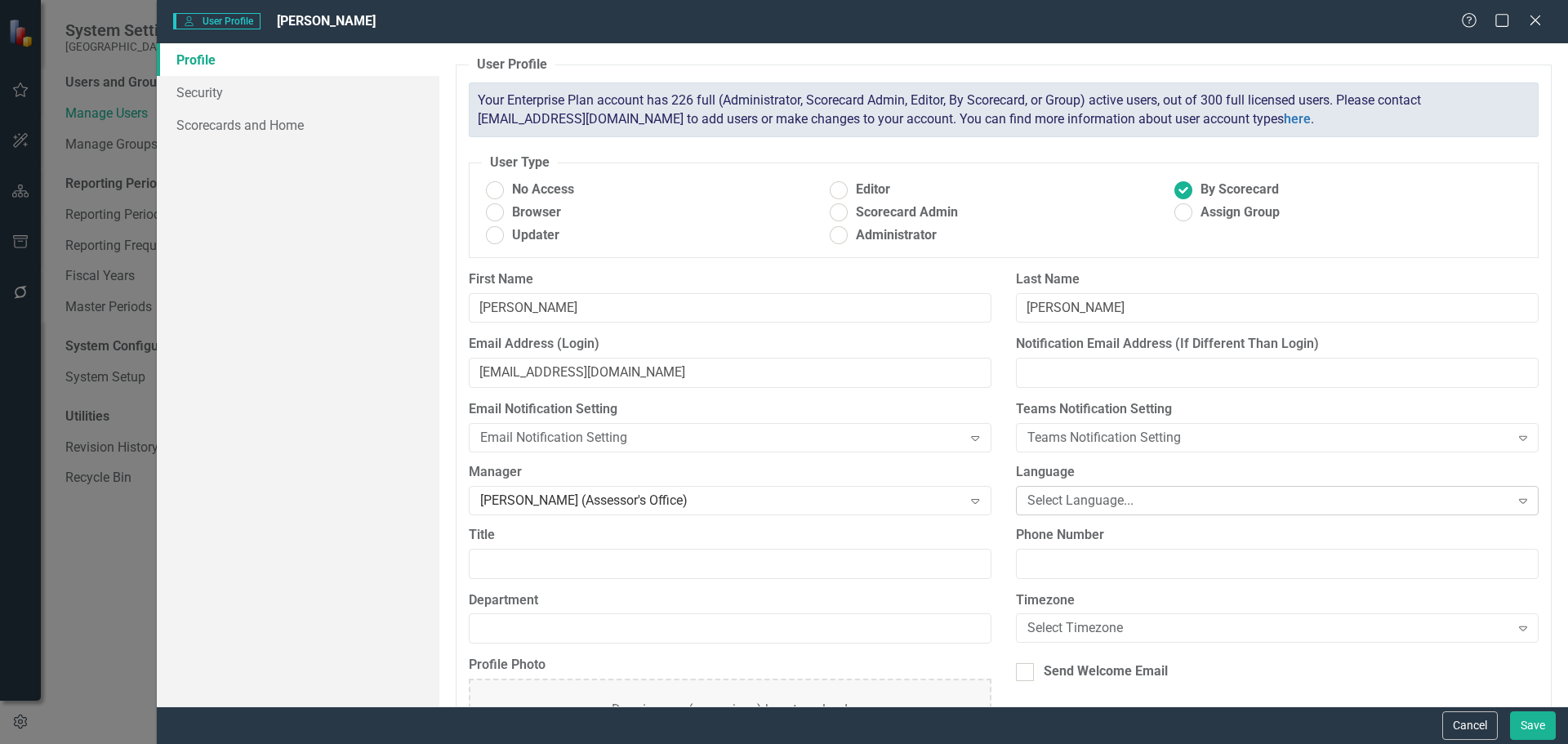
click at [1096, 503] on div "Select Language..." at bounding box center [1268, 500] width 483 height 19
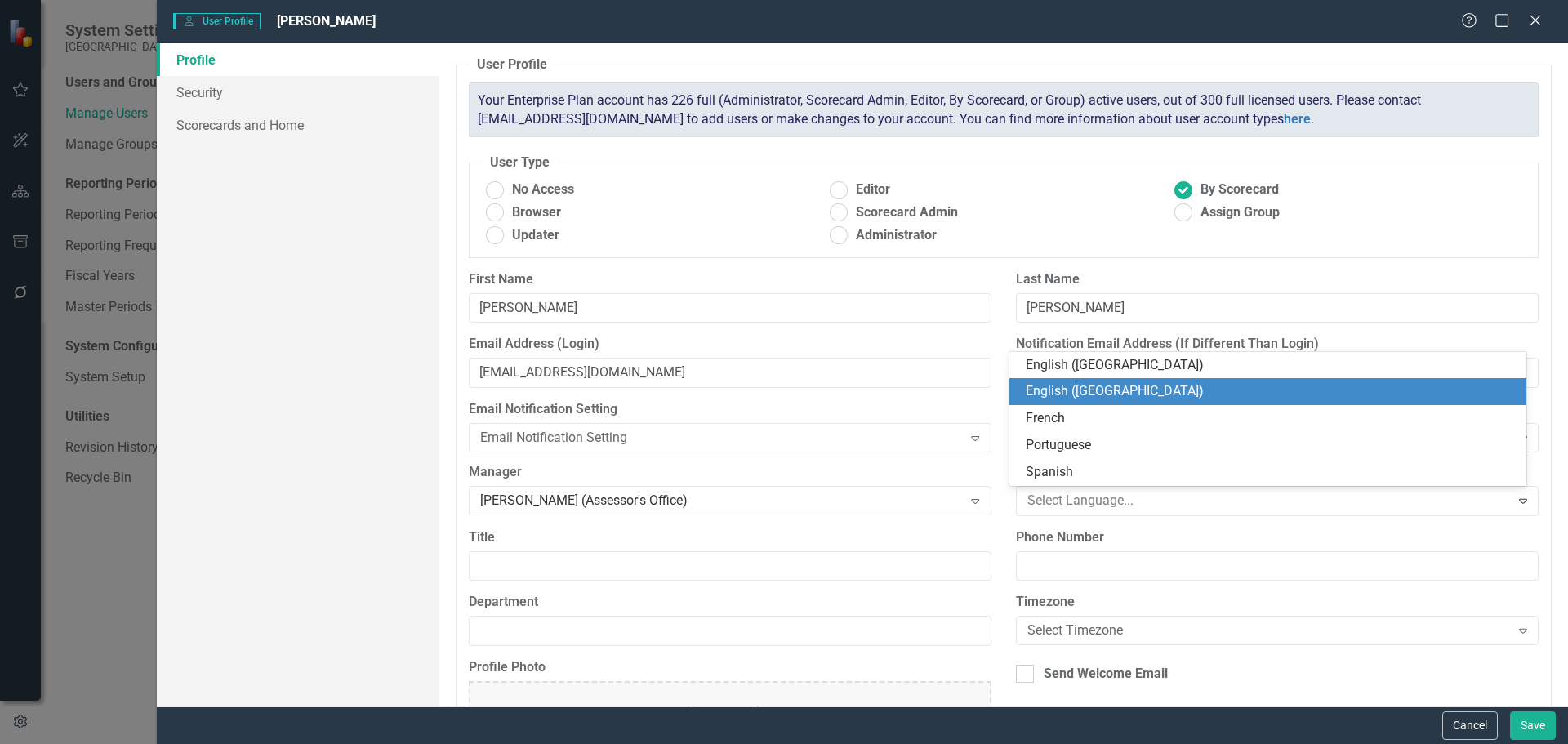
click at [1092, 394] on div "English ([GEOGRAPHIC_DATA])" at bounding box center [1272, 392] width 491 height 19
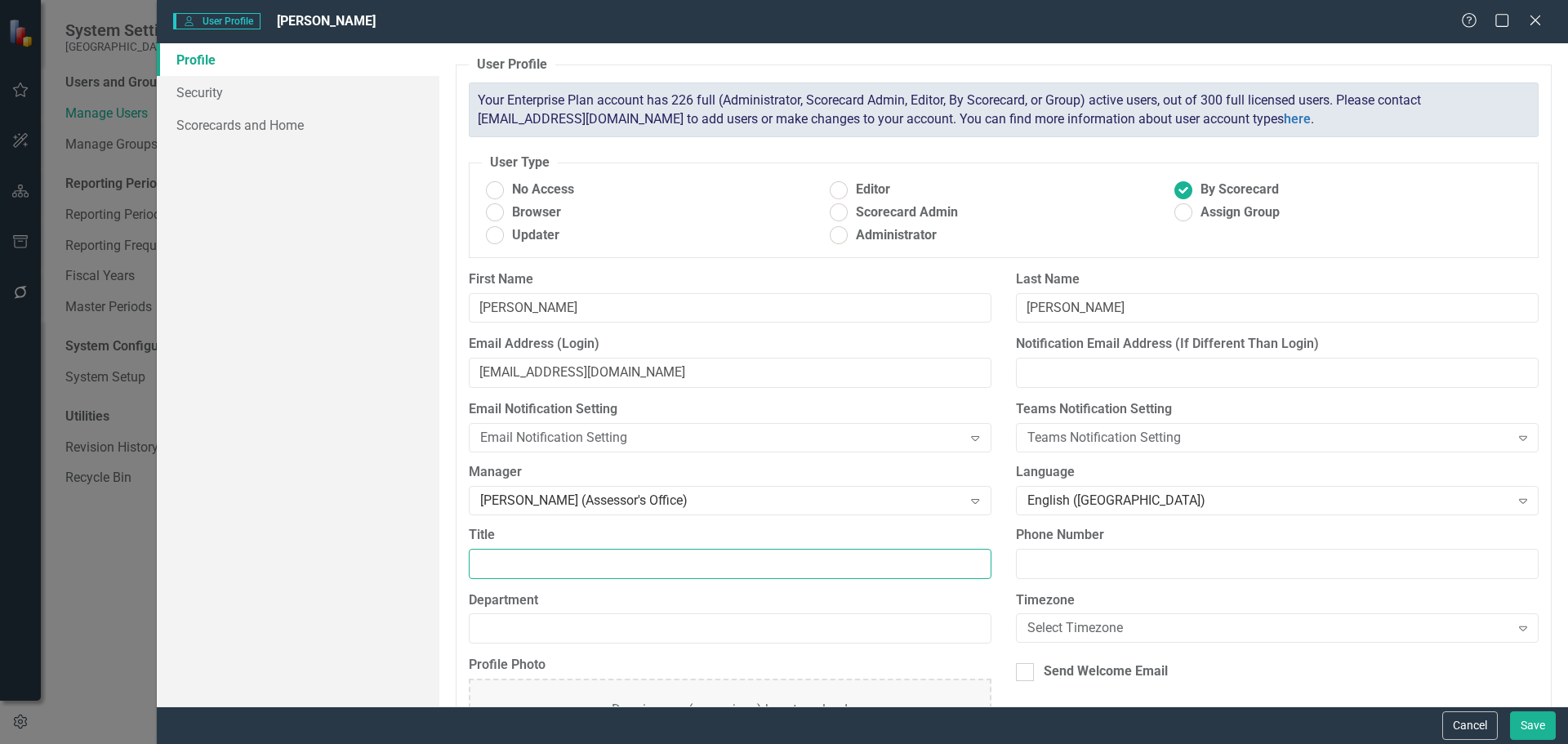
click at [707, 571] on input "Title" at bounding box center [730, 564] width 522 height 31
type input "Data Analyst I"
click at [675, 629] on input "Department" at bounding box center [730, 628] width 522 height 31
type input "Assessor's Office"
click at [1046, 625] on div "Select Timezone" at bounding box center [1268, 628] width 483 height 19
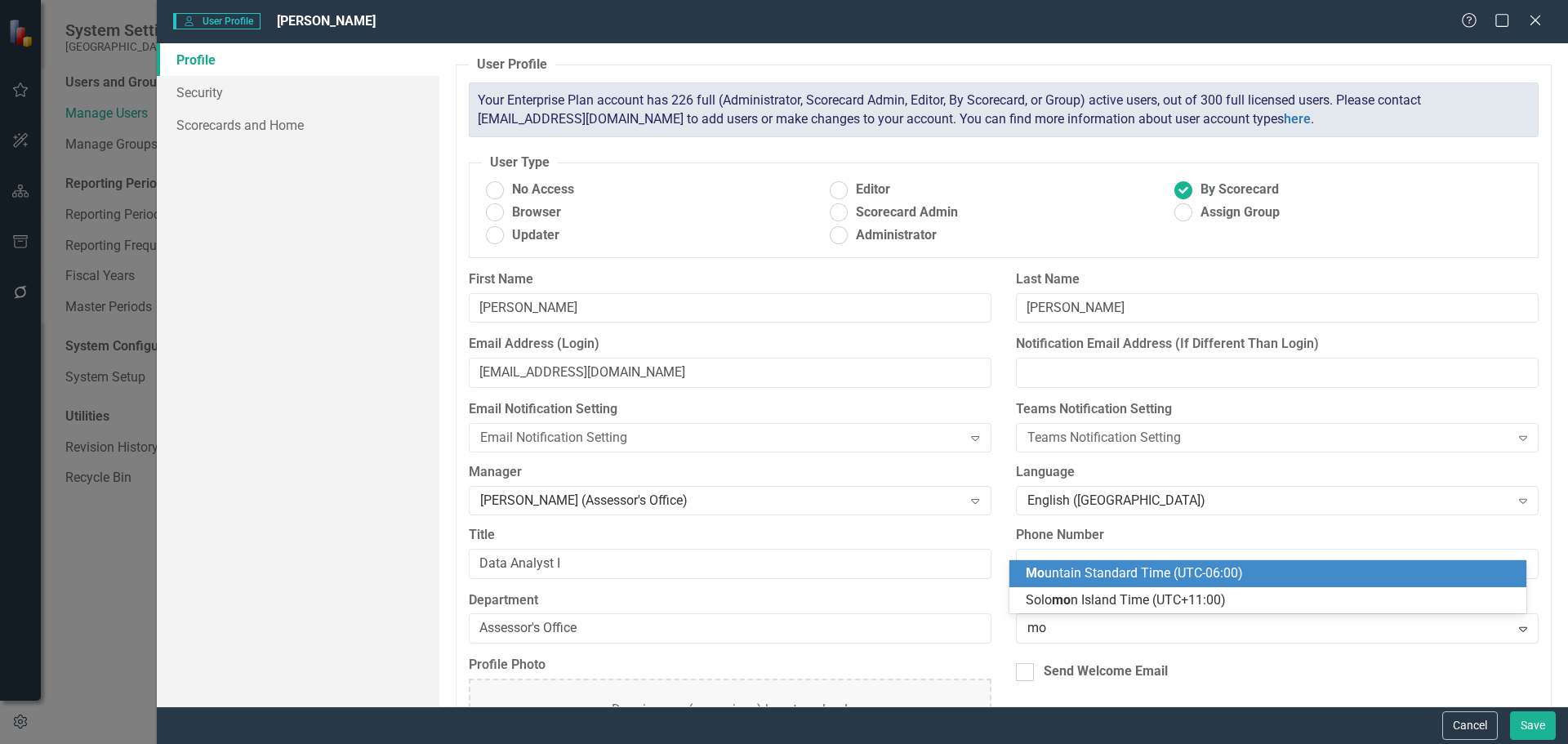
type input "mou"
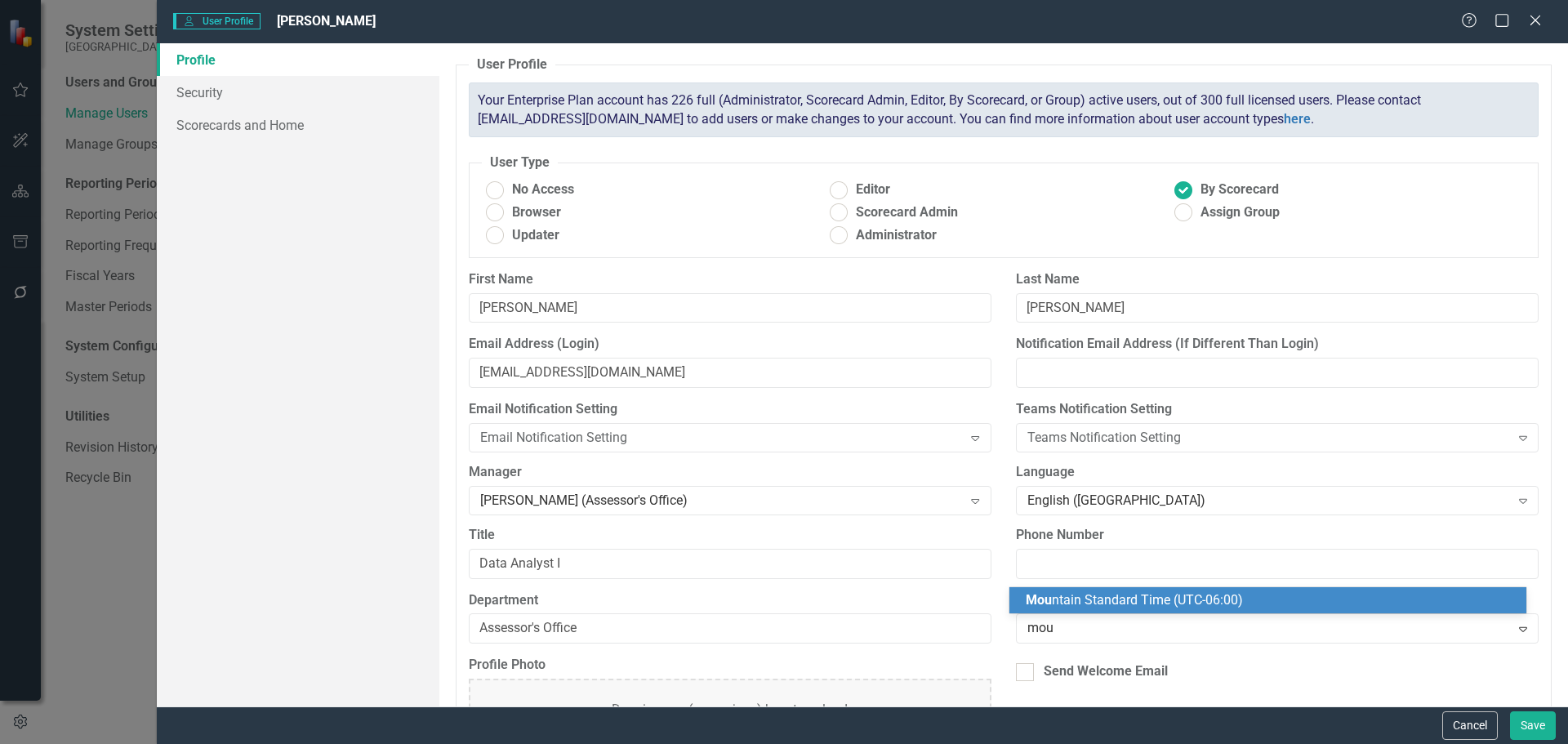
click at [1073, 599] on span "Mou ntain Standard Time (UTC-06:00)" at bounding box center [1135, 599] width 218 height 16
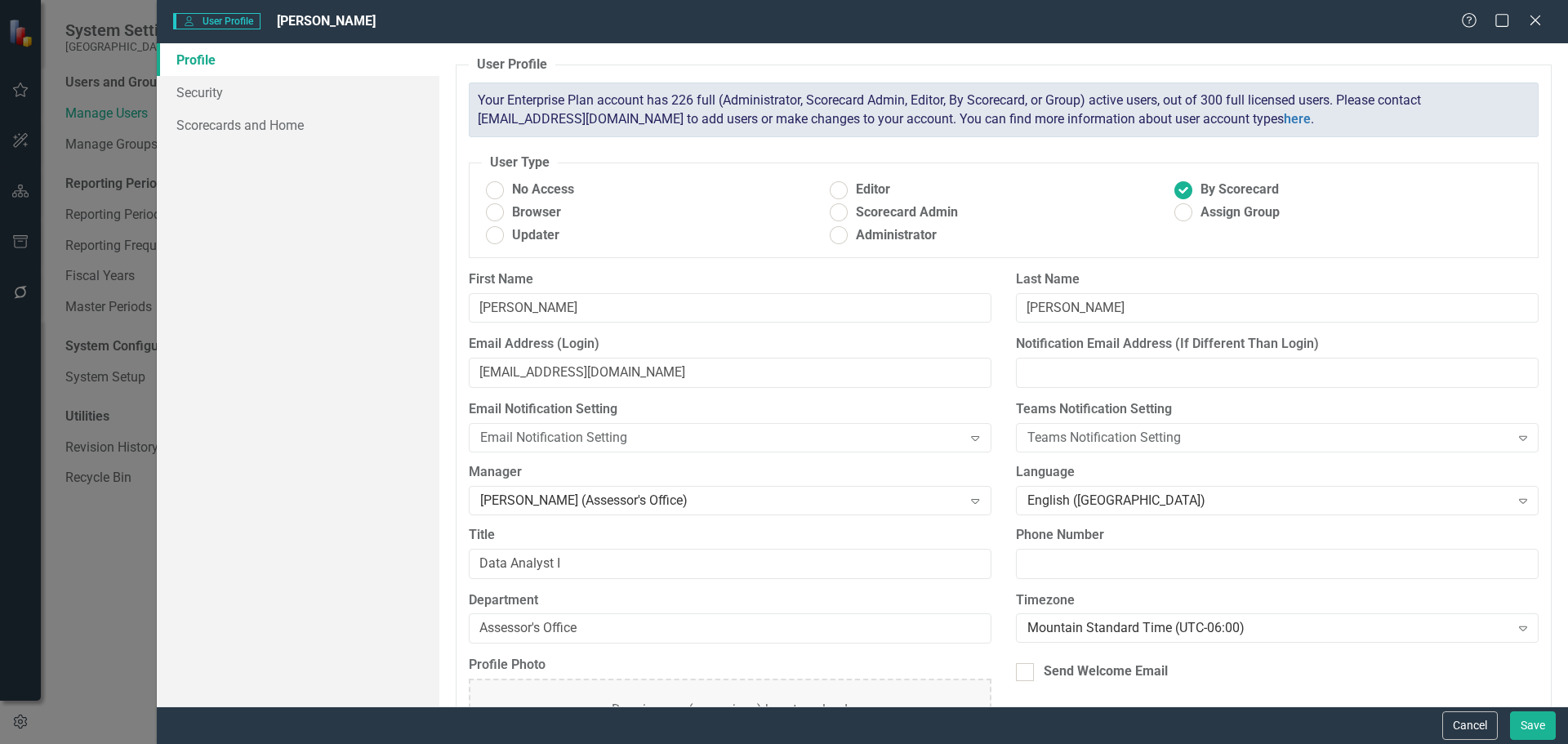
scroll to position [87, 0]
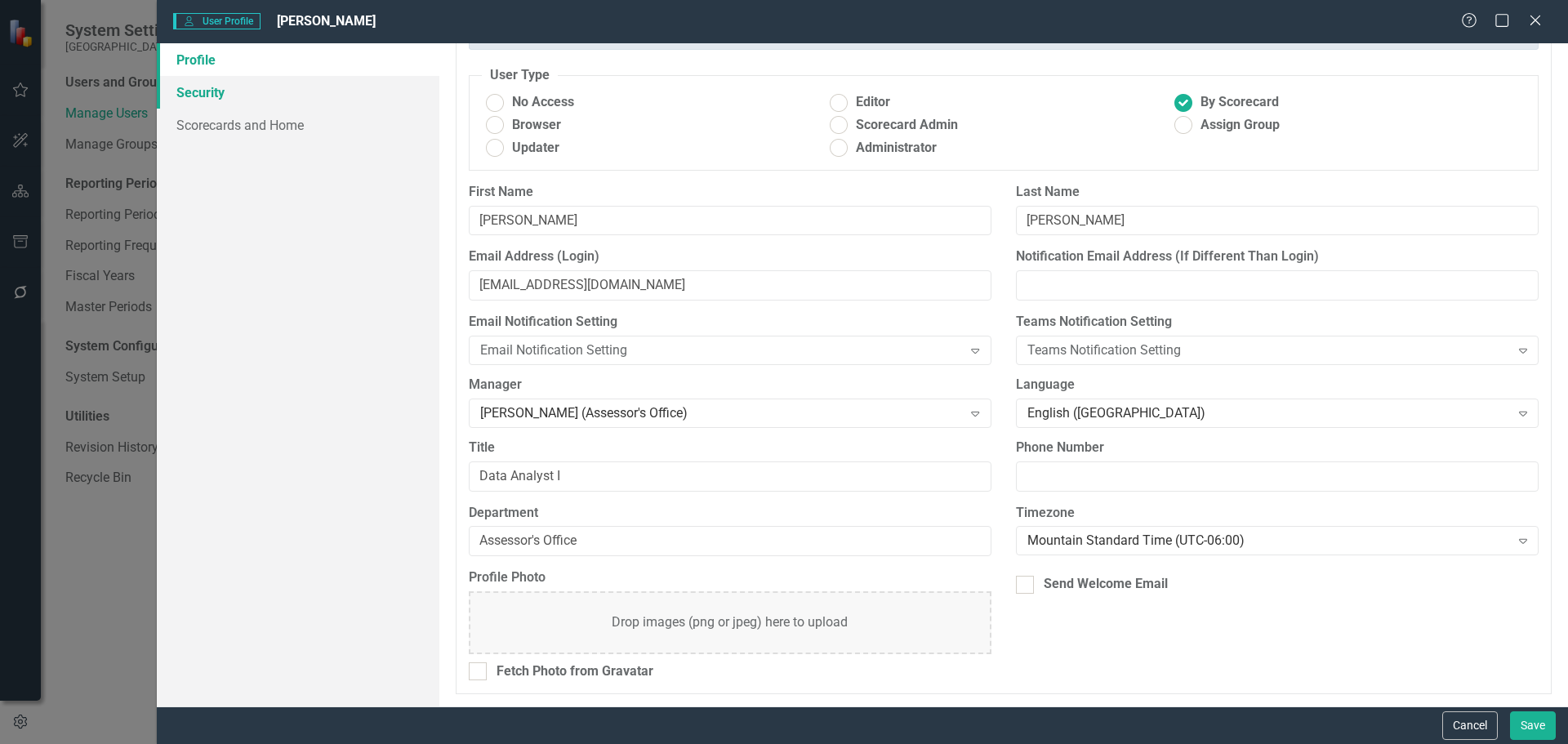
click at [202, 88] on link "Security" at bounding box center [297, 92] width 282 height 32
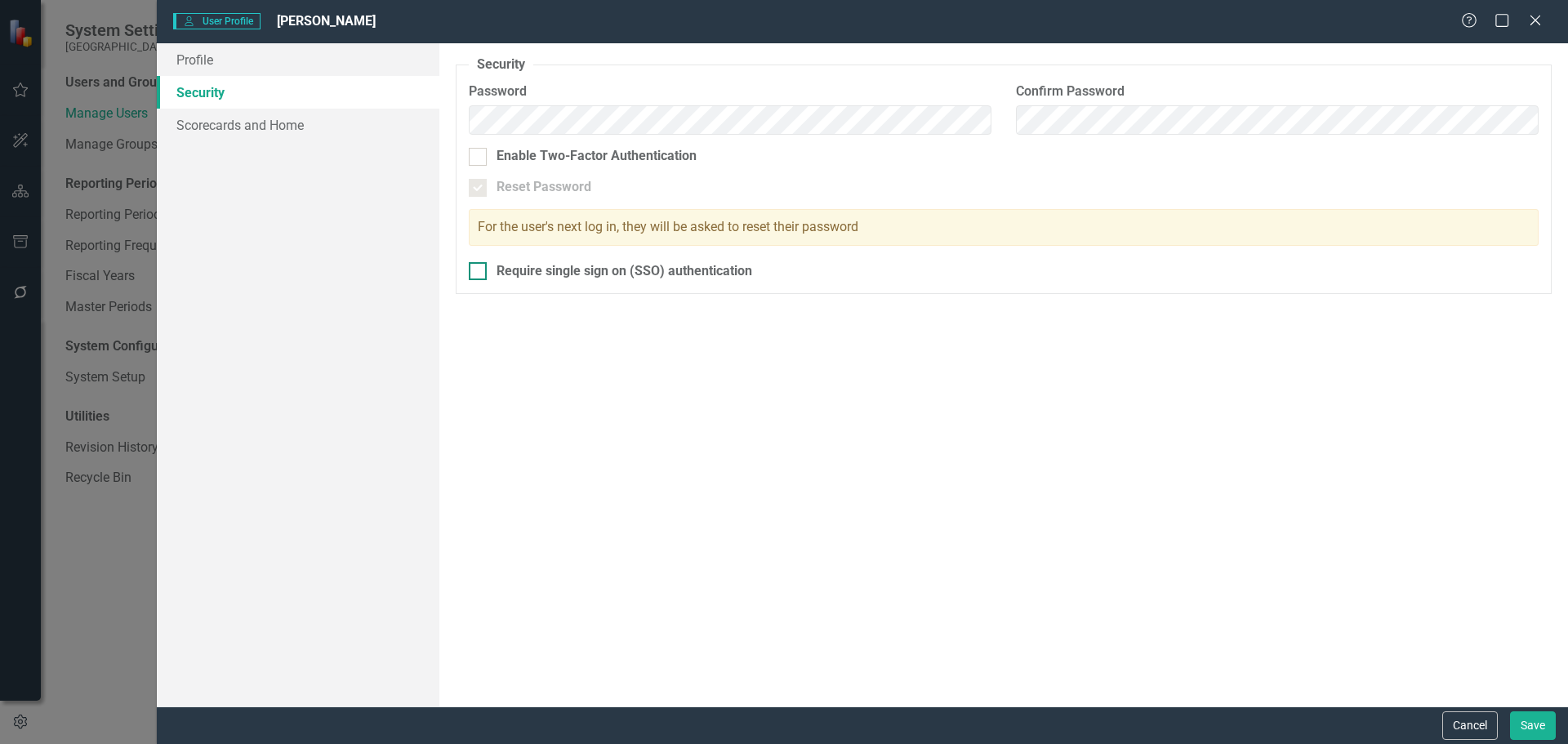
click at [476, 272] on input "Require single sign on (SSO) authentication" at bounding box center [473, 267] width 10 height 10
checkbox input "true"
click at [247, 122] on link "Scorecards and Home" at bounding box center [297, 124] width 282 height 32
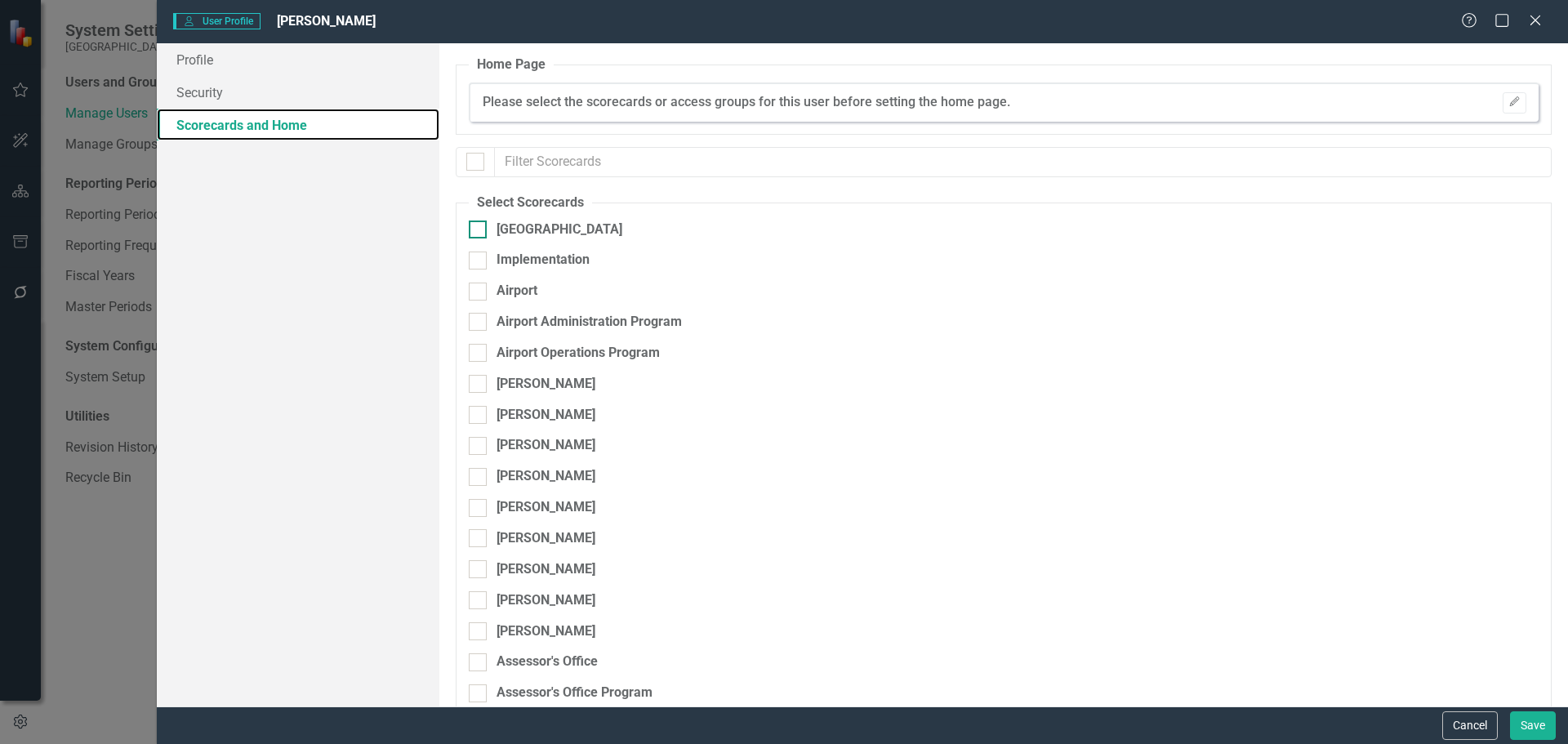
checkbox input "false"
click at [476, 232] on div at bounding box center [477, 229] width 18 height 18
click at [476, 232] on input "[GEOGRAPHIC_DATA]" at bounding box center [473, 225] width 10 height 10
checkbox input "true"
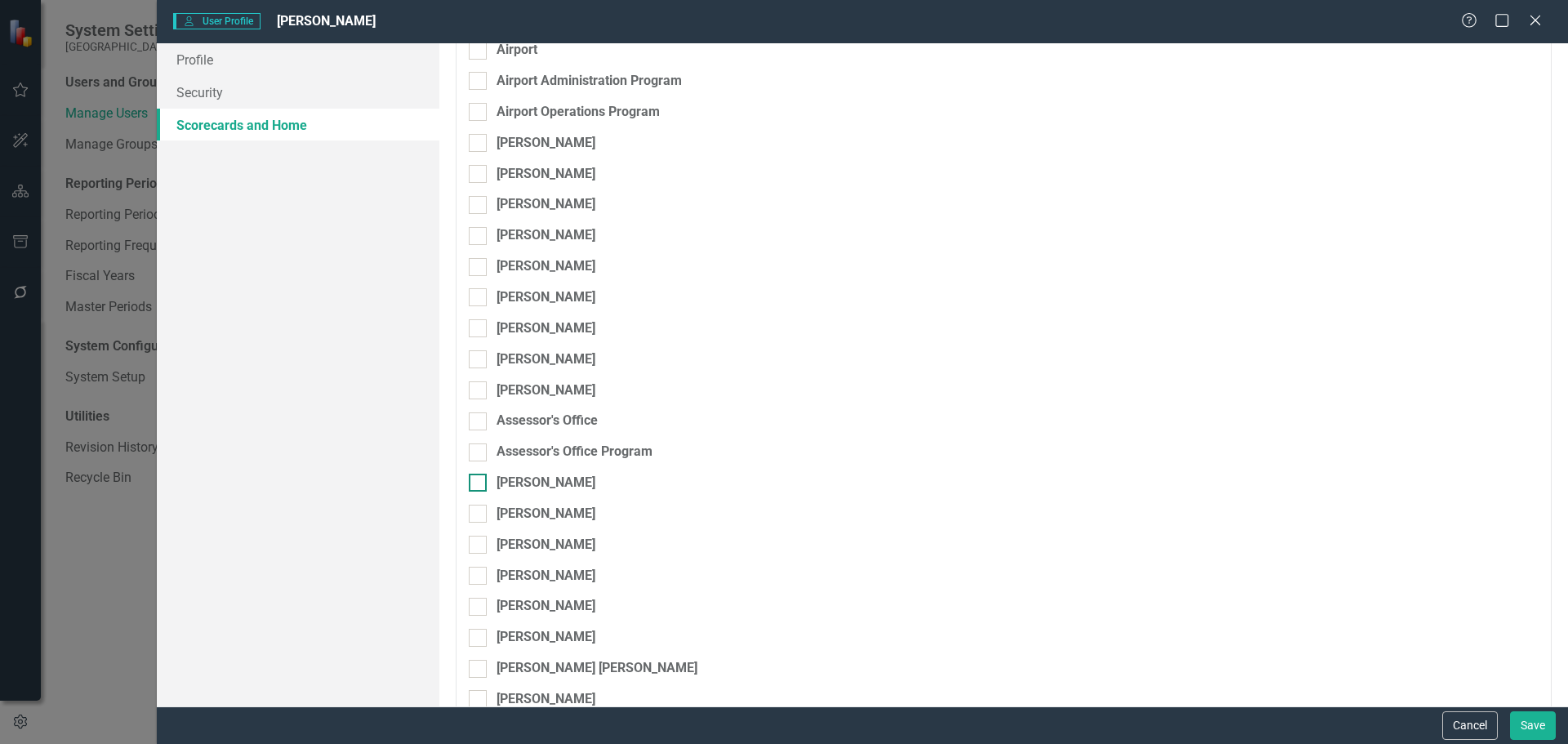
scroll to position [246, 0]
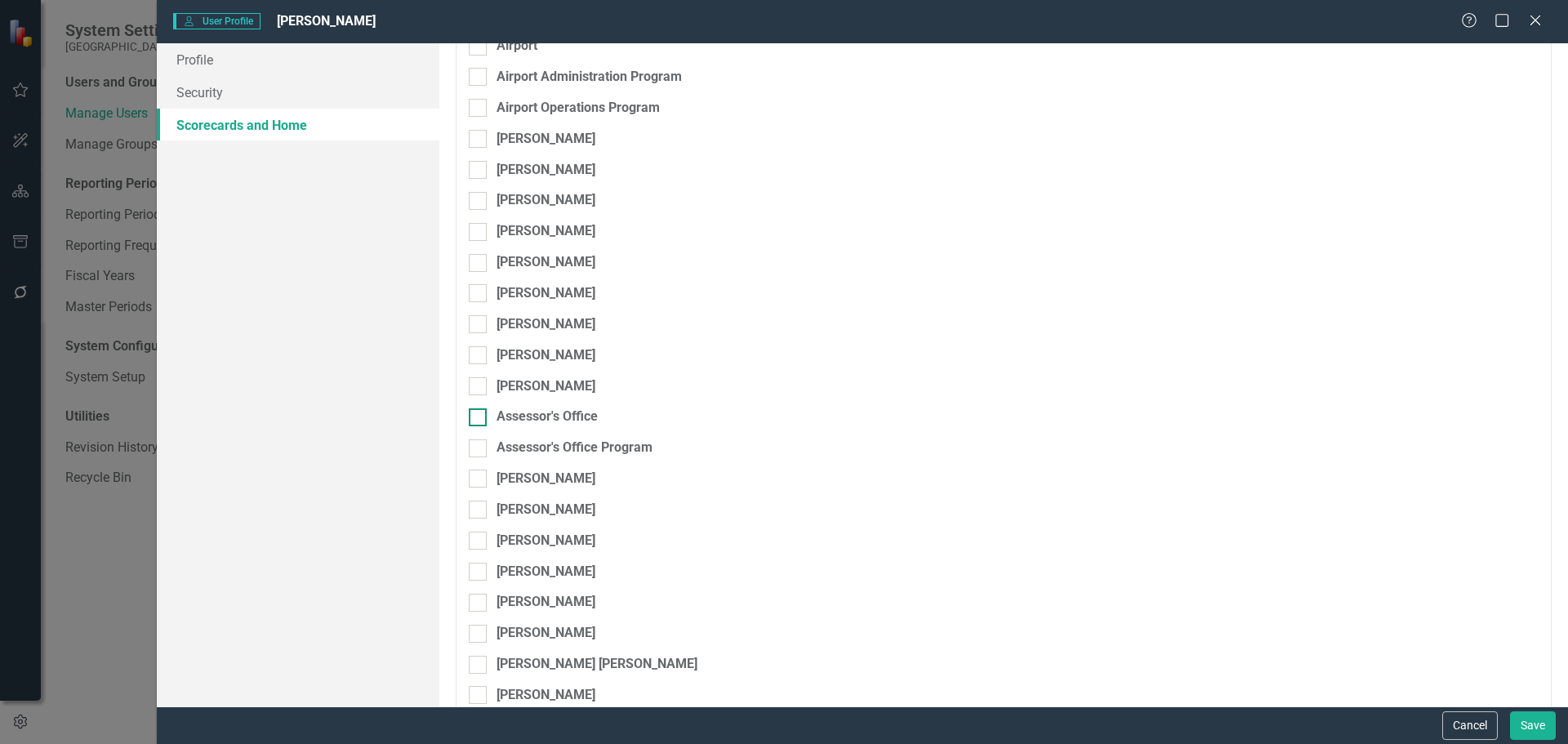
click at [476, 418] on input "Assessor's Office" at bounding box center [473, 413] width 10 height 10
checkbox input "true"
click at [478, 448] on input "Assessor's Office Program" at bounding box center [473, 444] width 10 height 10
checkbox input "true"
click at [1534, 723] on button "Save" at bounding box center [1532, 725] width 45 height 29
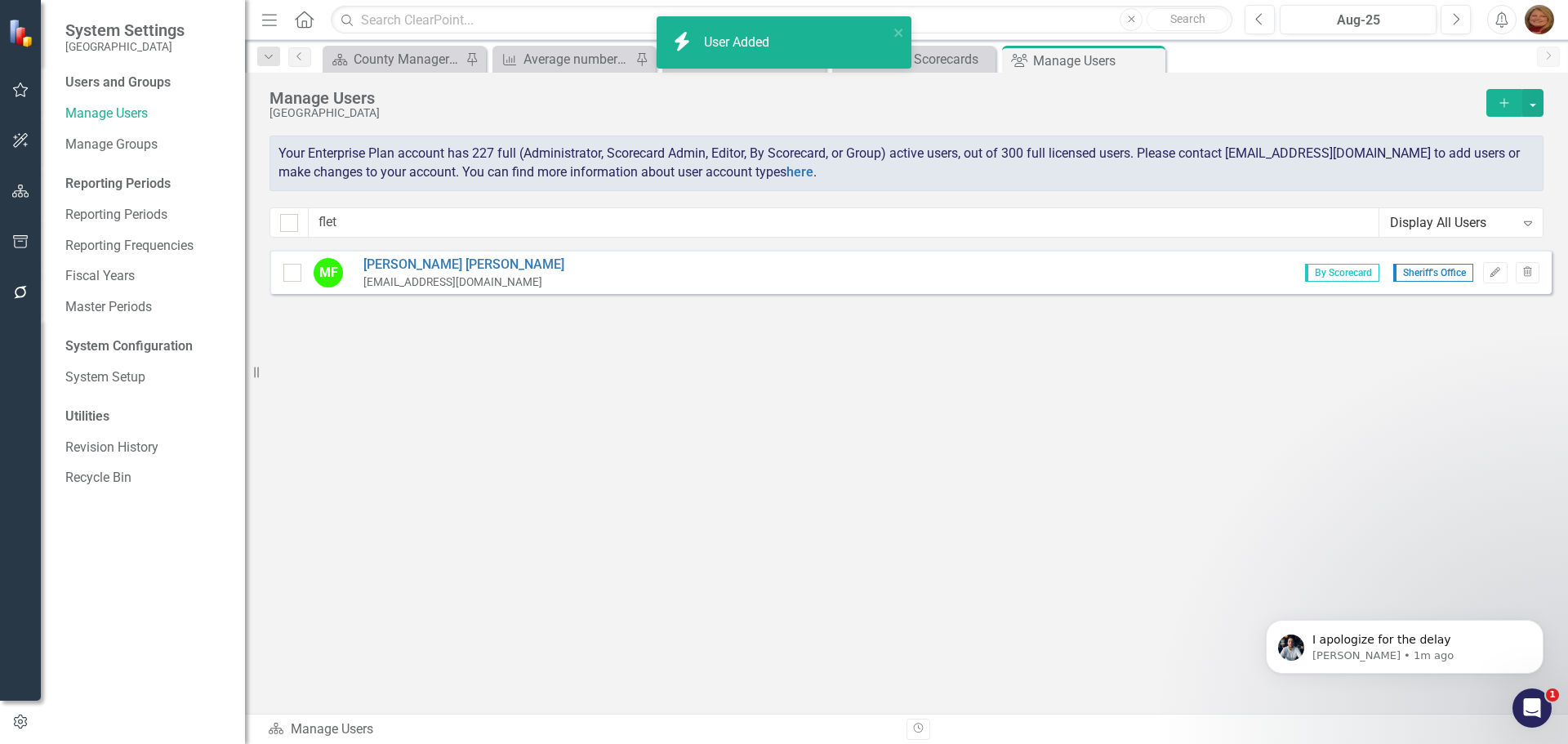
click at [1507, 103] on icon "button" at bounding box center [1504, 103] width 9 height 9
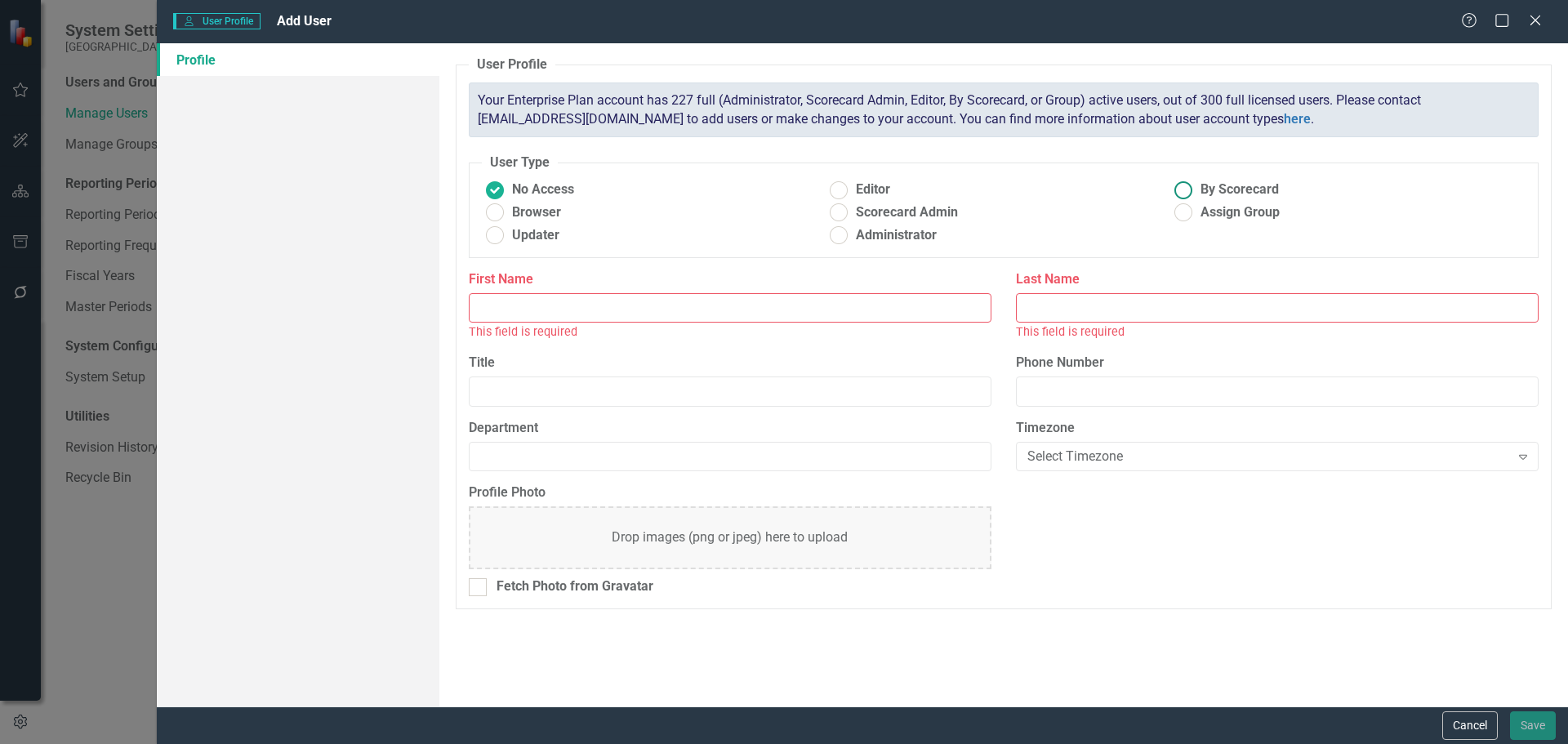
click at [1185, 190] on ins at bounding box center [1184, 189] width 25 height 25
click at [1185, 190] on input "By Scorecard" at bounding box center [1184, 189] width 25 height 25
radio input "true"
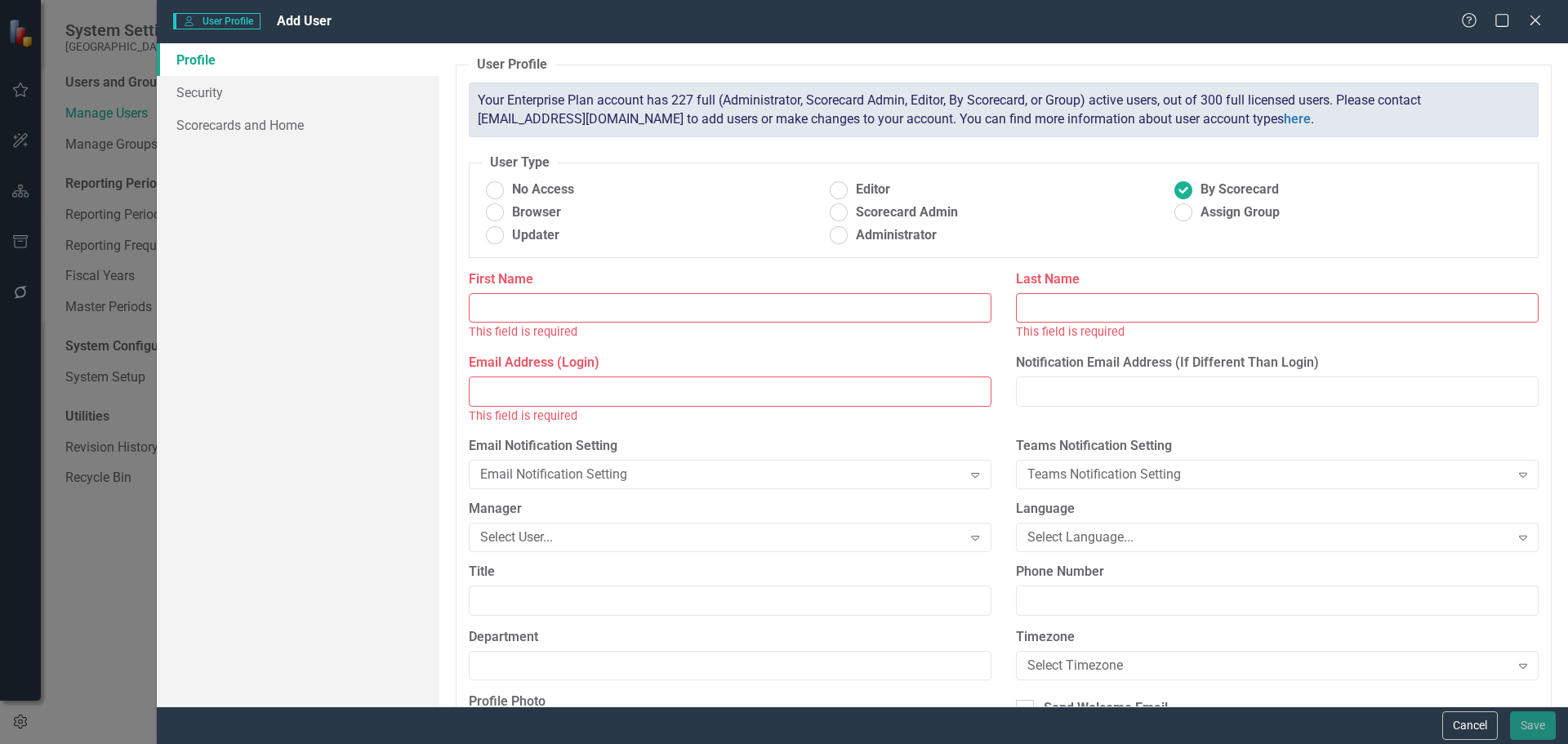
click at [650, 313] on input "First Name" at bounding box center [730, 309] width 522 height 31
type input "[PERSON_NAME]"
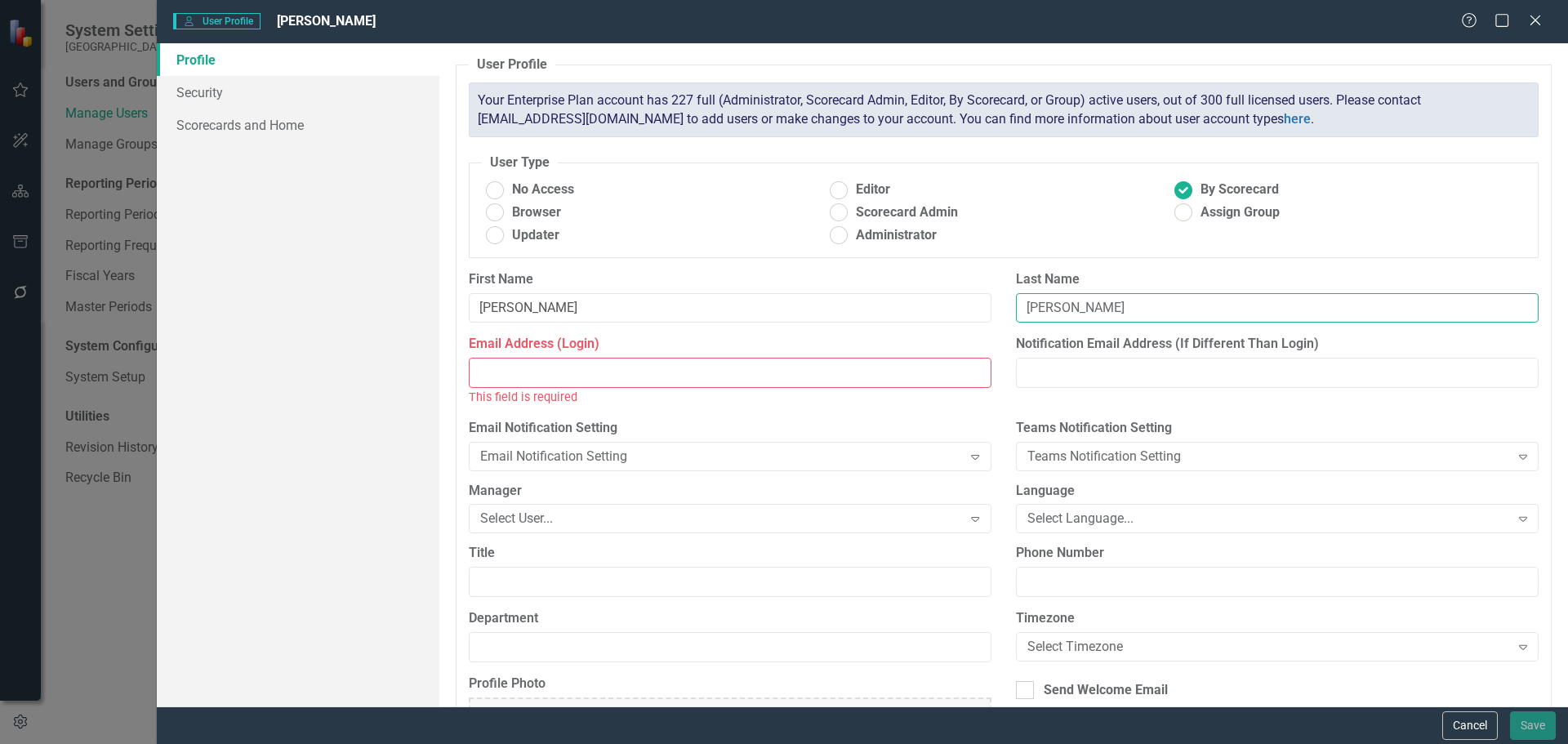
type input "[PERSON_NAME]"
click at [669, 371] on input "Email Address (Login)" at bounding box center [730, 372] width 522 height 31
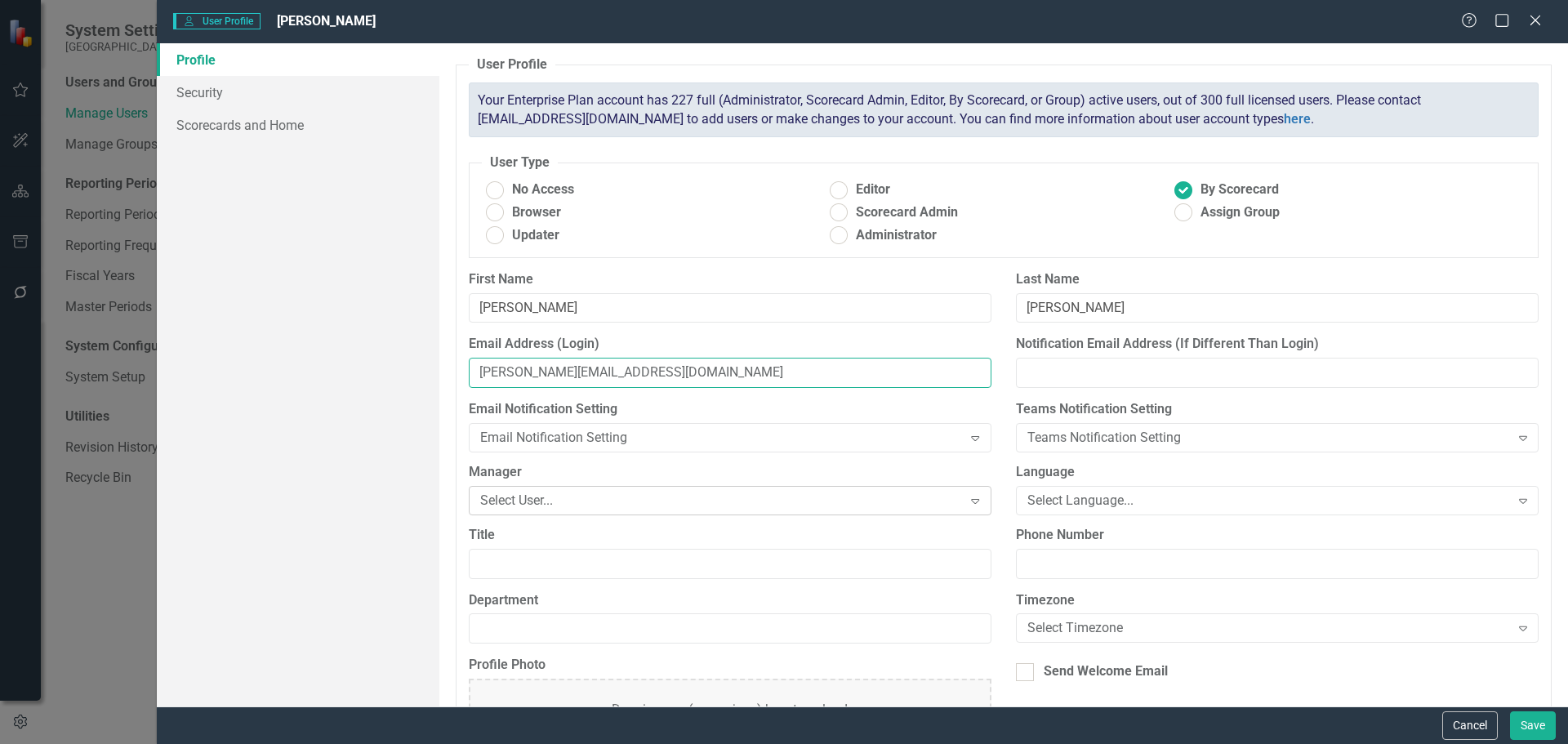
type input "[PERSON_NAME][EMAIL_ADDRESS][DOMAIN_NAME]"
click at [746, 500] on div "Select User..." at bounding box center [721, 500] width 483 height 19
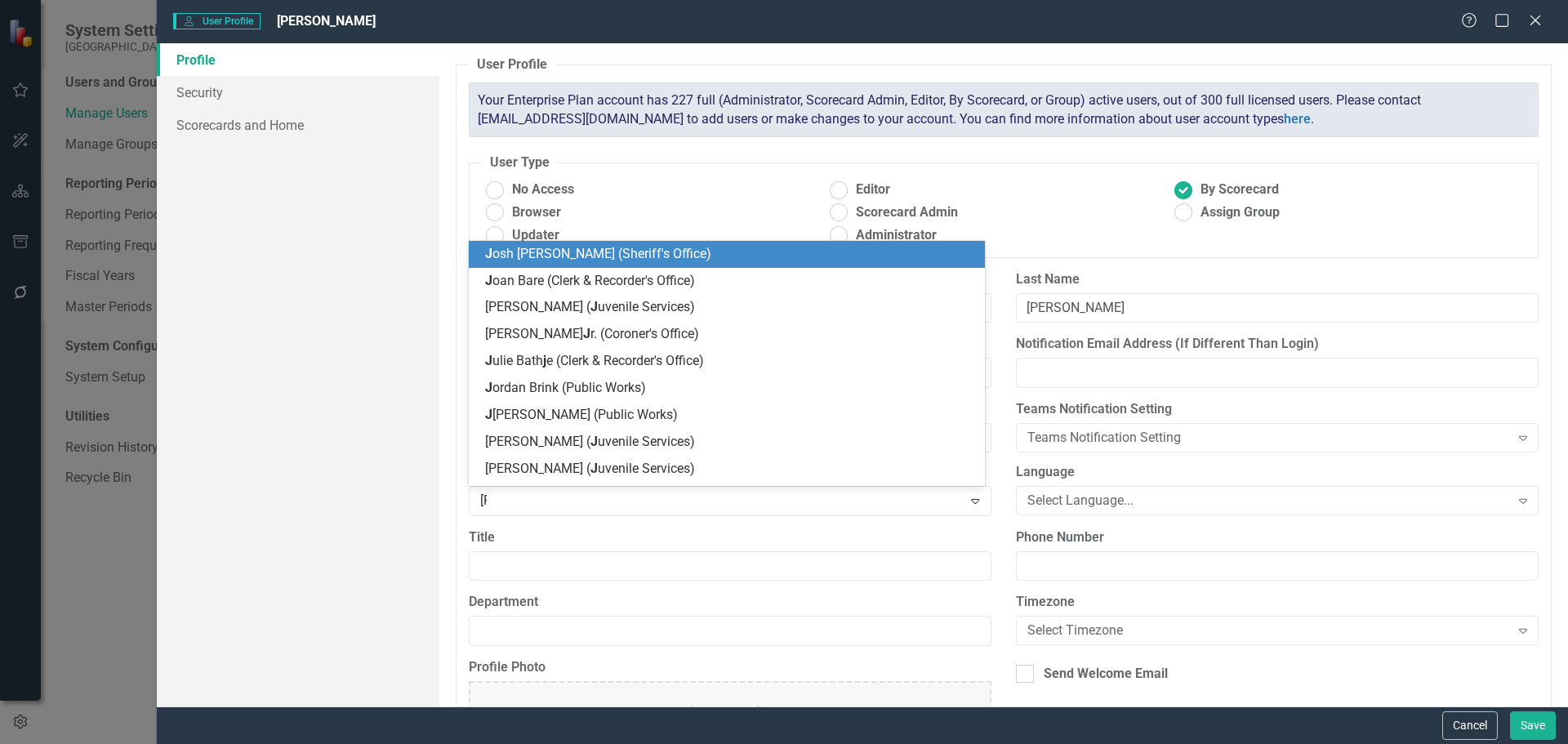
type input "josh"
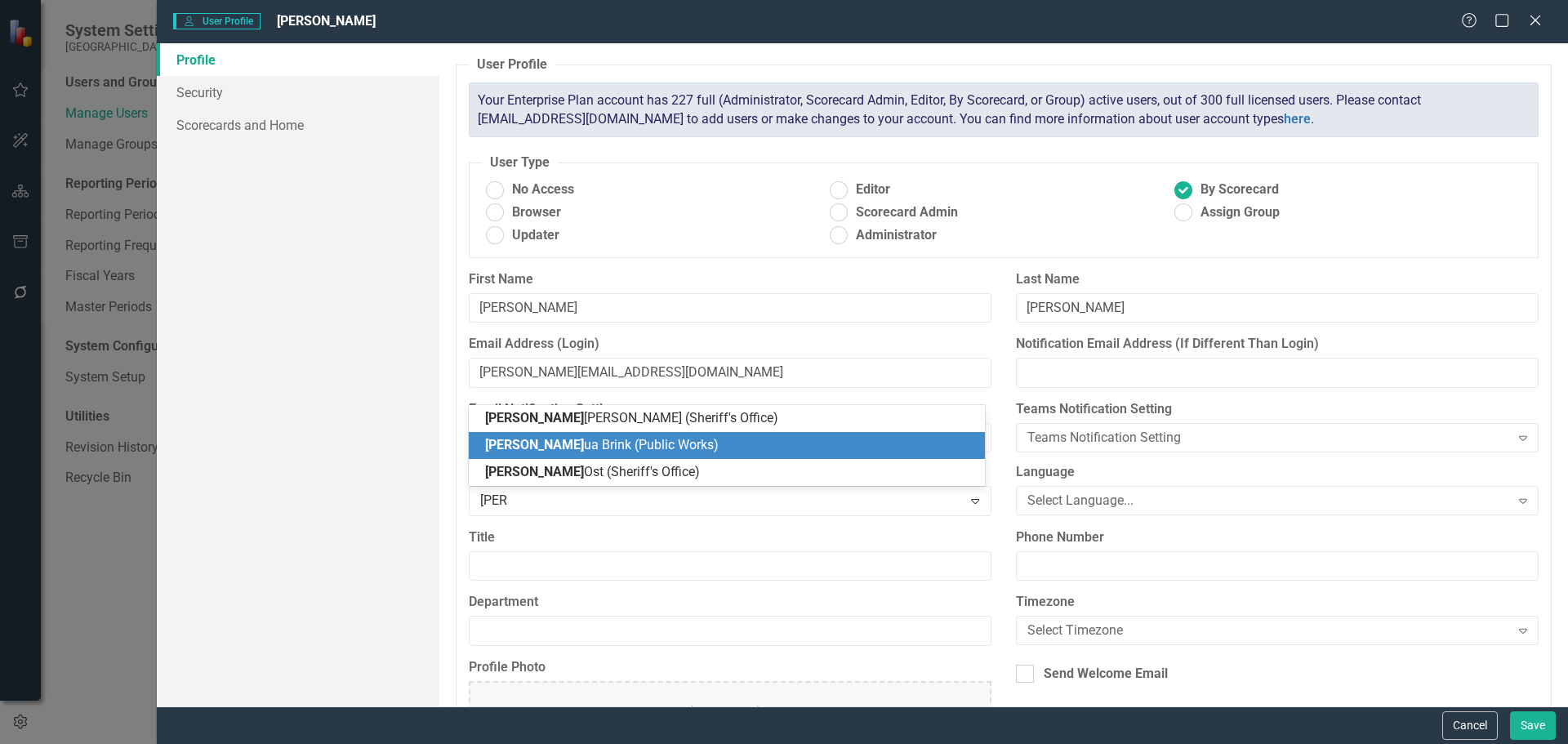
click at [553, 432] on div "Josh ua Brink (Public Works)" at bounding box center [727, 445] width 517 height 27
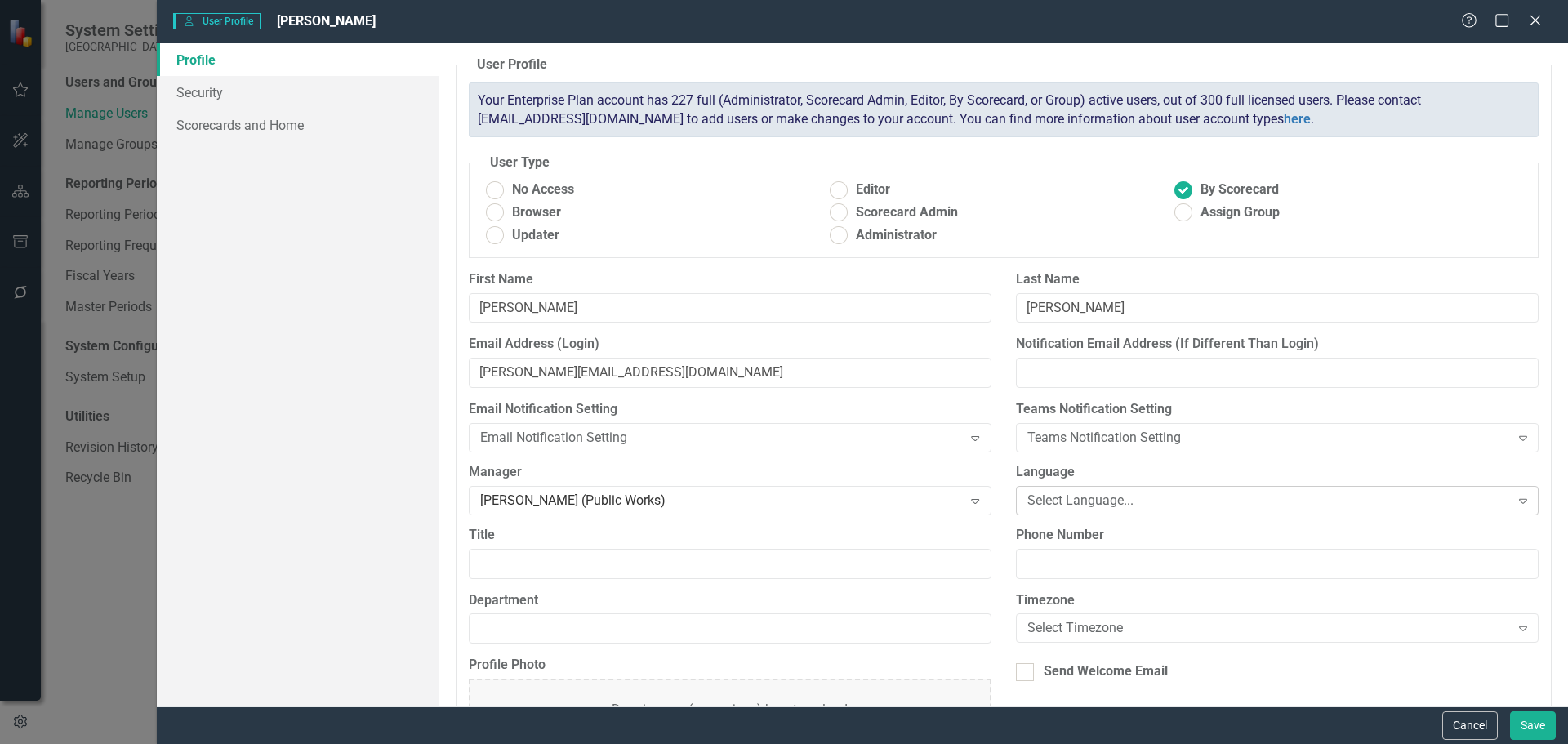
click at [1098, 491] on div "Select Language..." at bounding box center [1268, 500] width 483 height 19
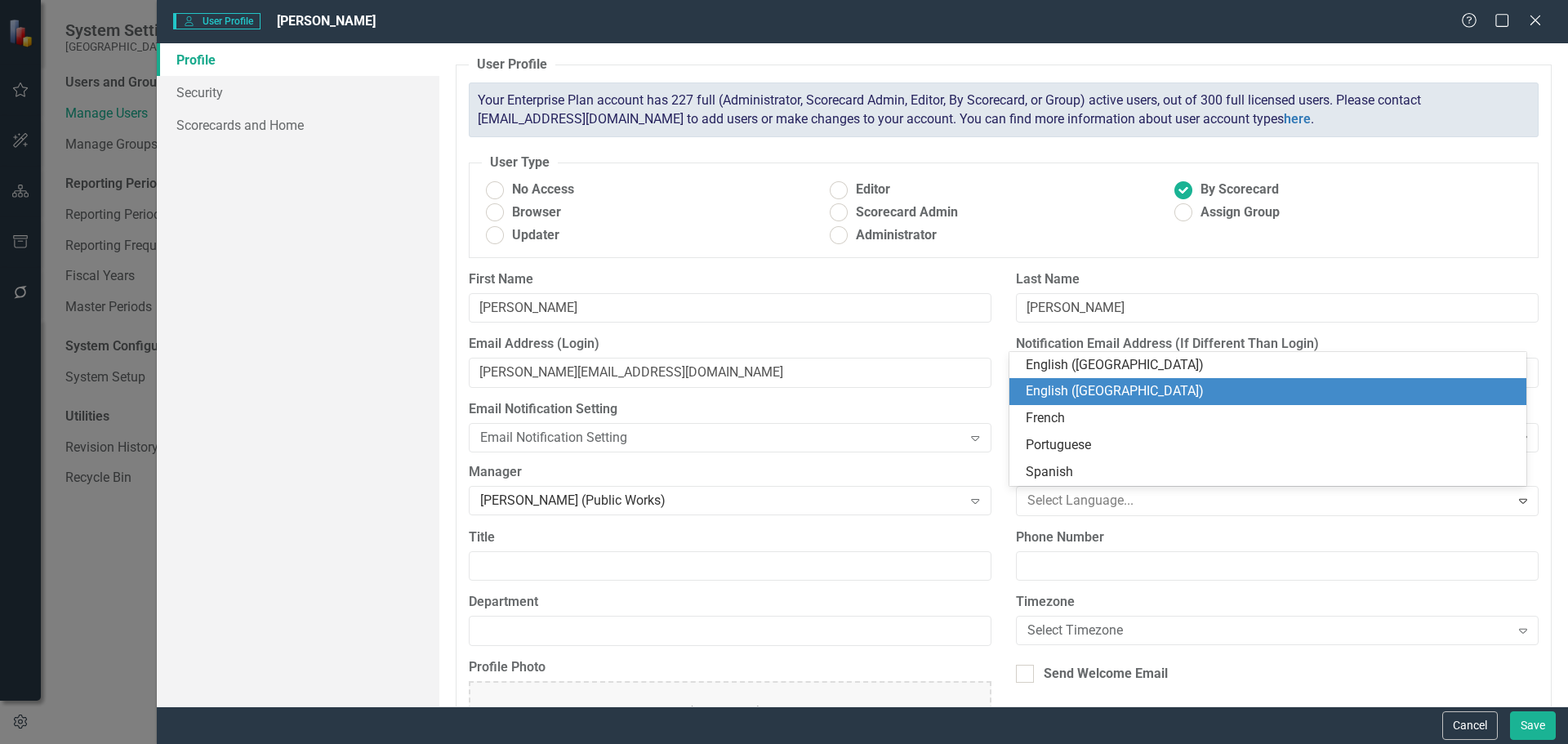
click at [1098, 389] on div "English ([GEOGRAPHIC_DATA])" at bounding box center [1272, 392] width 491 height 19
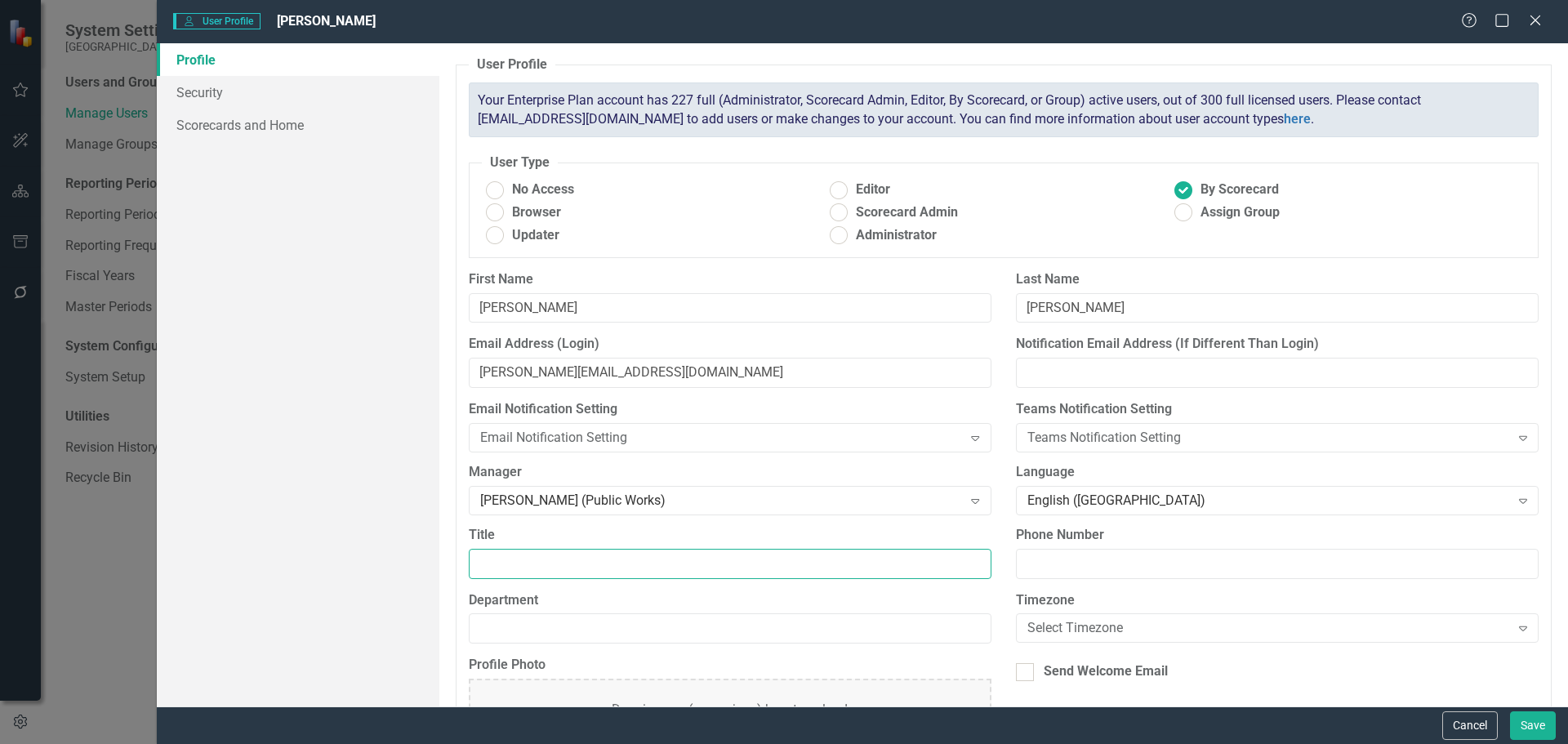
click at [601, 569] on input "Title" at bounding box center [730, 564] width 522 height 31
type input "Shop Technician II"
click at [586, 620] on input "Department" at bounding box center [730, 628] width 522 height 31
type input "Public Works"
click at [1113, 624] on div "Select Timezone" at bounding box center [1268, 628] width 483 height 19
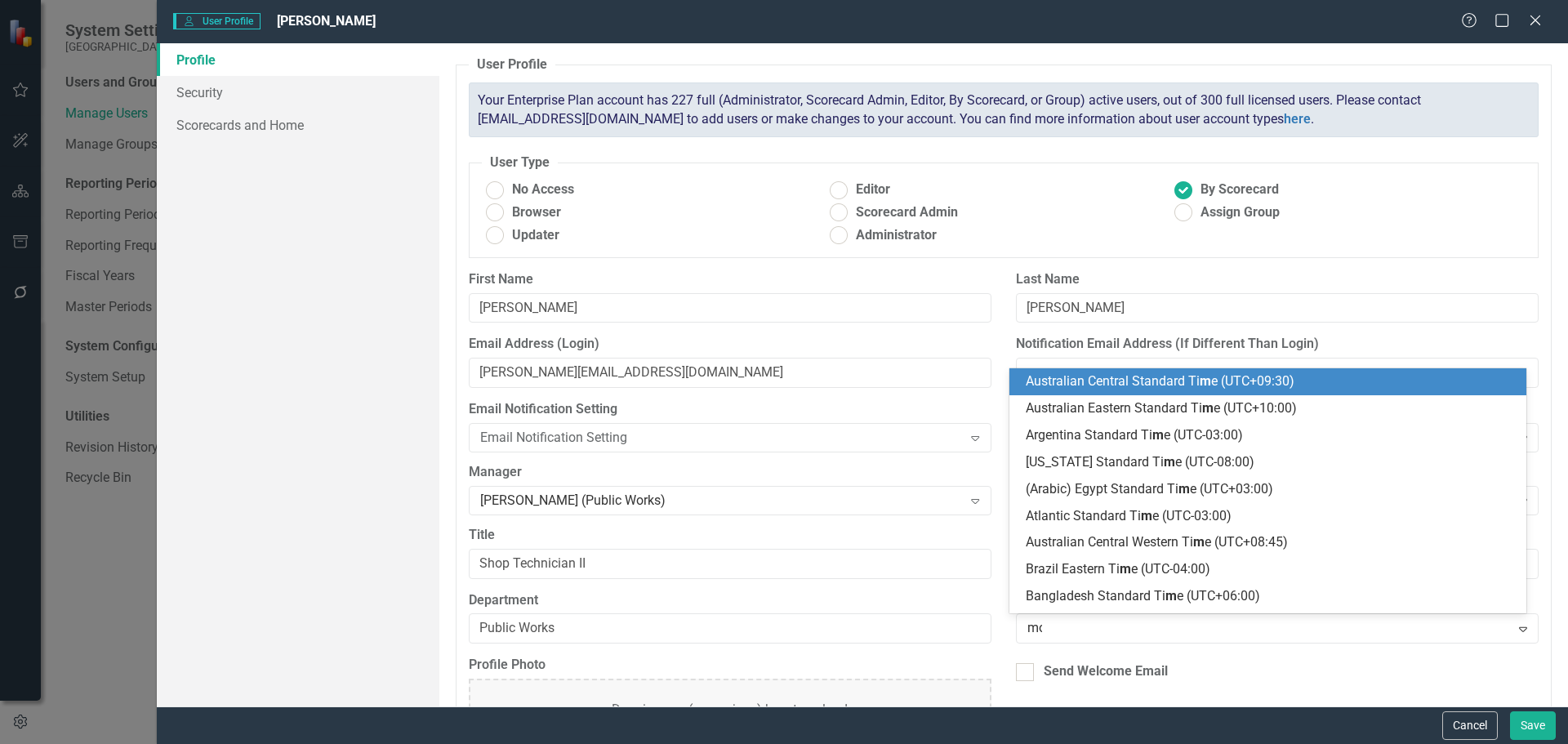
type input "mou"
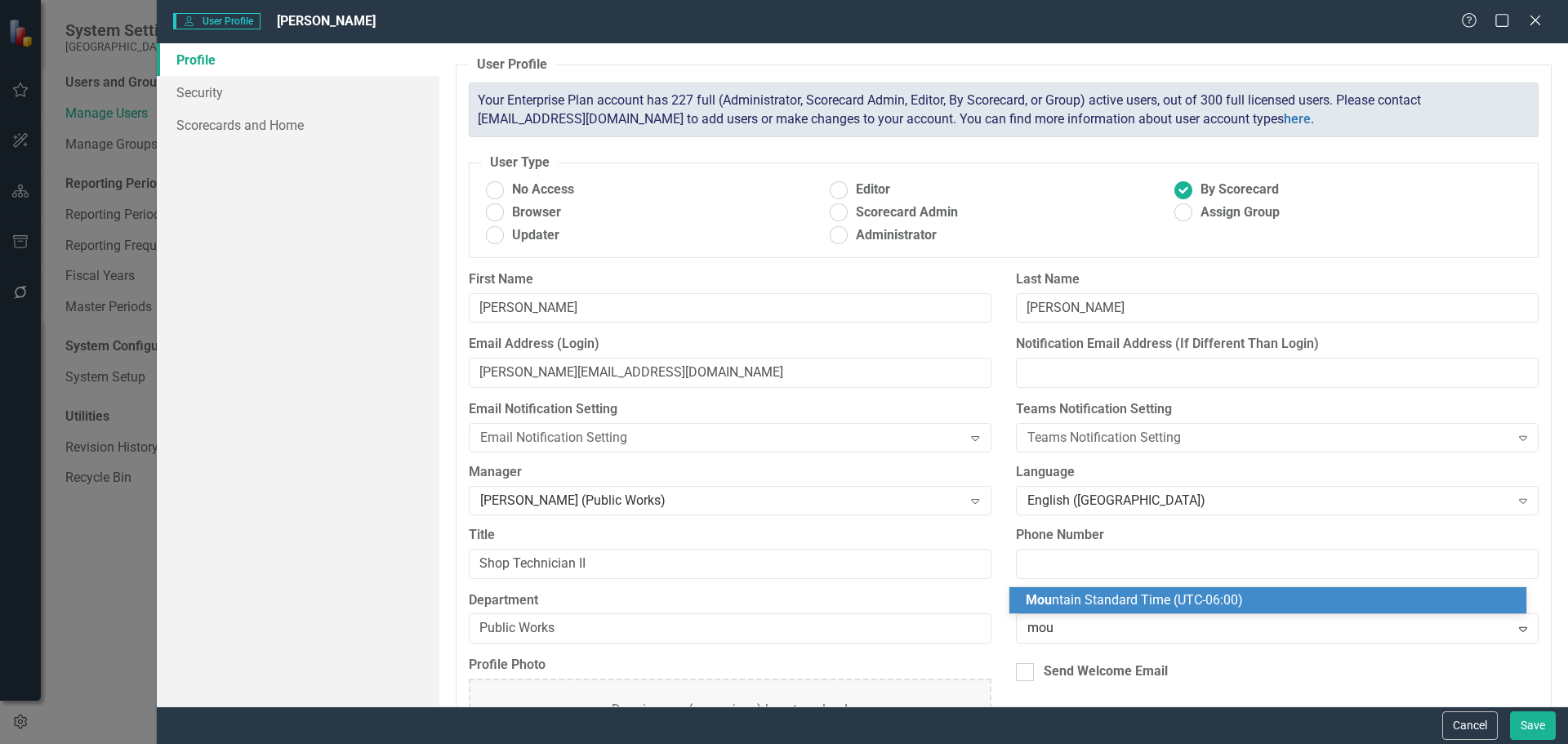
click at [1074, 593] on span "Mou ntain Standard Time (UTC-06:00)" at bounding box center [1135, 599] width 218 height 16
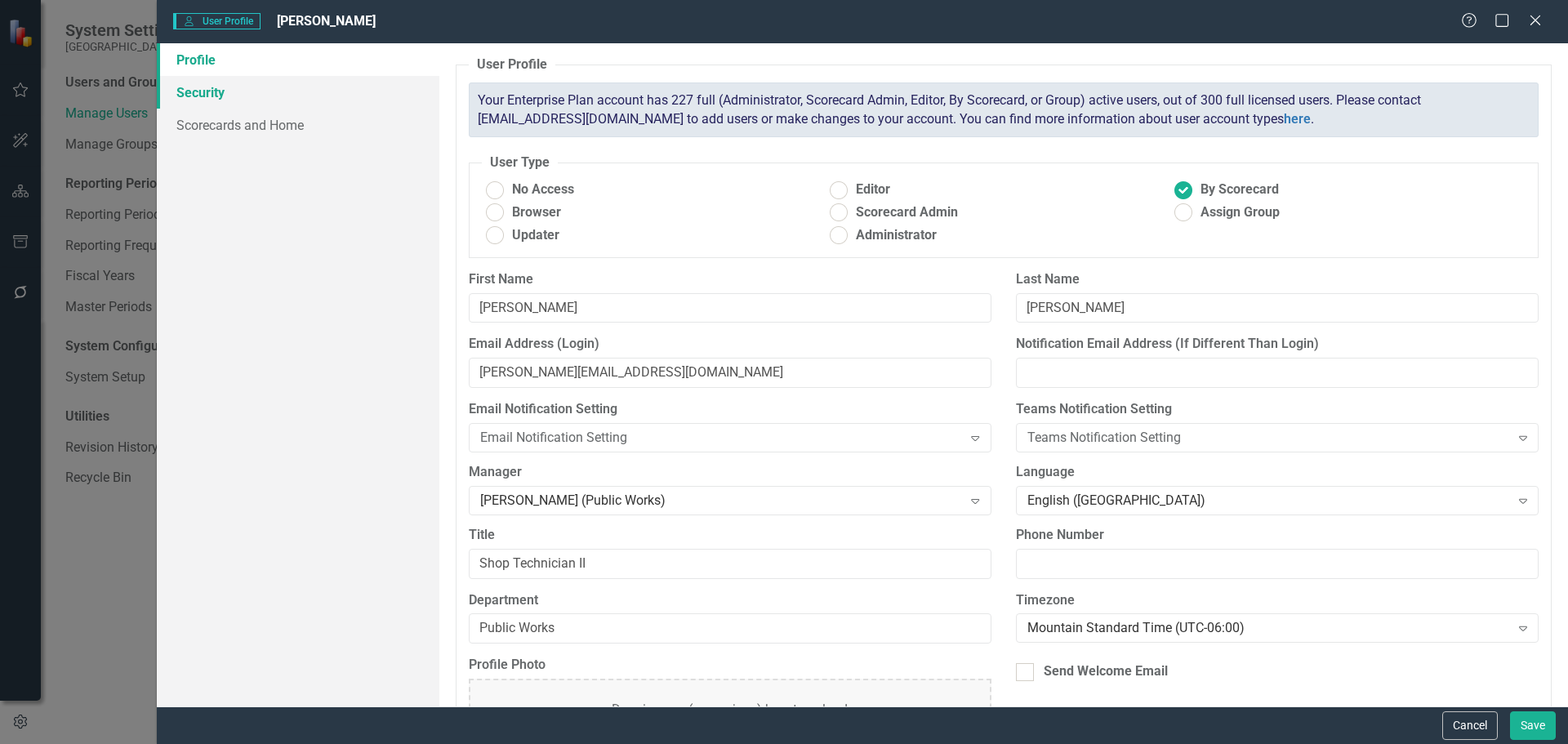
drag, startPoint x: 222, startPoint y: 94, endPoint x: 233, endPoint y: 104, distance: 14.9
click at [222, 94] on link "Security" at bounding box center [297, 92] width 282 height 32
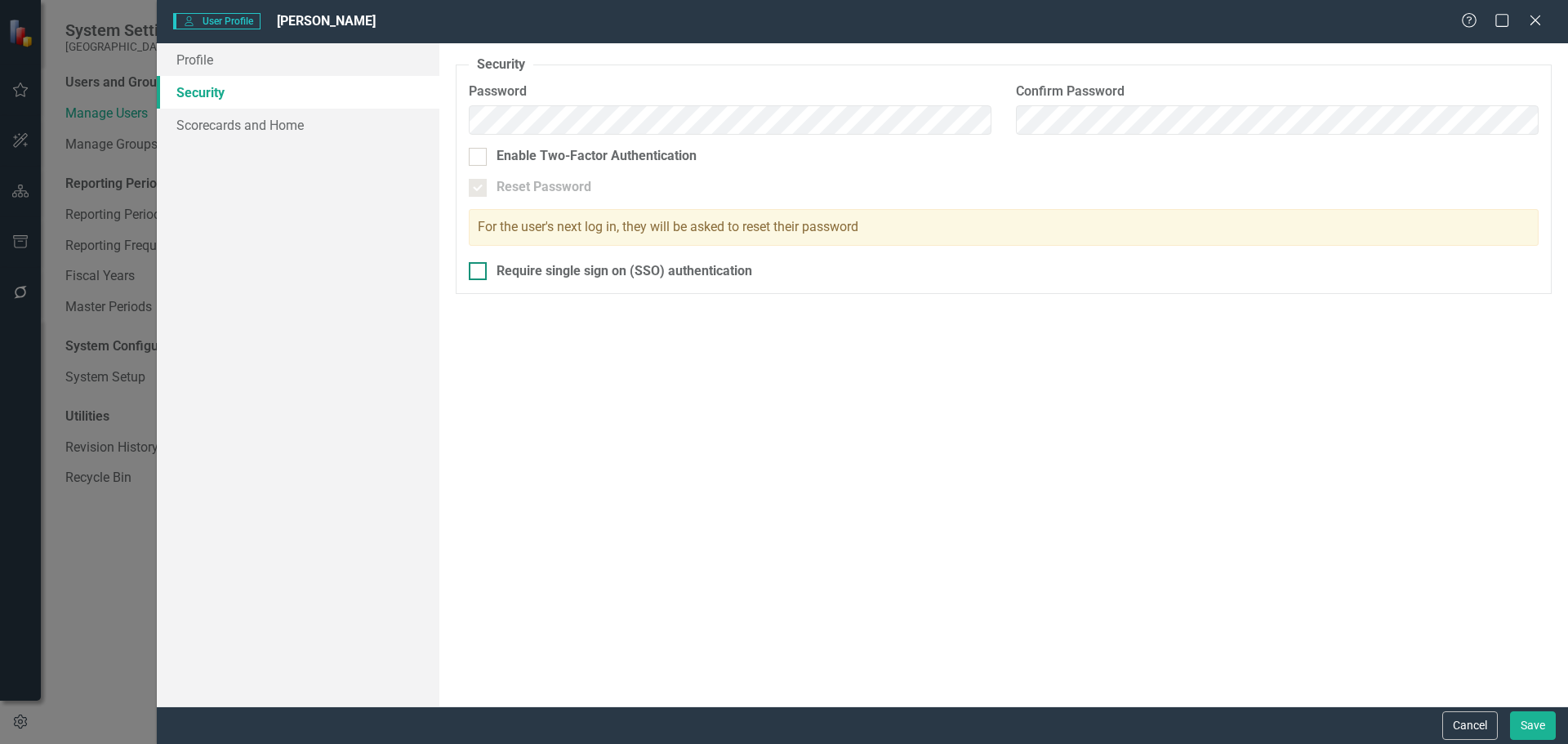
click at [471, 271] on input "Require single sign on (SSO) authentication" at bounding box center [473, 267] width 10 height 10
checkbox input "true"
click at [305, 128] on link "Scorecards and Home" at bounding box center [297, 124] width 282 height 32
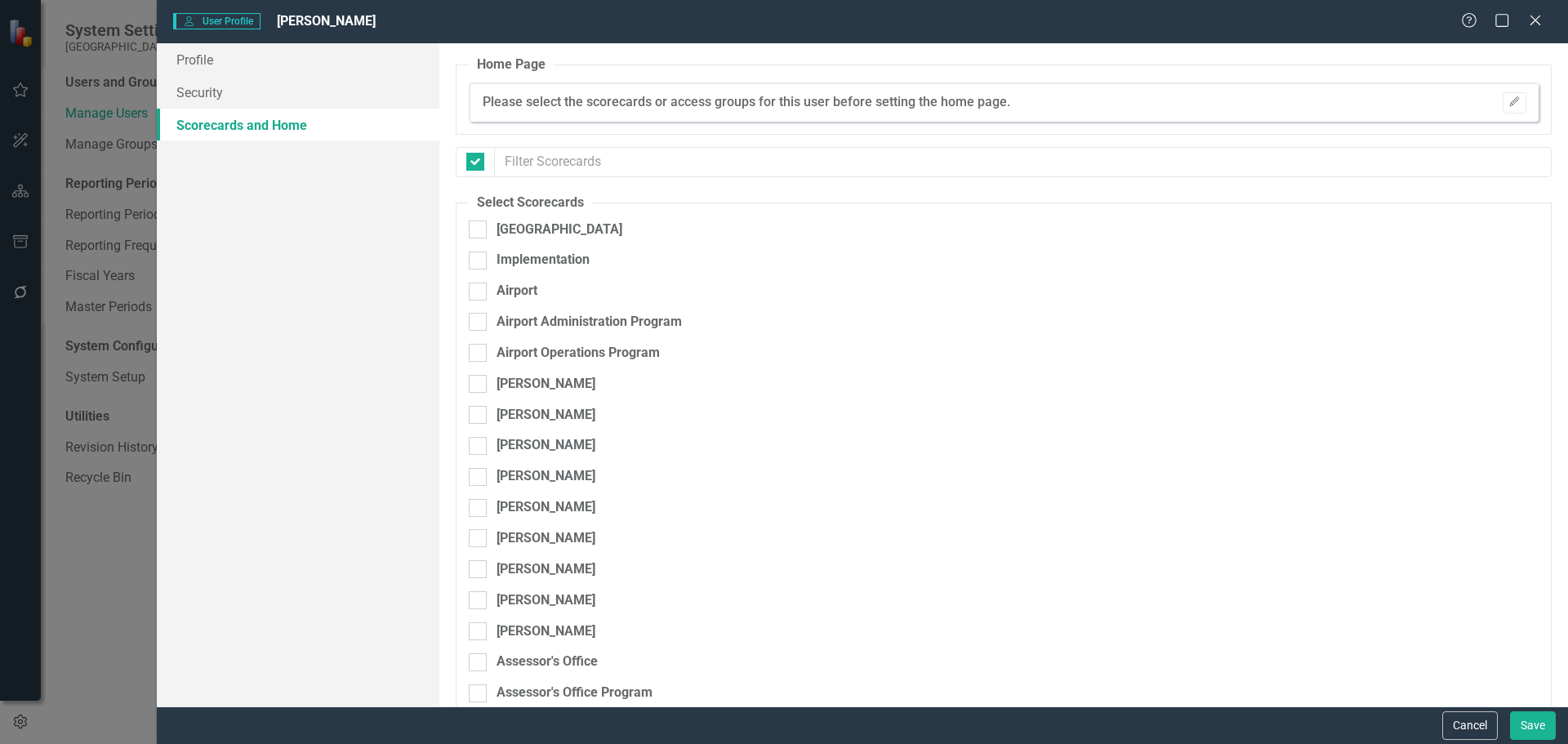
checkbox input "false"
click at [479, 232] on div at bounding box center [477, 229] width 18 height 18
click at [479, 232] on input "[GEOGRAPHIC_DATA]" at bounding box center [473, 225] width 10 height 10
checkbox input "true"
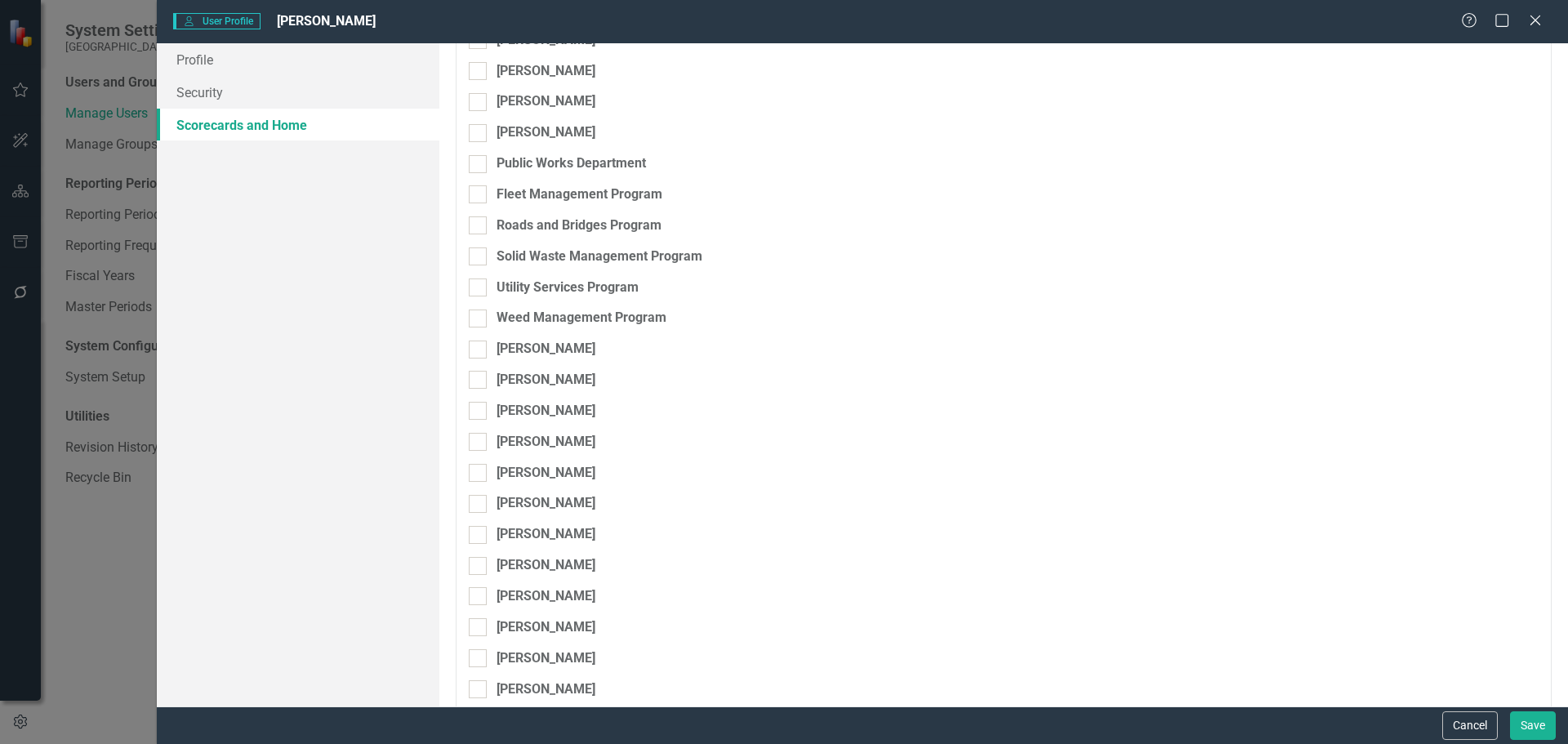
scroll to position [5857, 0]
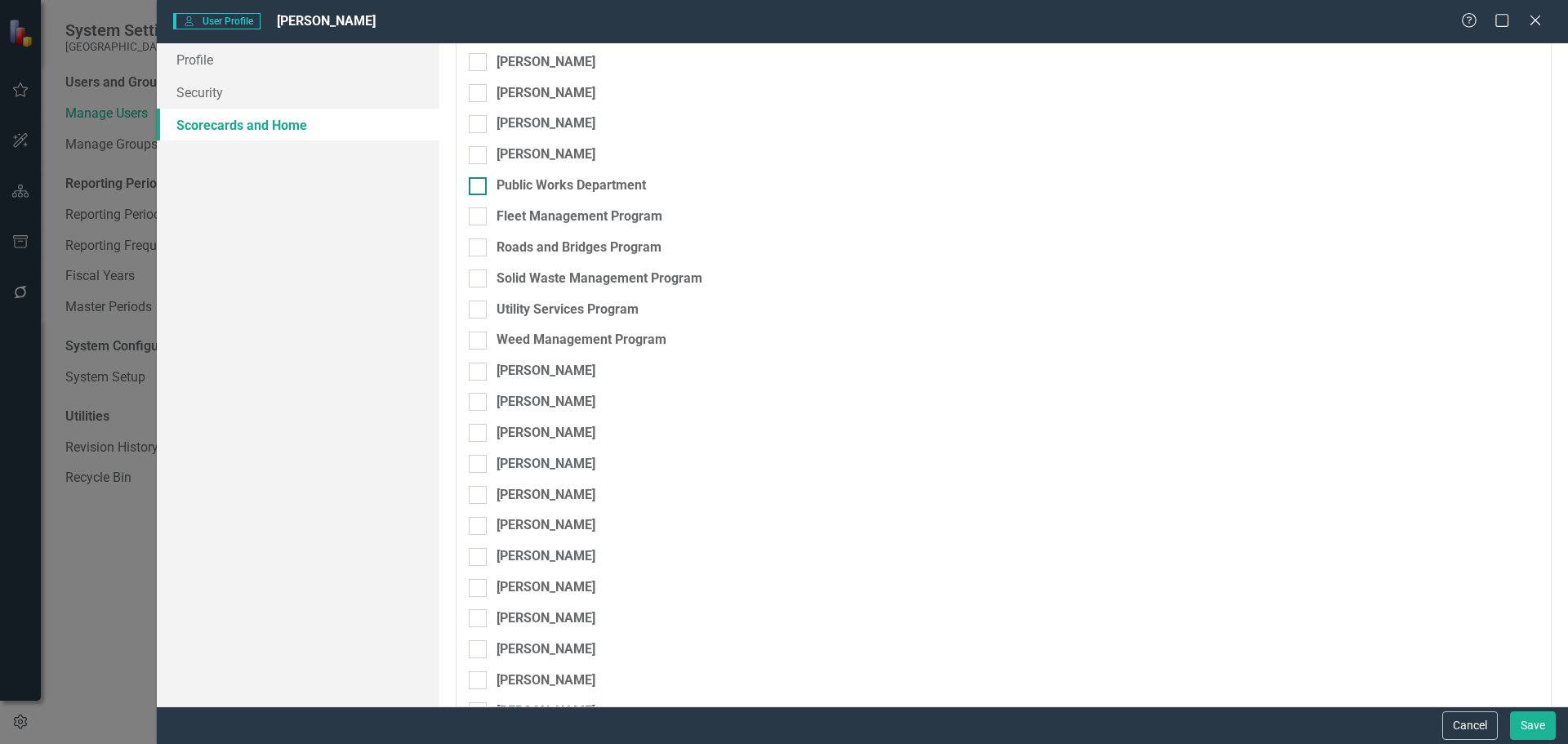
drag, startPoint x: 476, startPoint y: 184, endPoint x: 475, endPoint y: 206, distance: 22.0
click at [475, 184] on input "Public Works Department" at bounding box center [473, 182] width 10 height 10
checkbox input "true"
drag, startPoint x: 479, startPoint y: 214, endPoint x: 483, endPoint y: 236, distance: 22.4
click at [480, 215] on div at bounding box center [477, 216] width 18 height 18
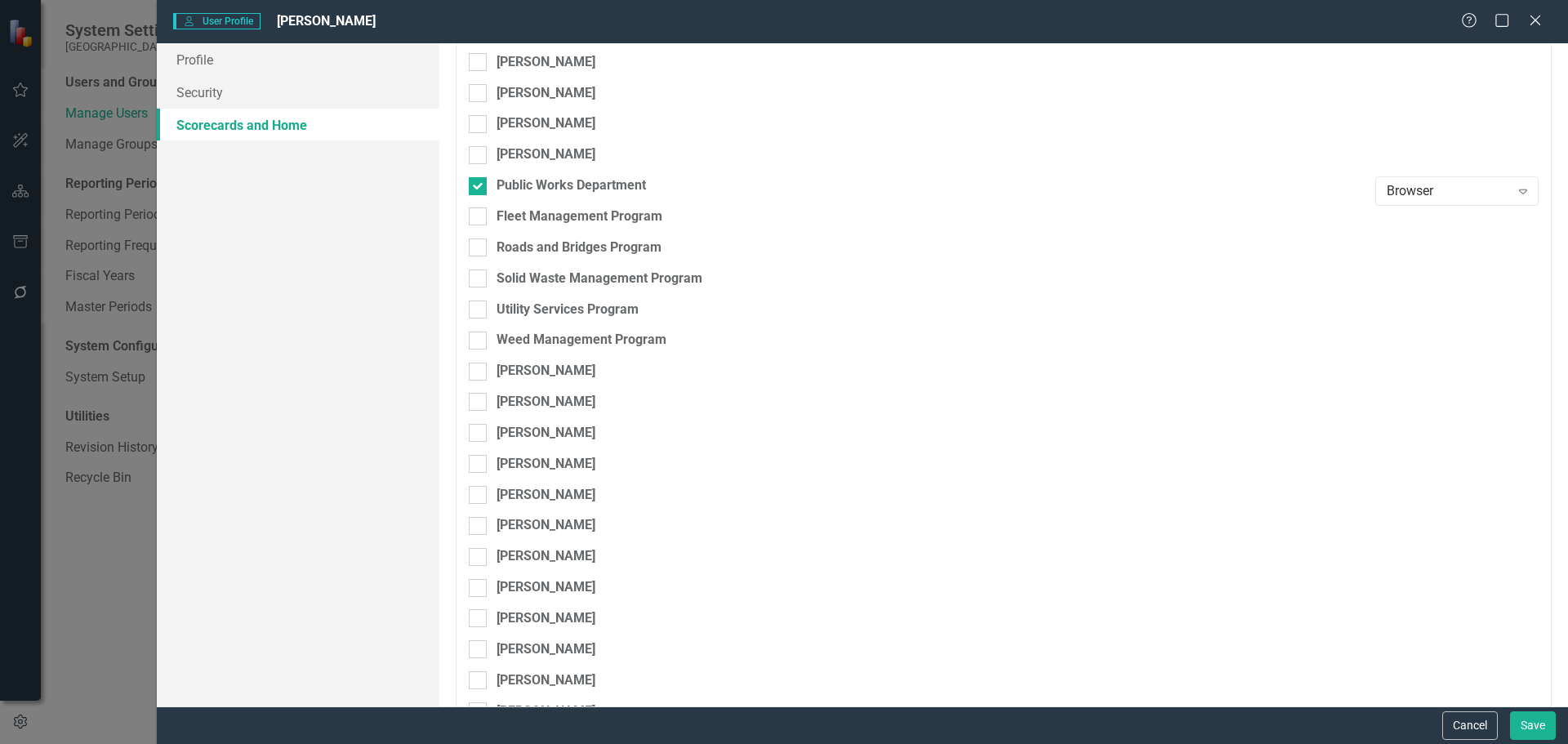
click at [480, 215] on input "Fleet Management Program" at bounding box center [473, 212] width 10 height 10
checkbox input "true"
click at [482, 242] on div at bounding box center [477, 246] width 18 height 18
click at [480, 242] on input "Roads and Bridges Program" at bounding box center [473, 243] width 10 height 10
checkbox input "true"
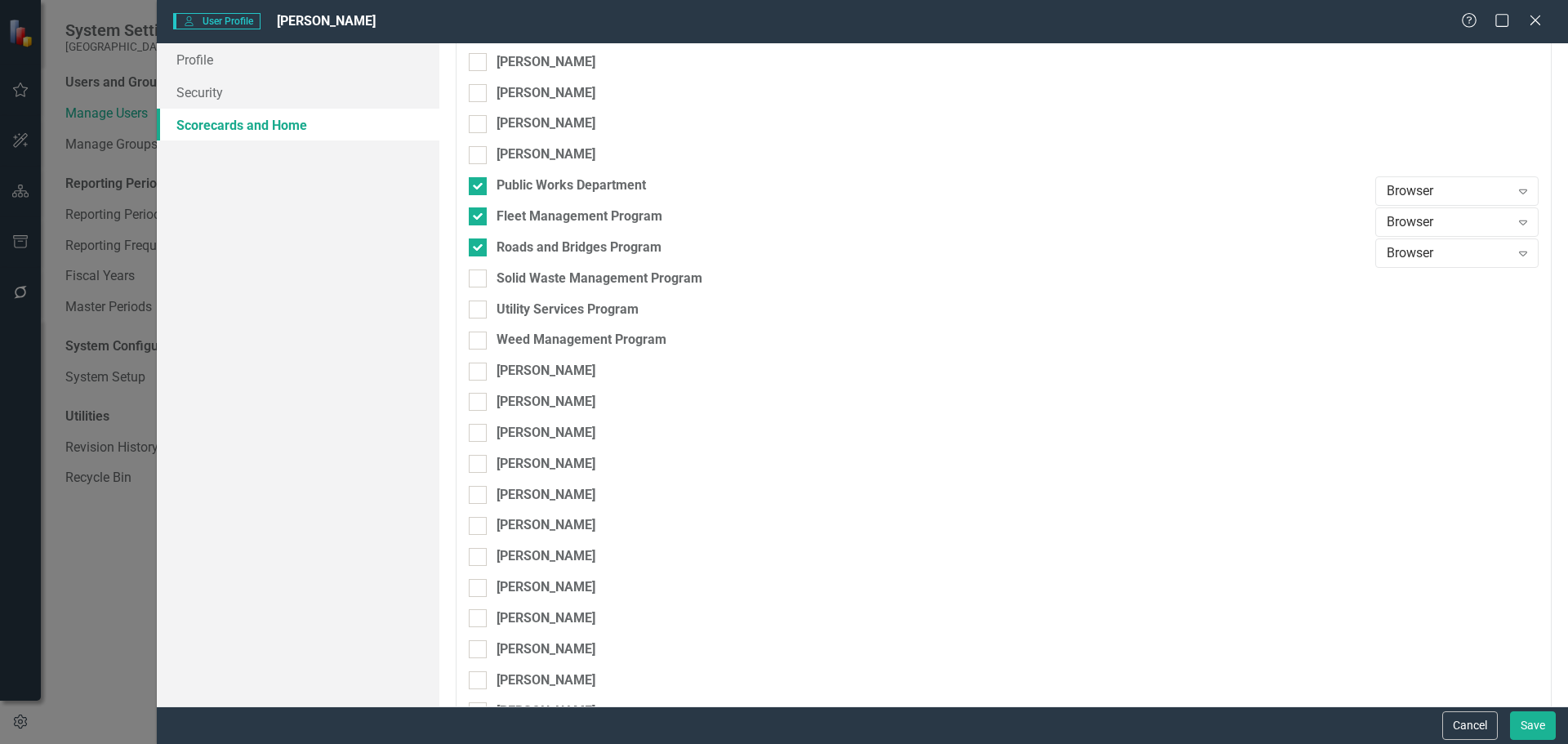
drag, startPoint x: 477, startPoint y: 277, endPoint x: 479, endPoint y: 294, distance: 17.1
click at [477, 278] on input "Solid Waste Management Program" at bounding box center [473, 274] width 10 height 10
checkbox input "true"
drag, startPoint x: 480, startPoint y: 305, endPoint x: 487, endPoint y: 332, distance: 27.9
click at [483, 309] on div at bounding box center [477, 309] width 18 height 18
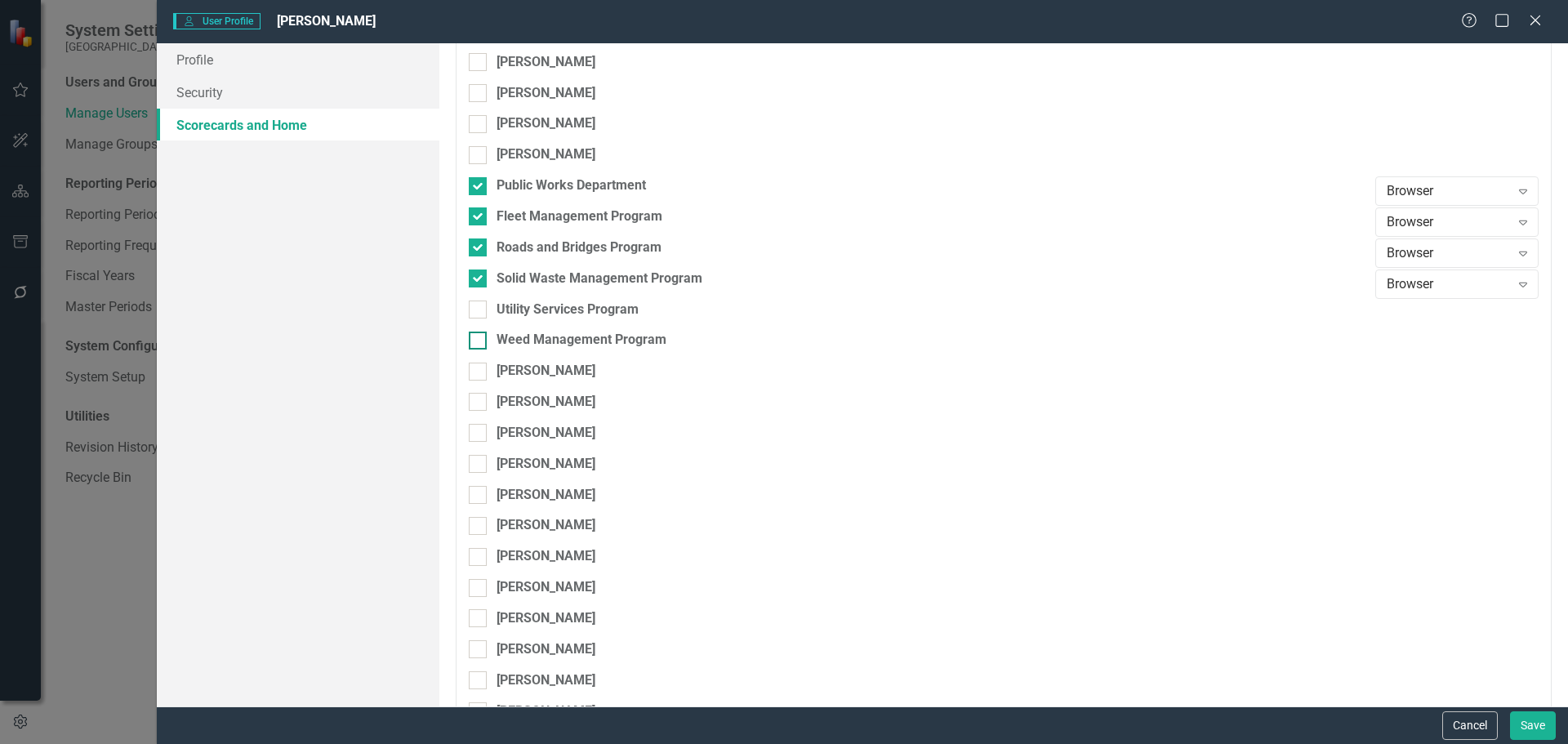
click at [480, 309] on input "Utility Services Program" at bounding box center [473, 306] width 10 height 10
checkbox input "true"
click at [483, 338] on div at bounding box center [477, 340] width 18 height 18
click at [480, 338] on input "Weed Management Program" at bounding box center [473, 336] width 10 height 10
checkbox input "true"
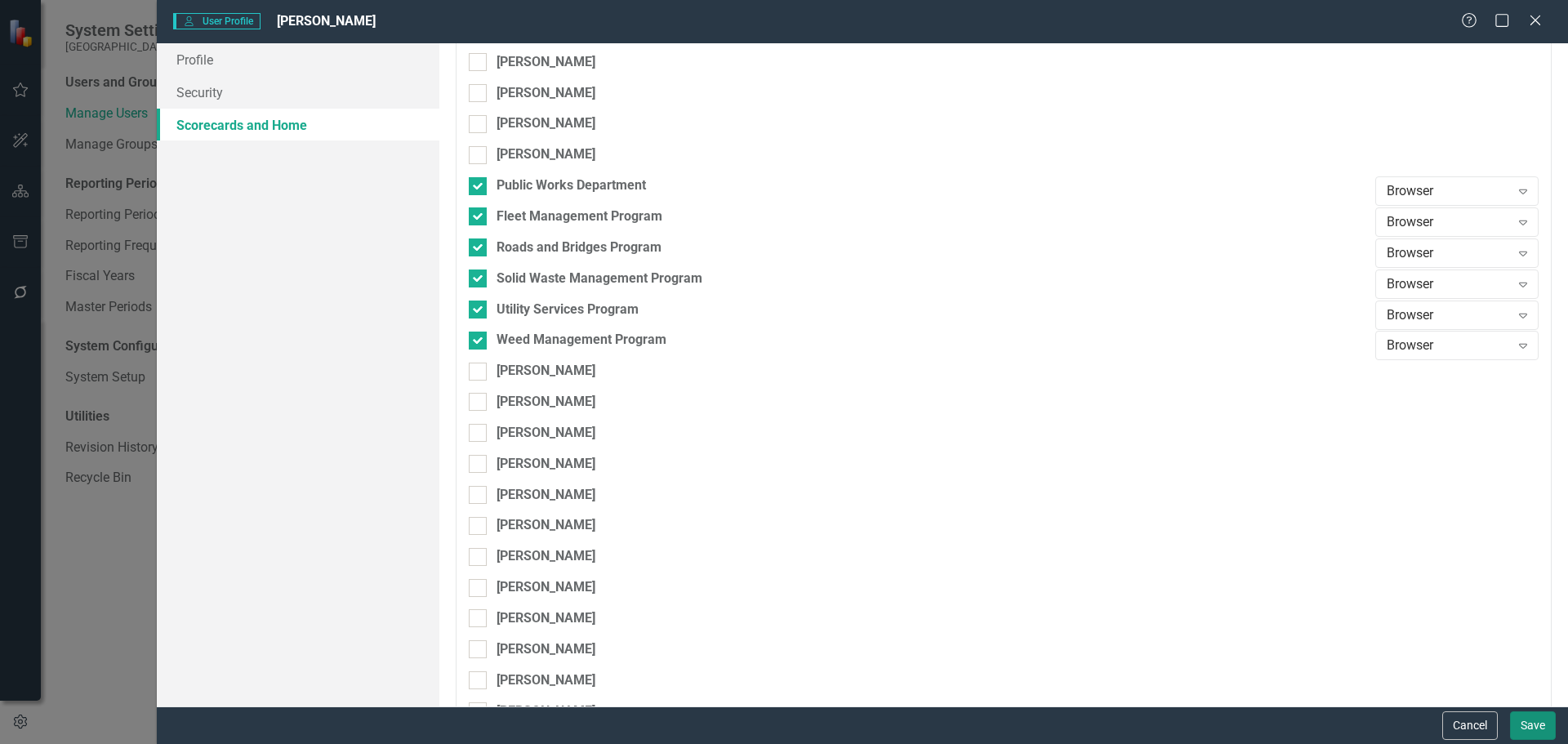
click at [1527, 724] on button "Save" at bounding box center [1532, 725] width 45 height 29
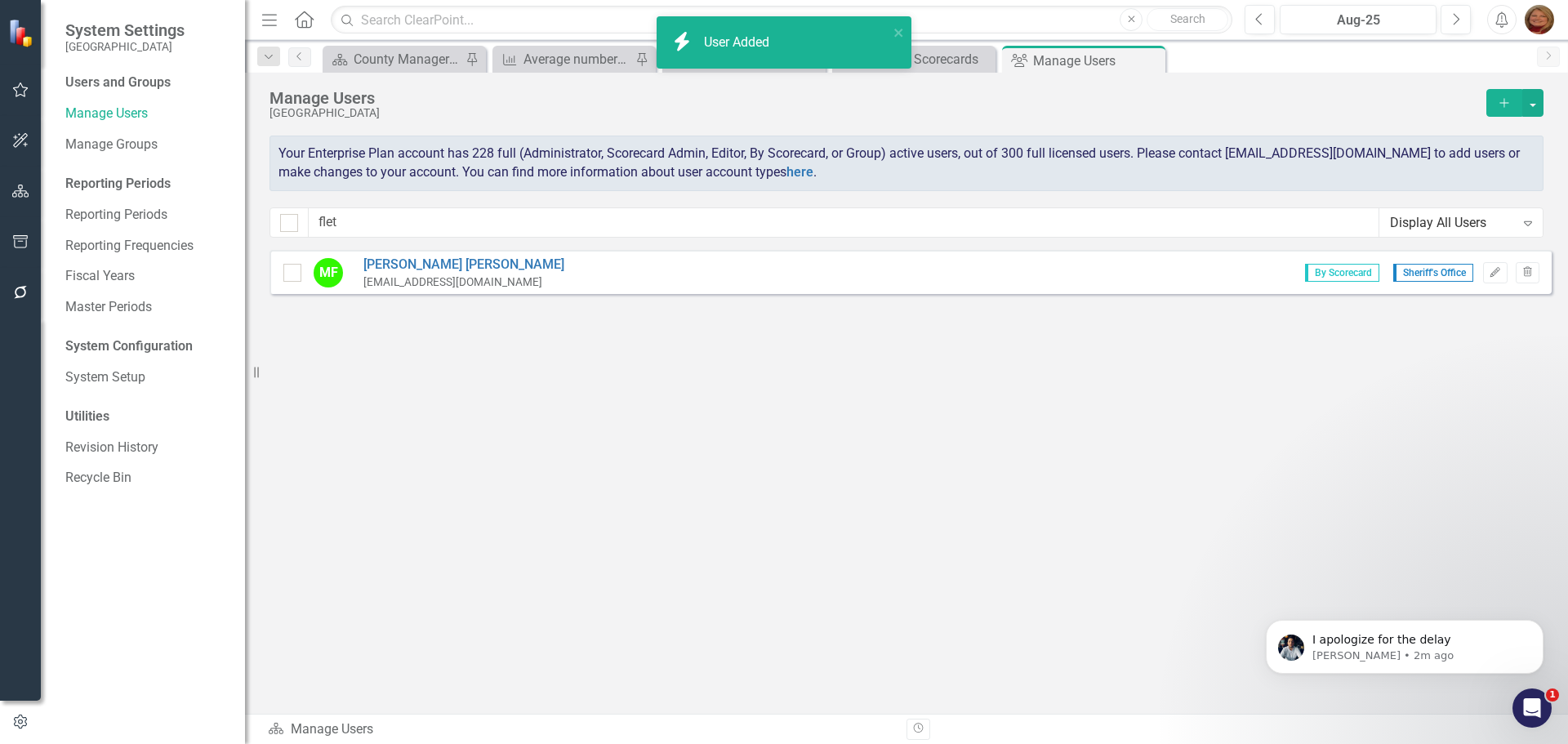
click at [1498, 101] on icon "Add" at bounding box center [1504, 103] width 15 height 11
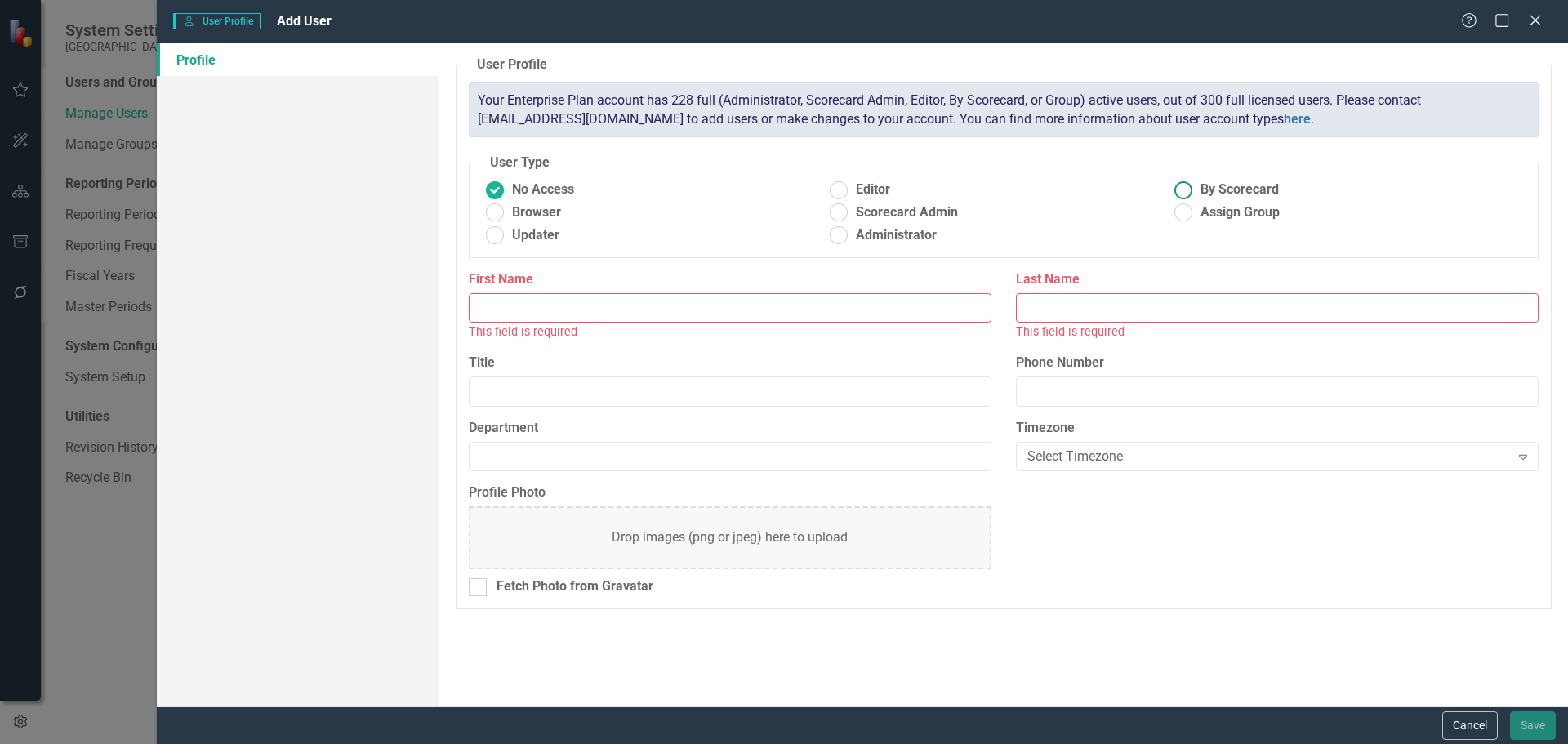
click at [1185, 192] on ins at bounding box center [1184, 189] width 25 height 25
click at [1185, 192] on input "By Scorecard" at bounding box center [1184, 189] width 25 height 25
radio input "true"
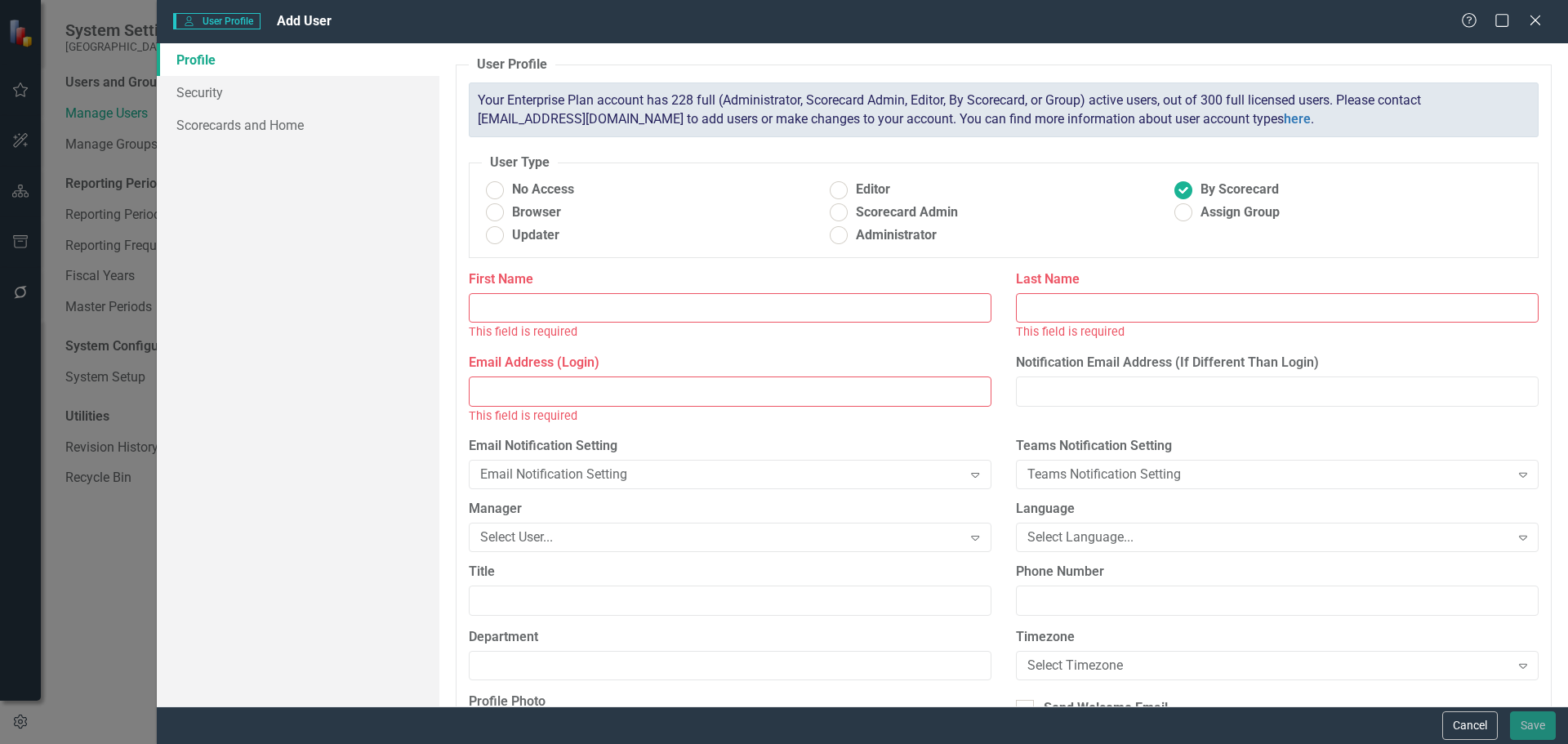
click at [511, 306] on input "First Name" at bounding box center [730, 309] width 522 height 31
type input "[PERSON_NAME]"
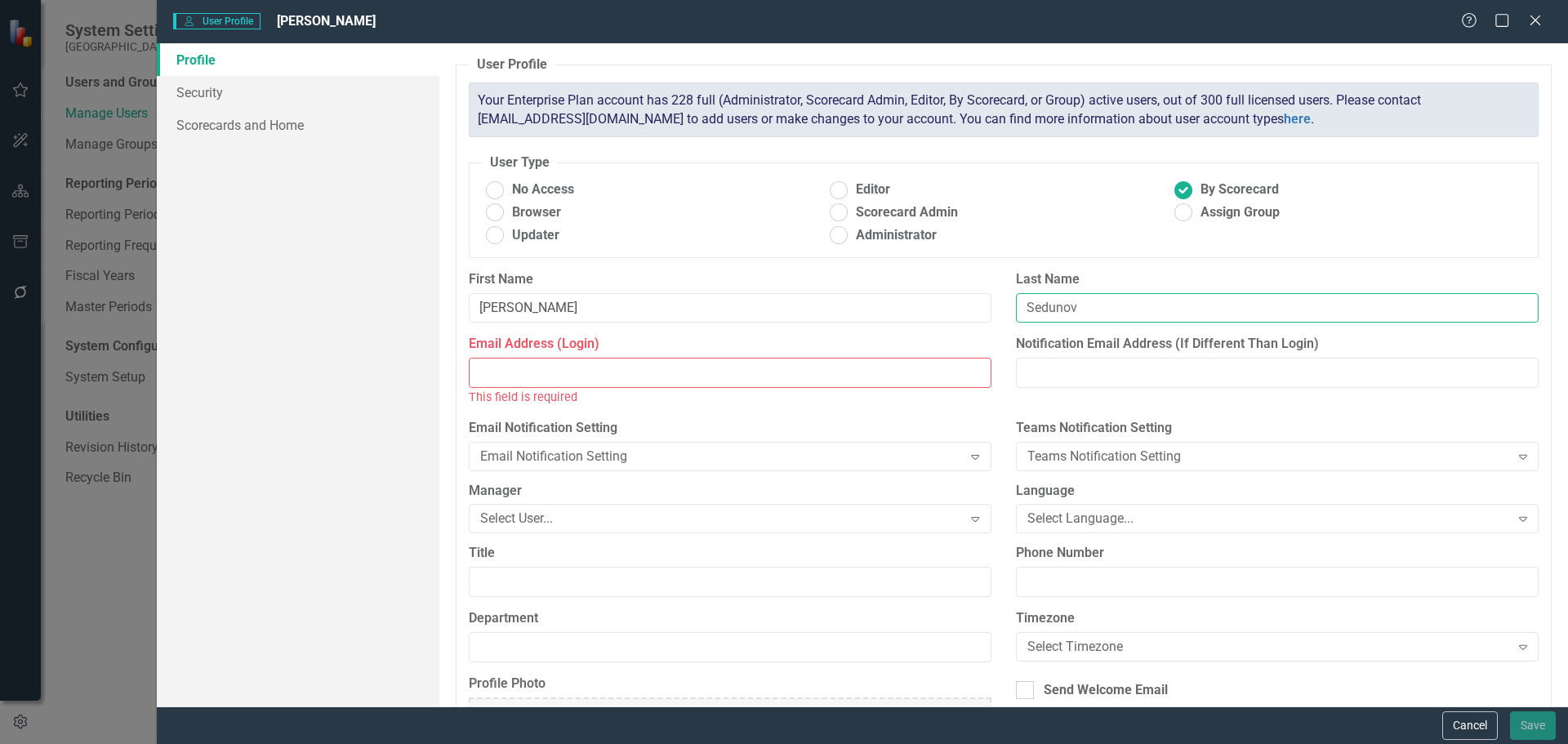
type input "Sedunov"
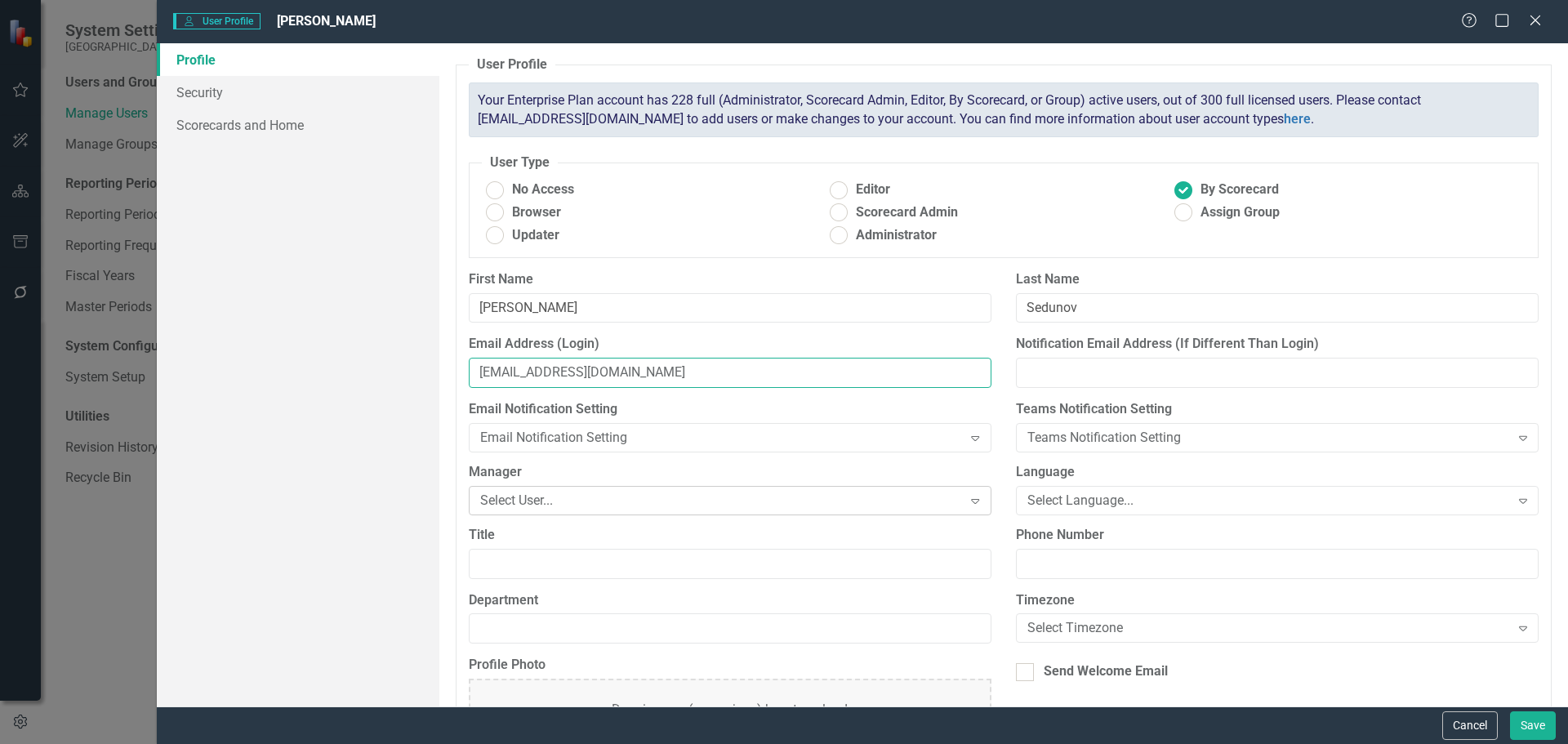
type input "[EMAIL_ADDRESS][DOMAIN_NAME]"
click at [712, 495] on div "Select User..." at bounding box center [721, 500] width 483 height 19
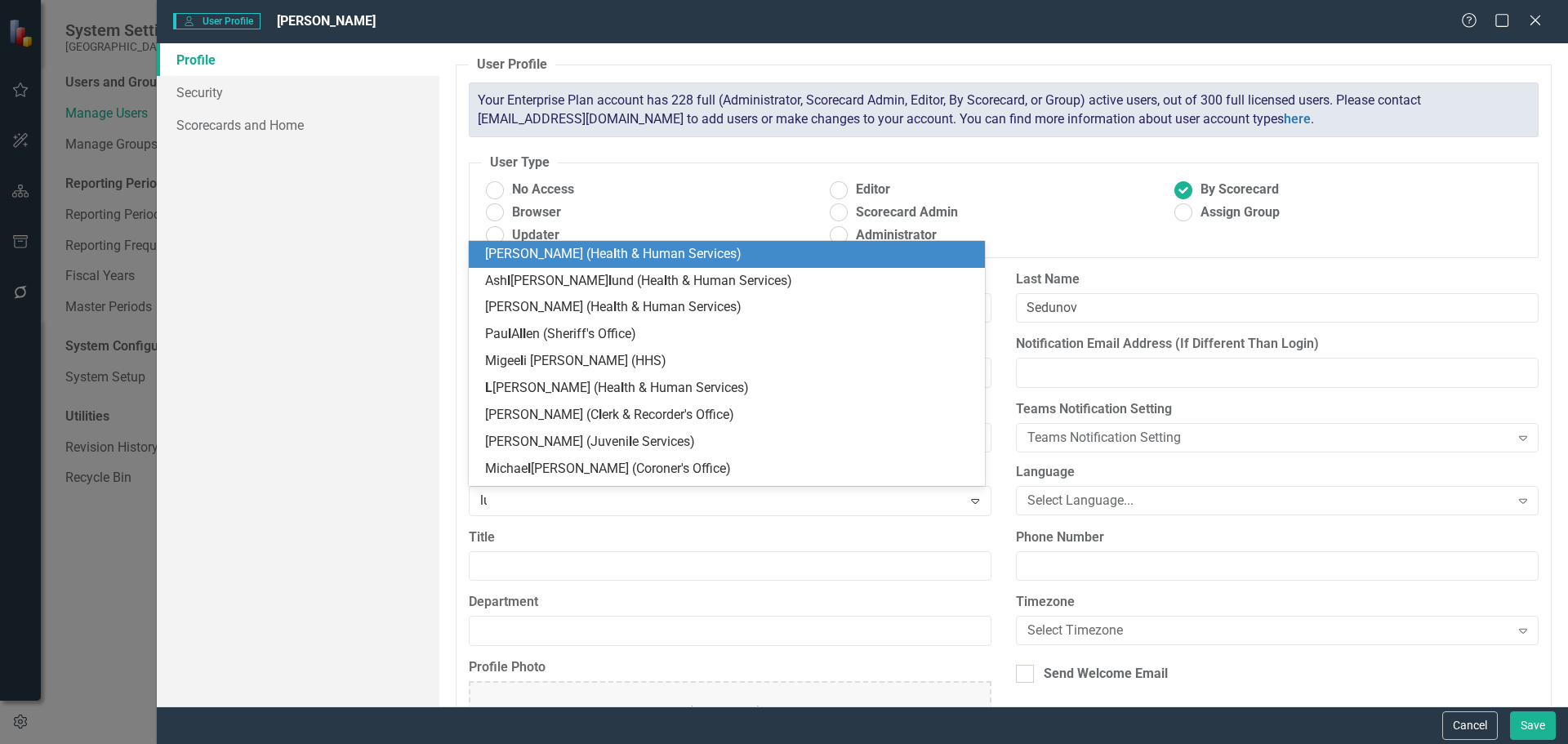
type input "luc"
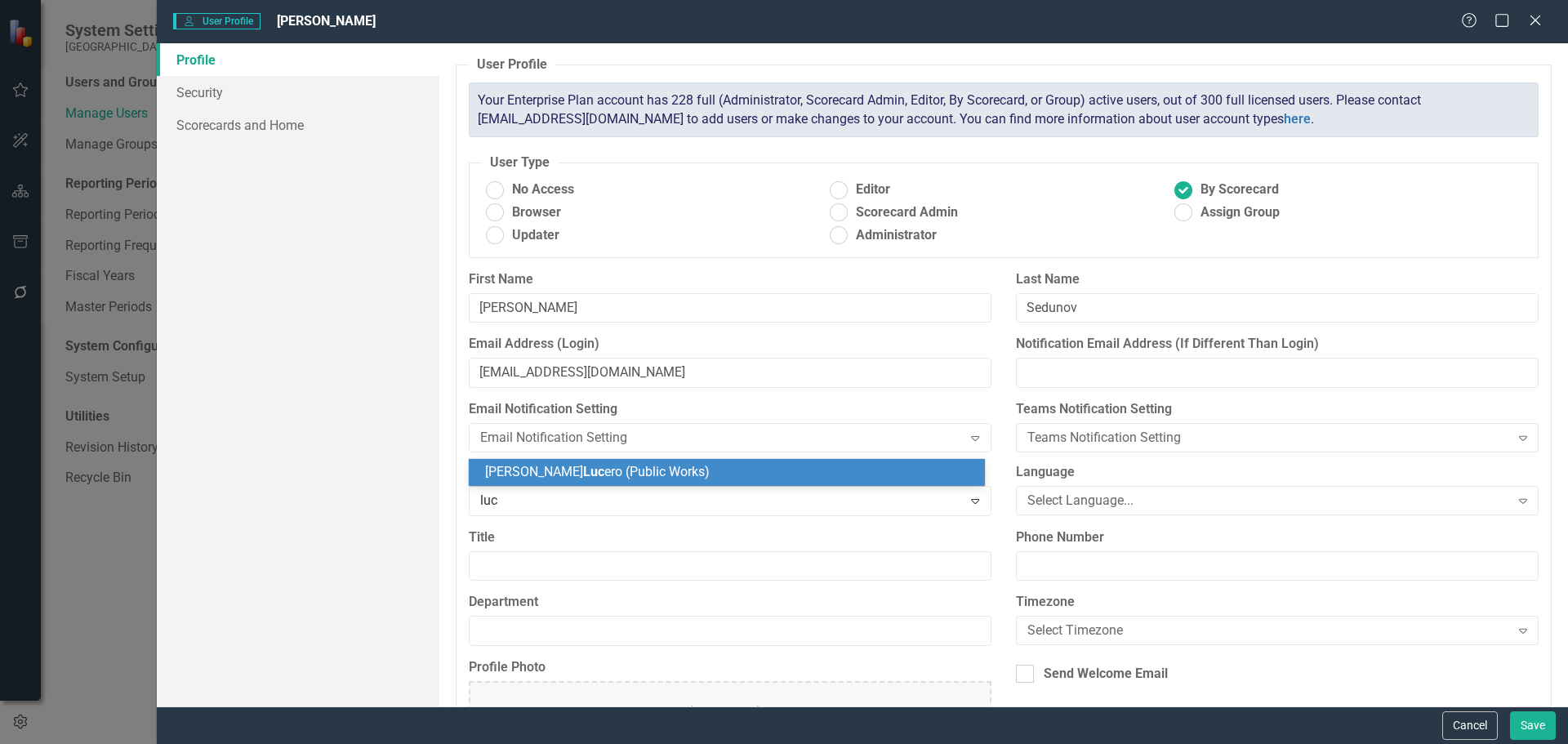
click at [698, 476] on div "Joseph Luc ero (Public Works)" at bounding box center [731, 473] width 491 height 19
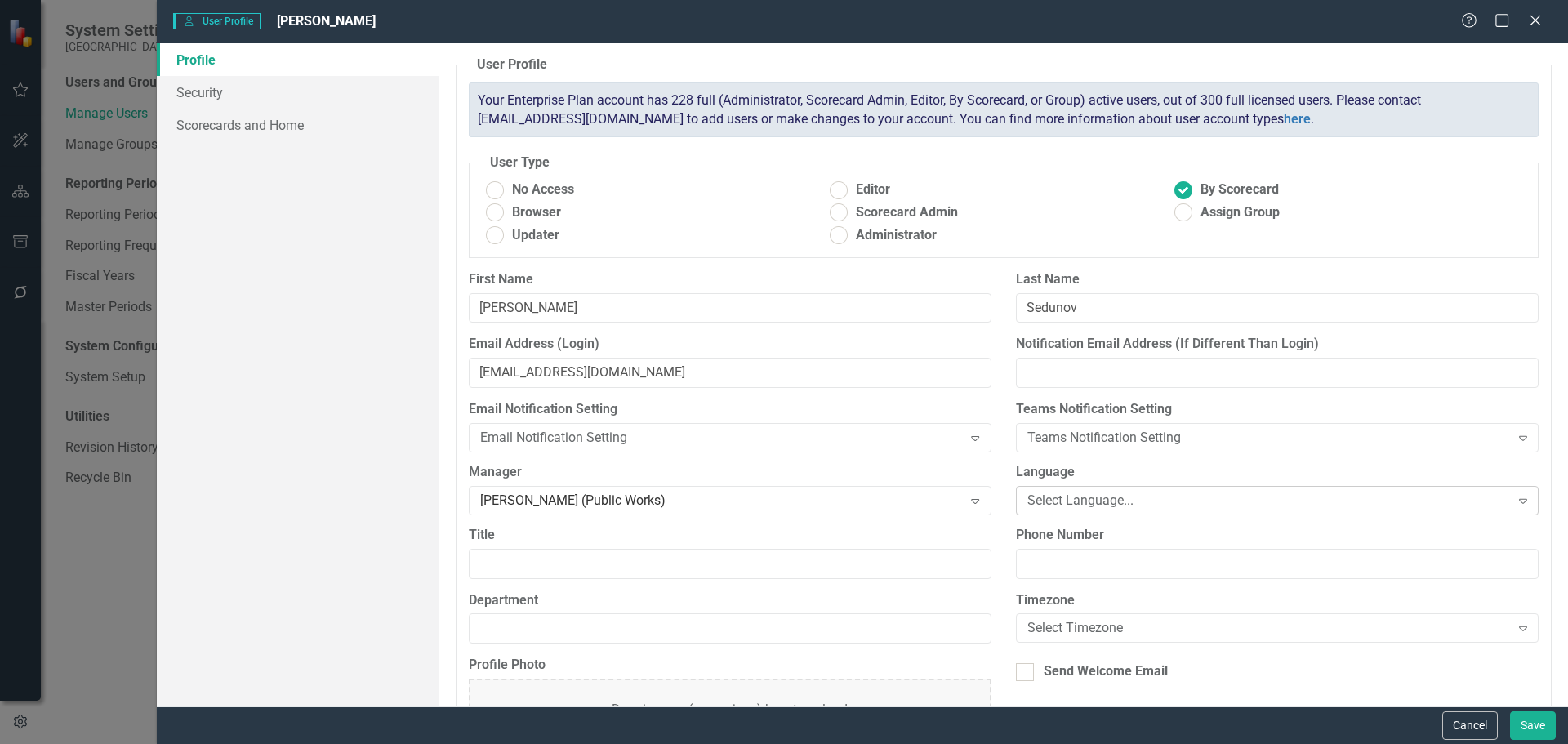
click at [1090, 498] on div "Select Language..." at bounding box center [1268, 500] width 483 height 19
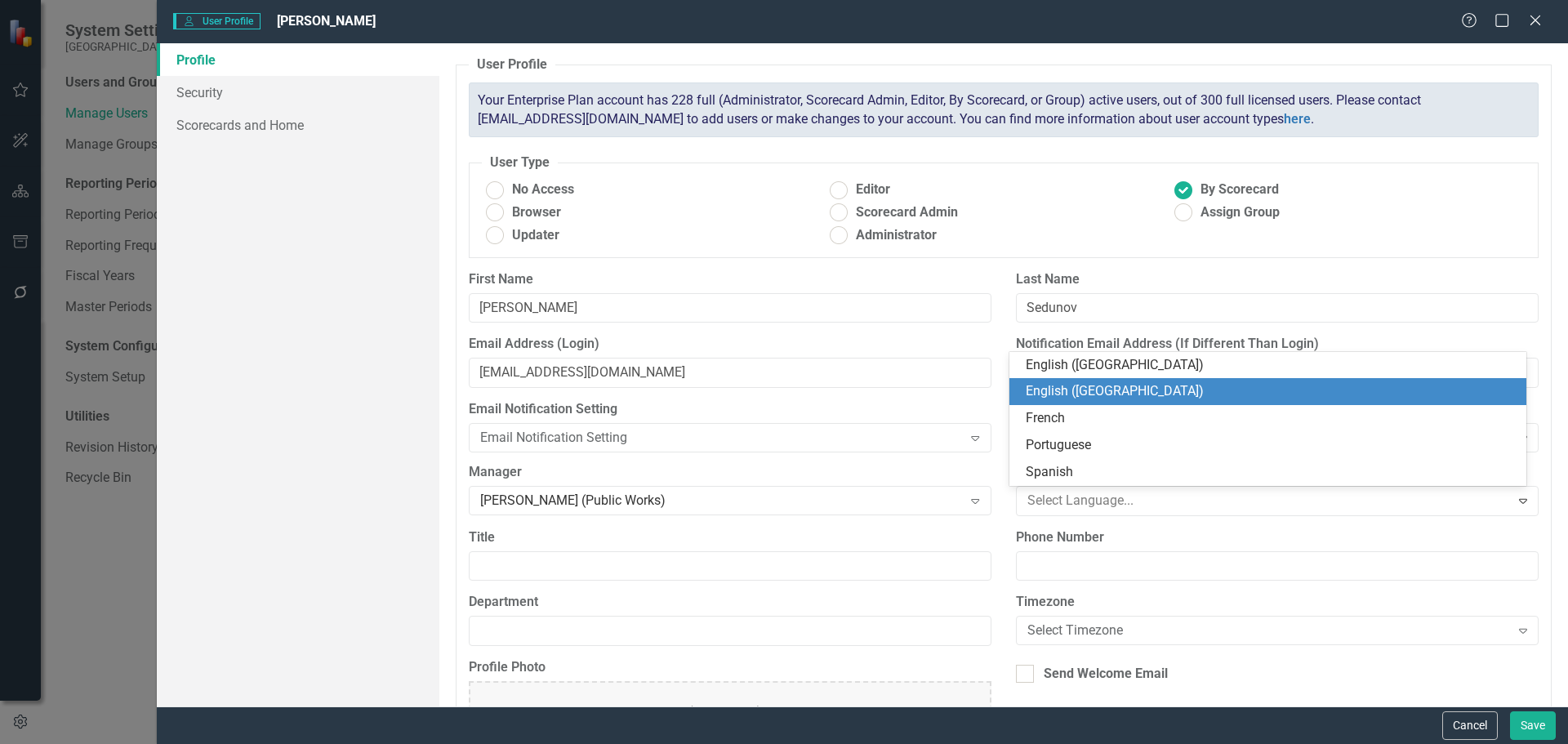
click at [1080, 396] on div "English ([GEOGRAPHIC_DATA])" at bounding box center [1272, 392] width 491 height 19
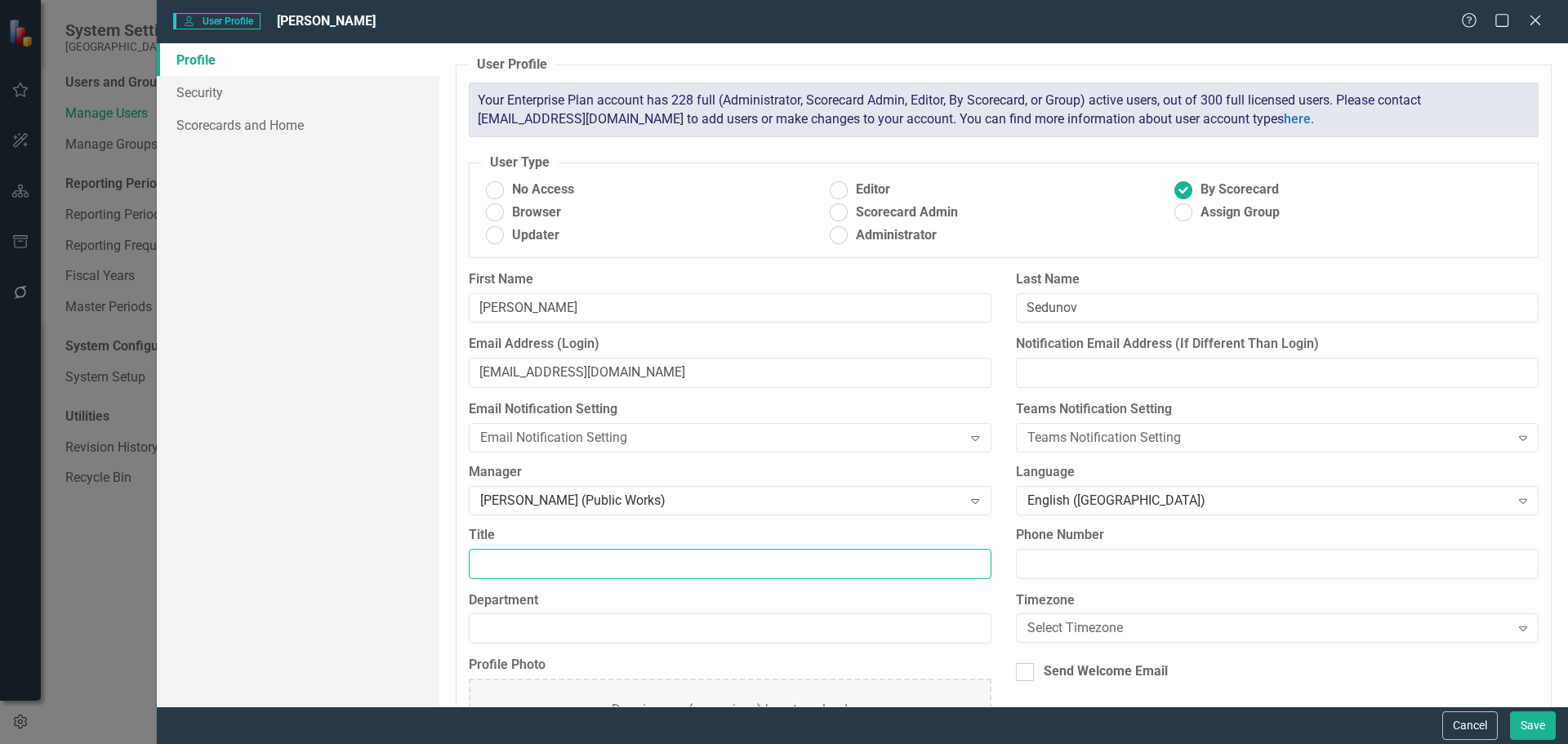
click at [622, 560] on input "Title" at bounding box center [730, 564] width 522 height 31
type input "HEO II"
click at [561, 633] on input "Department" at bounding box center [730, 628] width 522 height 31
type input "Public Works"
click at [1114, 630] on div "Select Timezone" at bounding box center [1268, 628] width 483 height 19
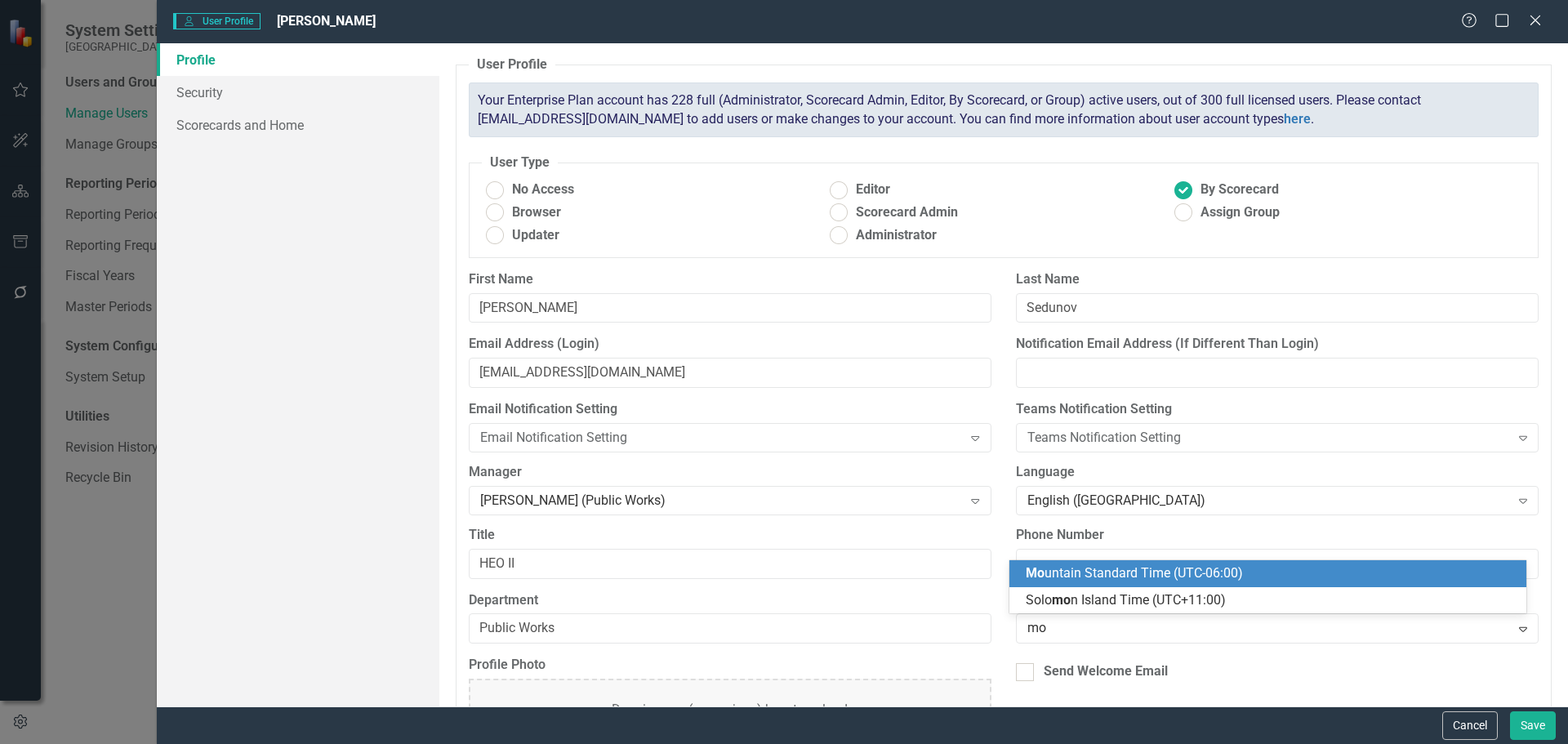
type input "mou"
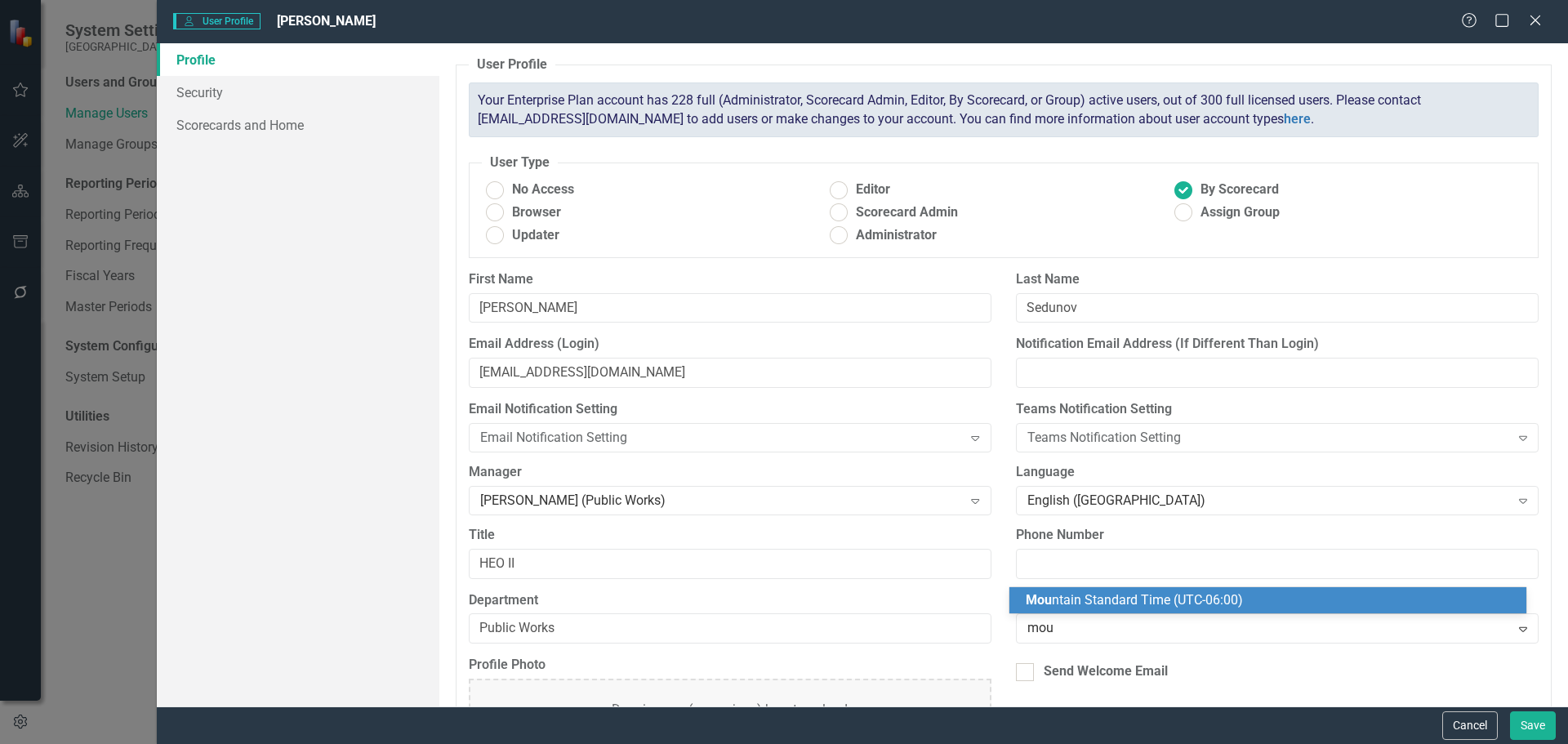
click at [1119, 603] on span "Mou ntain Standard Time (UTC-06:00)" at bounding box center [1135, 599] width 218 height 16
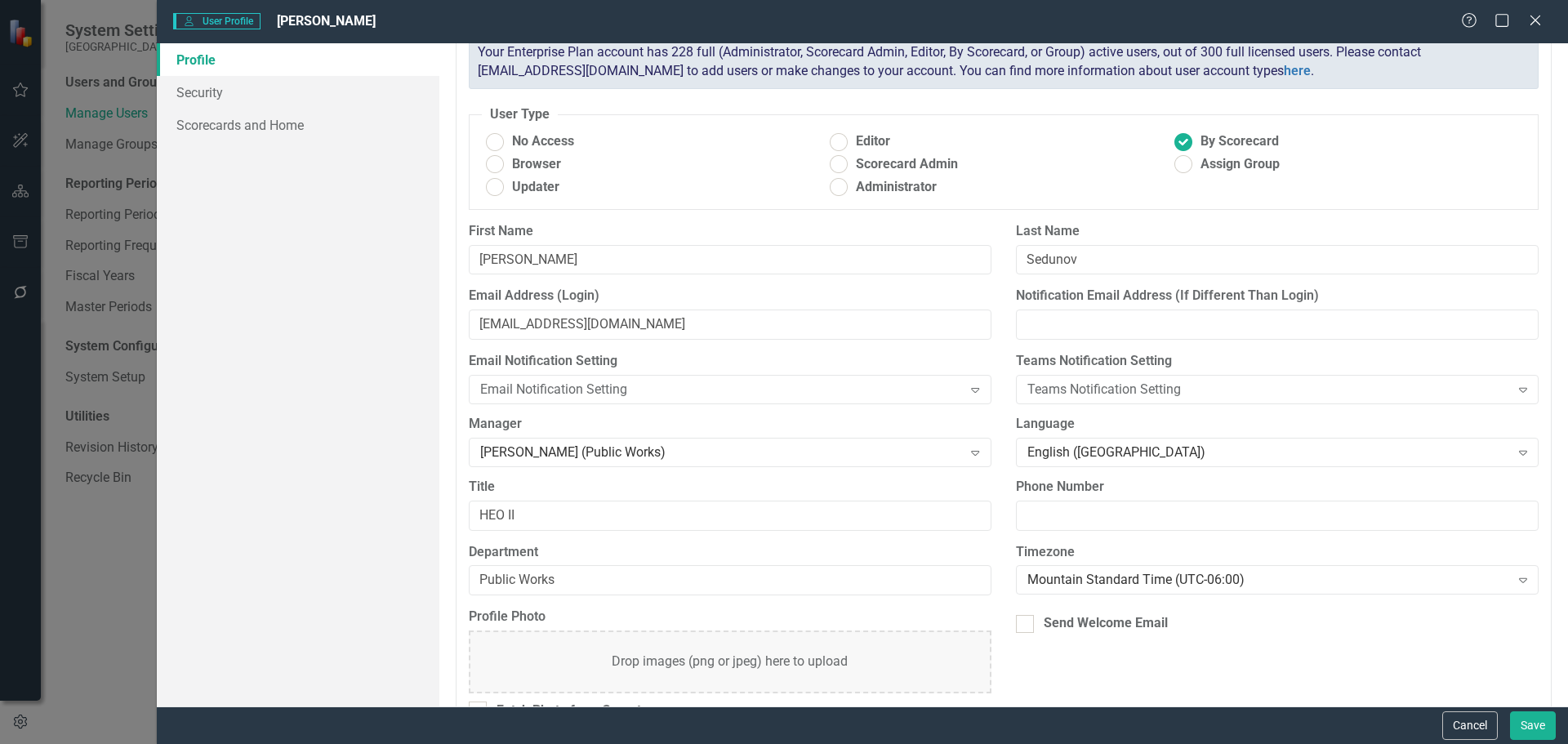
scroll to position [87, 0]
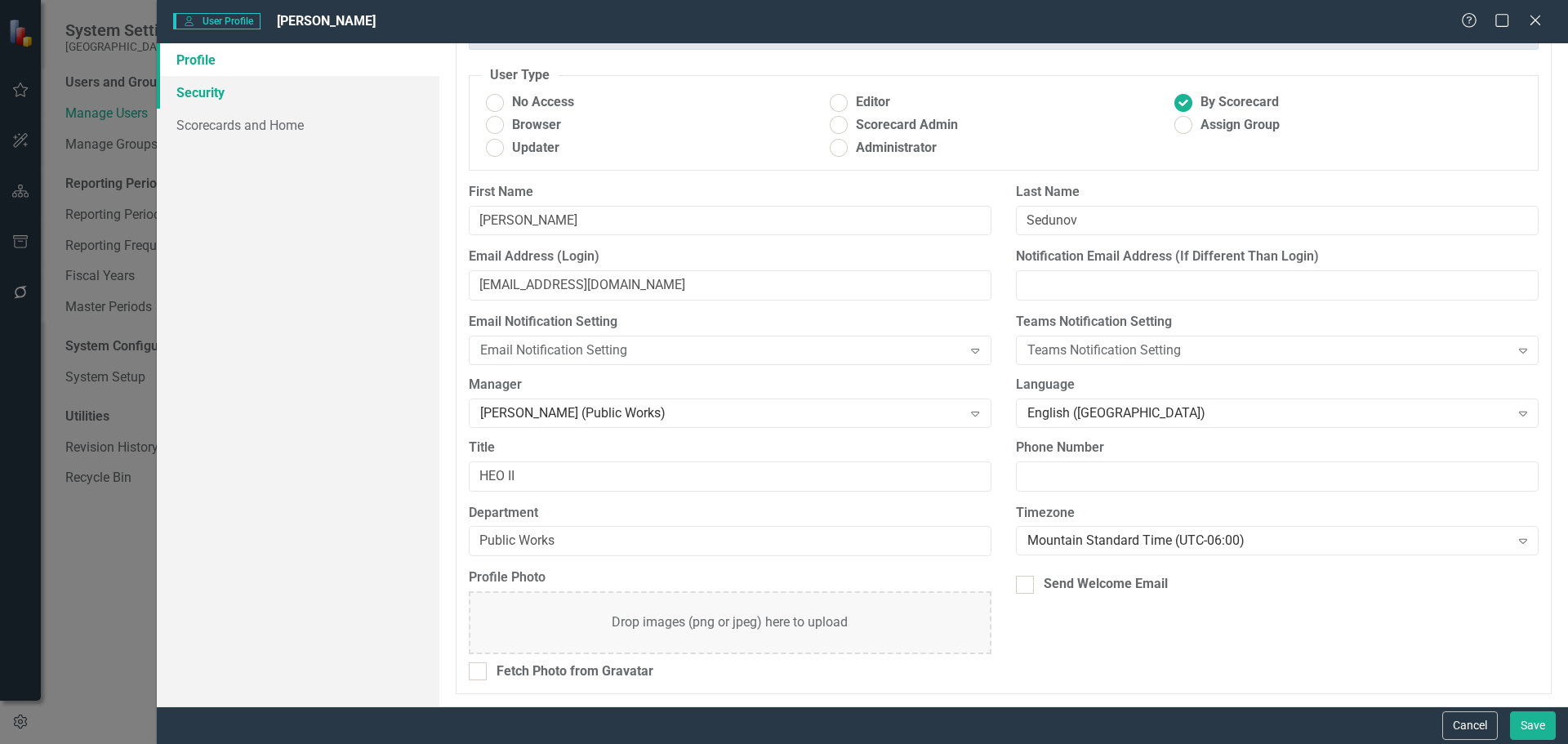
click at [238, 93] on link "Security" at bounding box center [297, 92] width 282 height 32
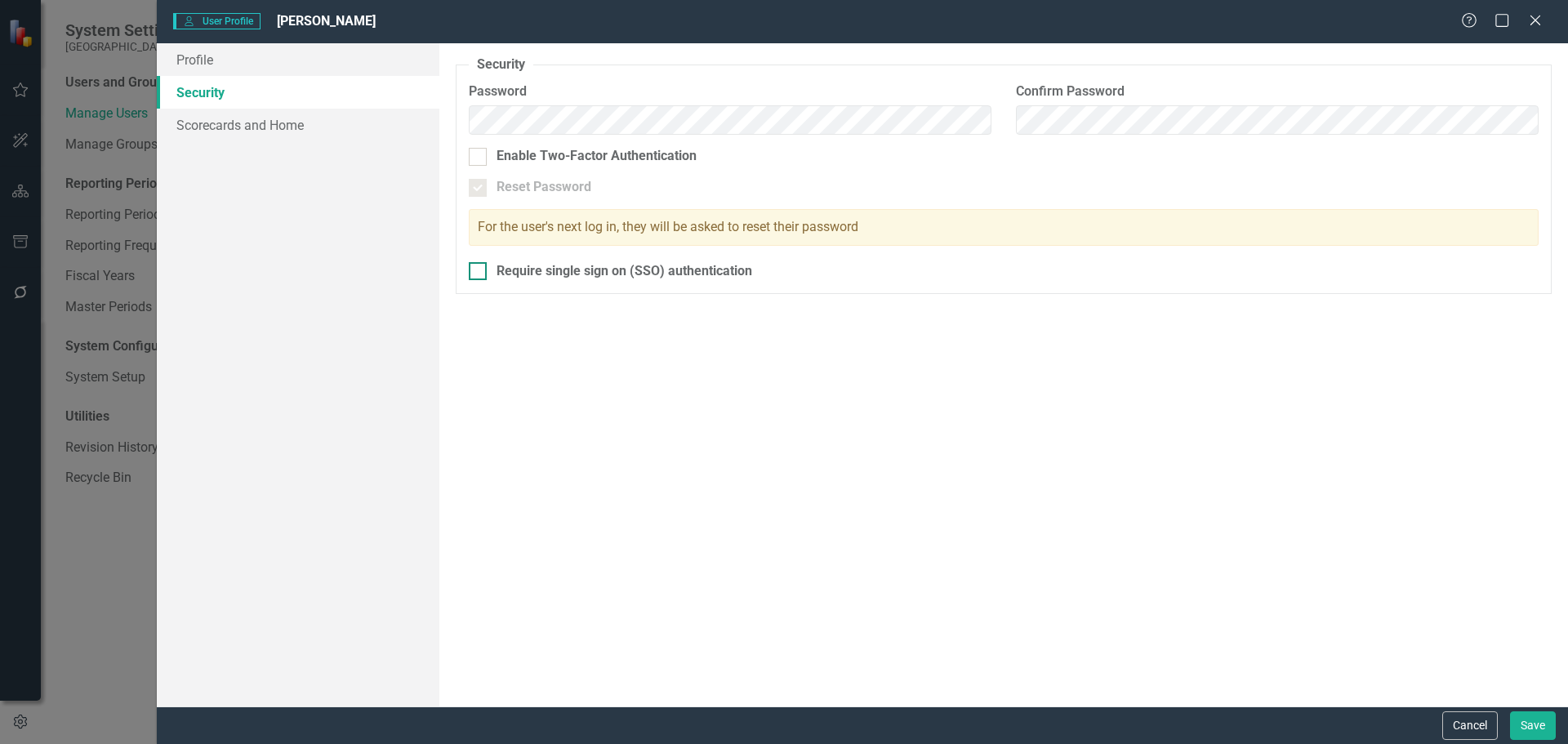
click at [475, 269] on input "Require single sign on (SSO) authentication" at bounding box center [473, 267] width 10 height 10
checkbox input "true"
click at [295, 130] on link "Scorecards and Home" at bounding box center [297, 124] width 282 height 32
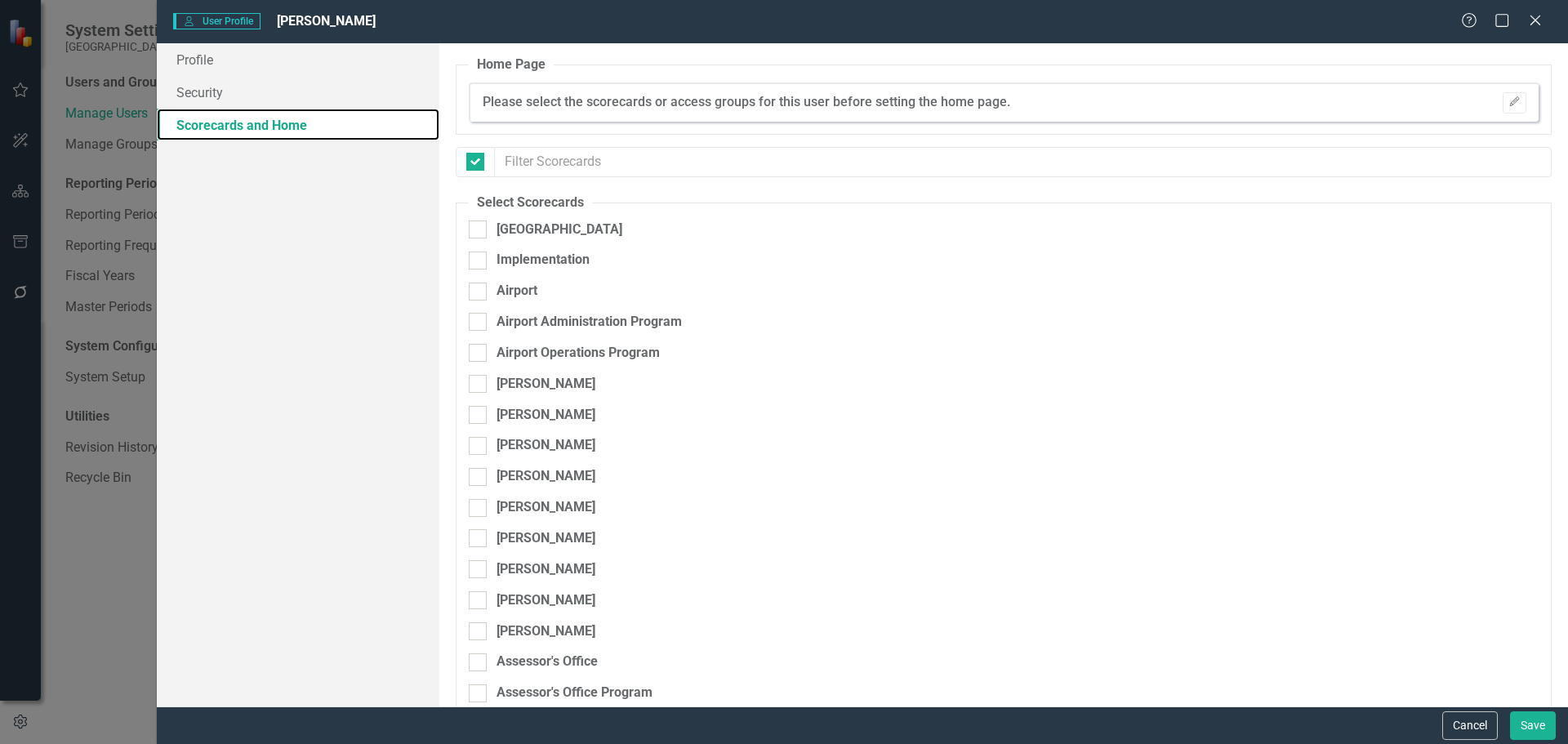
checkbox input "false"
click at [479, 232] on div at bounding box center [477, 229] width 18 height 18
click at [479, 232] on input "[GEOGRAPHIC_DATA]" at bounding box center [473, 225] width 10 height 10
checkbox input "true"
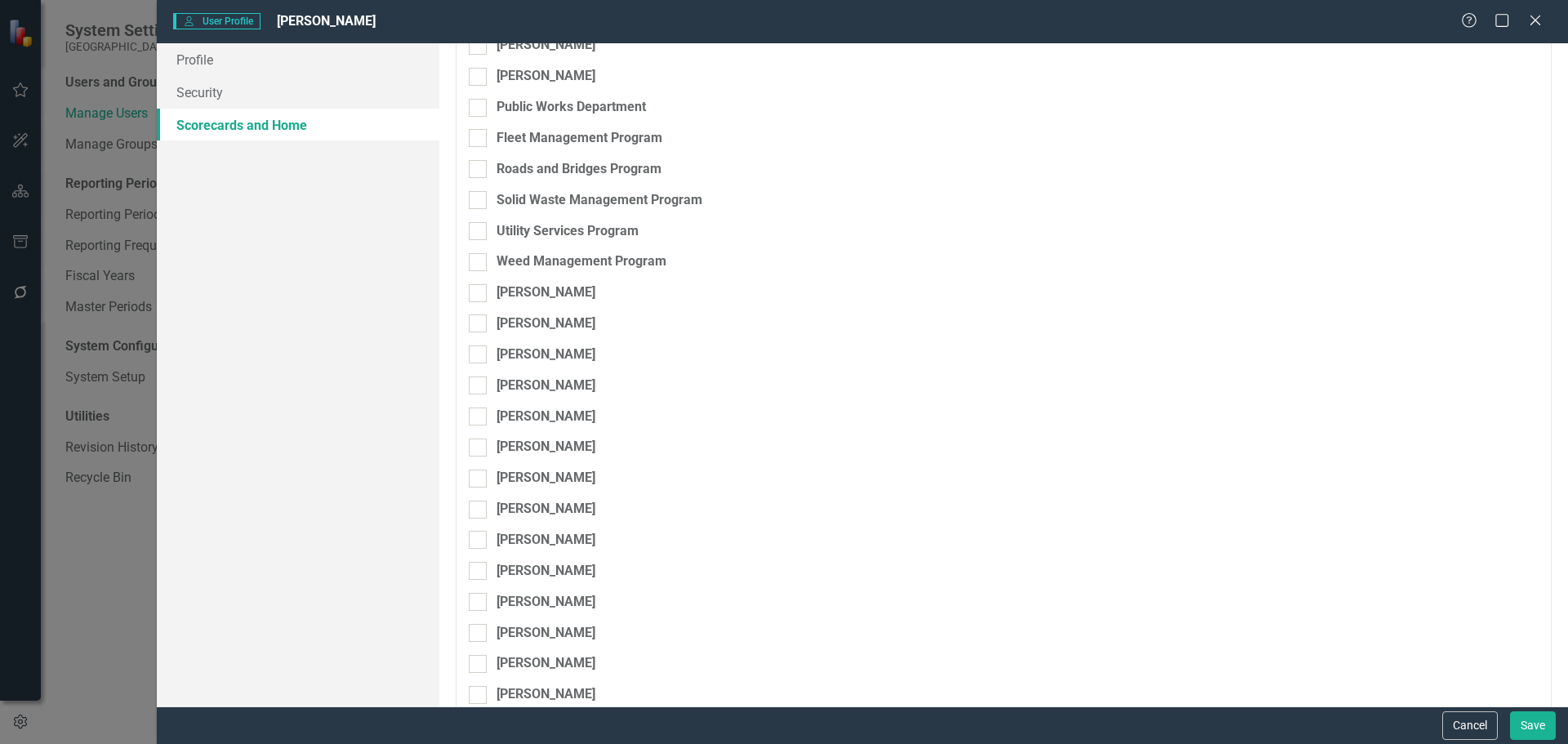
scroll to position [5923, 0]
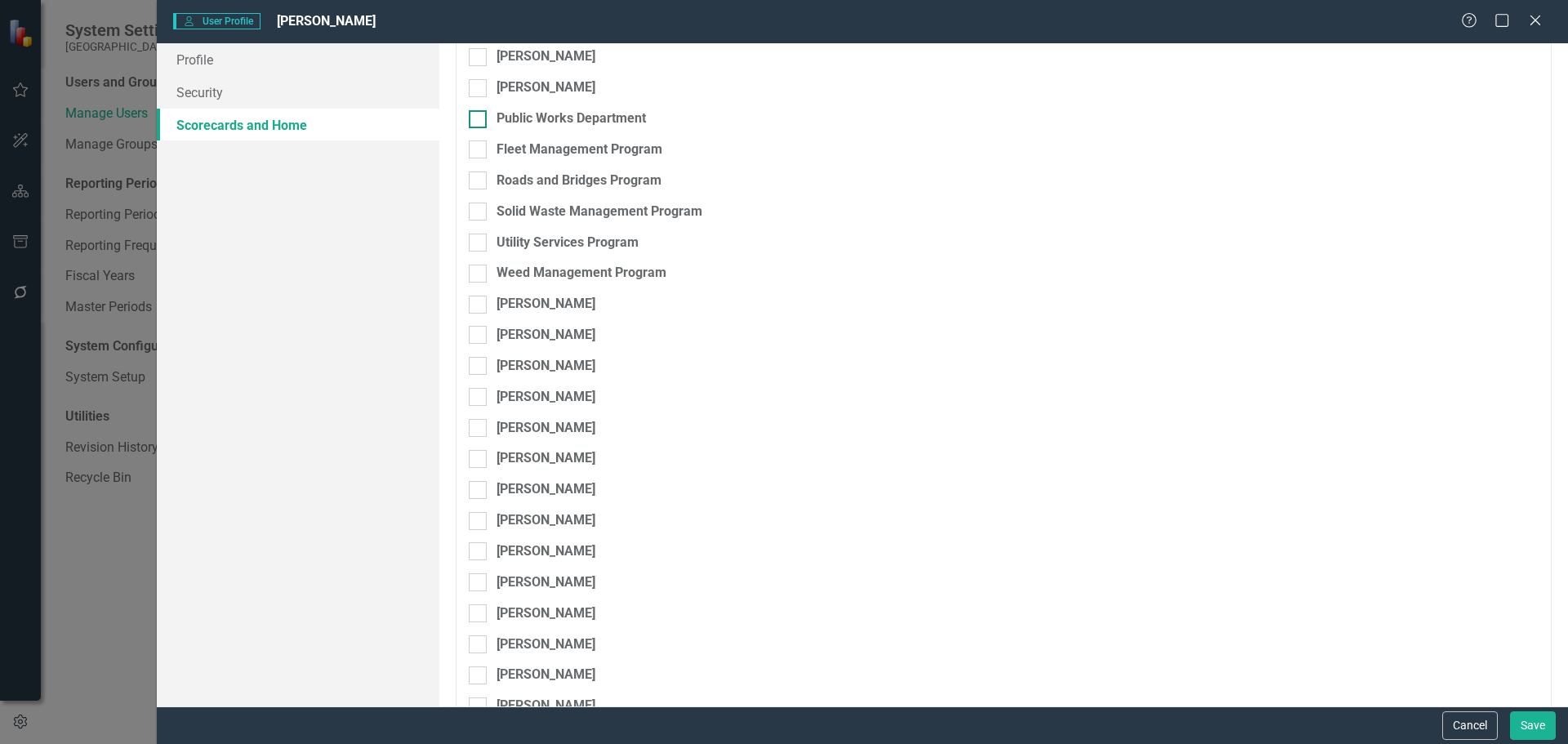
click at [473, 116] on input "Public Works Department" at bounding box center [473, 115] width 10 height 10
checkbox input "true"
drag, startPoint x: 484, startPoint y: 151, endPoint x: 483, endPoint y: 166, distance: 15.0
click at [484, 152] on div at bounding box center [477, 149] width 18 height 18
click at [480, 151] on input "Fleet Management Program" at bounding box center [473, 145] width 10 height 10
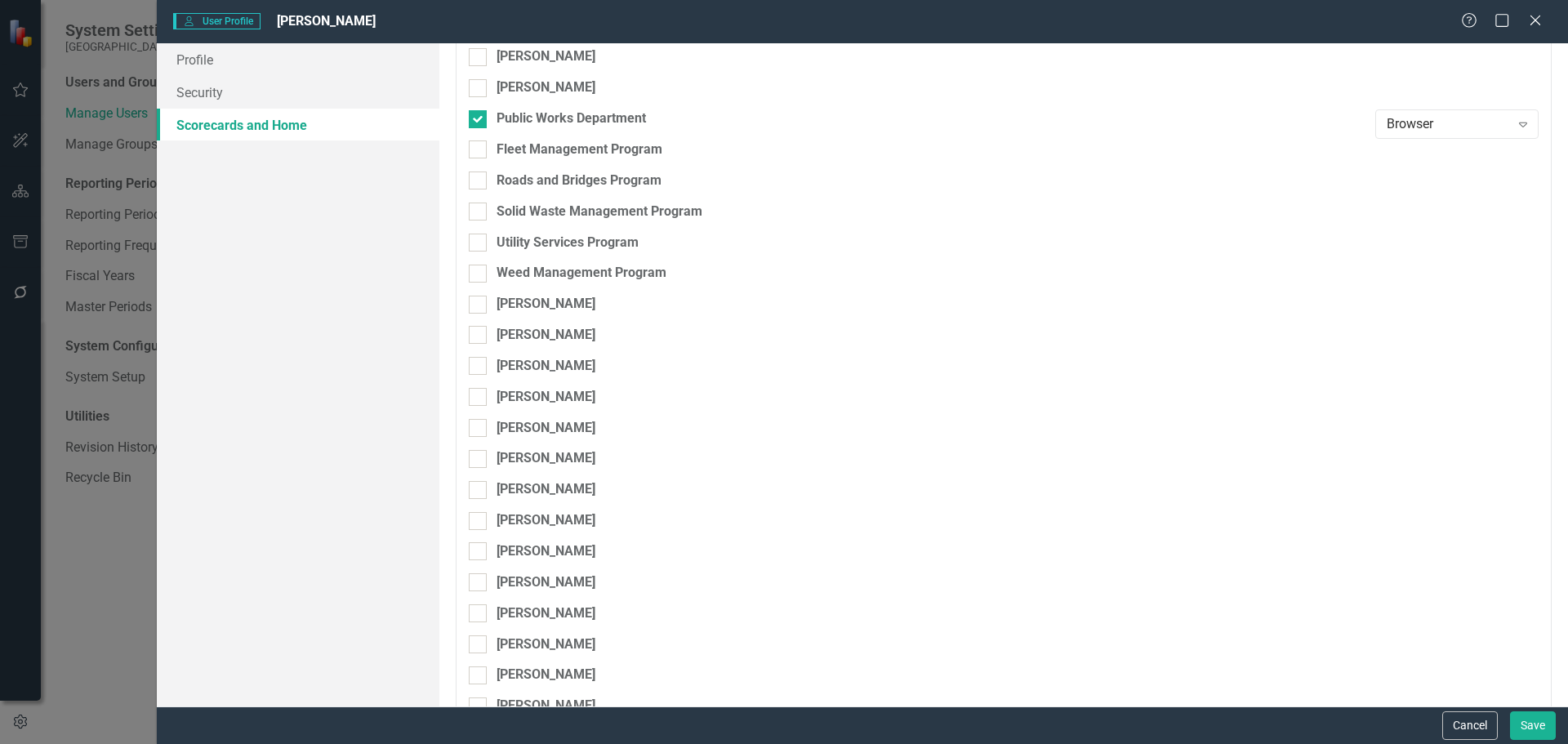
checkbox input "true"
click at [481, 180] on div at bounding box center [477, 180] width 18 height 18
click at [480, 180] on input "Roads and Bridges Program" at bounding box center [473, 176] width 10 height 10
checkbox input "true"
drag, startPoint x: 481, startPoint y: 204, endPoint x: 481, endPoint y: 226, distance: 22.0
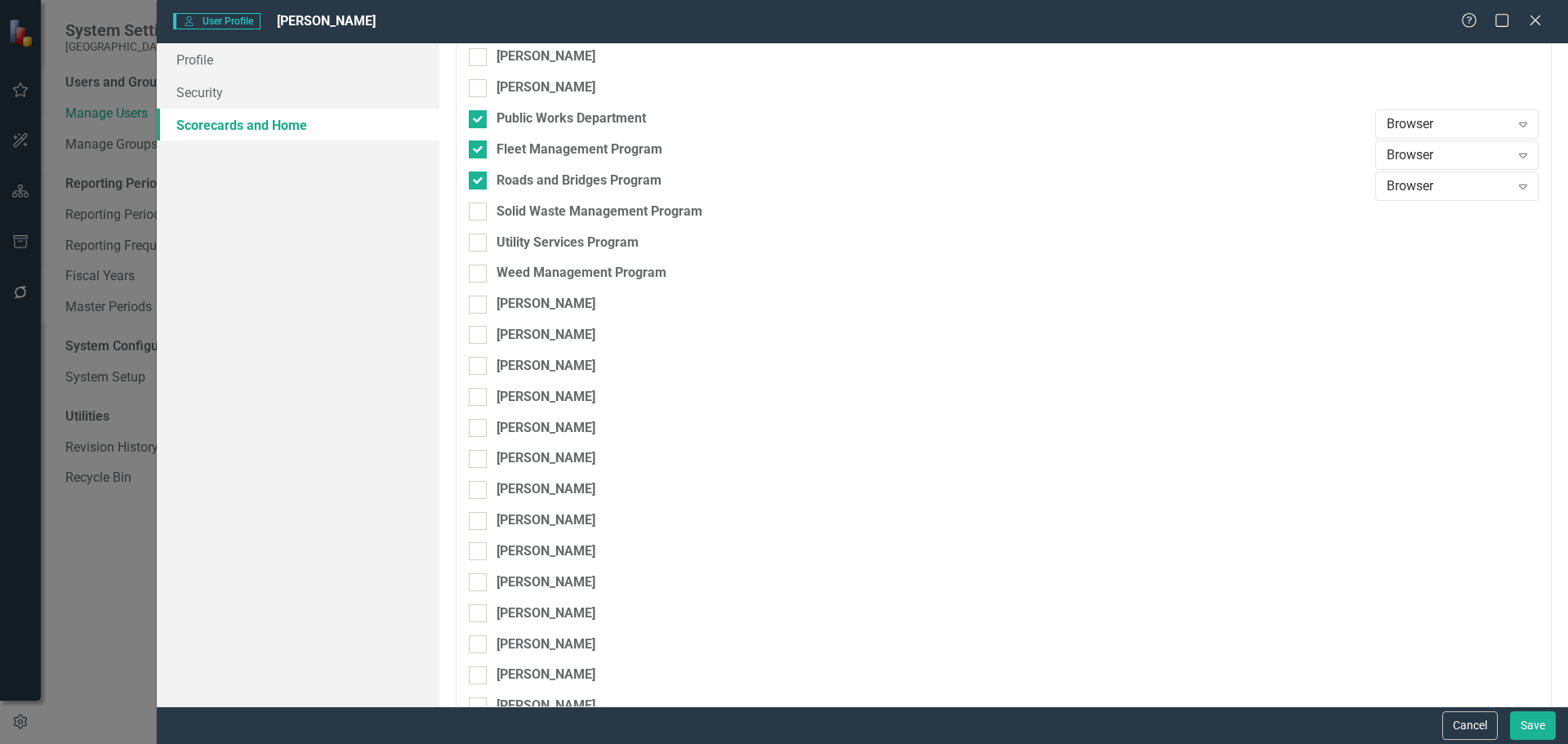
click at [481, 208] on div at bounding box center [477, 211] width 18 height 18
click at [480, 208] on input "Solid Waste Management Program" at bounding box center [473, 208] width 10 height 10
checkbox input "true"
drag, startPoint x: 481, startPoint y: 238, endPoint x: 485, endPoint y: 260, distance: 22.4
click at [481, 238] on div at bounding box center [477, 242] width 18 height 18
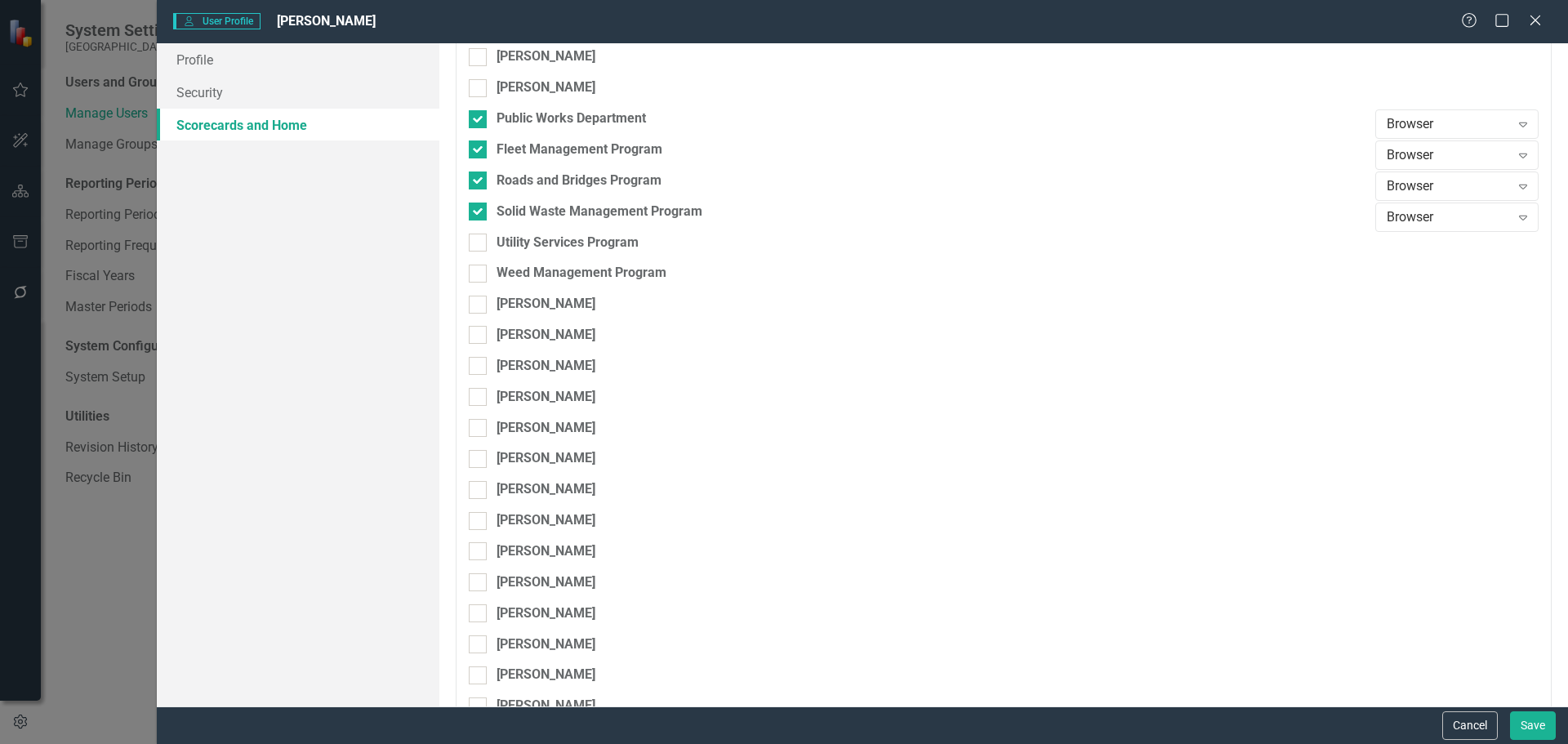
click at [480, 238] on input "Utility Services Program" at bounding box center [473, 238] width 10 height 10
checkbox input "true"
click at [485, 267] on div at bounding box center [477, 273] width 18 height 18
click at [480, 267] on input "Weed Management Program" at bounding box center [473, 270] width 10 height 10
checkbox input "true"
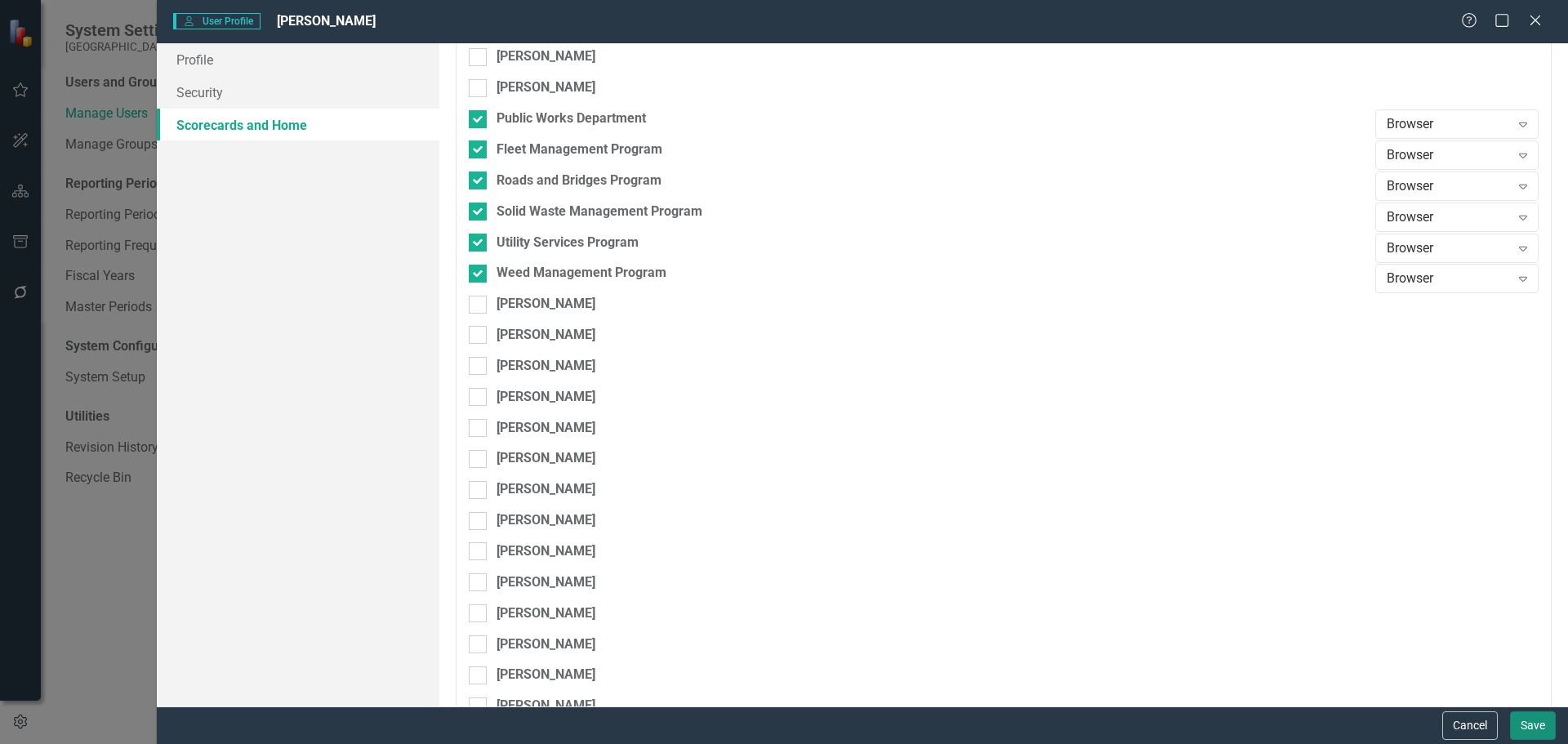
click at [1531, 728] on button "Save" at bounding box center [1532, 725] width 45 height 29
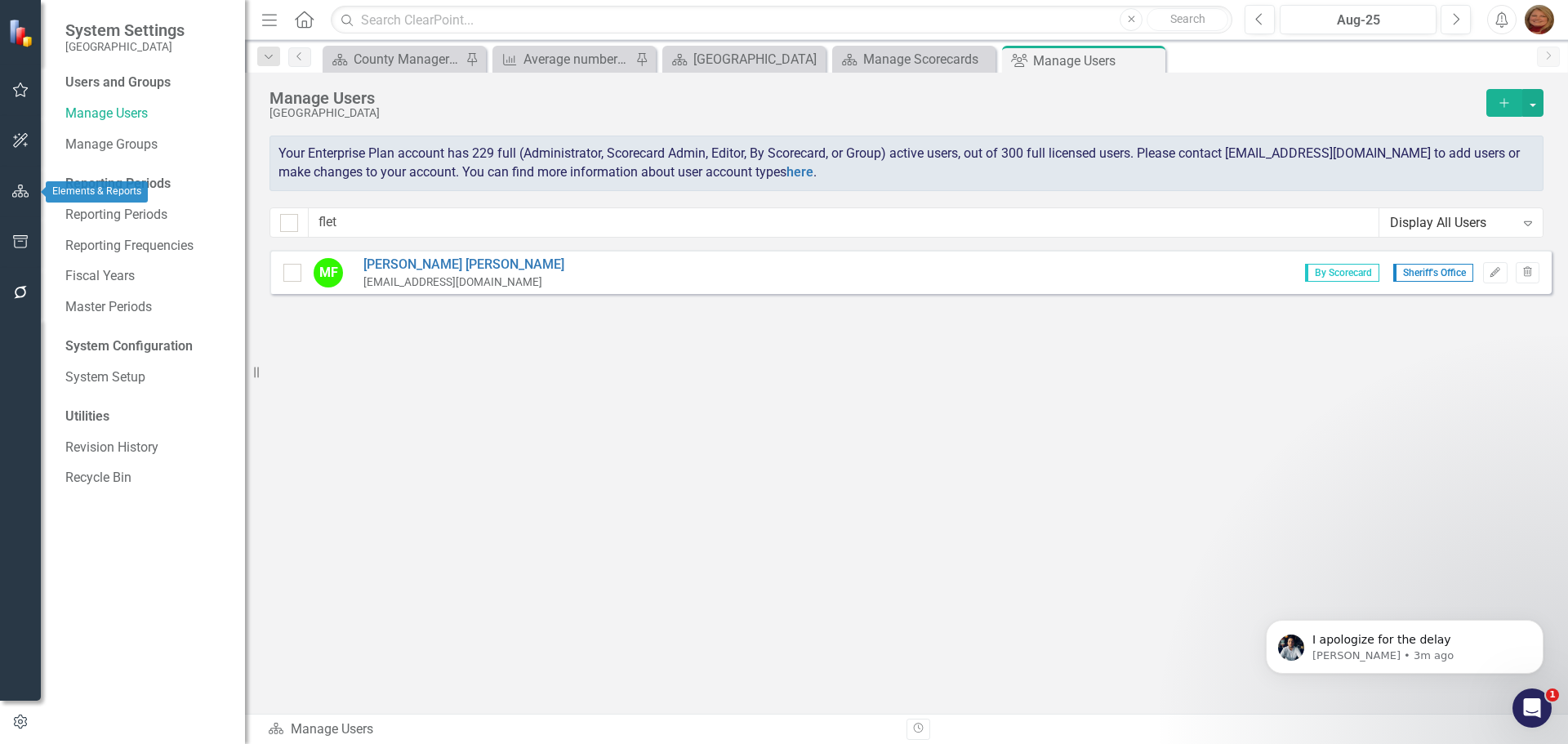
click at [7, 189] on button "button" at bounding box center [21, 192] width 37 height 34
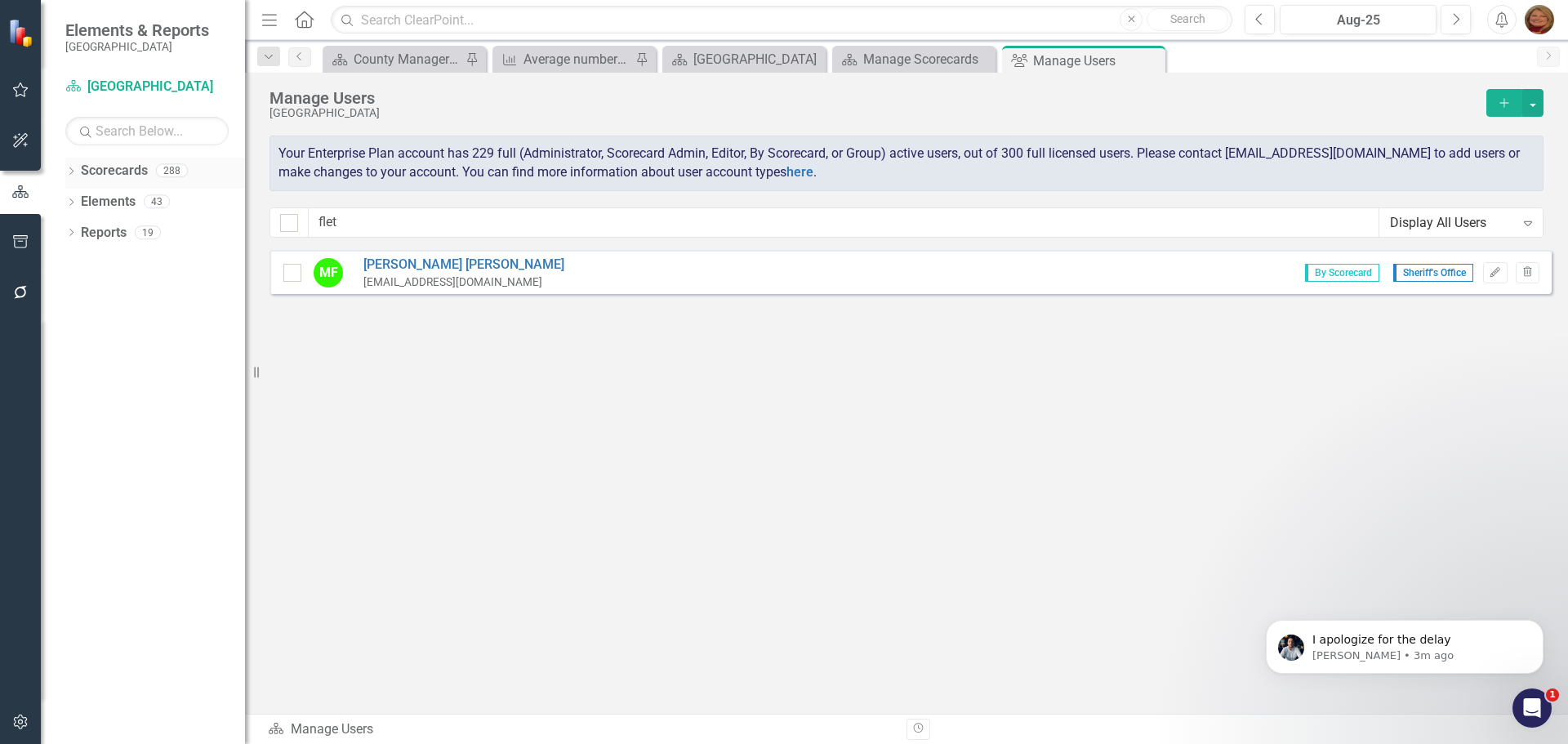
click at [114, 171] on link "Scorecards" at bounding box center [114, 171] width 67 height 19
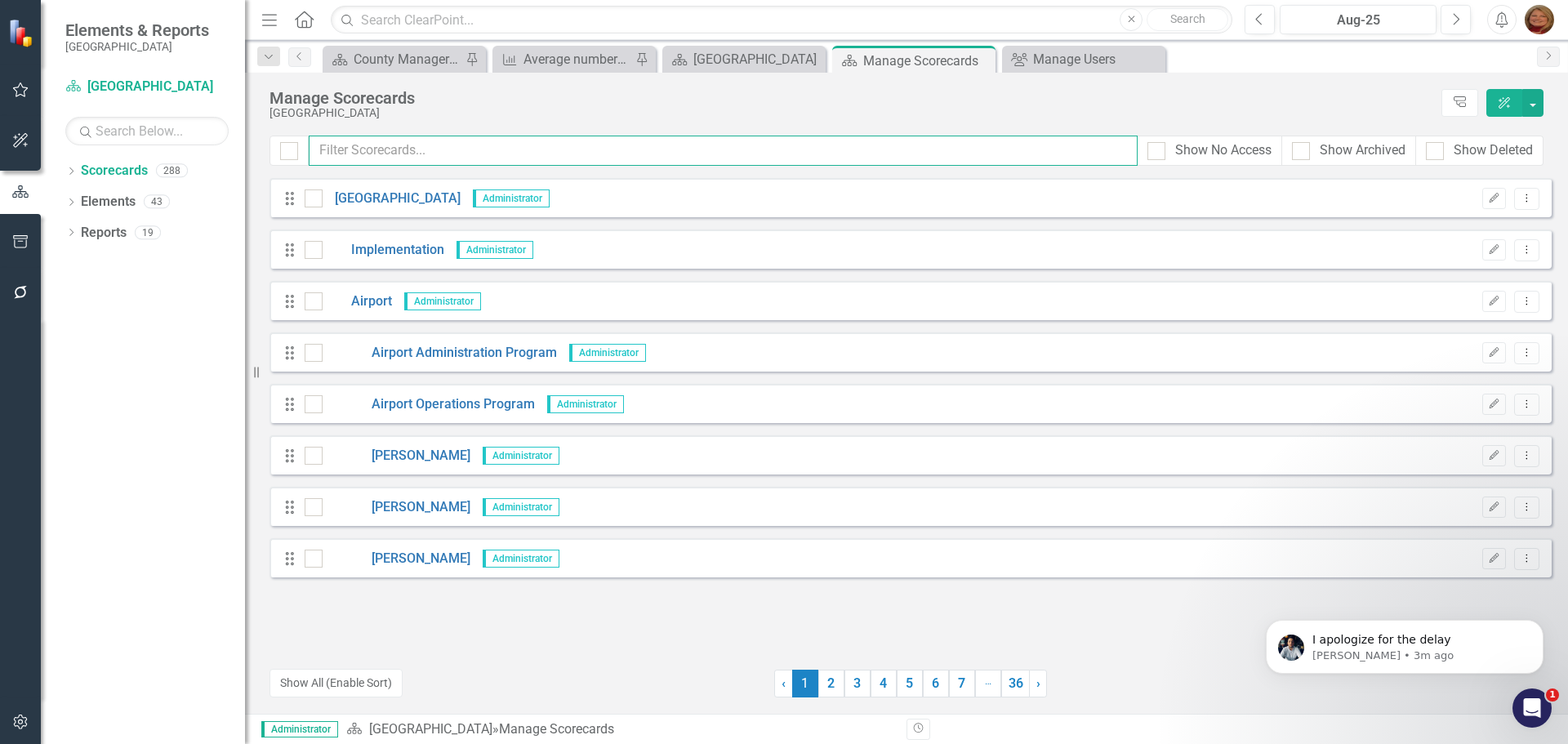
click at [451, 148] on input "text" at bounding box center [722, 150] width 829 height 31
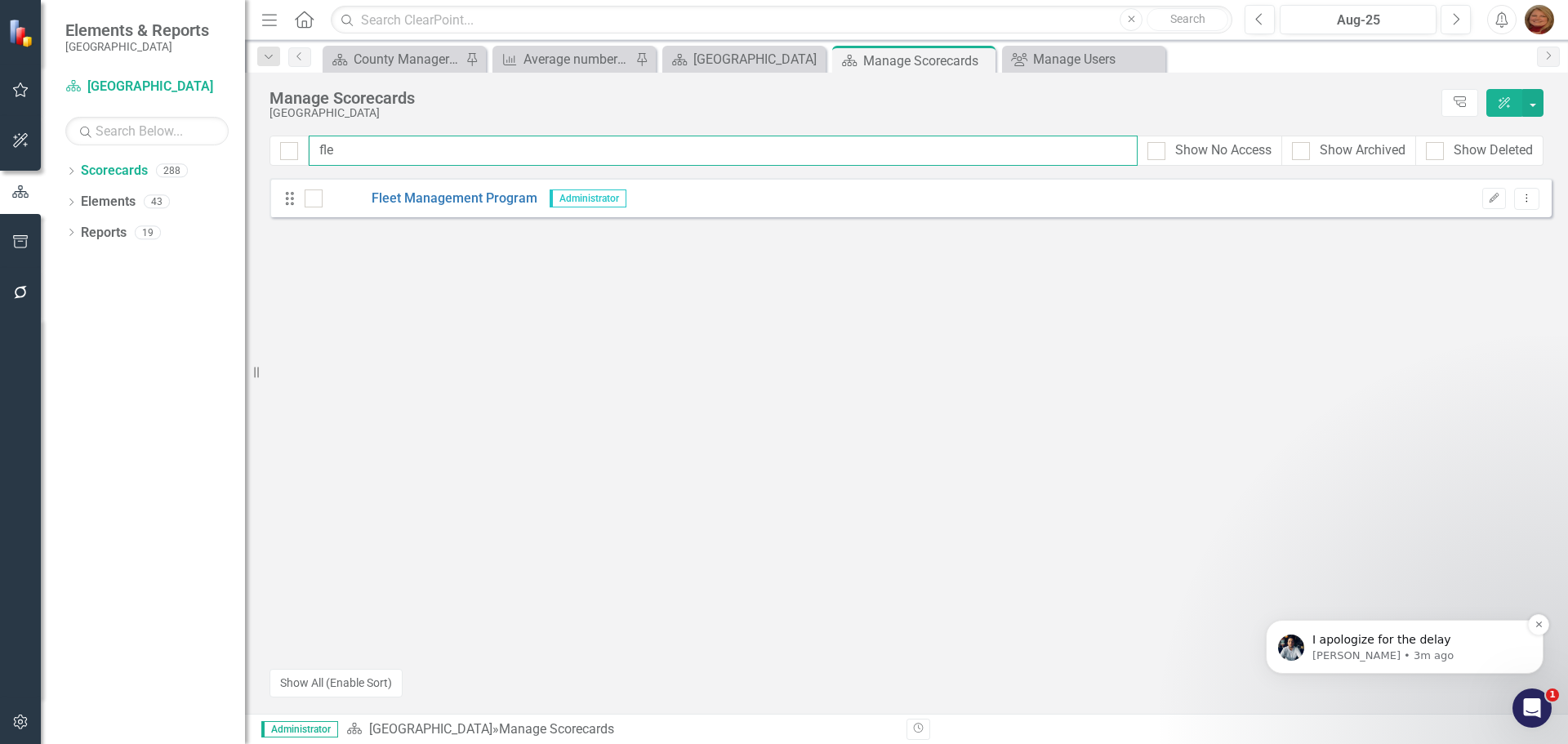
type input "fle"
click at [1432, 663] on p "Walter • 3m ago" at bounding box center [1418, 656] width 211 height 15
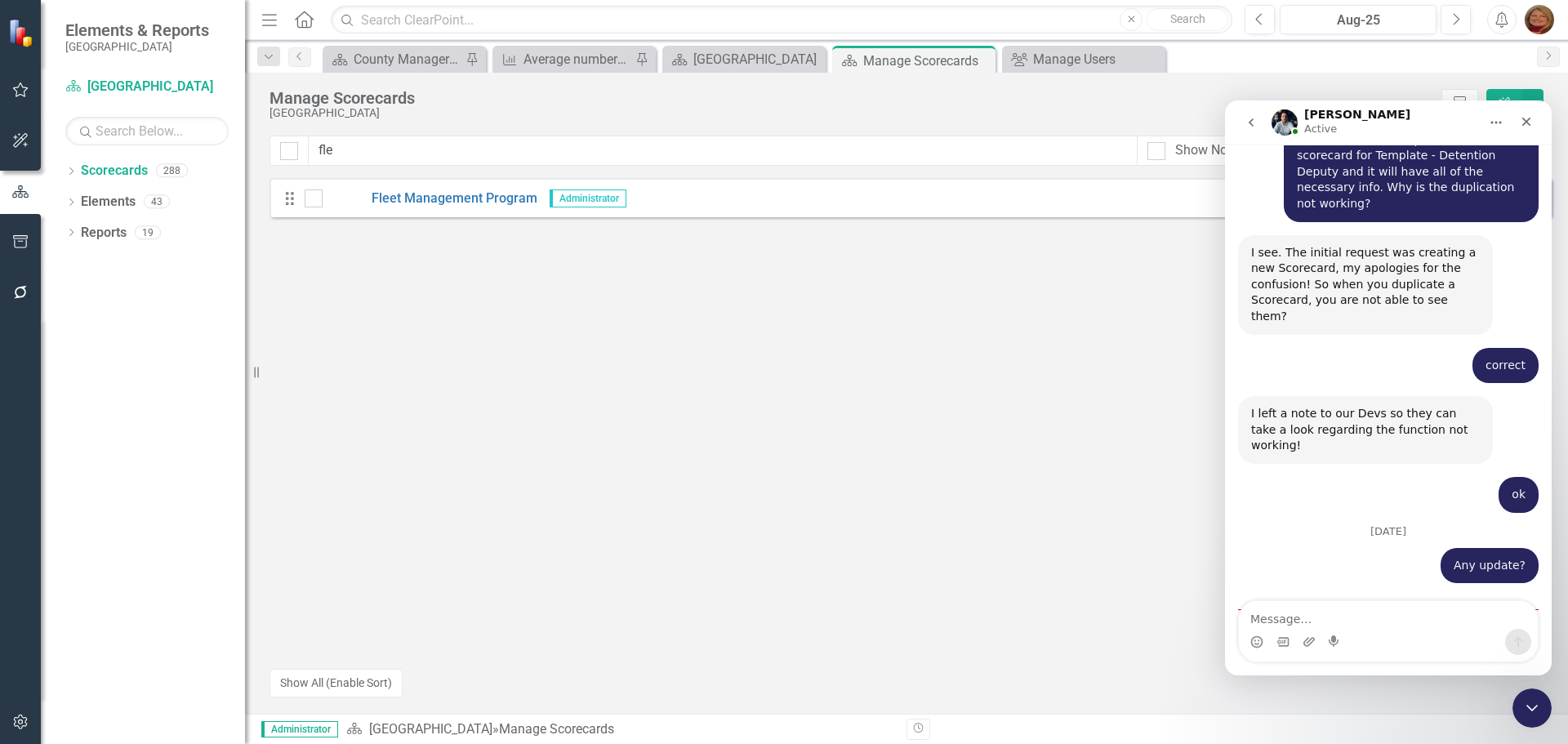
scroll to position [2006, 0]
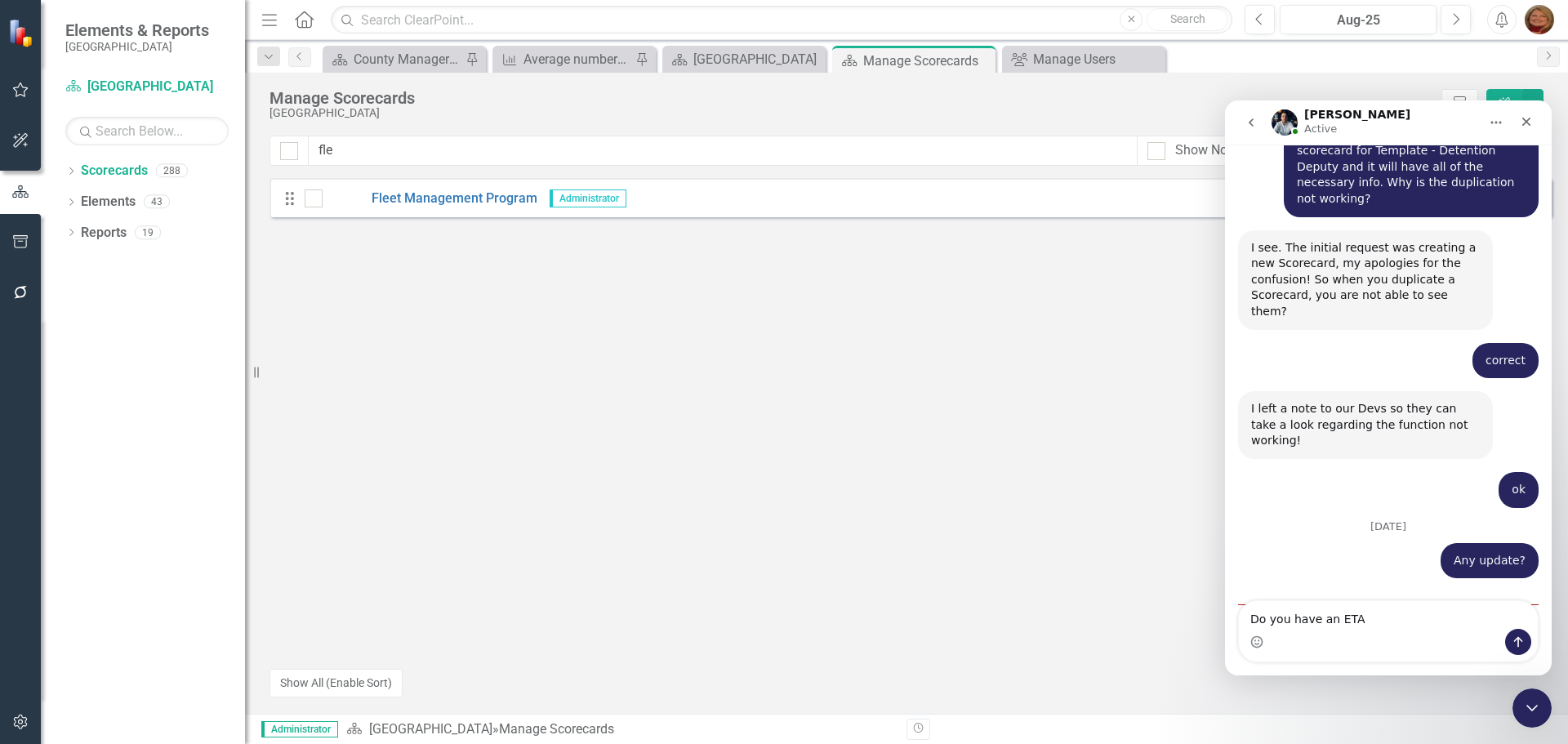
type textarea "Do you have an ETA?"
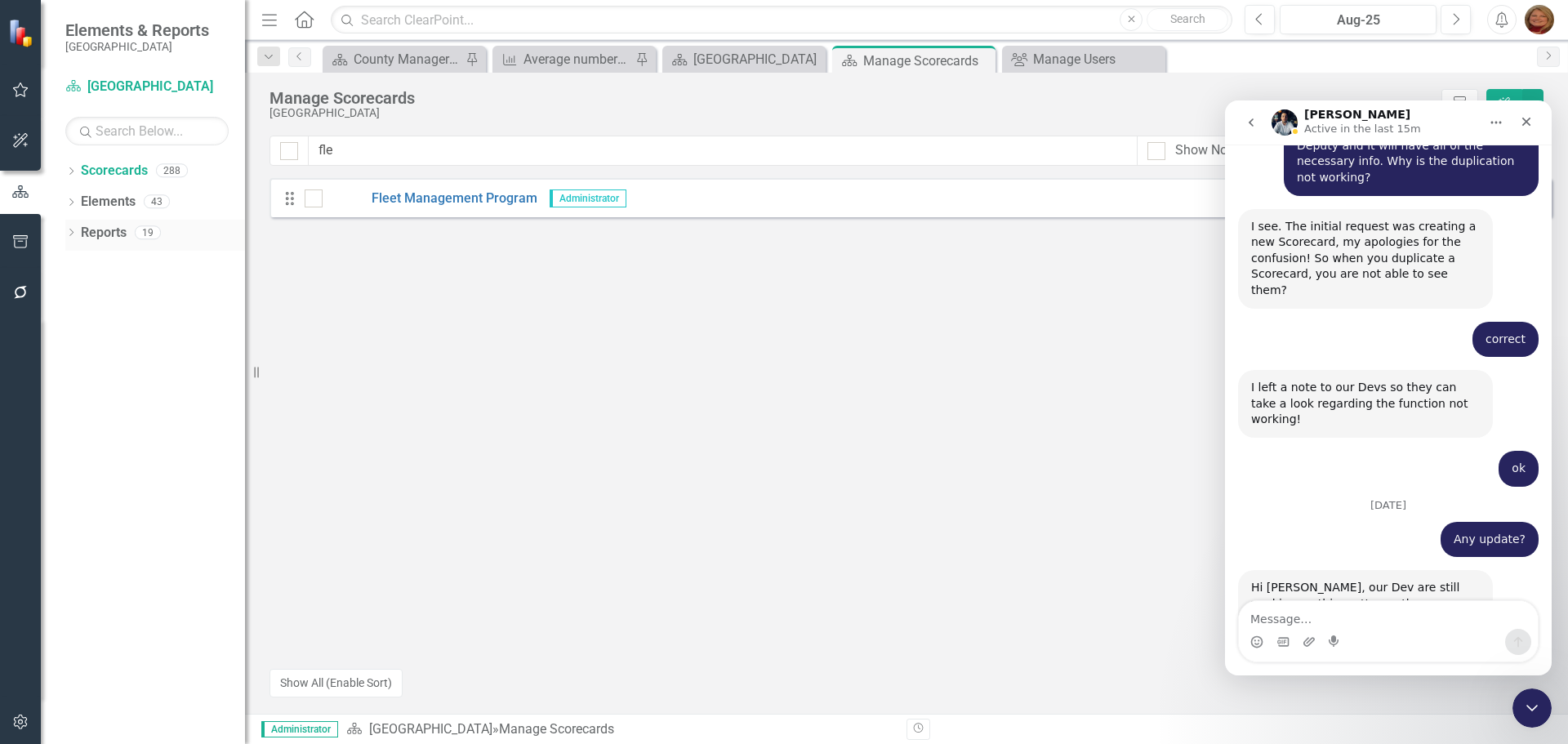
scroll to position [2108, 0]
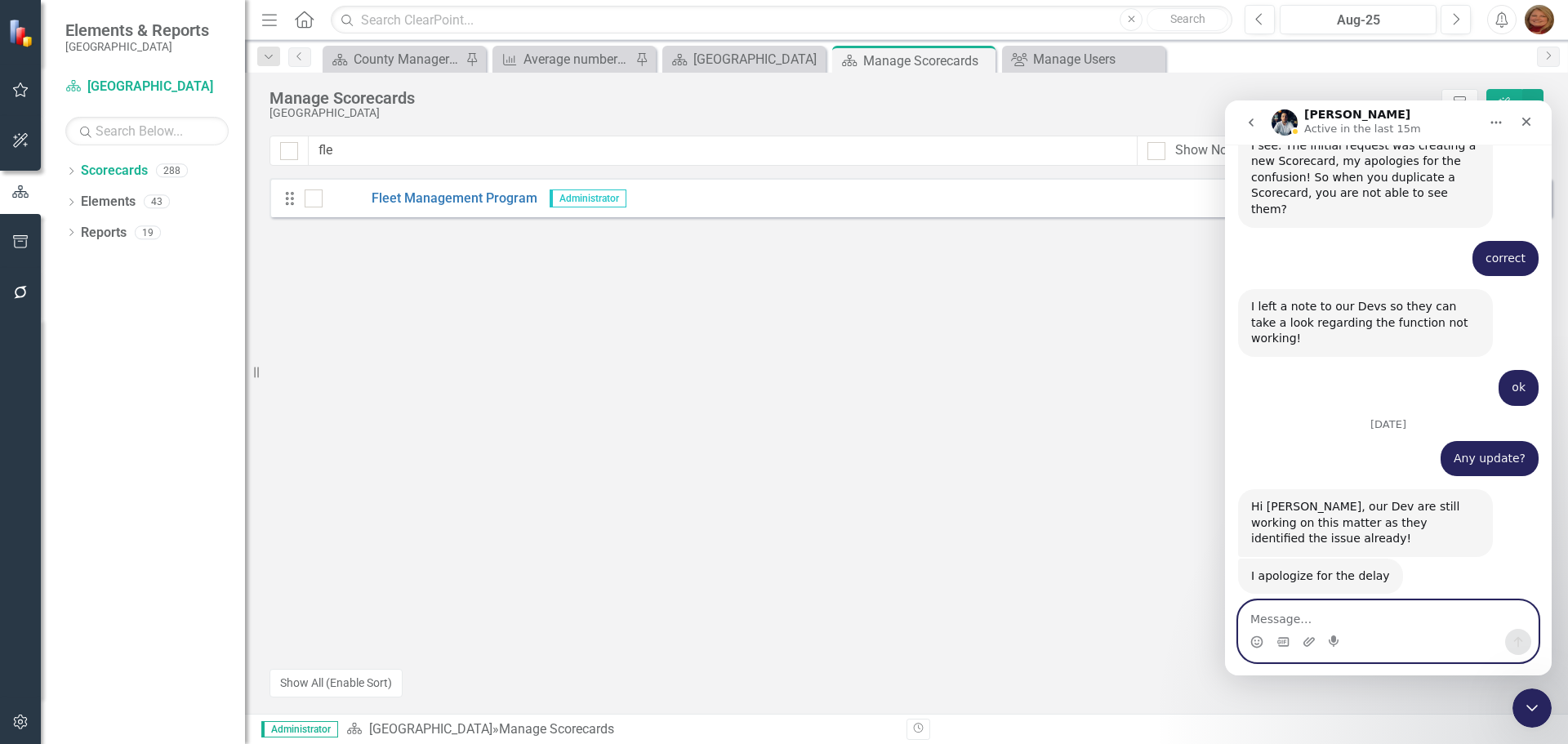
click at [1323, 624] on textarea "Message…" at bounding box center [1388, 615] width 299 height 28
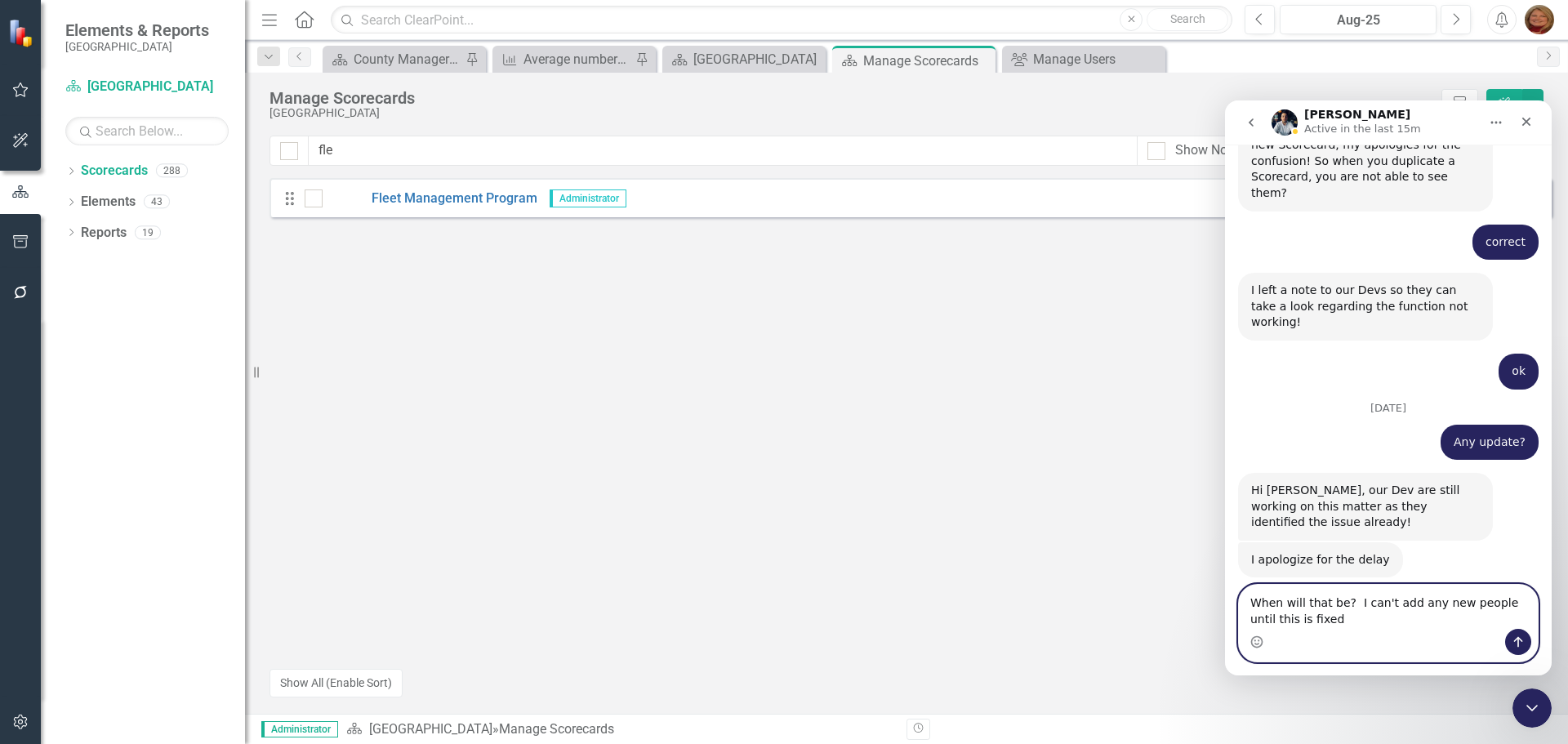
type textarea "When will that be? I can't add any new people until this is fixed!"
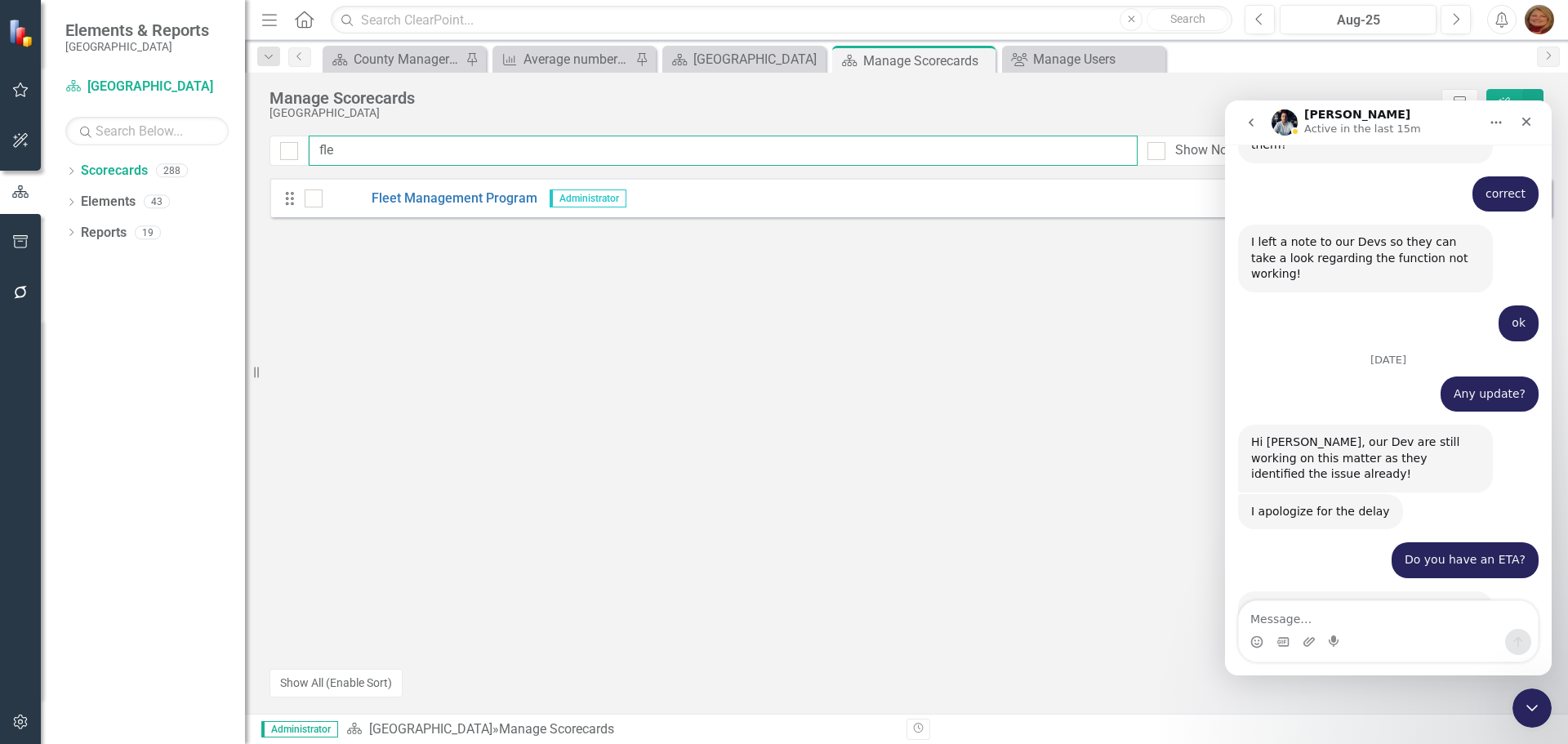
drag, startPoint x: 349, startPoint y: 148, endPoint x: 187, endPoint y: 107, distance: 167.1
click at [187, 107] on div "Elements & Reports Gunnison County Scorecard Gunnison County Search Dropdown Sc…" at bounding box center [784, 372] width 1568 height 744
type input "leon"
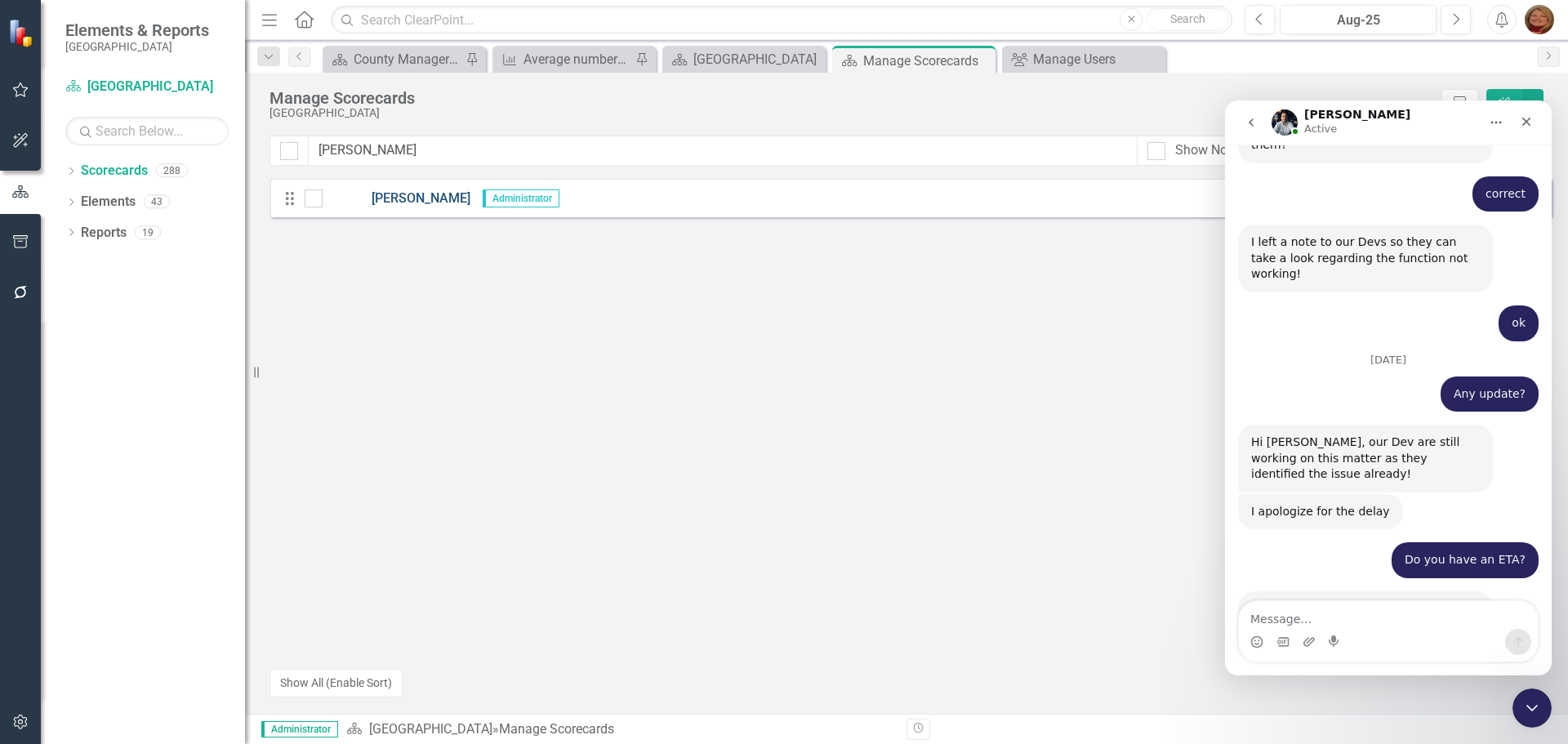
click at [401, 199] on link "[PERSON_NAME]" at bounding box center [396, 199] width 148 height 19
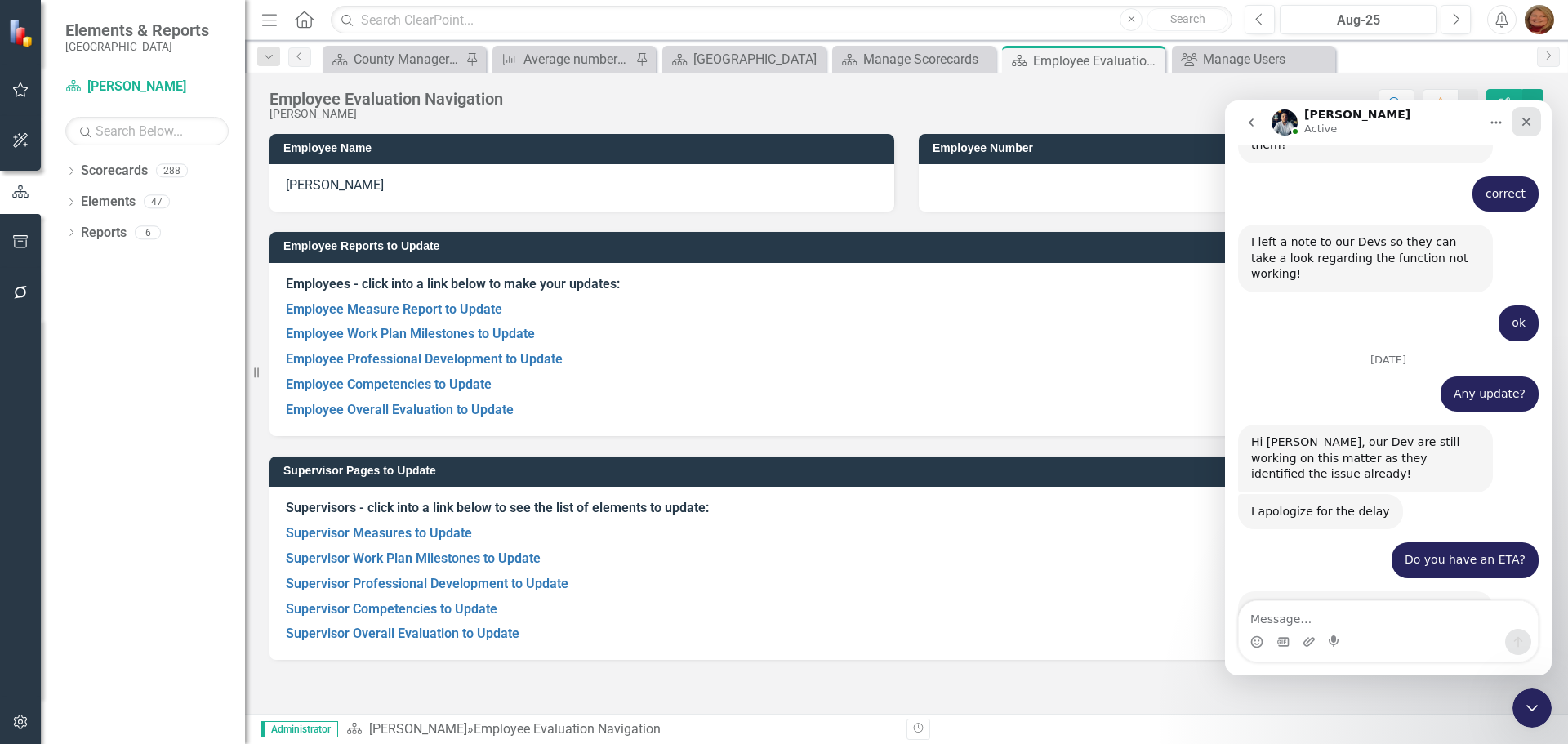
click at [1526, 119] on icon "Close" at bounding box center [1526, 121] width 13 height 13
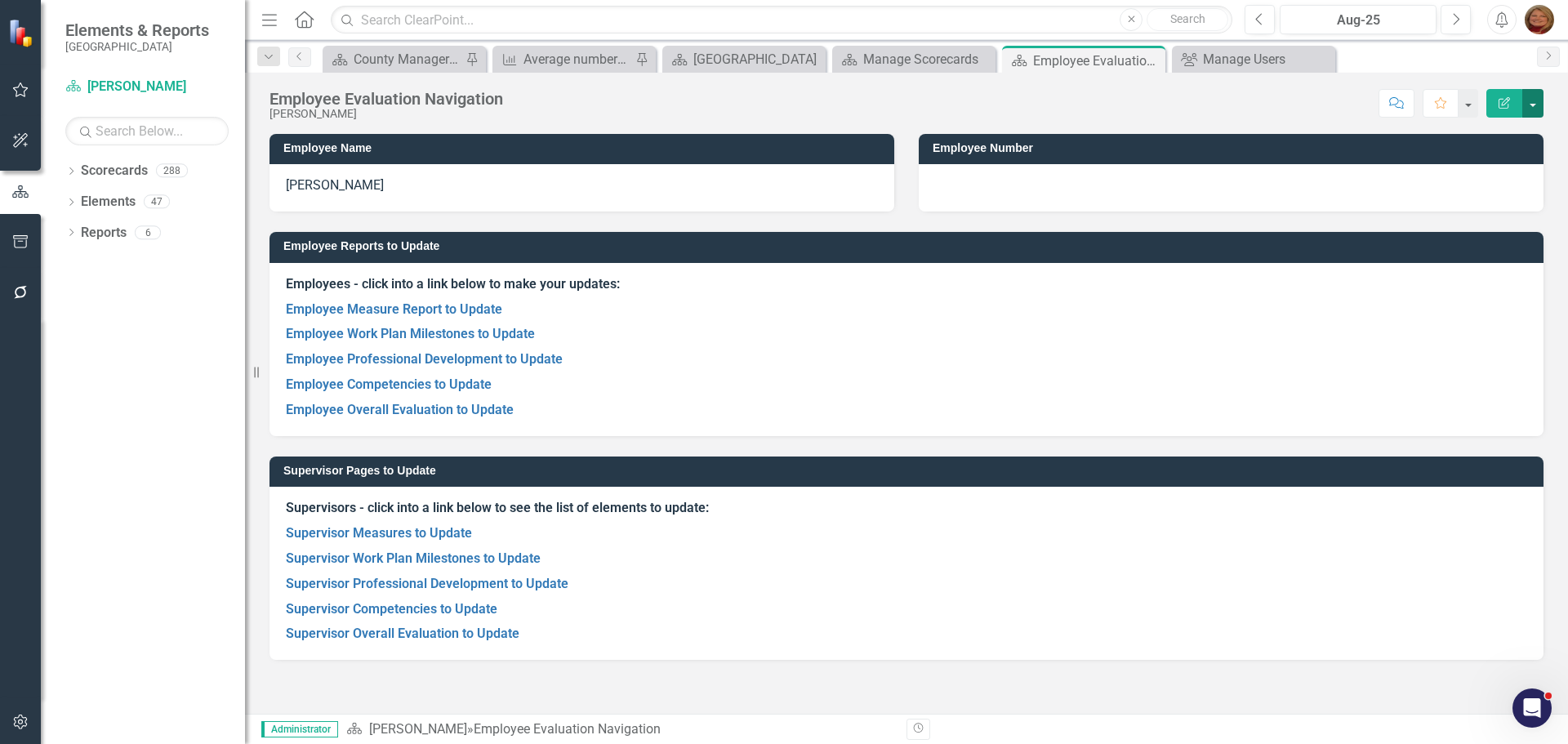
click at [1537, 101] on button "button" at bounding box center [1533, 103] width 21 height 29
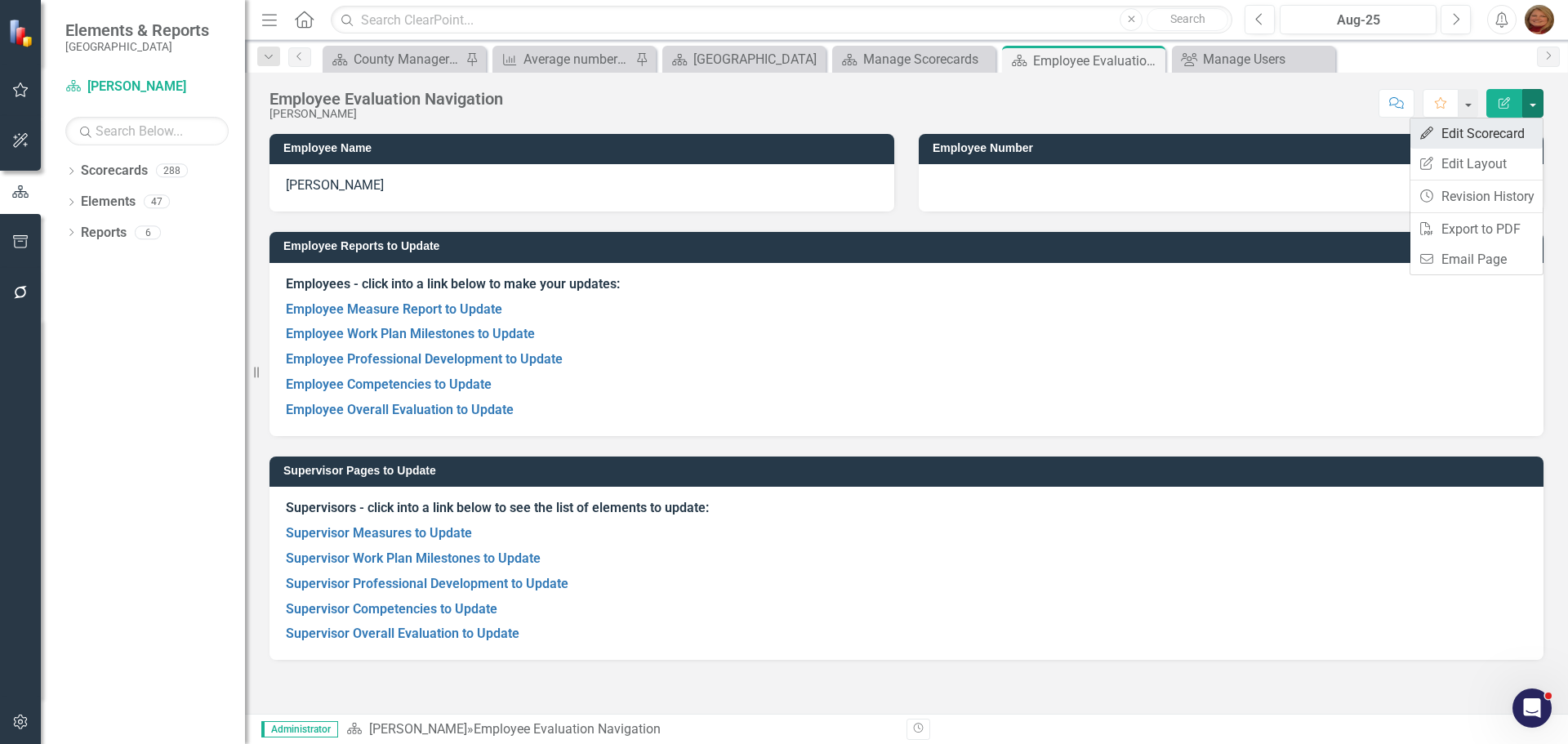
click at [1517, 128] on link "Edit Edit Scorecard" at bounding box center [1476, 133] width 132 height 31
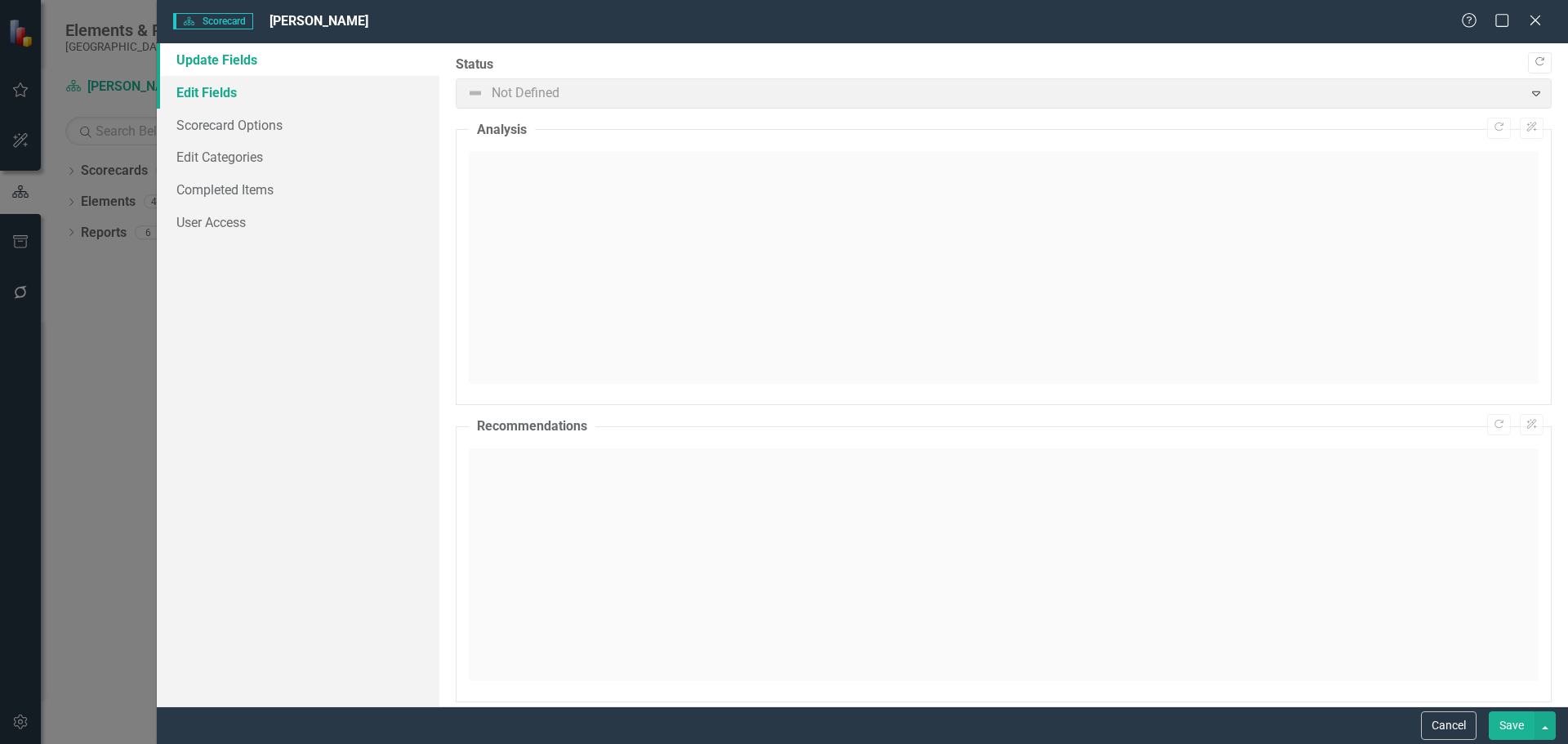
click at [245, 99] on link "Edit Fields" at bounding box center [297, 92] width 282 height 32
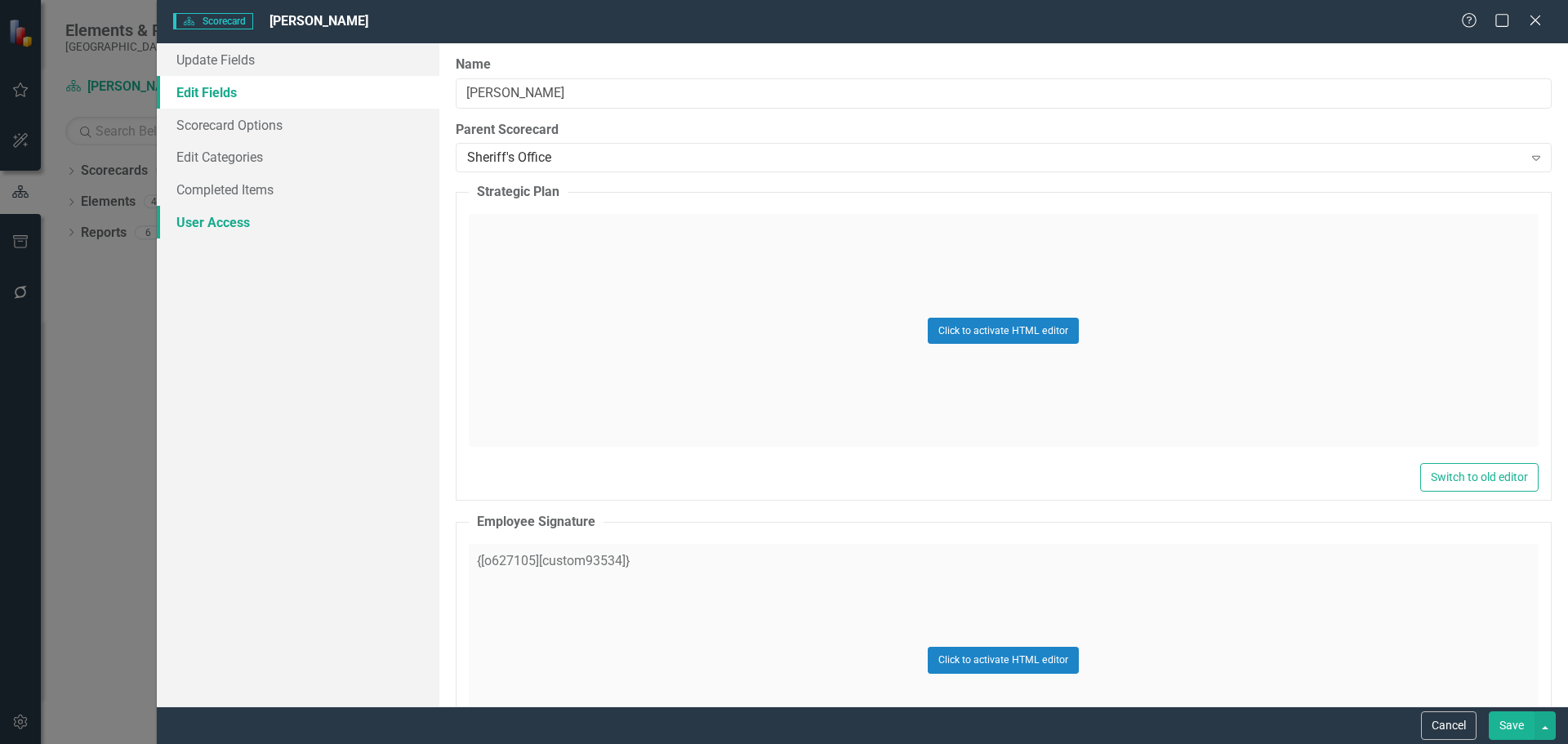
click at [236, 220] on link "User Access" at bounding box center [297, 221] width 282 height 32
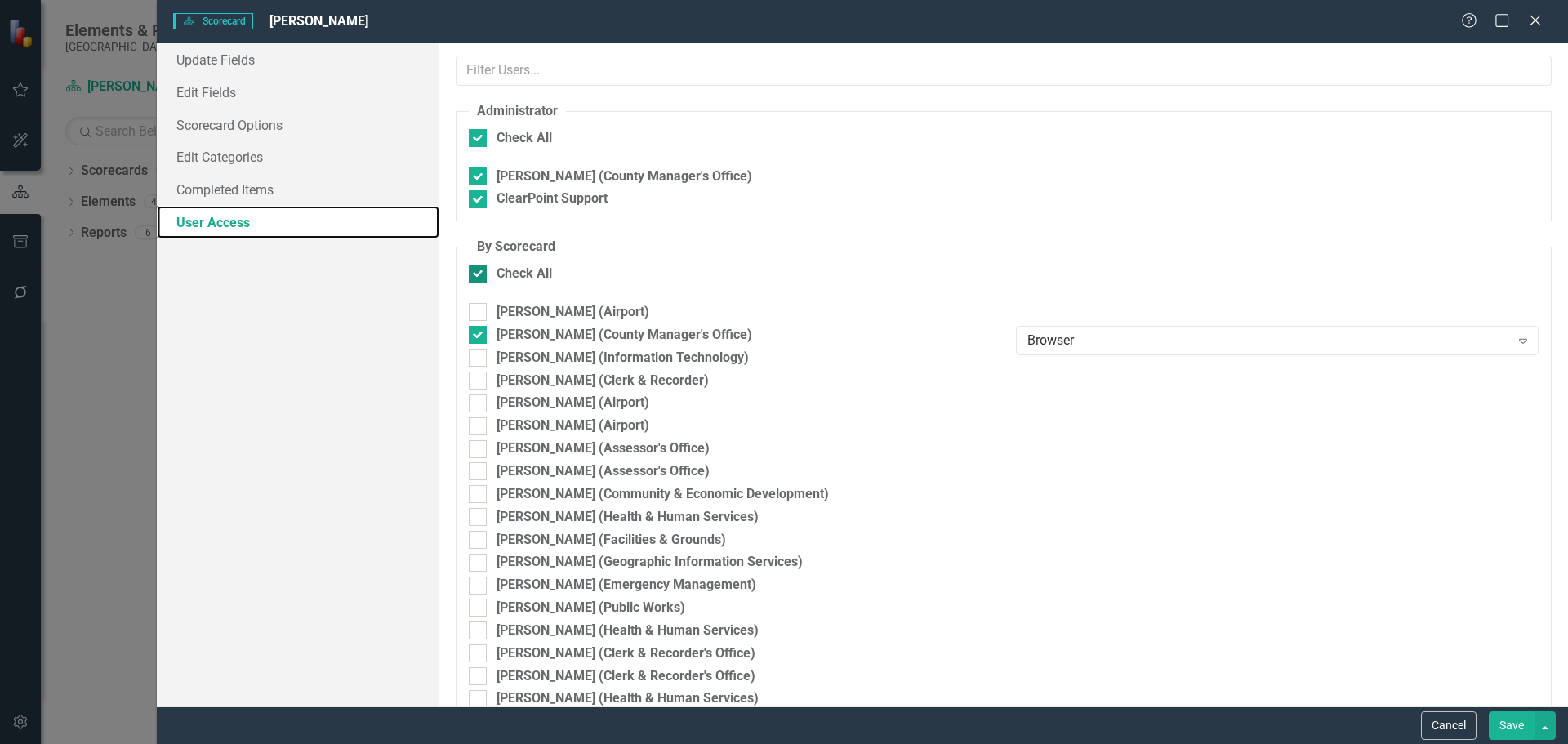
checkbox input "false"
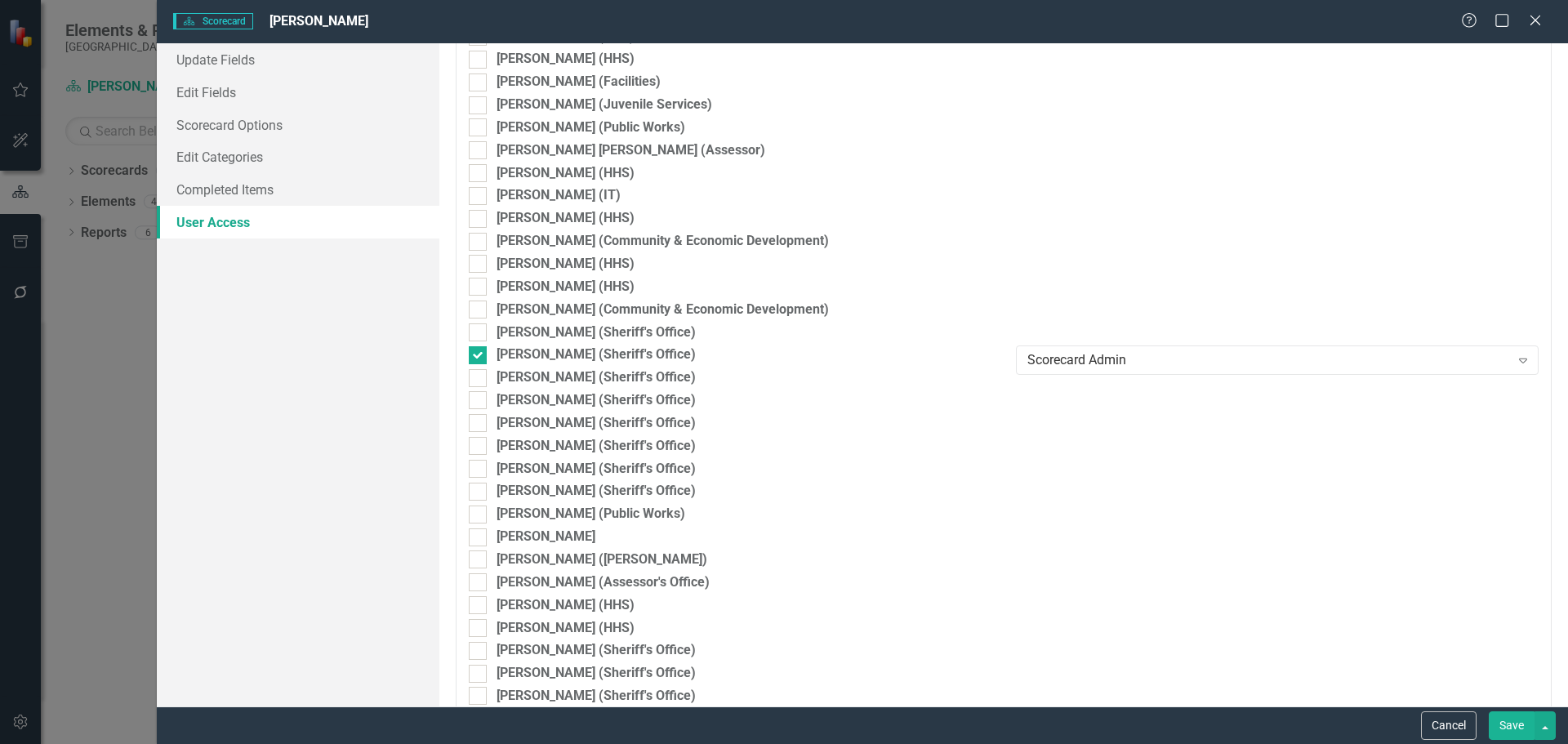
scroll to position [2831, 0]
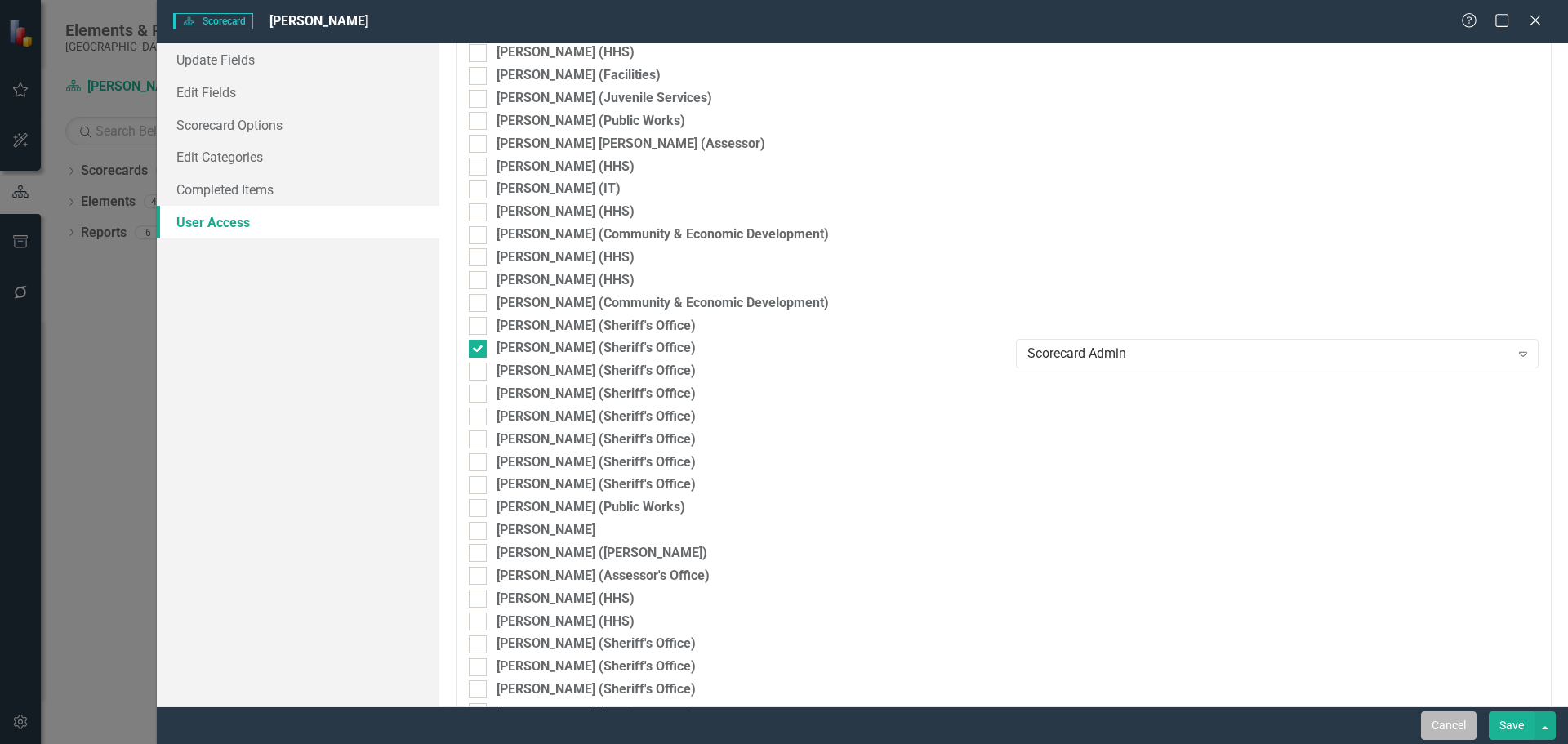
drag, startPoint x: 1436, startPoint y: 723, endPoint x: 779, endPoint y: 455, distance: 709.6
click at [1436, 723] on button "Cancel" at bounding box center [1449, 725] width 56 height 29
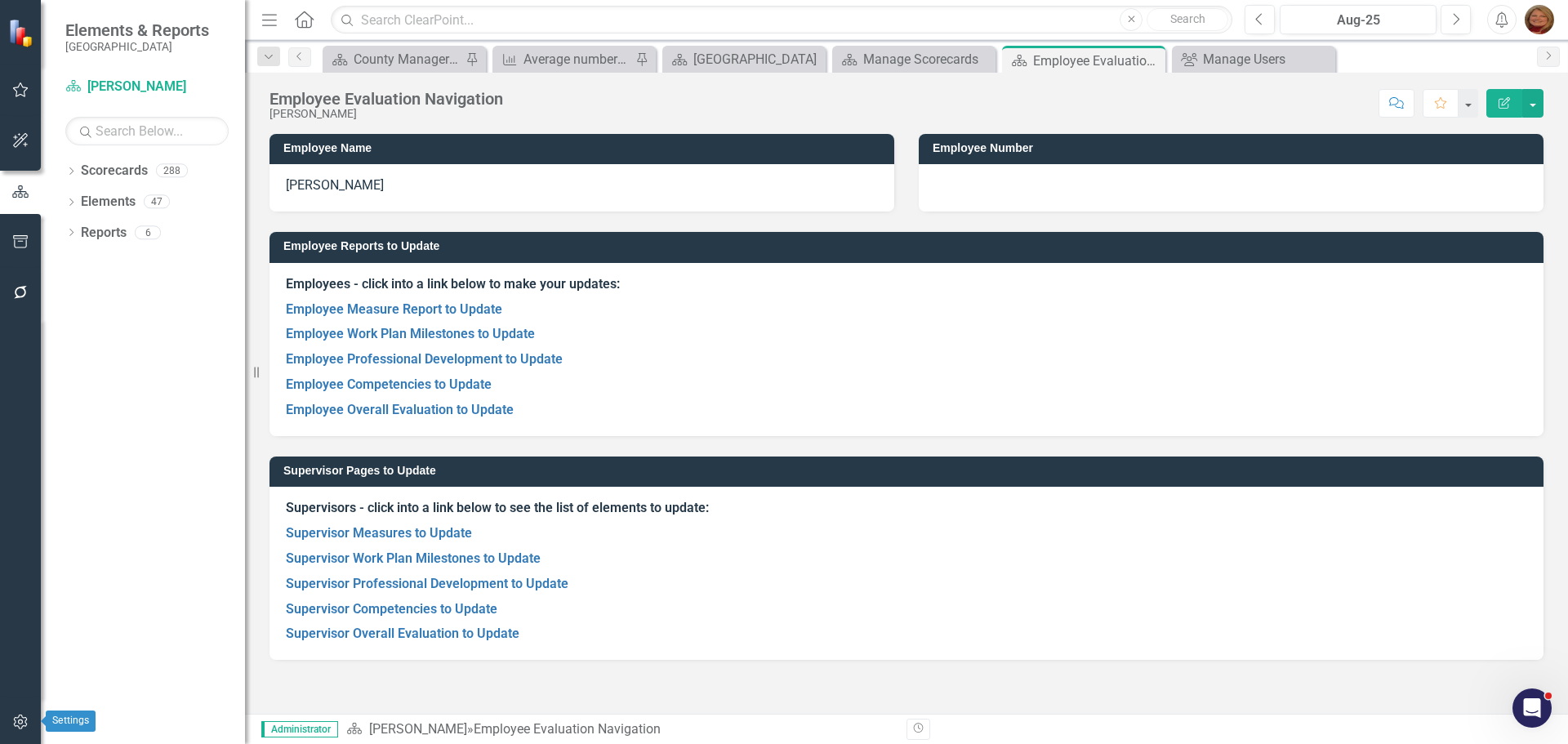
drag, startPoint x: 22, startPoint y: 718, endPoint x: 3, endPoint y: 670, distance: 51.6
click at [22, 718] on icon "button" at bounding box center [20, 722] width 18 height 13
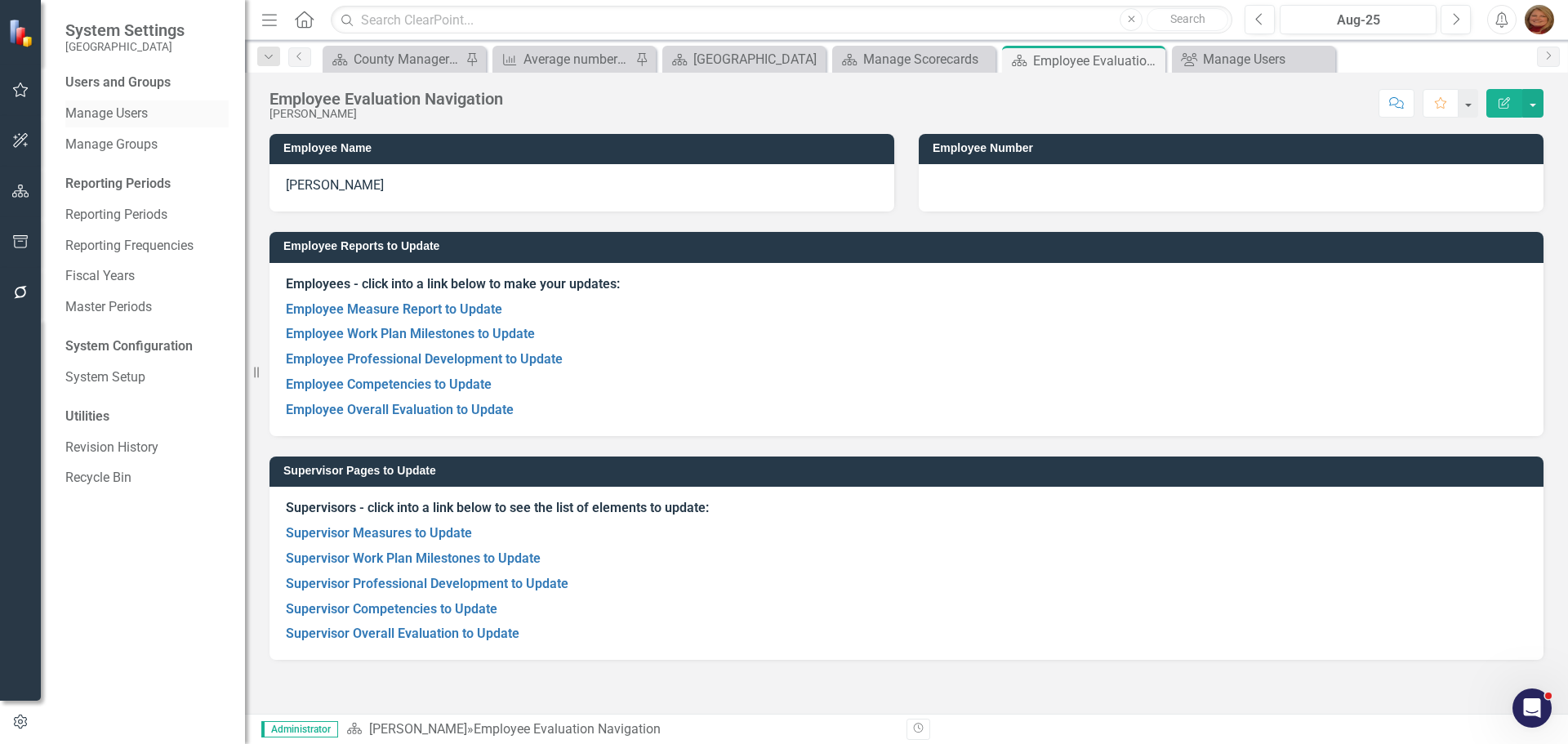
click at [137, 114] on link "Manage Users" at bounding box center [147, 114] width 163 height 19
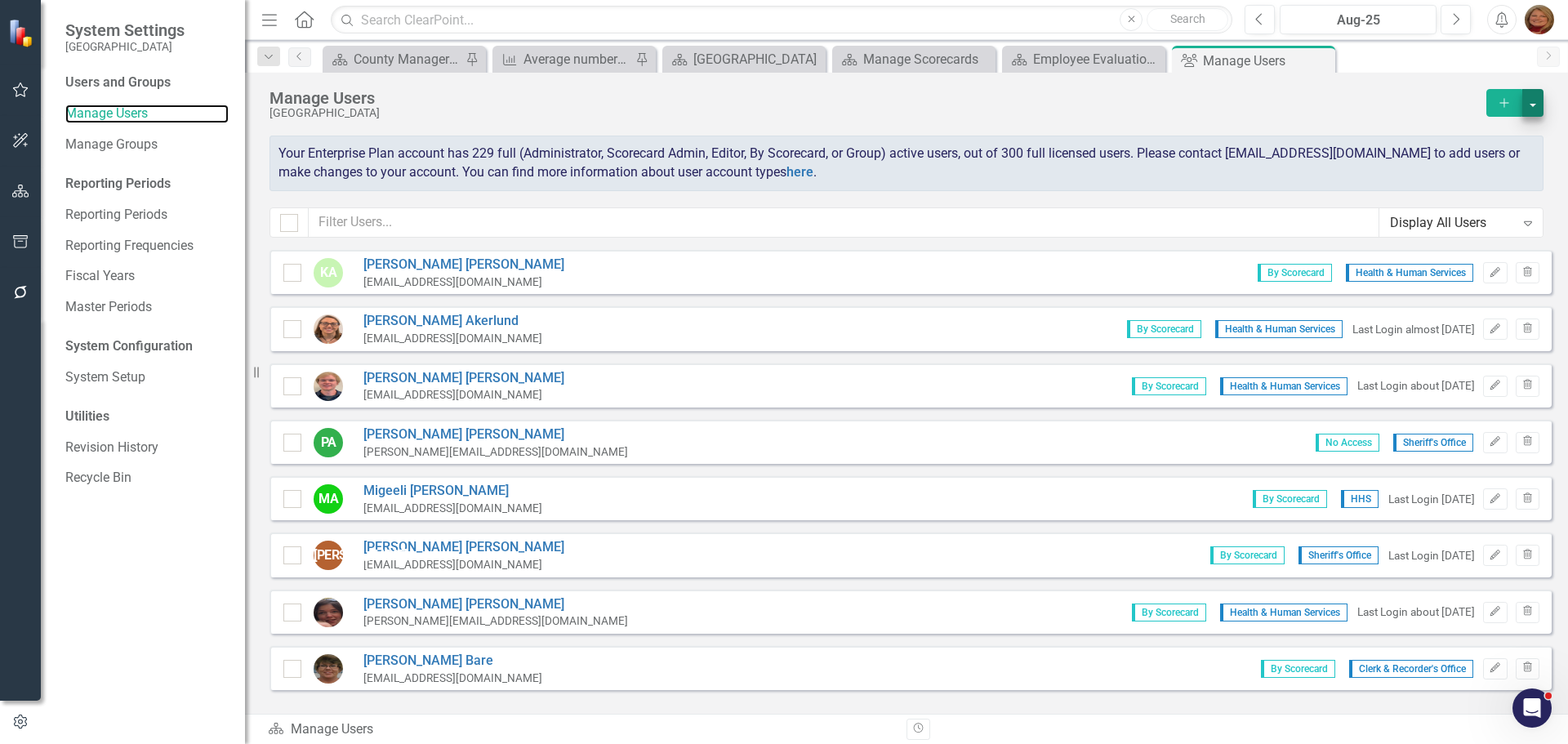
checkbox input "false"
click at [1501, 99] on icon "Add" at bounding box center [1504, 103] width 15 height 11
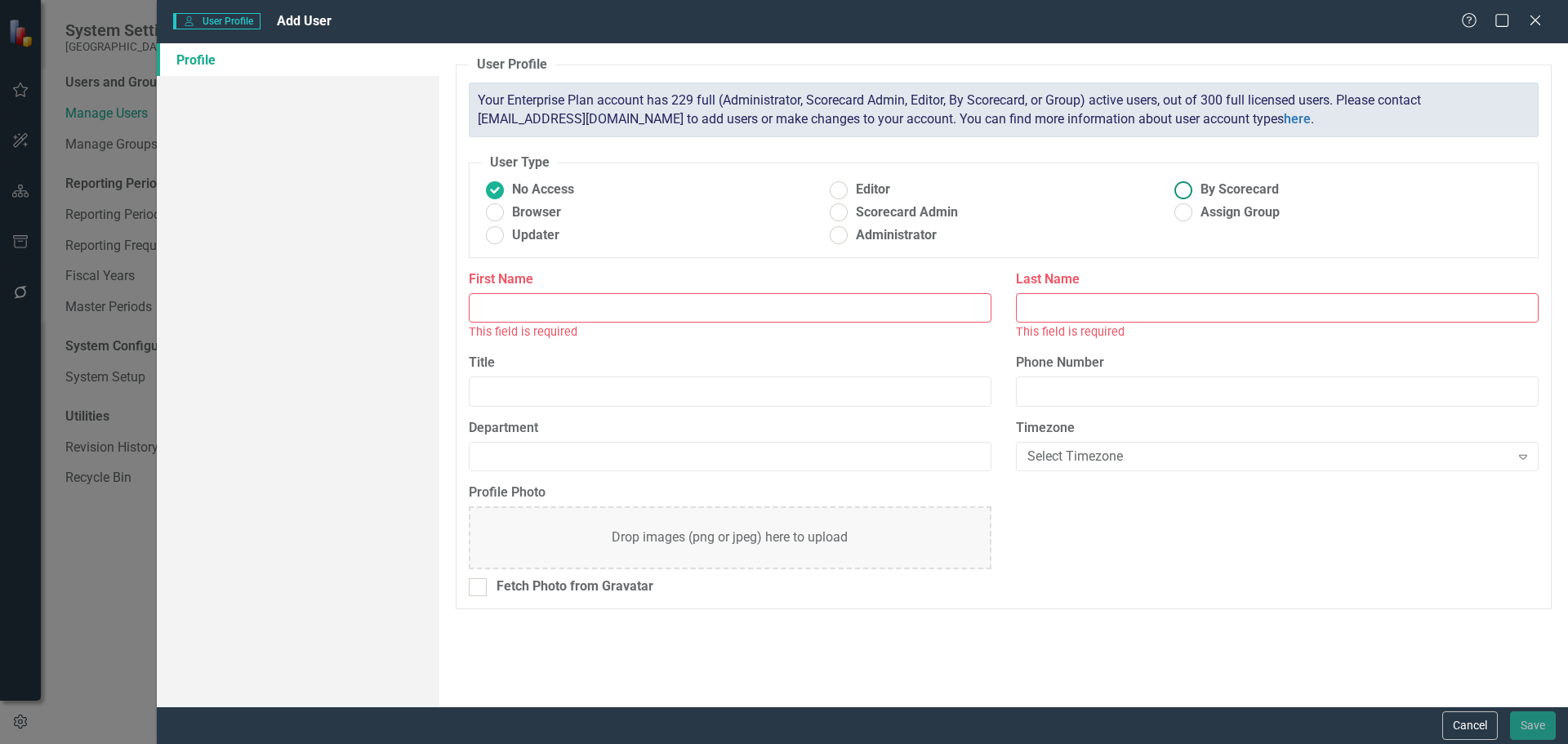
click at [1185, 190] on ins at bounding box center [1184, 189] width 25 height 25
click at [1185, 190] on input "By Scorecard" at bounding box center [1184, 189] width 25 height 25
radio input "true"
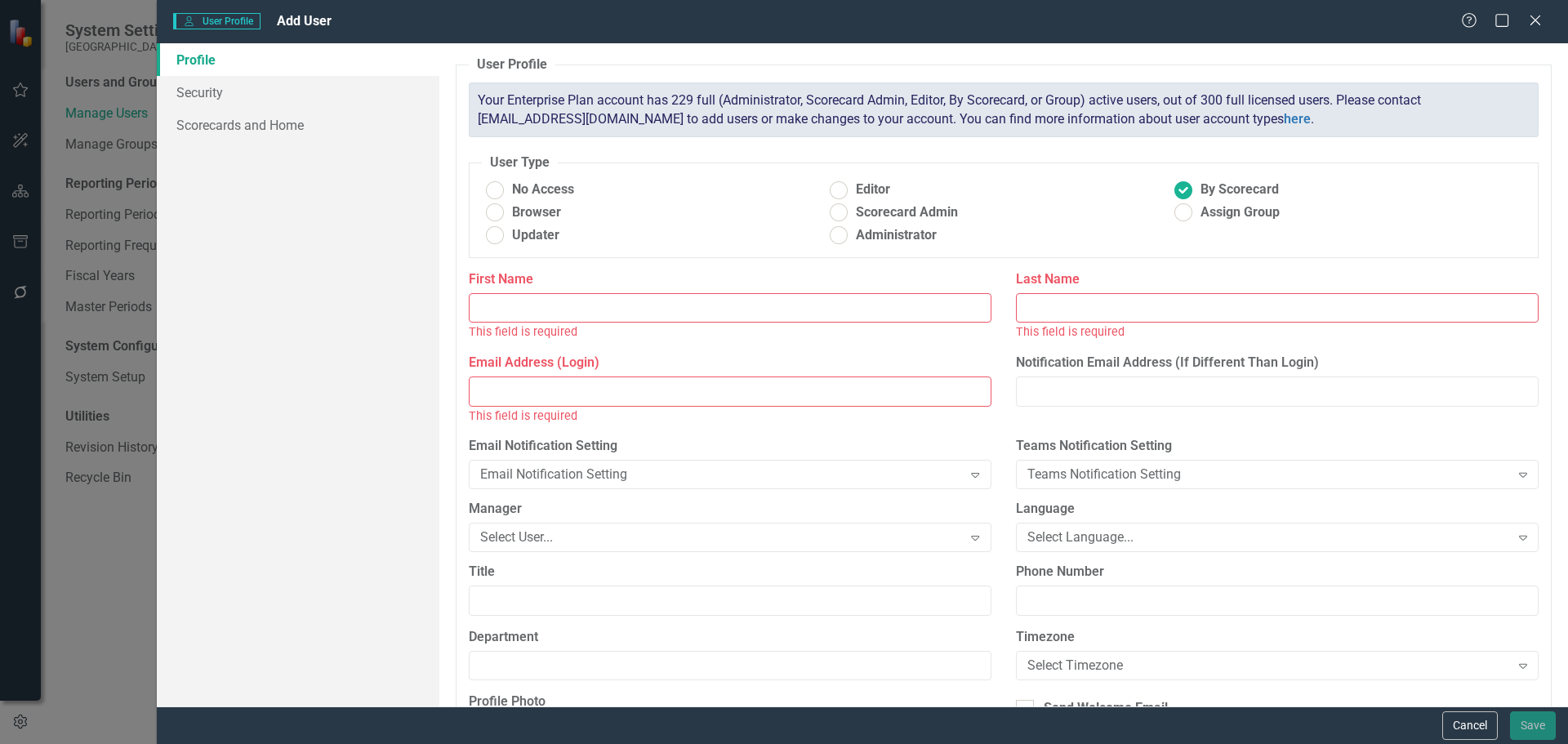
click at [615, 312] on input "First Name" at bounding box center [730, 309] width 522 height 31
type input "Ben"
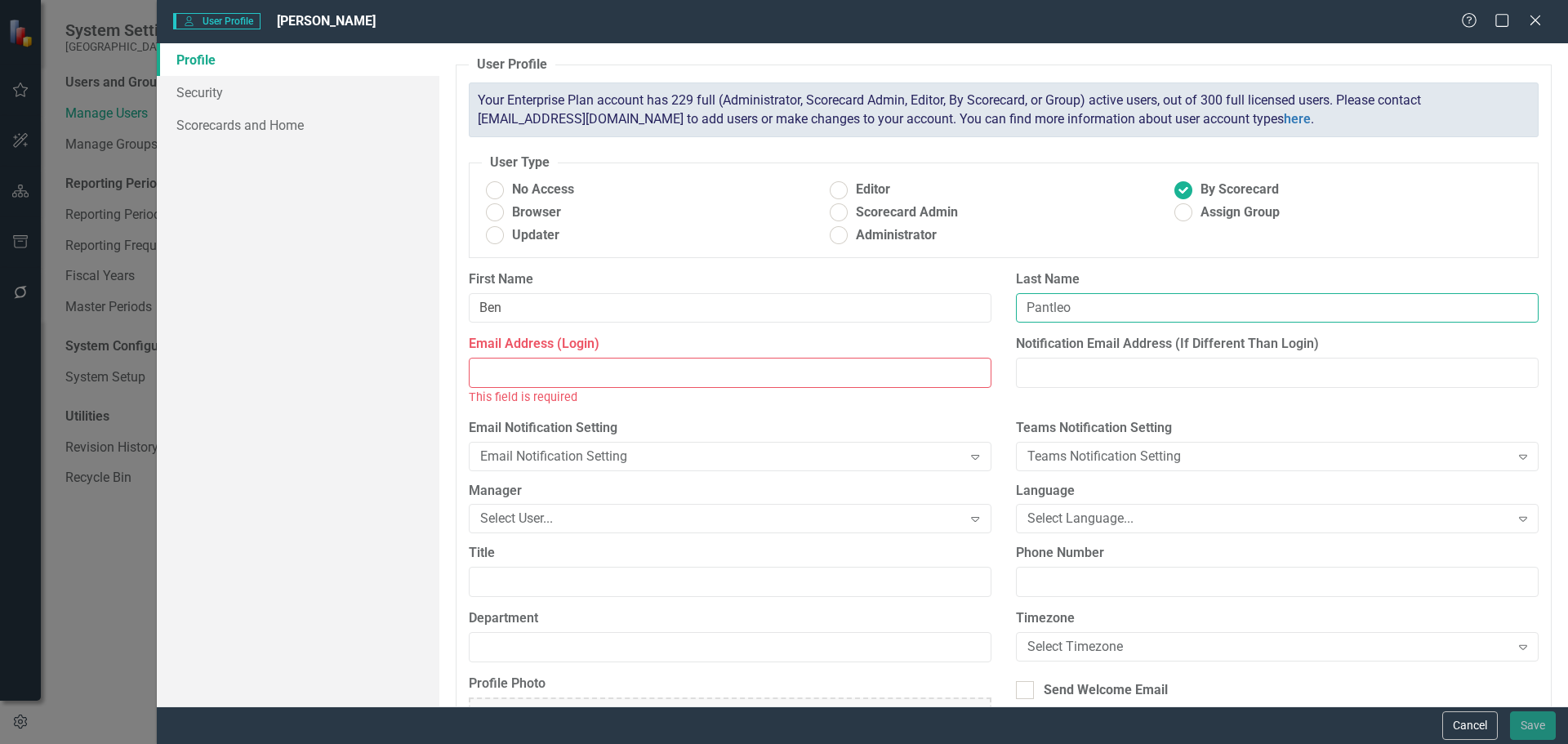
type input "Pantleo"
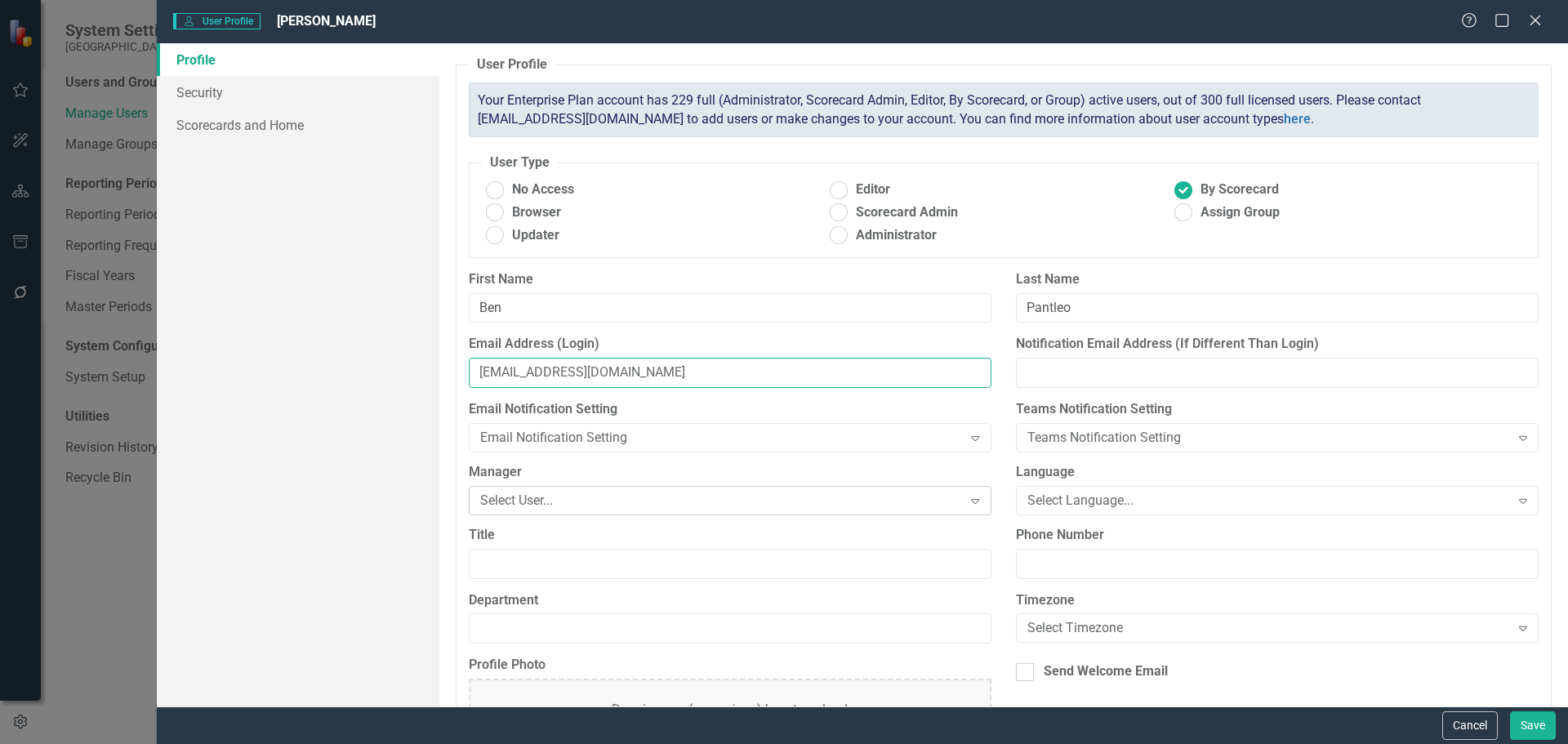
type input "[EMAIL_ADDRESS][DOMAIN_NAME]"
click at [673, 499] on div "Select User..." at bounding box center [721, 500] width 483 height 19
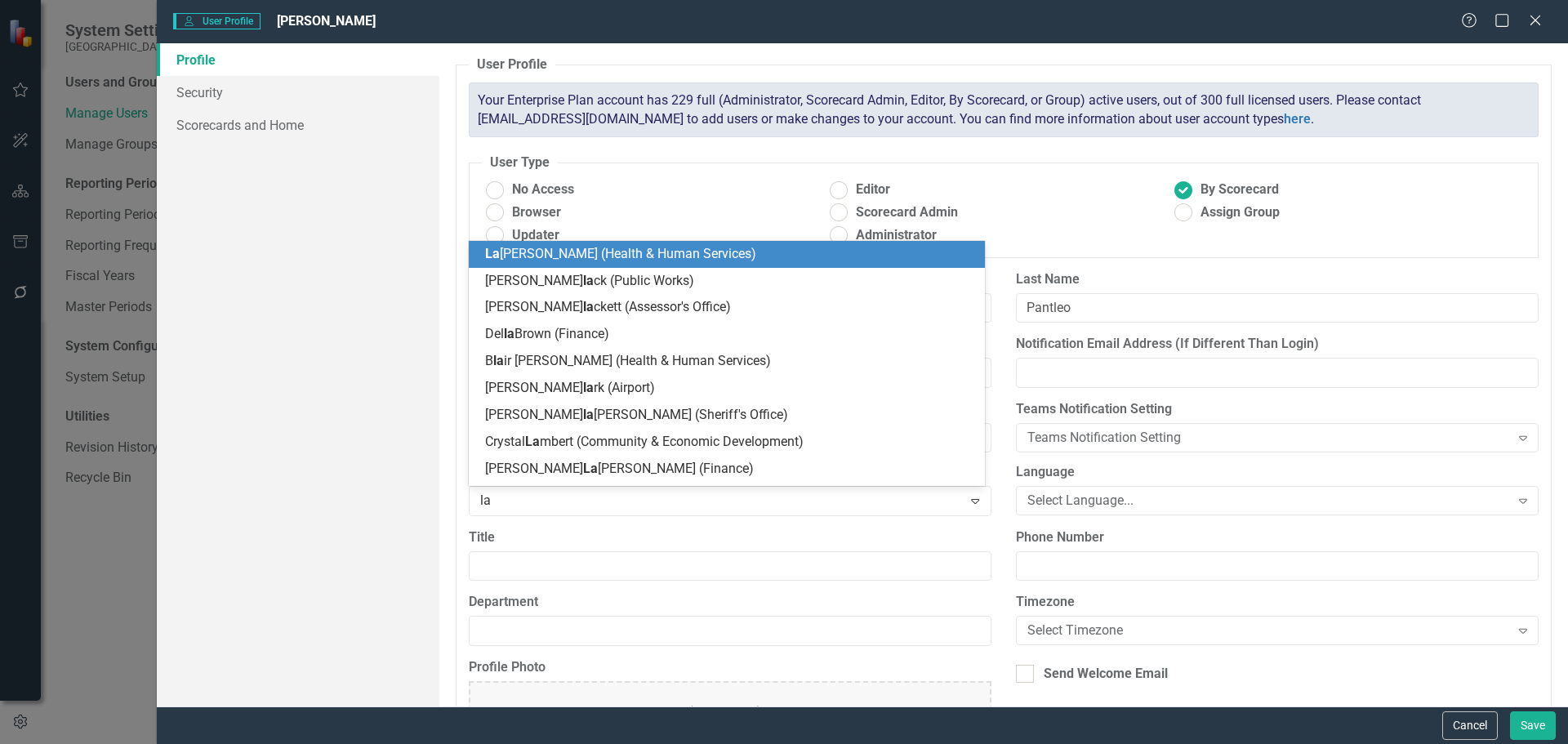
type input "lam"
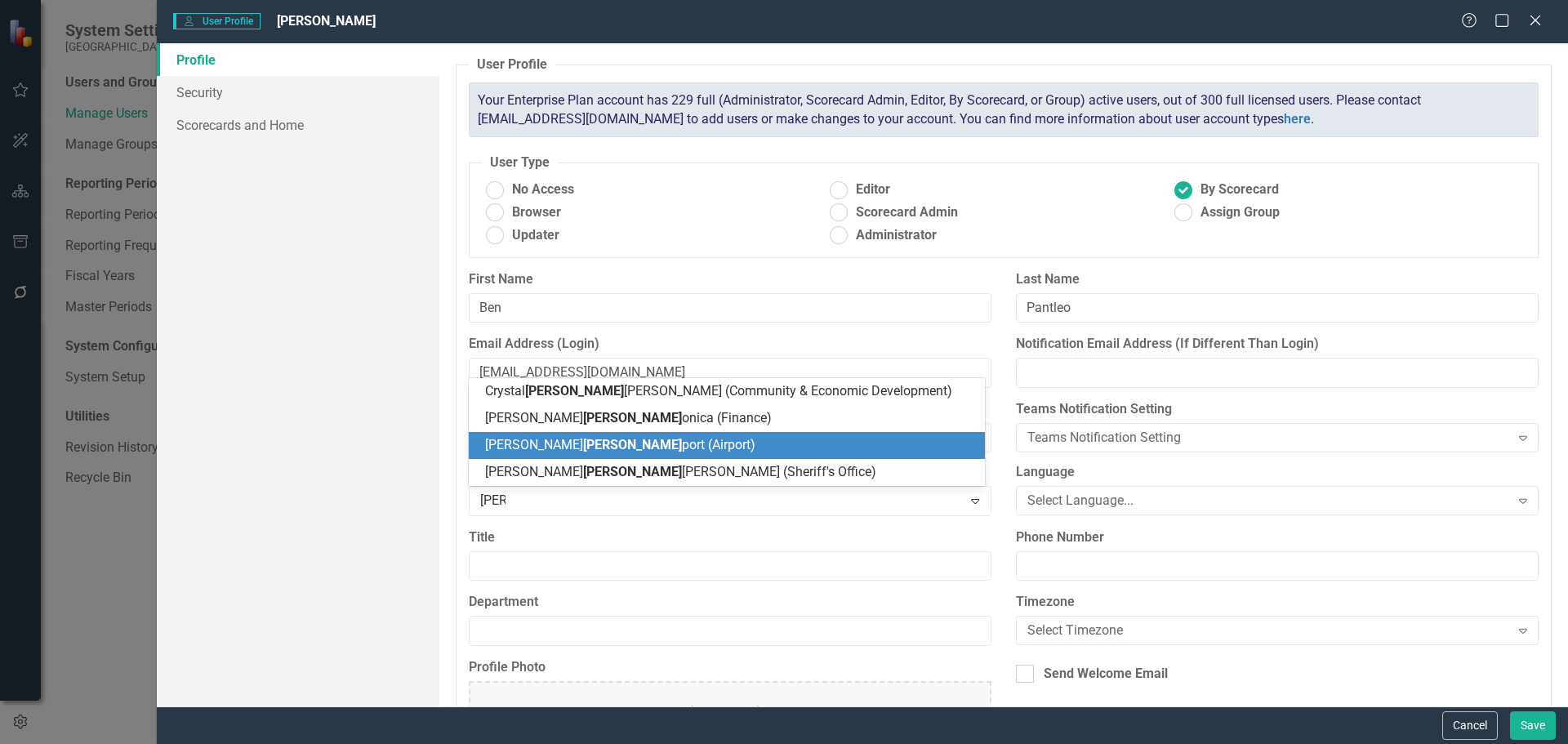
click at [564, 436] on div "Rick Lam port (Airport)" at bounding box center [731, 446] width 491 height 19
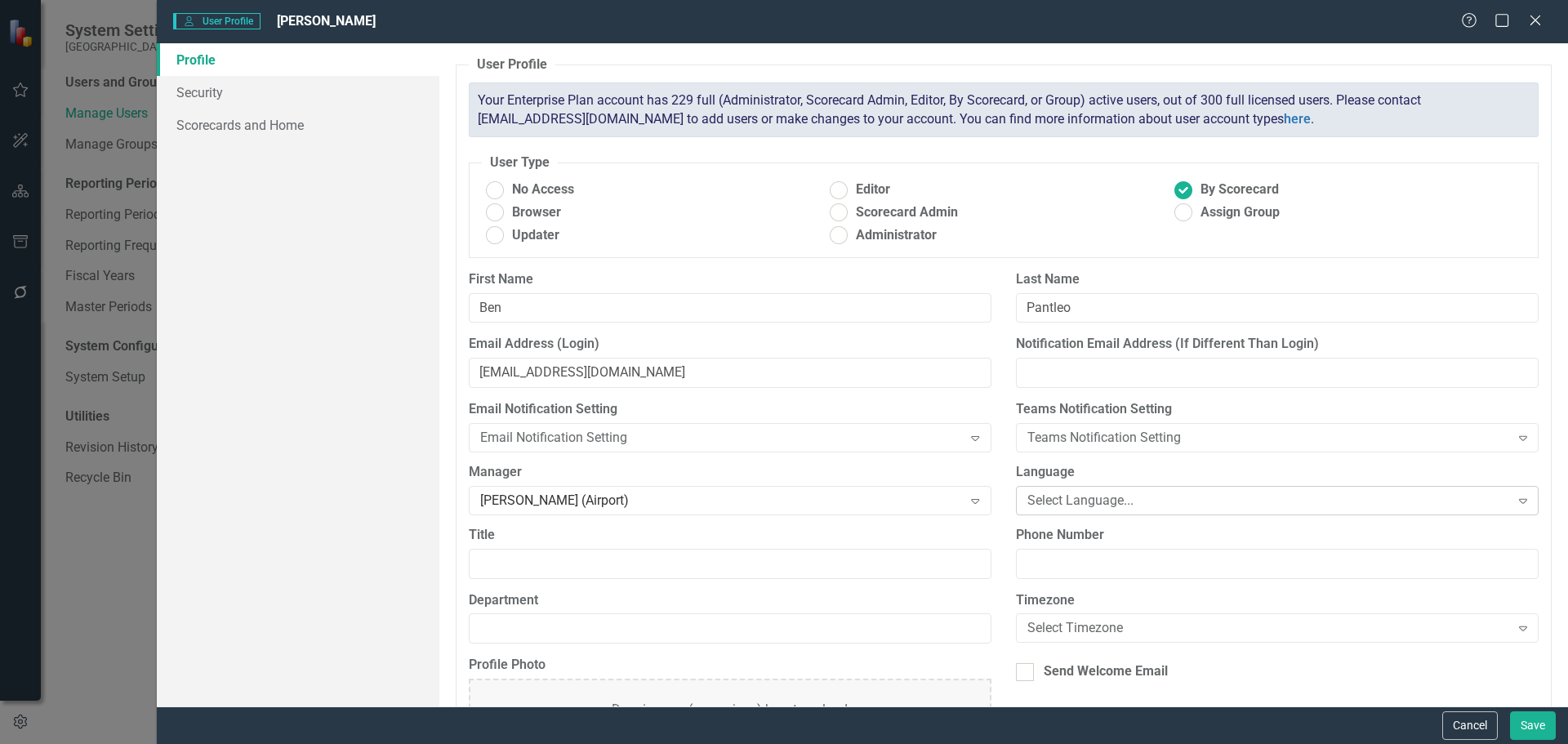
click at [1119, 506] on div "Select Language..." at bounding box center [1268, 500] width 483 height 19
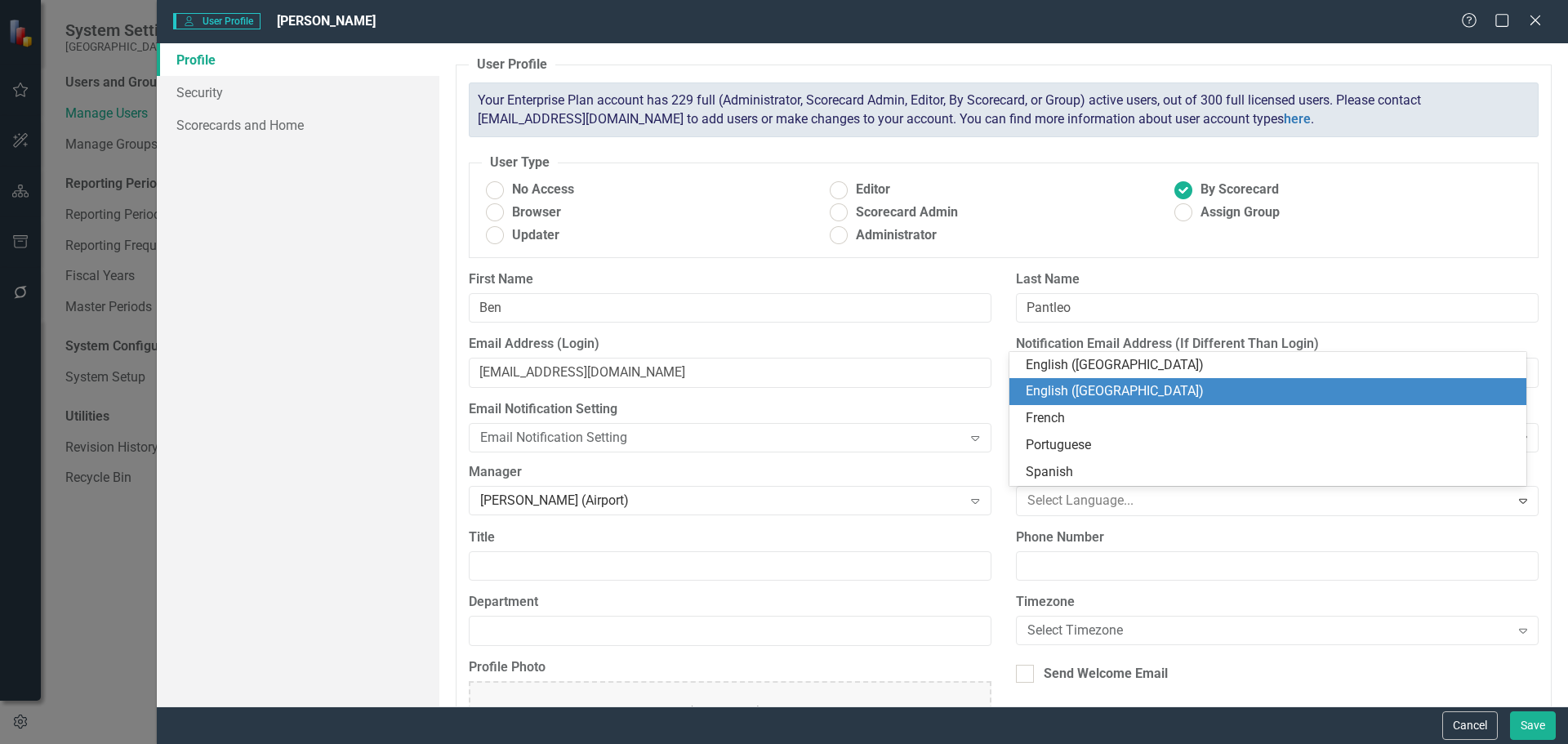
click at [1086, 384] on div "English ([GEOGRAPHIC_DATA])" at bounding box center [1272, 392] width 491 height 19
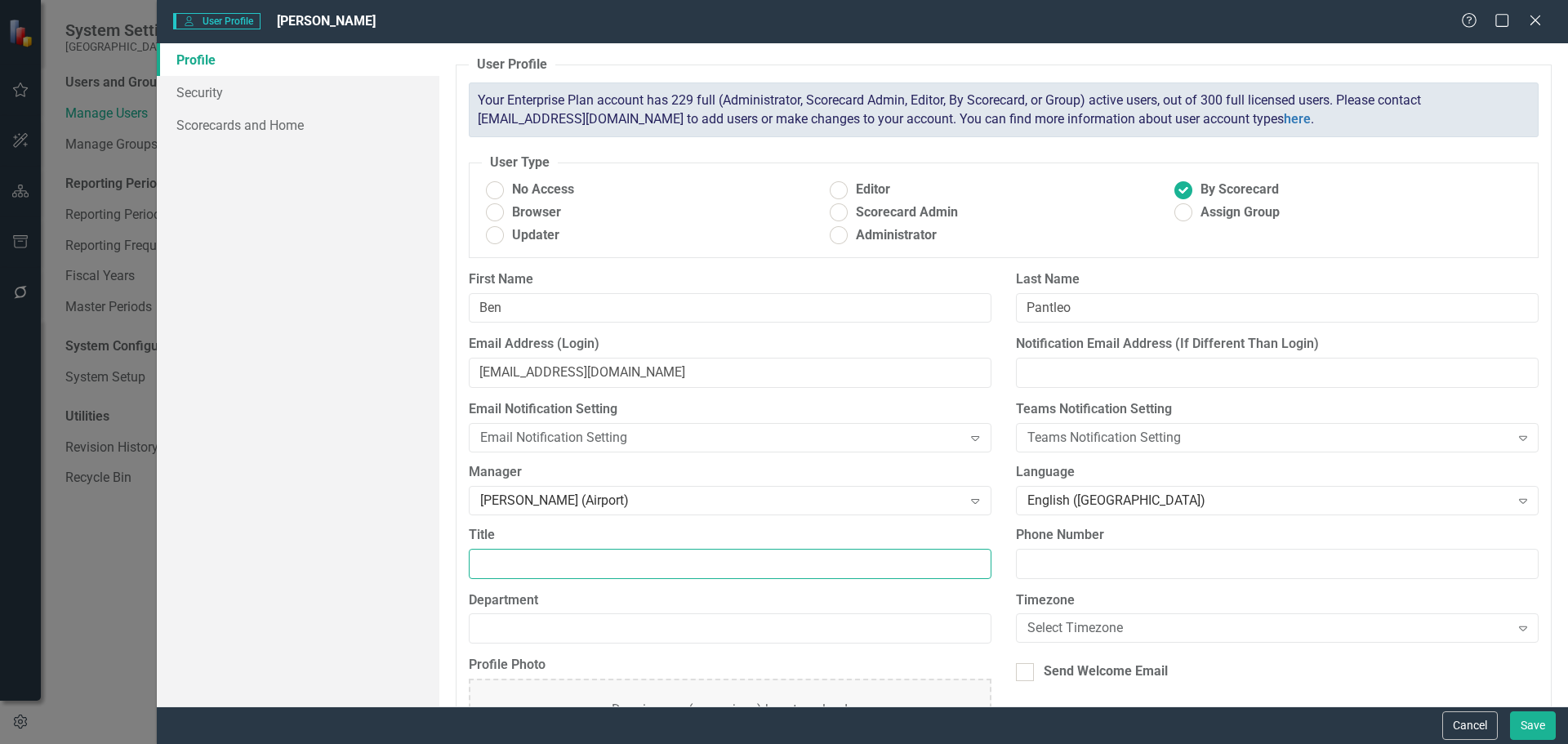
click at [571, 561] on input "Title" at bounding box center [730, 564] width 522 height 31
type input "Airport Duty Officer I"
click at [614, 625] on input "Department" at bounding box center [730, 628] width 522 height 31
type input "Airport"
click at [1047, 625] on div "Select Timezone" at bounding box center [1268, 628] width 483 height 19
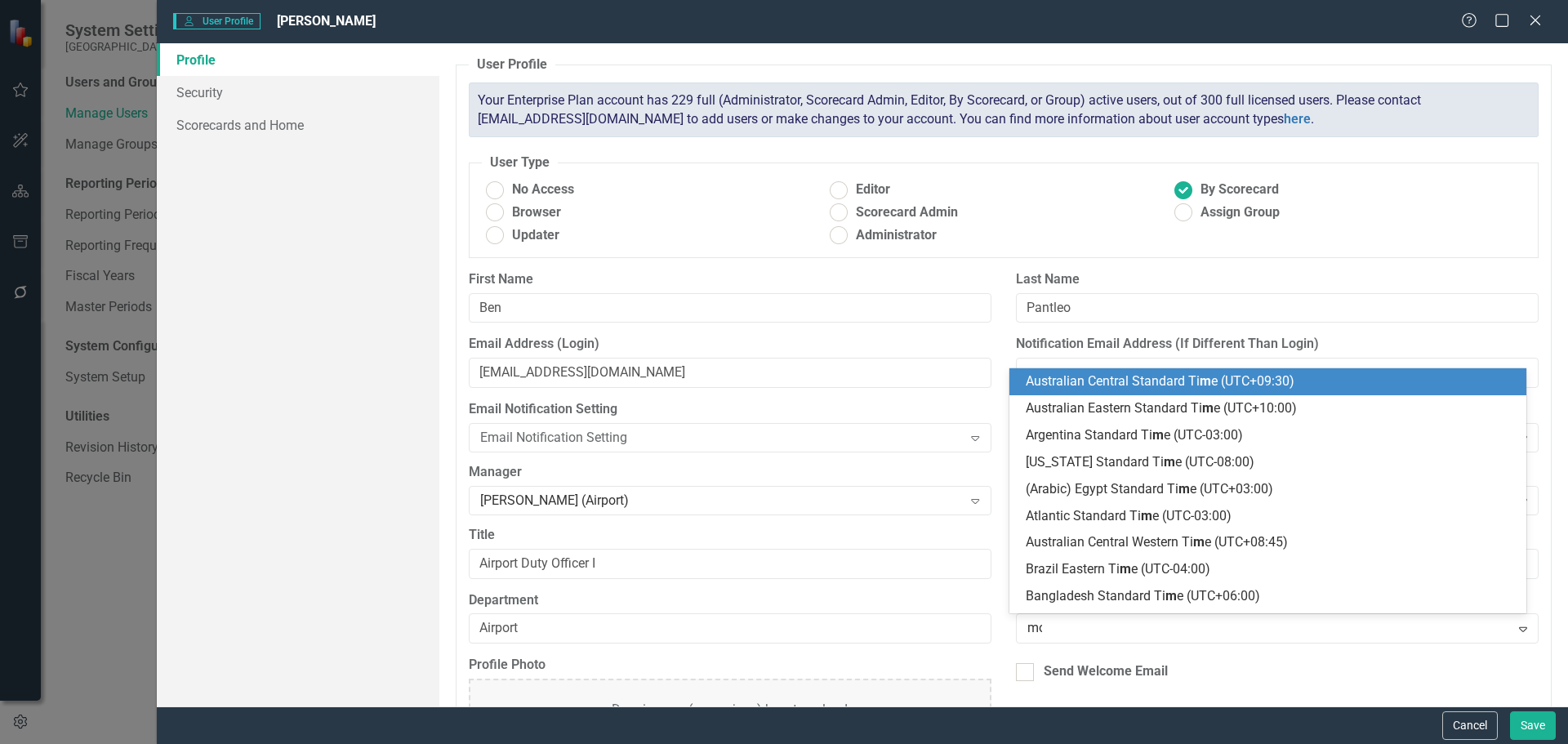
type input "mou"
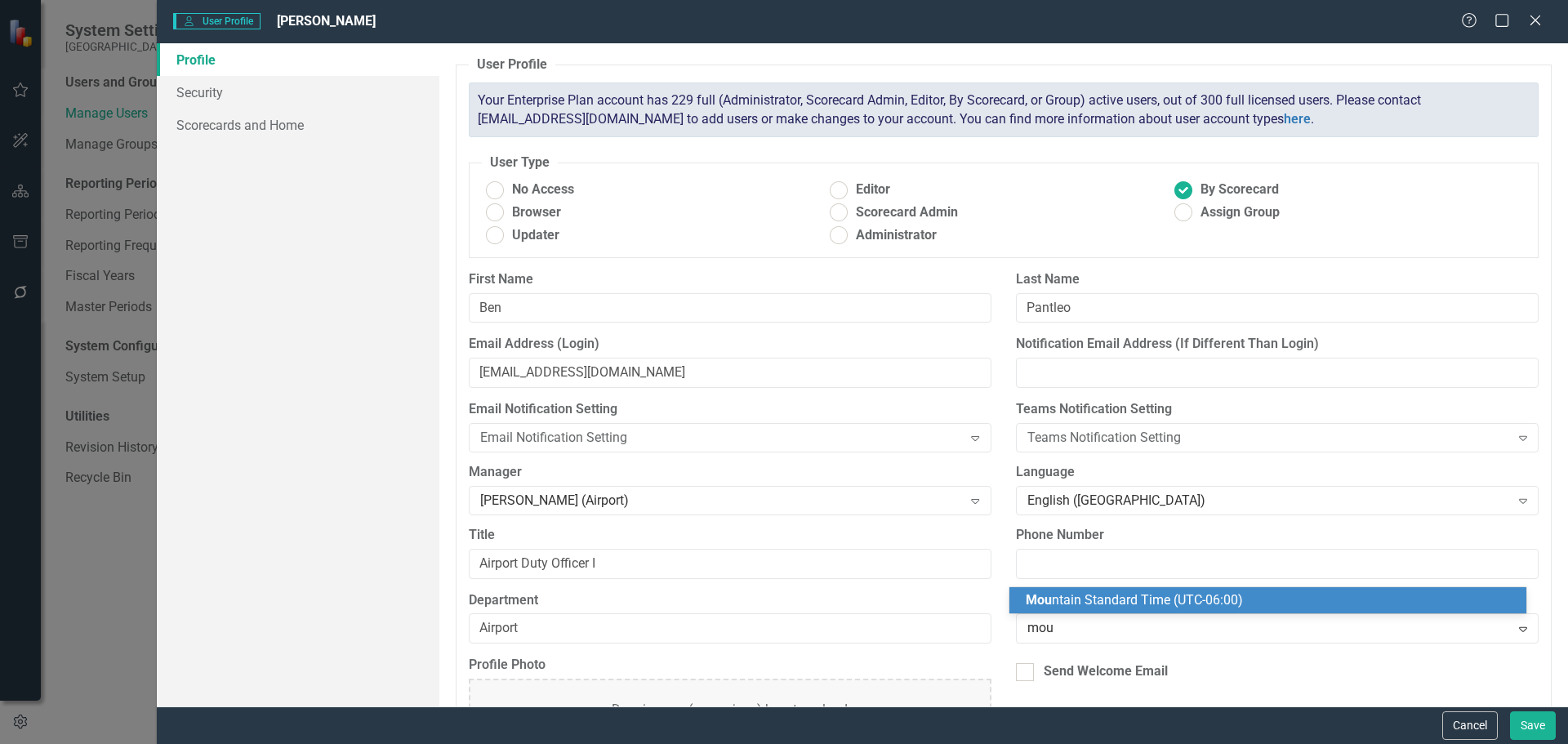
click at [1086, 596] on span "Mou ntain Standard Time (UTC-06:00)" at bounding box center [1135, 599] width 218 height 16
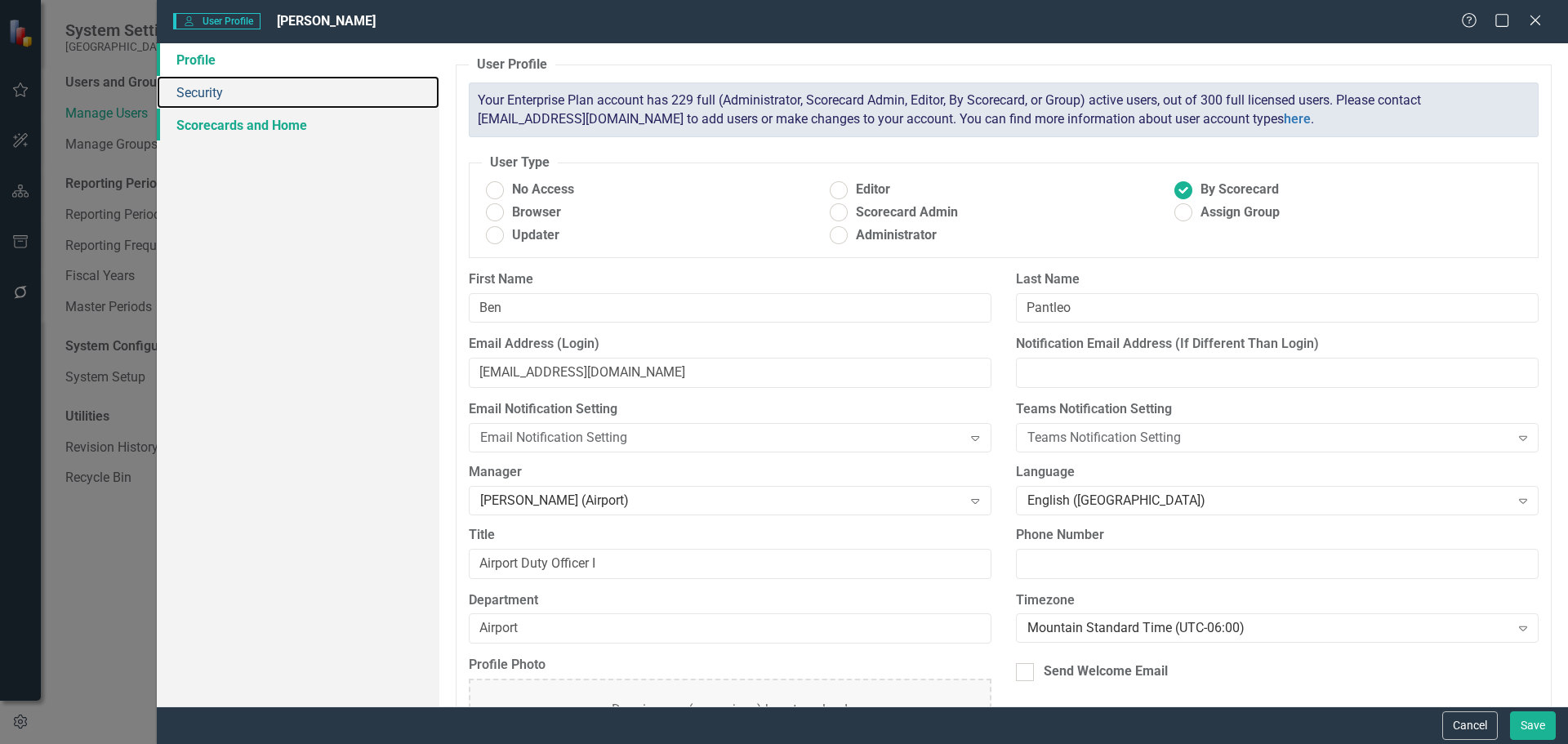
drag, startPoint x: 224, startPoint y: 93, endPoint x: 239, endPoint y: 107, distance: 20.5
click at [224, 93] on link "Security" at bounding box center [297, 92] width 282 height 32
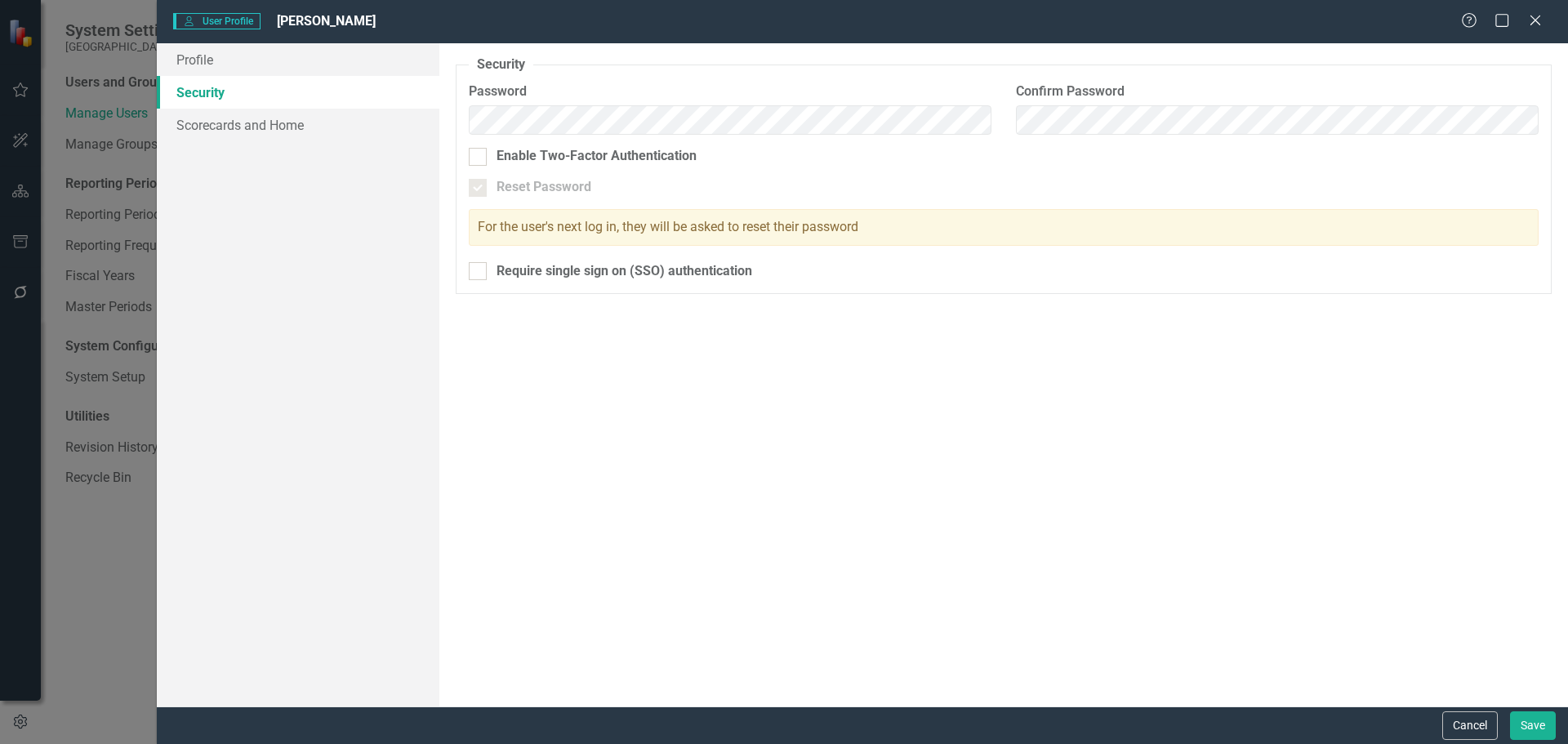
drag, startPoint x: 479, startPoint y: 274, endPoint x: 355, endPoint y: 203, distance: 142.9
click at [479, 273] on div at bounding box center [477, 271] width 18 height 18
click at [479, 273] on input "Require single sign on (SSO) authentication" at bounding box center [473, 267] width 10 height 10
checkbox input "true"
click at [270, 128] on link "Scorecards and Home" at bounding box center [297, 124] width 282 height 32
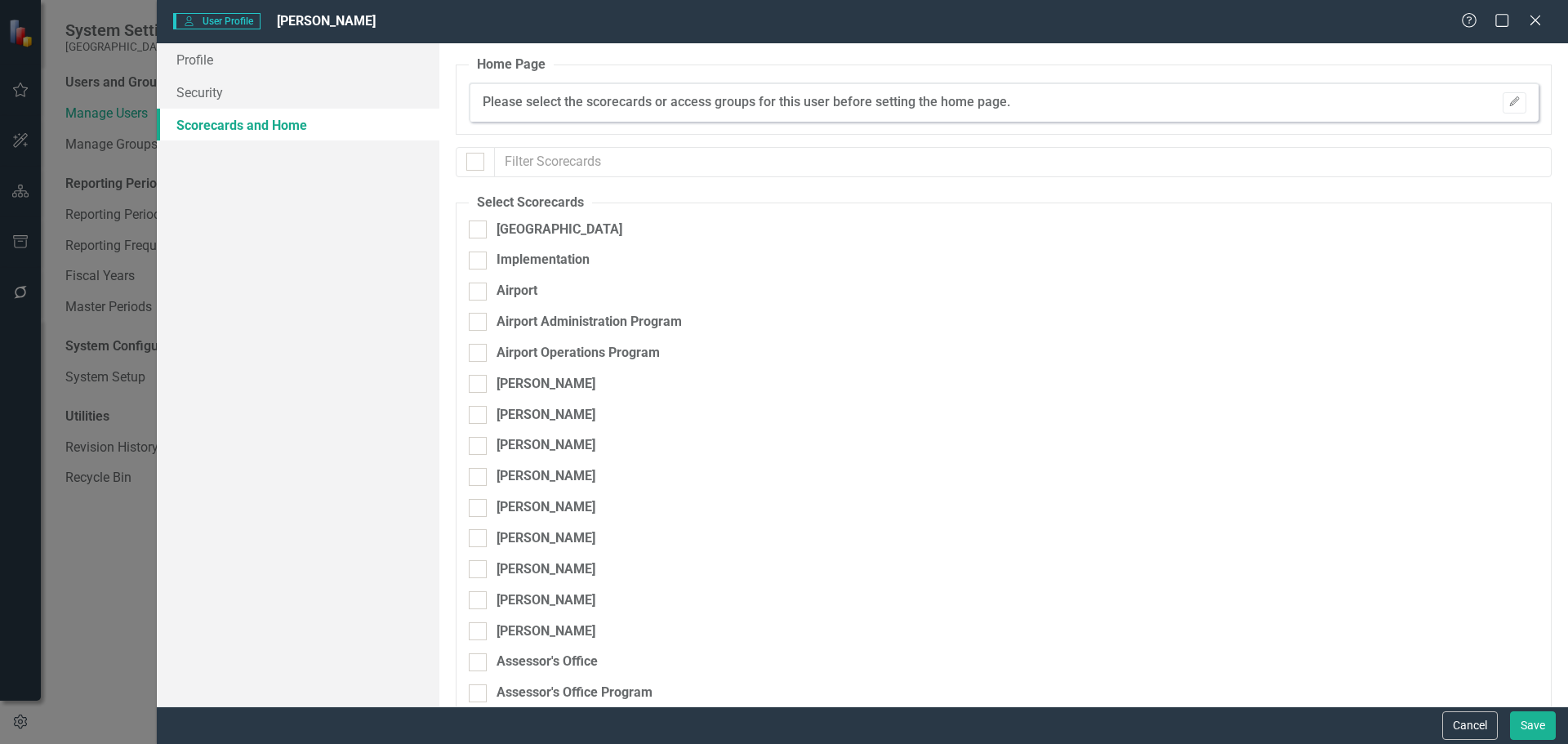
drag, startPoint x: 475, startPoint y: 166, endPoint x: 473, endPoint y: 179, distance: 13.2
click at [475, 166] on div at bounding box center [475, 161] width 18 height 18
click at [475, 163] on input "checkbox" at bounding box center [471, 158] width 10 height 10
checkbox input "true"
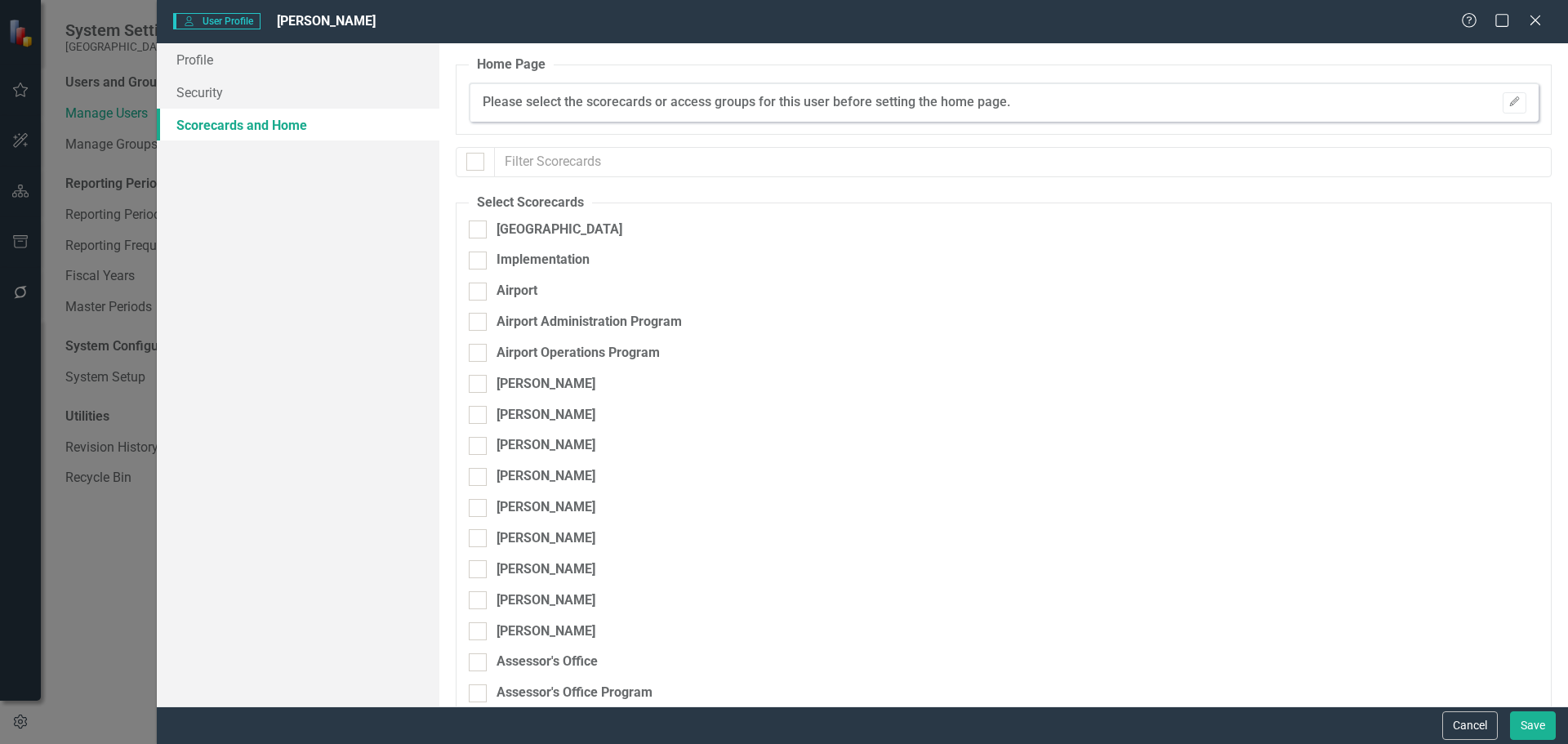
checkbox input "true"
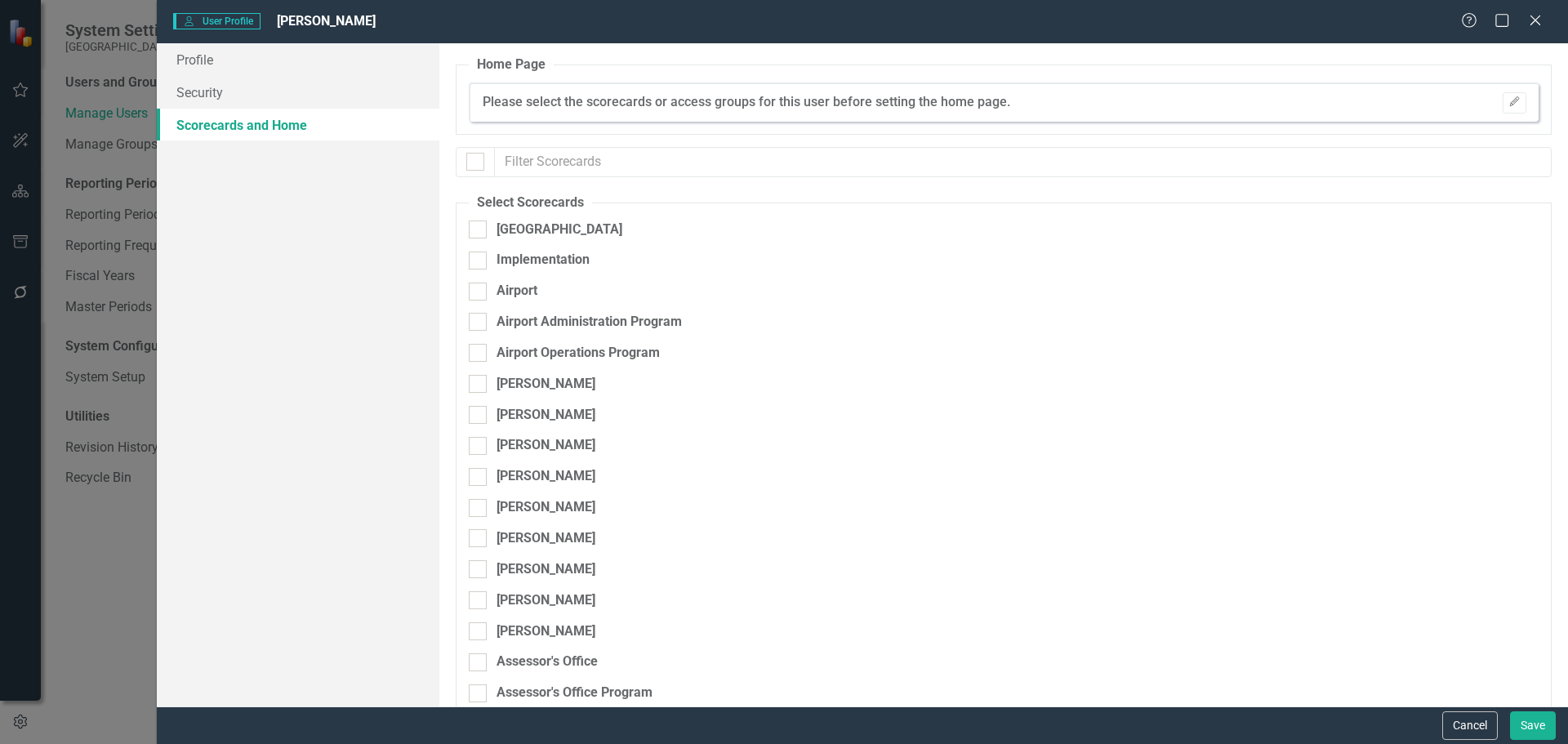
checkbox input "true"
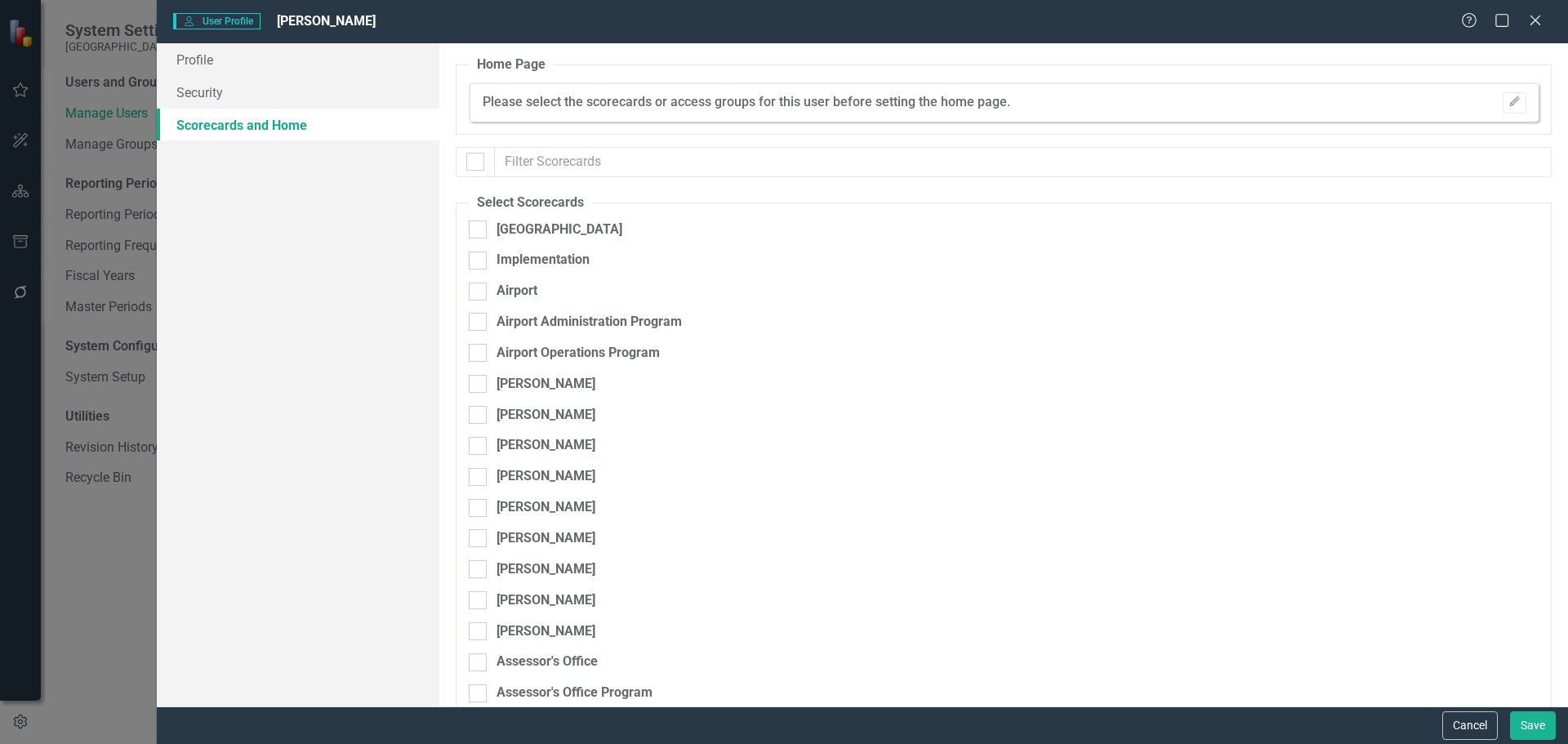
checkbox input "true"
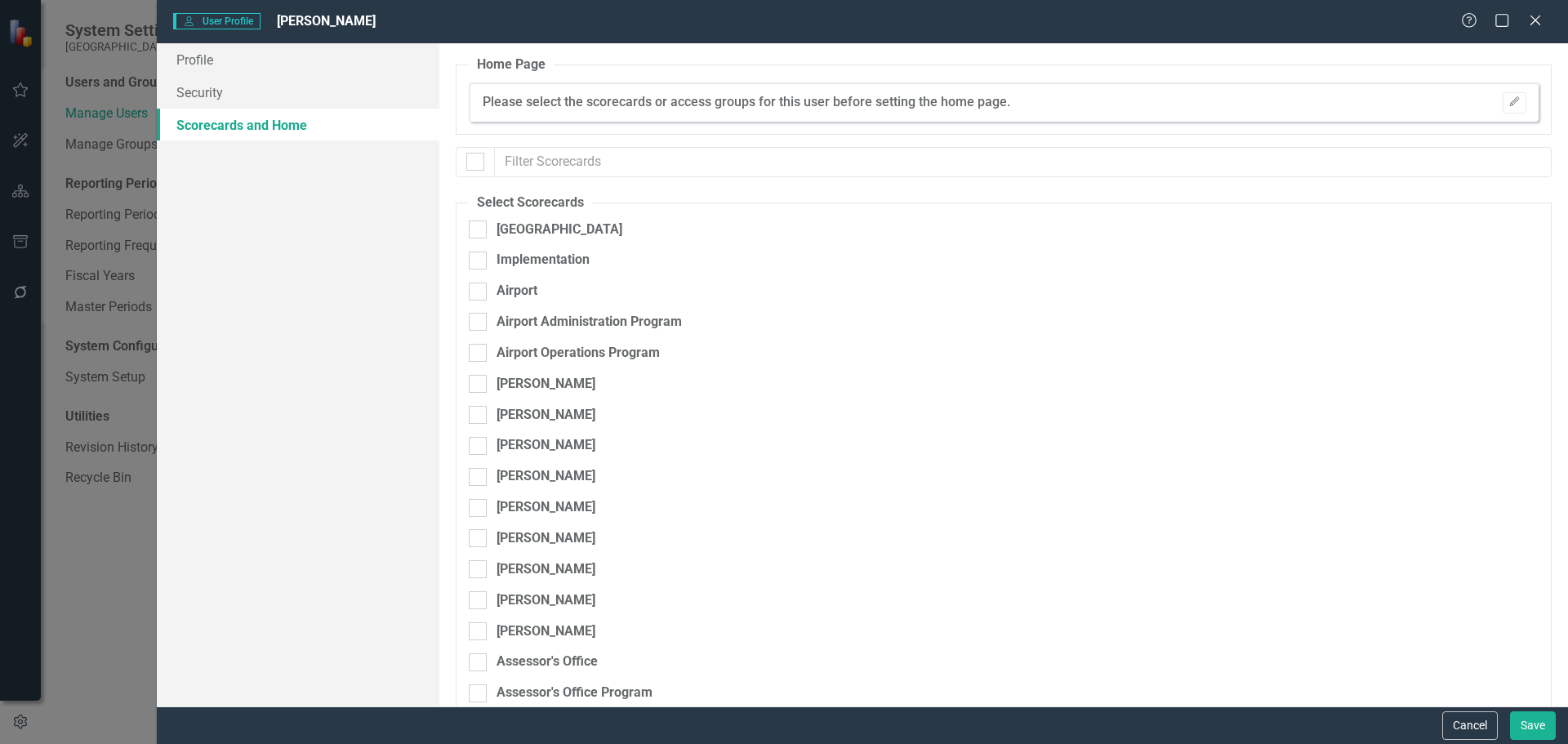
checkbox input "true"
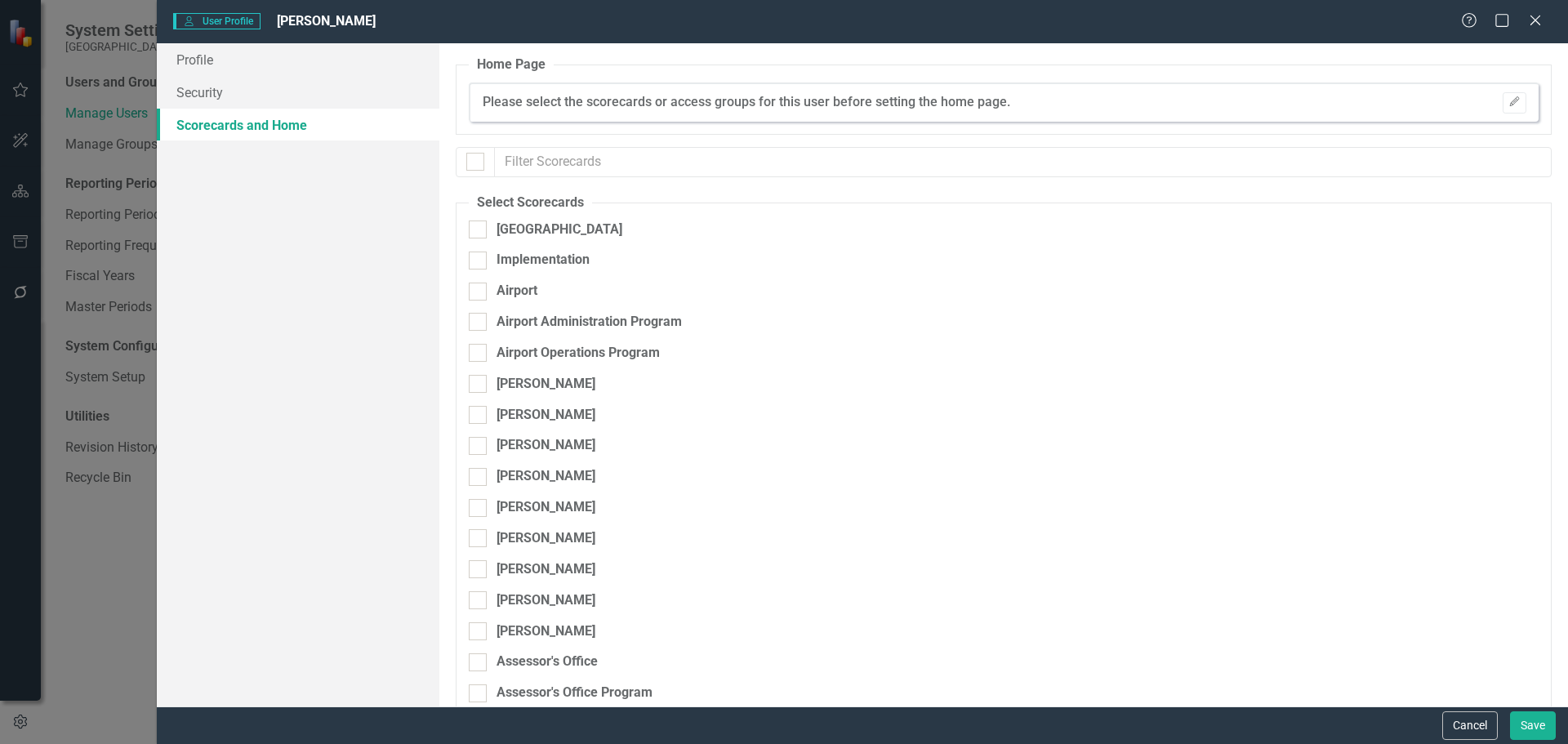
checkbox input "true"
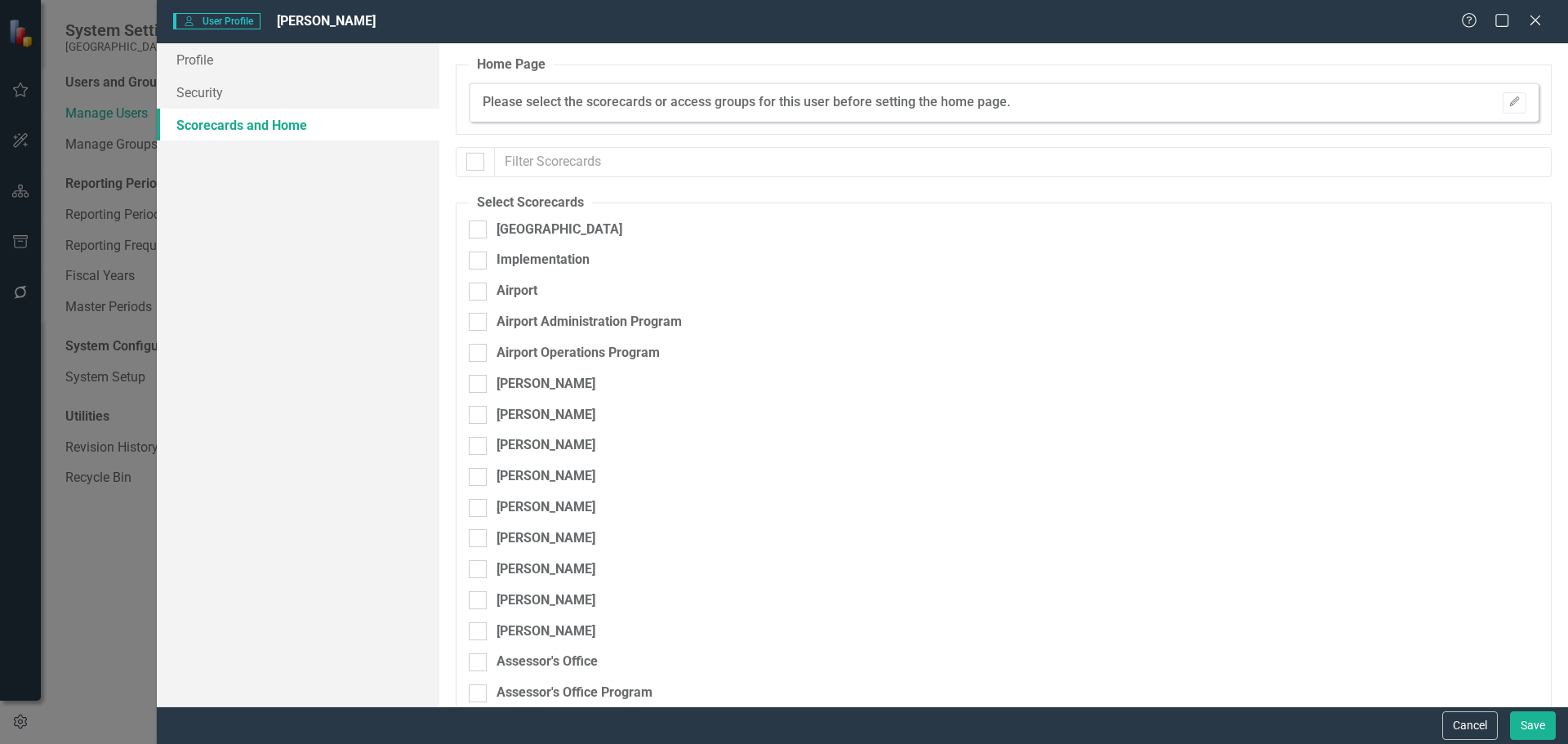
checkbox input "true"
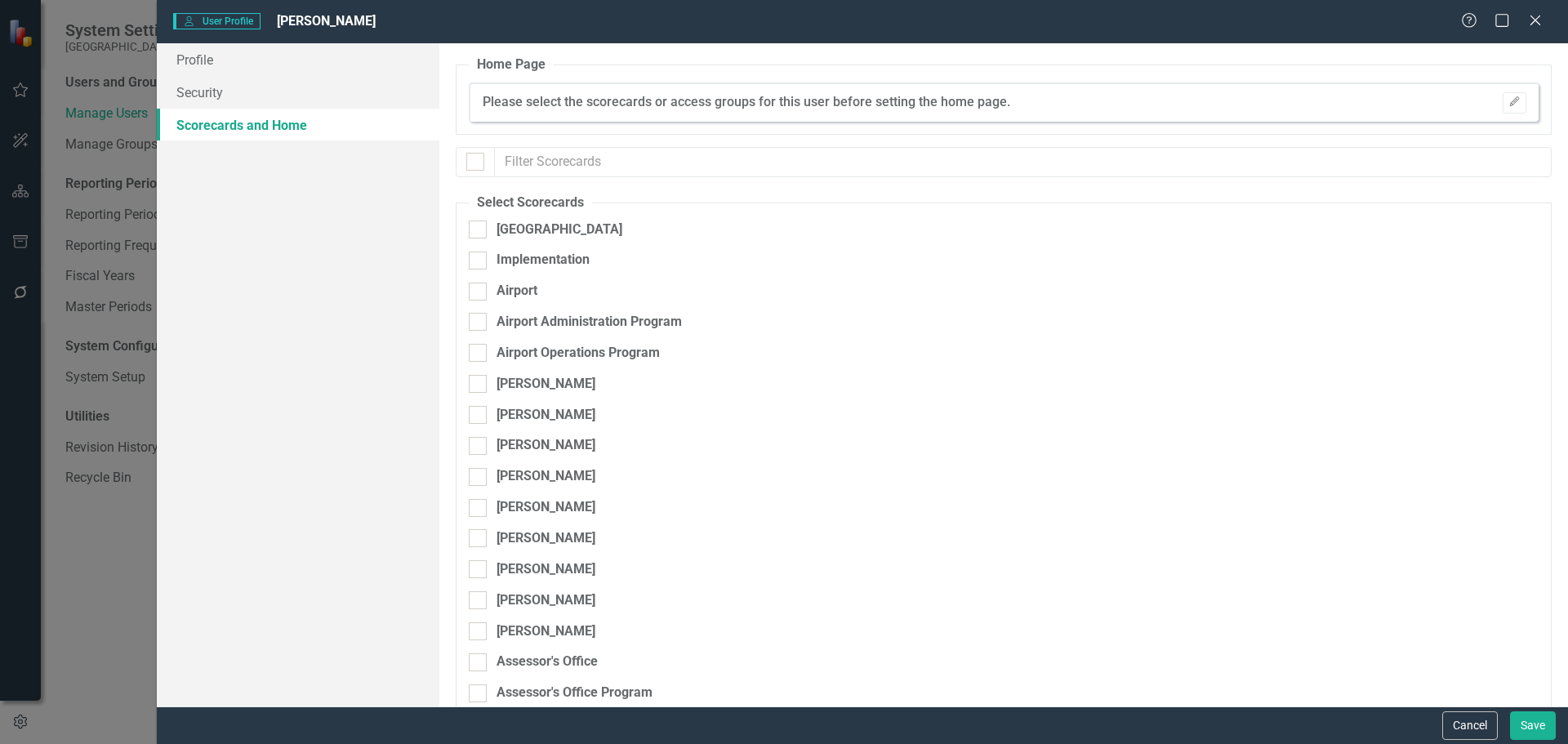
checkbox input "true"
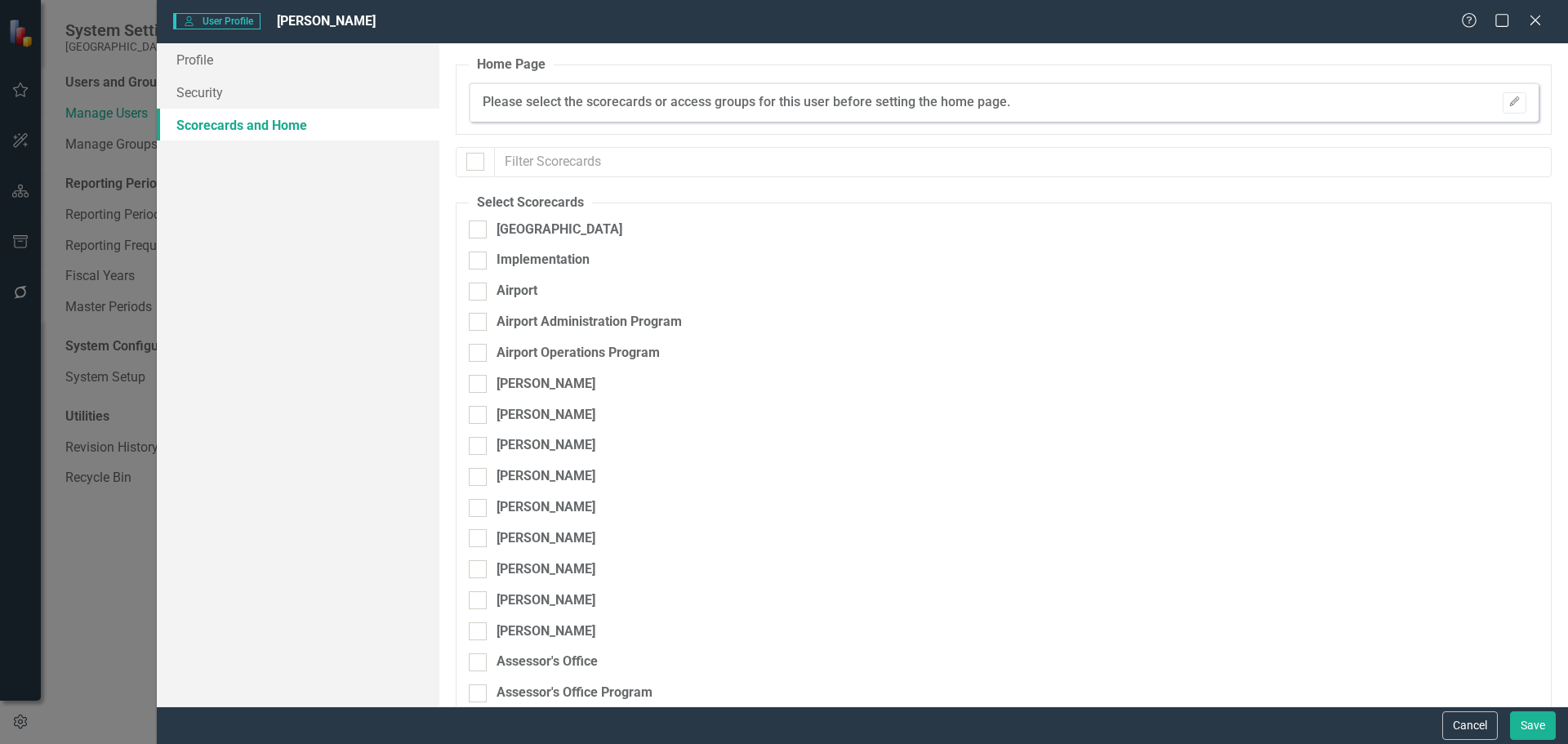
checkbox input "true"
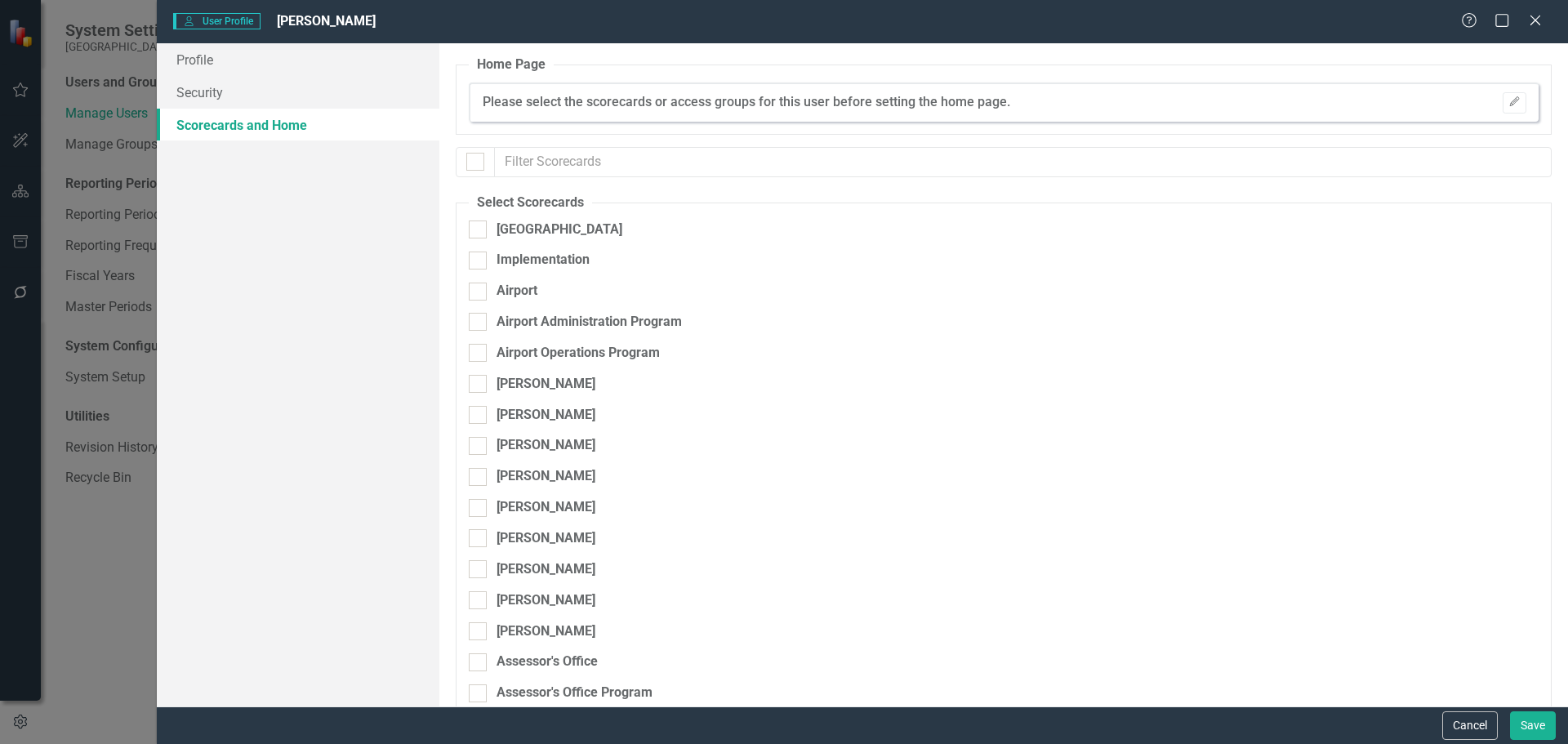
checkbox input "true"
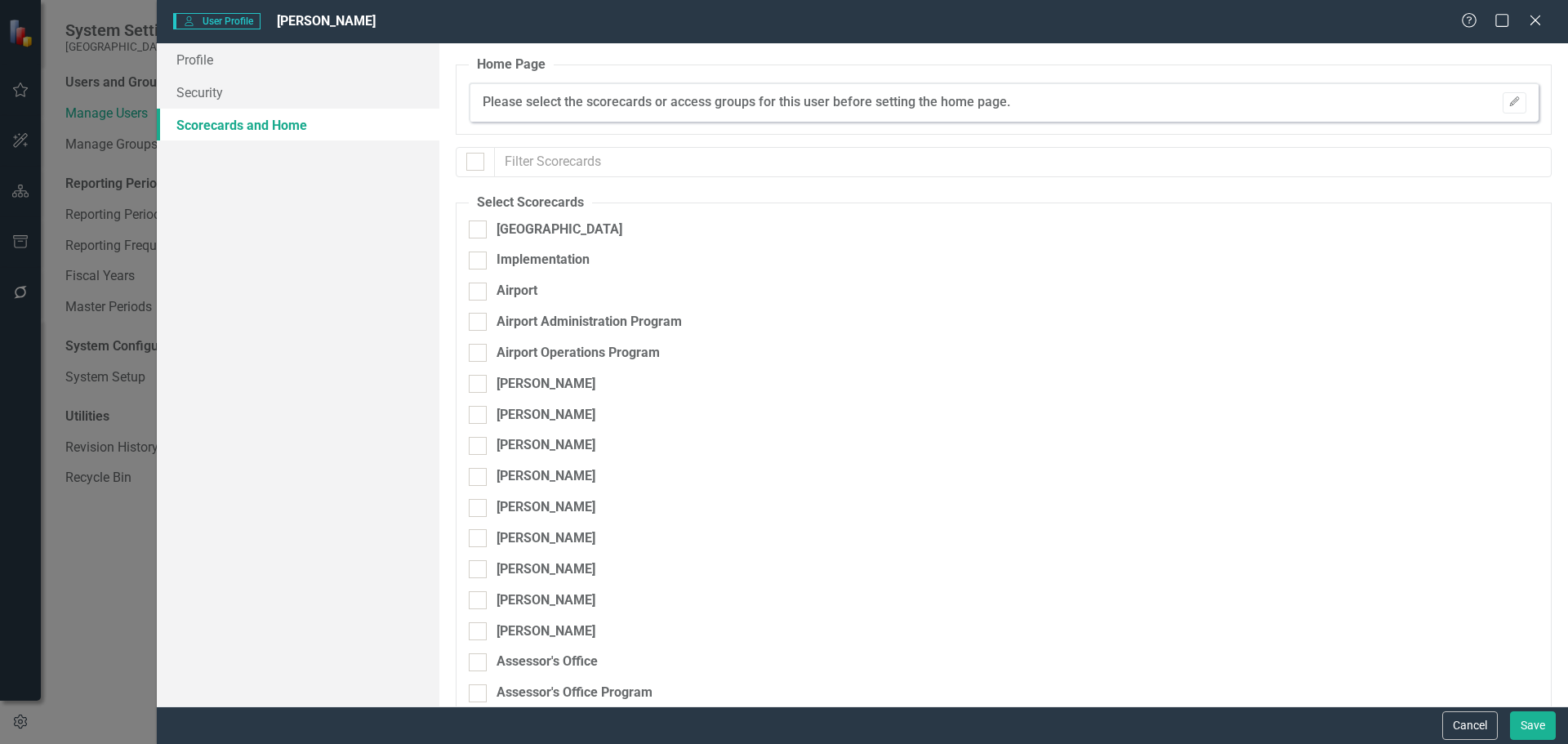
checkbox input "true"
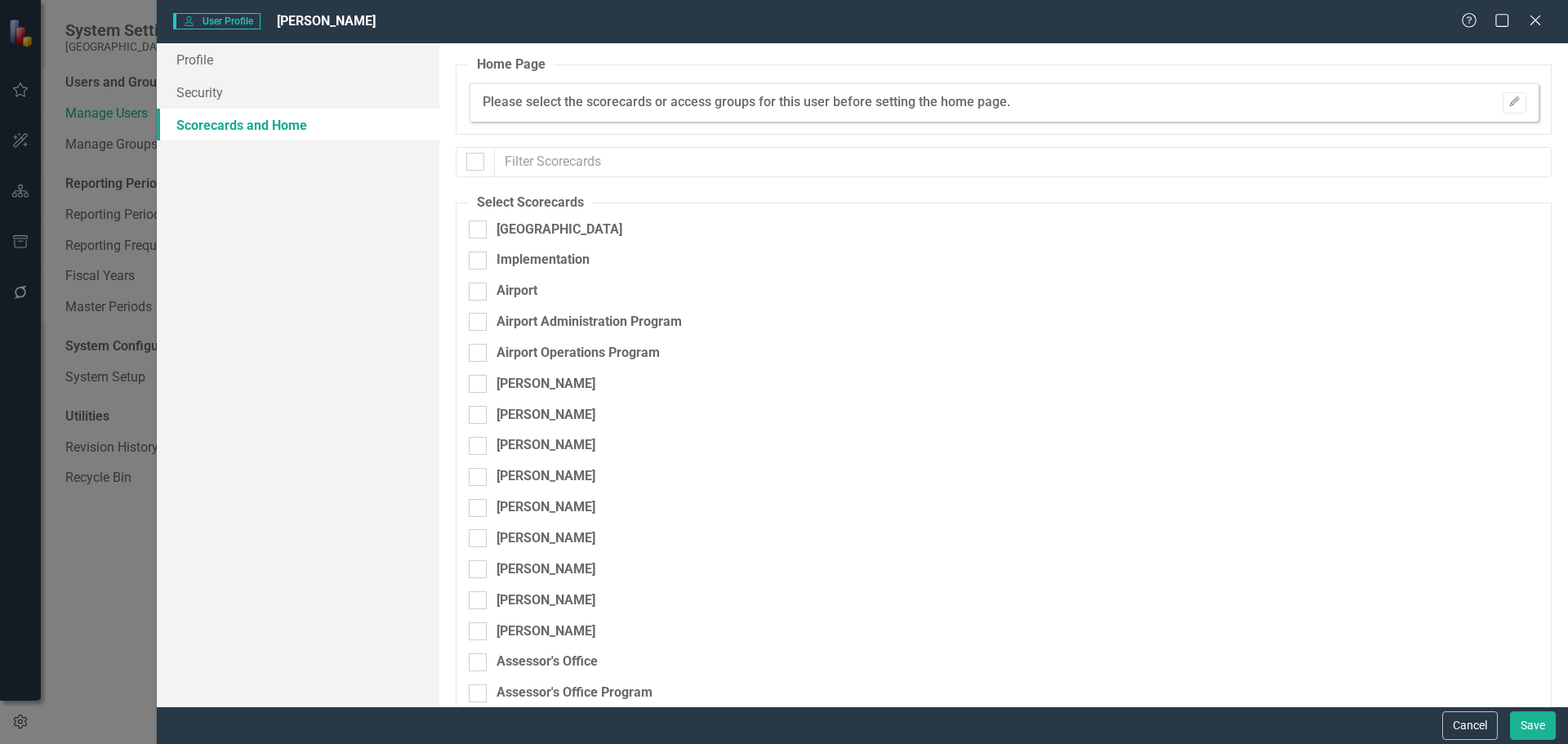
checkbox input "true"
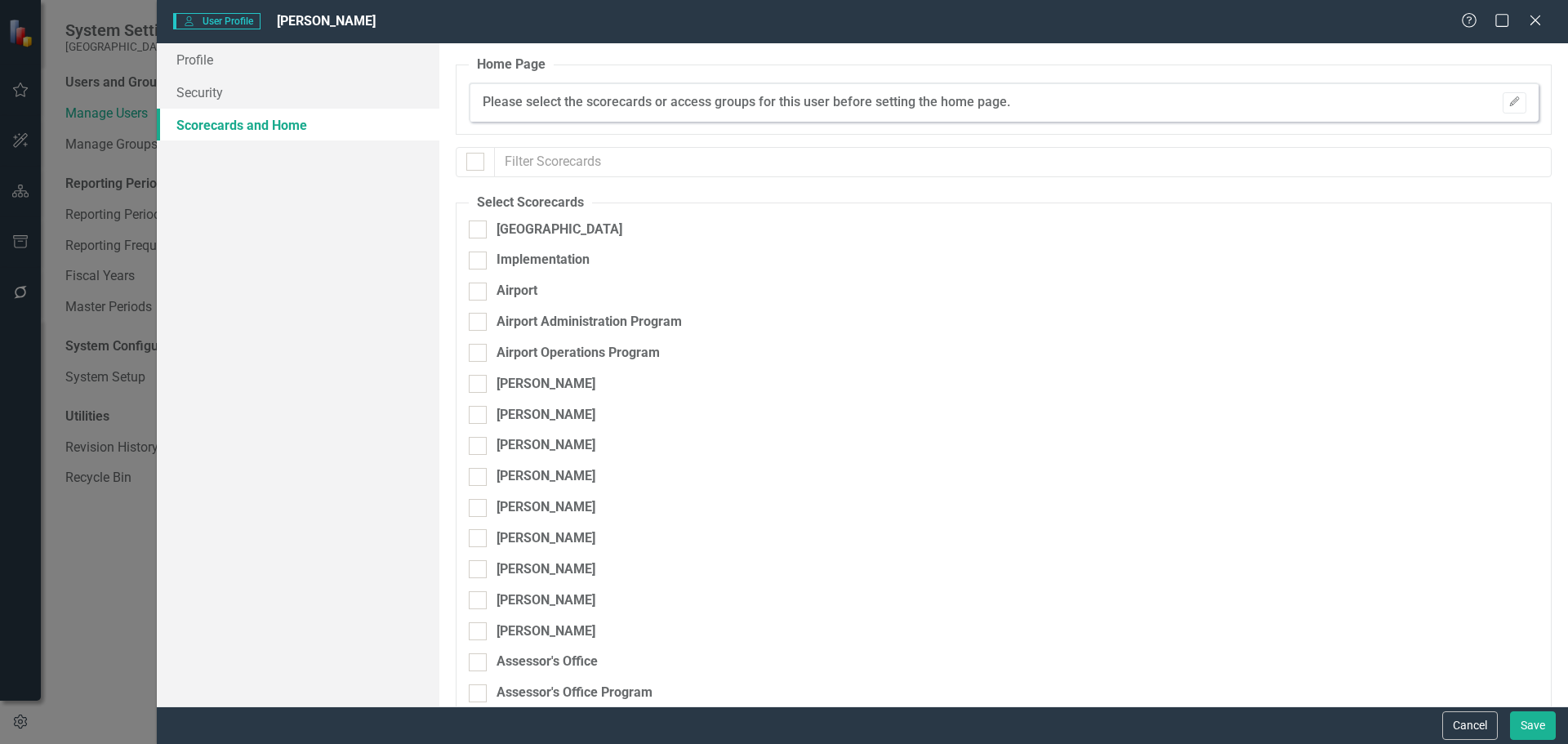
checkbox input "true"
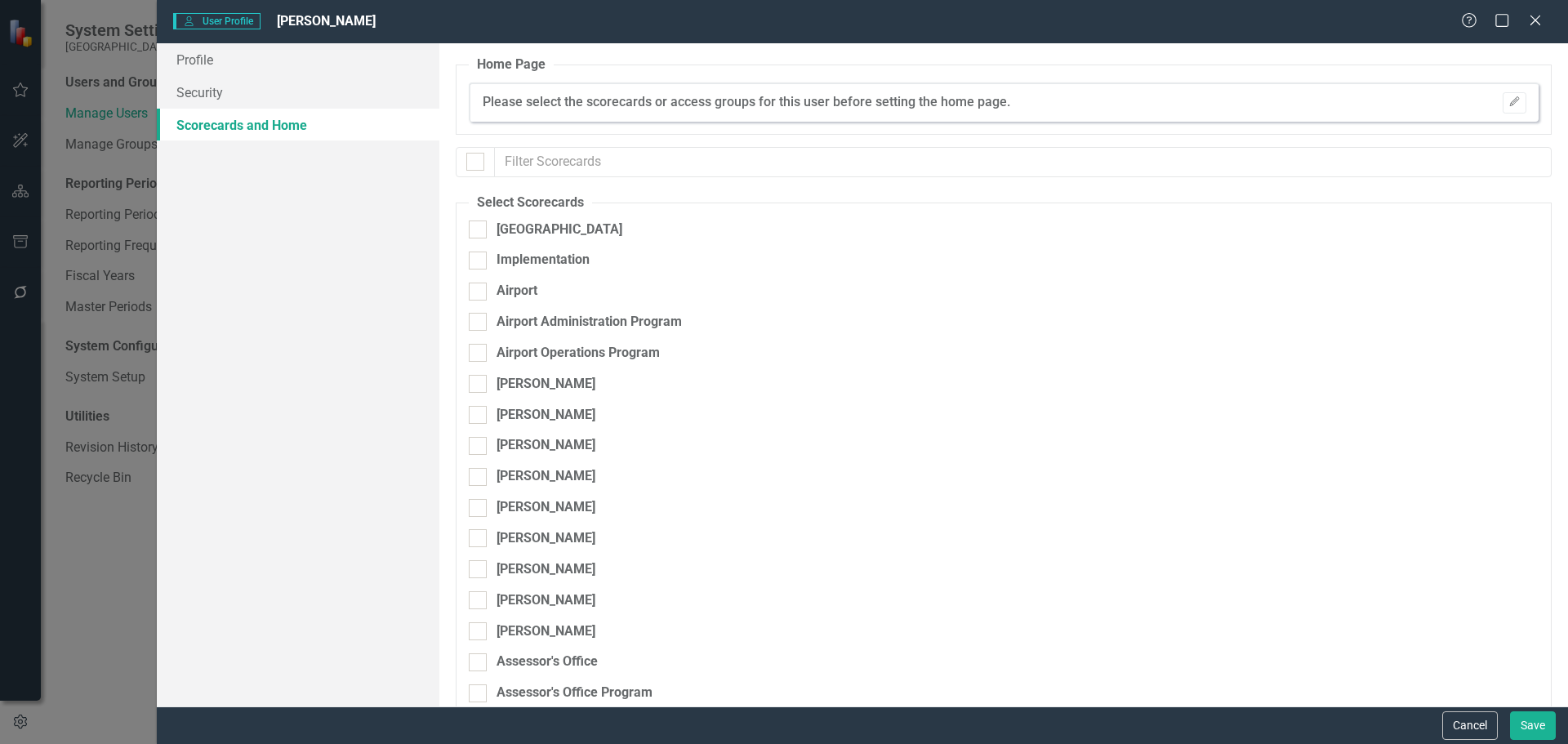
checkbox input "true"
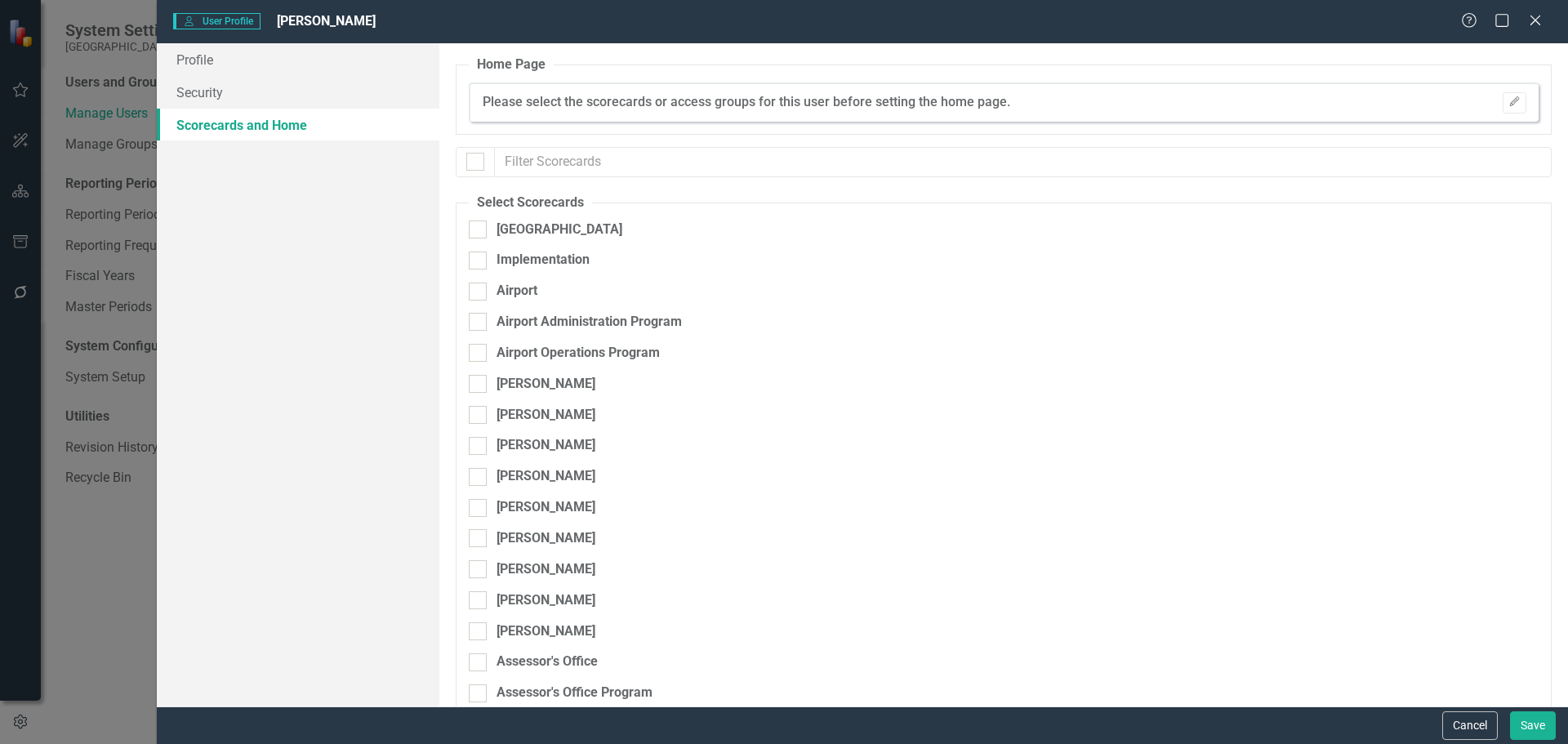
checkbox input "true"
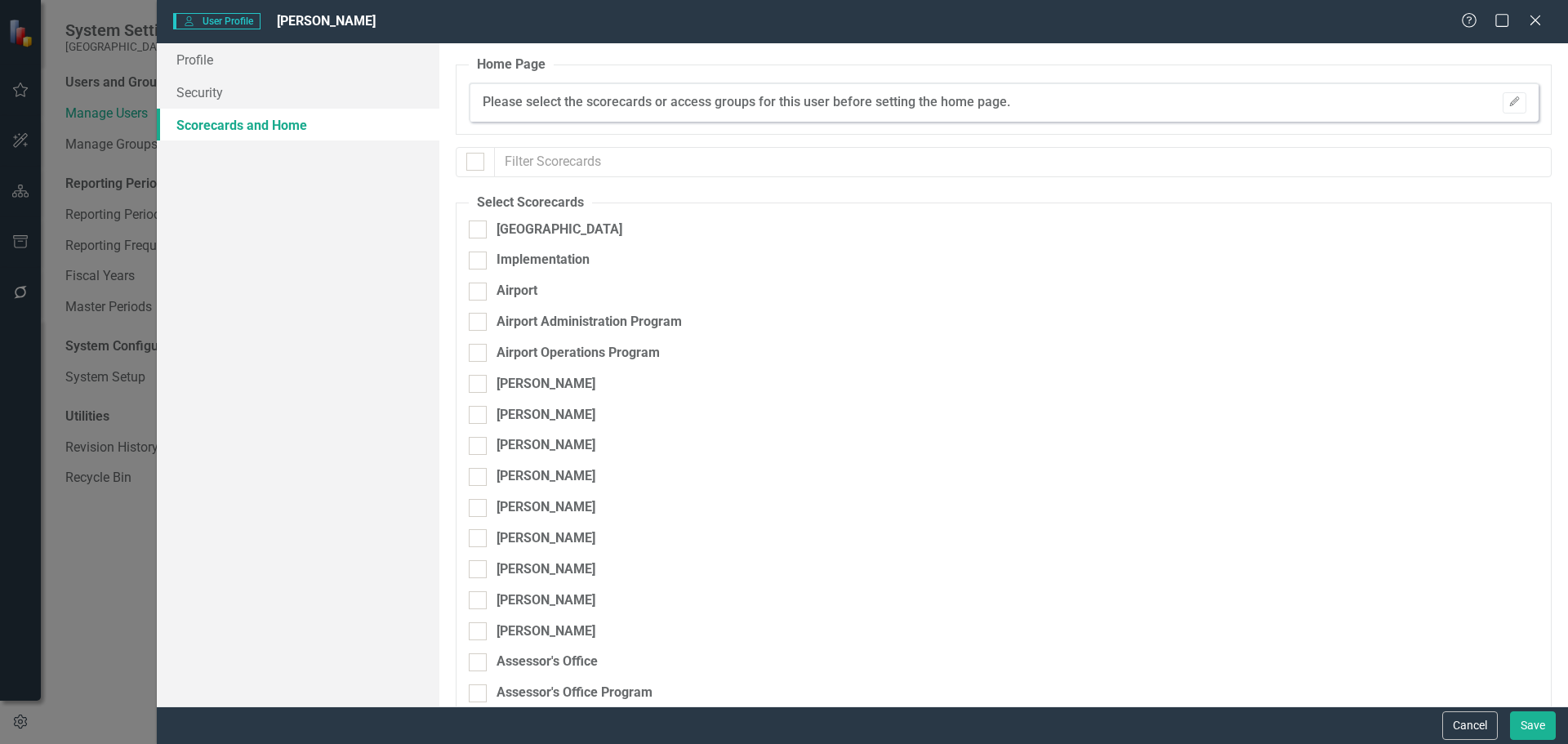
checkbox input "true"
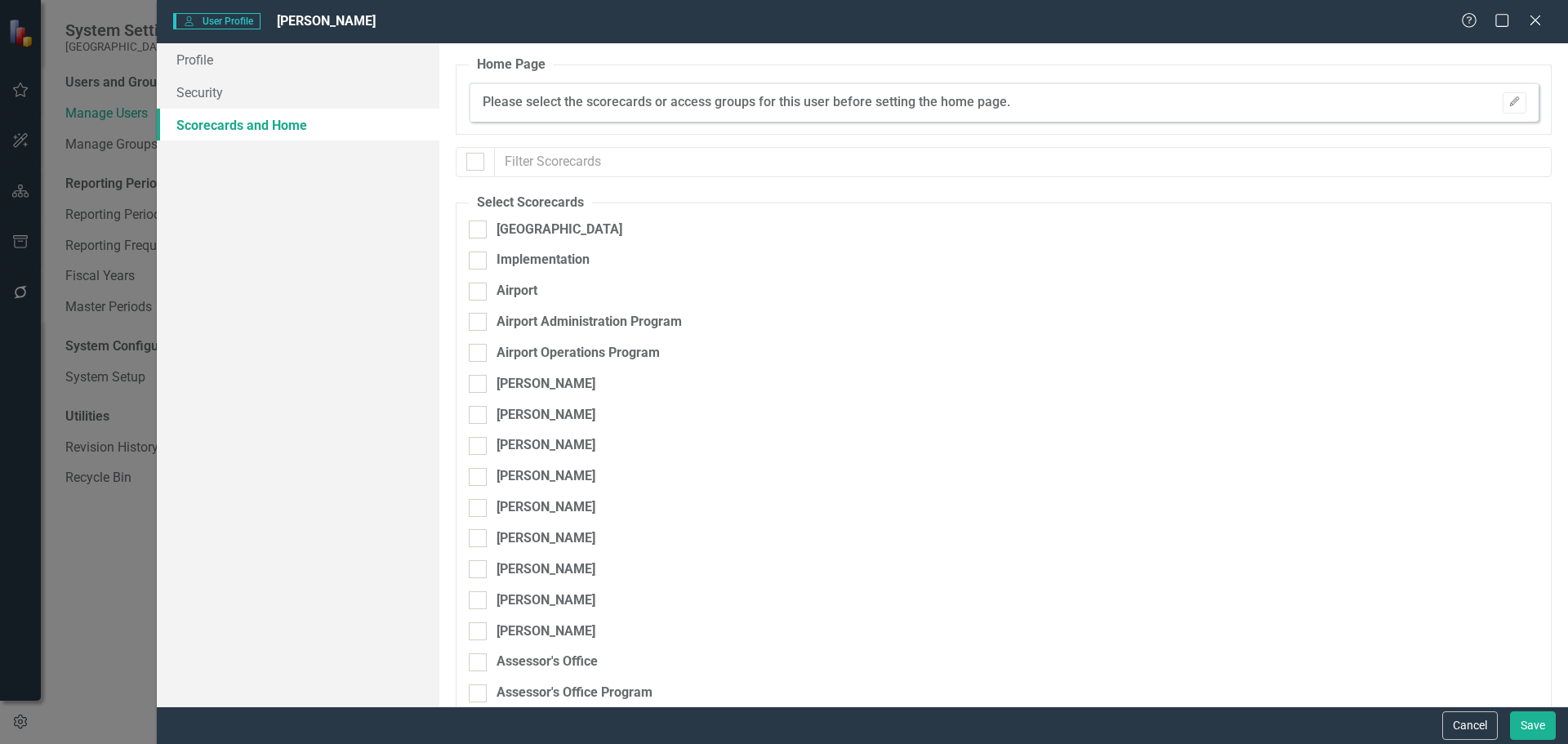
checkbox input "true"
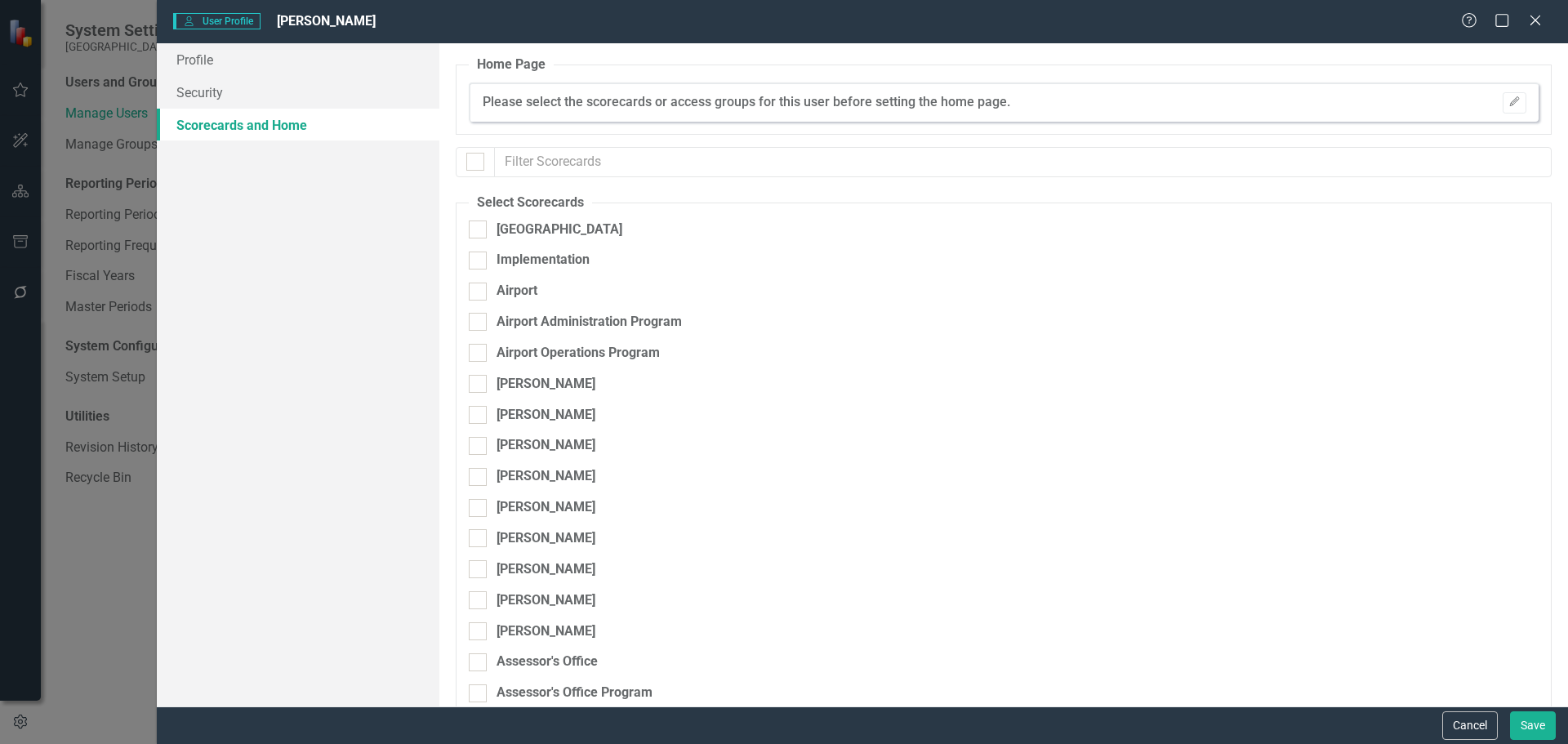
checkbox input "true"
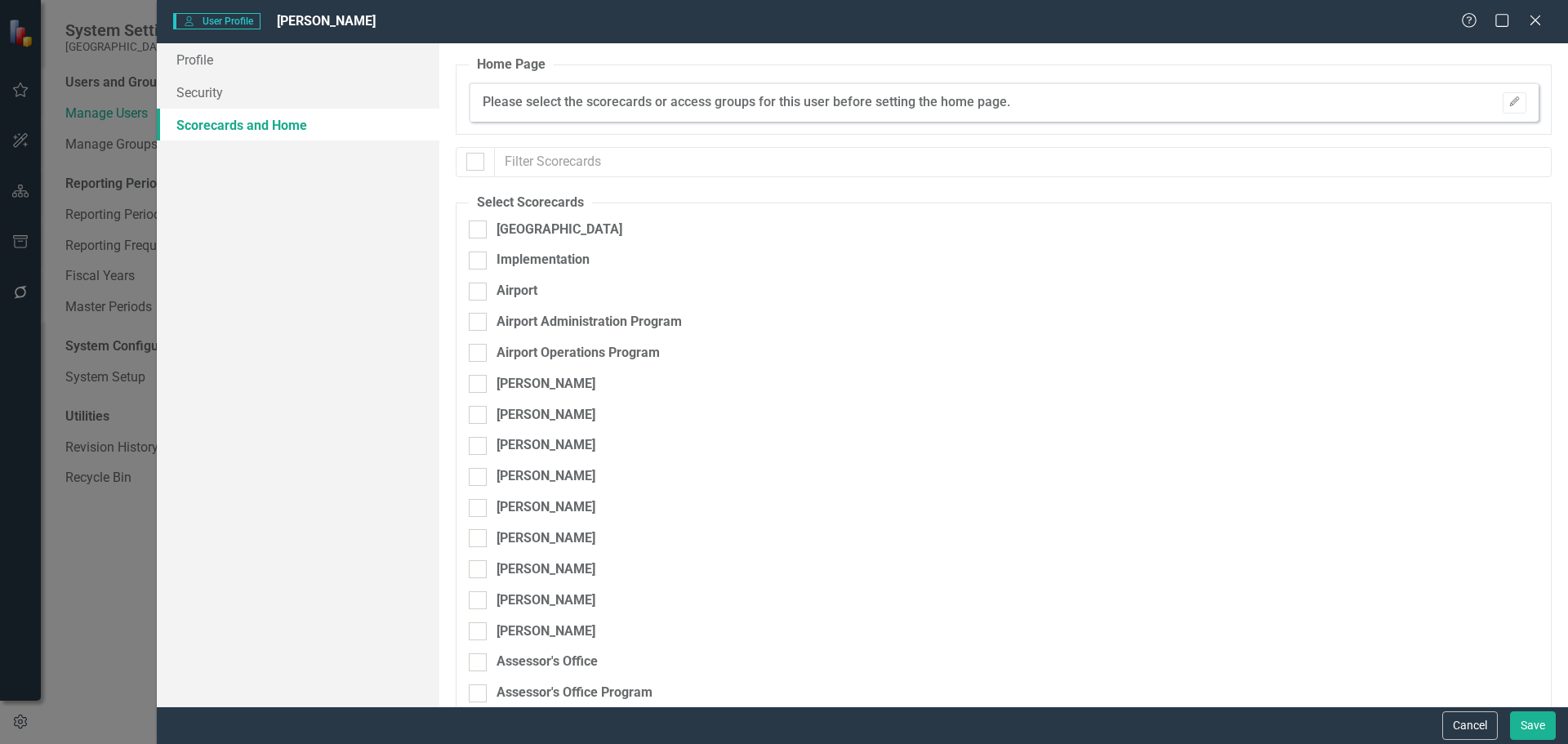
checkbox input "true"
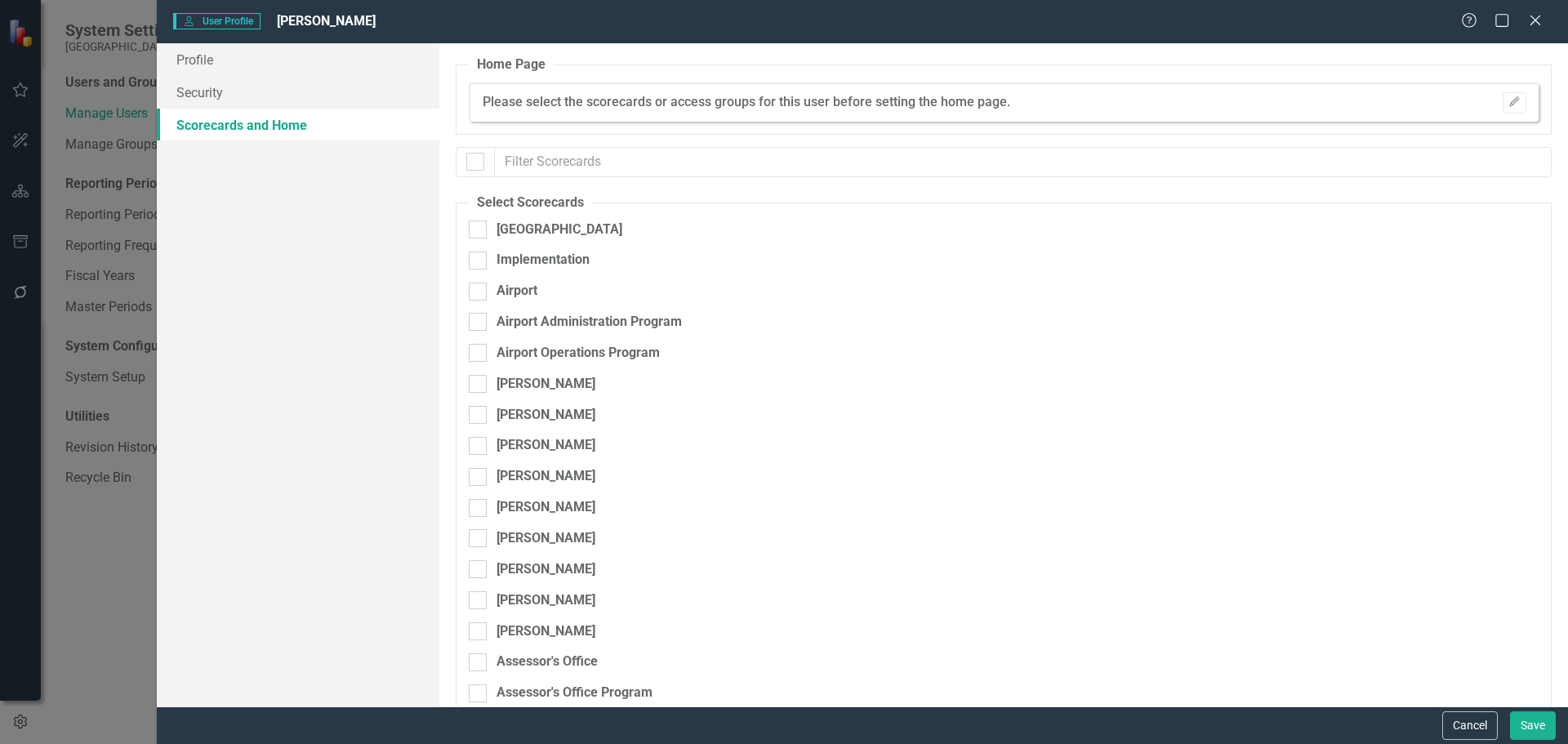
checkbox input "true"
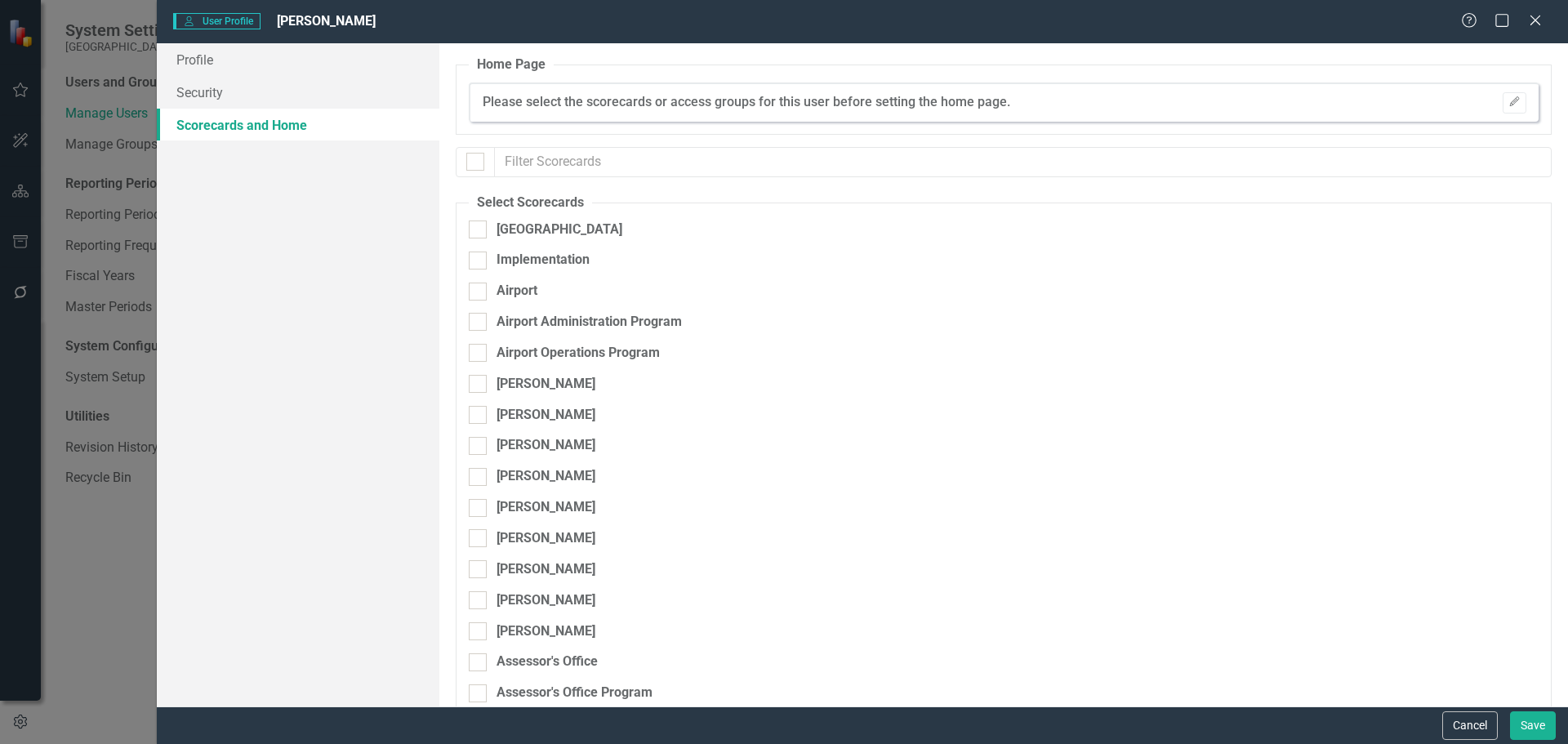
checkbox input "true"
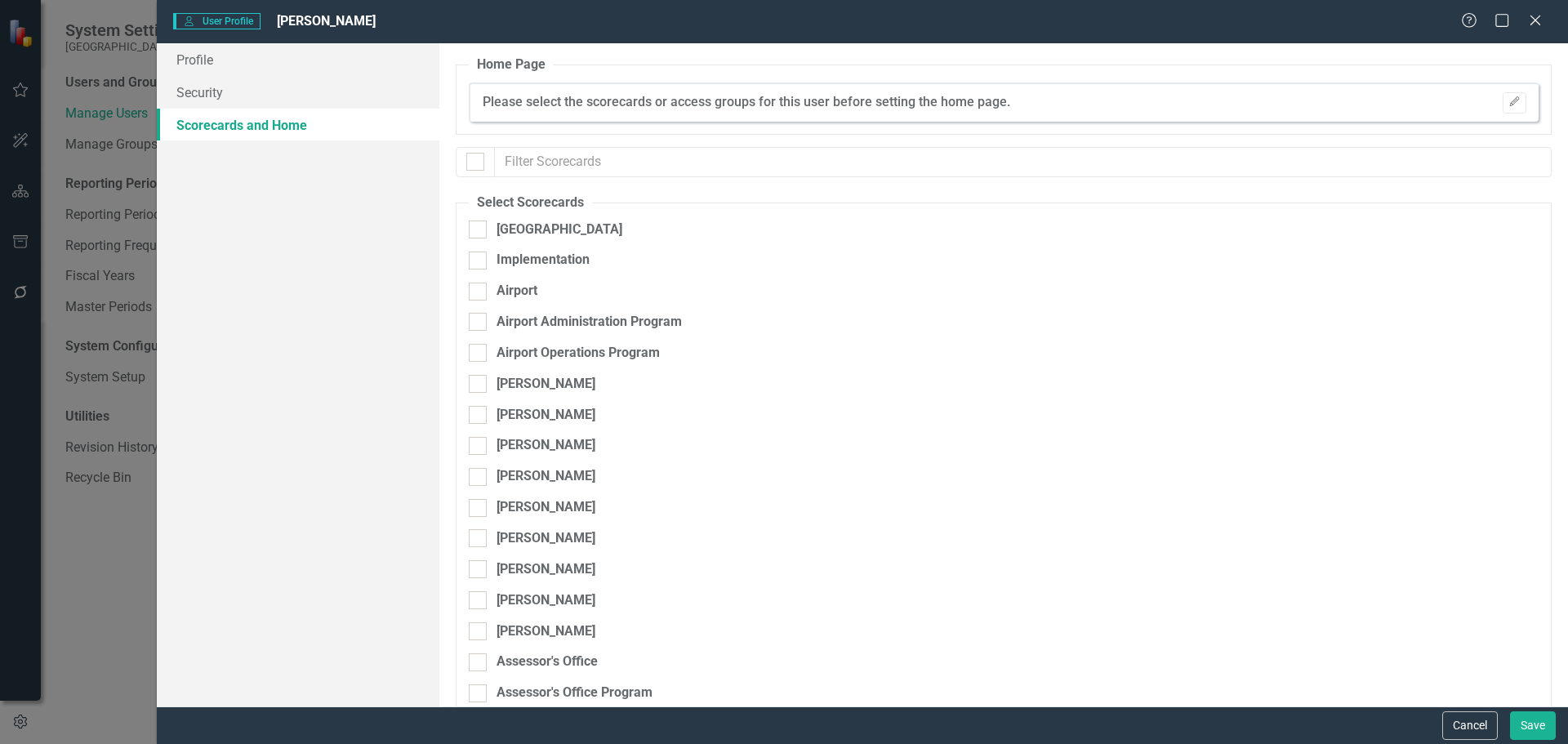
checkbox input "true"
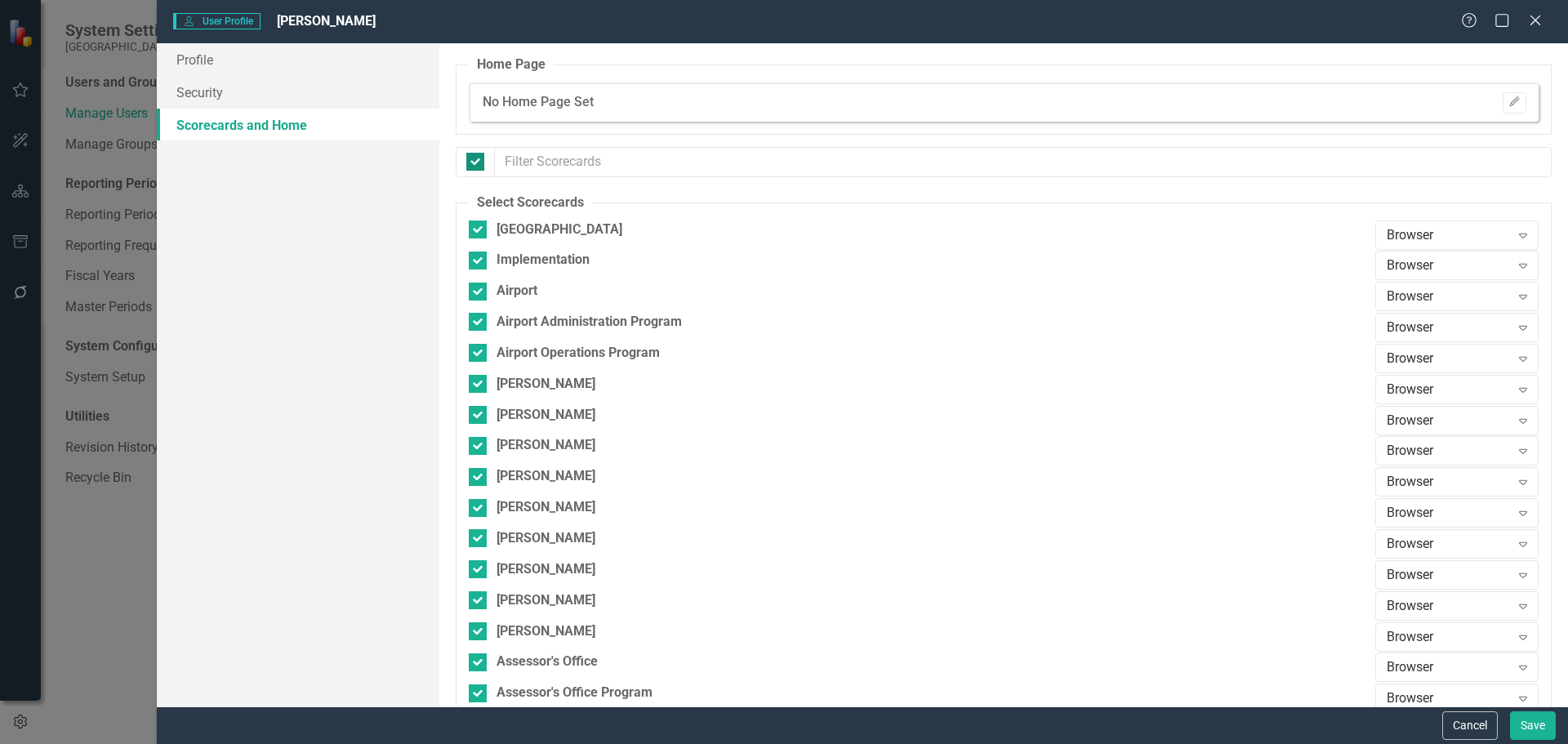
click at [474, 162] on input "checkbox" at bounding box center [471, 158] width 10 height 10
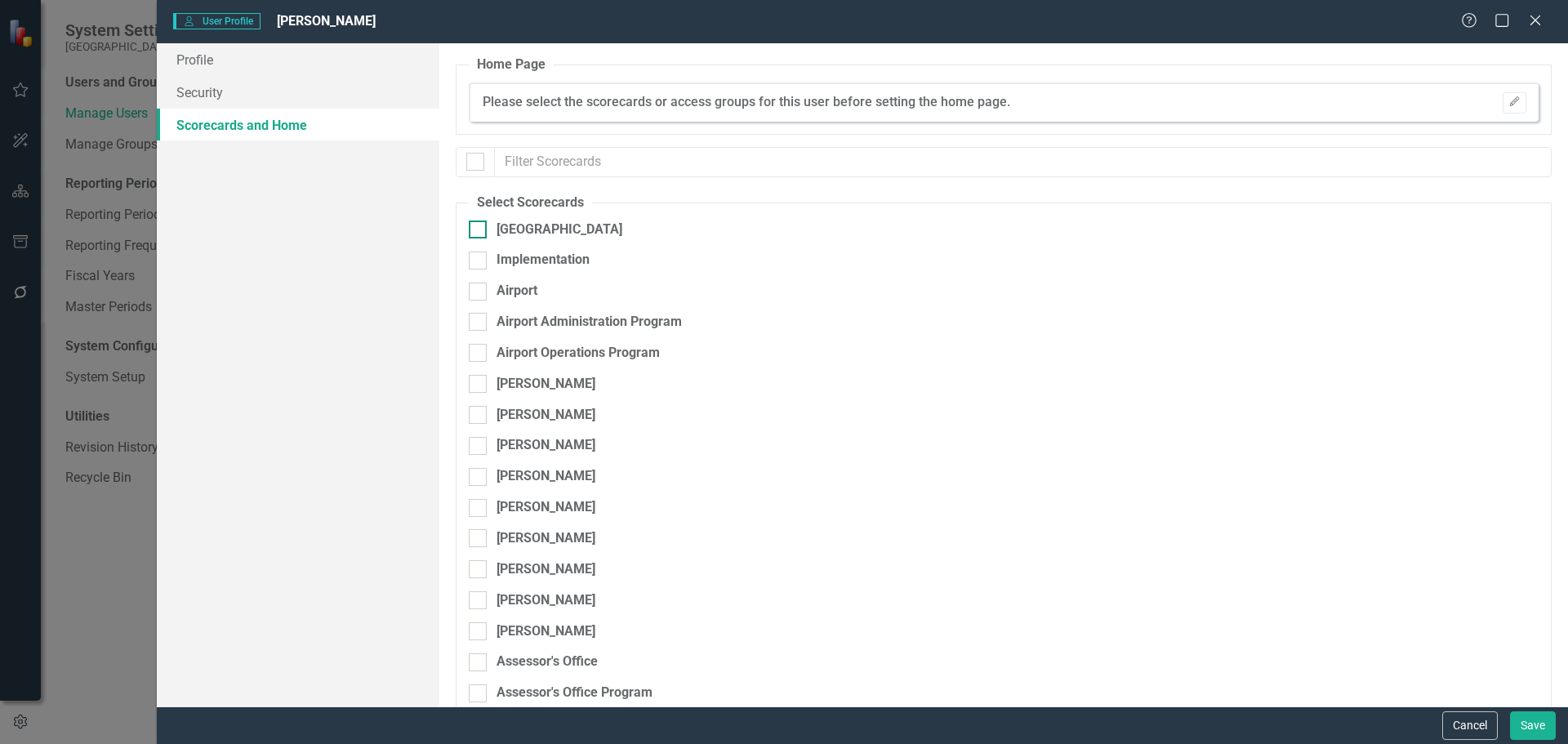
click at [481, 224] on div at bounding box center [477, 229] width 18 height 18
click at [480, 224] on input "[GEOGRAPHIC_DATA]" at bounding box center [473, 225] width 10 height 10
click at [481, 291] on div at bounding box center [477, 291] width 18 height 18
click at [480, 291] on input "Airport" at bounding box center [473, 287] width 10 height 10
drag, startPoint x: 479, startPoint y: 317, endPoint x: 483, endPoint y: 347, distance: 30.3
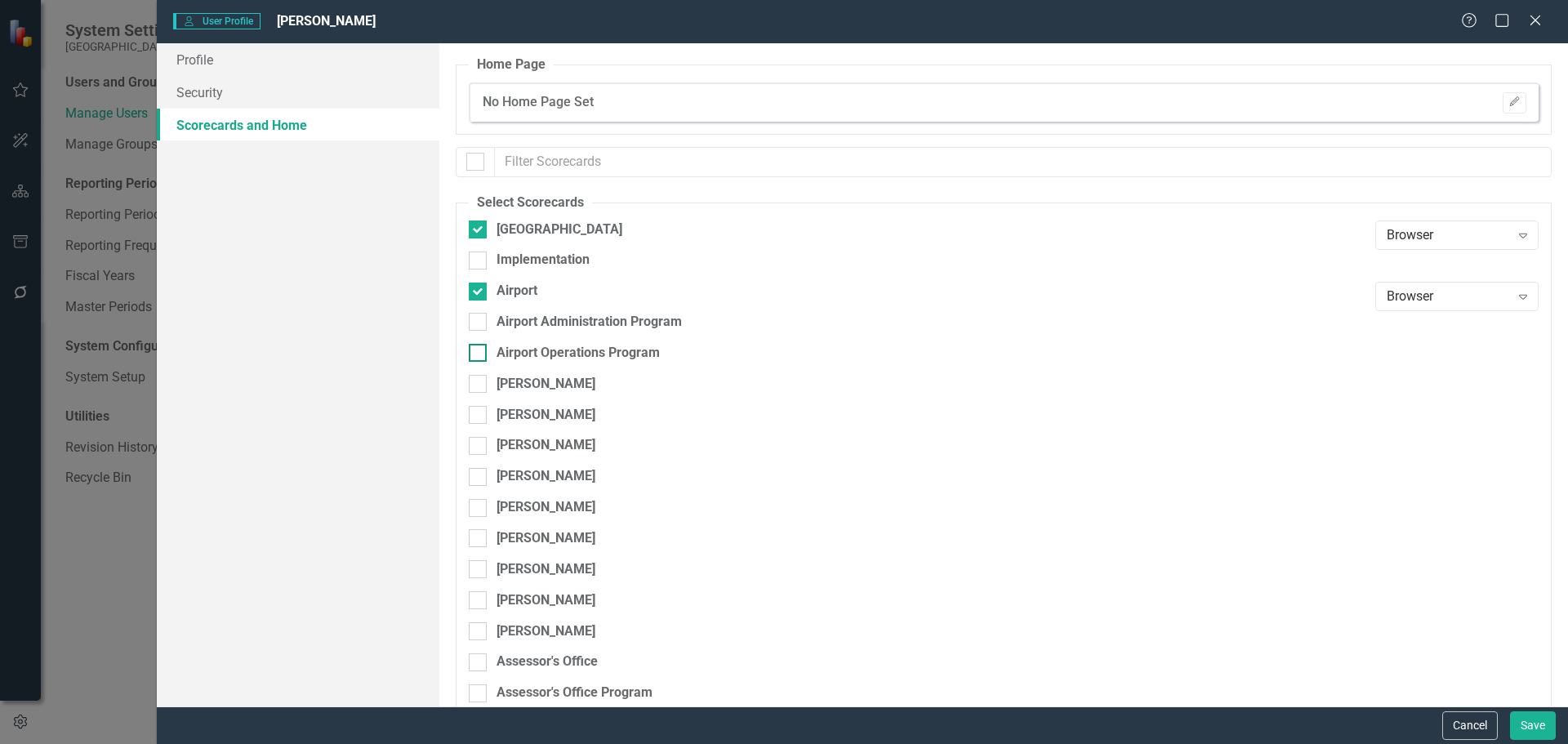
click at [479, 318] on input "Airport Administration Program" at bounding box center [473, 318] width 10 height 10
click at [483, 349] on div at bounding box center [477, 352] width 18 height 18
click at [480, 349] on input "Airport Operations Program" at bounding box center [473, 348] width 10 height 10
click at [1524, 726] on button "Save" at bounding box center [1532, 725] width 45 height 29
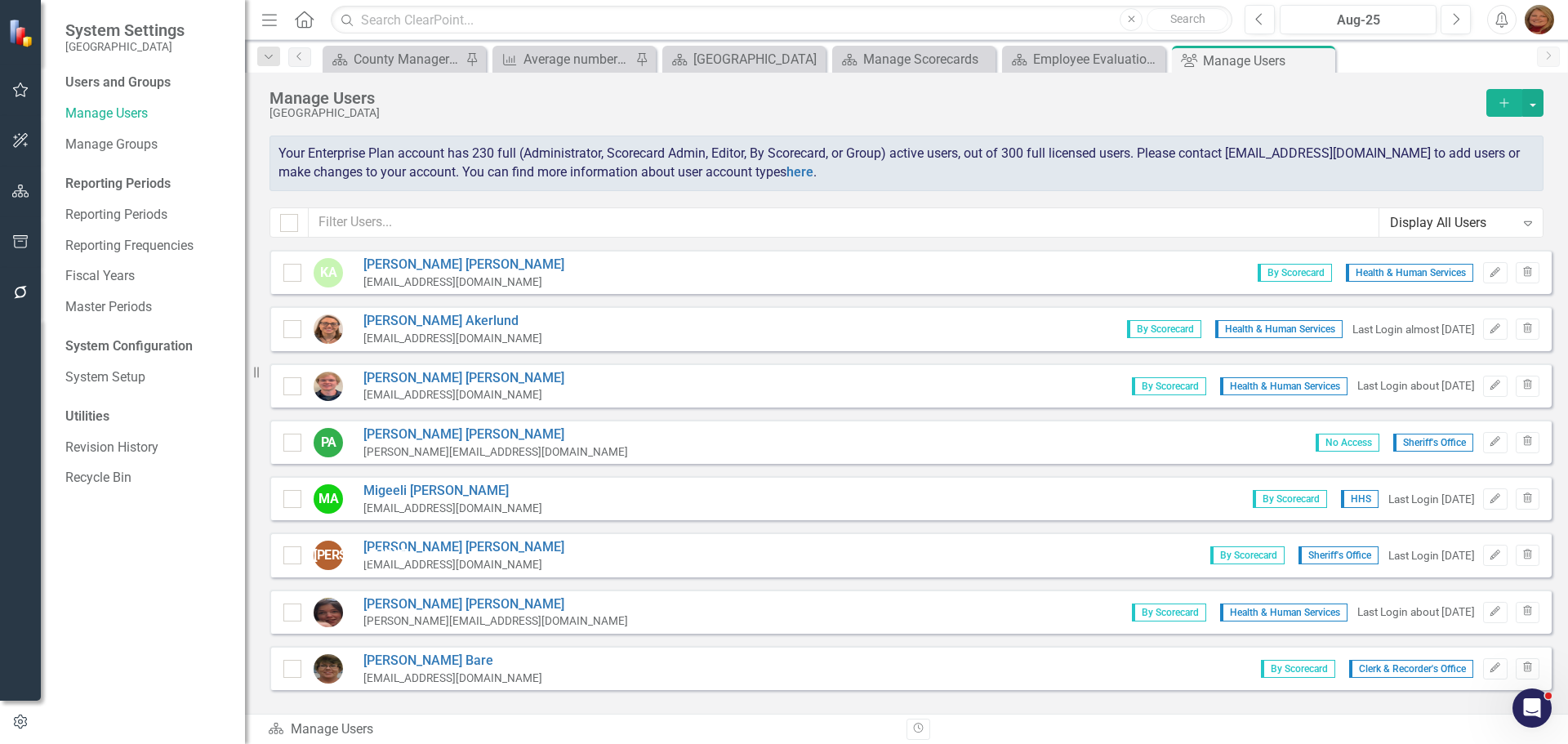
click at [1506, 104] on icon "Add" at bounding box center [1504, 103] width 15 height 11
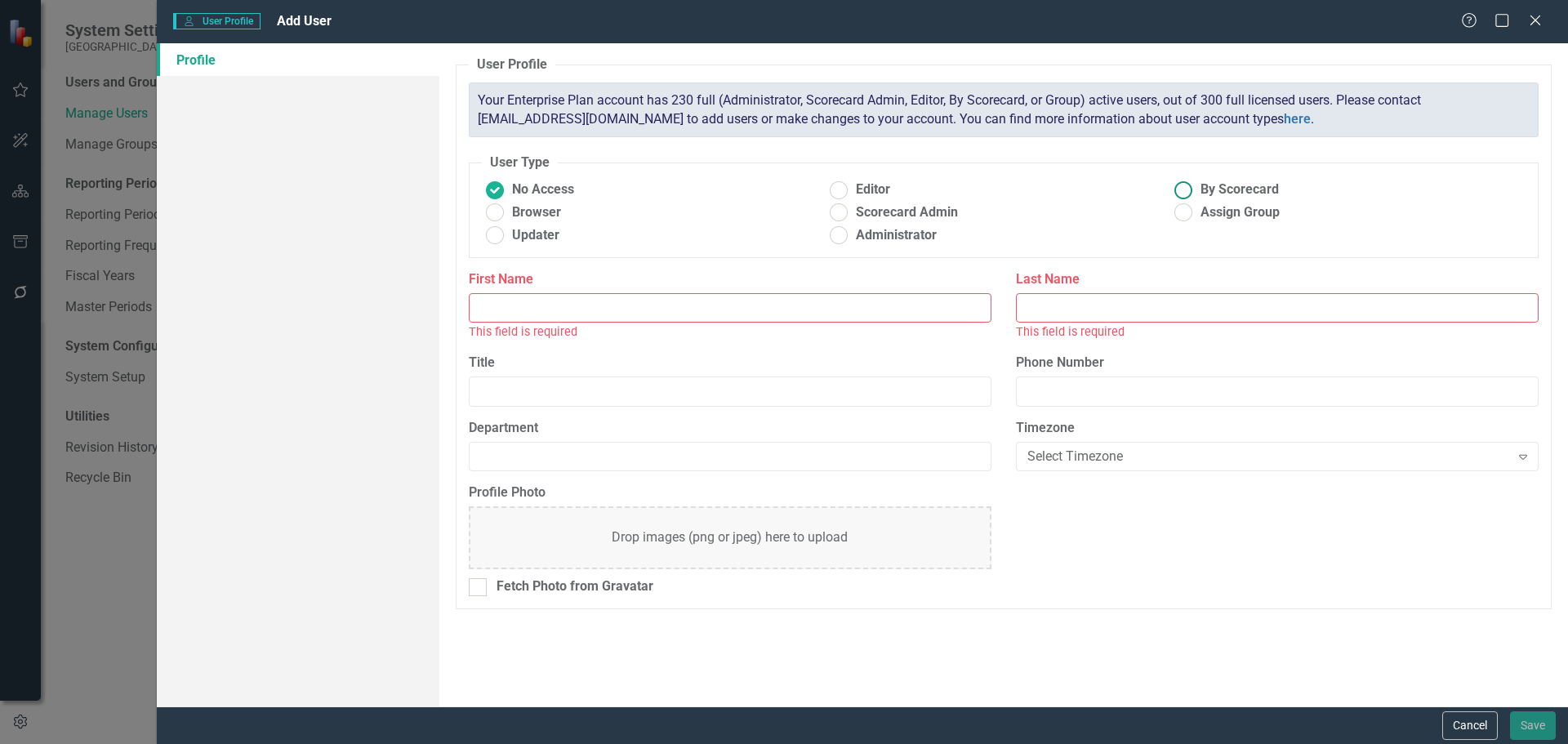
click at [1184, 187] on ins at bounding box center [1184, 189] width 25 height 25
click at [1184, 187] on input "By Scorecard" at bounding box center [1184, 189] width 25 height 25
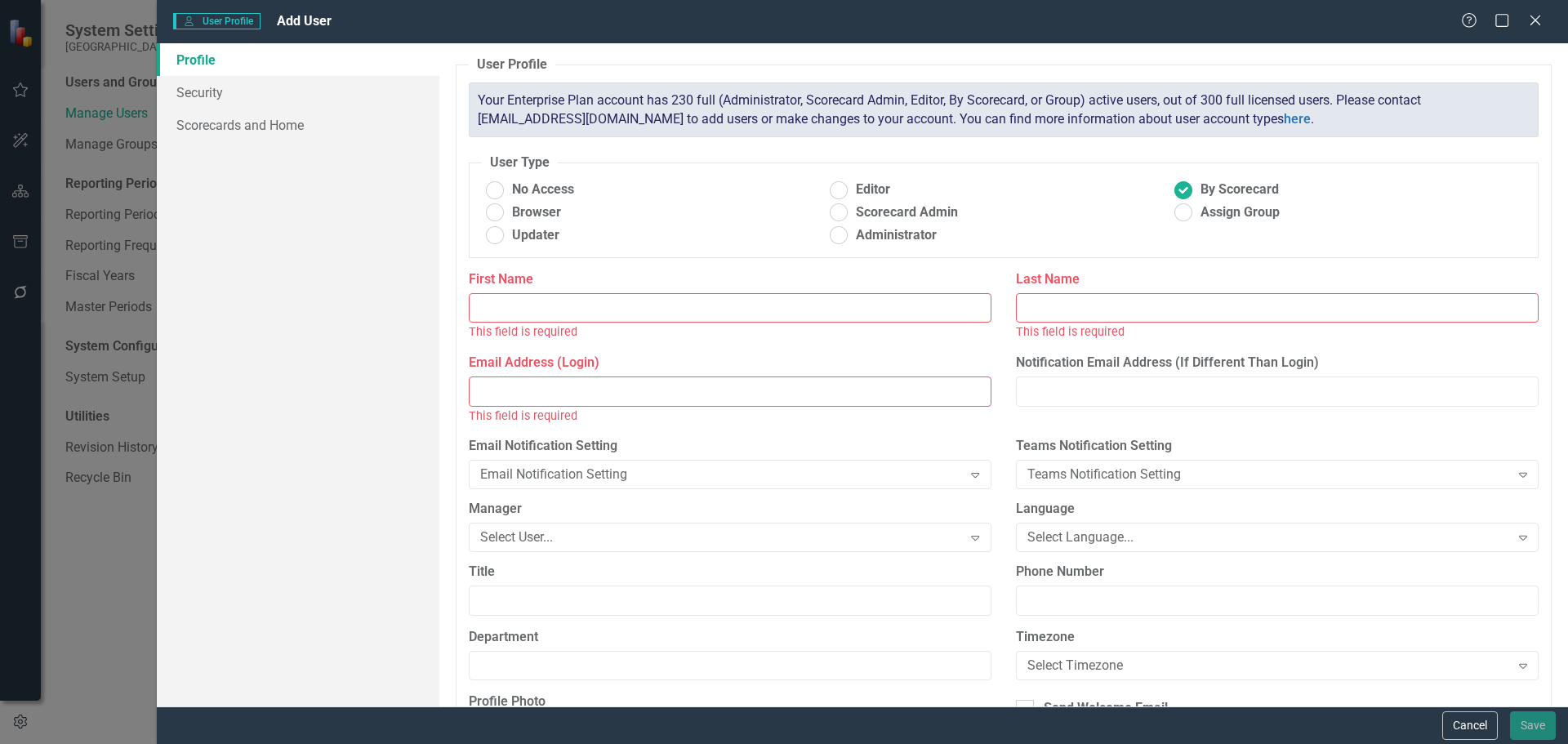
drag, startPoint x: 538, startPoint y: 308, endPoint x: 522, endPoint y: 297, distance: 19.4
click at [538, 308] on input "First Name" at bounding box center [730, 309] width 522 height 31
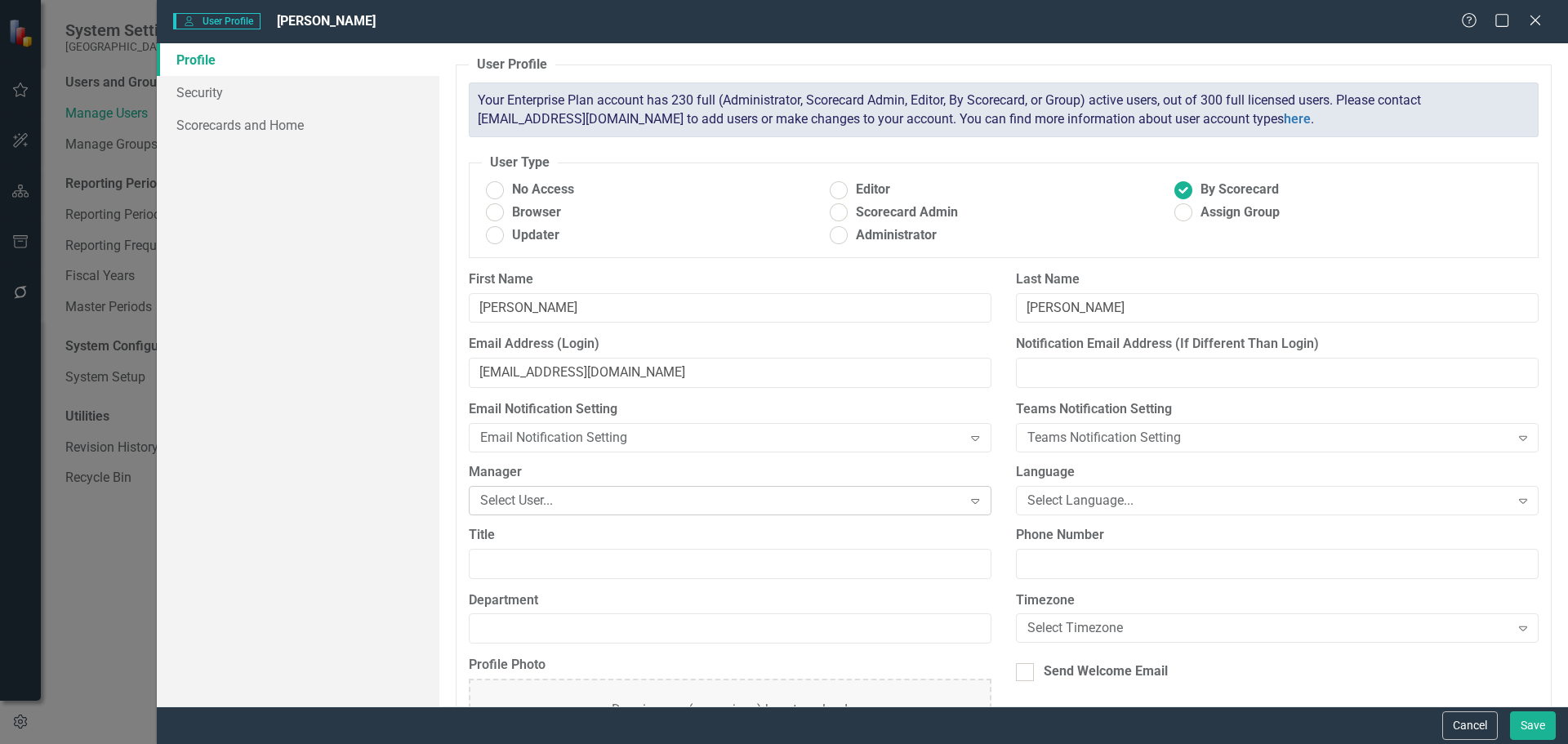
click at [596, 498] on div "Select User..." at bounding box center [721, 500] width 483 height 19
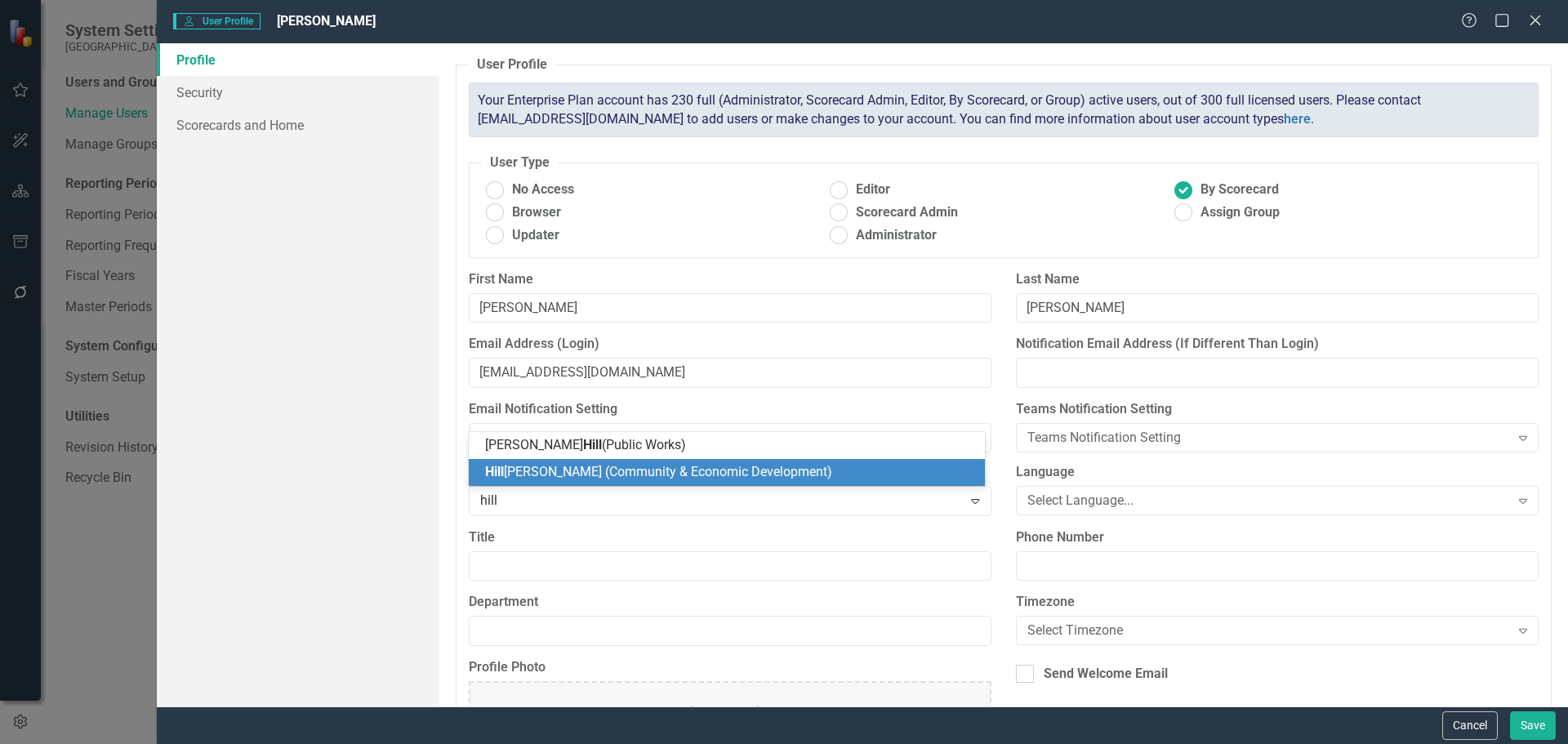
click at [598, 470] on span "Hill ary Seminick (Community & Economic Development)" at bounding box center [659, 472] width 347 height 16
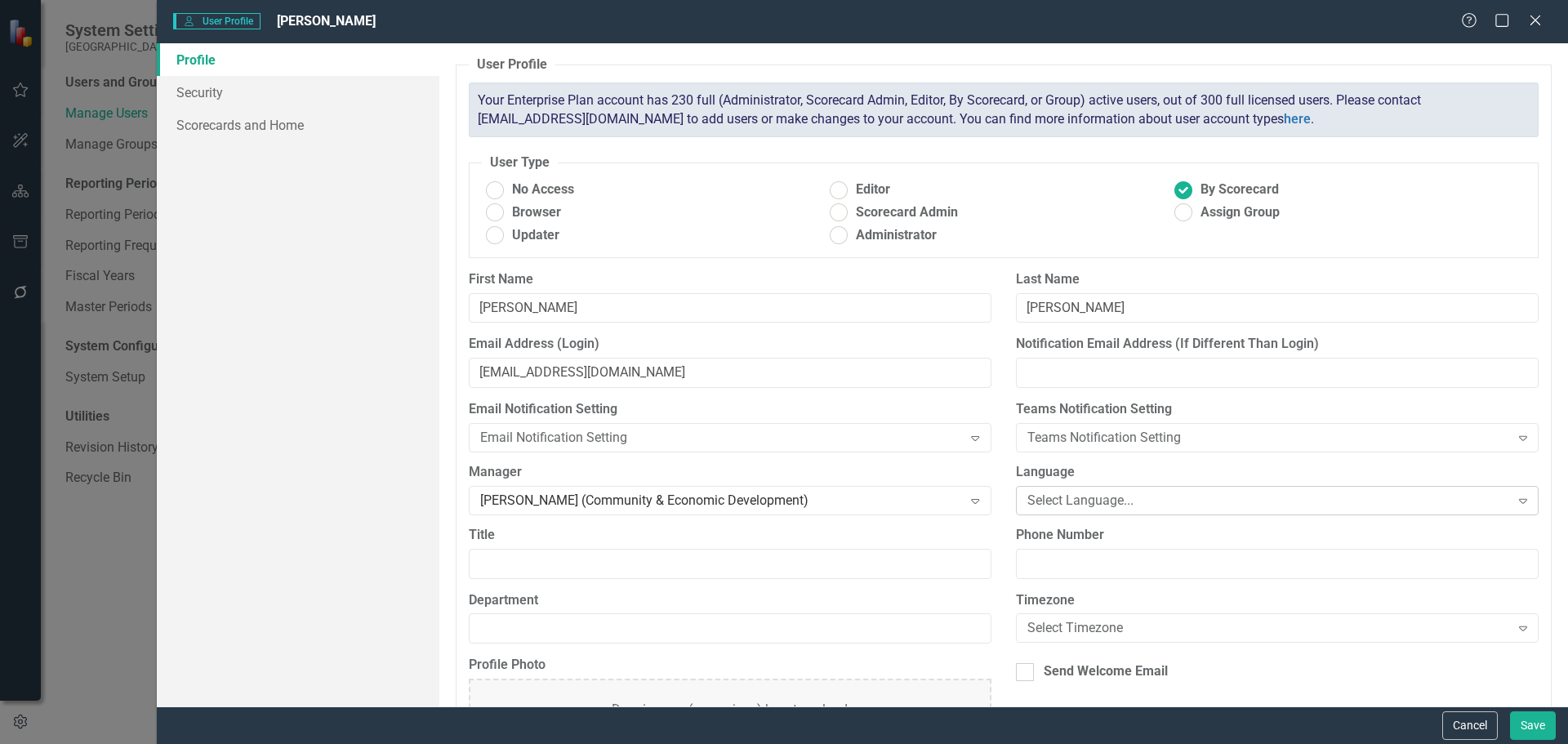
click at [1065, 495] on div "Select Language..." at bounding box center [1268, 500] width 483 height 19
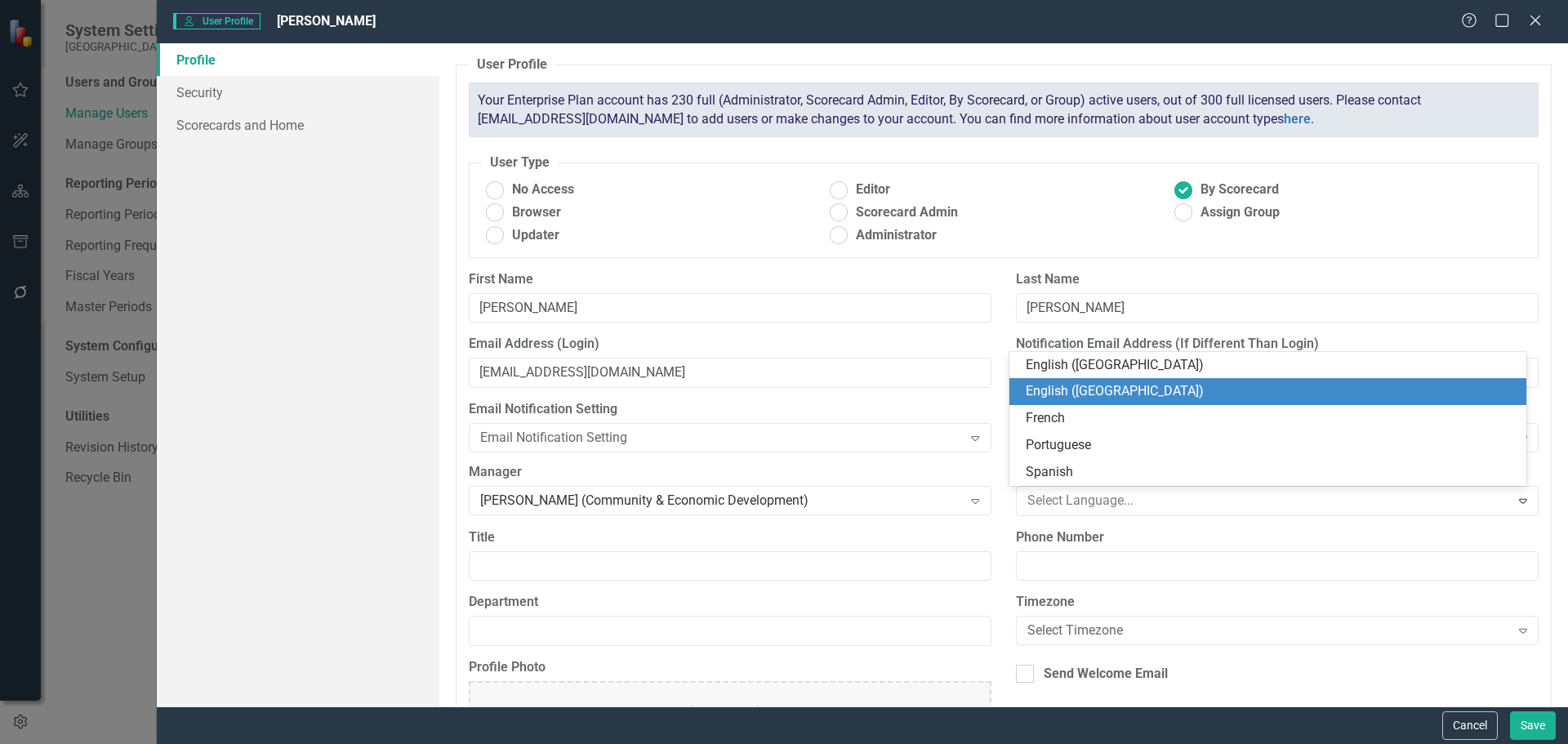
click at [1080, 384] on div "English ([GEOGRAPHIC_DATA])" at bounding box center [1272, 392] width 491 height 19
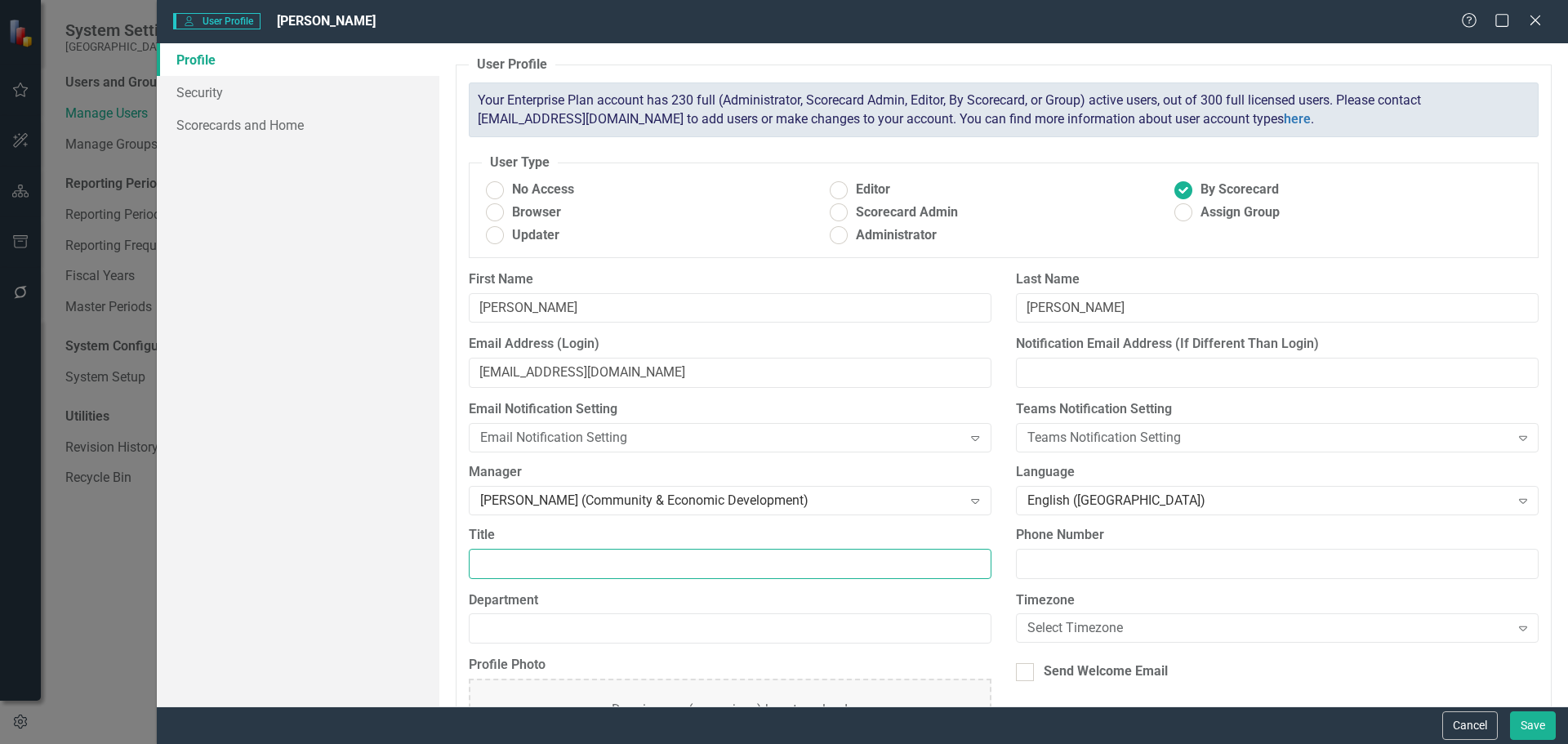
click at [569, 563] on input "Title" at bounding box center [730, 564] width 522 height 31
click at [732, 630] on input "Department" at bounding box center [730, 628] width 522 height 31
click at [1130, 633] on div "Select Timezone" at bounding box center [1268, 628] width 483 height 19
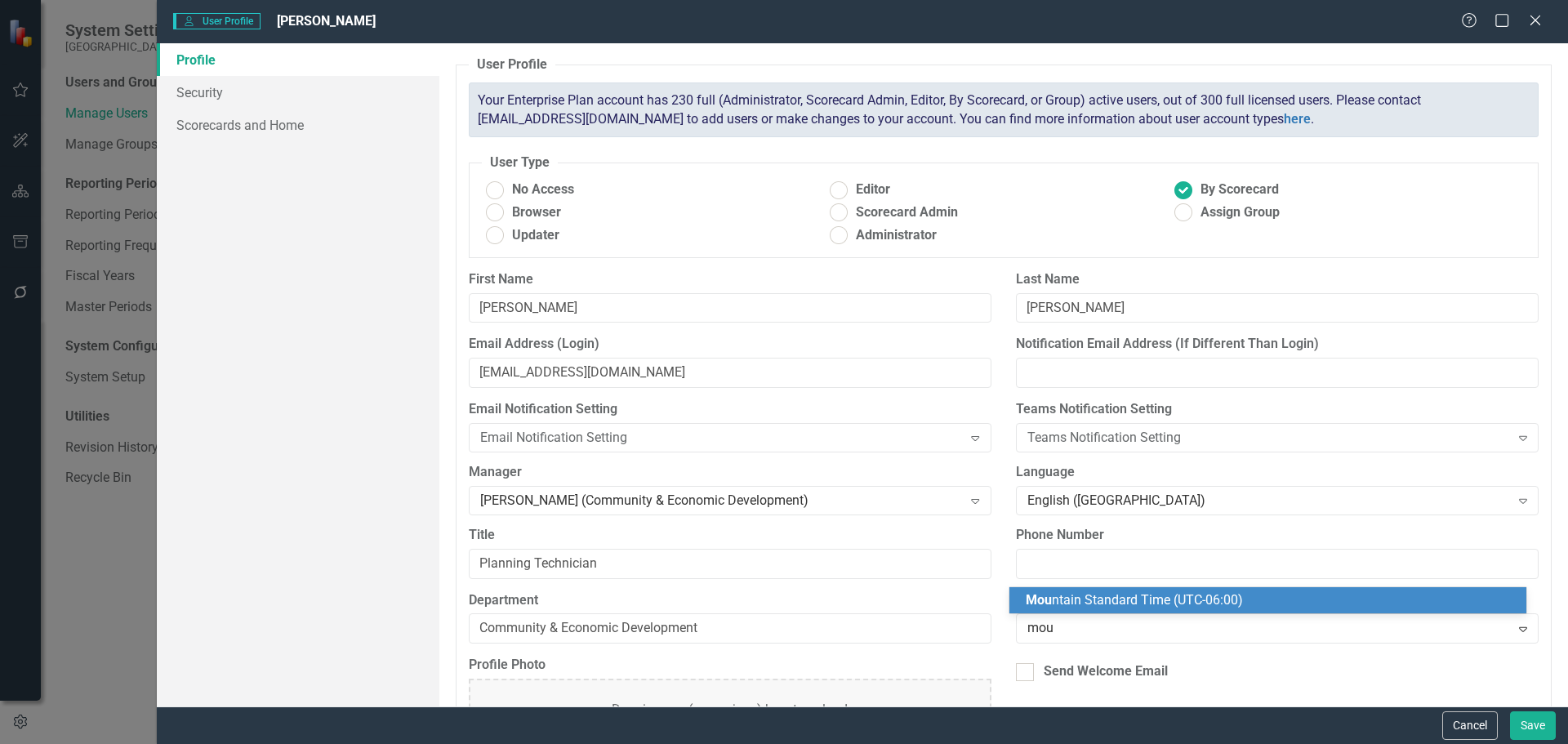
click at [1126, 594] on span "Mou ntain Standard Time (UTC-06:00)" at bounding box center [1135, 599] width 218 height 16
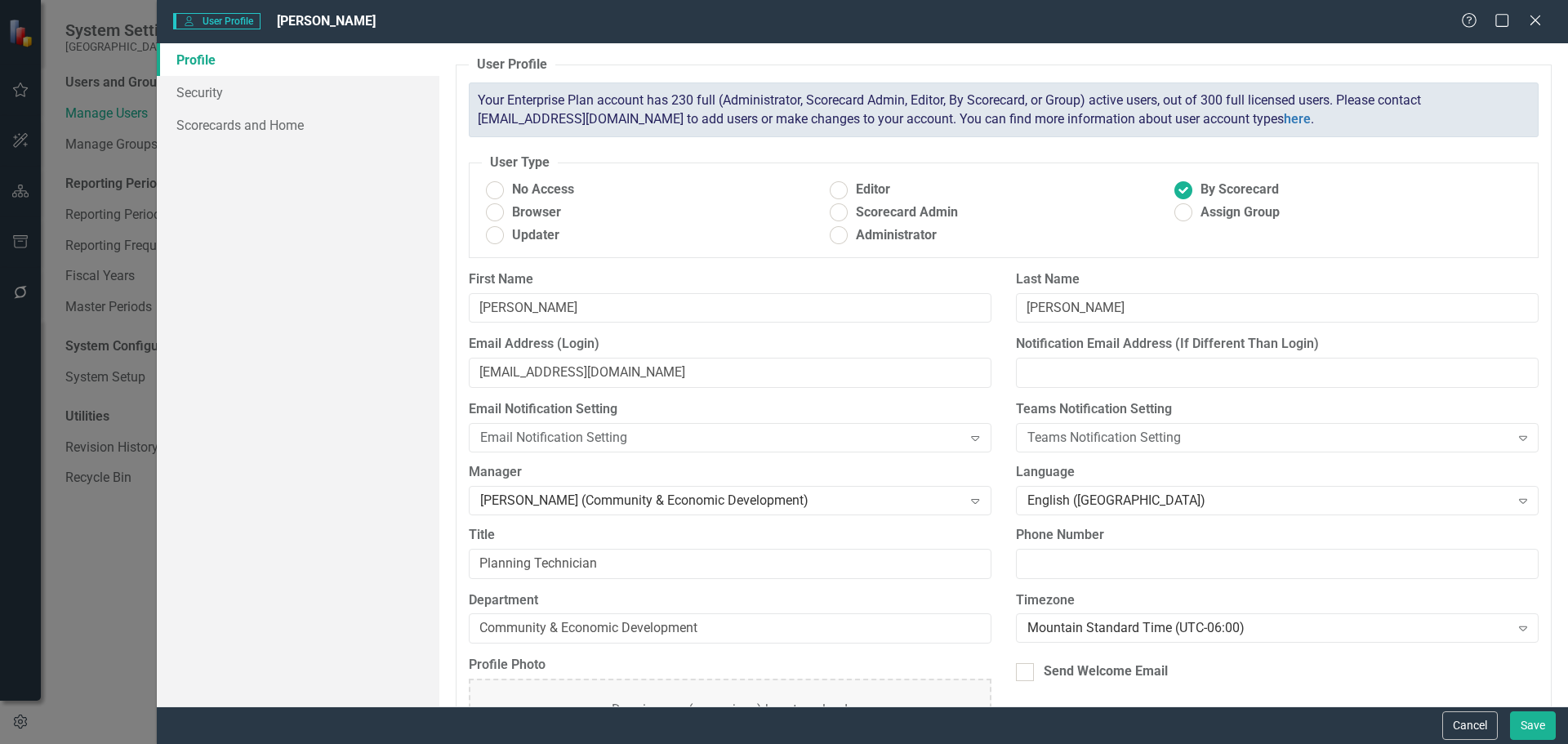
scroll to position [87, 0]
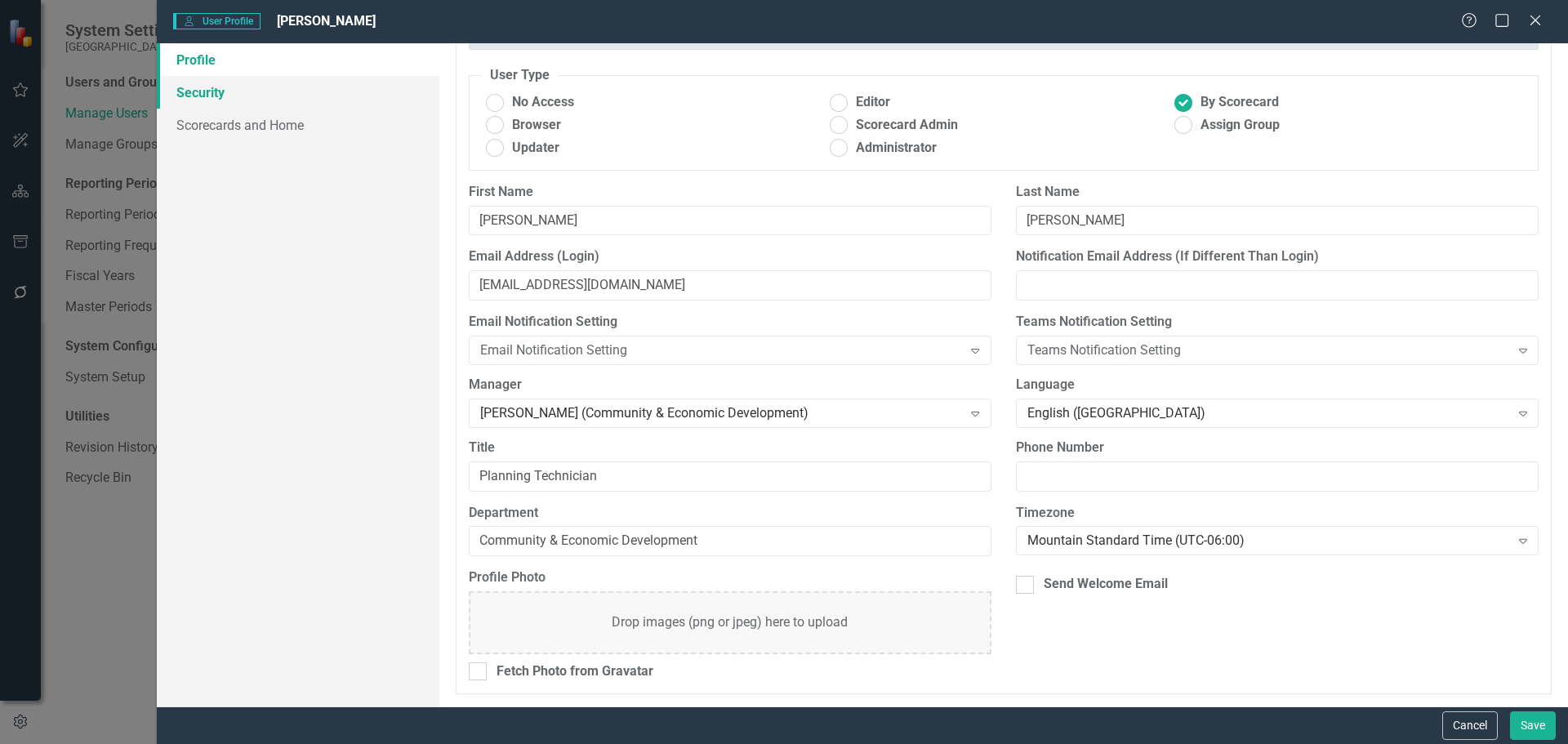
click at [229, 88] on link "Security" at bounding box center [297, 92] width 282 height 32
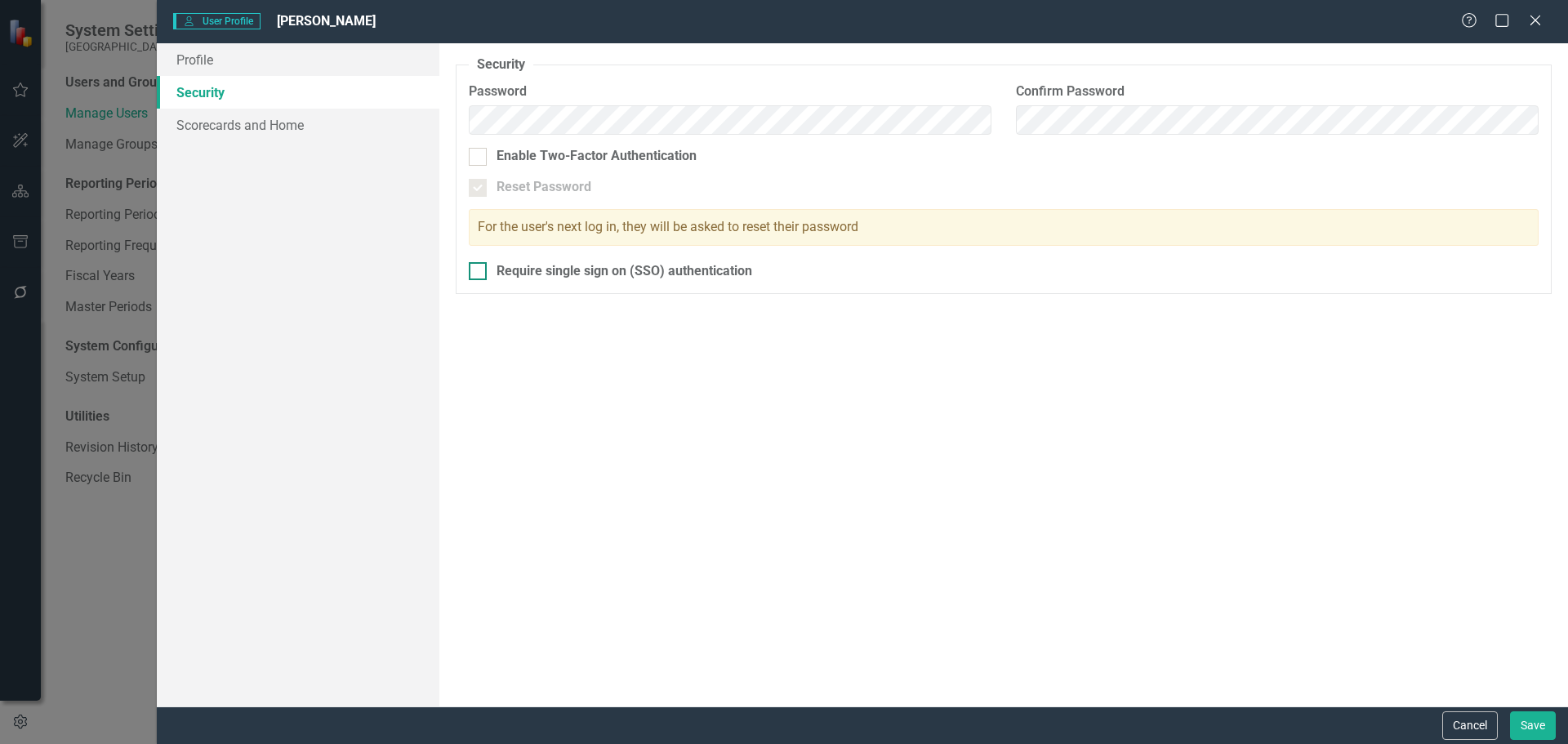
click at [481, 265] on div at bounding box center [477, 271] width 18 height 18
click at [480, 265] on input "Require single sign on (SSO) authentication" at bounding box center [473, 267] width 10 height 10
click at [256, 125] on link "Scorecards and Home" at bounding box center [297, 124] width 282 height 32
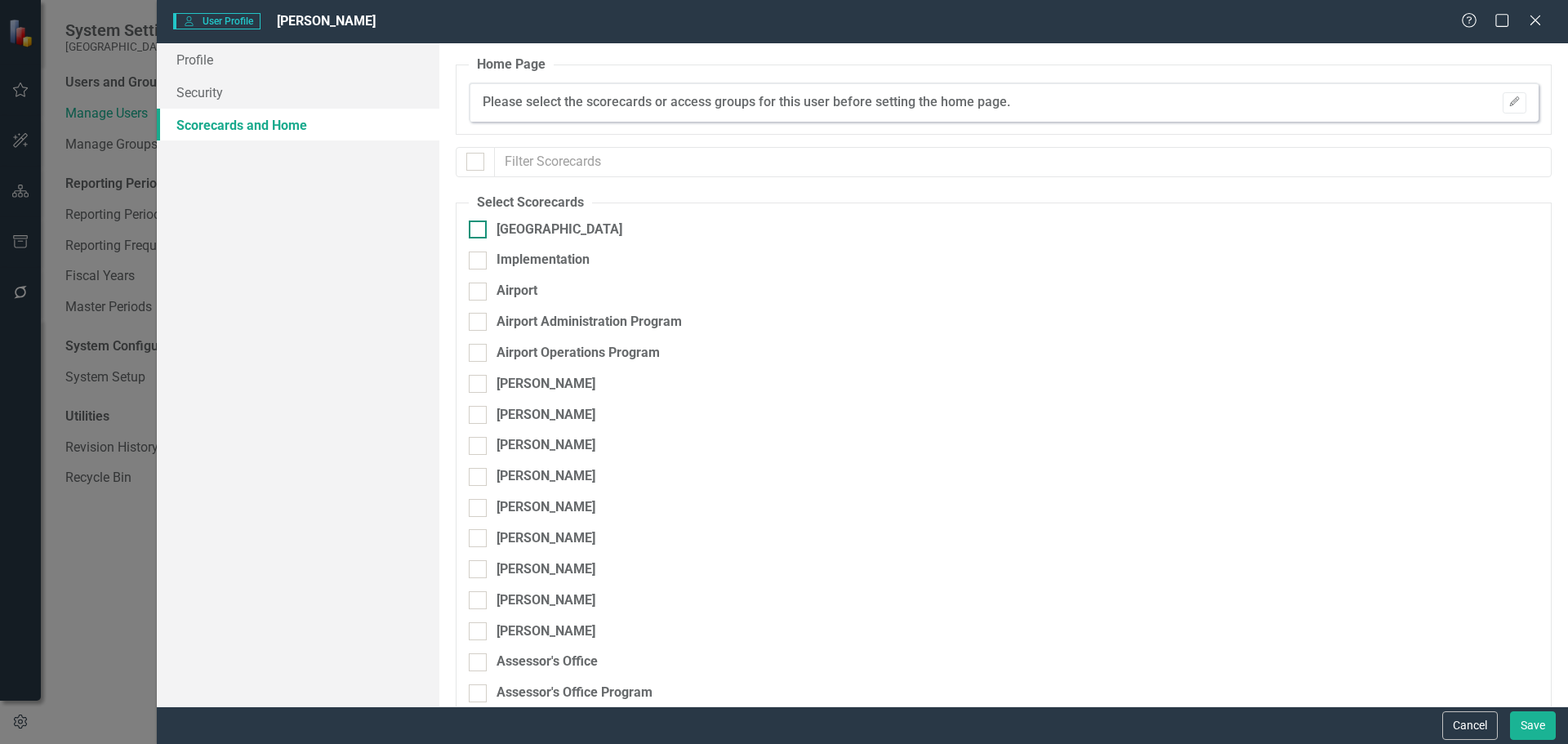
click at [476, 232] on div at bounding box center [477, 229] width 18 height 18
click at [476, 232] on input "[GEOGRAPHIC_DATA]" at bounding box center [473, 225] width 10 height 10
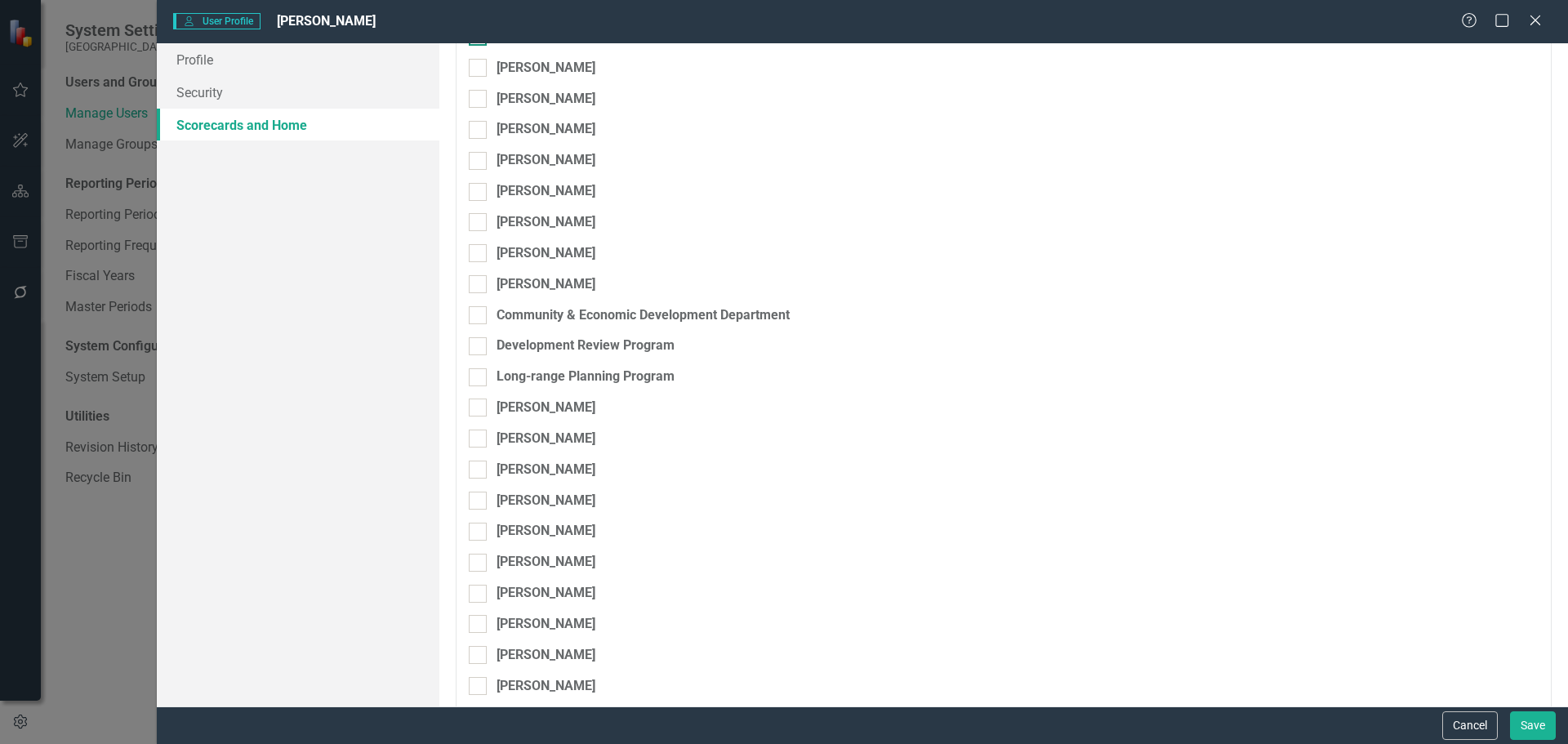
scroll to position [1307, 0]
click at [474, 309] on input "Community & Economic Development Department" at bounding box center [473, 309] width 10 height 10
click at [473, 340] on input "Development Review Program" at bounding box center [473, 340] width 10 height 10
click at [477, 370] on input "Long-range Planning Program" at bounding box center [473, 372] width 10 height 10
click at [1531, 718] on button "Save" at bounding box center [1532, 725] width 45 height 29
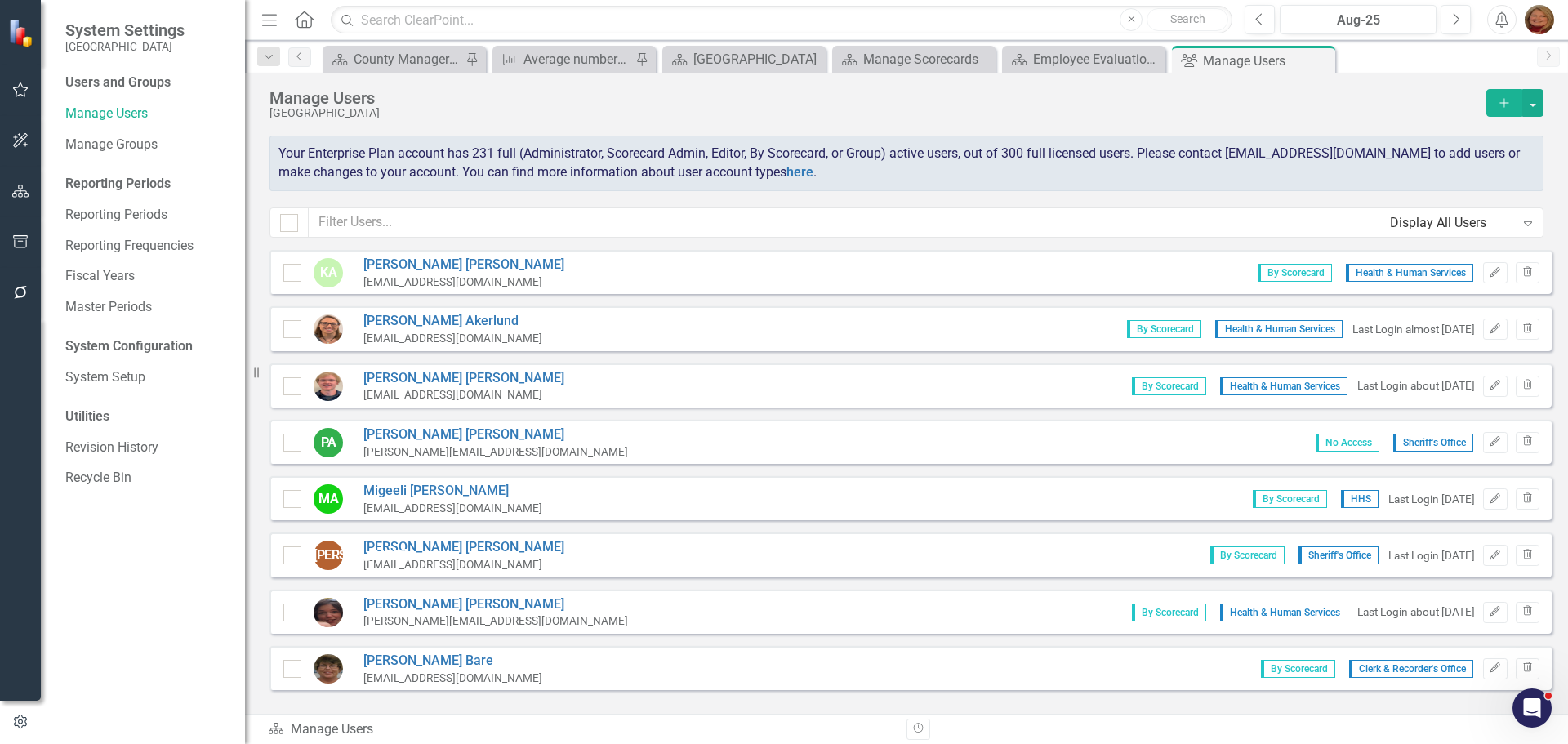
click at [1504, 104] on icon "button" at bounding box center [1504, 103] width 9 height 9
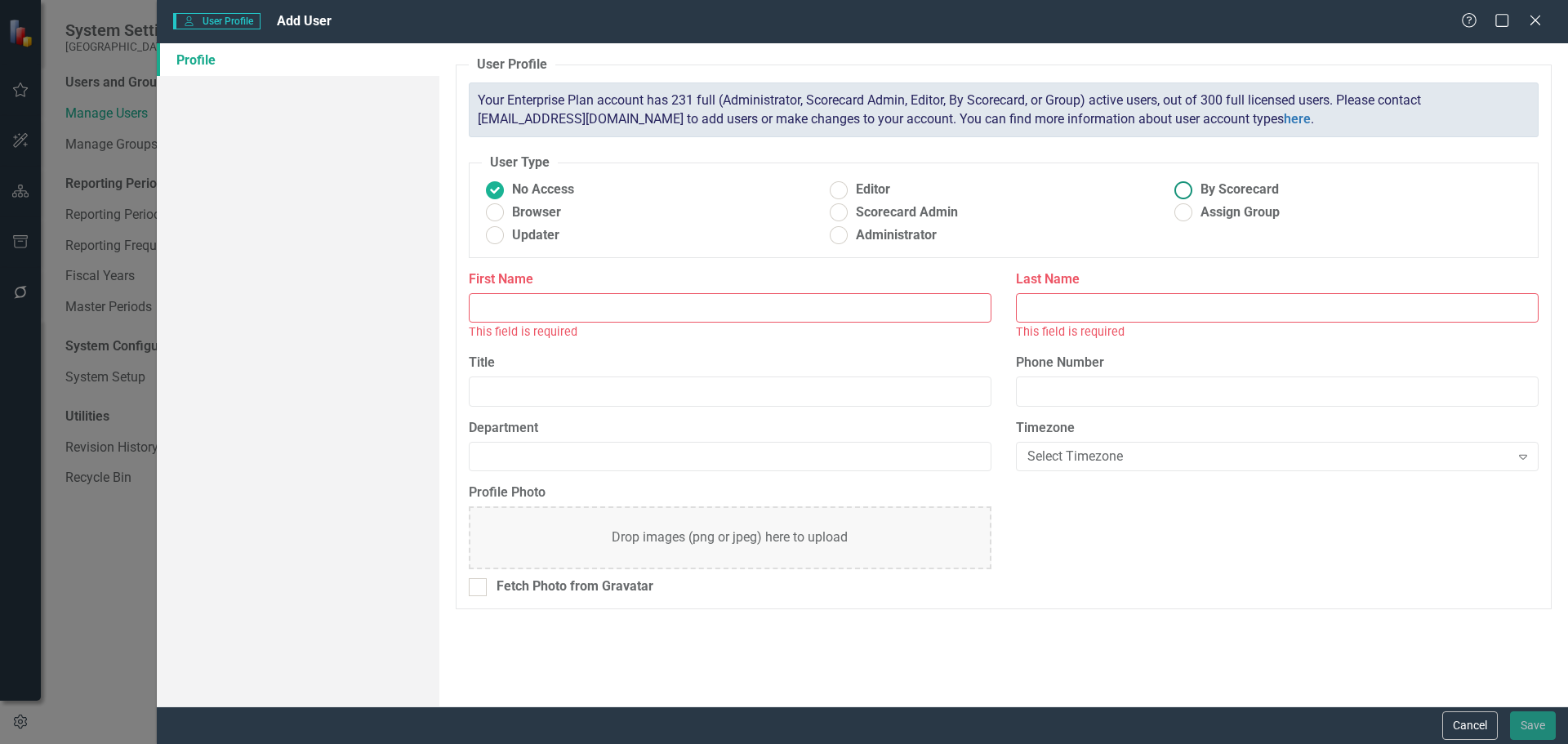
click at [1188, 185] on ins at bounding box center [1184, 189] width 25 height 25
click at [1188, 185] on input "By Scorecard" at bounding box center [1184, 189] width 25 height 25
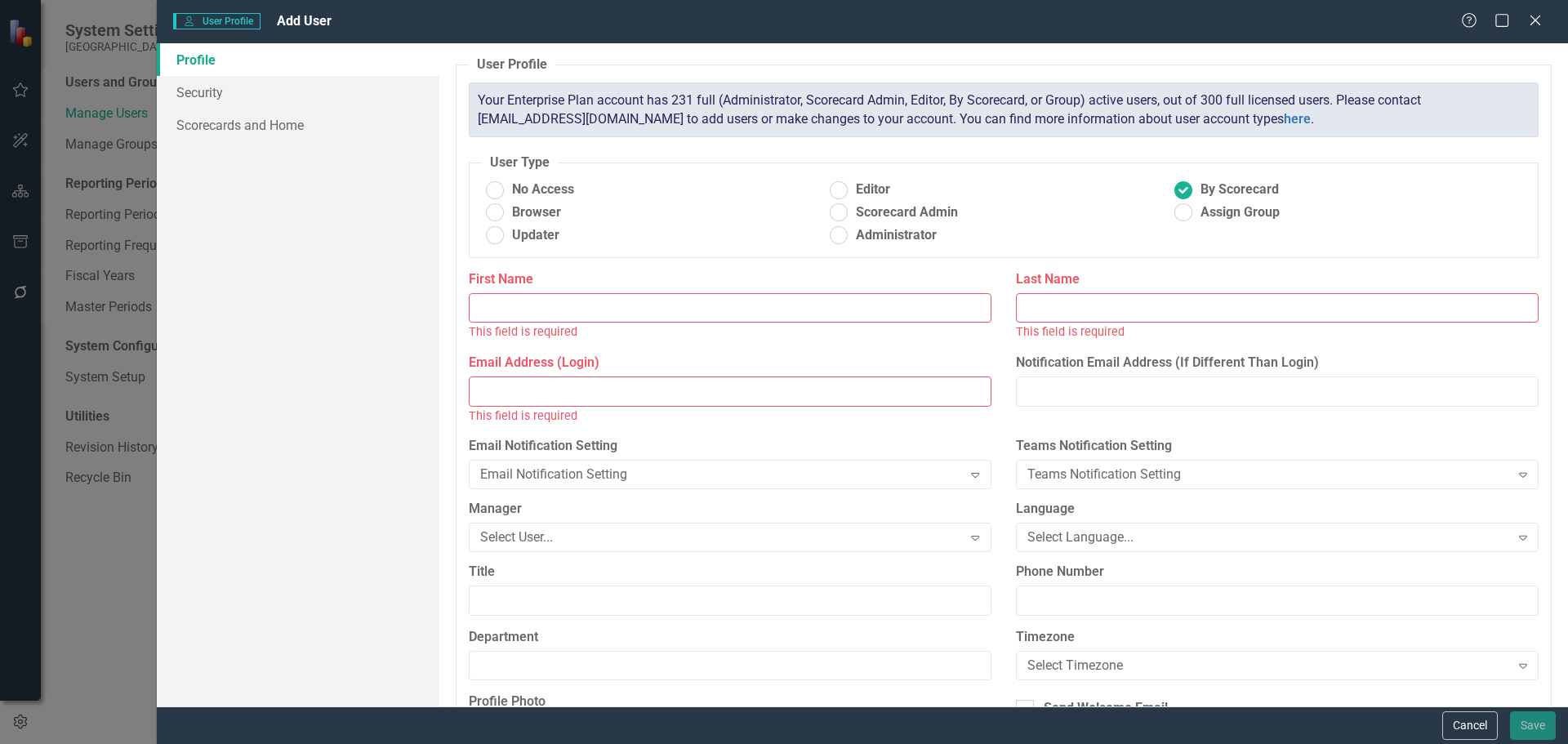
click at [792, 301] on input "First Name" at bounding box center [730, 309] width 522 height 31
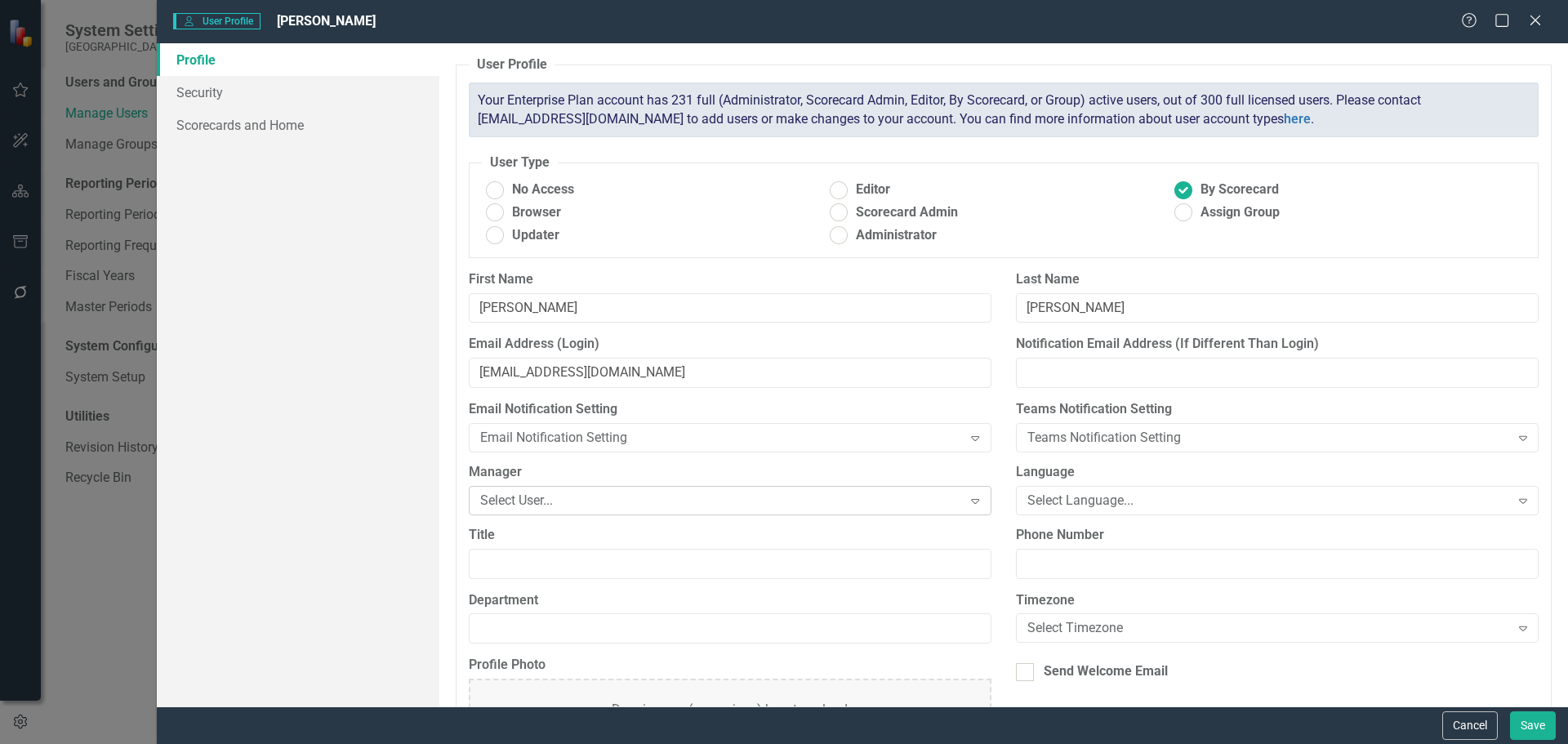
click at [714, 504] on div "Select User..." at bounding box center [721, 500] width 483 height 19
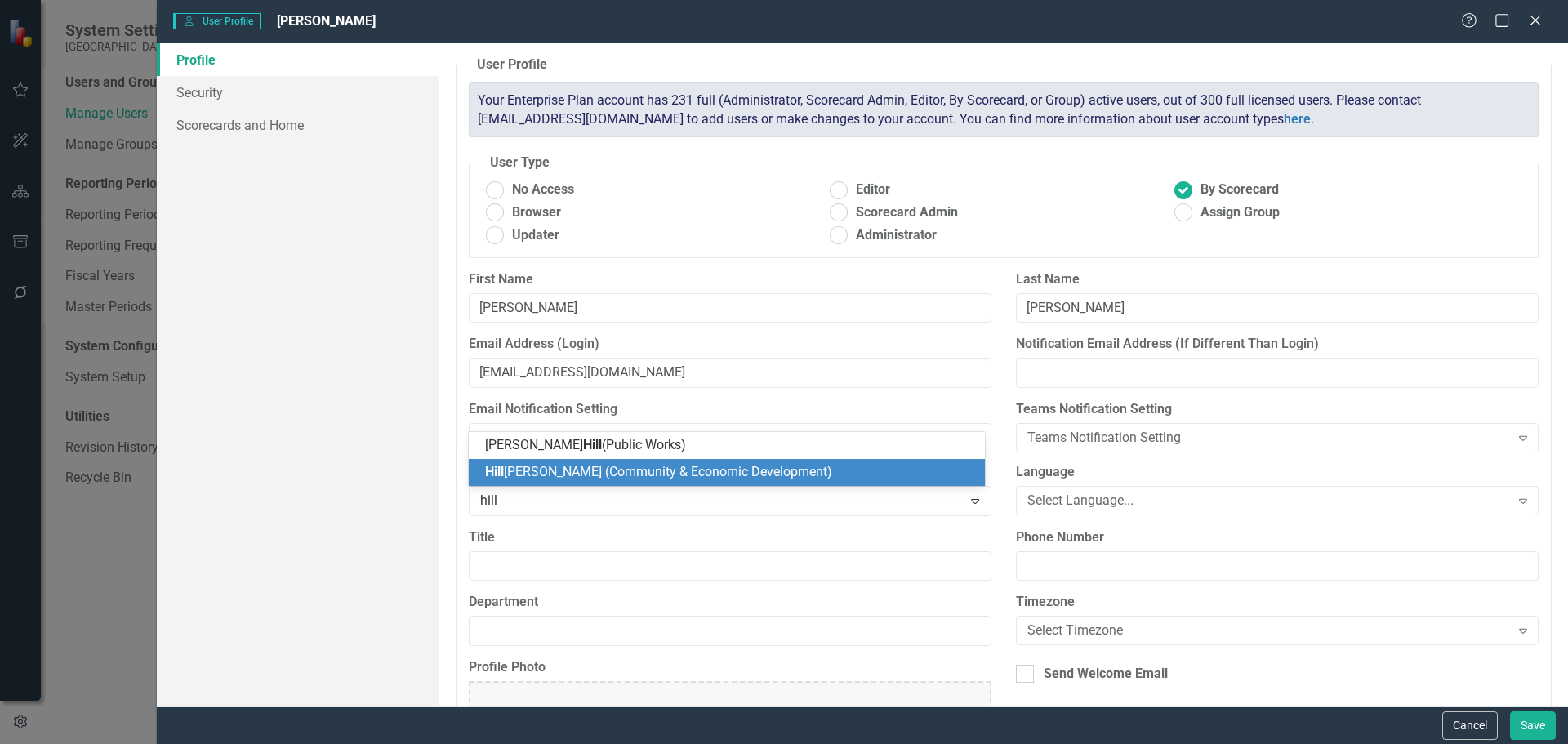
click at [678, 471] on span "Hill ary Seminick (Community & Economic Development)" at bounding box center [659, 472] width 347 height 16
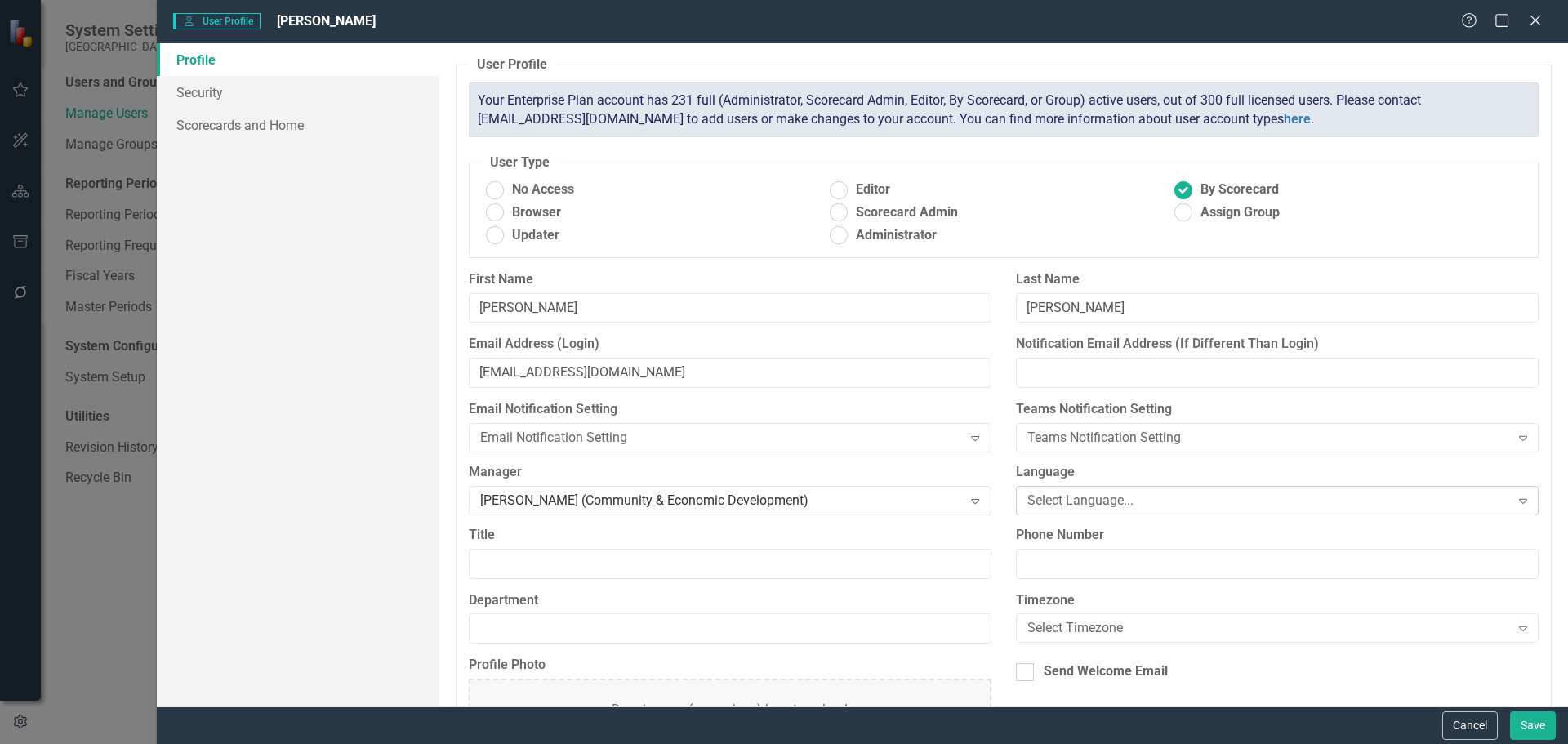
click at [1108, 501] on div "Select Language..." at bounding box center [1268, 500] width 483 height 19
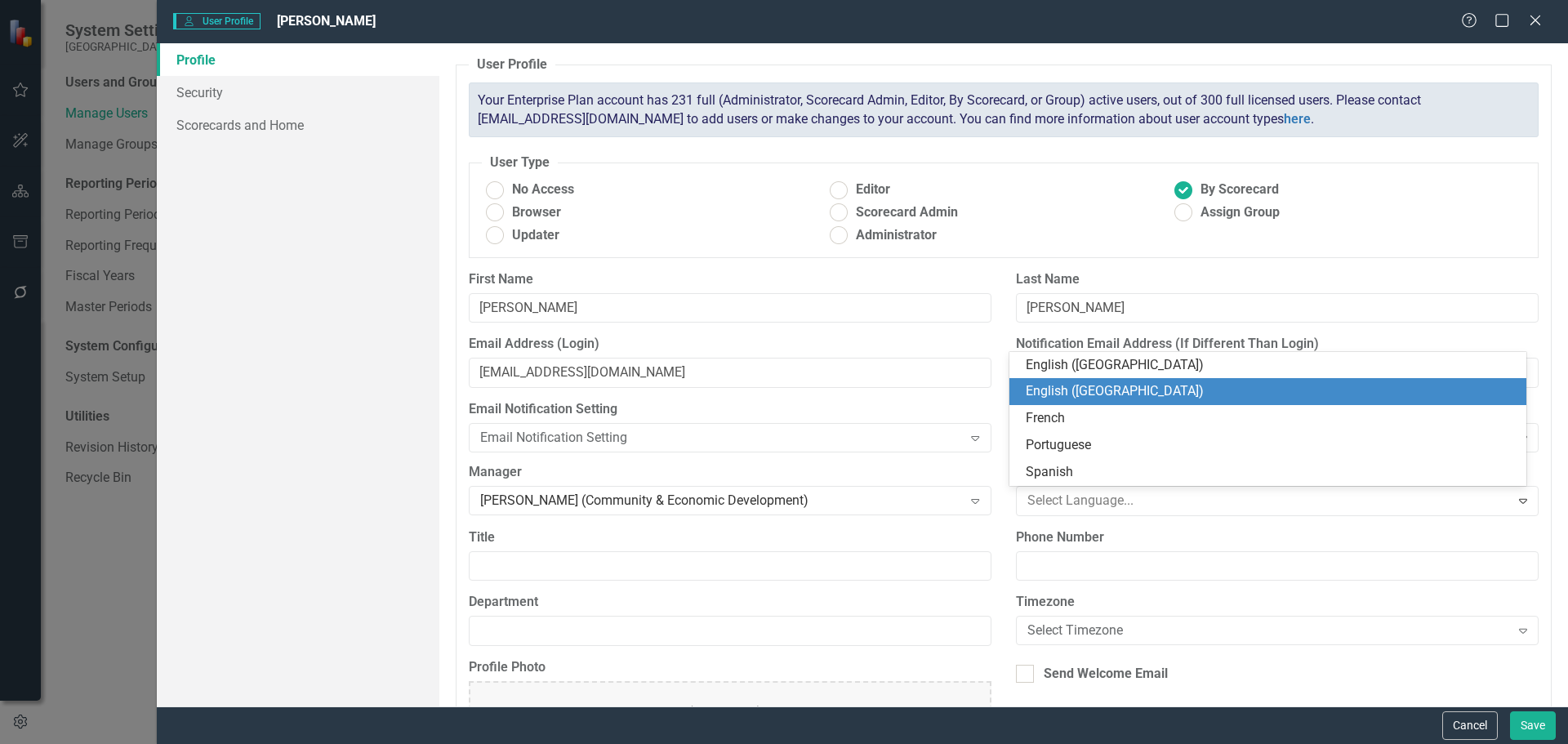
click at [1091, 392] on div "English ([GEOGRAPHIC_DATA])" at bounding box center [1272, 392] width 491 height 19
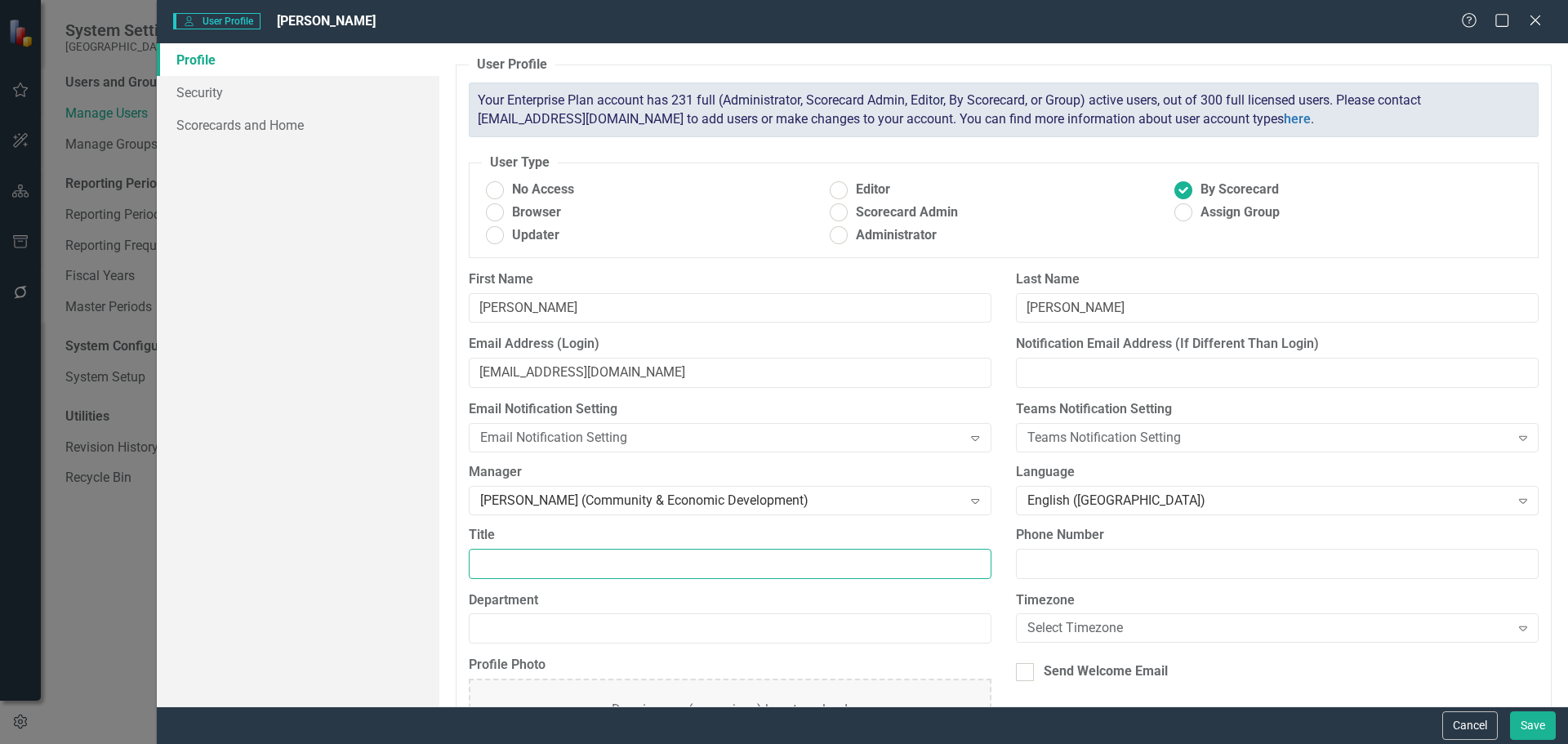
click at [625, 560] on input "Title" at bounding box center [730, 564] width 522 height 31
click at [605, 499] on div "Hillary Seminick (Community & Economic Development)" at bounding box center [721, 500] width 483 height 19
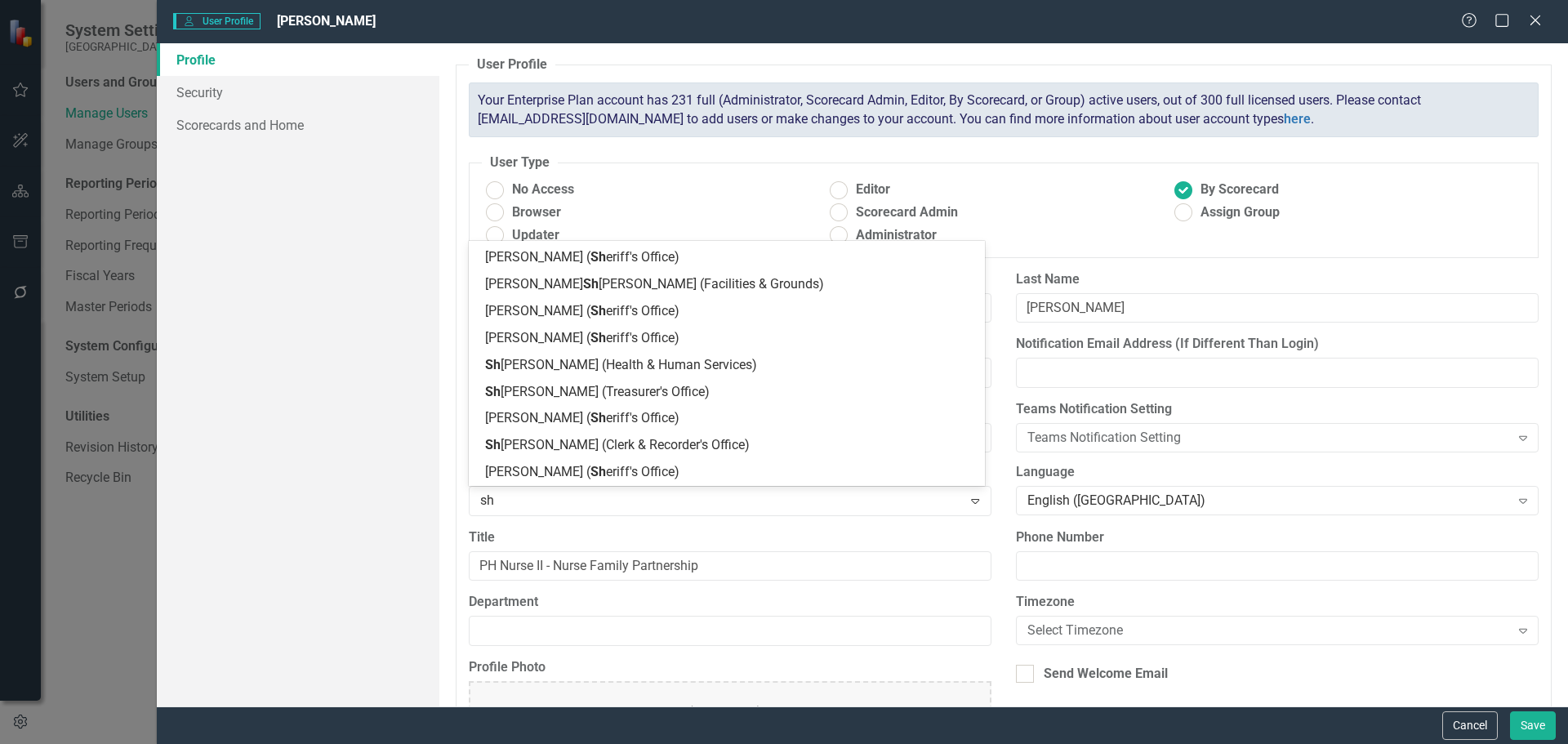
scroll to position [0, 0]
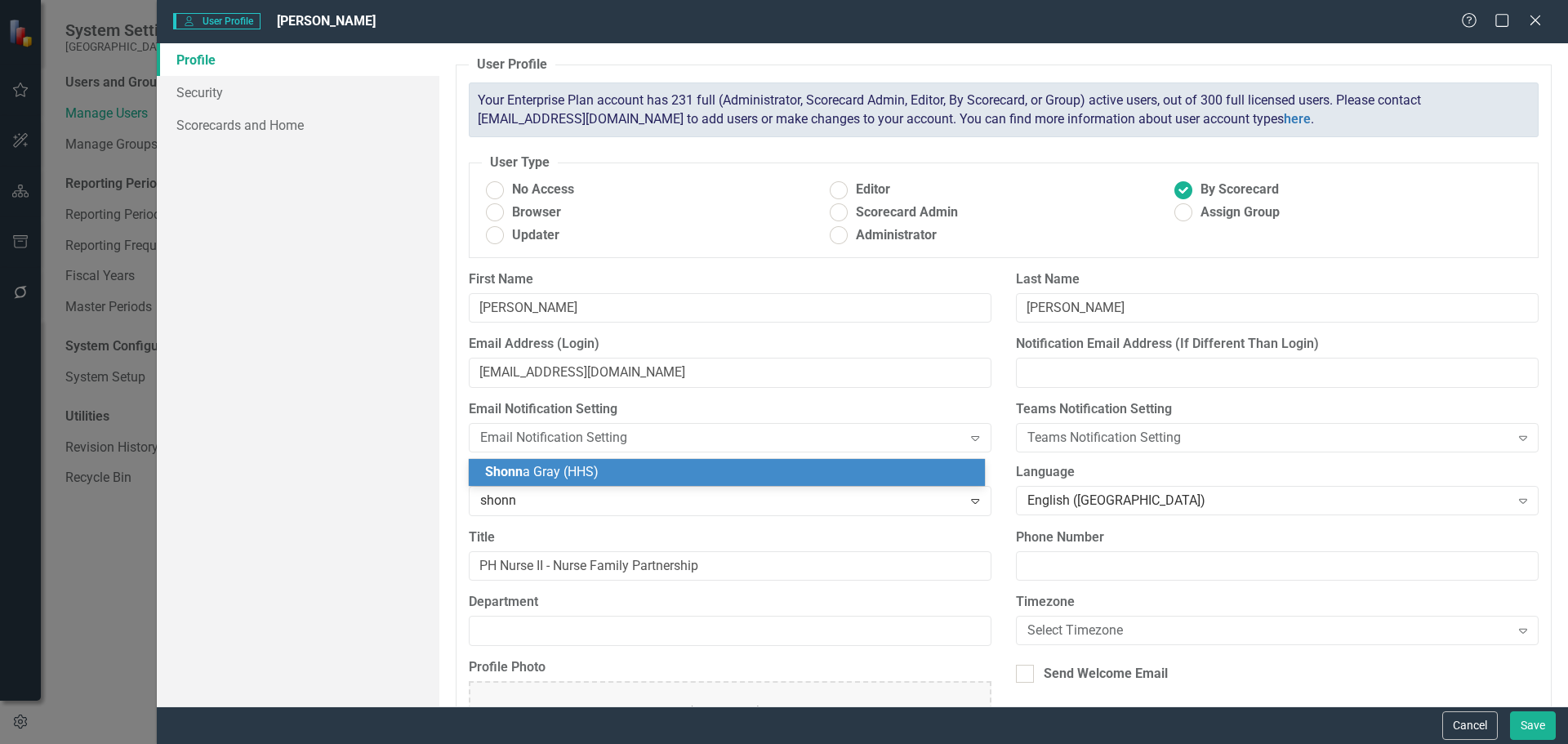
click at [596, 476] on span "Shonn a Gray (HHS)" at bounding box center [542, 472] width 114 height 16
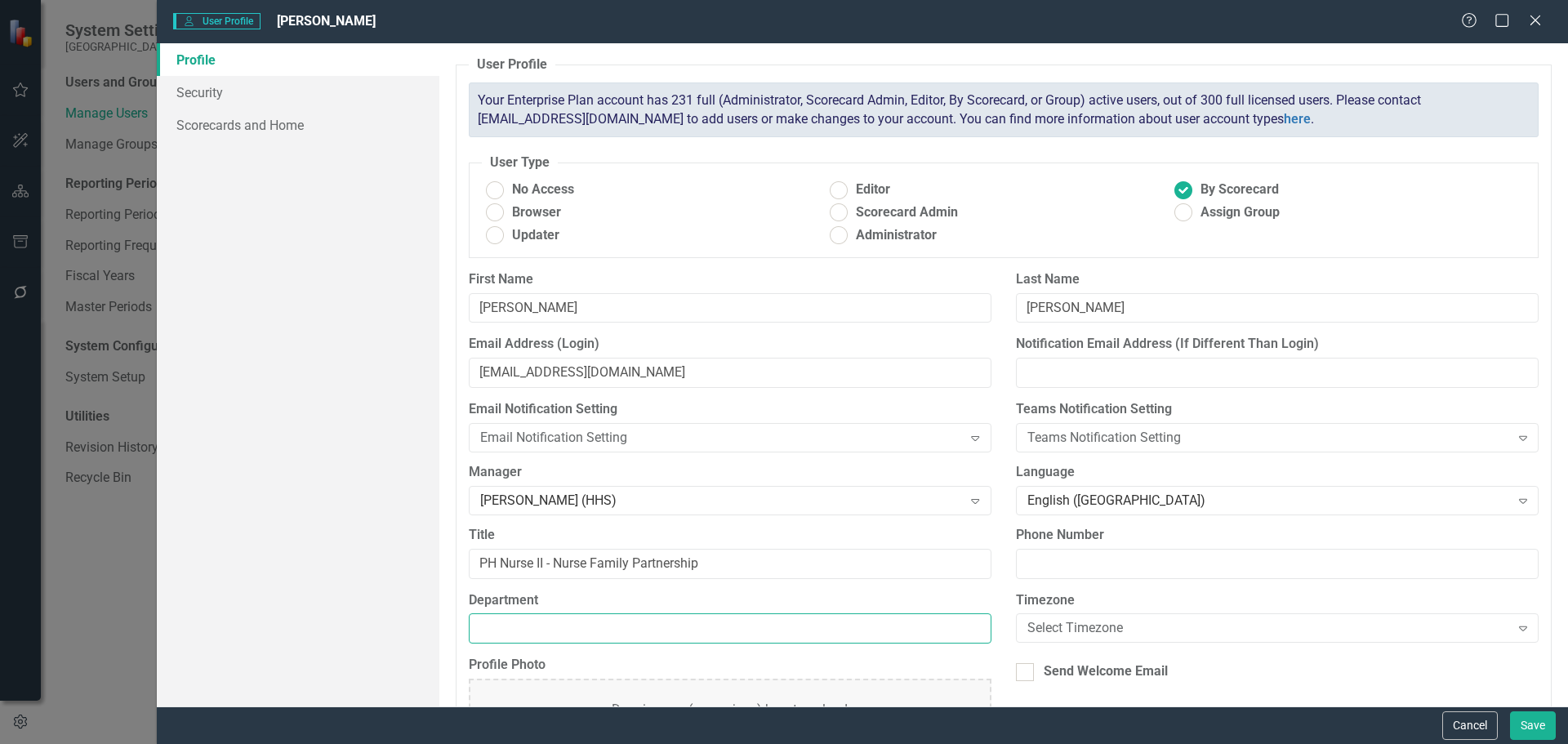
click at [703, 637] on input "Department" at bounding box center [730, 628] width 522 height 31
click at [1142, 625] on div "Select Timezone" at bounding box center [1268, 628] width 483 height 19
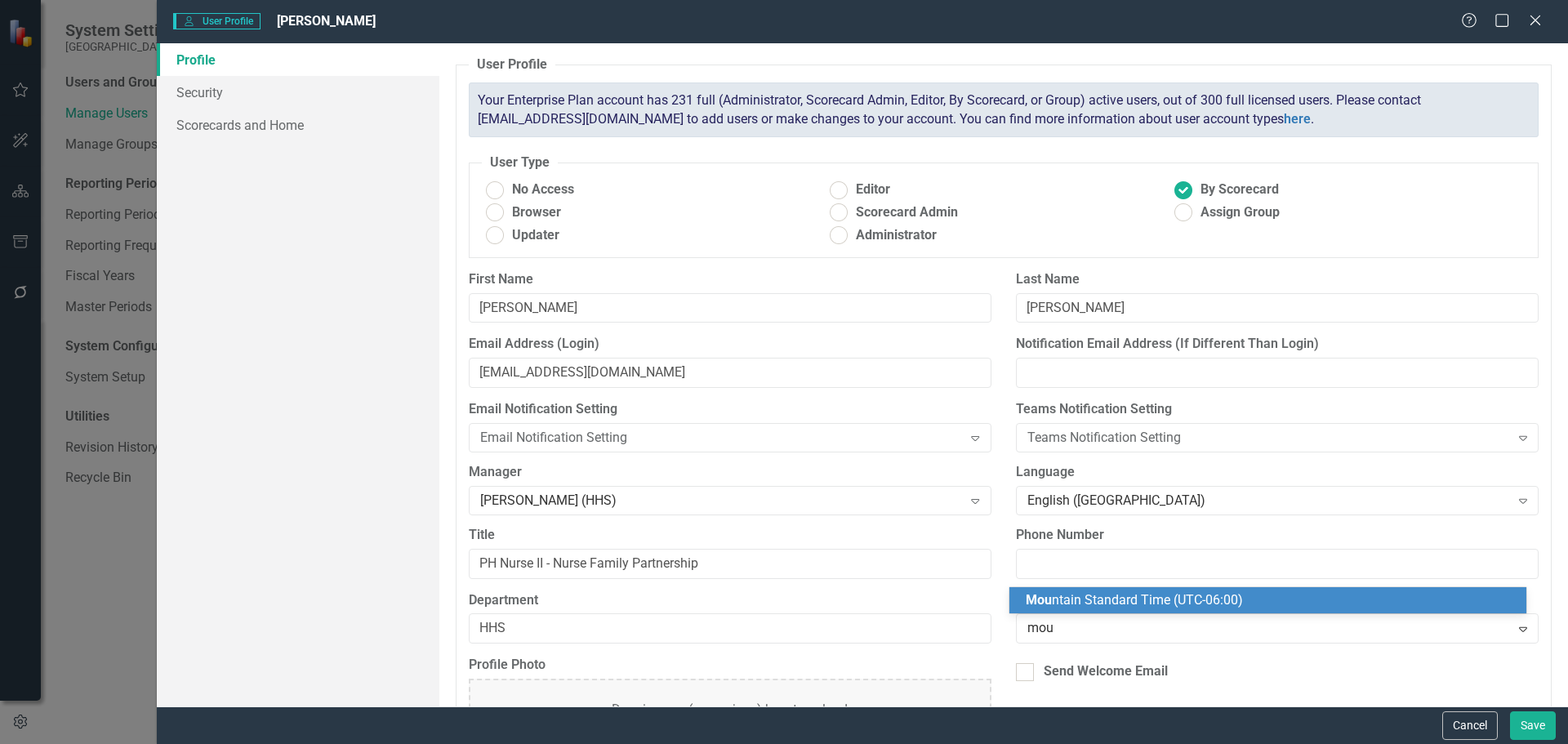
click at [1140, 600] on span "Mou ntain Standard Time (UTC-06:00)" at bounding box center [1135, 599] width 218 height 16
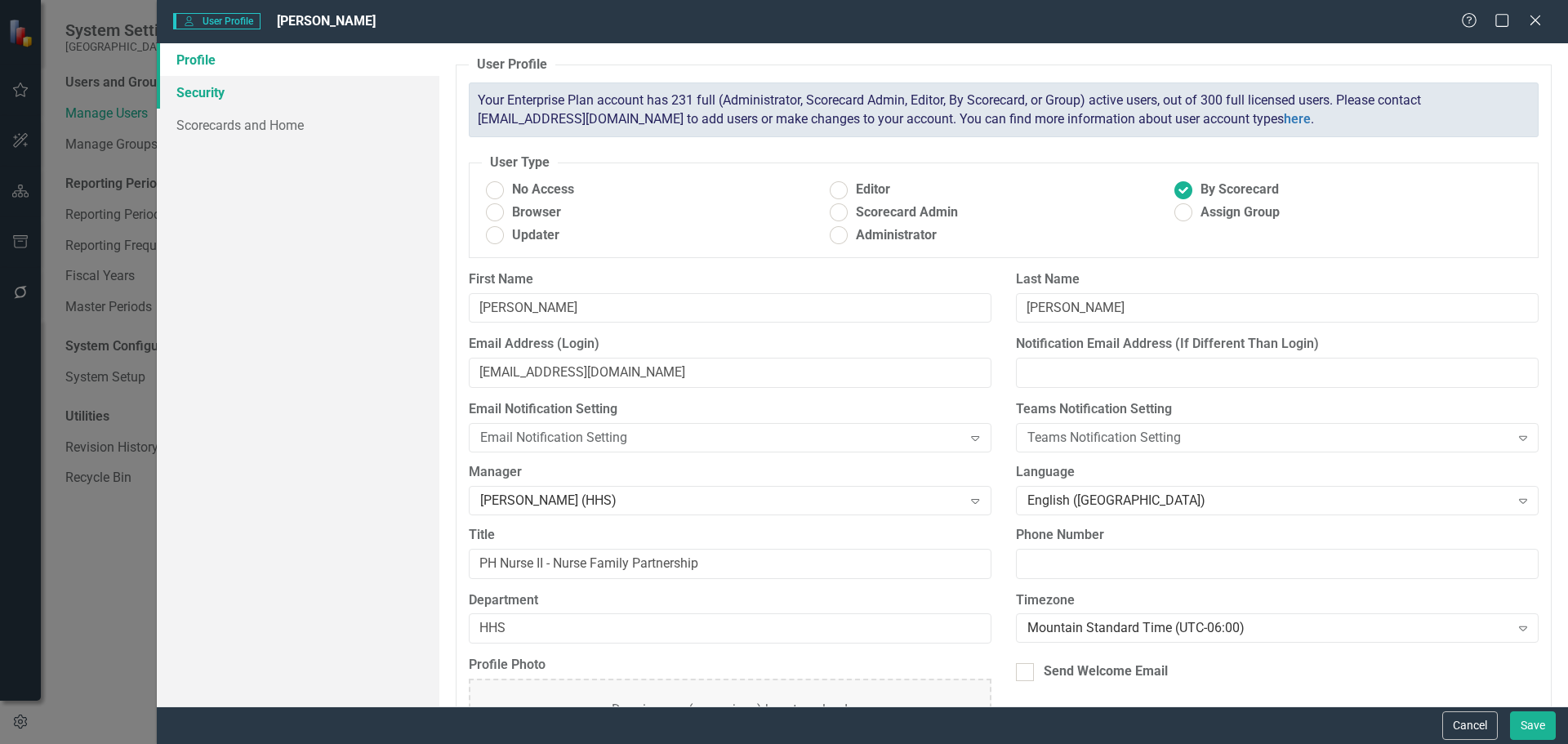
drag, startPoint x: 196, startPoint y: 86, endPoint x: 236, endPoint y: 103, distance: 43.5
click at [196, 86] on link "Security" at bounding box center [297, 92] width 282 height 32
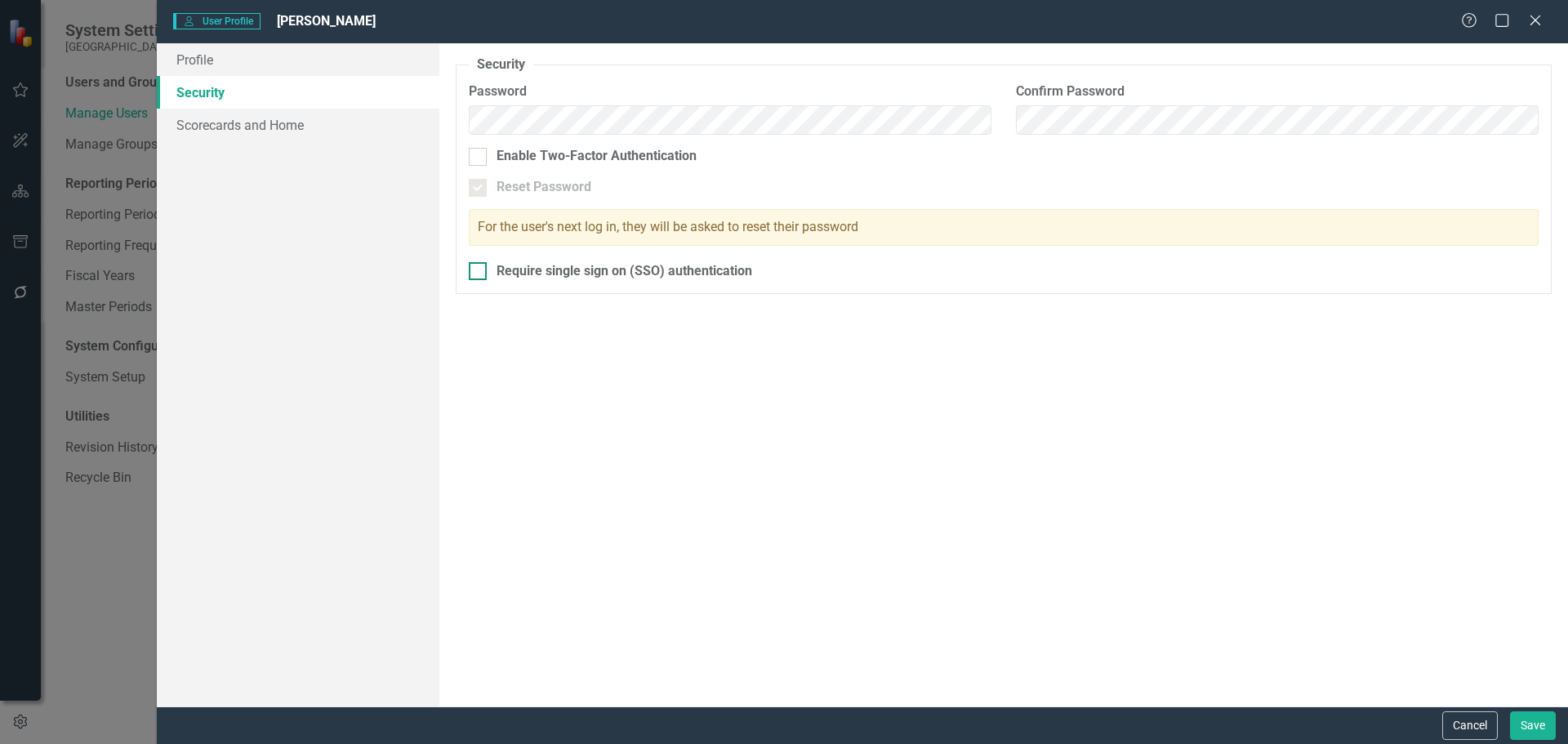
click at [481, 271] on div at bounding box center [477, 271] width 18 height 18
click at [480, 271] on input "Require single sign on (SSO) authentication" at bounding box center [473, 267] width 10 height 10
click at [289, 127] on link "Scorecards and Home" at bounding box center [297, 124] width 282 height 32
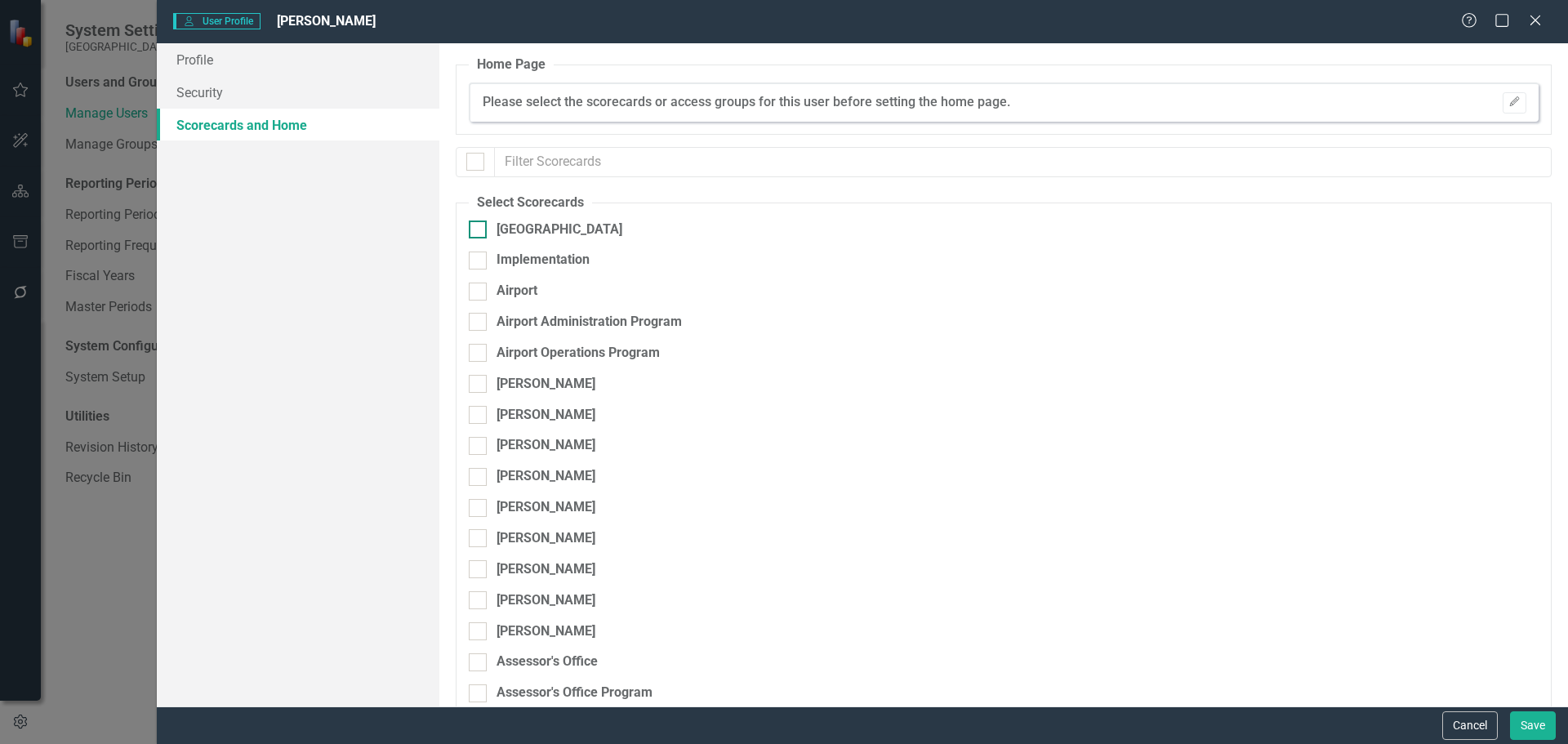
click at [480, 226] on div at bounding box center [477, 229] width 18 height 18
click at [480, 226] on input "[GEOGRAPHIC_DATA]" at bounding box center [473, 225] width 10 height 10
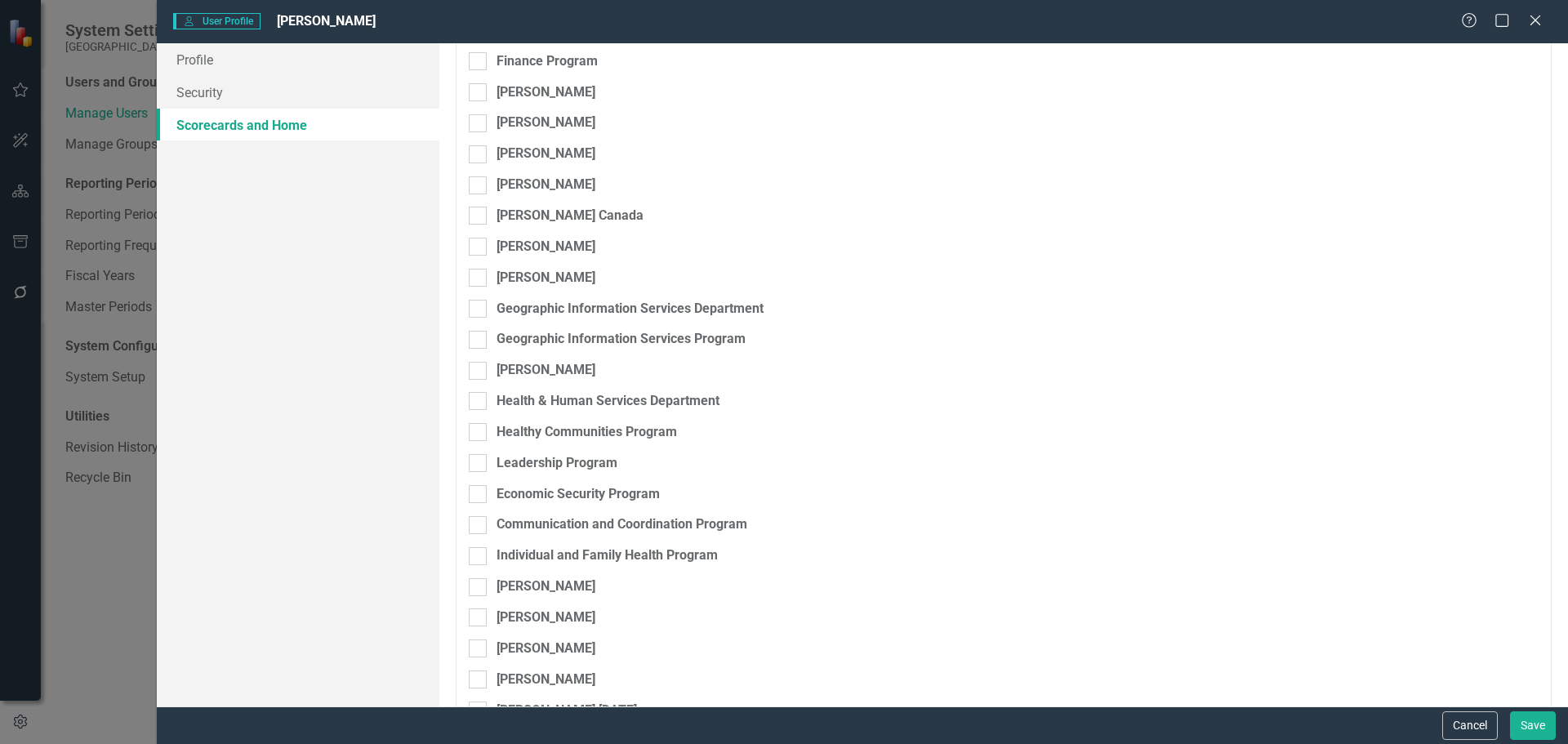
scroll to position [3202, 0]
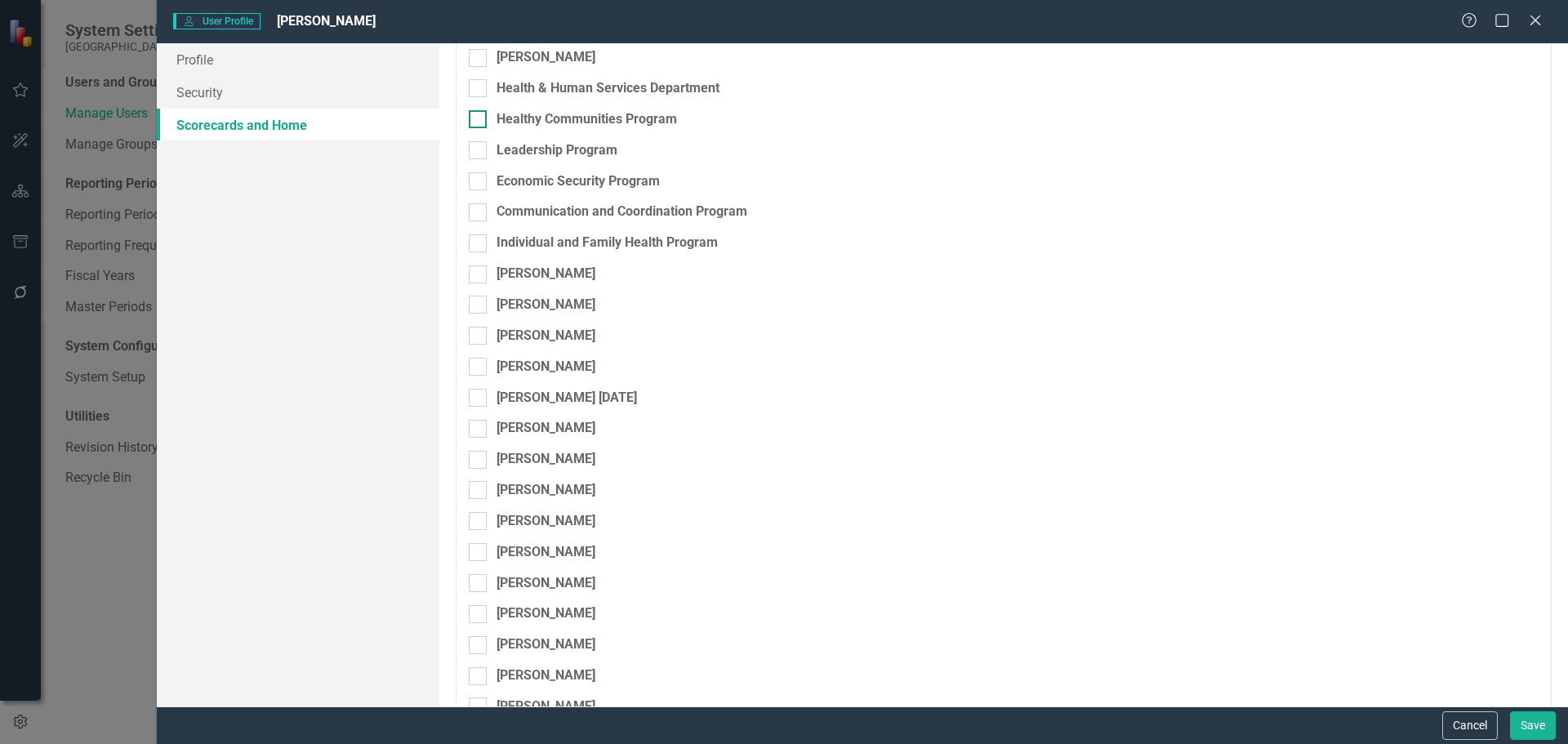
drag, startPoint x: 481, startPoint y: 87, endPoint x: 481, endPoint y: 113, distance: 26.0
click at [481, 87] on div at bounding box center [477, 88] width 18 height 18
click at [480, 87] on input "Health & Human Services Department" at bounding box center [473, 84] width 10 height 10
drag, startPoint x: 481, startPoint y: 114, endPoint x: 478, endPoint y: 137, distance: 23.2
click at [481, 116] on div at bounding box center [477, 119] width 18 height 18
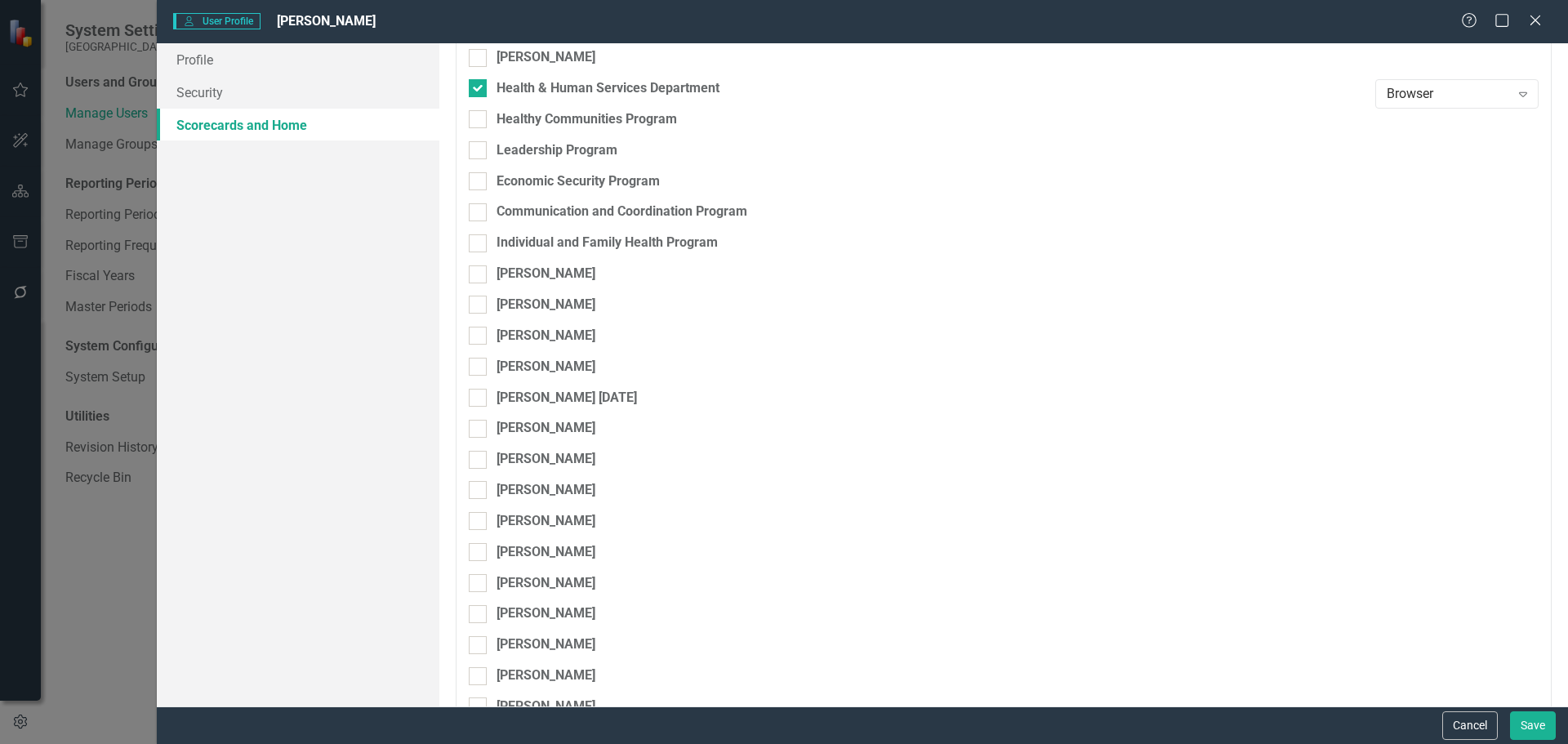
click at [480, 116] on input "Healthy Communities Program" at bounding box center [473, 115] width 10 height 10
click at [479, 146] on input "Leadership Program" at bounding box center [473, 146] width 10 height 10
drag, startPoint x: 483, startPoint y: 175, endPoint x: 479, endPoint y: 187, distance: 12.6
click at [483, 176] on div at bounding box center [477, 181] width 18 height 18
click at [480, 176] on input "Economic Security Program" at bounding box center [473, 177] width 10 height 10
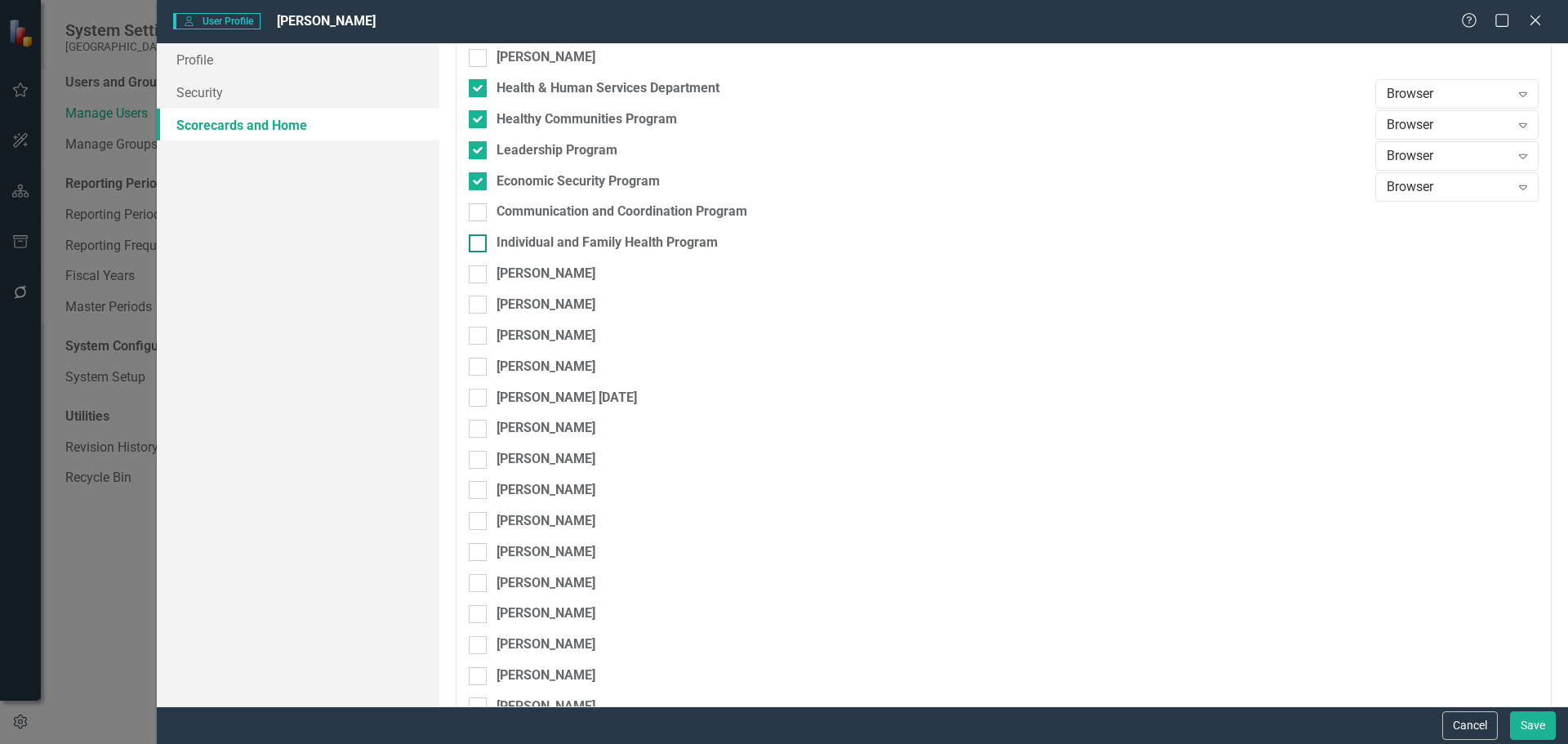
drag, startPoint x: 478, startPoint y: 209, endPoint x: 481, endPoint y: 238, distance: 29.2
click at [478, 211] on input "Communication and Coordination Program" at bounding box center [473, 208] width 10 height 10
click at [480, 243] on div at bounding box center [477, 243] width 18 height 18
click at [480, 243] on input "Individual and Family Health Program" at bounding box center [473, 239] width 10 height 10
click at [1531, 721] on button "Save" at bounding box center [1532, 725] width 45 height 29
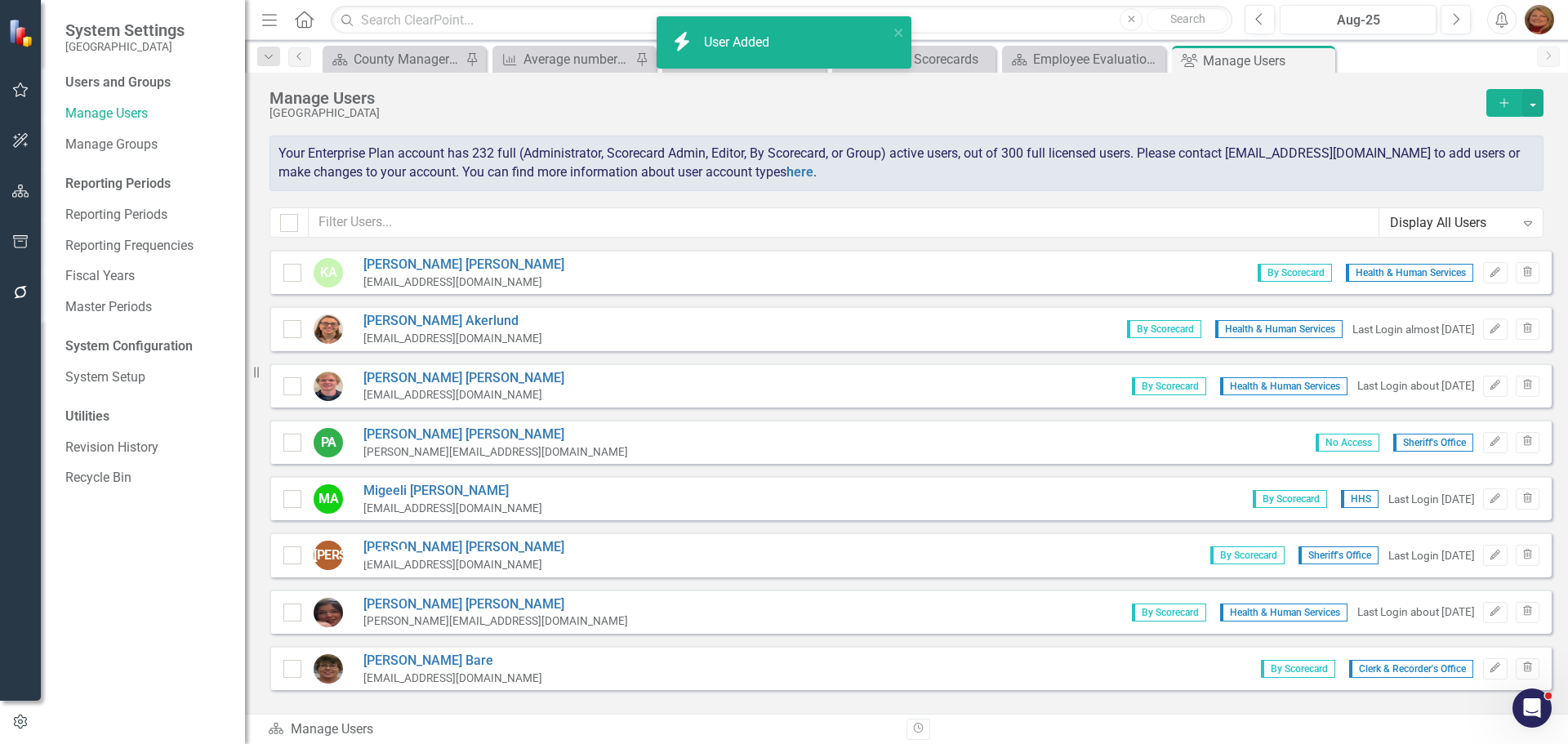
click at [1510, 101] on icon "Add" at bounding box center [1504, 103] width 15 height 11
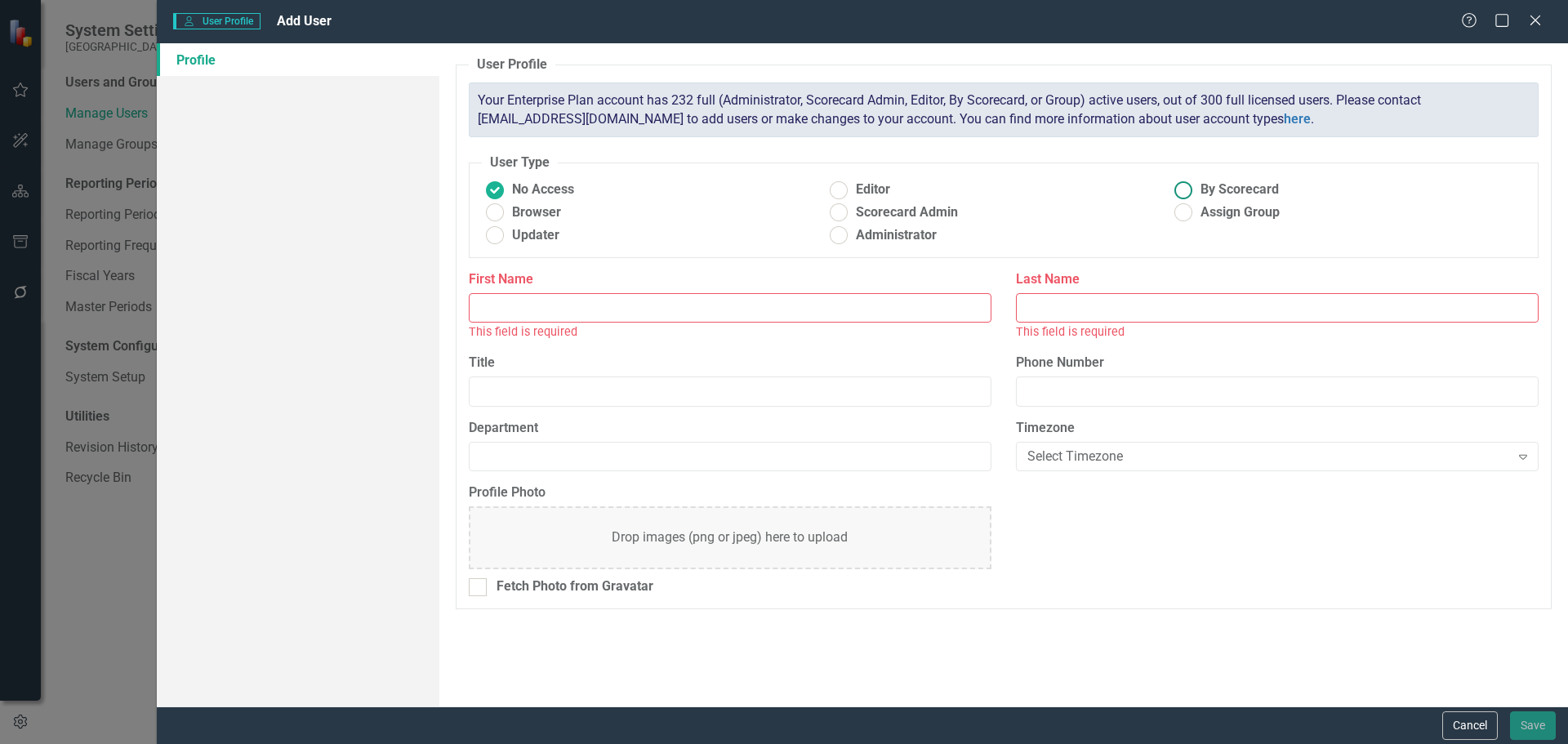
click at [1186, 194] on ins at bounding box center [1184, 189] width 25 height 25
click at [1186, 194] on input "By Scorecard" at bounding box center [1184, 189] width 25 height 25
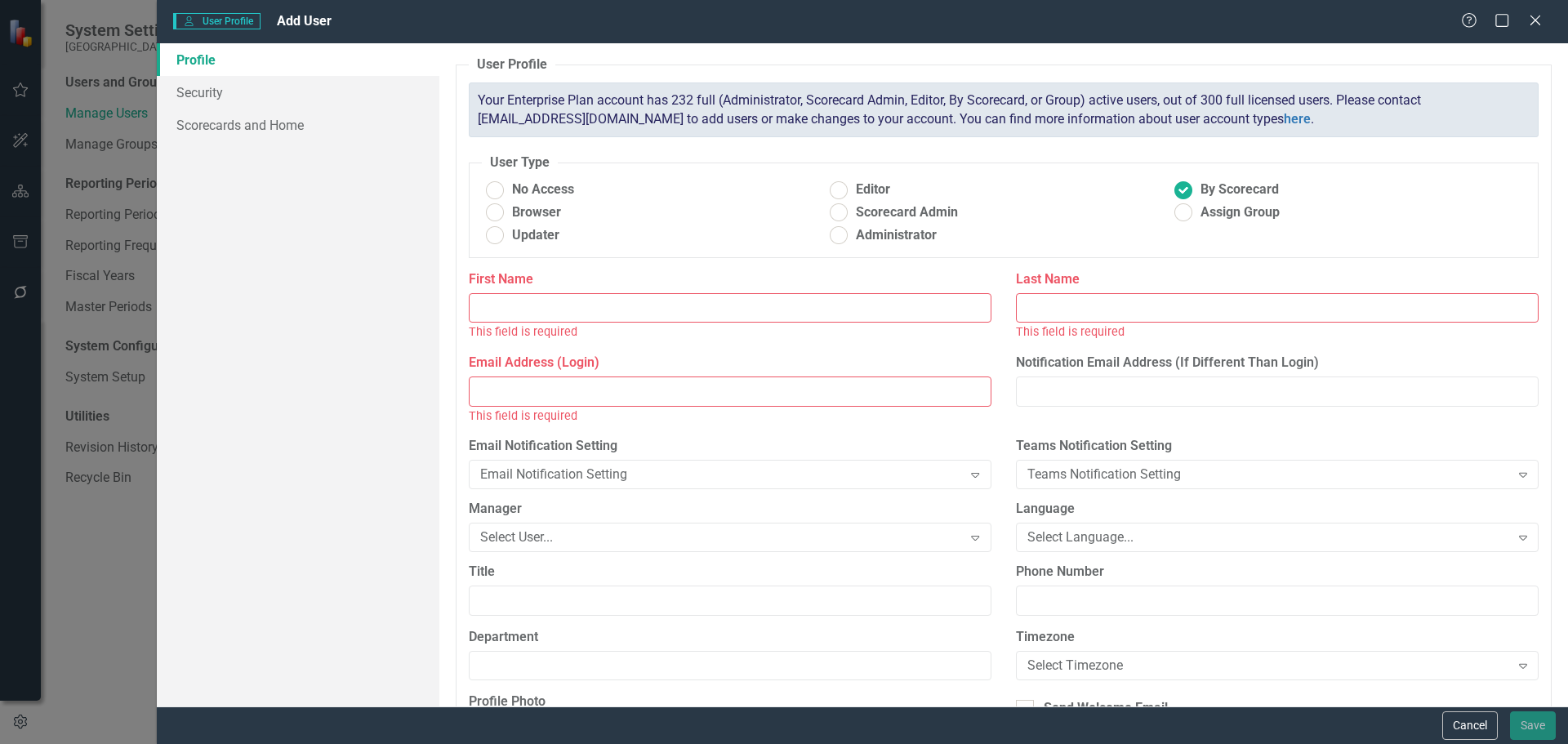
click at [549, 307] on input "First Name" at bounding box center [730, 309] width 522 height 31
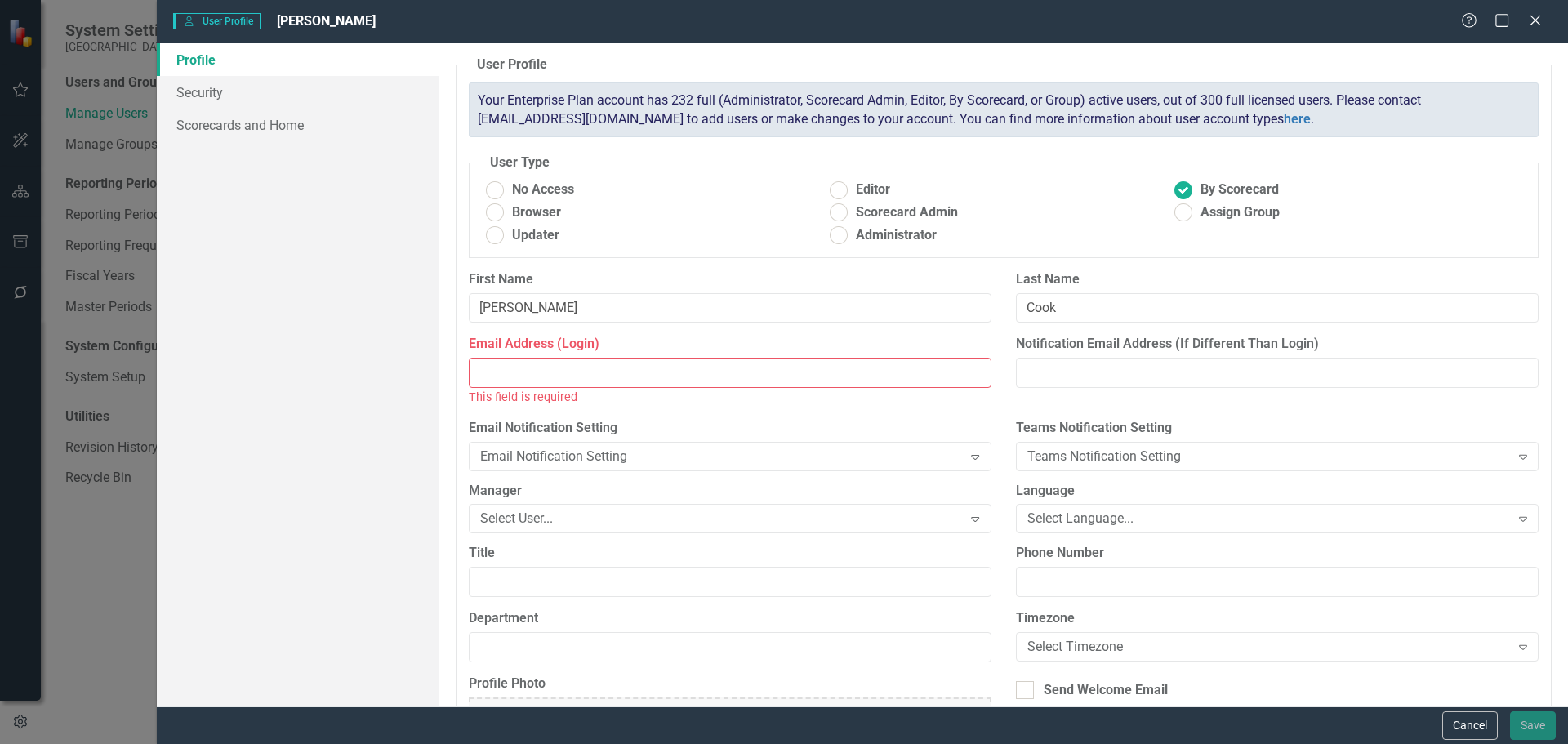
drag, startPoint x: 546, startPoint y: 375, endPoint x: 532, endPoint y: 366, distance: 16.6
click at [546, 373] on input "Email Address (Login)" at bounding box center [730, 372] width 522 height 31
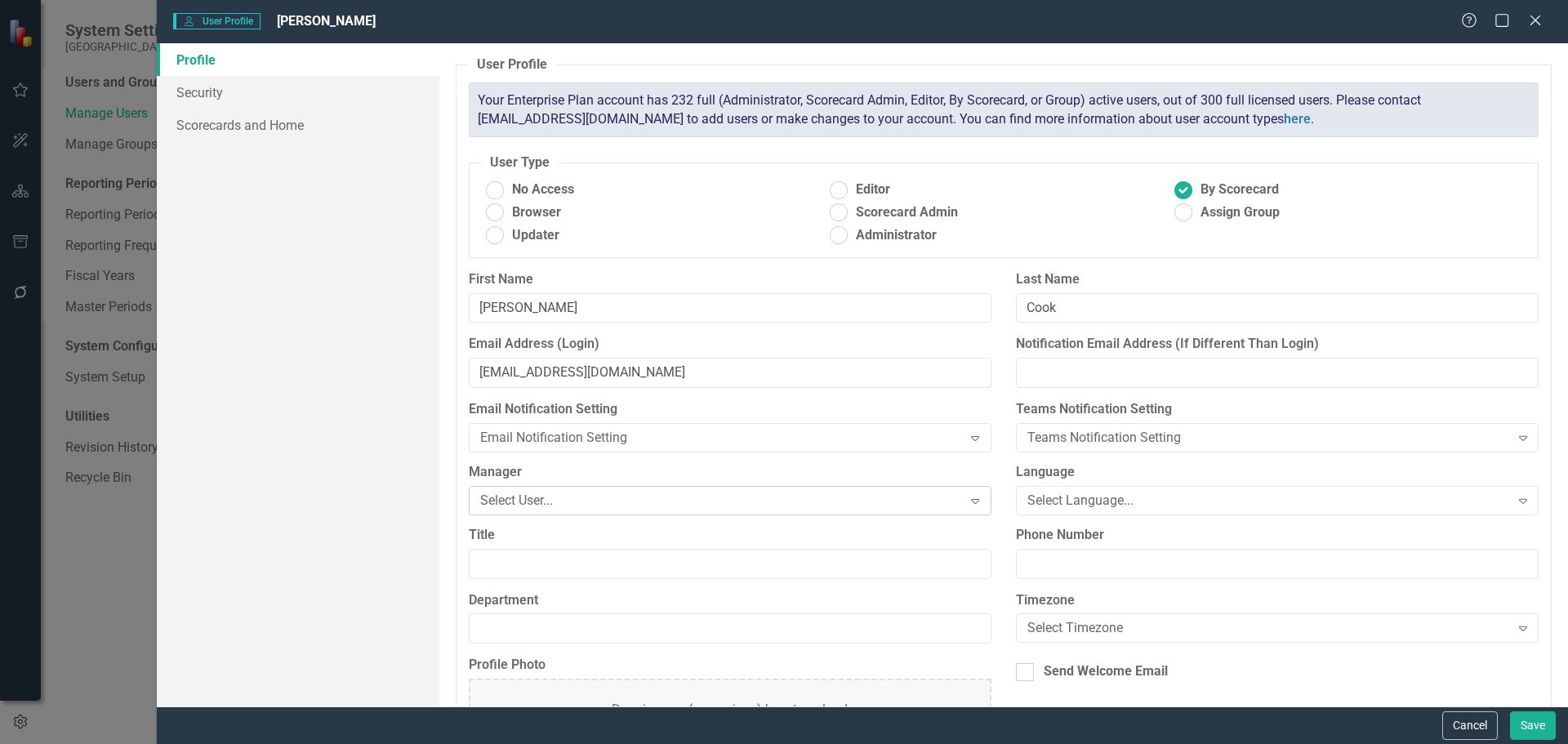
click at [528, 498] on div "Select User..." at bounding box center [721, 500] width 483 height 19
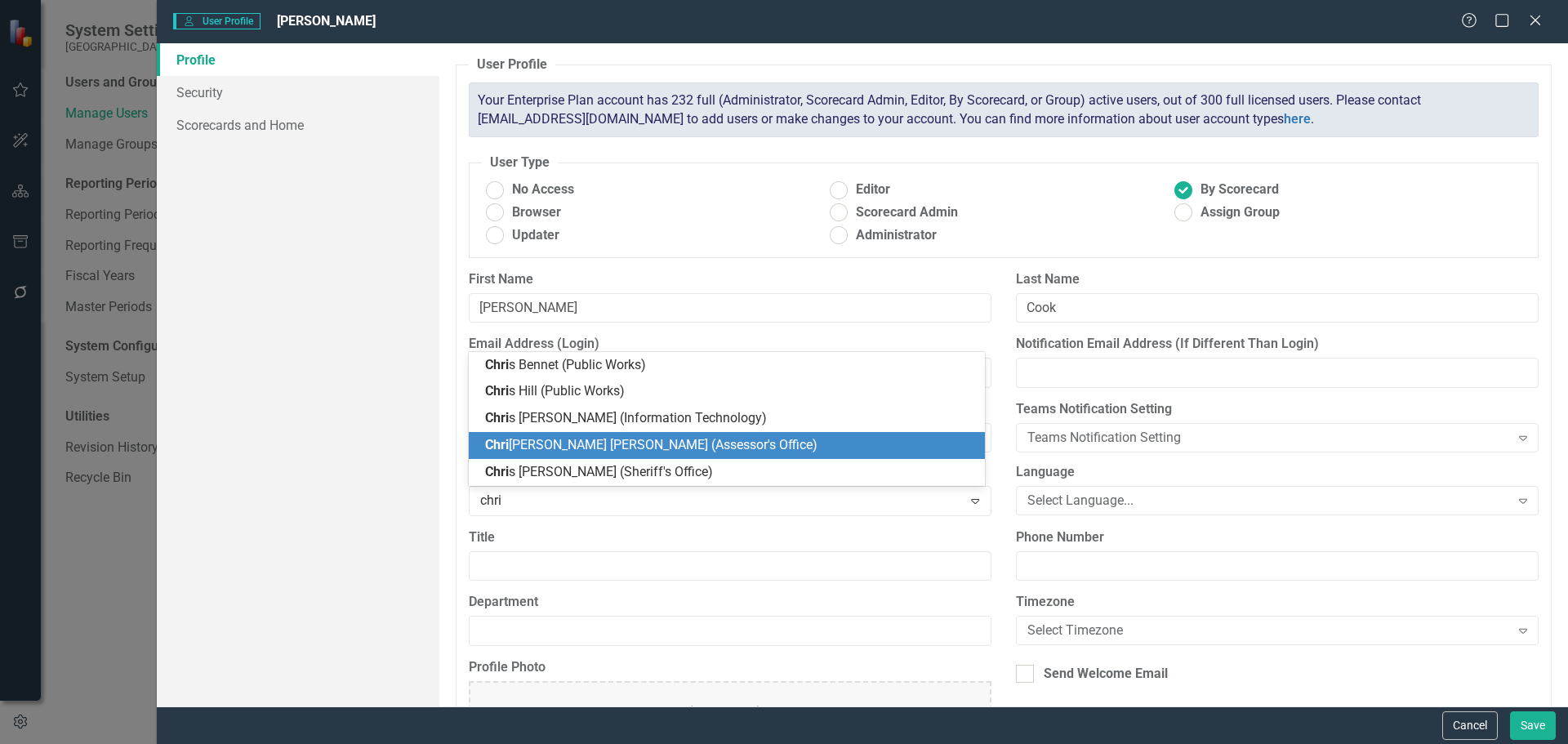
click at [591, 439] on span "Chri stopher Nutgrass (Assessor's Office)" at bounding box center [651, 445] width 332 height 16
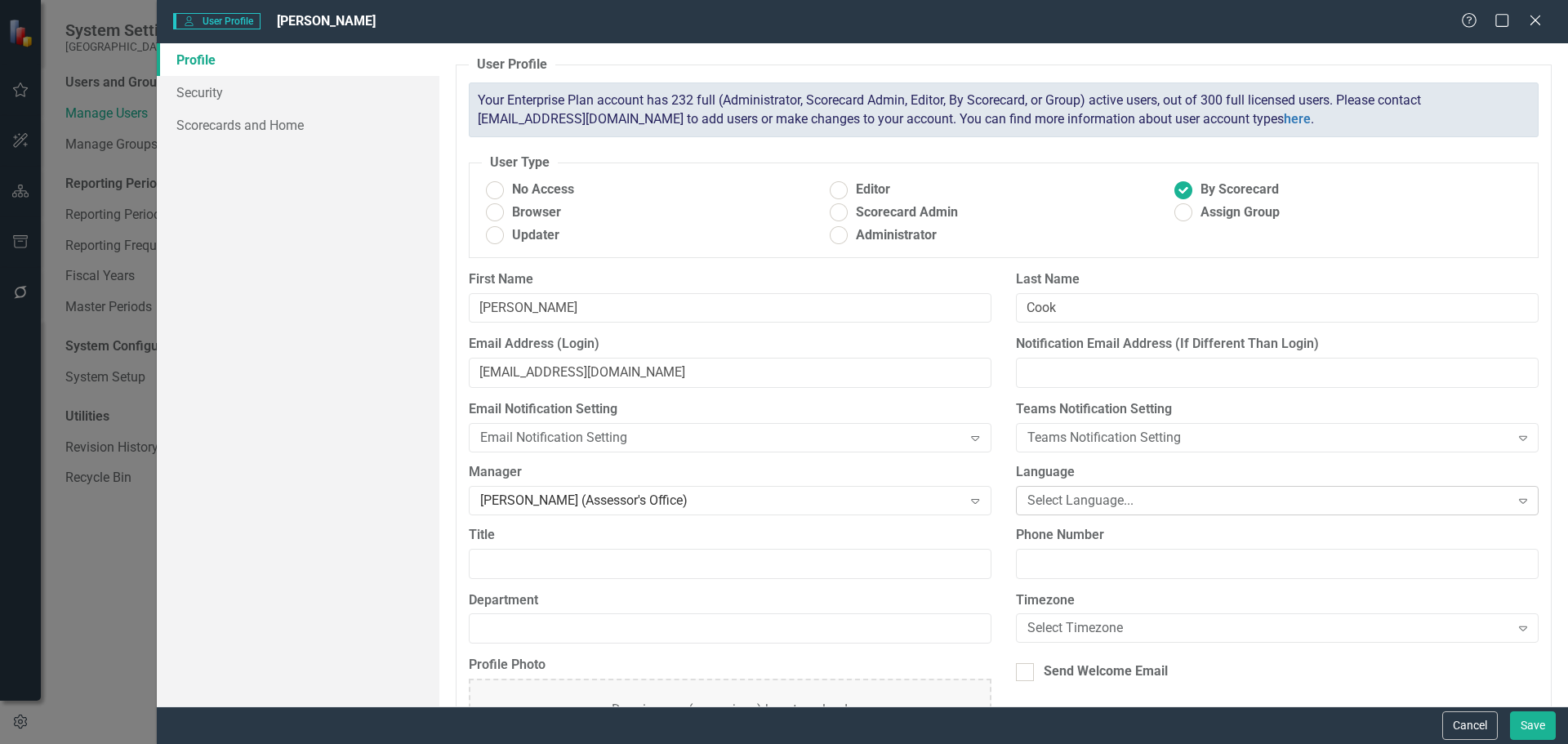
click at [1060, 494] on div "Select Language..." at bounding box center [1268, 500] width 483 height 19
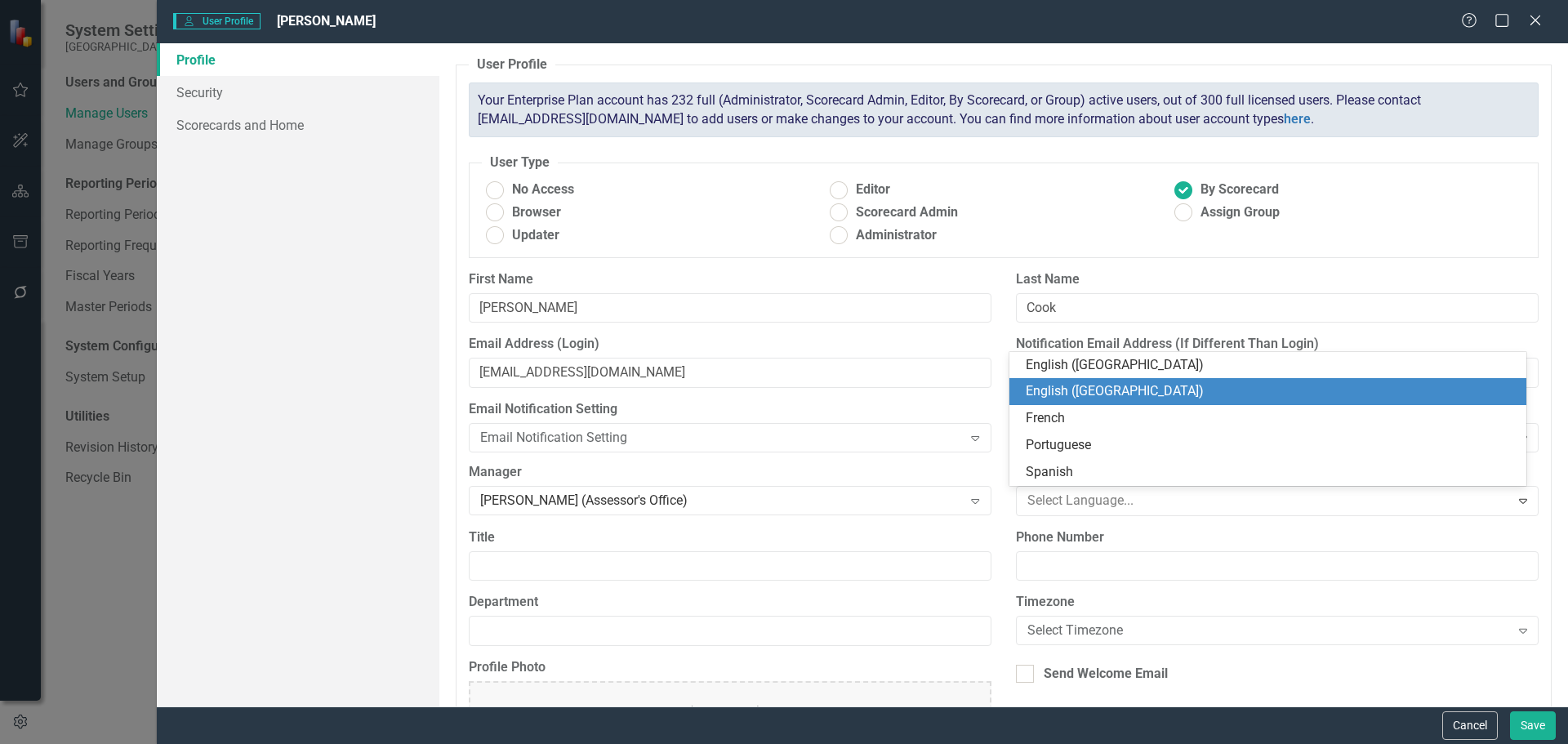
click at [1081, 391] on div "English ([GEOGRAPHIC_DATA])" at bounding box center [1272, 392] width 491 height 19
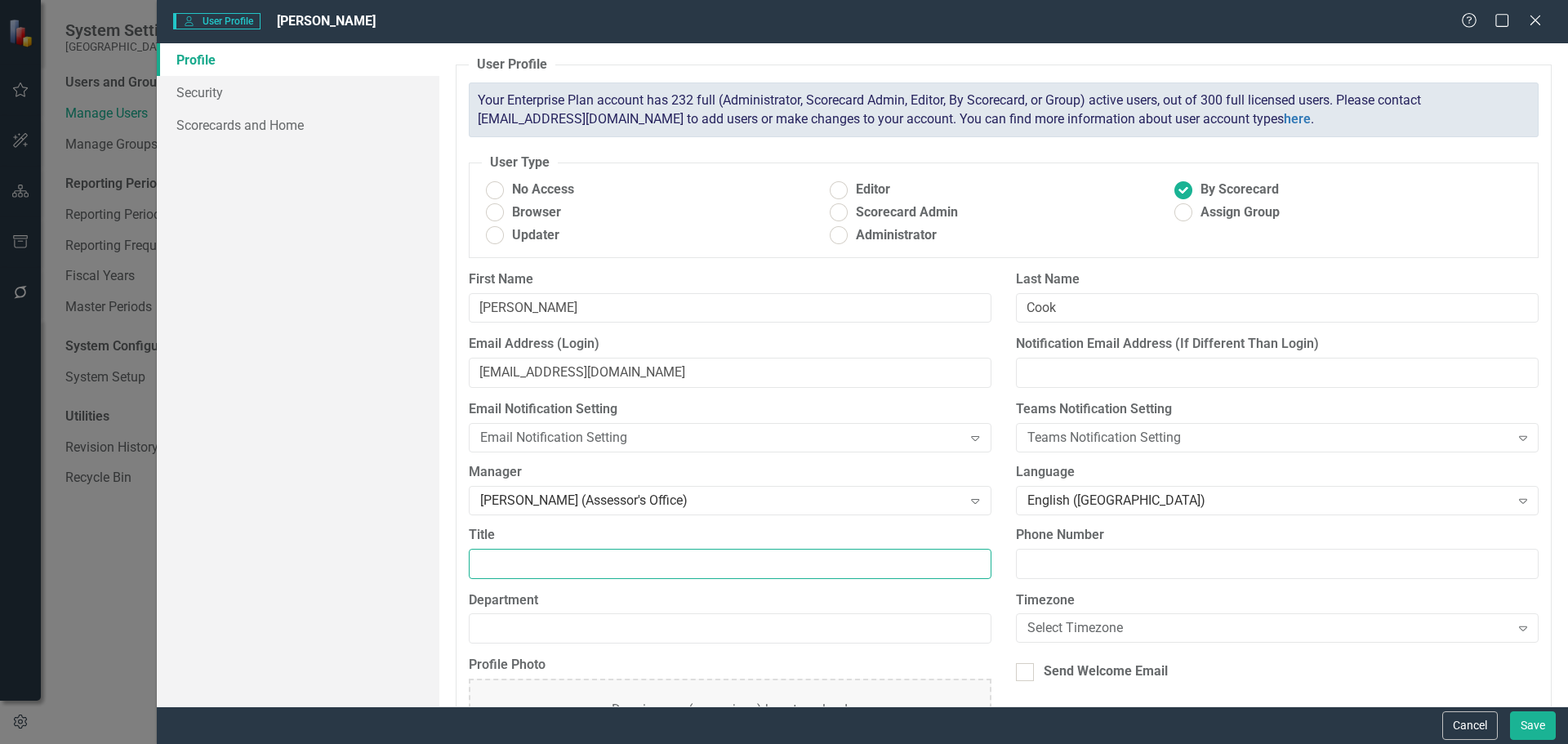
click at [630, 568] on input "Title" at bounding box center [730, 564] width 522 height 31
drag, startPoint x: 630, startPoint y: 630, endPoint x: 619, endPoint y: 622, distance: 13.6
click at [630, 630] on input "Department" at bounding box center [730, 628] width 522 height 31
click at [1132, 623] on div "Select Timezone" at bounding box center [1268, 628] width 483 height 19
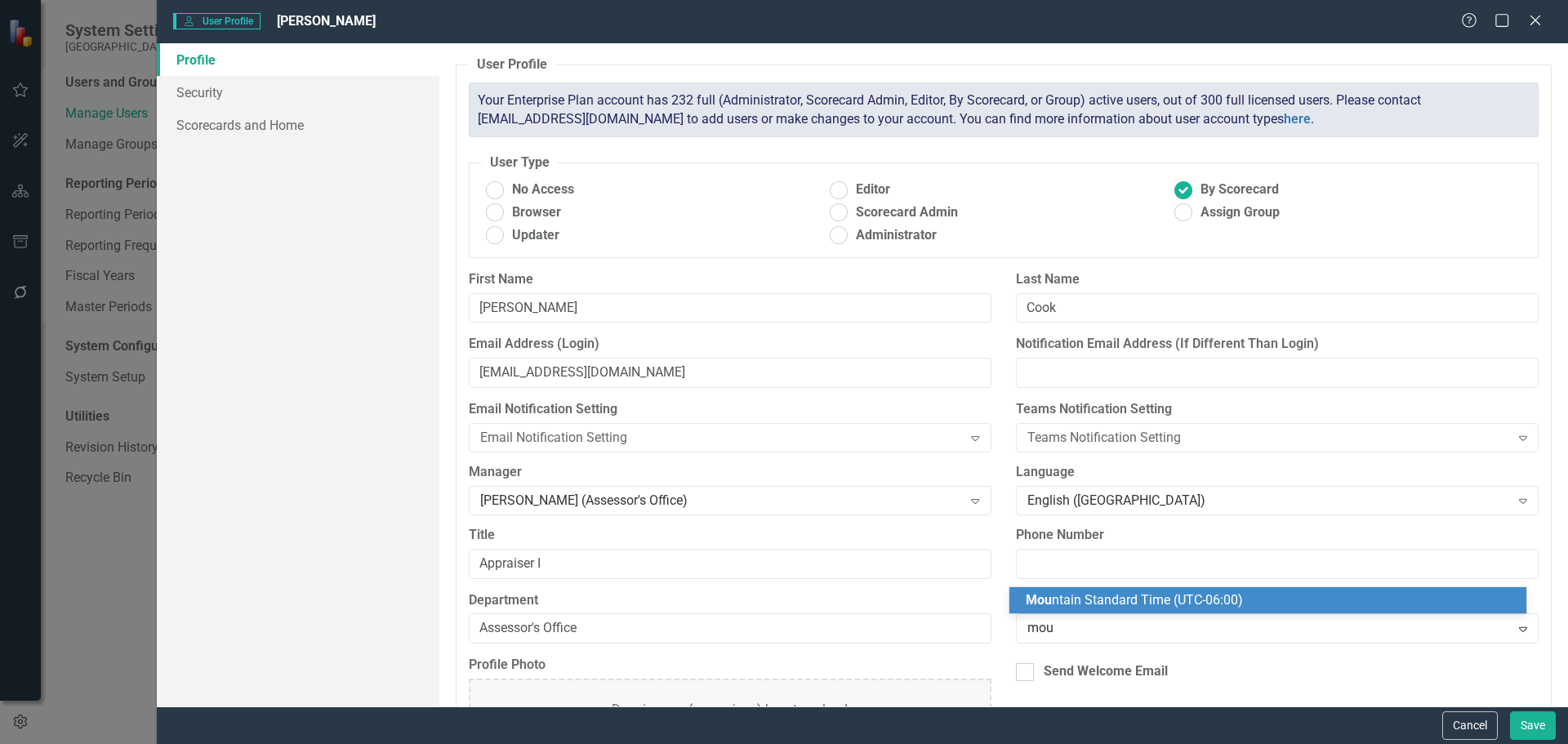
click at [1145, 600] on span "Mou ntain Standard Time (UTC-06:00)" at bounding box center [1135, 599] width 218 height 16
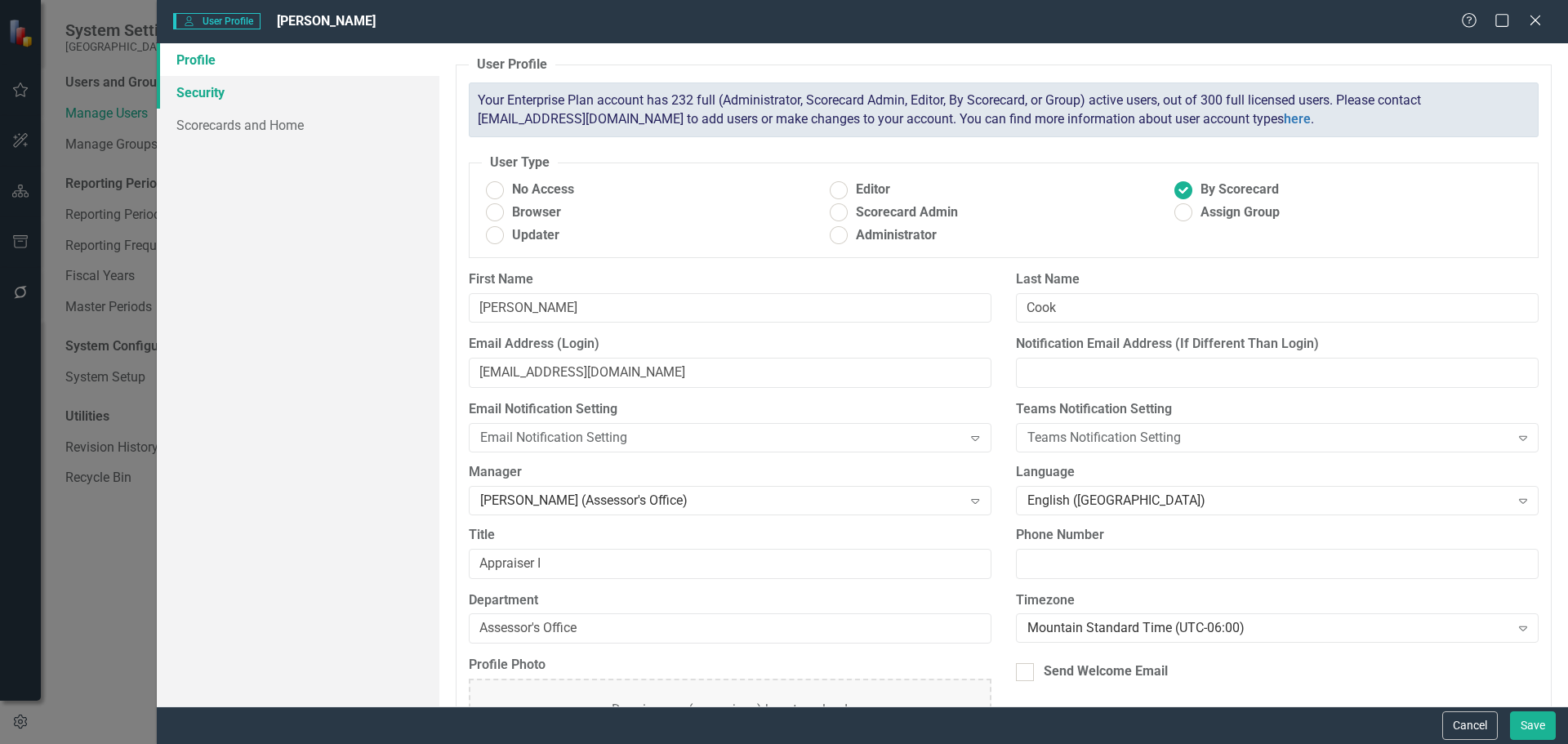
drag, startPoint x: 233, startPoint y: 93, endPoint x: 254, endPoint y: 105, distance: 24.2
click at [233, 93] on link "Security" at bounding box center [297, 92] width 282 height 32
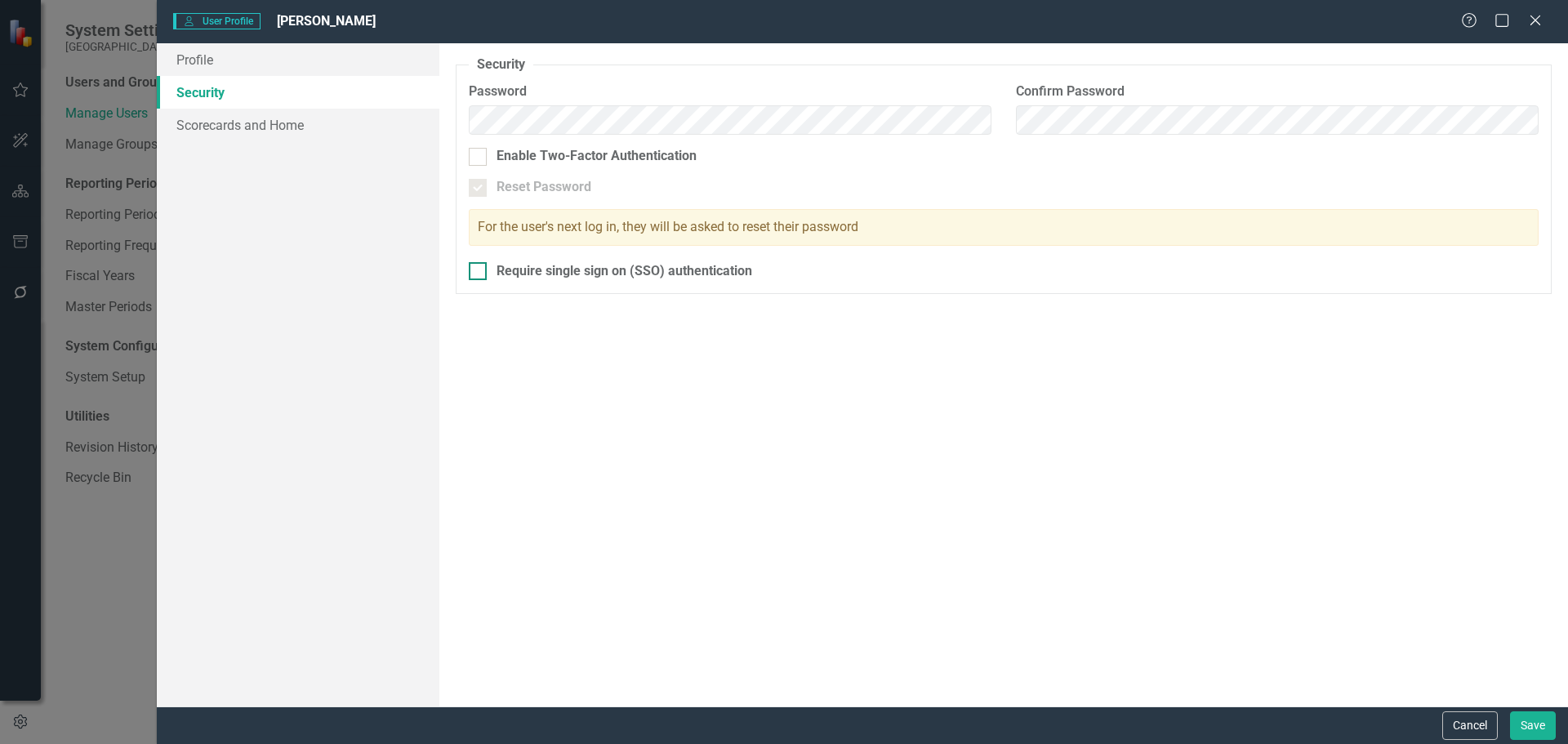
click at [477, 270] on input "Require single sign on (SSO) authentication" at bounding box center [473, 267] width 10 height 10
click at [300, 126] on link "Scorecards and Home" at bounding box center [297, 124] width 282 height 32
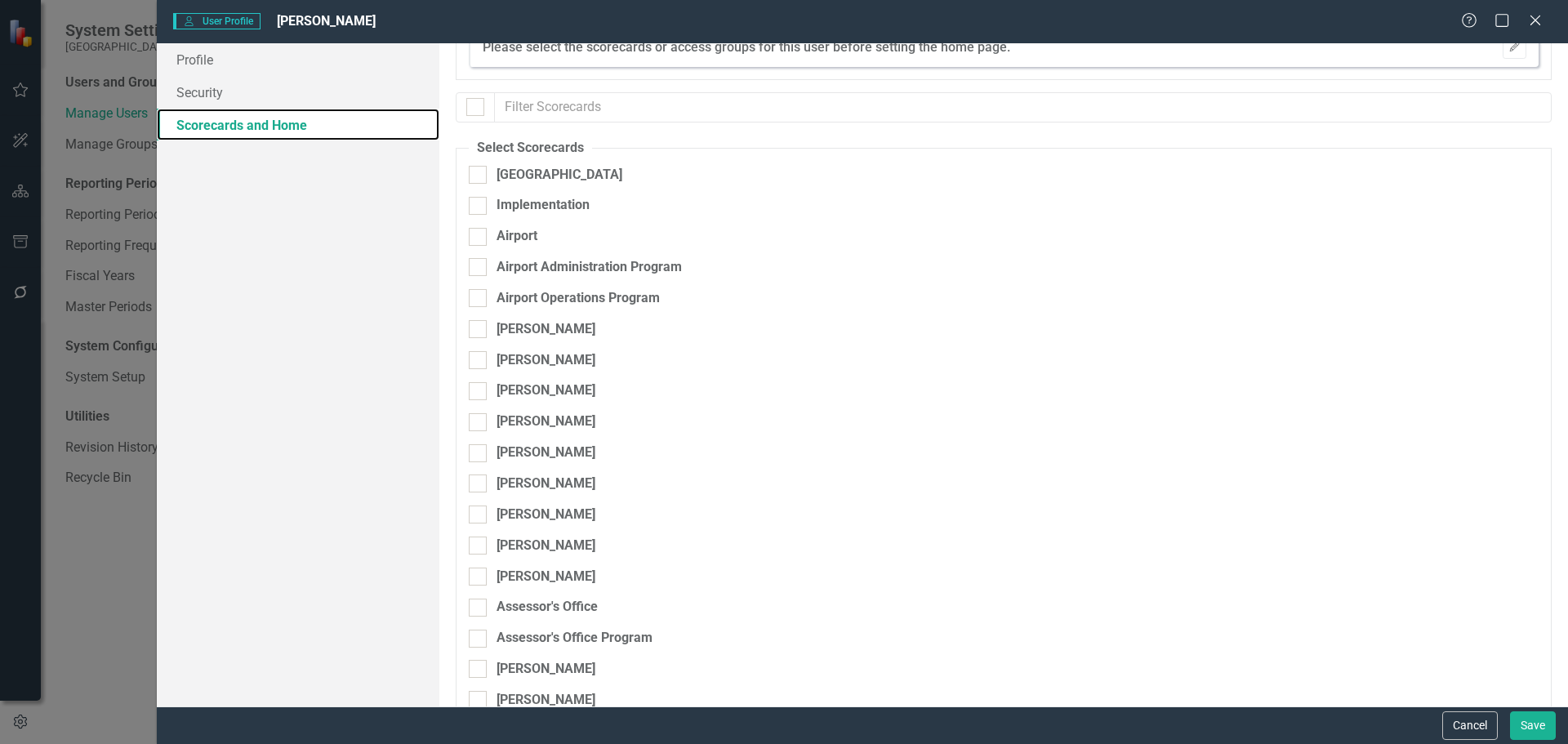
scroll to position [82, 0]
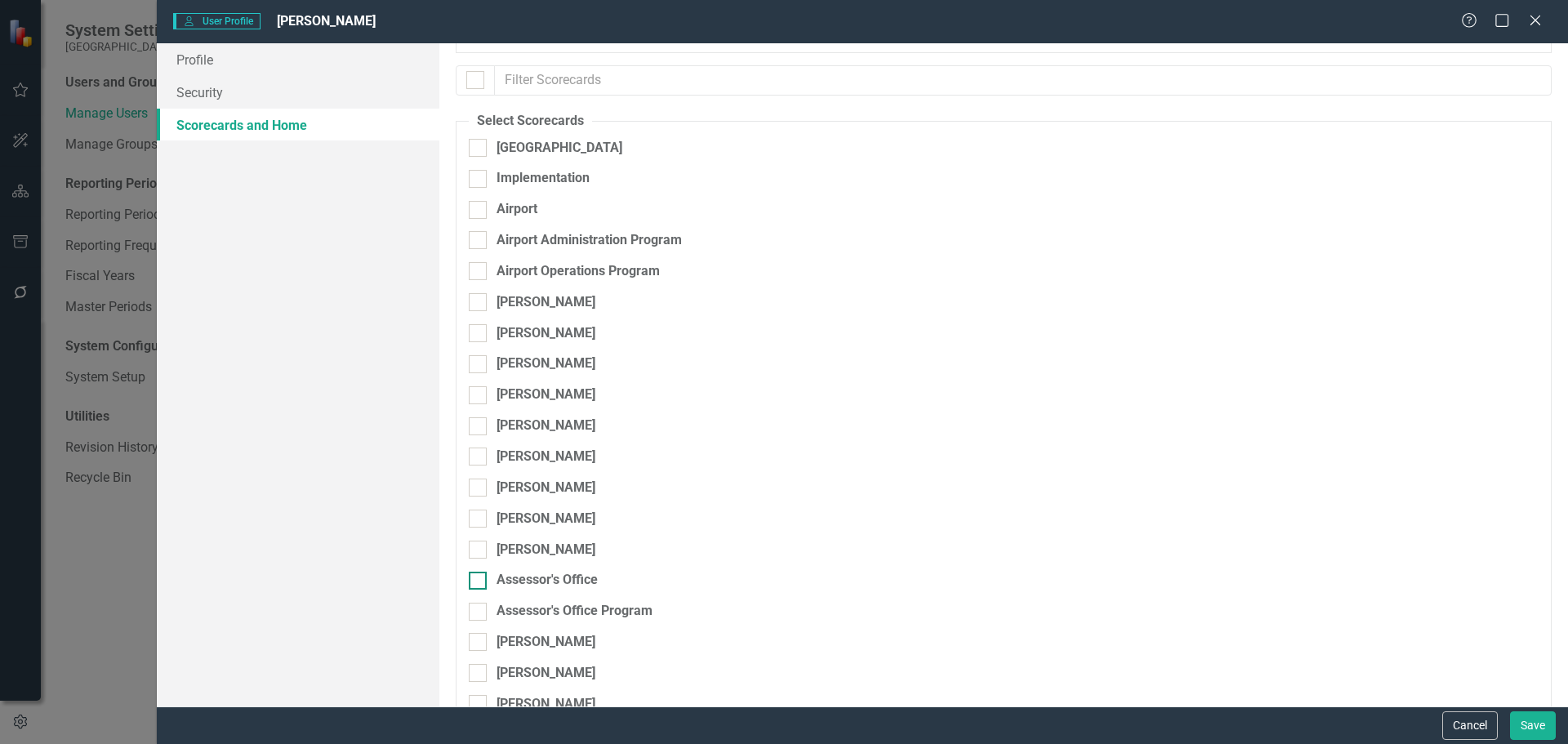
click at [480, 579] on div at bounding box center [477, 580] width 18 height 18
click at [480, 579] on input "Assessor's Office" at bounding box center [473, 576] width 10 height 10
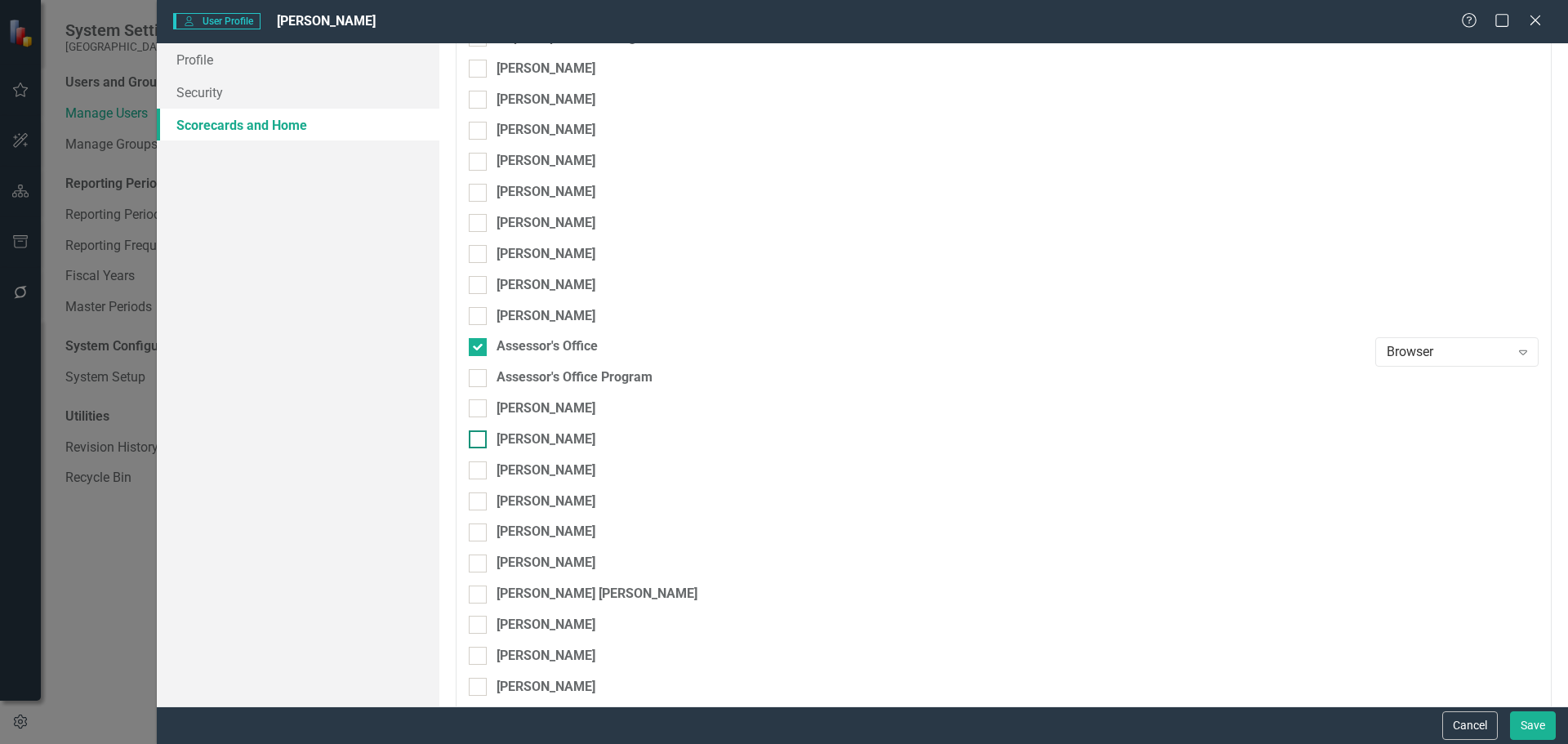
scroll to position [327, 0]
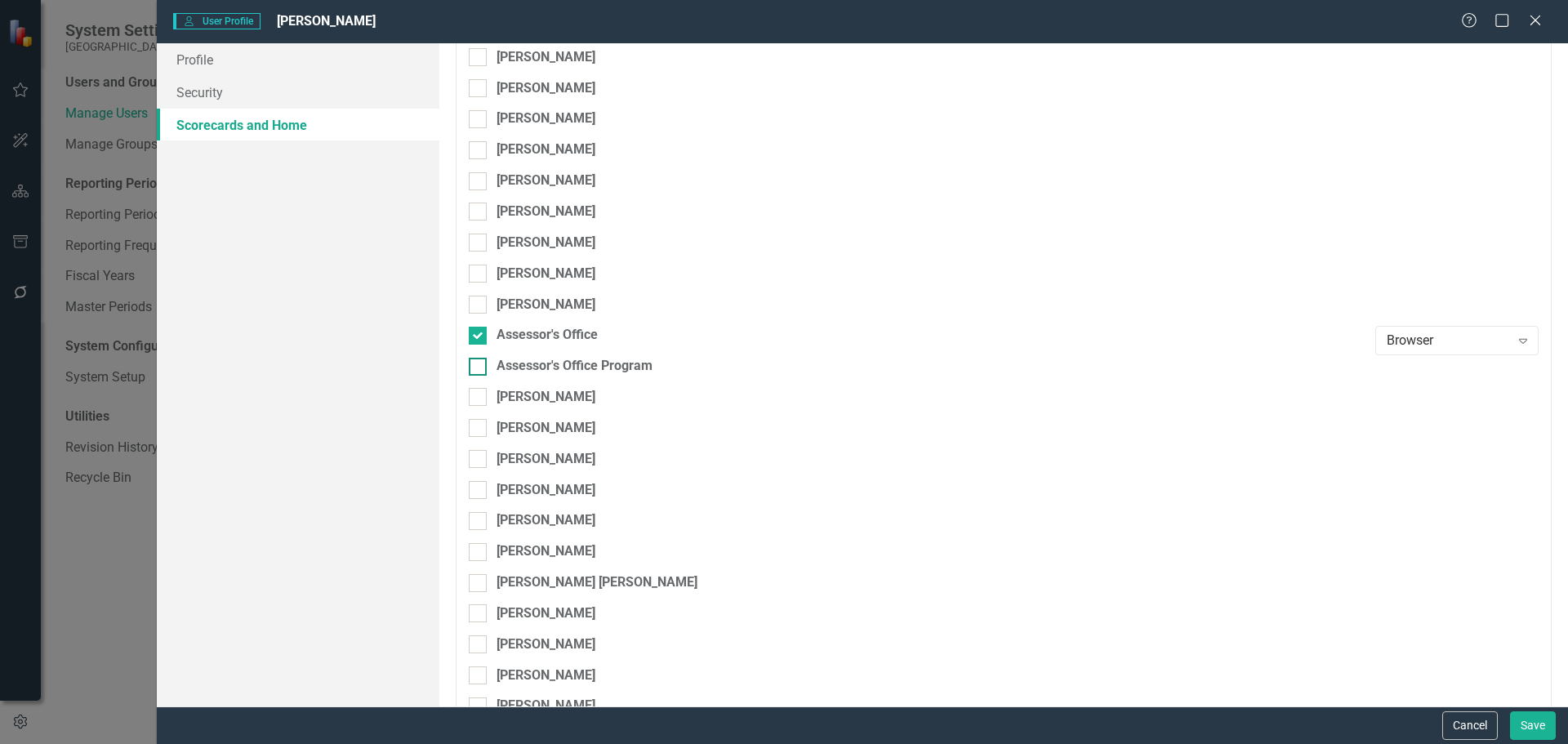
click at [481, 364] on div at bounding box center [477, 366] width 18 height 18
click at [480, 364] on input "Assessor's Office Program" at bounding box center [473, 362] width 10 height 10
click at [1533, 727] on button "Save" at bounding box center [1532, 725] width 45 height 29
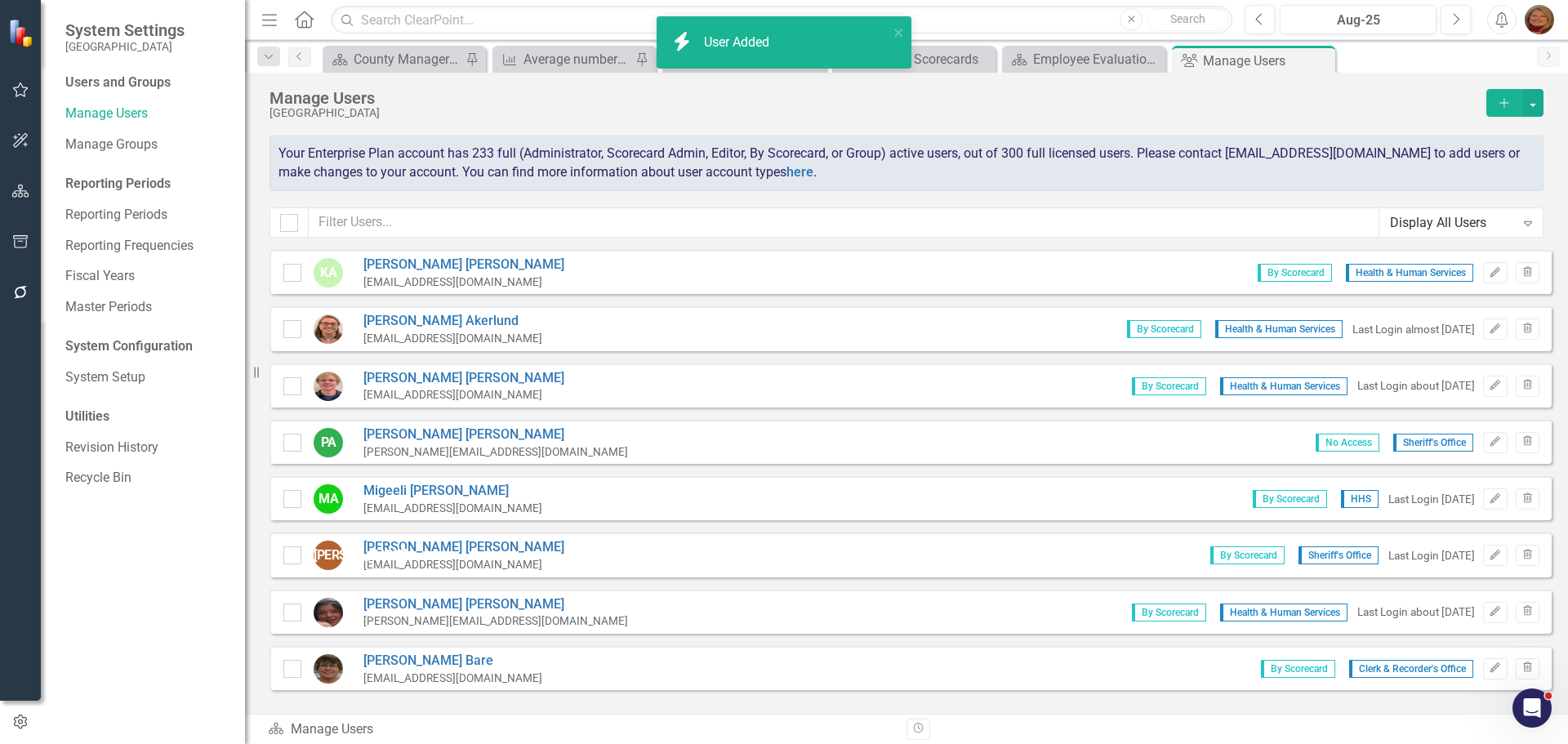
click at [1505, 95] on button "Add" at bounding box center [1504, 103] width 36 height 28
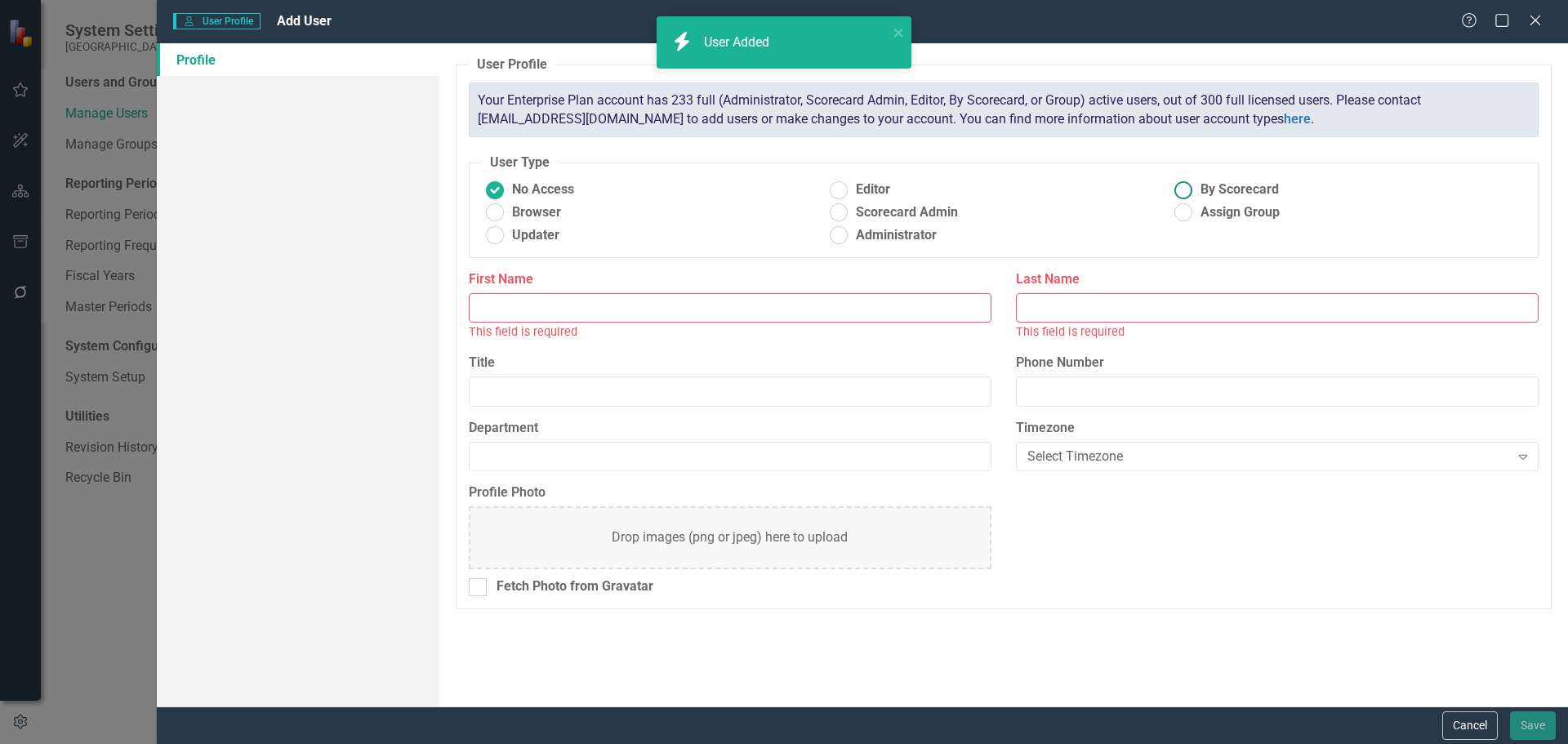
click at [1184, 191] on ins at bounding box center [1184, 189] width 25 height 25
click at [1184, 191] on input "By Scorecard" at bounding box center [1184, 189] width 25 height 25
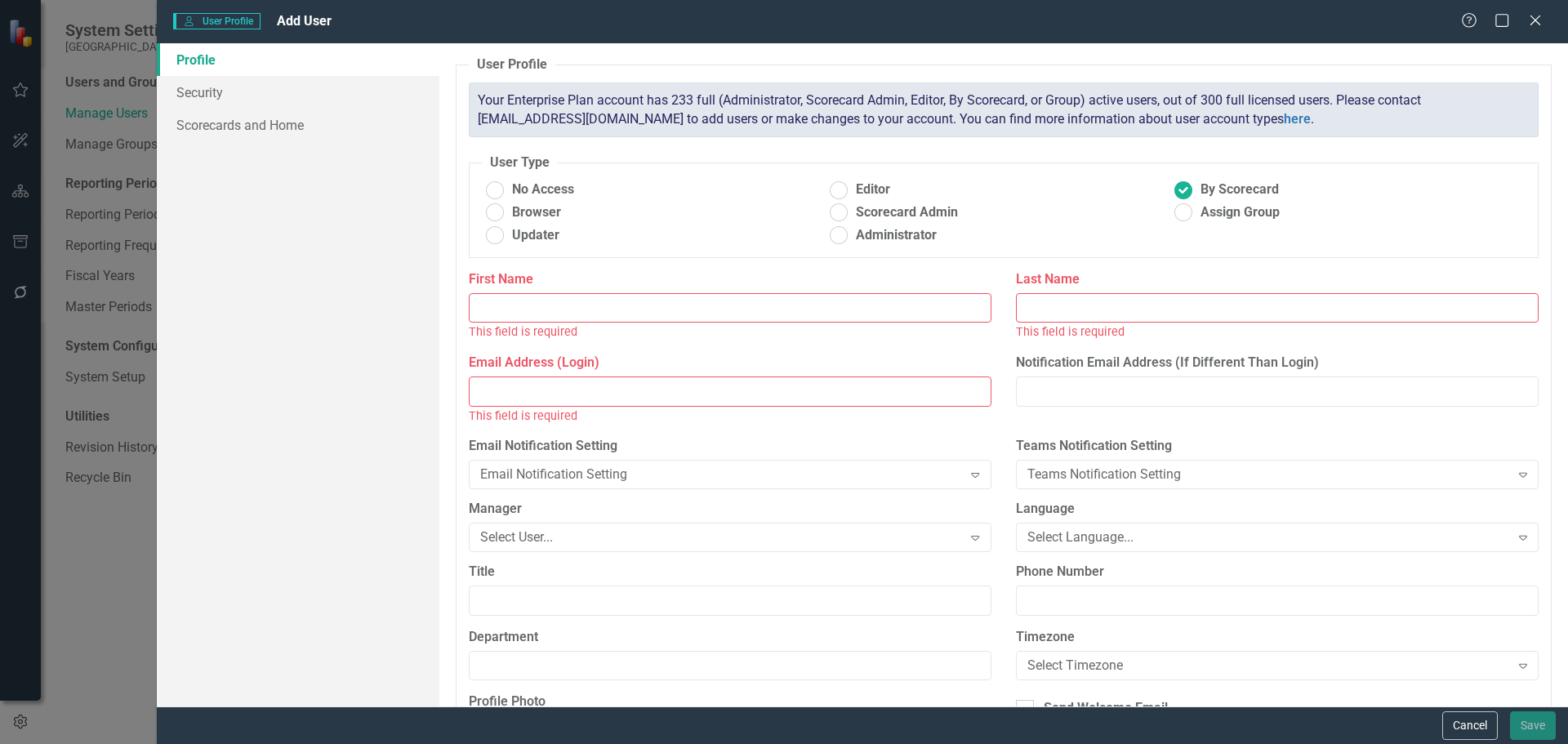
click at [577, 312] on input "First Name" at bounding box center [730, 309] width 522 height 31
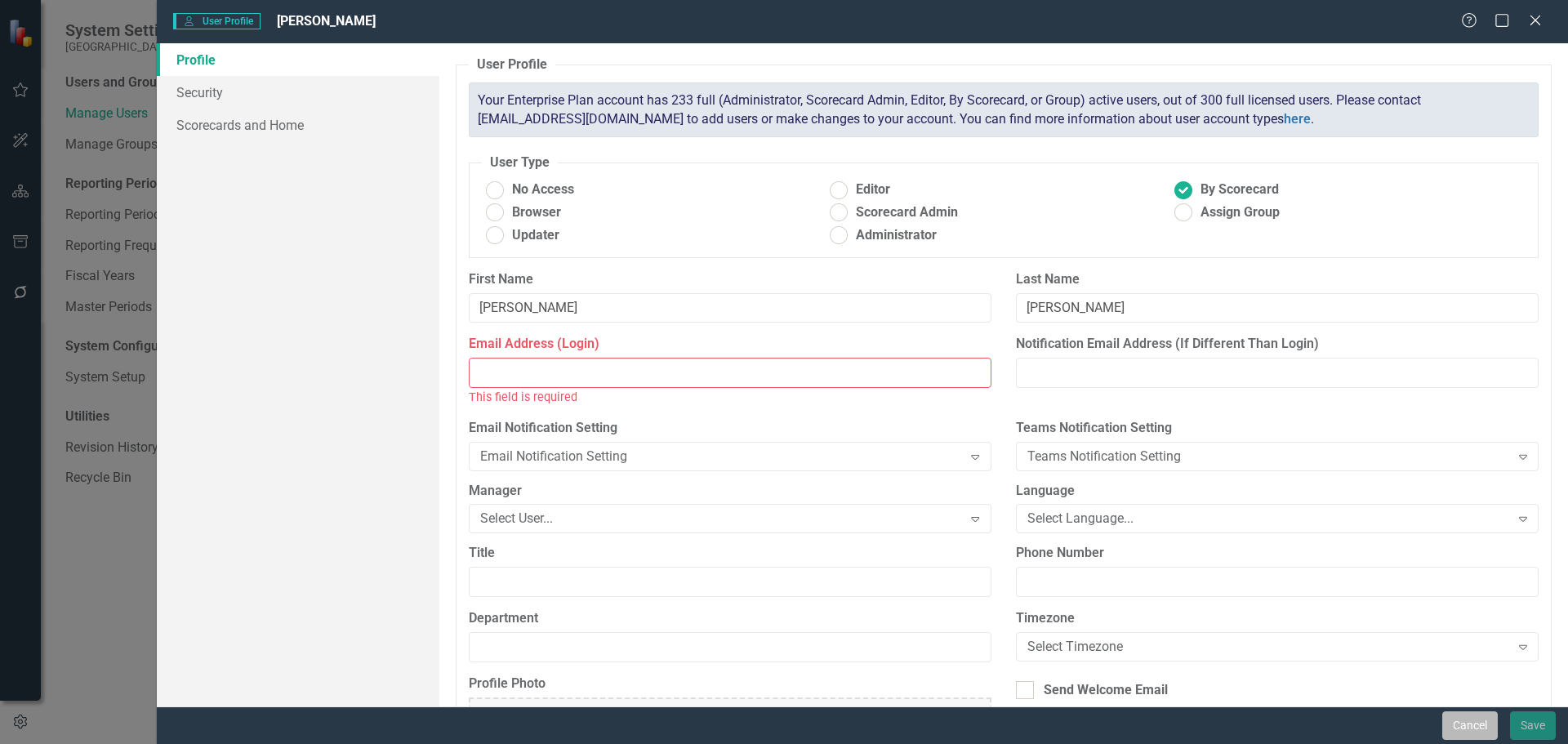
click at [1469, 723] on button "Cancel" at bounding box center [1470, 725] width 56 height 29
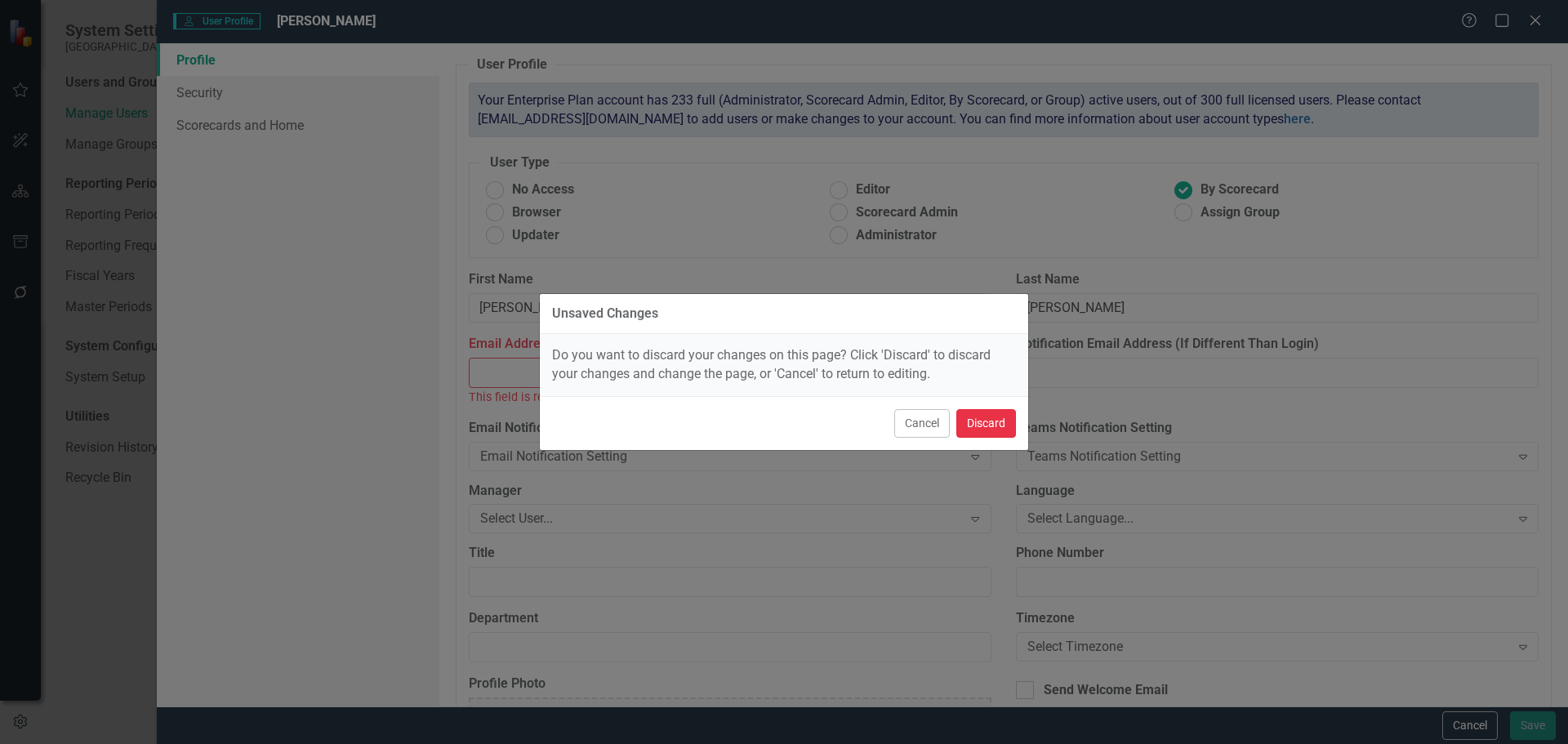
click at [986, 430] on button "Discard" at bounding box center [986, 423] width 59 height 29
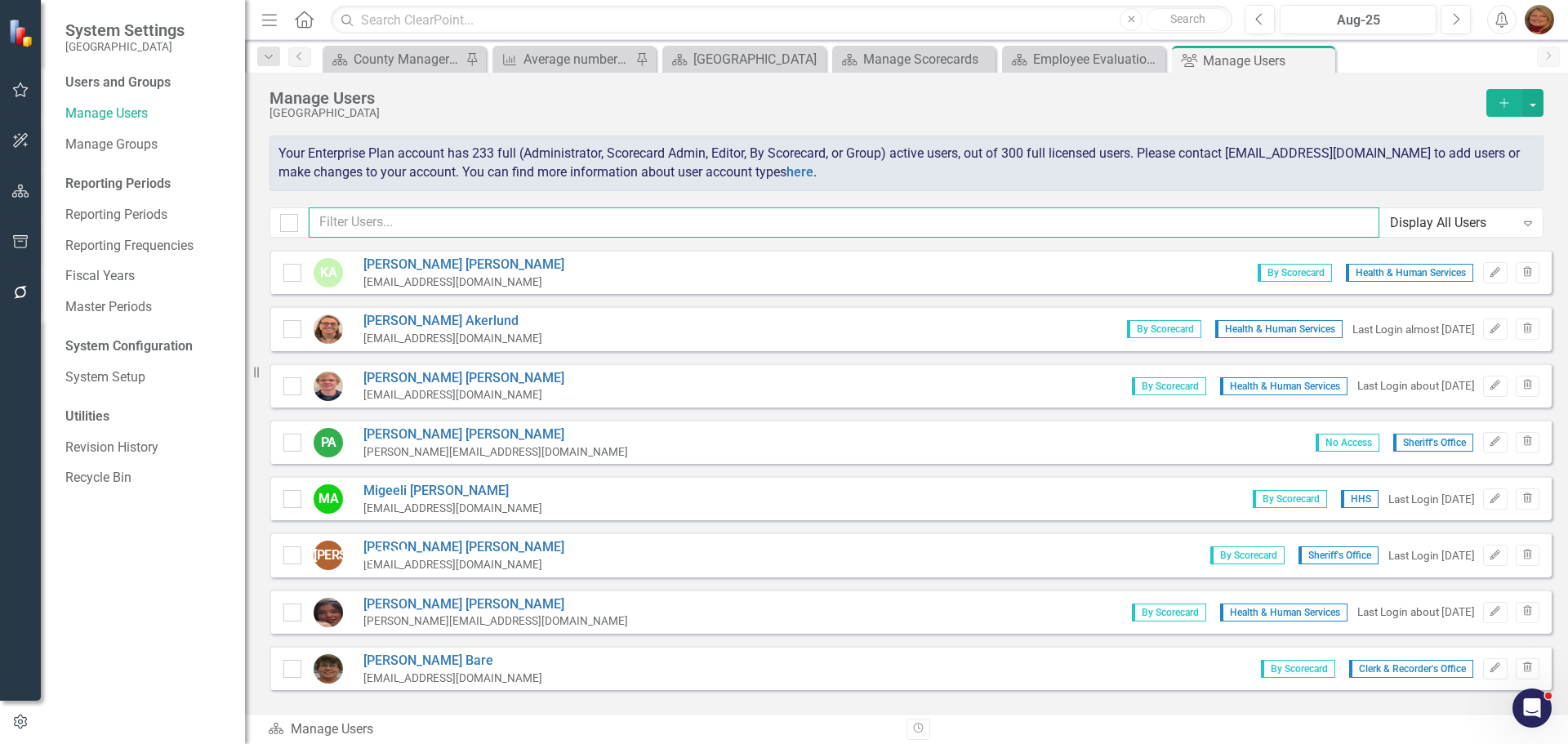
click at [416, 220] on input "text" at bounding box center [844, 222] width 1071 height 31
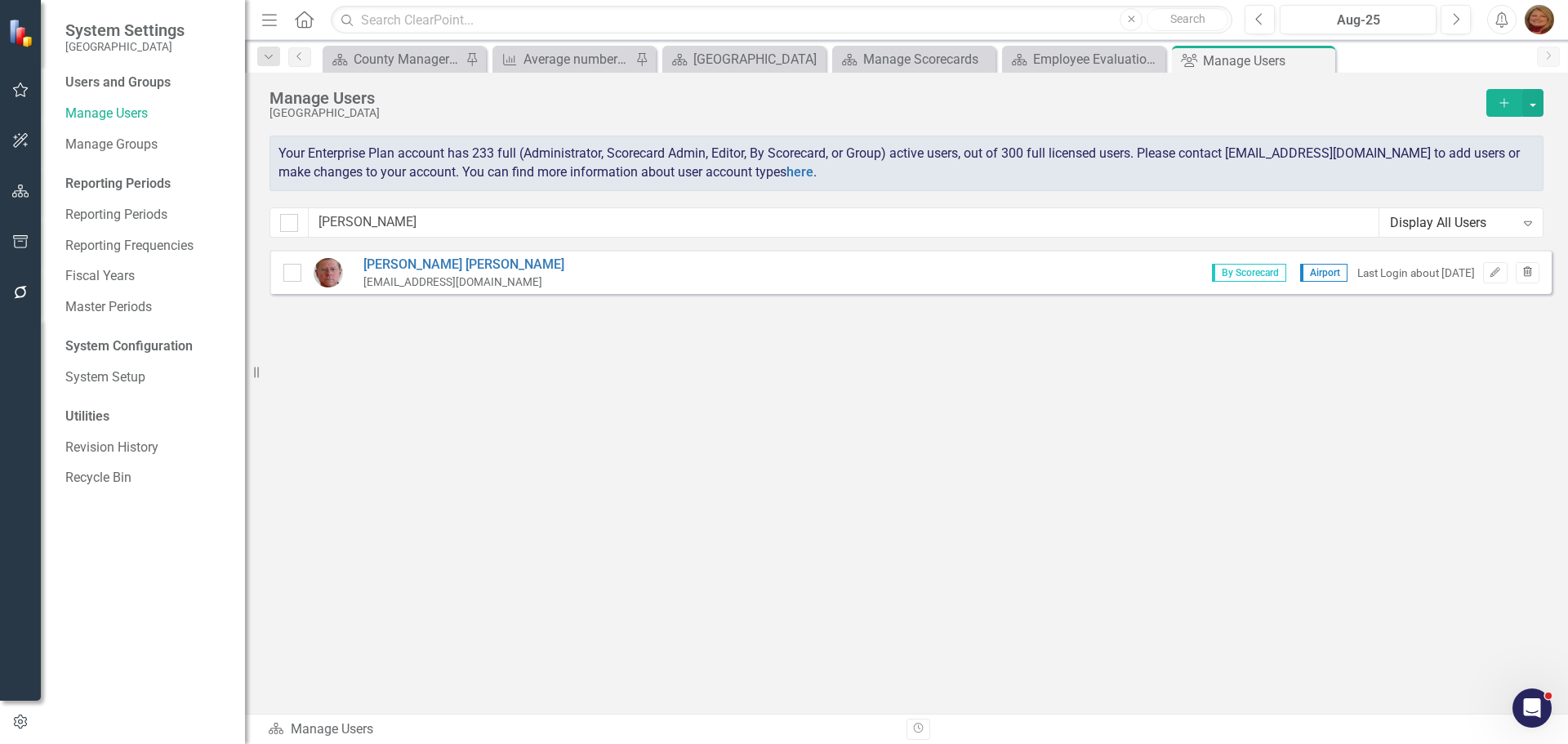
click at [1531, 268] on icon "Trash" at bounding box center [1527, 272] width 12 height 10
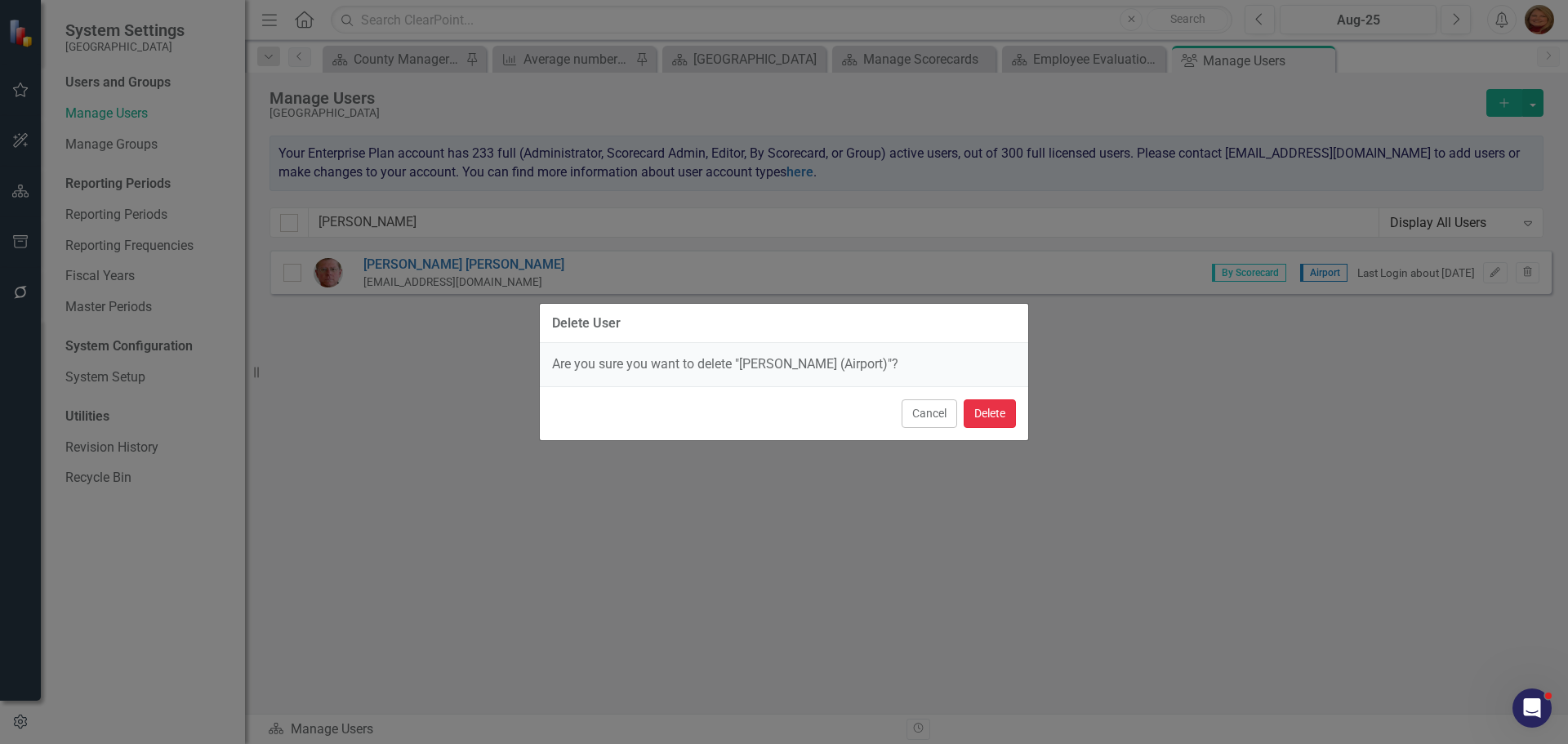
click at [992, 410] on button "Delete" at bounding box center [990, 413] width 52 height 29
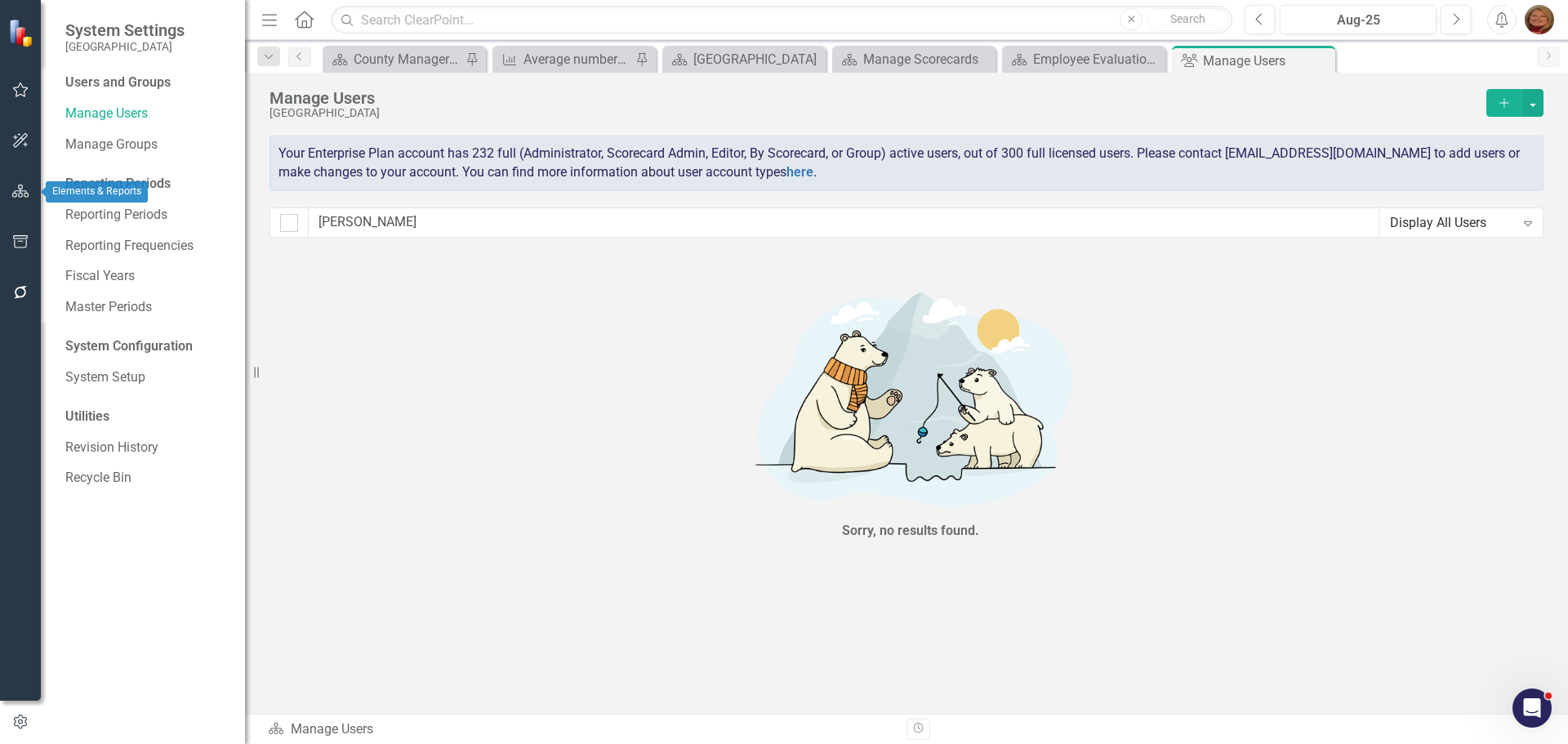
click at [13, 183] on button "button" at bounding box center [21, 192] width 37 height 34
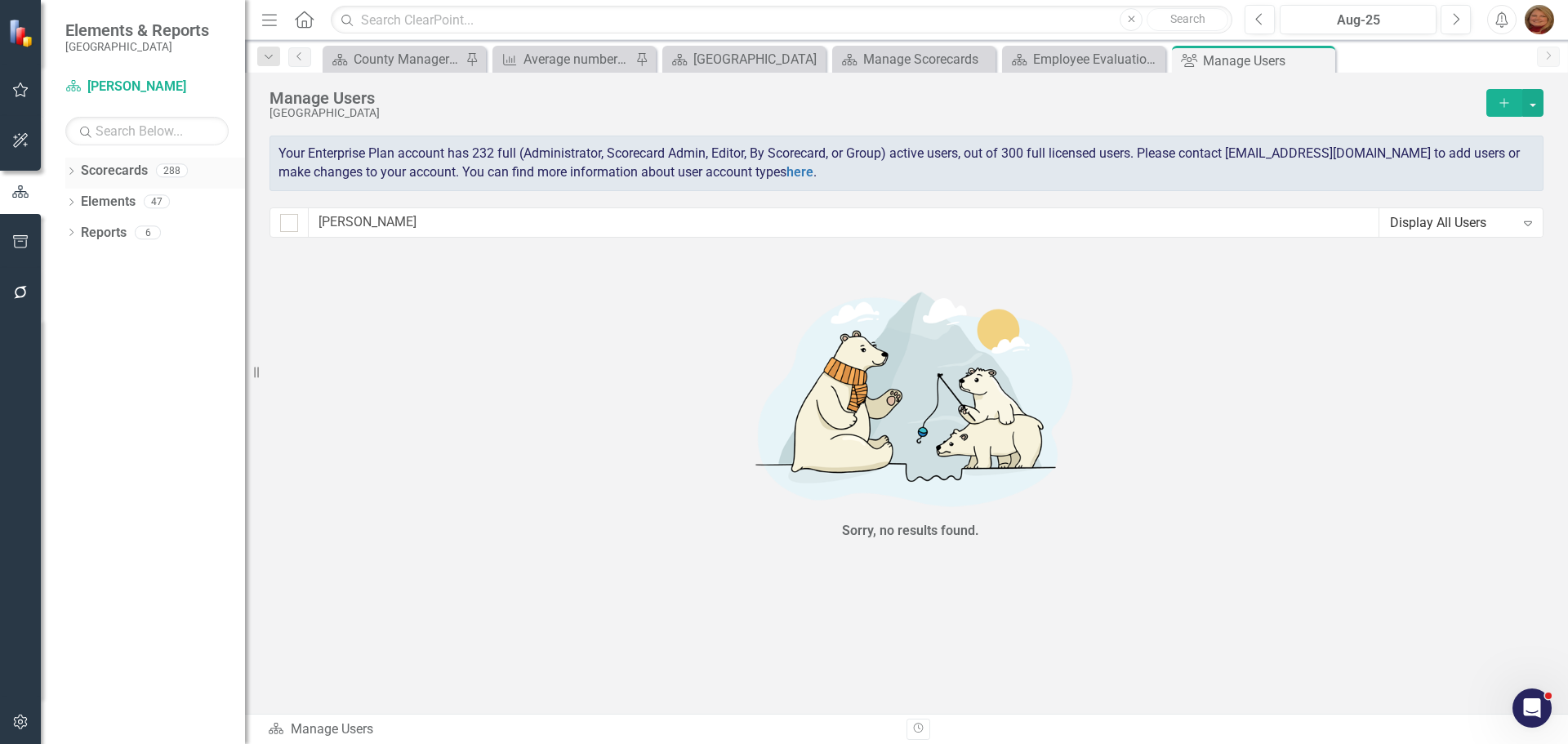
click at [107, 168] on link "Scorecards" at bounding box center [114, 171] width 67 height 19
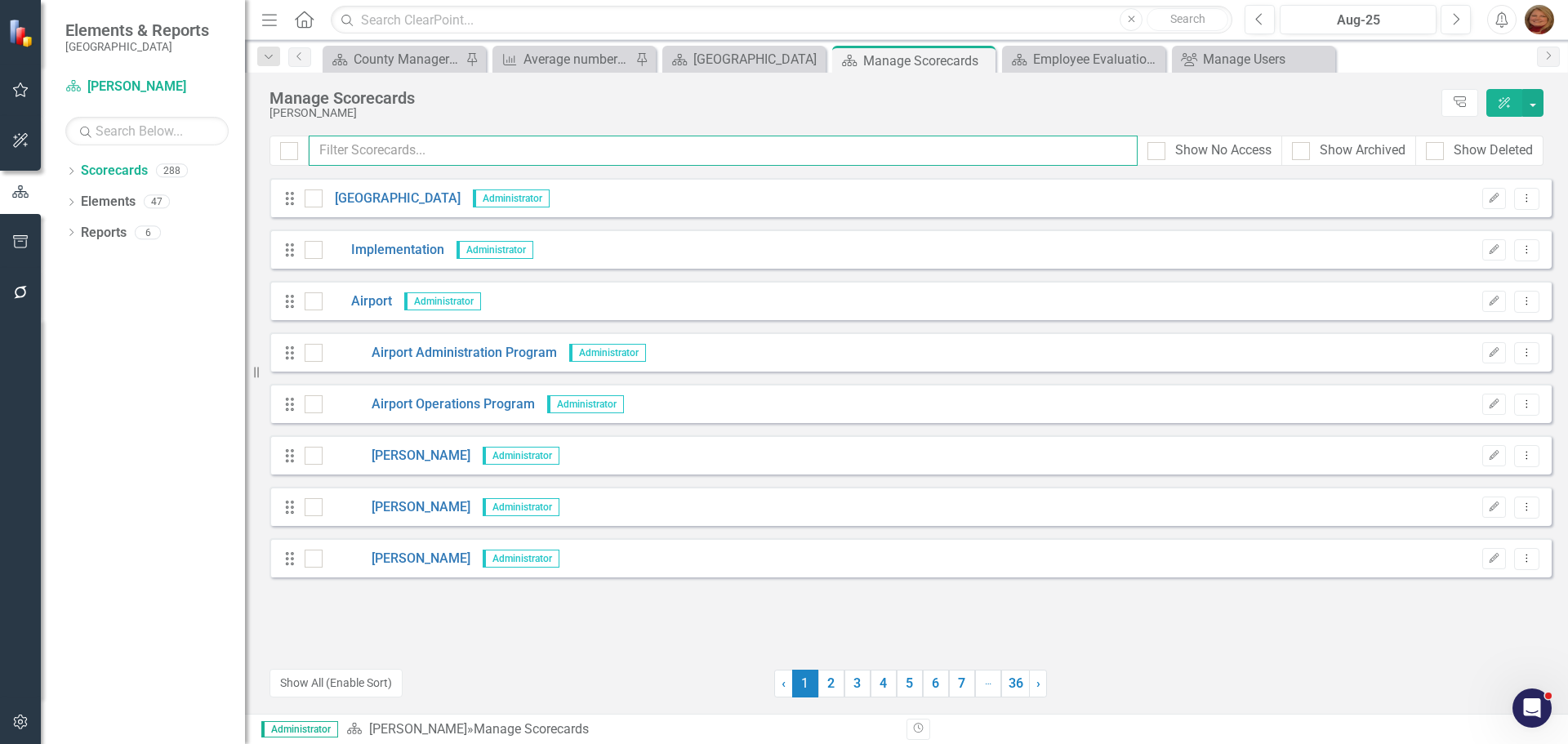
click at [395, 148] on input "text" at bounding box center [722, 150] width 829 height 31
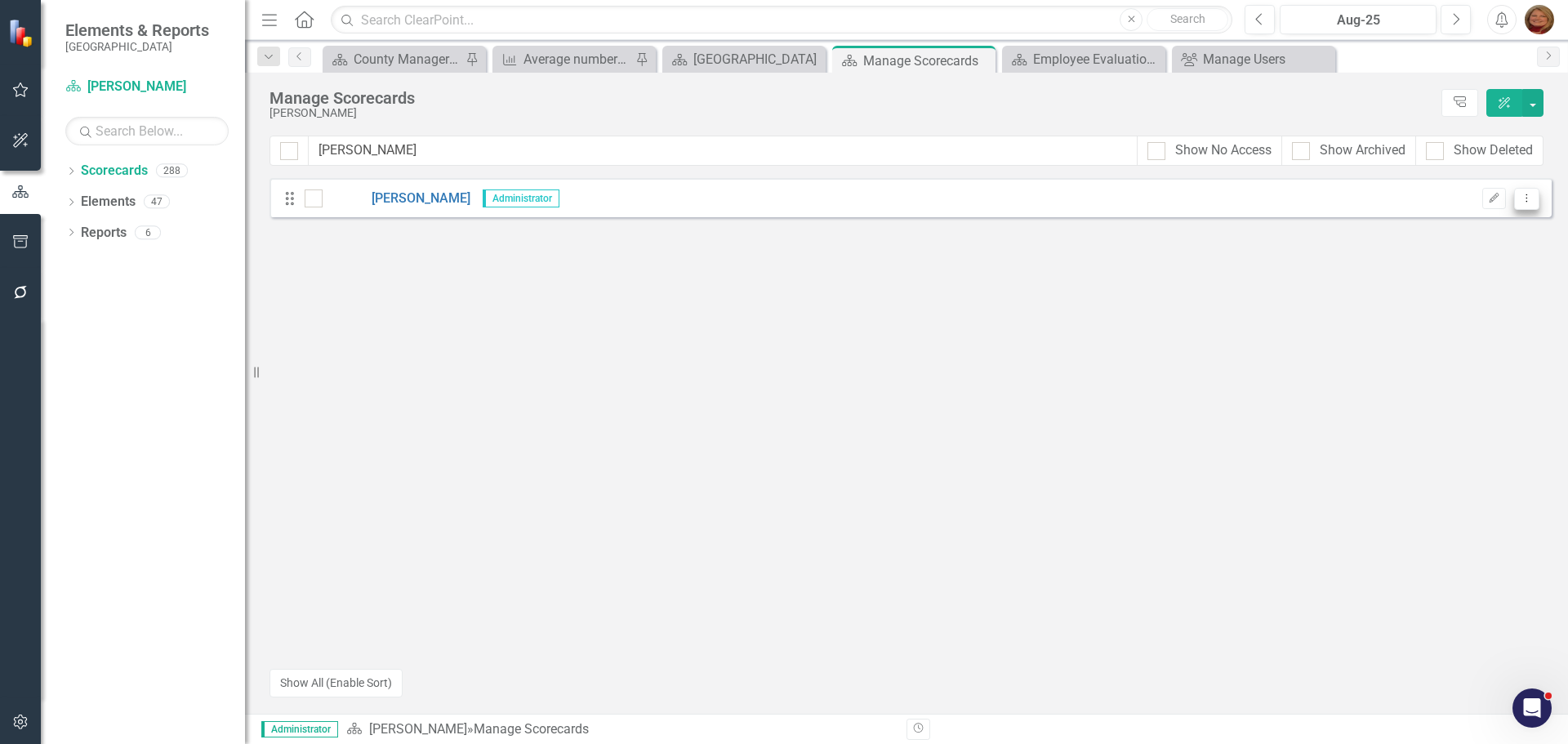
click at [1530, 197] on icon "Dropdown Menu" at bounding box center [1526, 197] width 14 height 10
click at [1455, 313] on link "Trash Delete Scorecard" at bounding box center [1448, 316] width 181 height 31
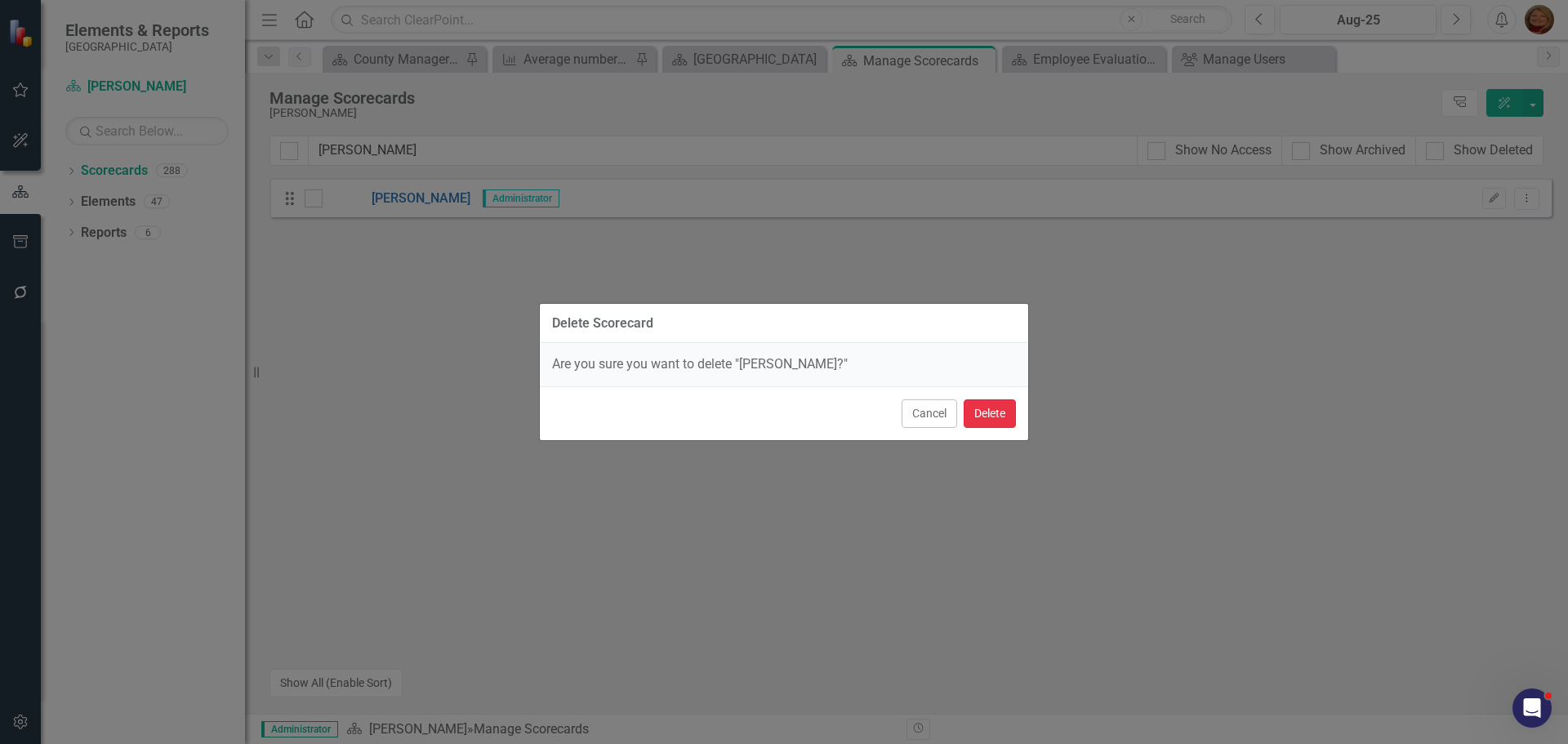
click at [1003, 414] on button "Delete" at bounding box center [990, 413] width 52 height 29
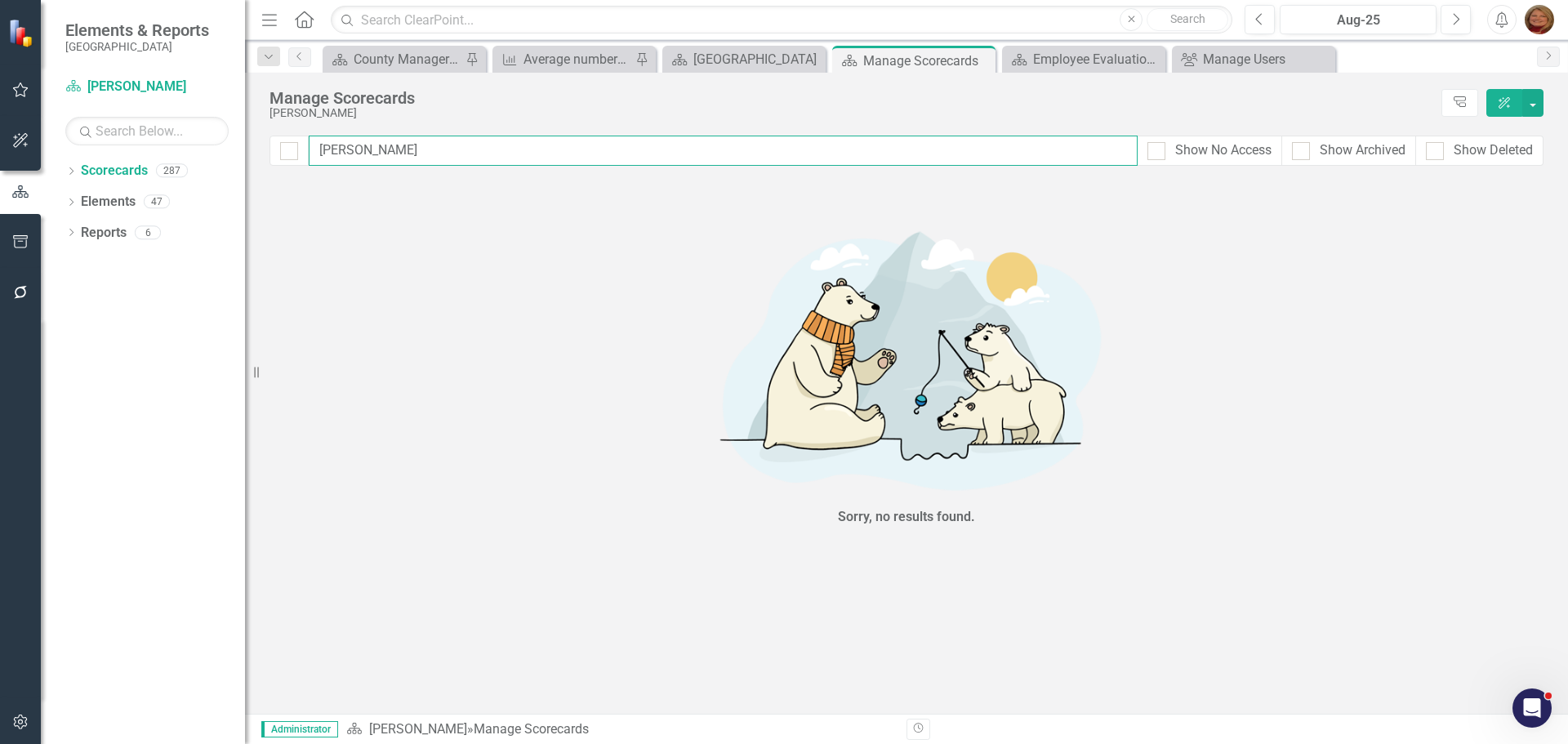
drag, startPoint x: 263, startPoint y: 138, endPoint x: 246, endPoint y: 115, distance: 28.6
click at [253, 128] on div "Elements & Reports Gunnison County Scorecard Scott Leon Search Dropdown Scoreca…" at bounding box center [784, 372] width 1568 height 744
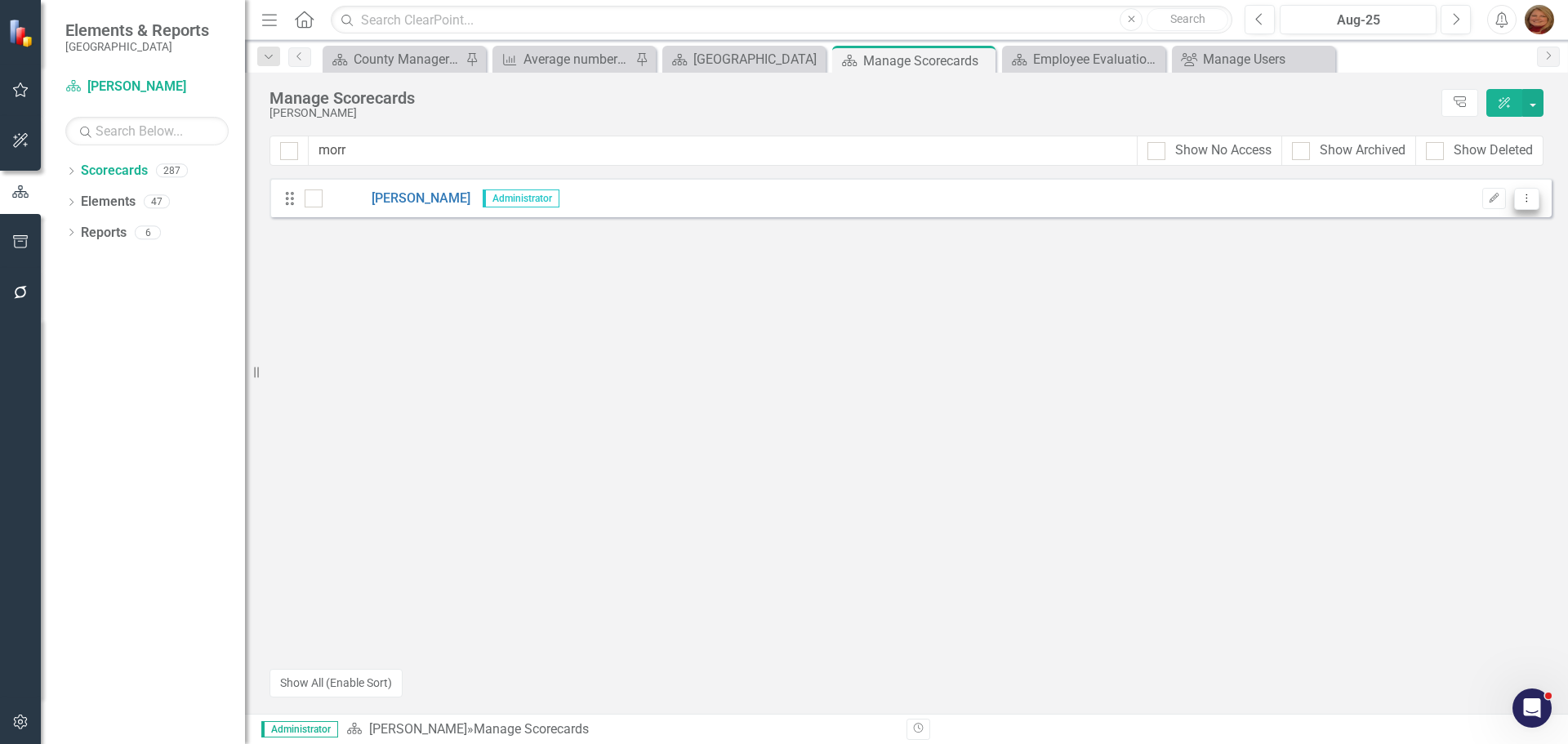
click at [1531, 194] on icon "Dropdown Menu" at bounding box center [1526, 197] width 14 height 10
click at [1464, 308] on link "Trash Delete Scorecard" at bounding box center [1448, 316] width 181 height 31
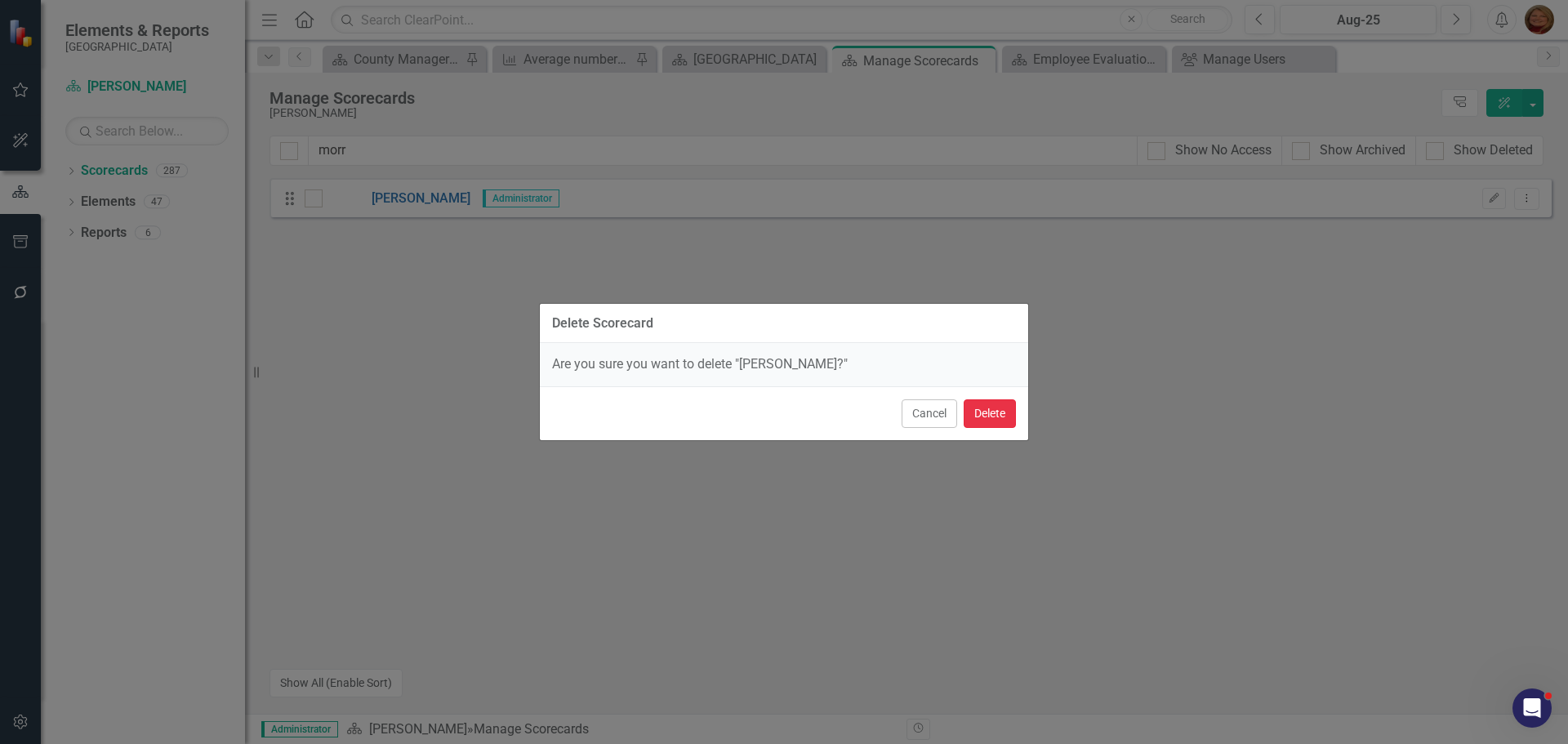
click at [997, 411] on button "Delete" at bounding box center [990, 413] width 52 height 29
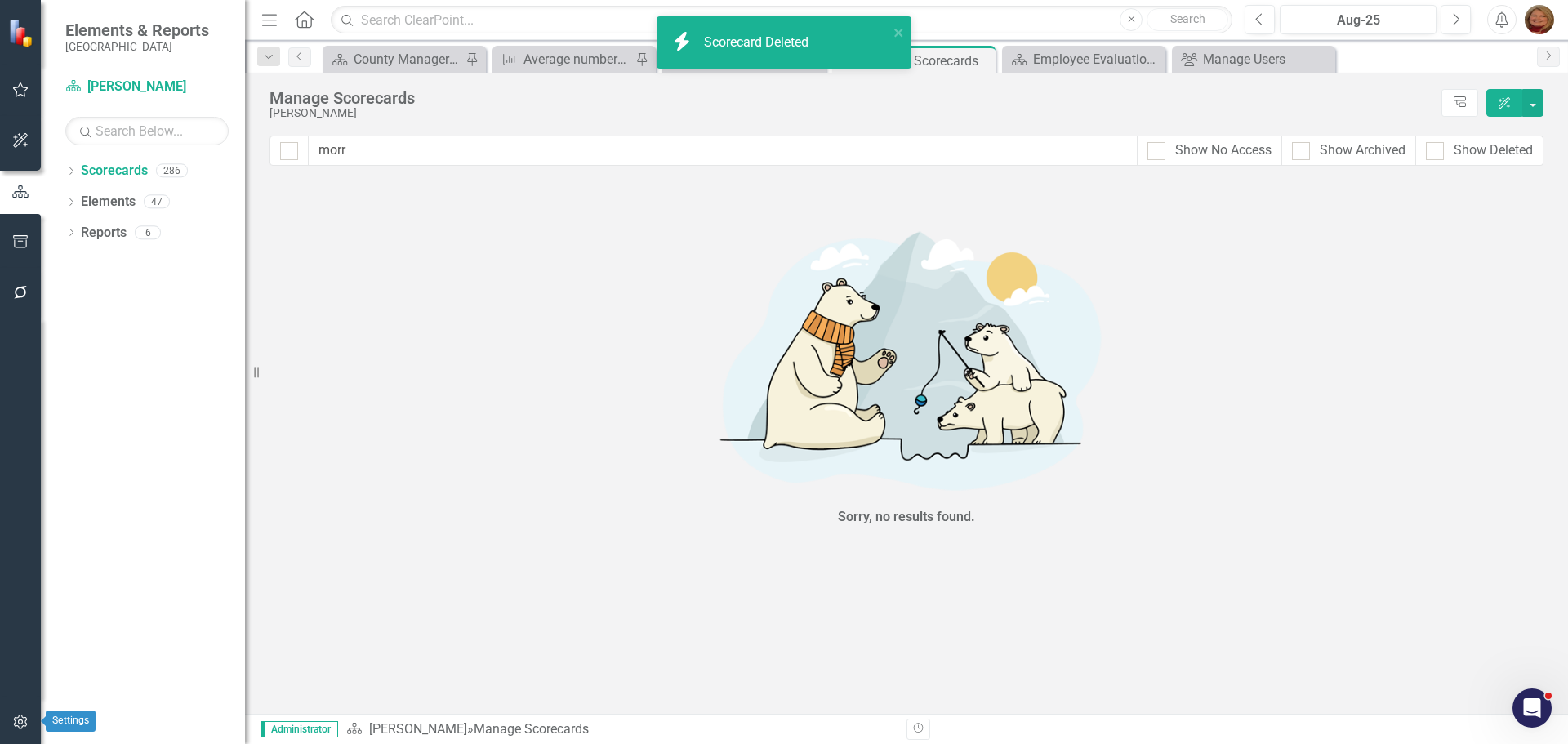
click at [24, 719] on icon "button" at bounding box center [20, 722] width 18 height 13
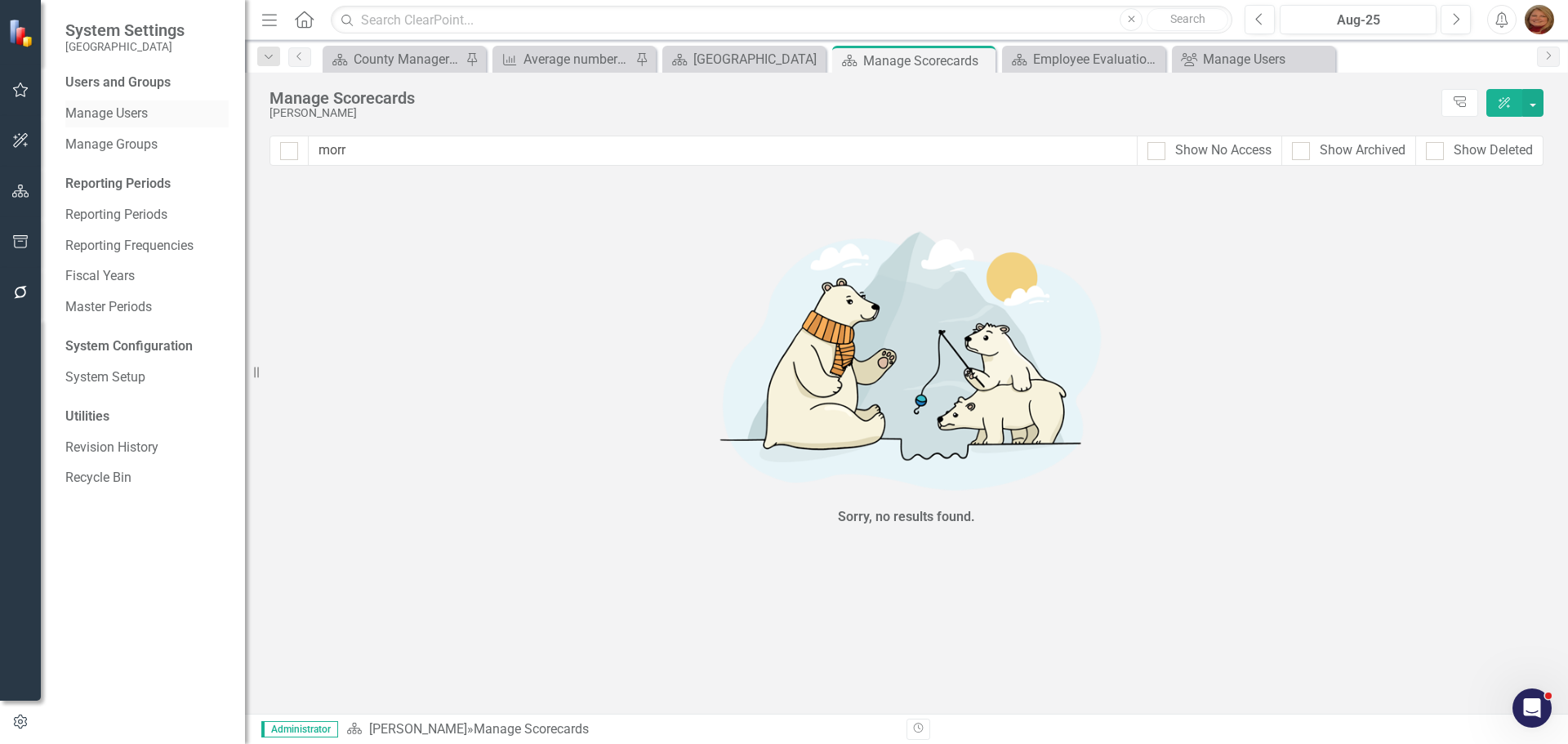
click at [116, 109] on link "Manage Users" at bounding box center [147, 114] width 163 height 19
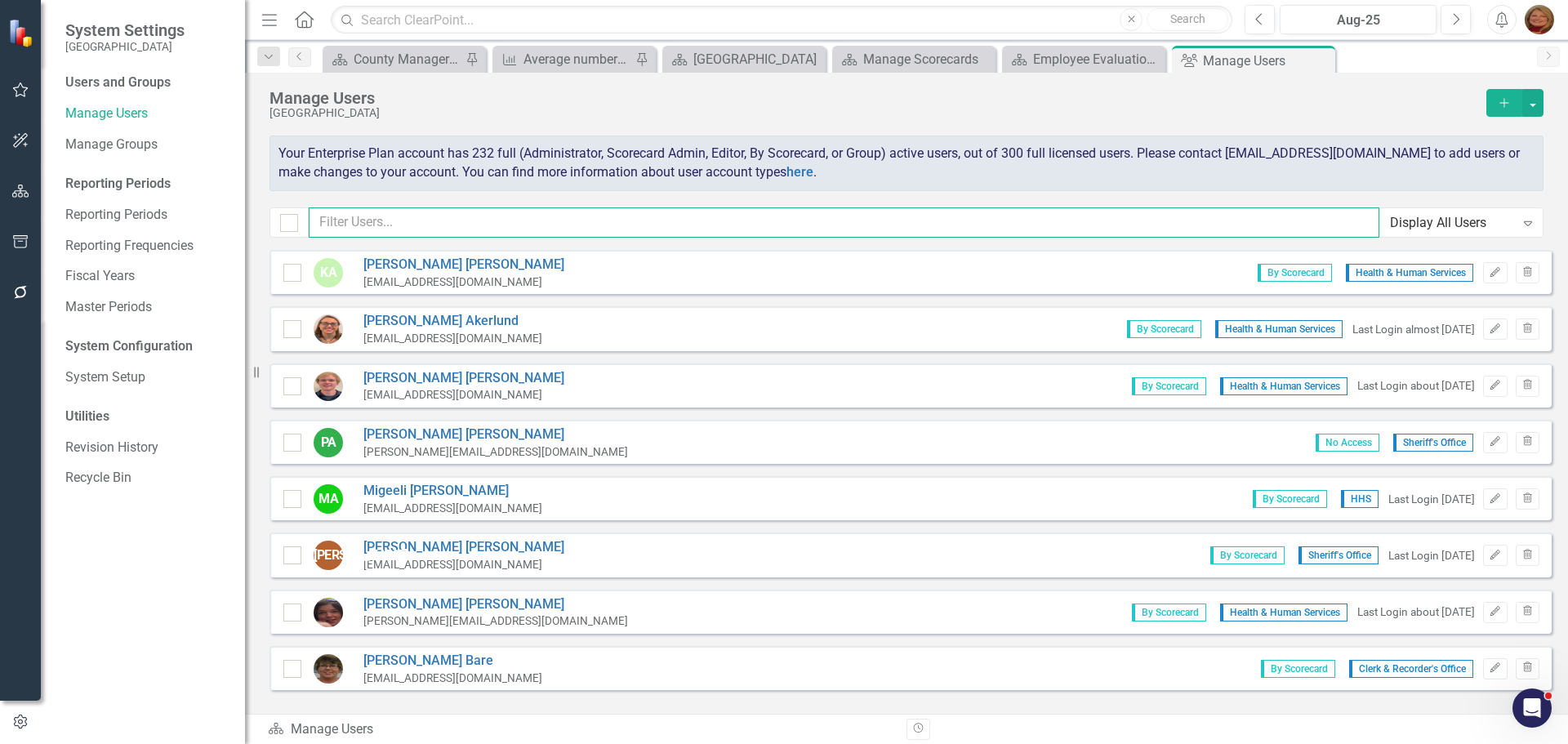
click at [395, 224] on input "text" at bounding box center [844, 222] width 1071 height 31
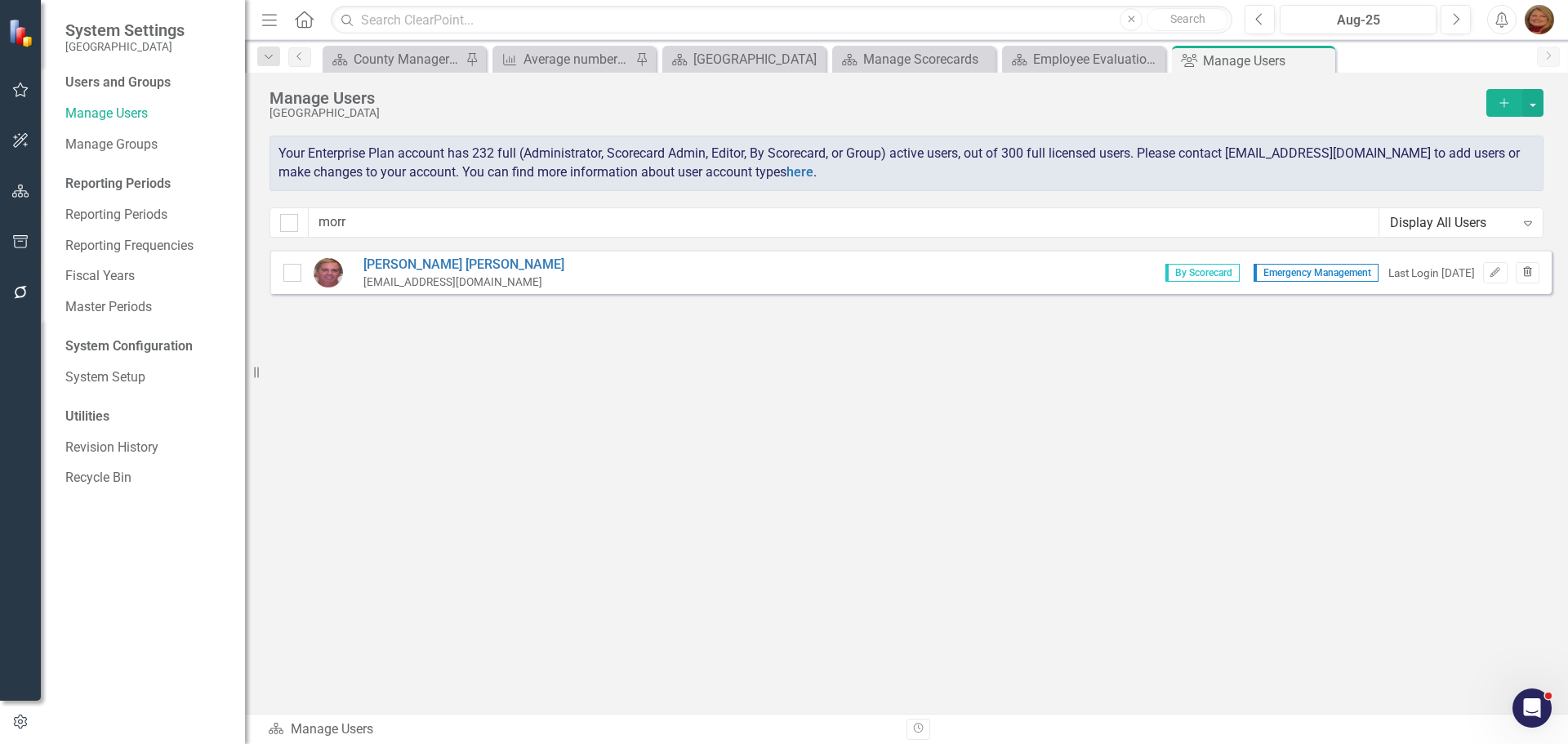
click at [1532, 269] on icon "Trash" at bounding box center [1527, 272] width 12 height 10
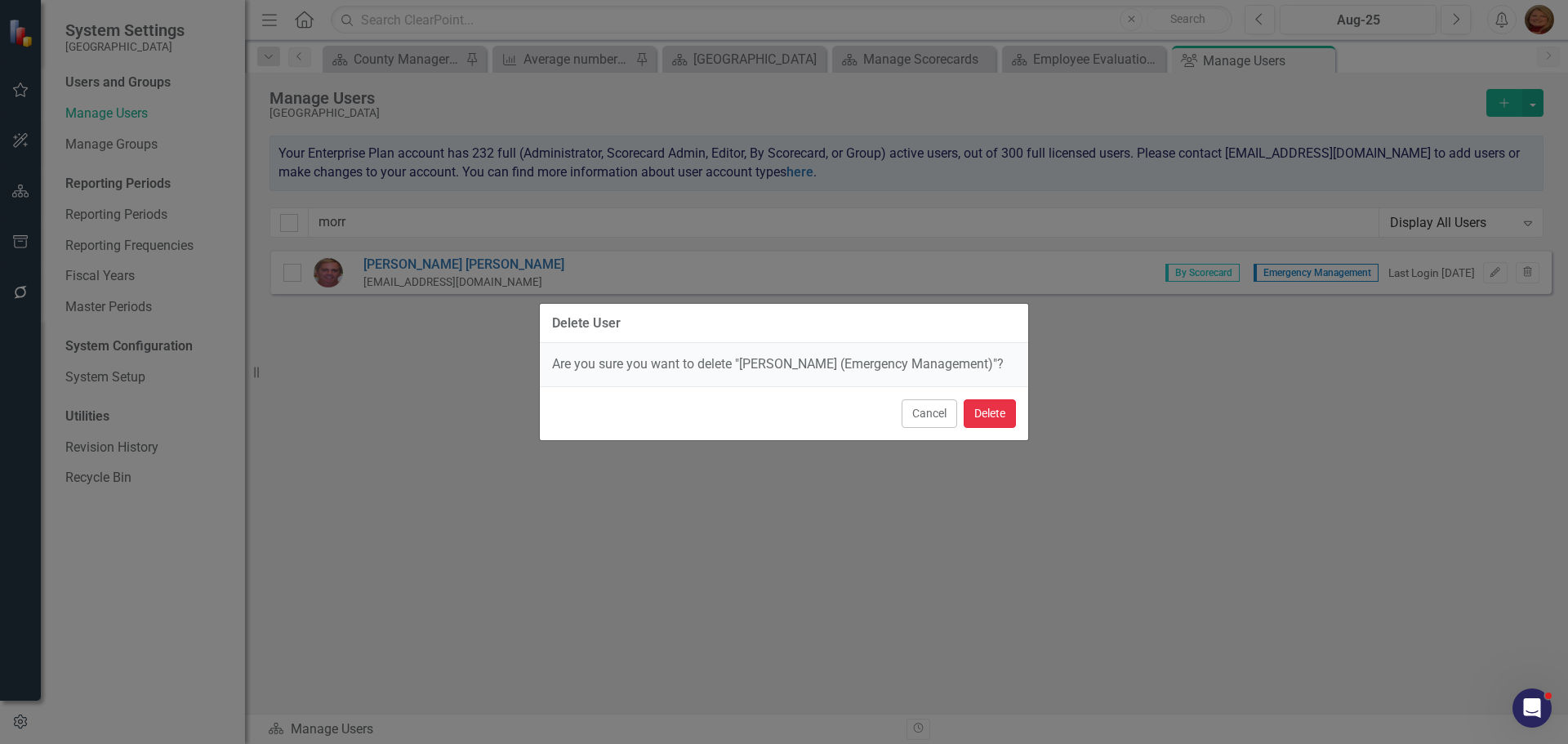
click at [980, 412] on button "Delete" at bounding box center [990, 413] width 52 height 29
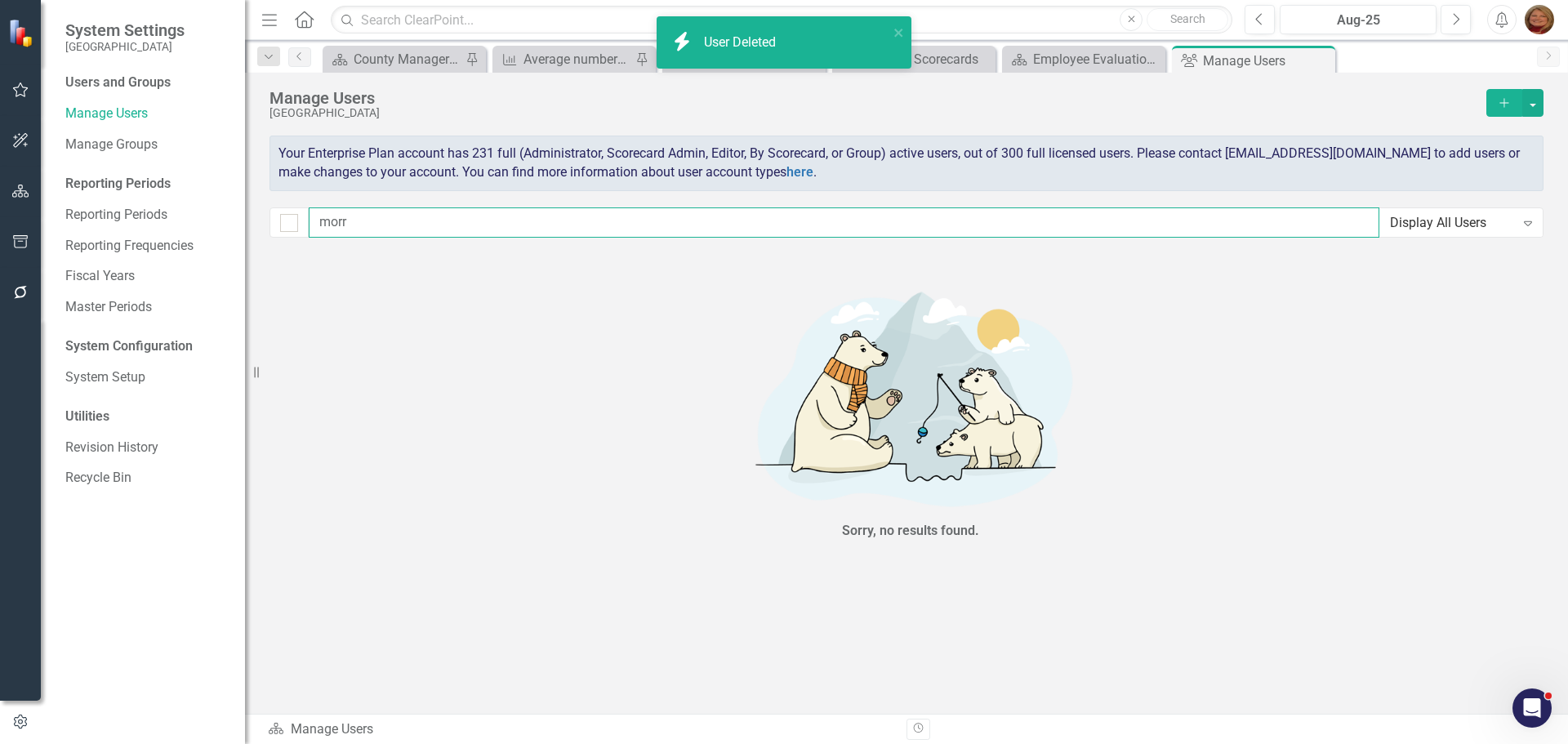
drag, startPoint x: 370, startPoint y: 219, endPoint x: 166, endPoint y: 201, distance: 204.8
click at [173, 200] on div "System Settings Gunnison County Users and Groups Manage Users Manage Groups Rep…" at bounding box center [784, 372] width 1568 height 744
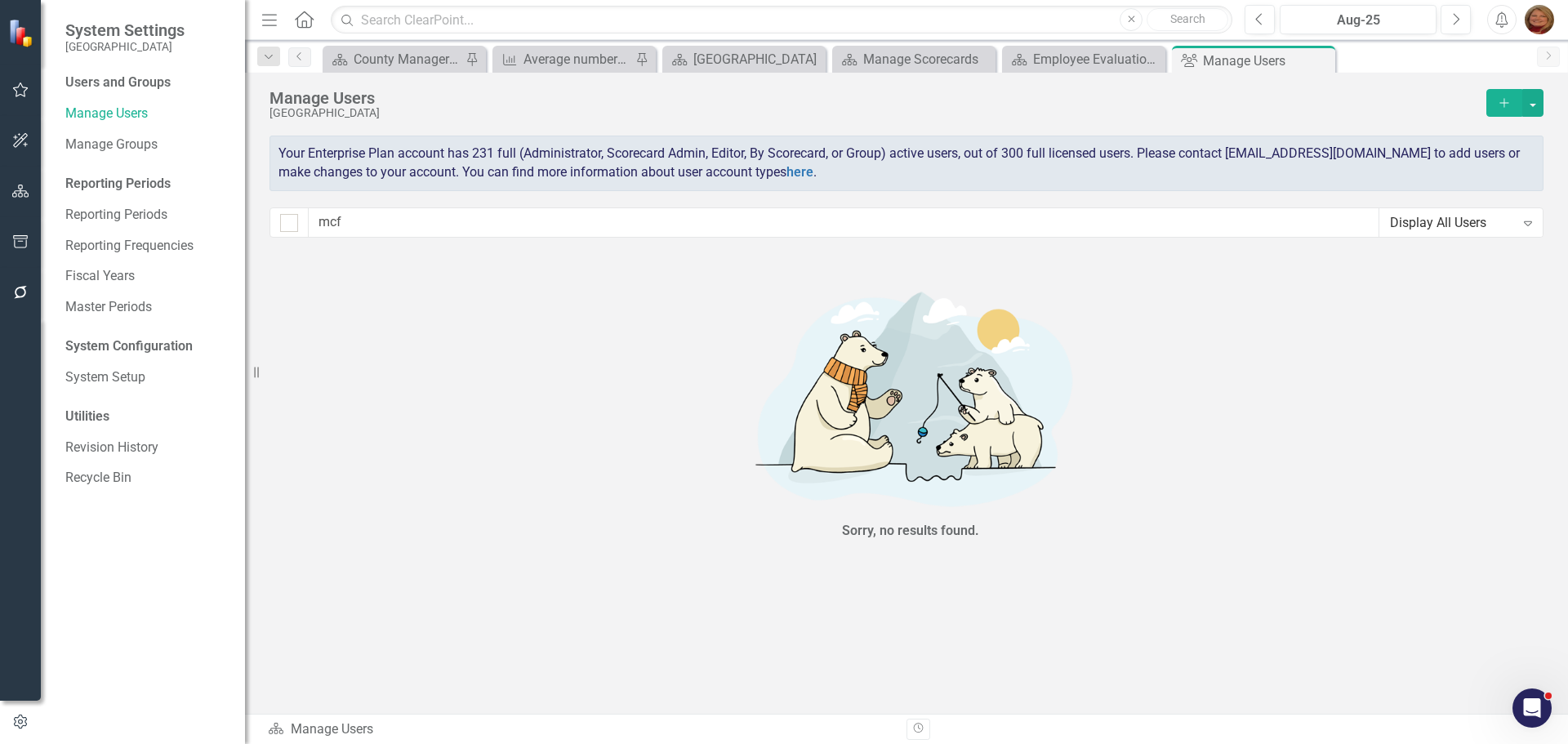
scroll to position [3, 0]
type input "mcf"
click at [23, 194] on icon "button" at bounding box center [20, 191] width 18 height 13
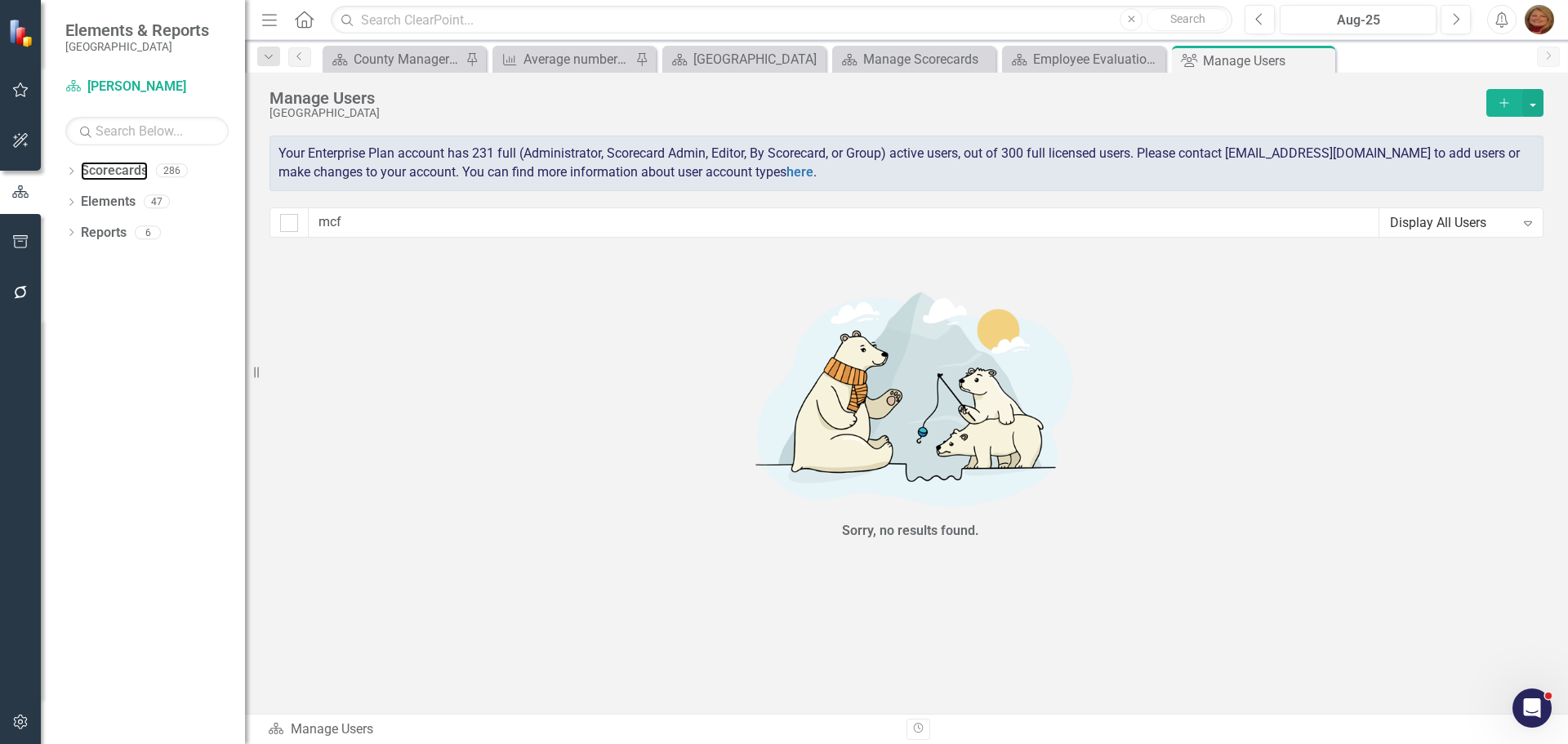
drag, startPoint x: 115, startPoint y: 168, endPoint x: 253, endPoint y: 174, distance: 138.1
click at [118, 170] on link "Scorecards" at bounding box center [114, 171] width 67 height 19
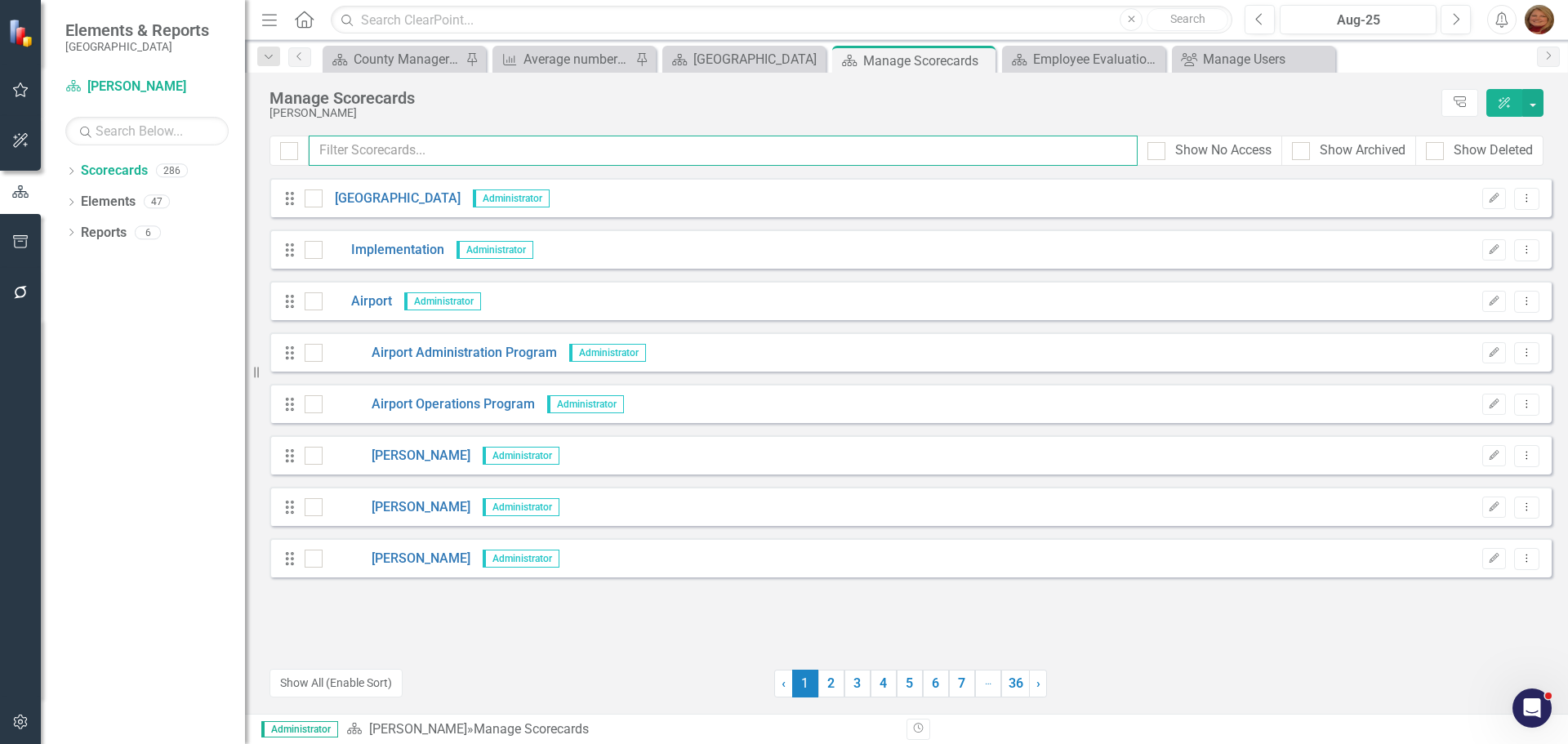
click at [458, 158] on input "text" at bounding box center [722, 150] width 829 height 31
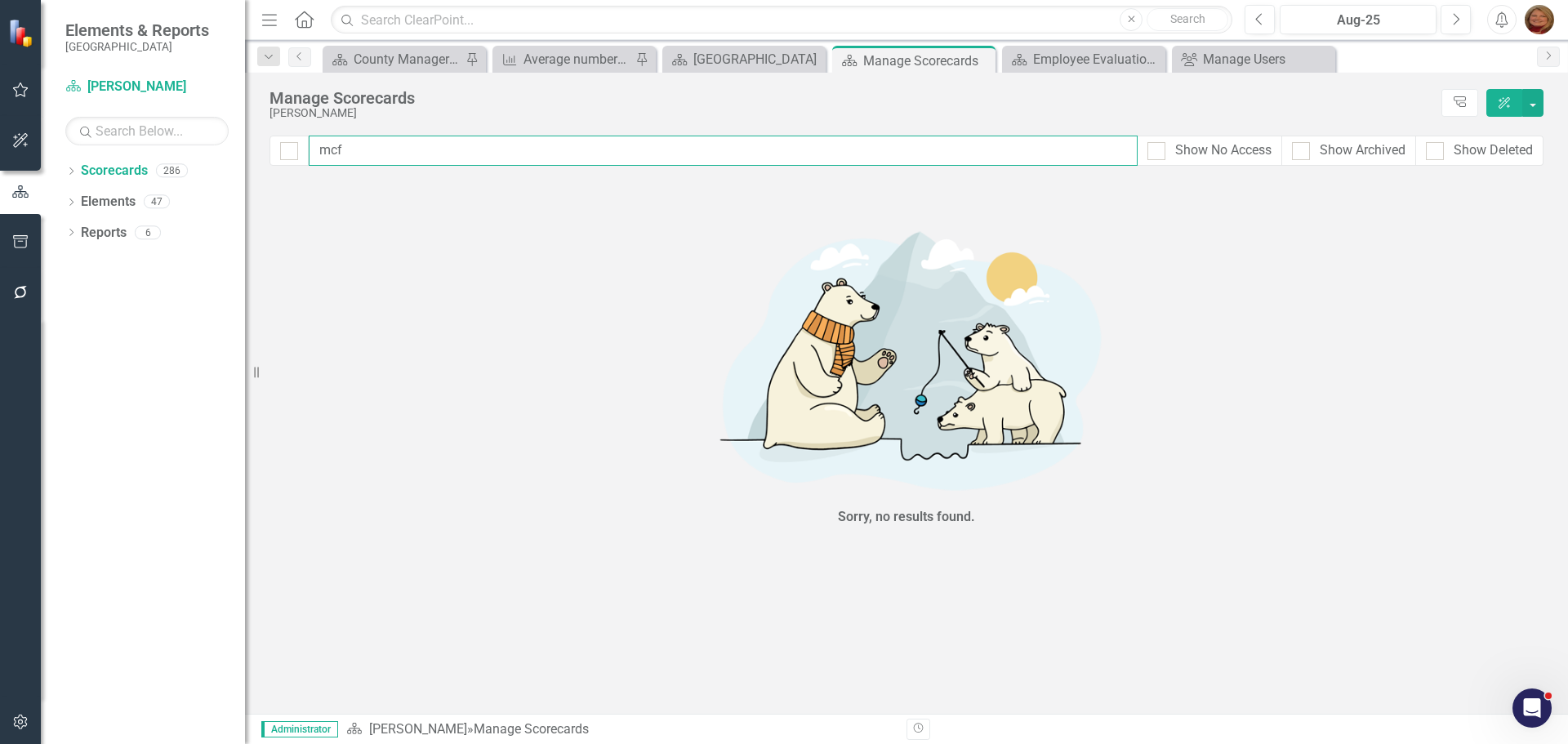
drag, startPoint x: 378, startPoint y: 148, endPoint x: 232, endPoint y: 144, distance: 146.1
click at [241, 144] on div "Elements & Reports Gunnison County Scorecard [PERSON_NAME] Search Dropdown Scor…" at bounding box center [784, 372] width 1568 height 744
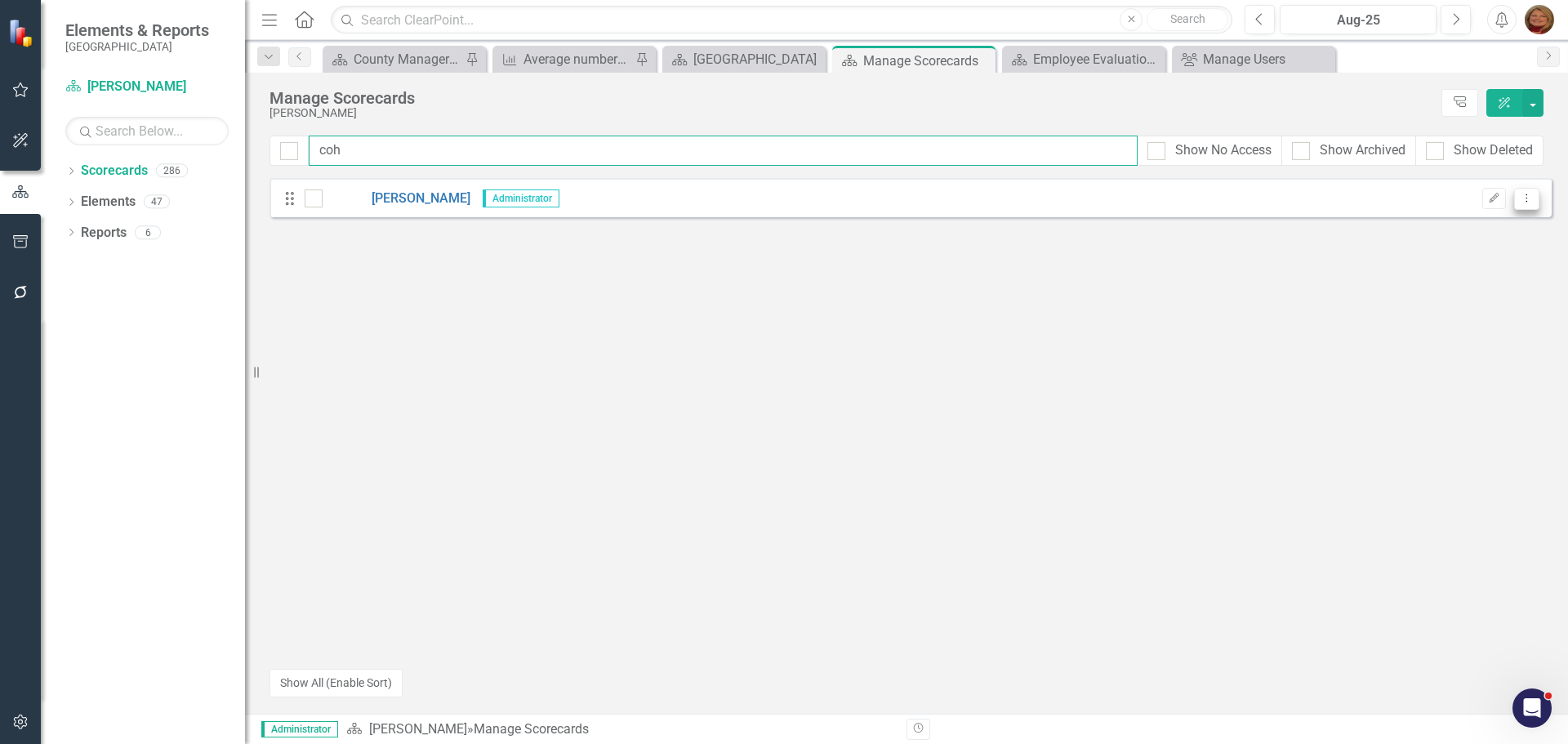
type input "coh"
click at [1531, 197] on icon "Dropdown Menu" at bounding box center [1526, 197] width 14 height 10
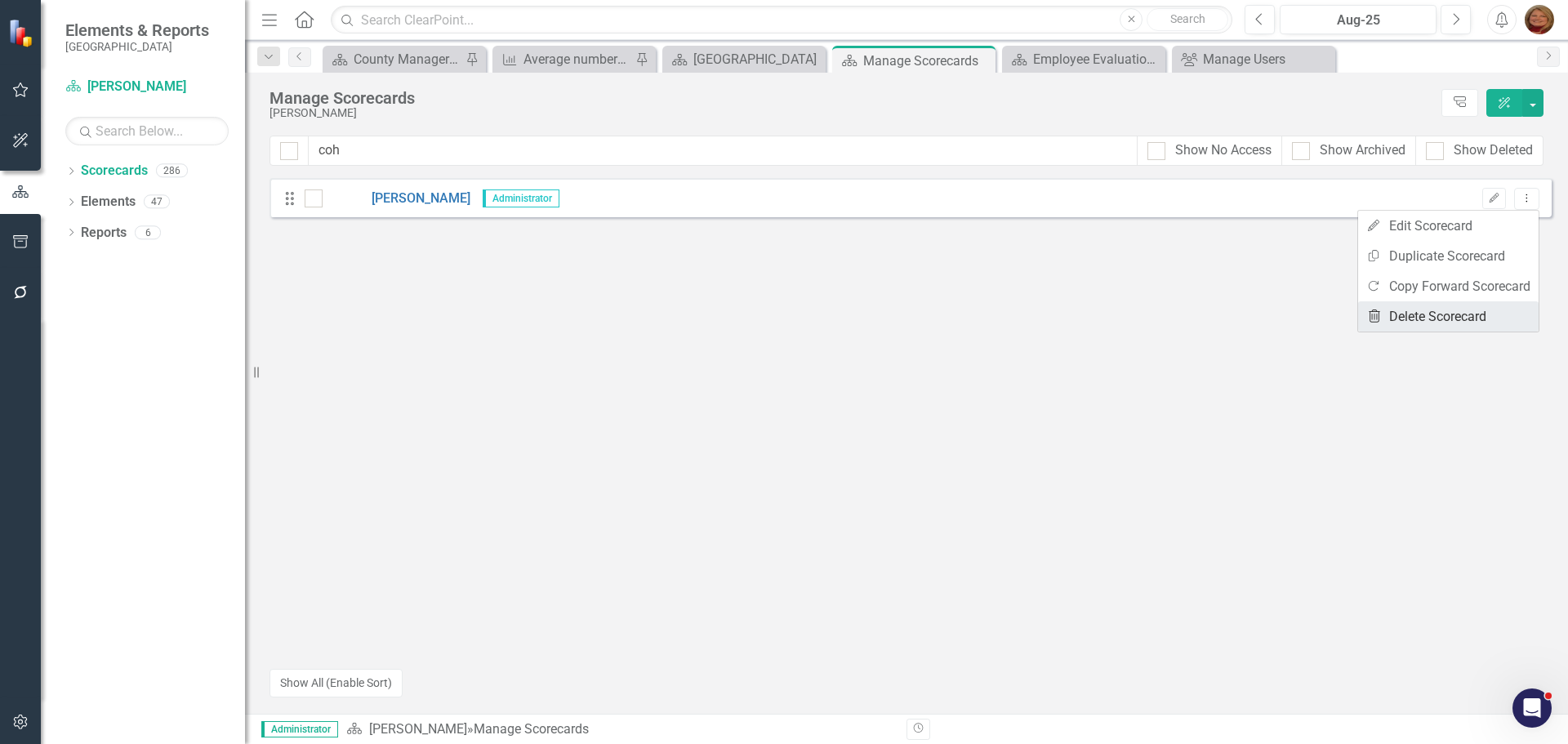
click at [1466, 310] on link "Trash Delete Scorecard" at bounding box center [1448, 316] width 181 height 31
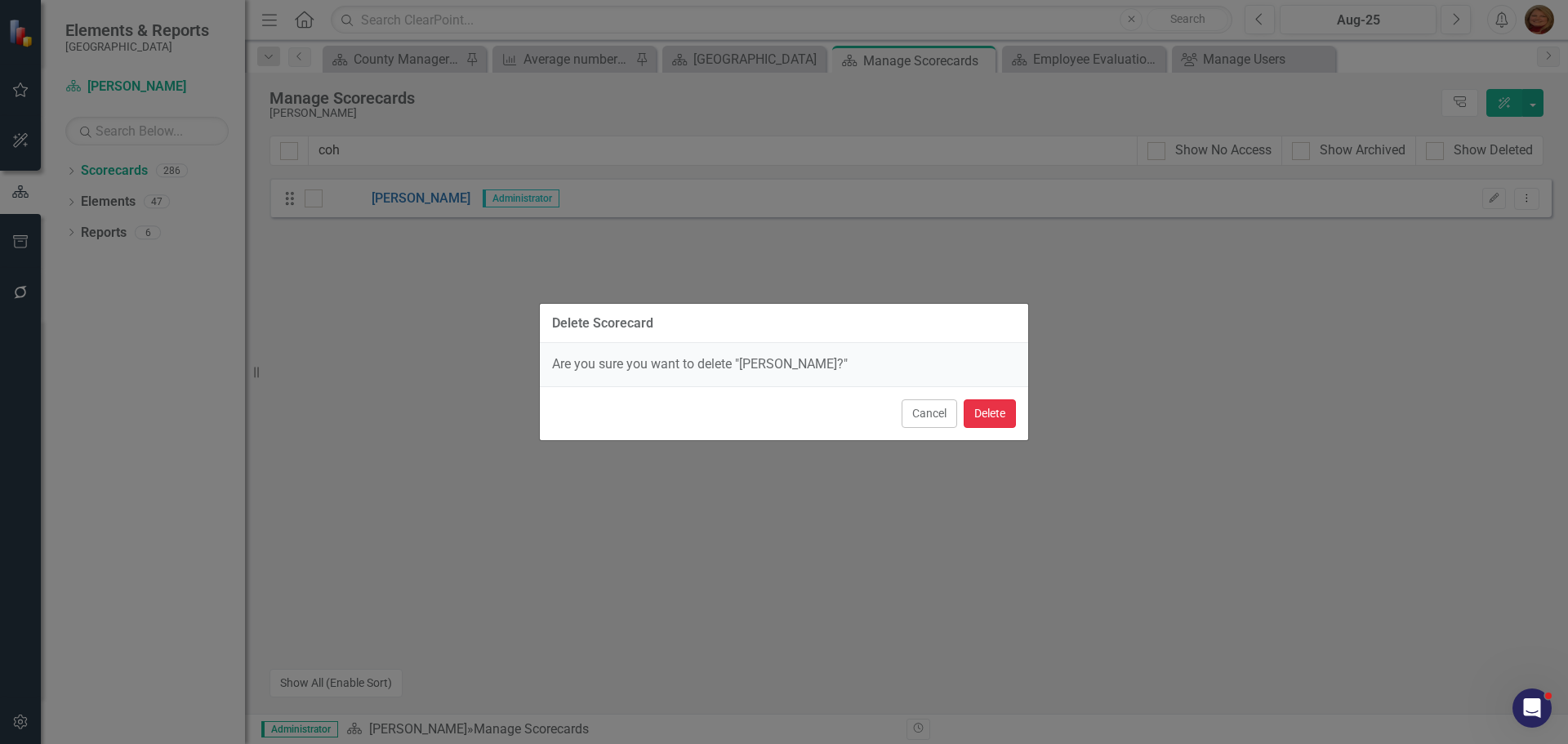
click at [997, 410] on button "Delete" at bounding box center [990, 413] width 52 height 29
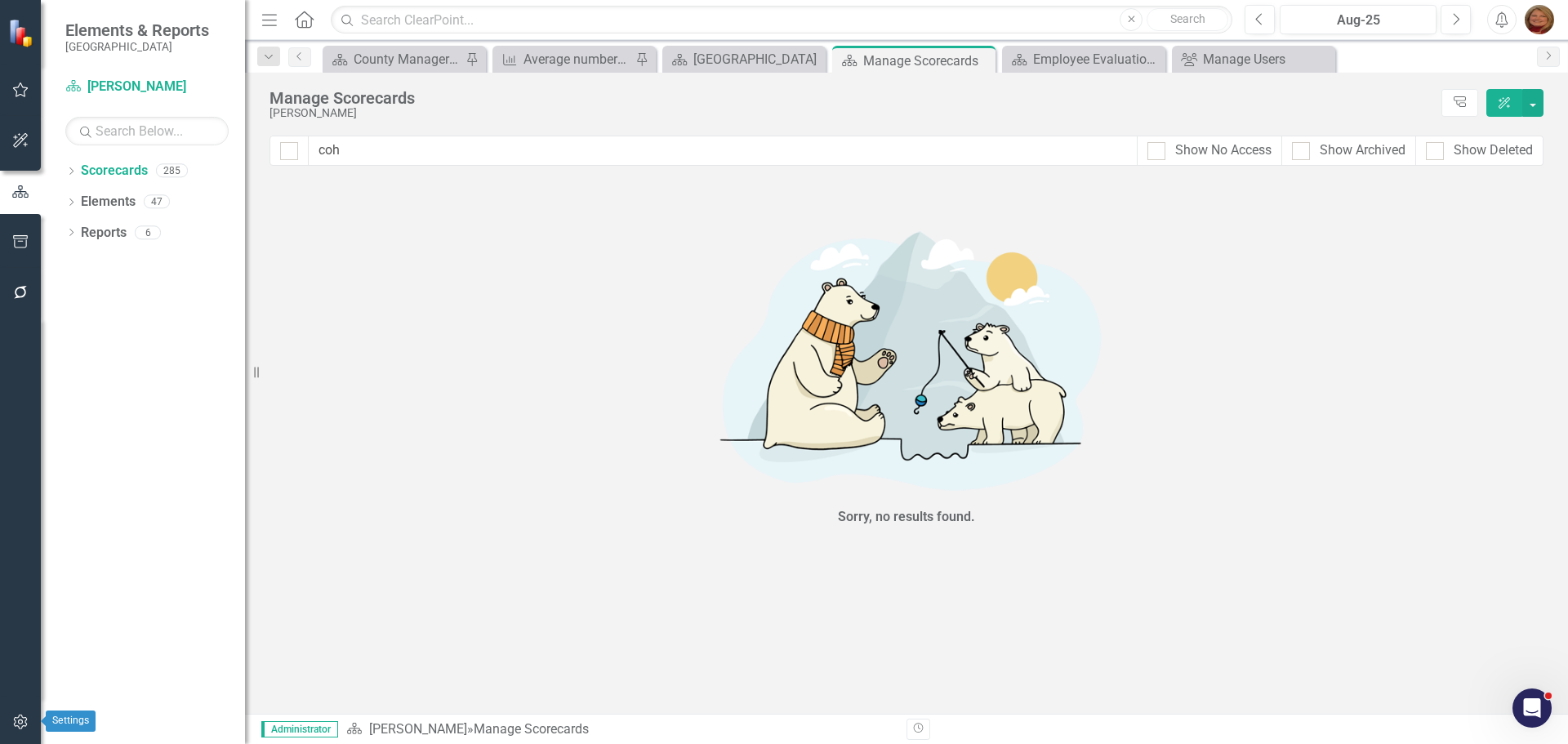
click at [16, 713] on button "button" at bounding box center [21, 723] width 37 height 34
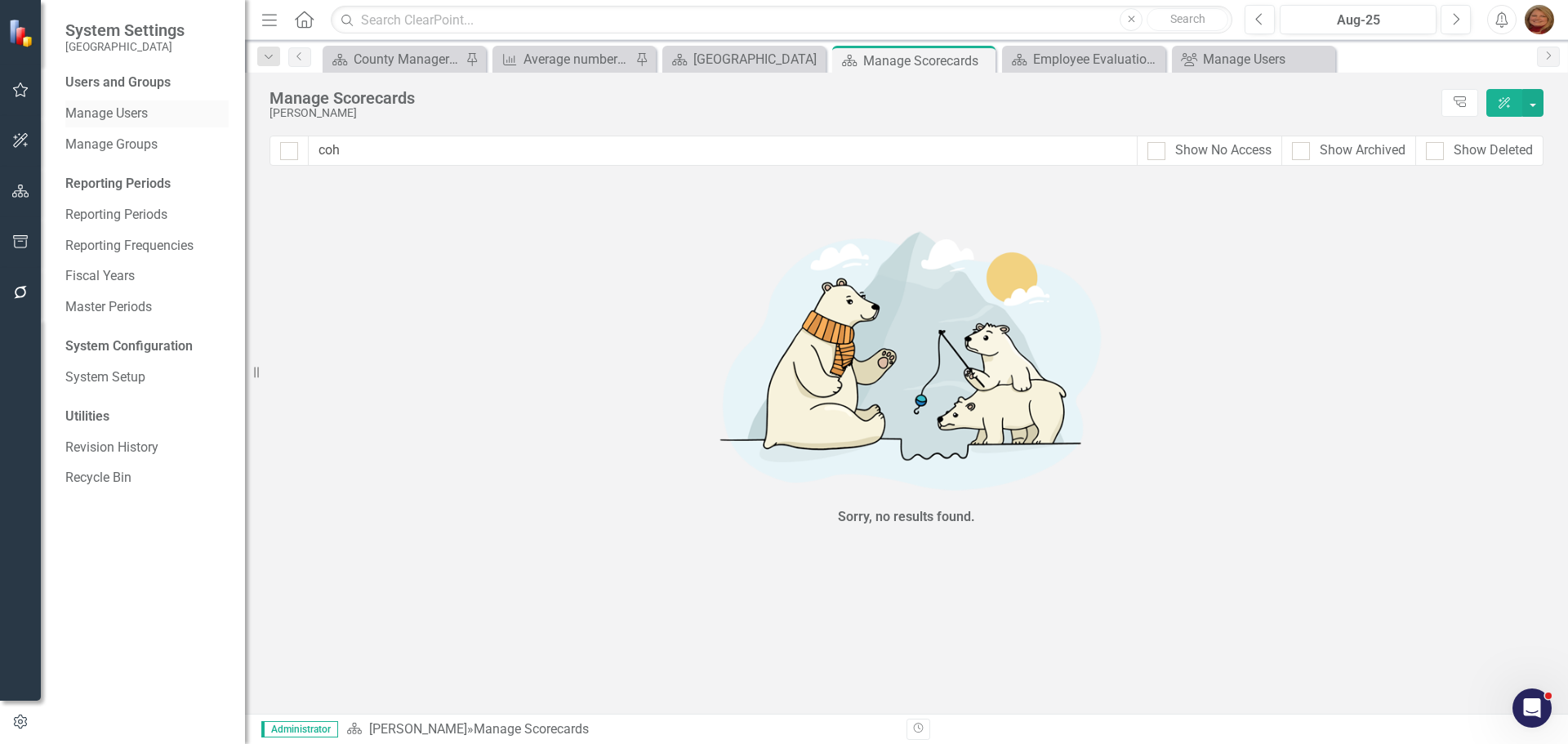
click at [141, 109] on link "Manage Users" at bounding box center [147, 114] width 163 height 19
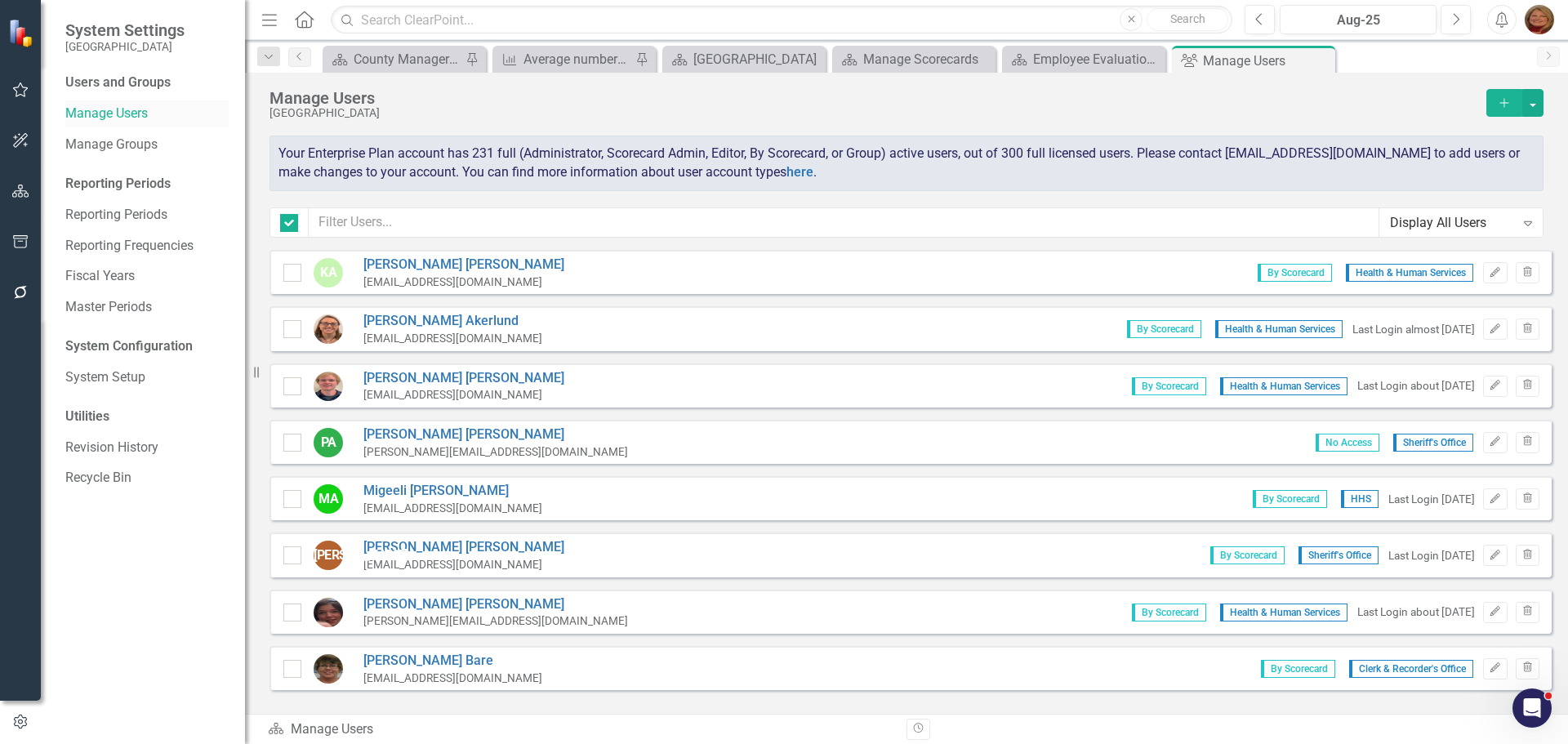
checkbox input "false"
click at [402, 231] on input "text" at bounding box center [844, 222] width 1071 height 31
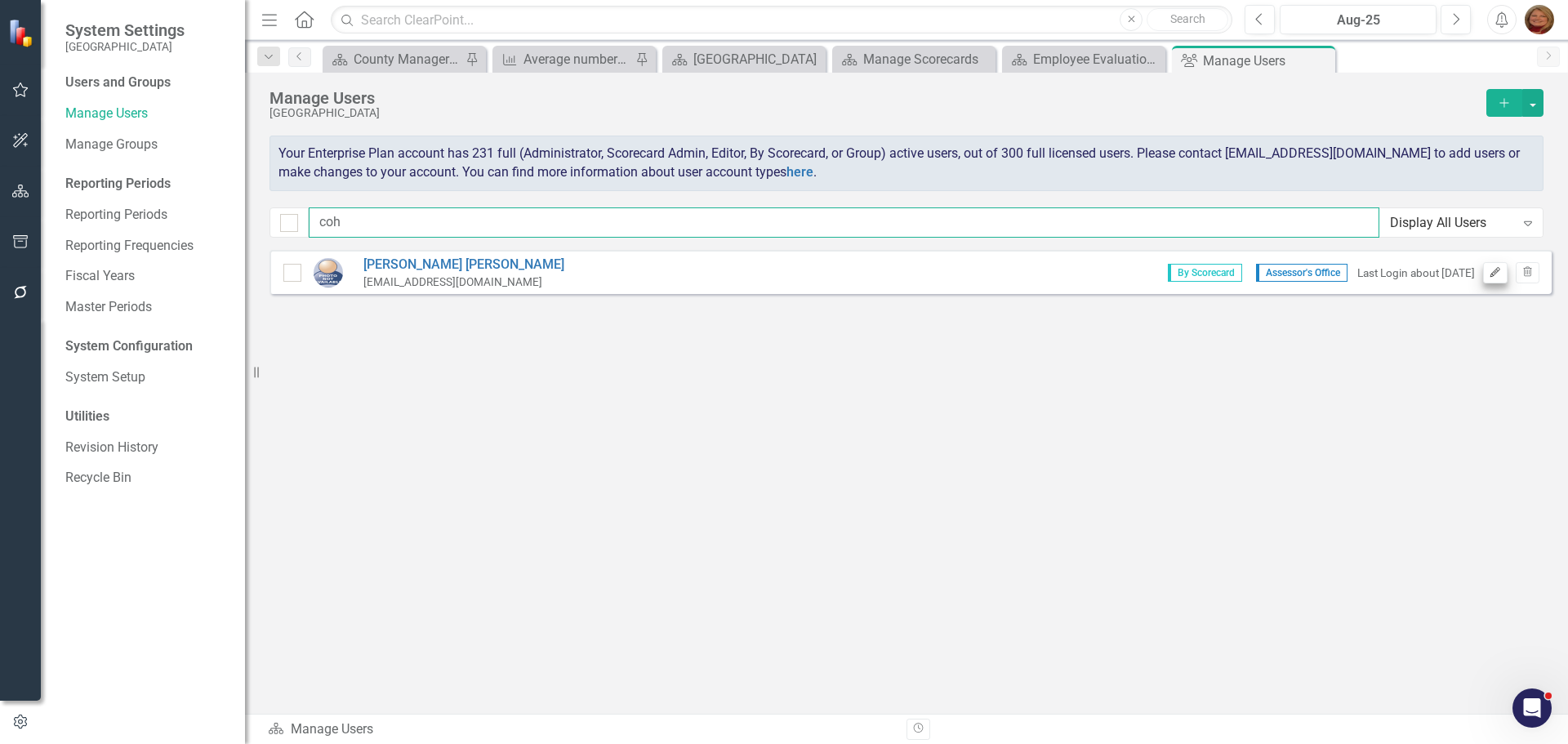
type input "coh"
click at [1498, 272] on icon "Edit" at bounding box center [1495, 272] width 12 height 10
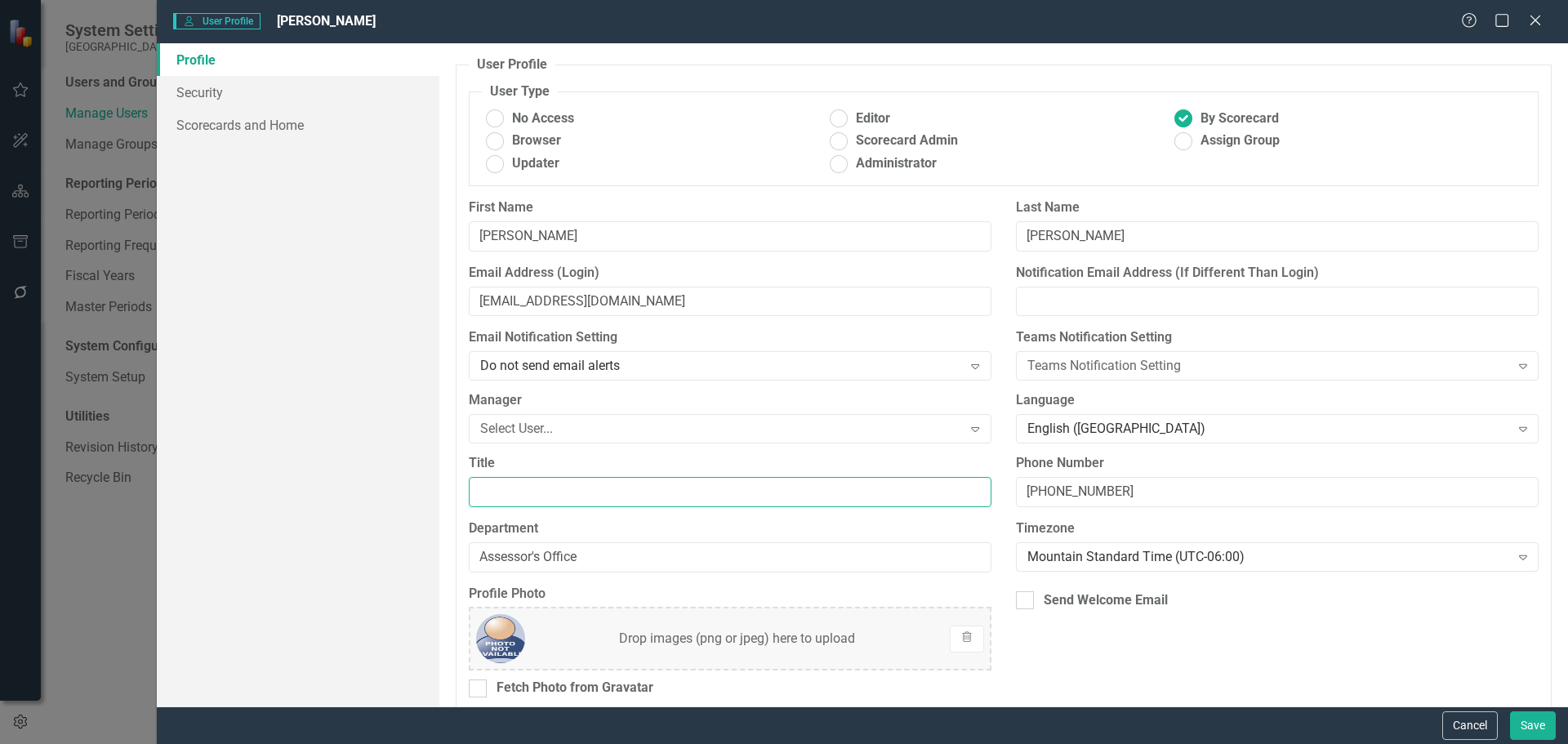
click at [543, 491] on input "Title" at bounding box center [730, 492] width 522 height 31
type input "Assessor"
click at [219, 85] on link "Security" at bounding box center [297, 92] width 282 height 32
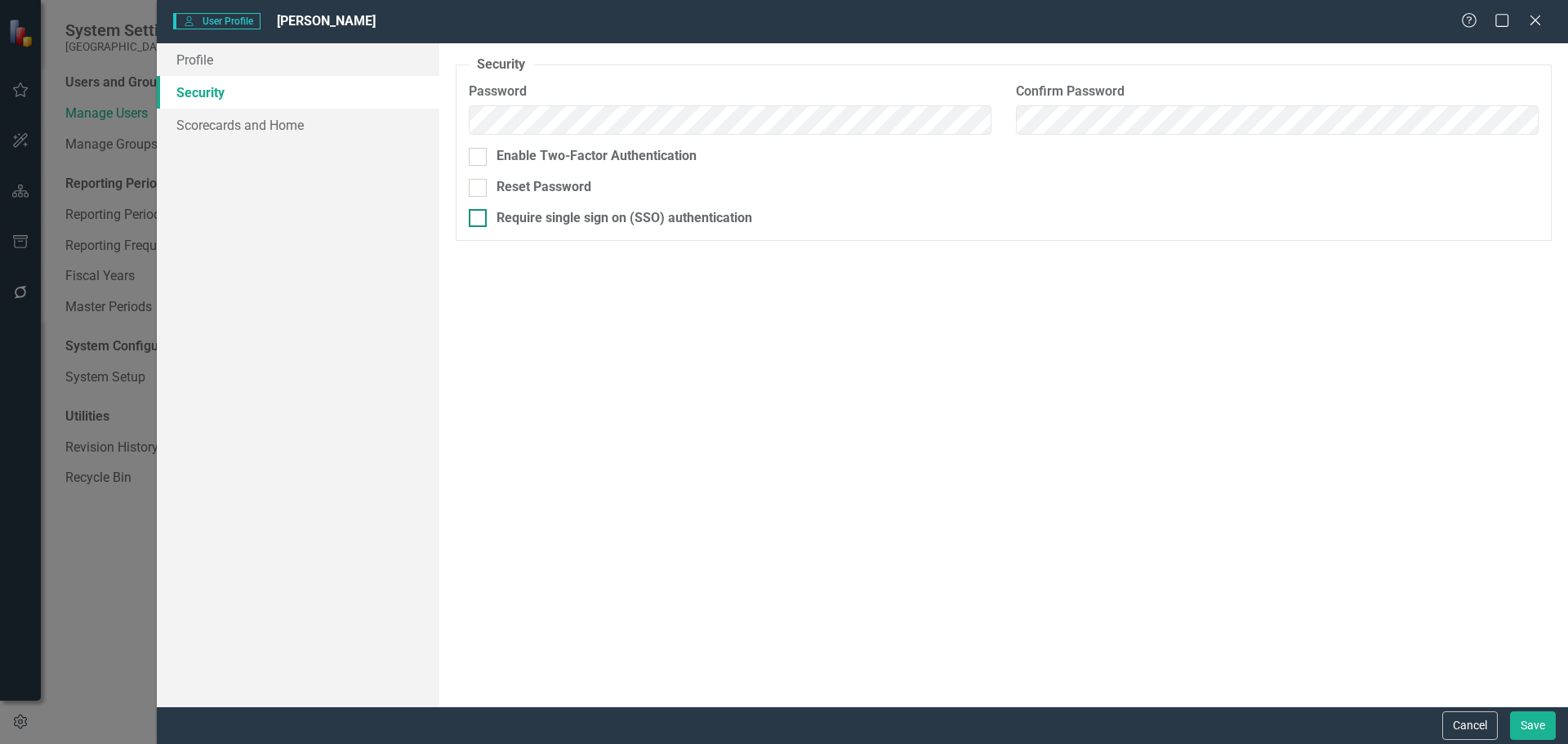
click at [480, 221] on div at bounding box center [477, 218] width 18 height 18
click at [480, 220] on input "Require single sign on (SSO) authentication" at bounding box center [473, 214] width 10 height 10
checkbox input "true"
click at [295, 119] on link "Scorecards and Home" at bounding box center [297, 124] width 282 height 32
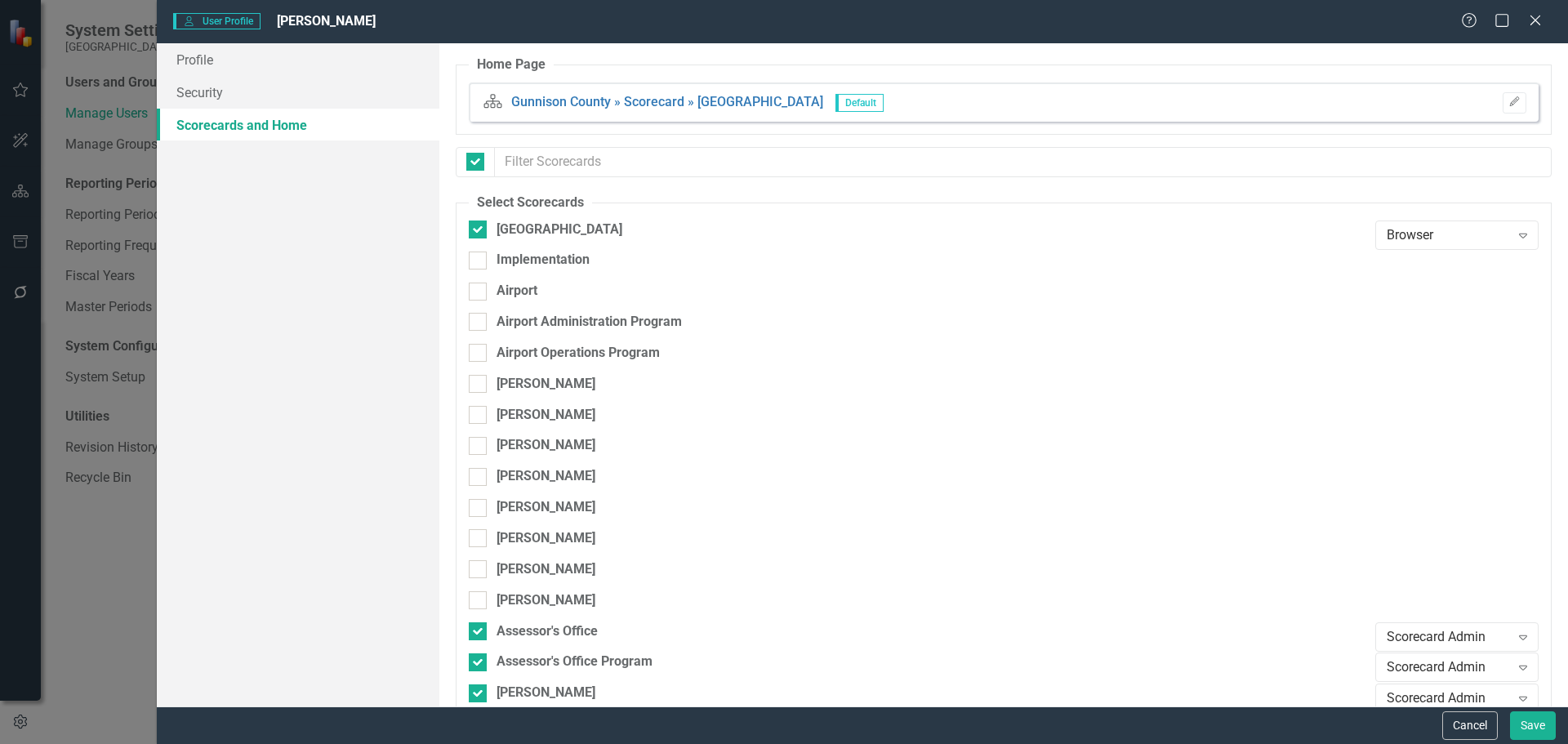
checkbox input "false"
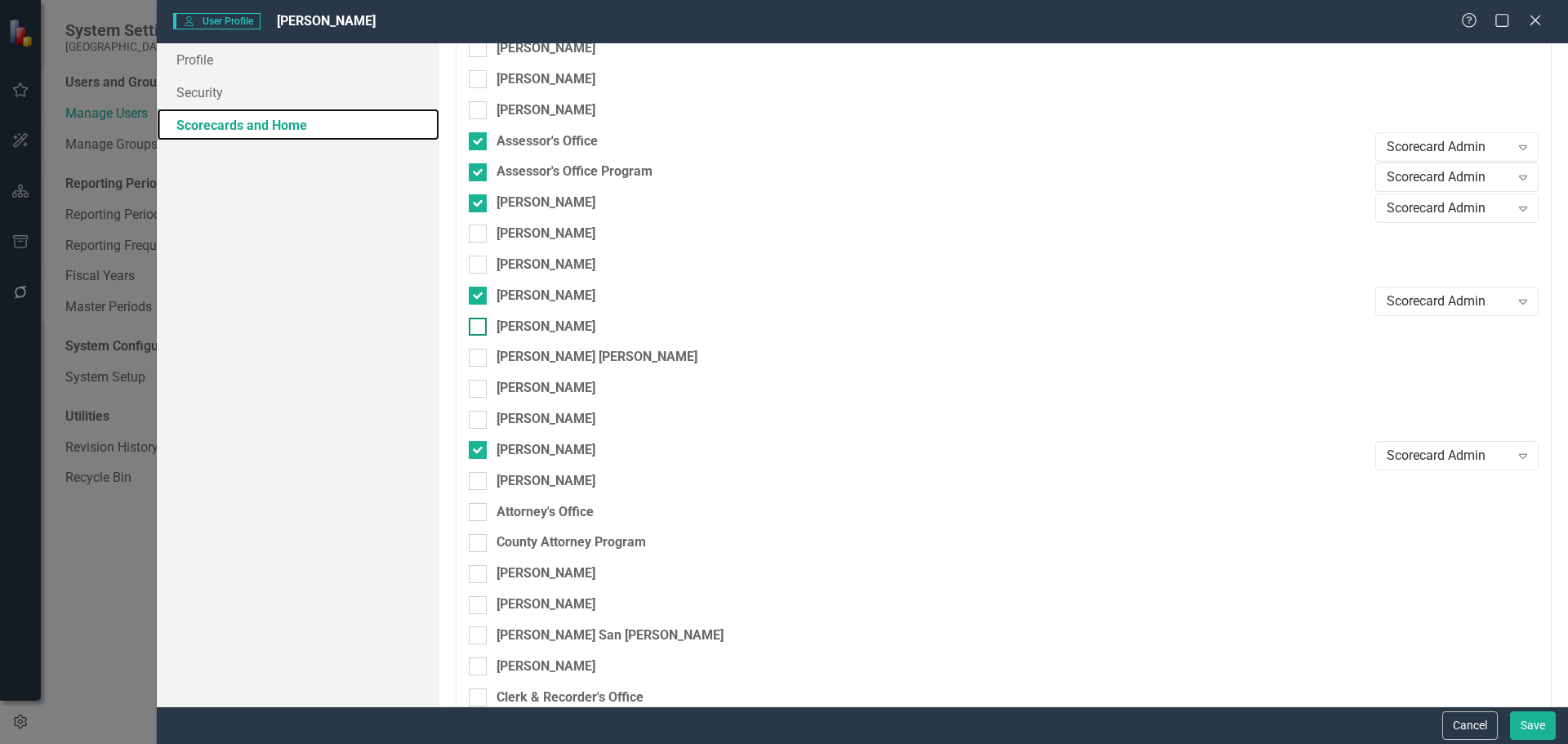
scroll to position [409, 0]
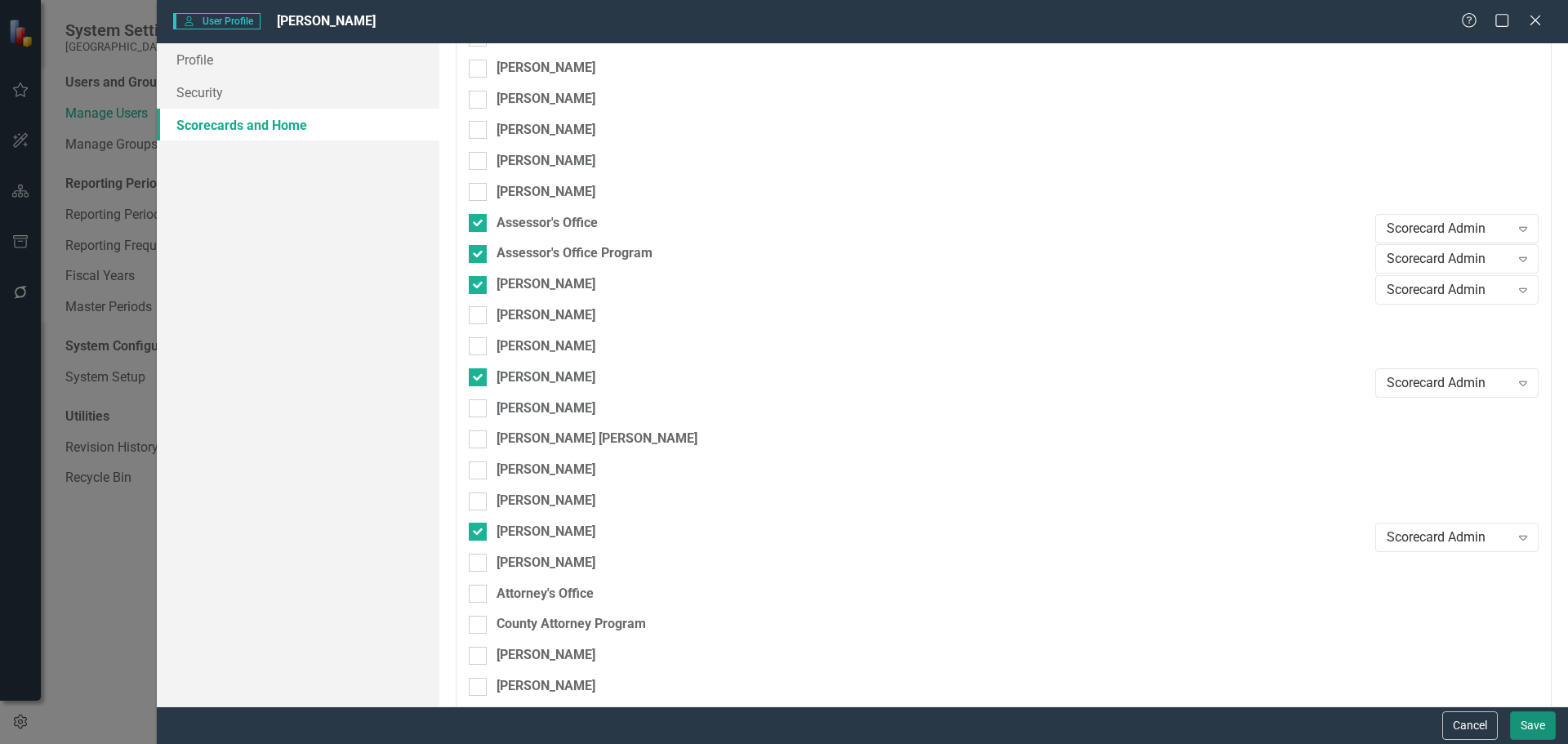
click at [1531, 725] on button "Save" at bounding box center [1532, 725] width 45 height 29
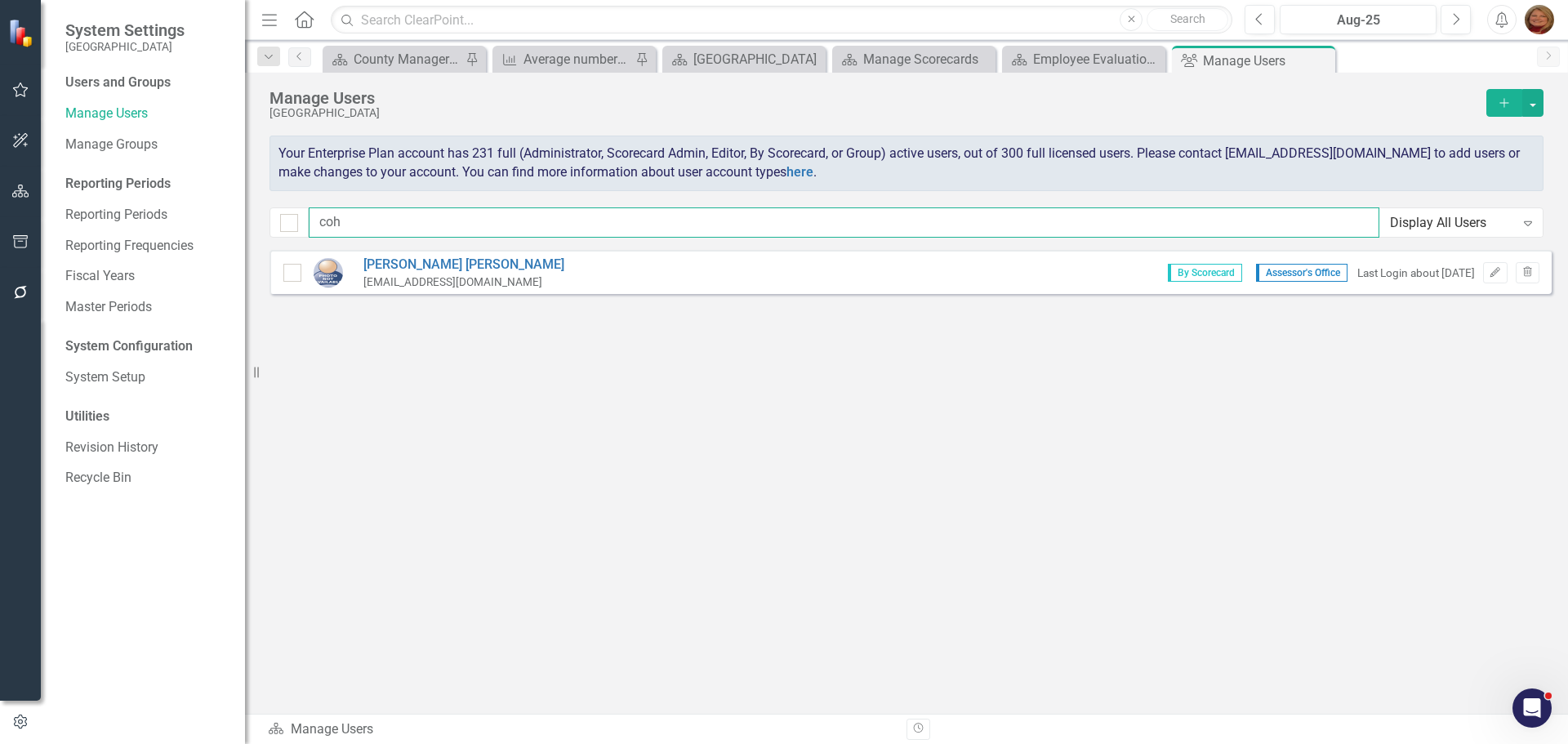
drag, startPoint x: 228, startPoint y: 169, endPoint x: 211, endPoint y: 171, distance: 17.1
click at [214, 170] on div "System Settings Gunnison County Users and Groups Manage Users Manage Groups Rep…" at bounding box center [784, 372] width 1568 height 744
drag, startPoint x: 211, startPoint y: 210, endPoint x: 194, endPoint y: 209, distance: 17.0
click at [195, 210] on div "System Settings Gunnison County Users and Groups Manage Users Manage Groups Rep…" at bounding box center [784, 372] width 1568 height 744
type input "[PERSON_NAME]"
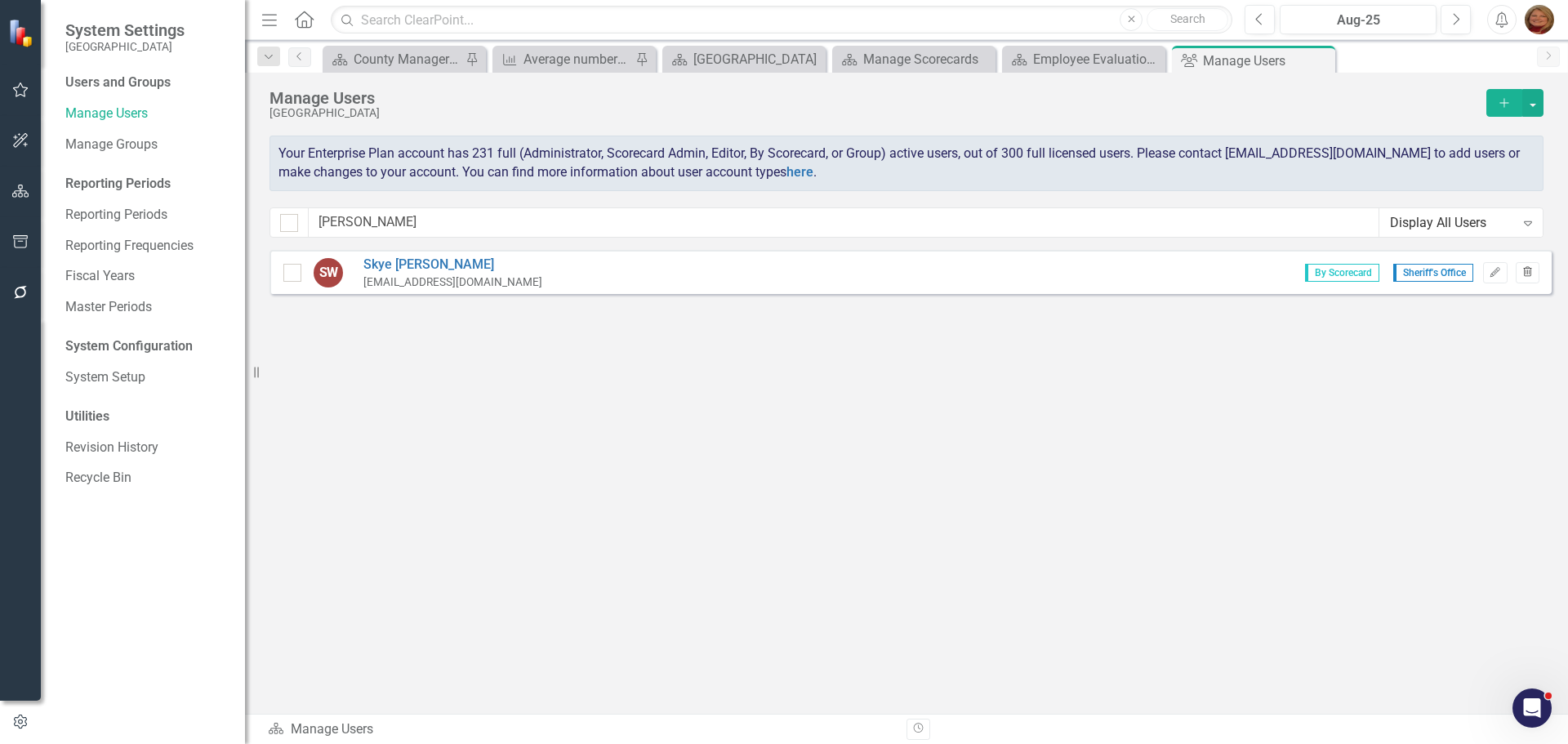
click at [1527, 272] on icon "button" at bounding box center [1528, 271] width 9 height 10
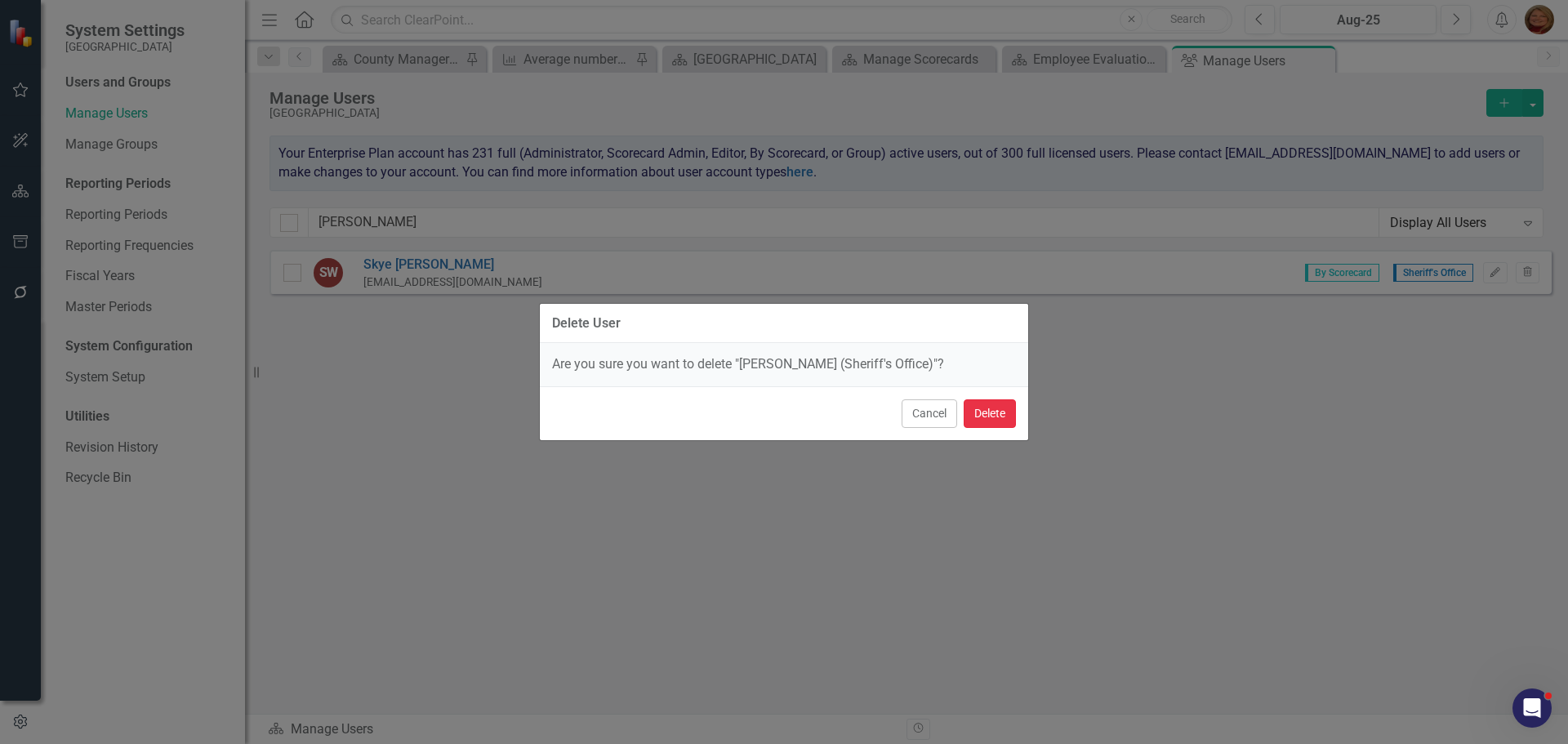
drag, startPoint x: 985, startPoint y: 406, endPoint x: 997, endPoint y: 409, distance: 12.4
click at [985, 407] on button "Delete" at bounding box center [990, 413] width 52 height 29
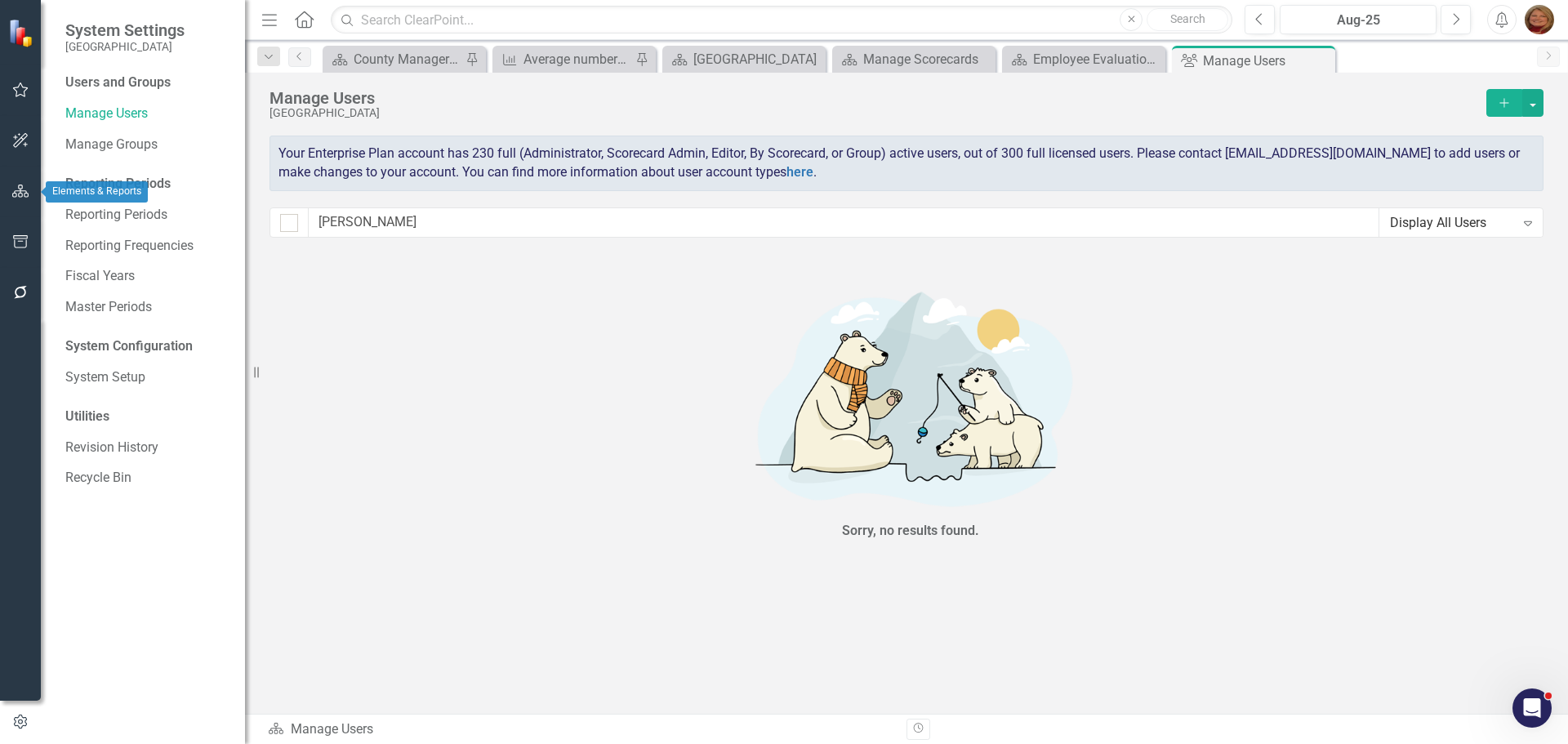
click at [24, 188] on icon "button" at bounding box center [20, 191] width 18 height 13
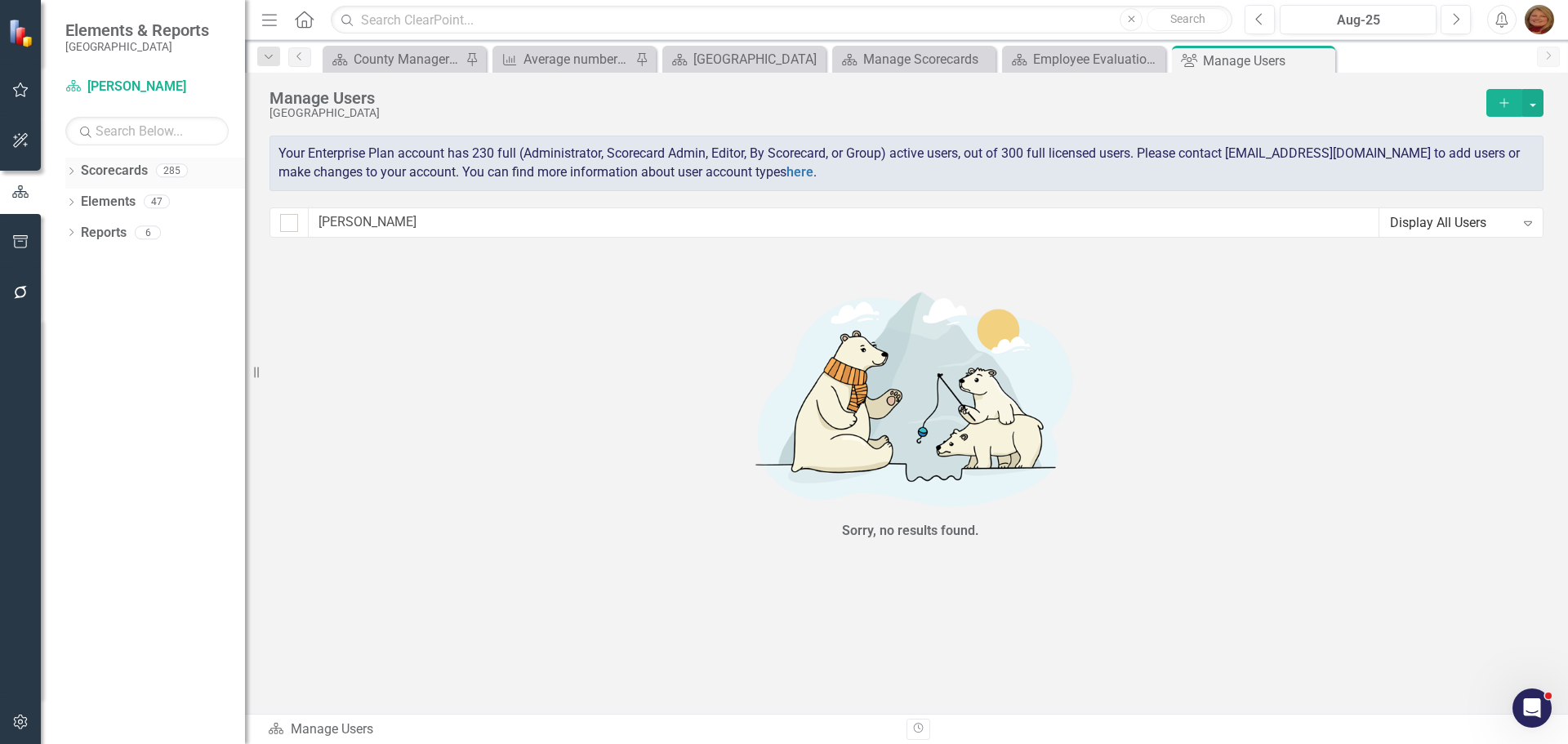
click at [116, 169] on link "Scorecards" at bounding box center [114, 171] width 67 height 19
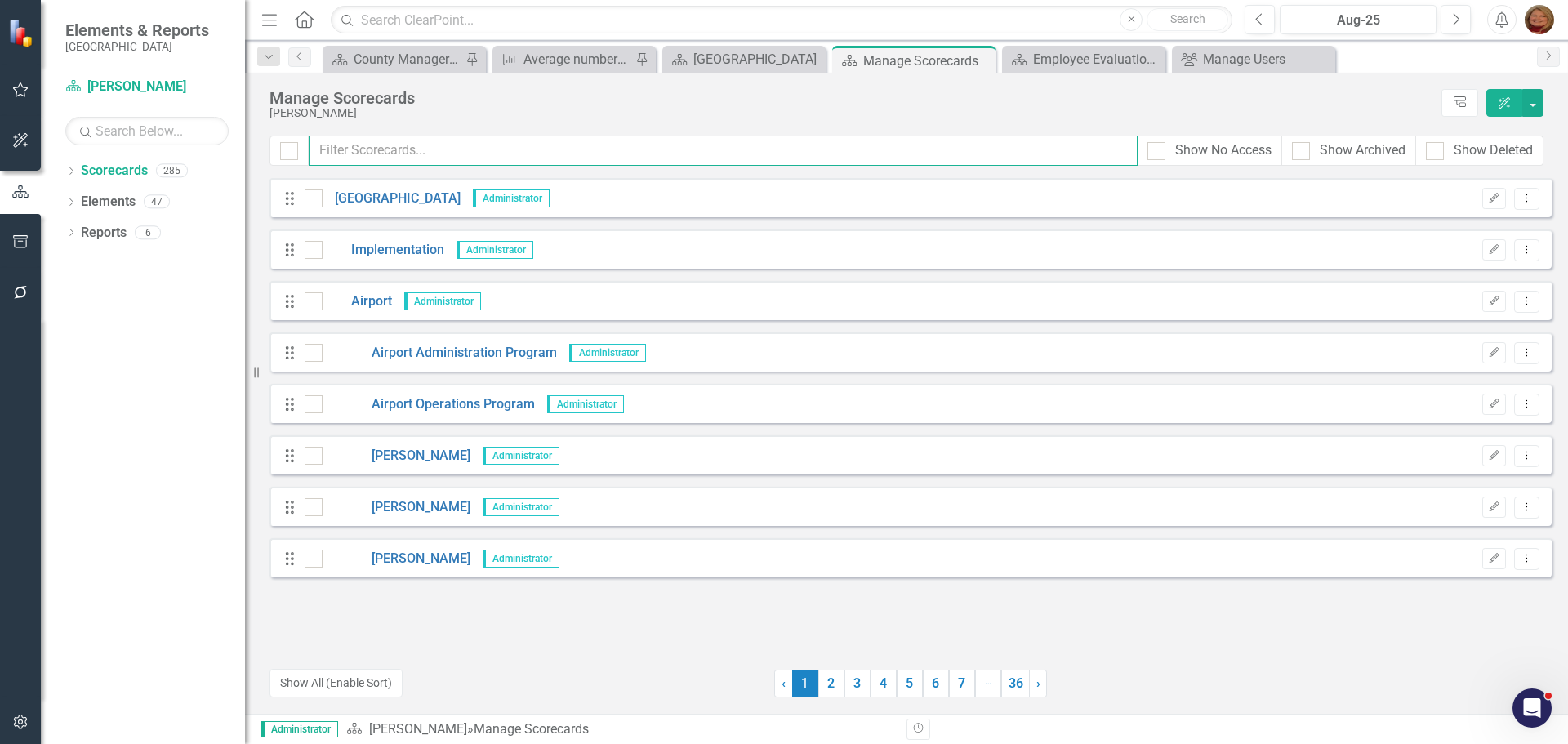
click at [410, 154] on input "text" at bounding box center [722, 150] width 829 height 31
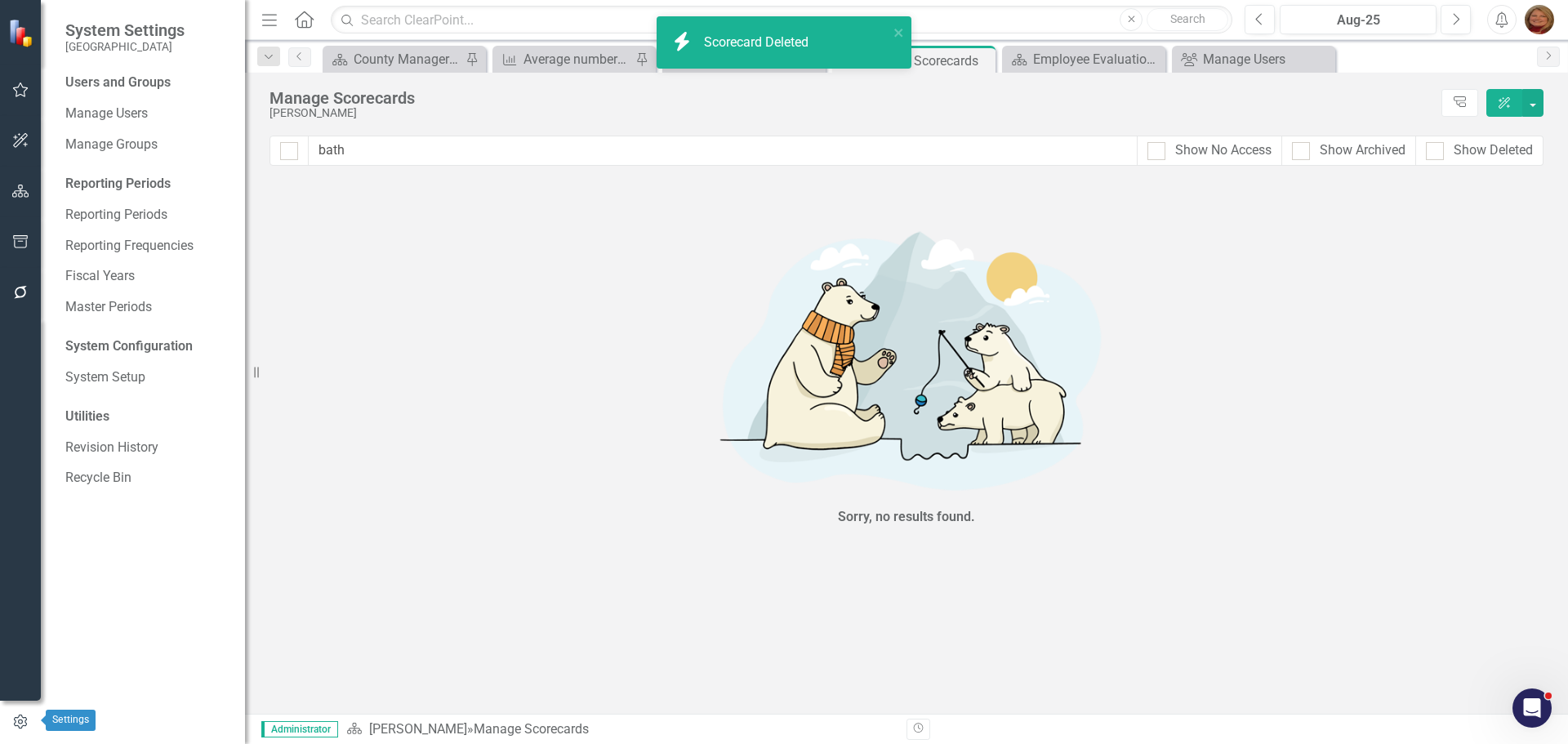
scroll to position [3, 0]
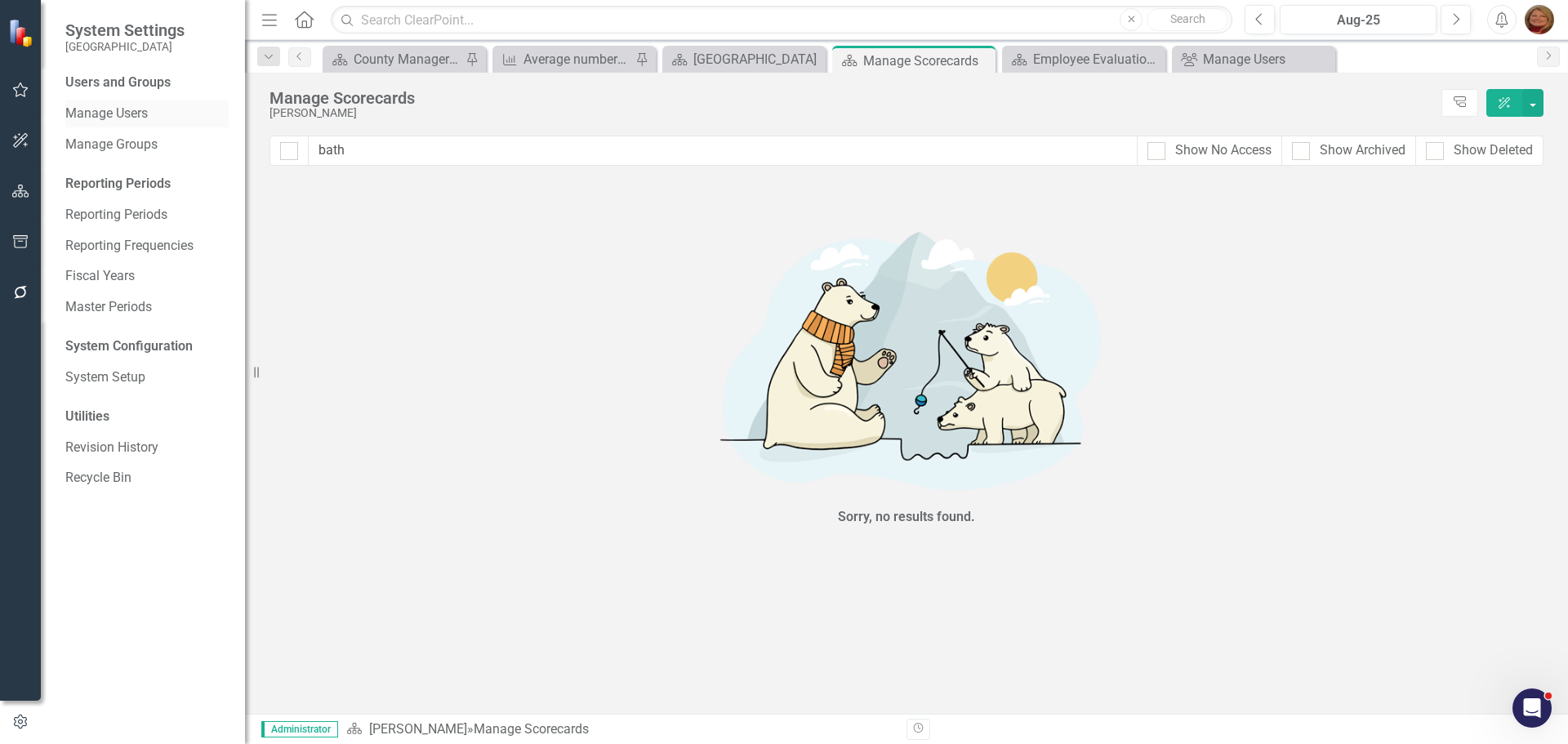
click at [114, 115] on link "Manage Users" at bounding box center [147, 114] width 163 height 19
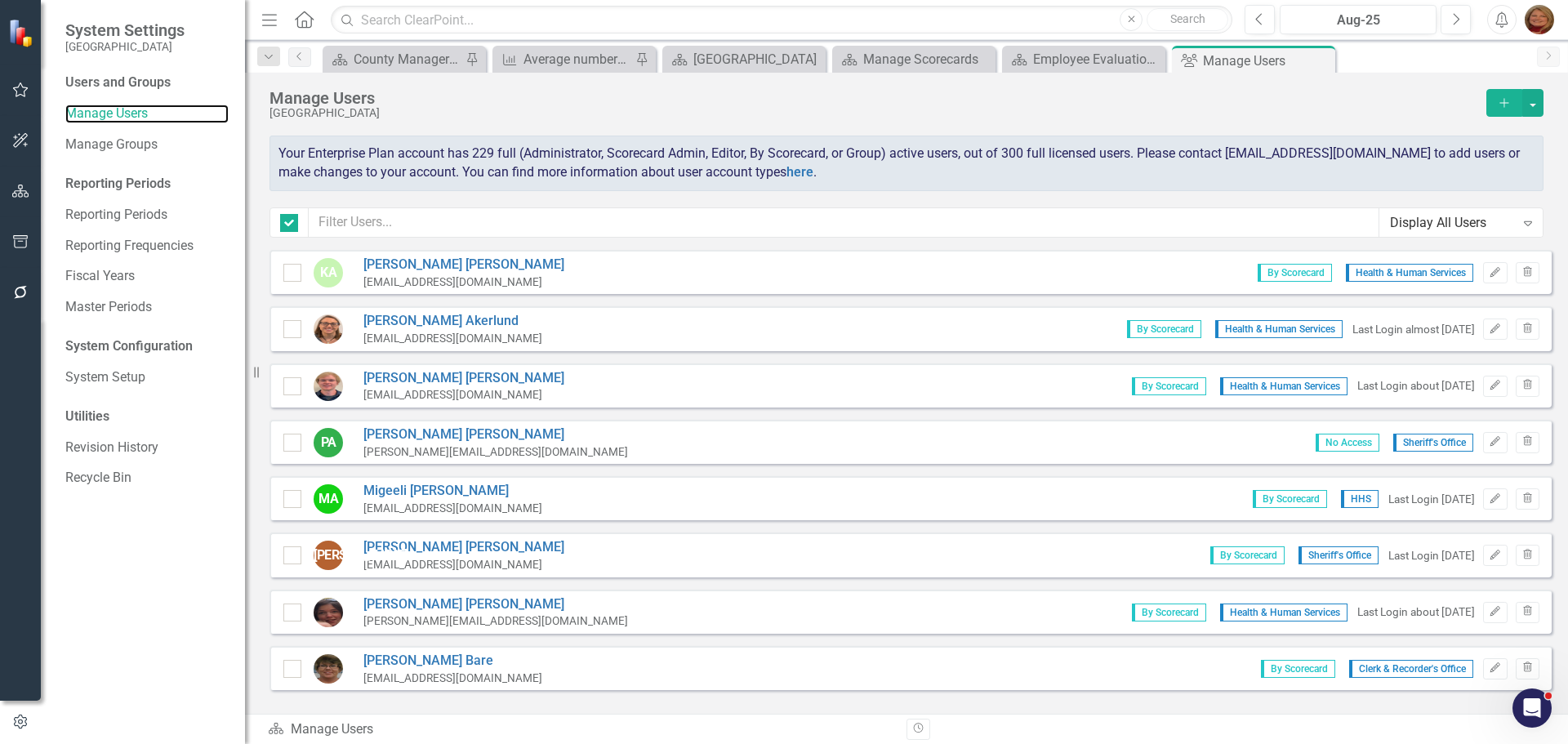
checkbox input "false"
click at [403, 214] on input "text" at bounding box center [844, 222] width 1071 height 31
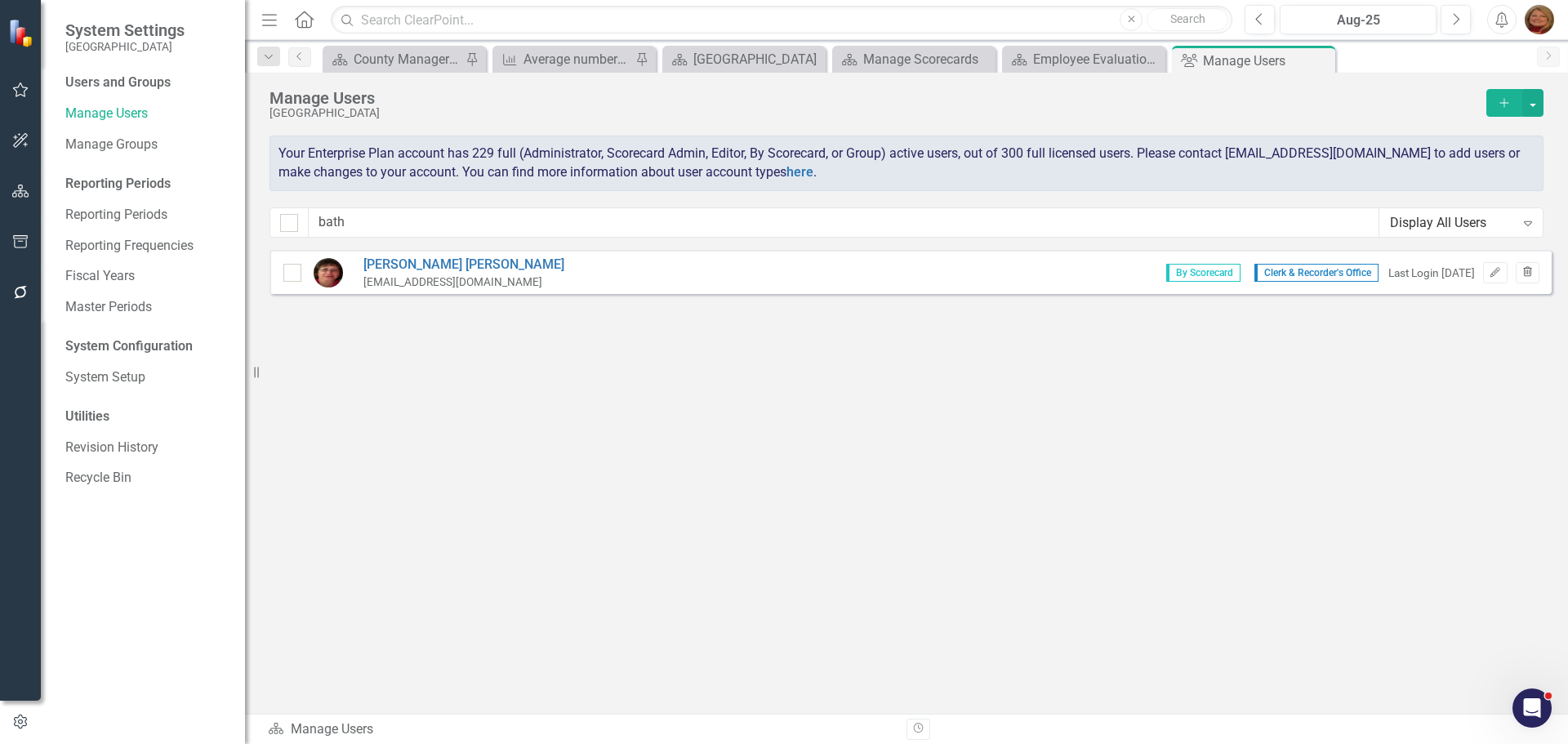
click at [1529, 266] on button "Trash" at bounding box center [1528, 272] width 24 height 21
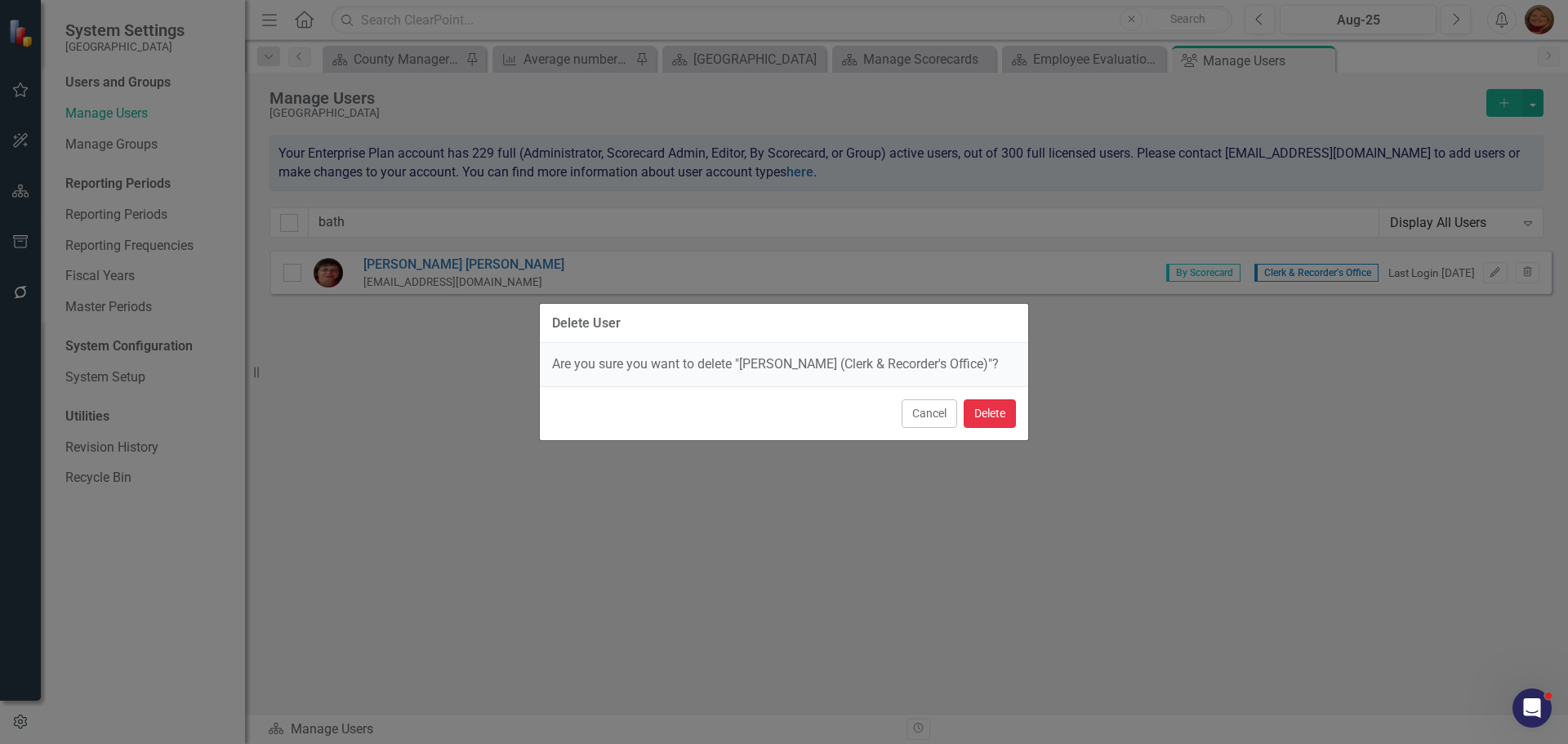
click at [982, 416] on button "Delete" at bounding box center [990, 413] width 52 height 29
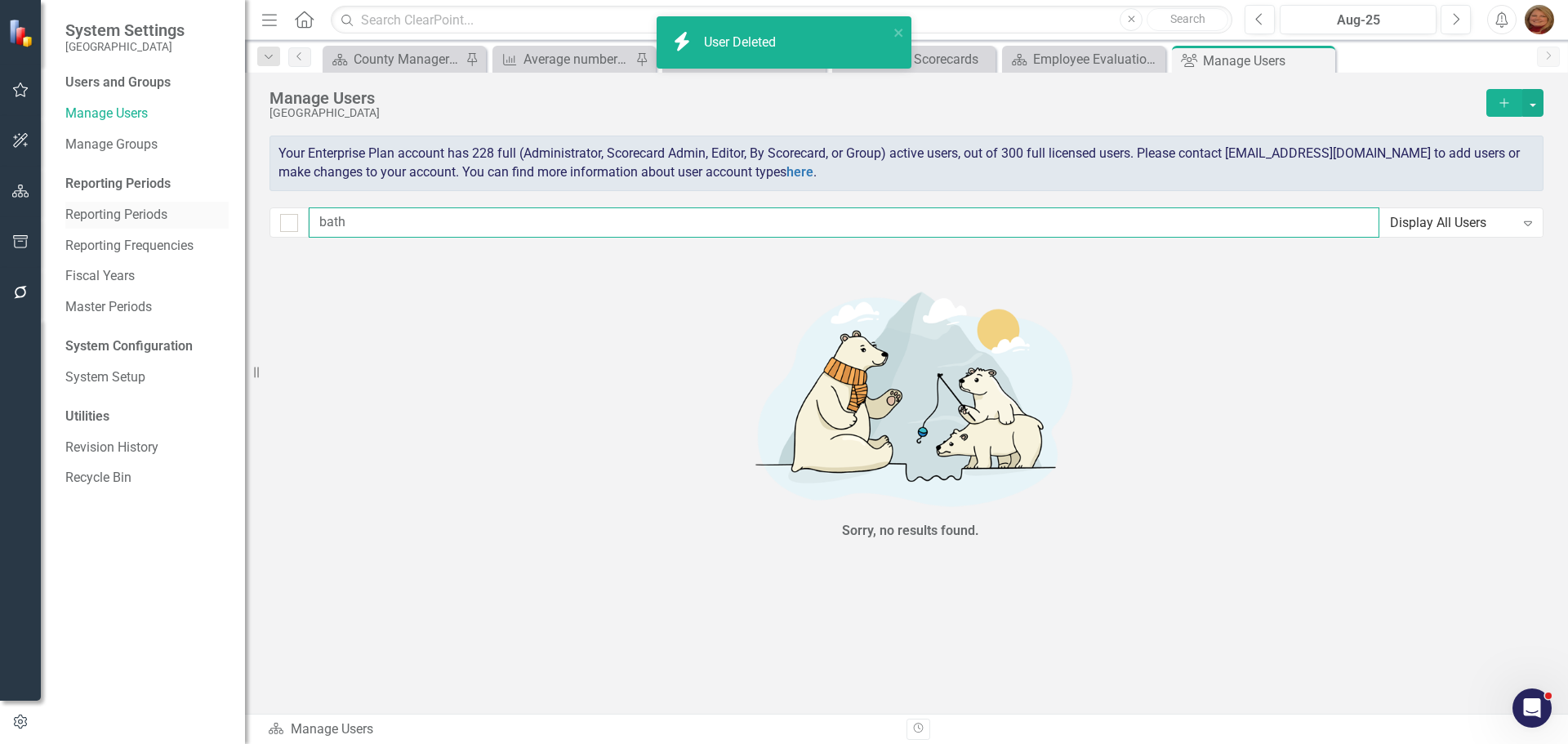
drag, startPoint x: 219, startPoint y: 208, endPoint x: 174, endPoint y: 201, distance: 45.5
click at [185, 205] on div "System Settings Gunnison County Users and Groups Manage Users Manage Groups Rep…" at bounding box center [784, 372] width 1568 height 744
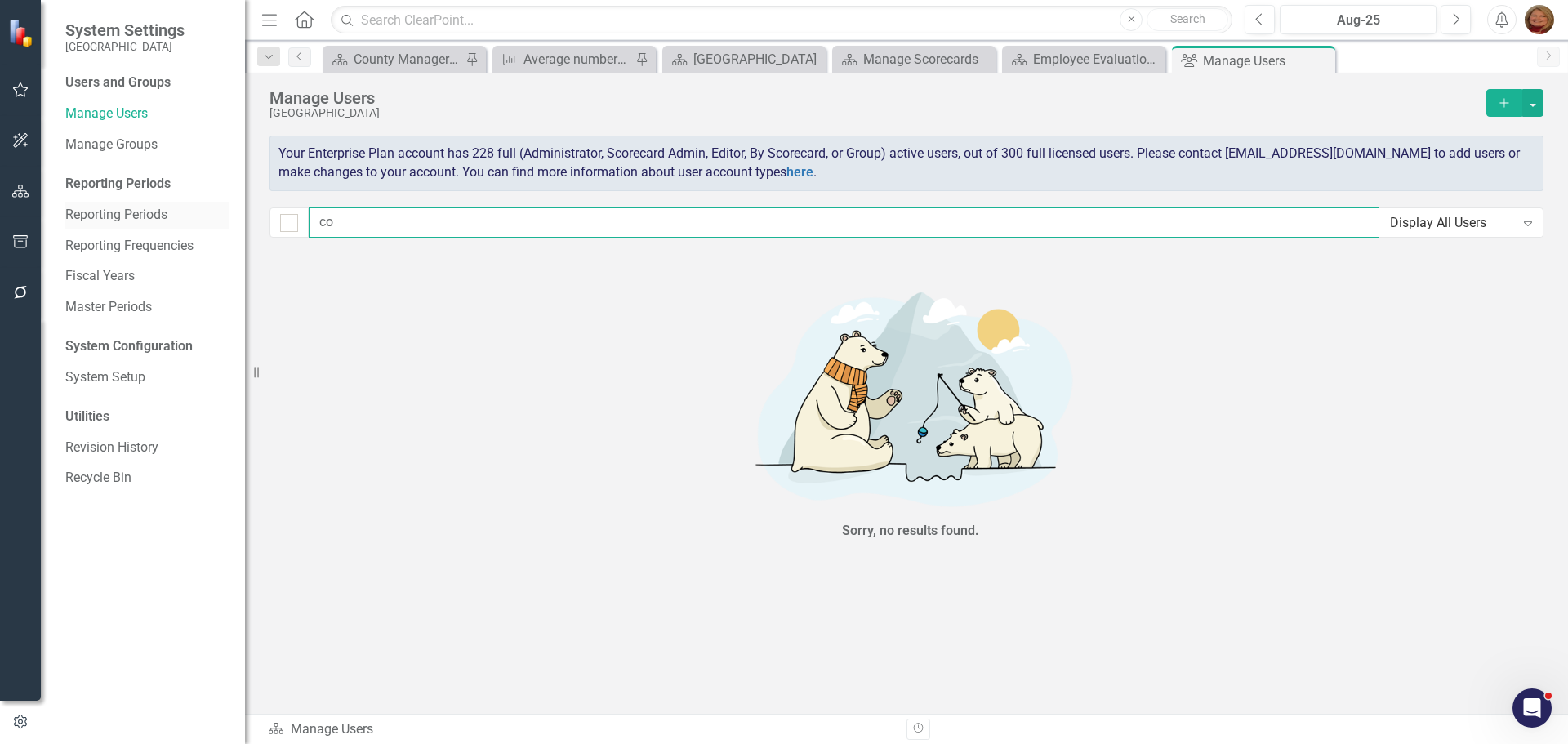
type input "cox"
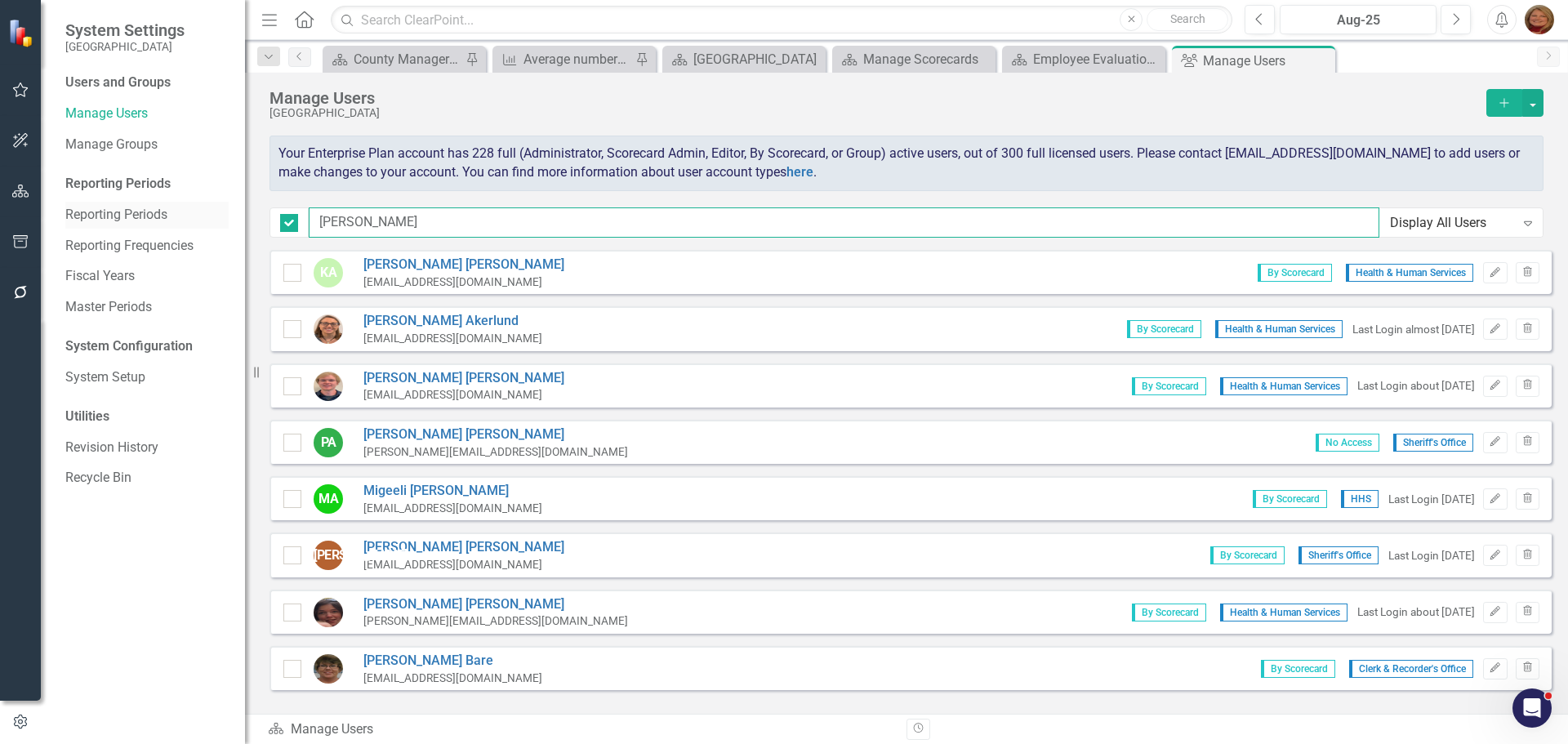
checkbox input "false"
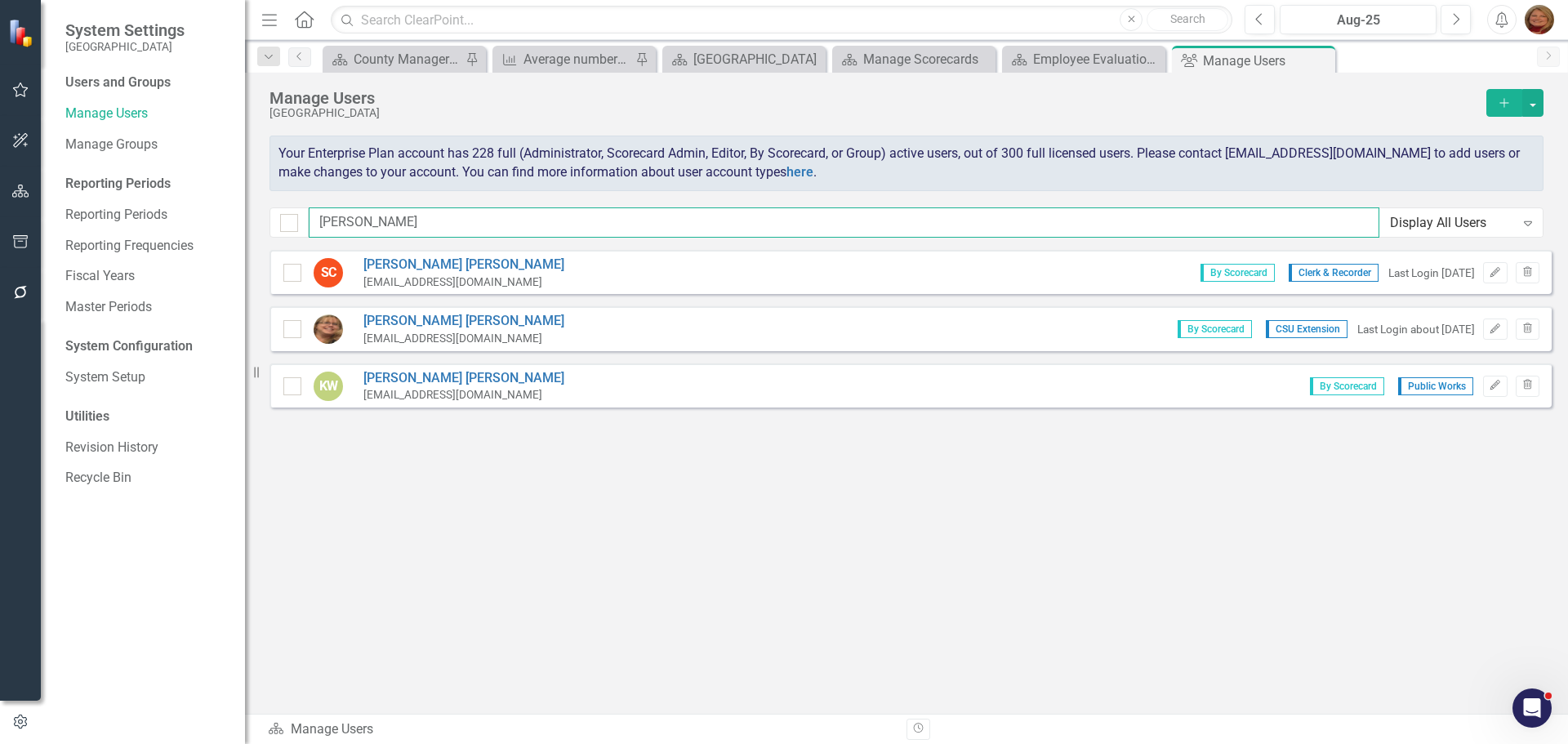
type input "cox"
